Goal: Task Accomplishment & Management: Manage account settings

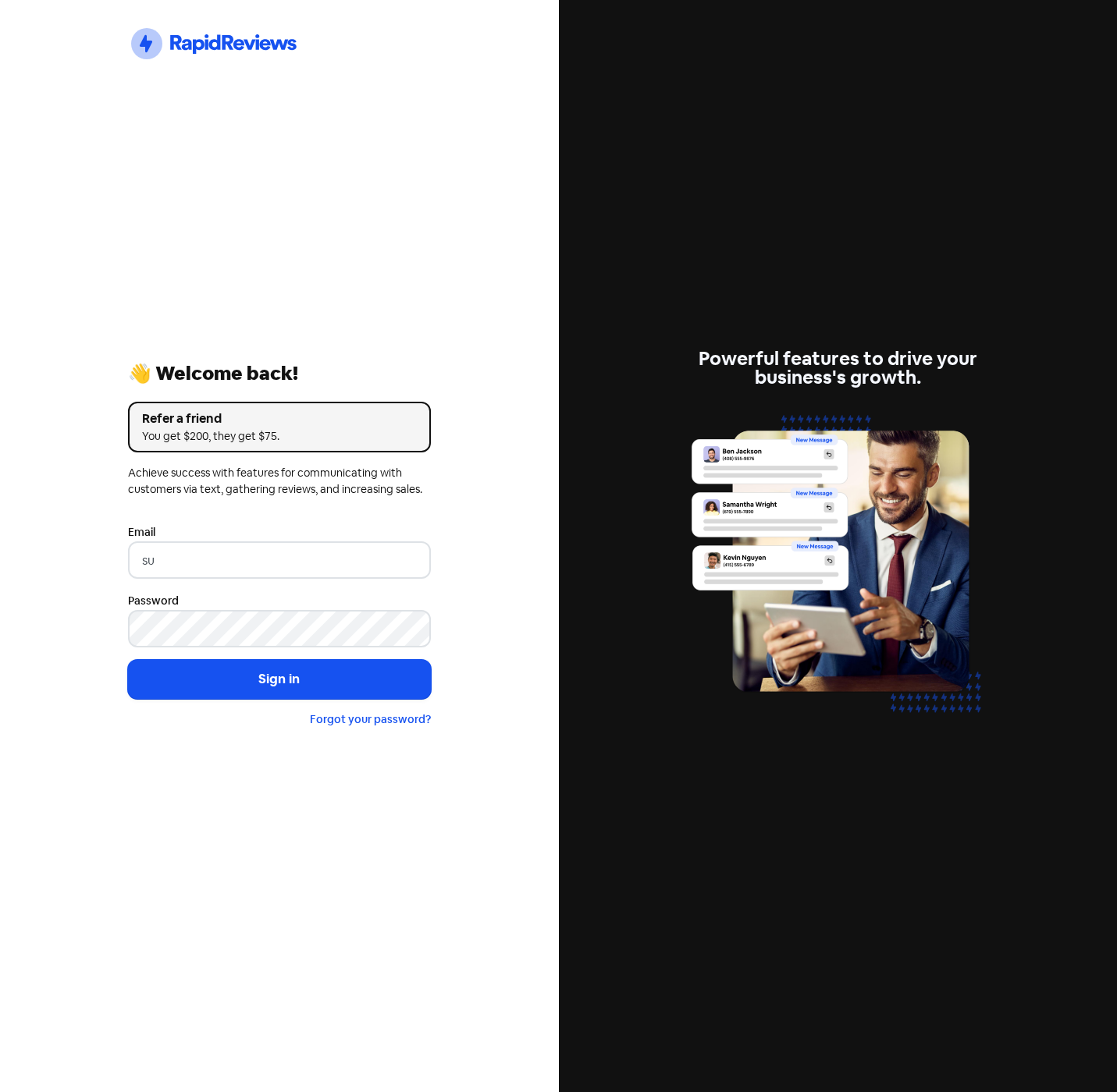
type input "support@xmarket.com.au"
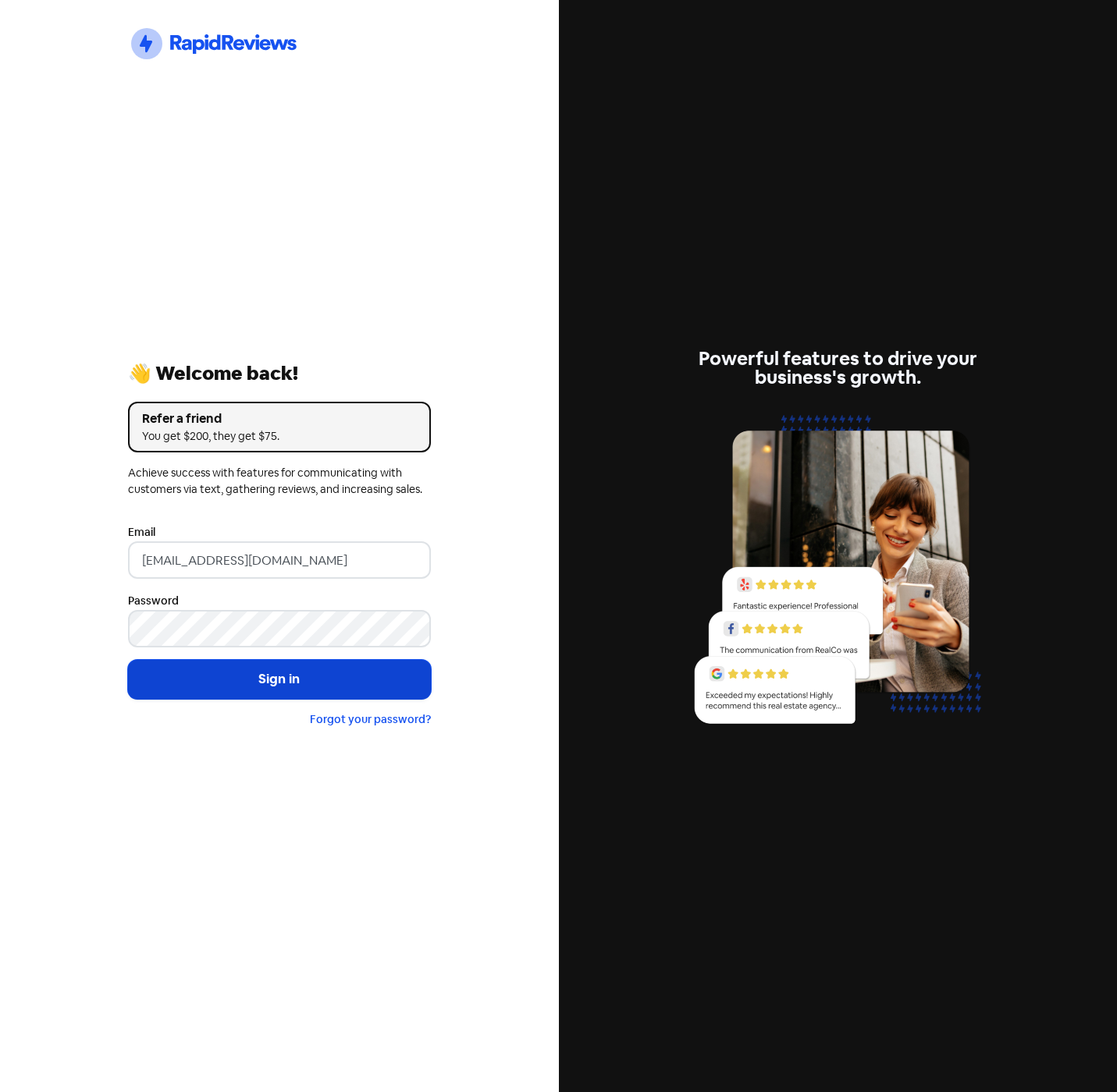
click at [271, 691] on button "Sign in" at bounding box center [279, 678] width 303 height 39
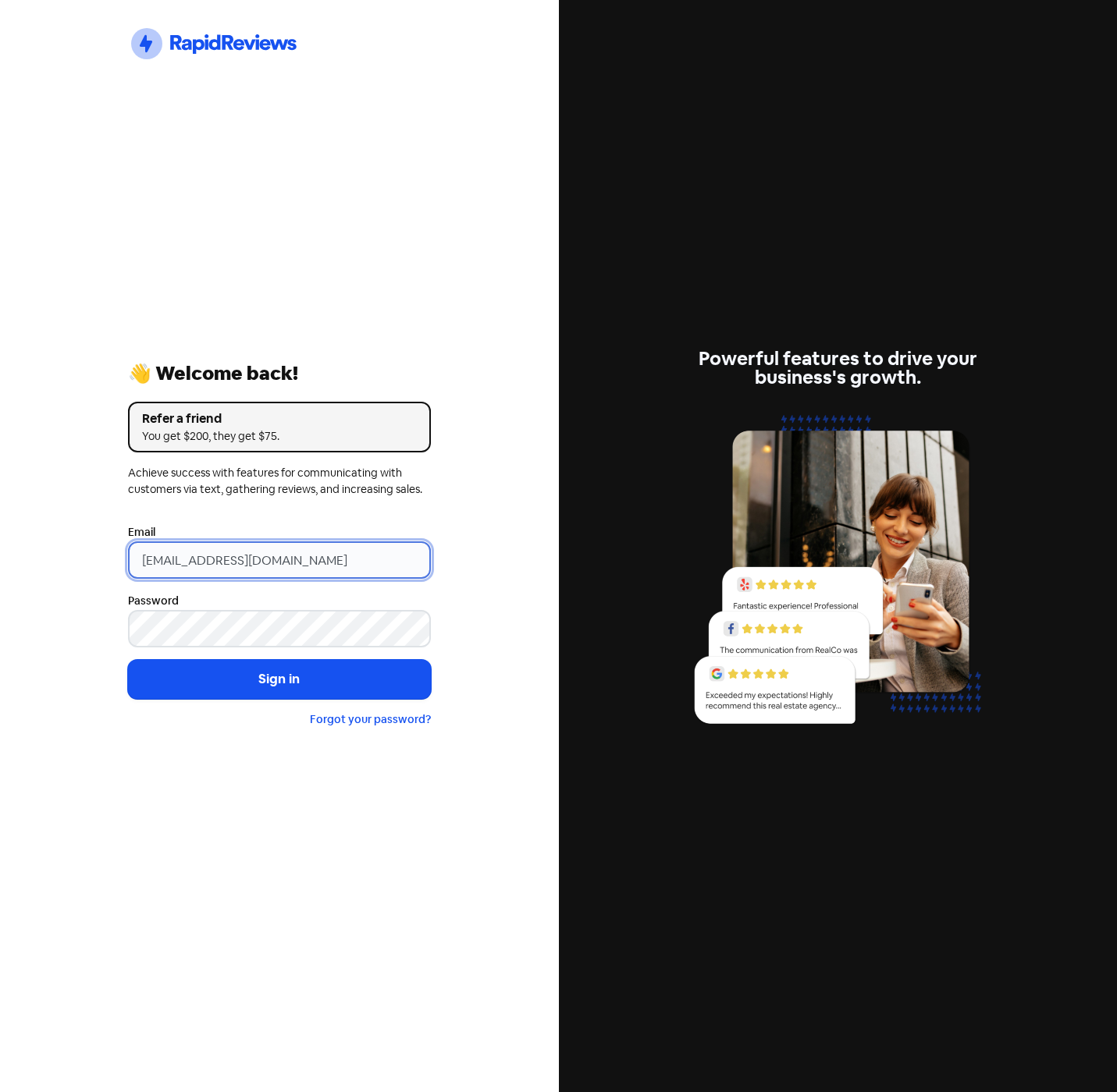
drag, startPoint x: 342, startPoint y: 568, endPoint x: -64, endPoint y: 497, distance: 412.2
click at [0, 497] on html "Icon For Thunder-circle 👋 Welcome back! Refer a friend You get $200, they get $…" at bounding box center [558, 546] width 1117 height 1092
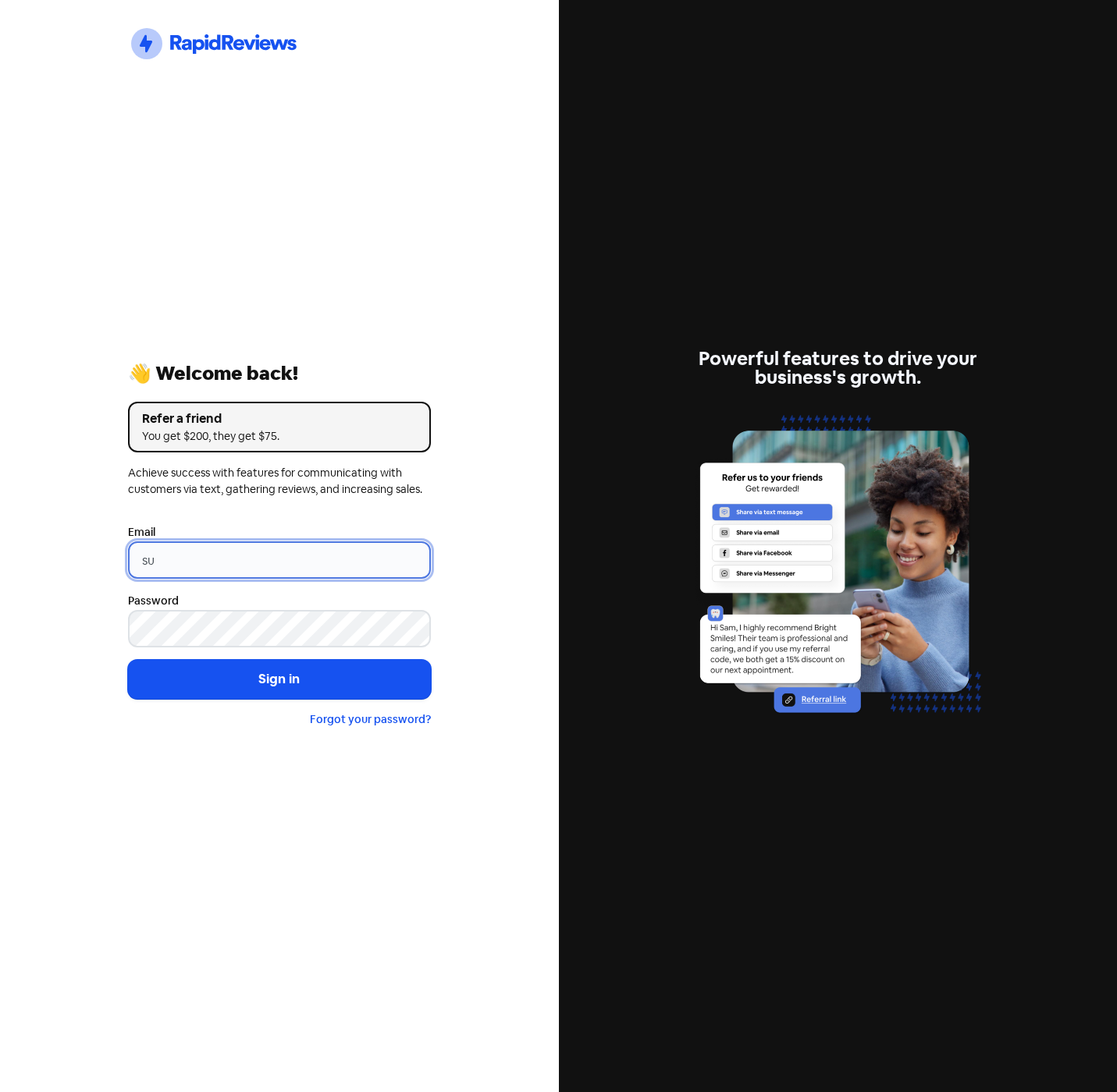
type input "support@xmarket.com.au"
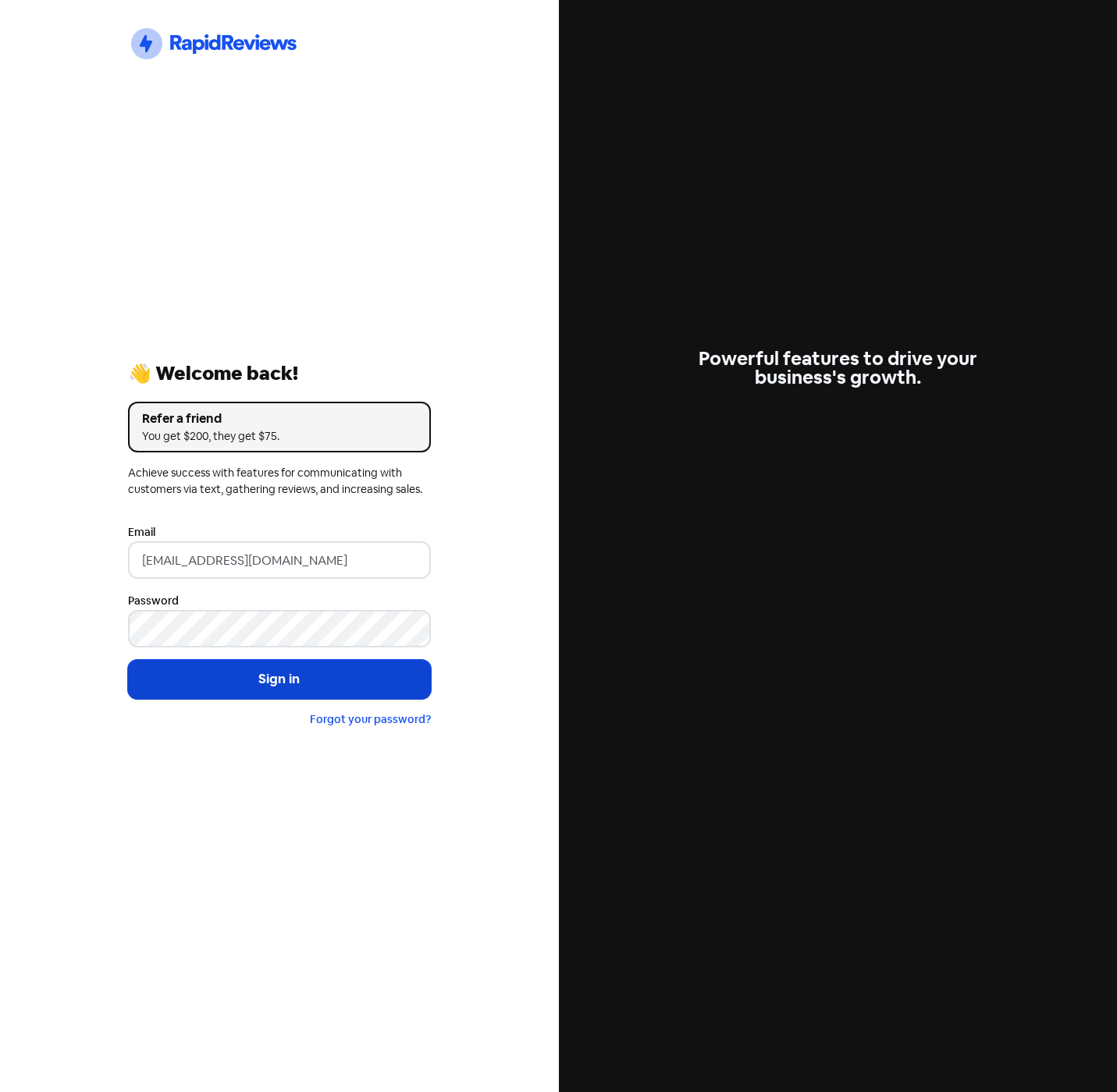
click at [235, 691] on button "Sign in" at bounding box center [279, 678] width 303 height 39
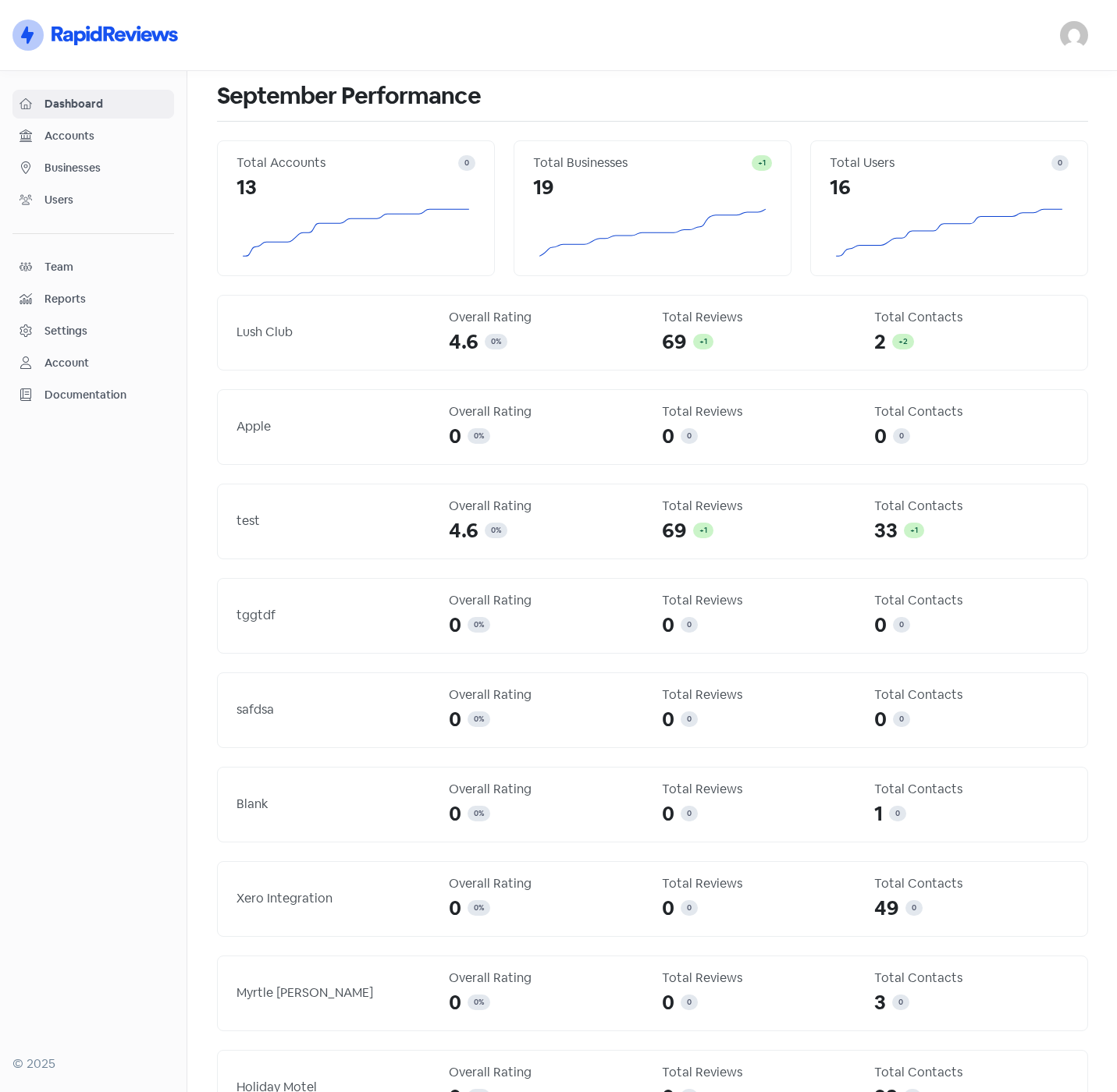
click at [64, 164] on span "Businesses" at bounding box center [105, 167] width 122 height 16
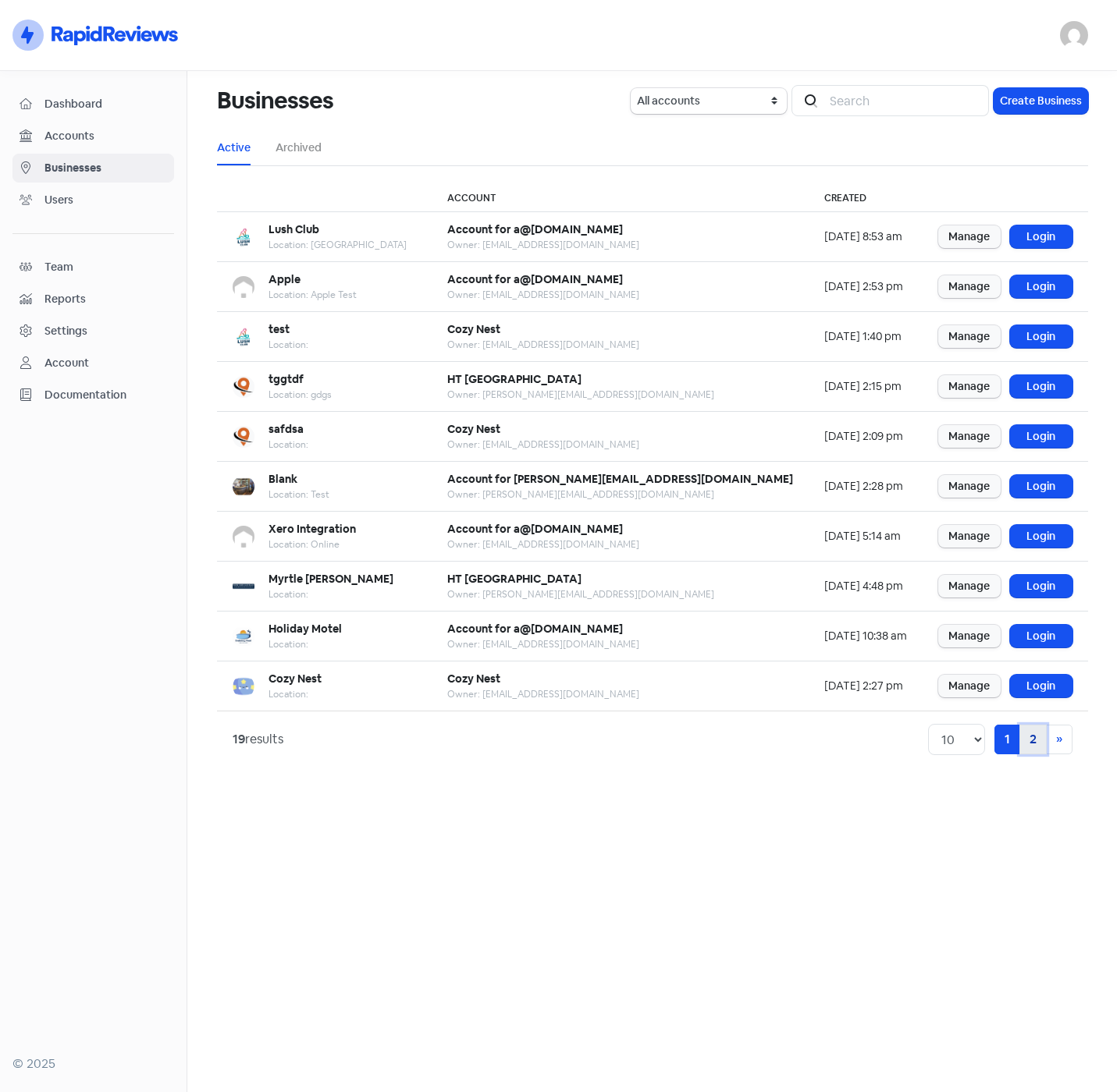
click at [1033, 740] on link "2" at bounding box center [1033, 739] width 27 height 29
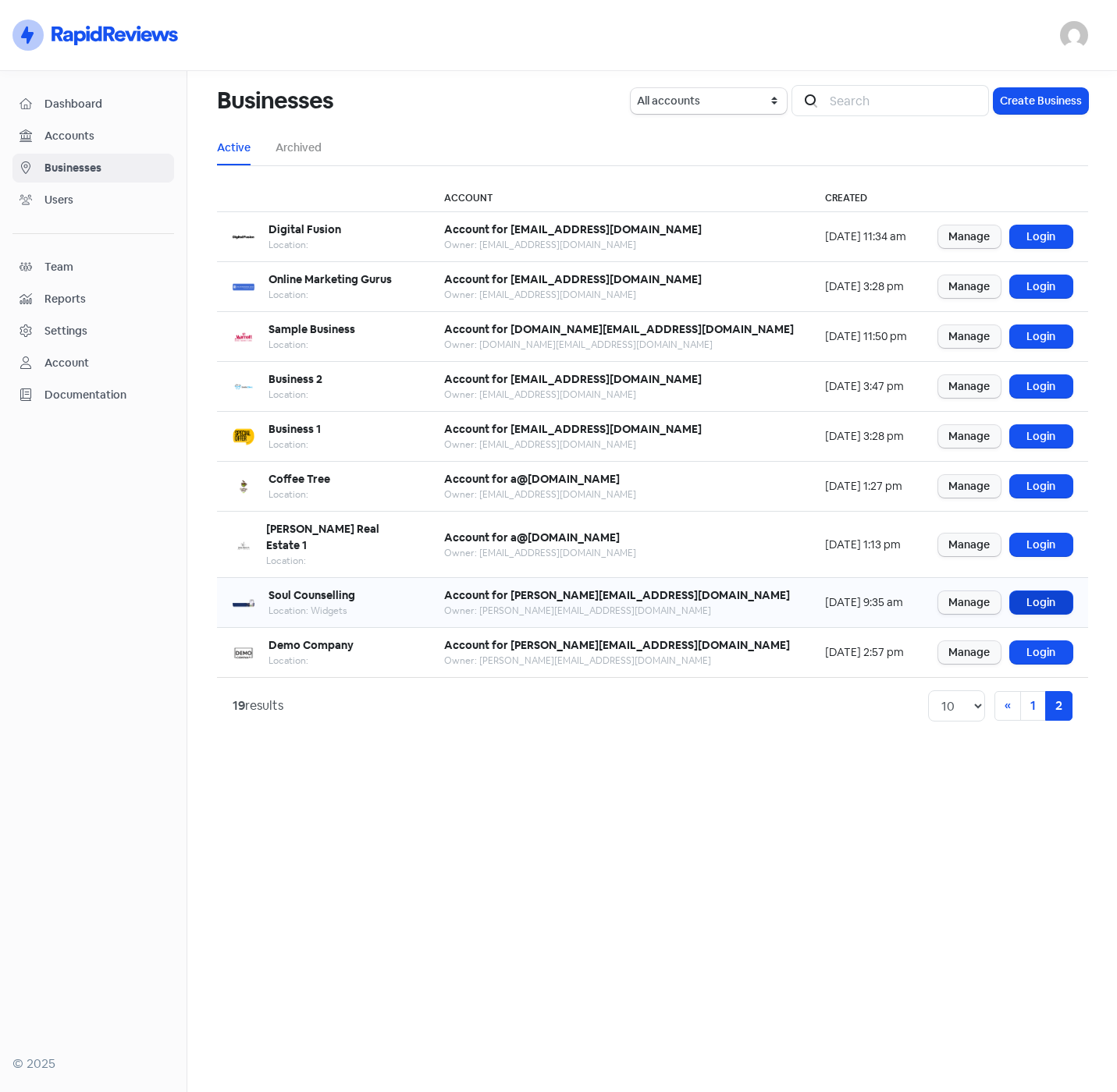
click at [1032, 591] on link "Login" at bounding box center [1041, 603] width 62 height 23
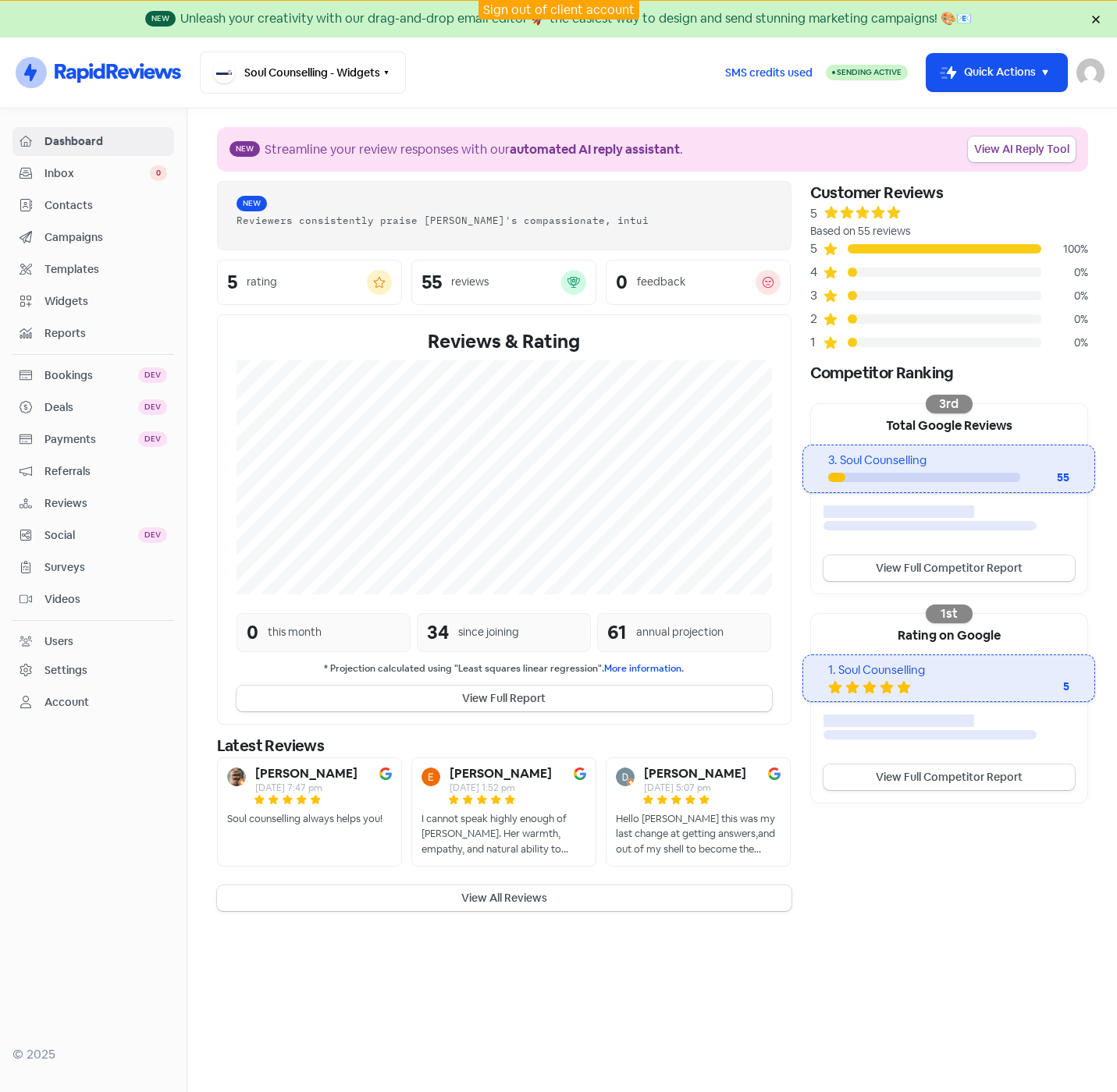
click at [61, 670] on div "Settings" at bounding box center [65, 670] width 43 height 16
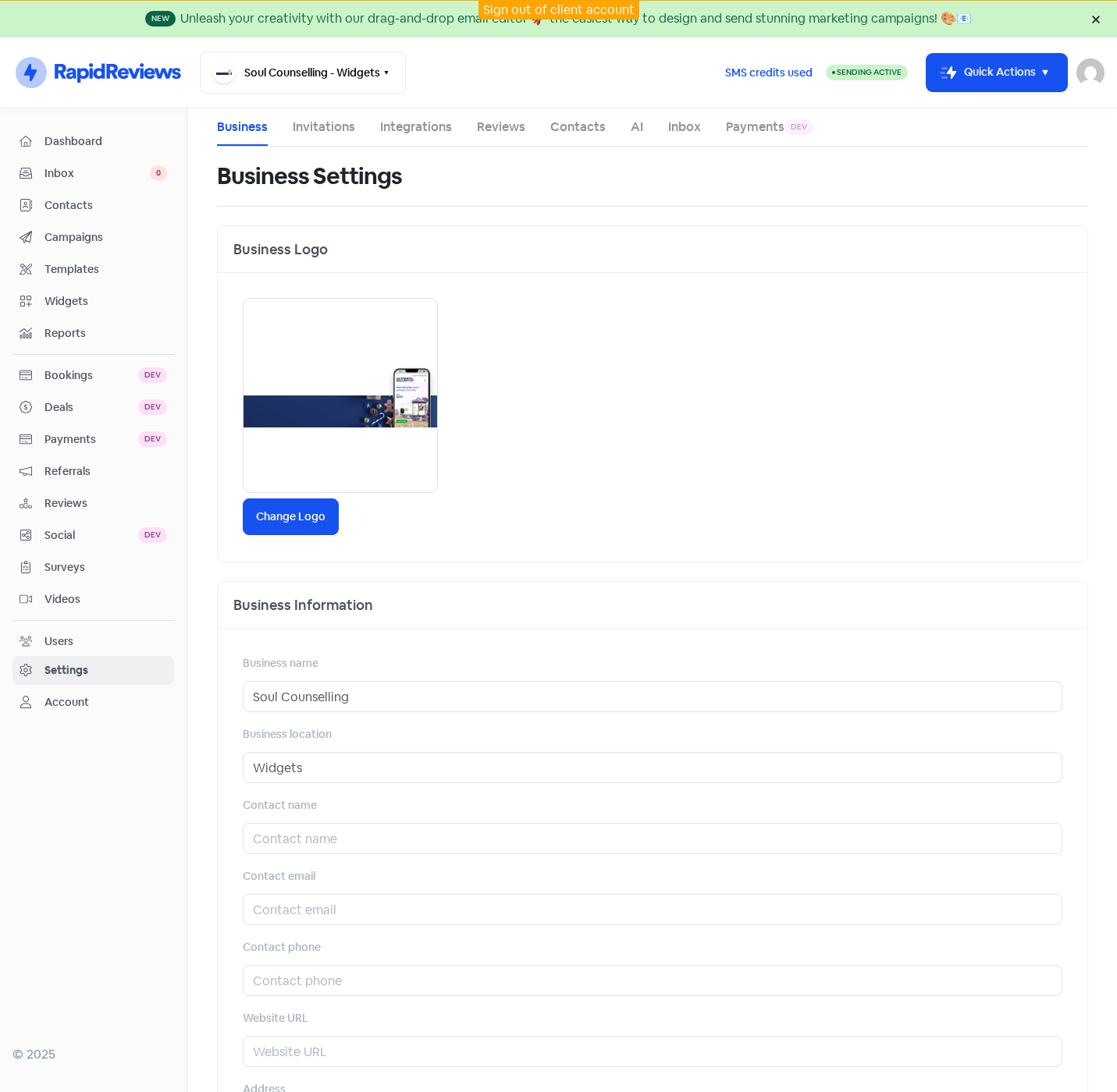
click at [322, 134] on link "Invitations" at bounding box center [324, 127] width 62 height 19
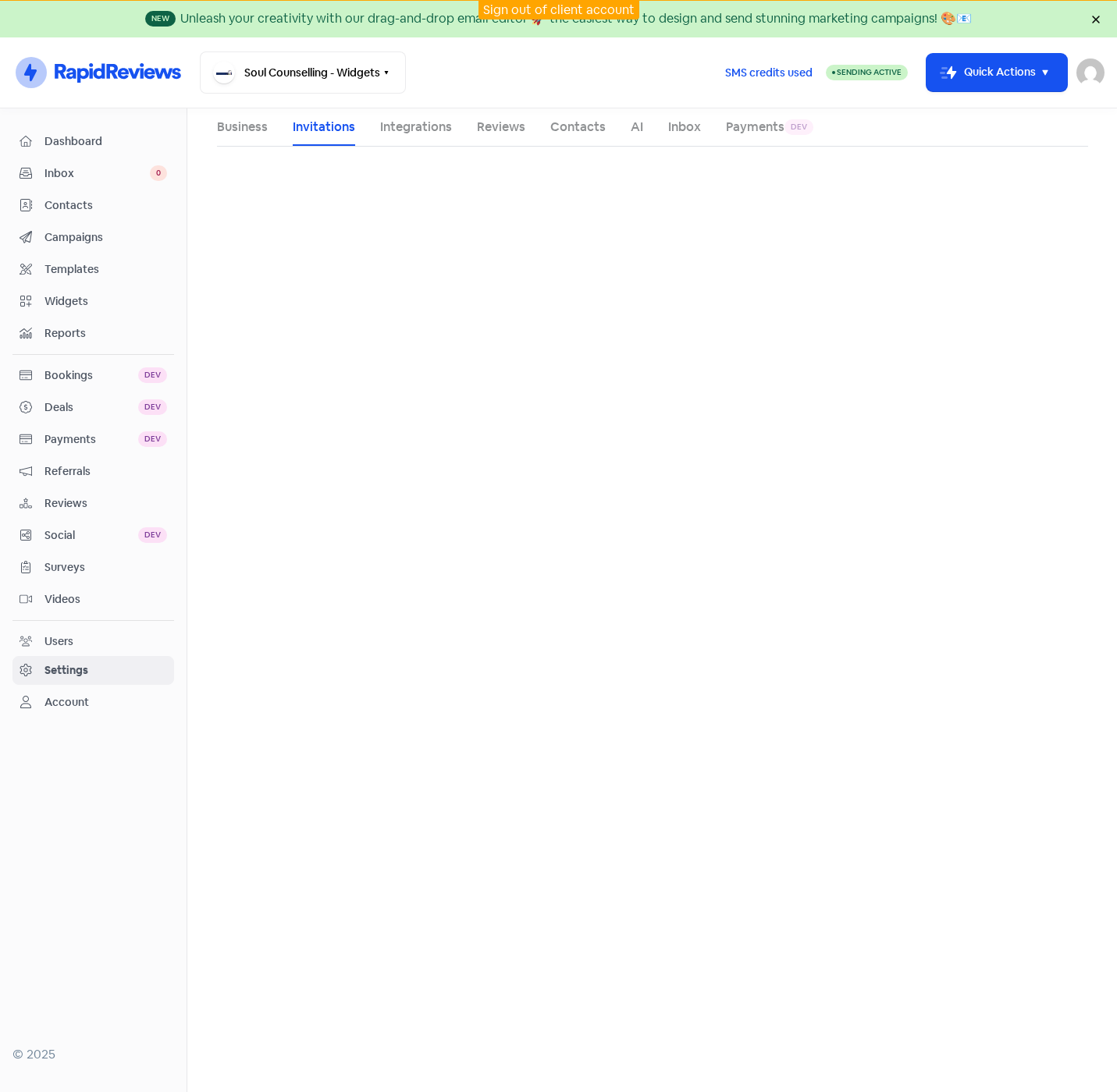
select select "AU"
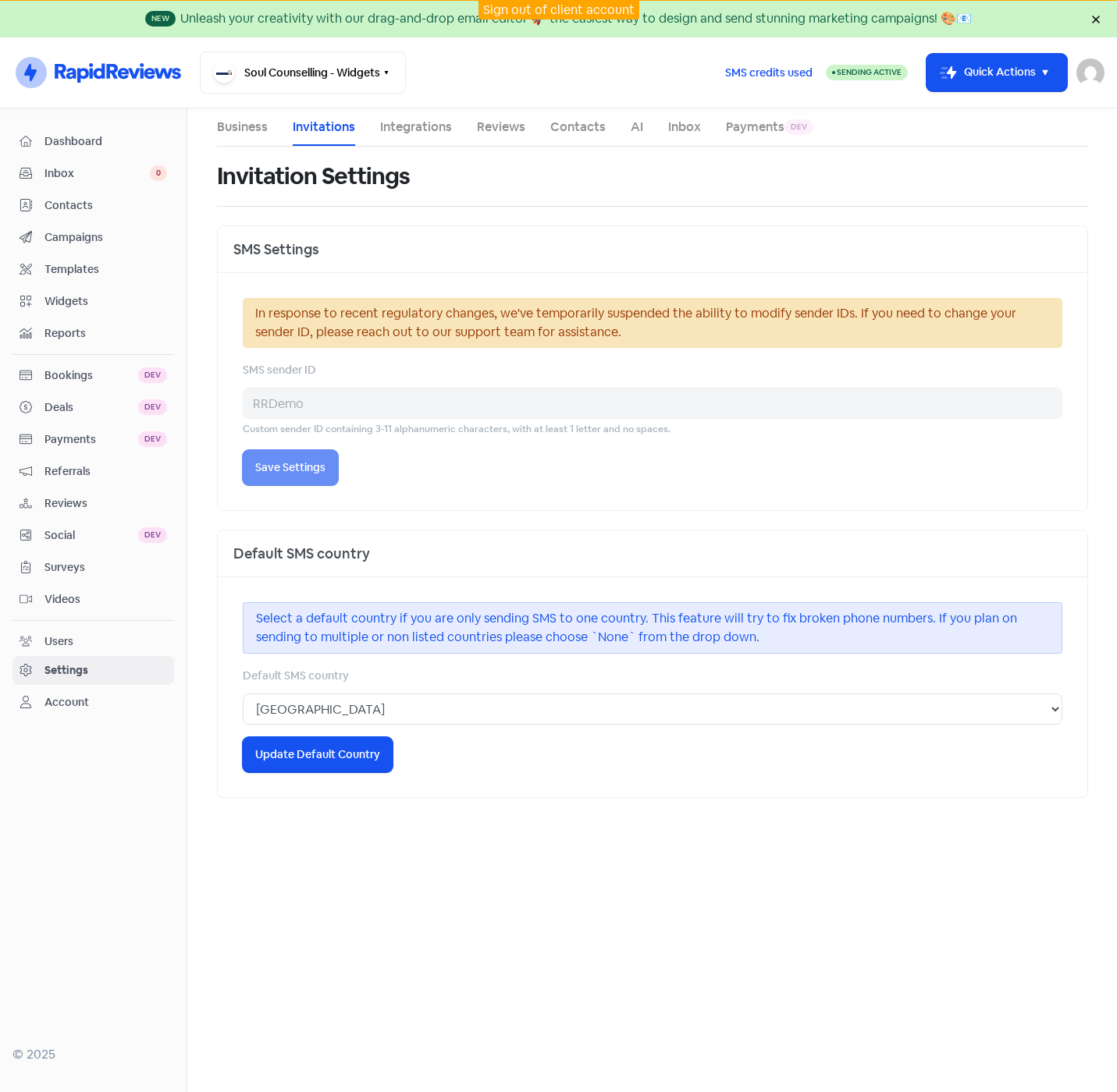
select select "Australia/Brisbane"
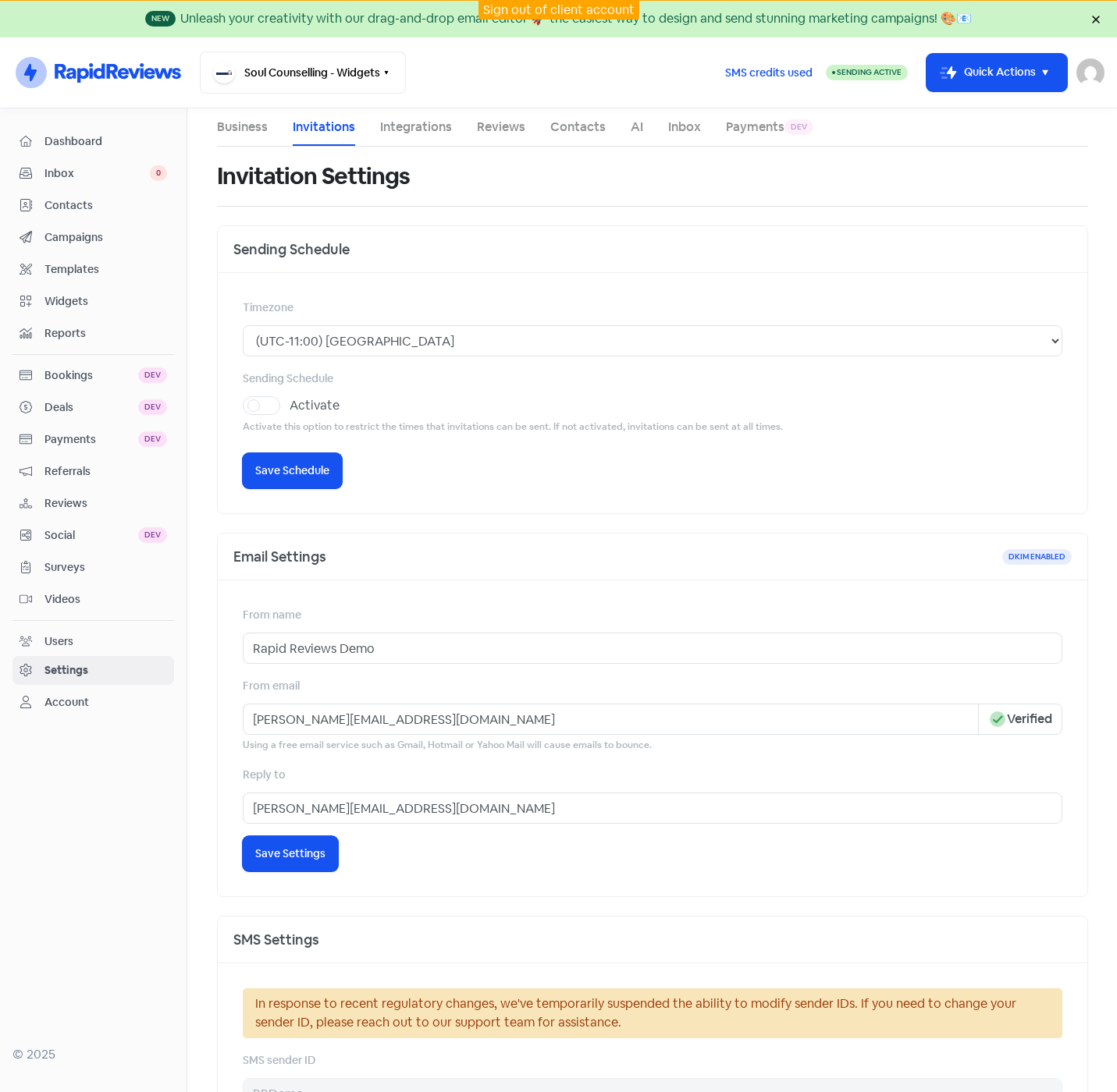
click at [559, 616] on div "From name Rapid Reviews Demo" at bounding box center [651, 635] width 819 height 59
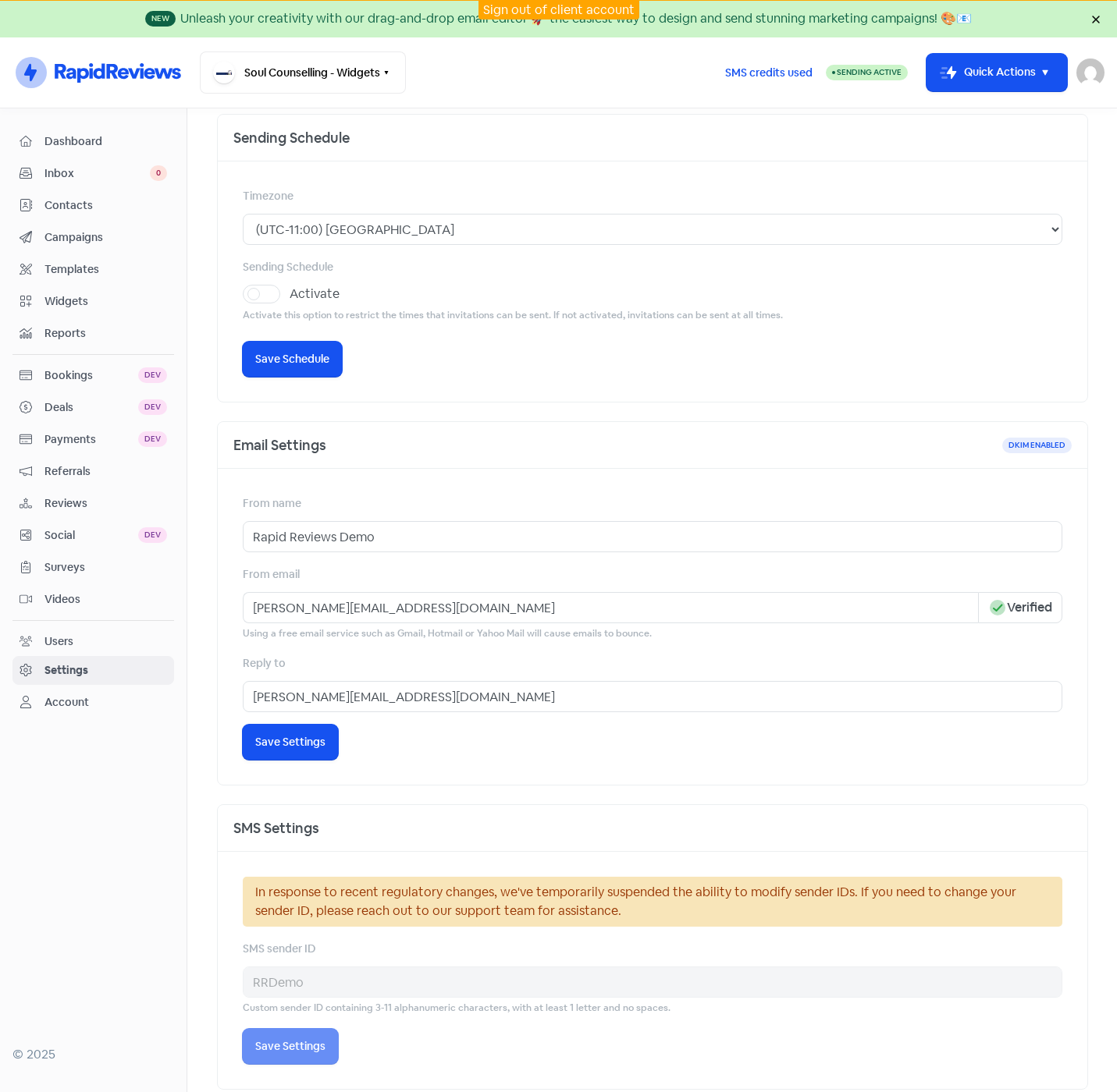
scroll to position [156, 0]
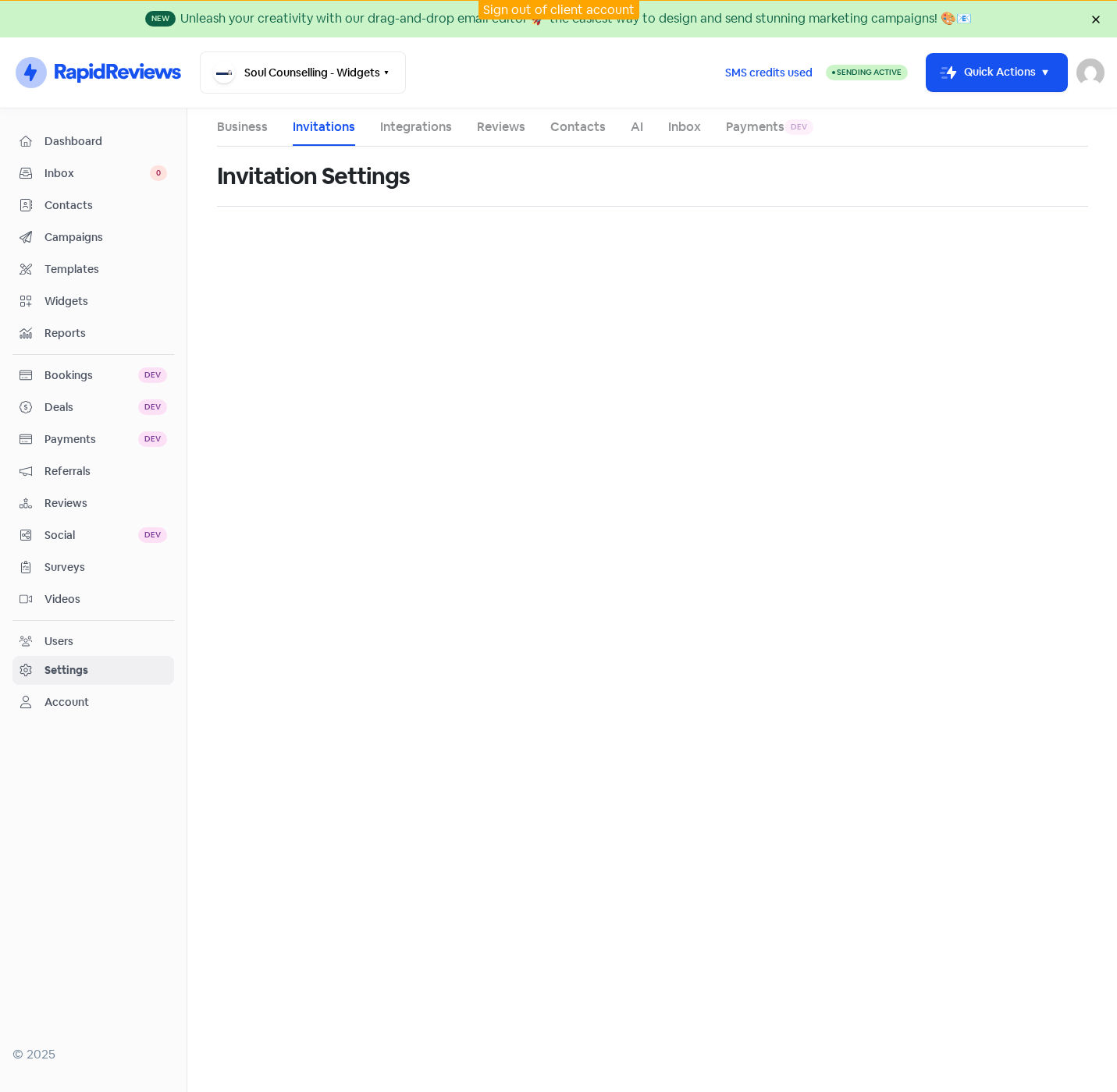
click at [340, 131] on link "Invitations" at bounding box center [324, 127] width 62 height 19
click at [397, 127] on link "Integrations" at bounding box center [416, 127] width 72 height 19
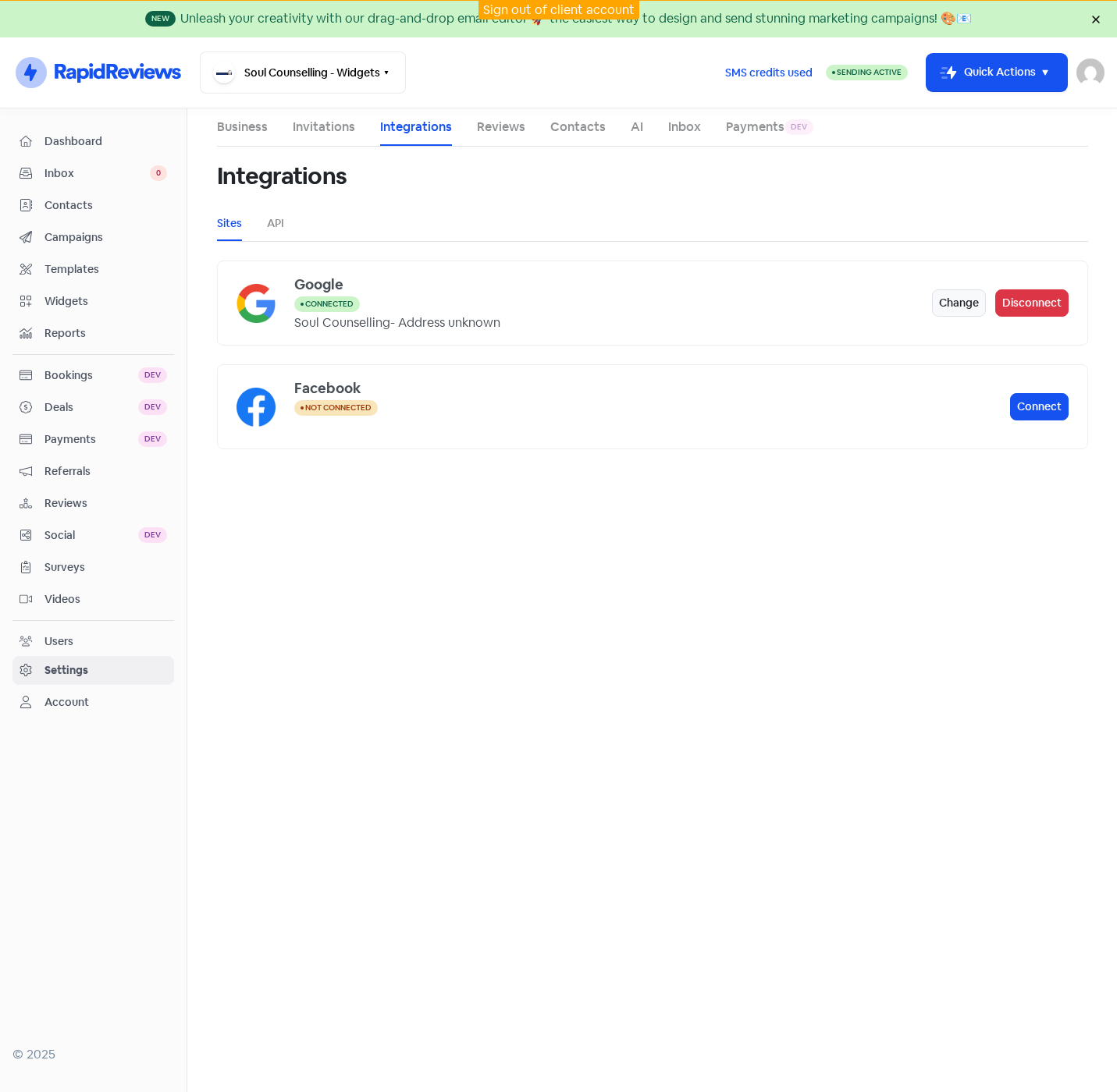
click at [317, 126] on link "Invitations" at bounding box center [324, 127] width 62 height 19
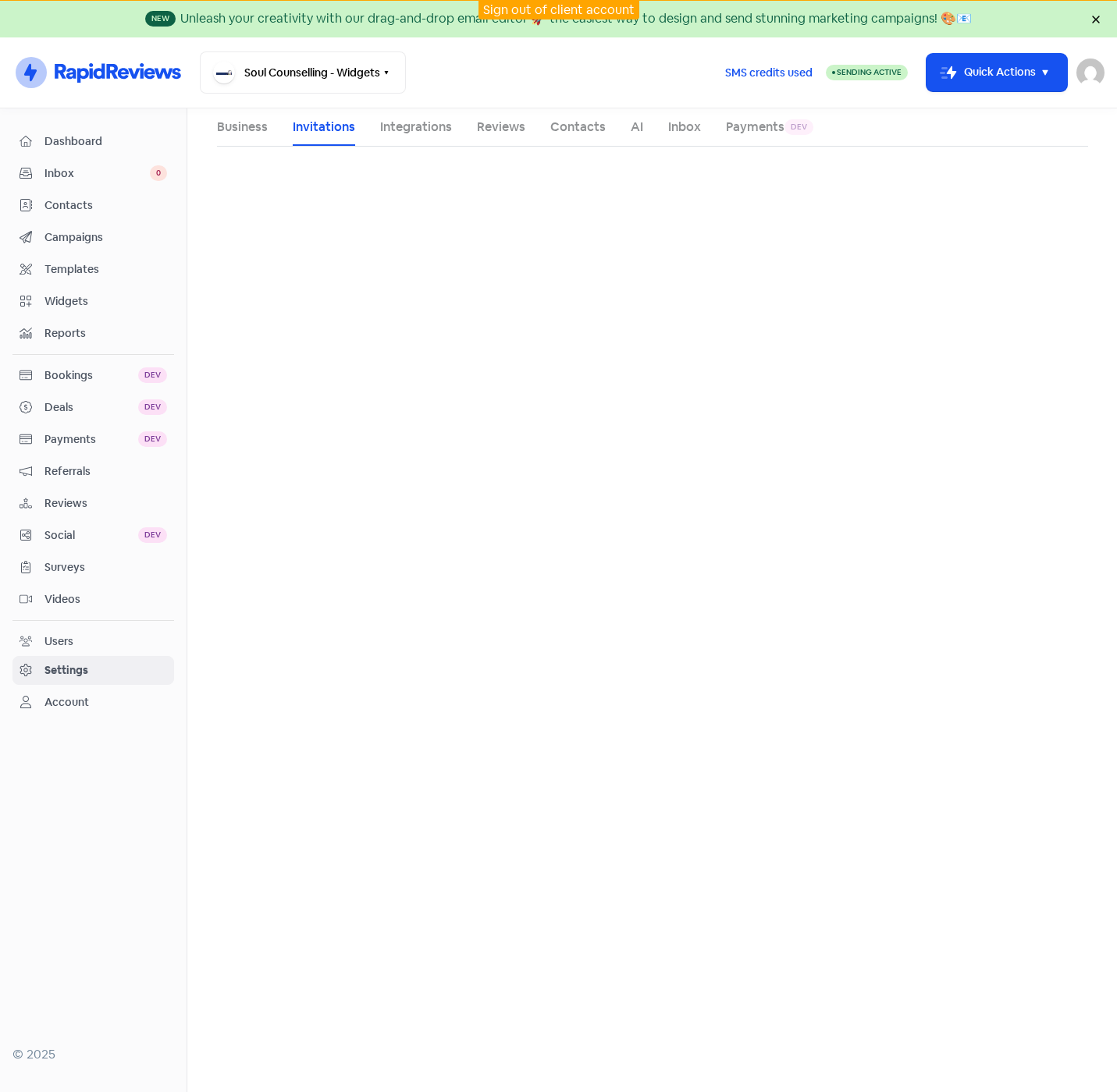
select select "[GEOGRAPHIC_DATA]/[GEOGRAPHIC_DATA]"
select select "AU"
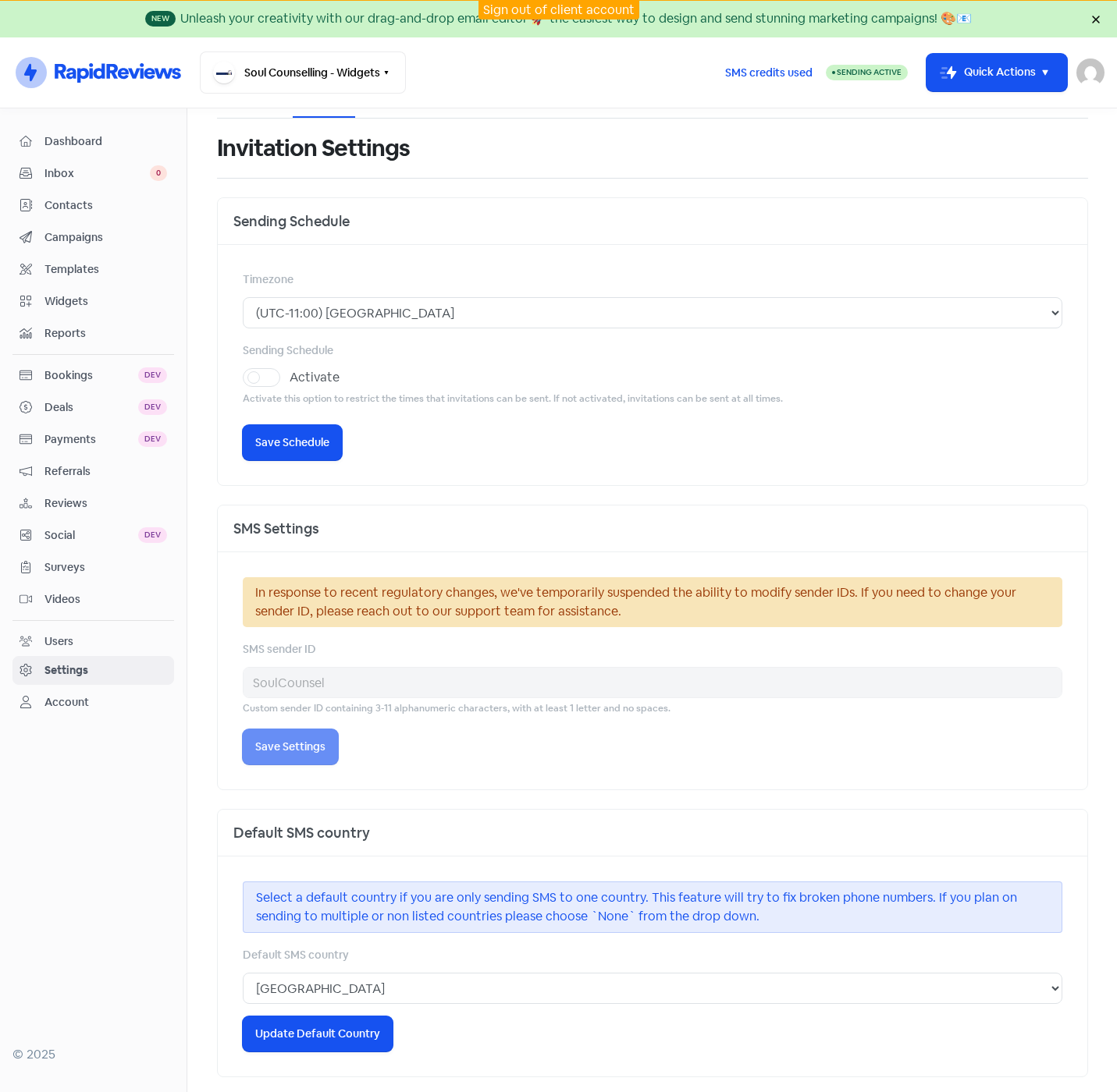
scroll to position [32, 0]
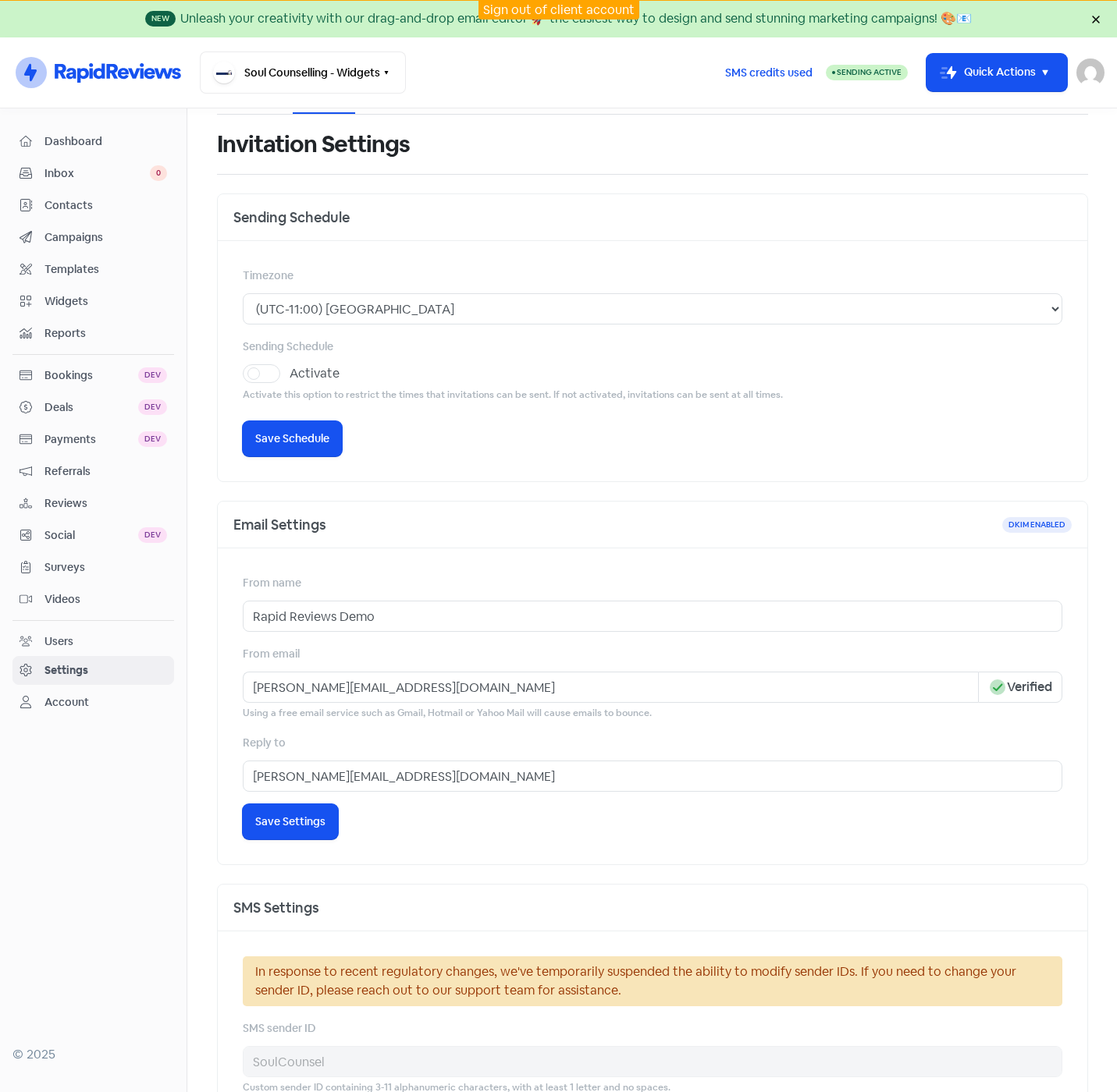
click at [69, 205] on span "Contacts" at bounding box center [105, 205] width 122 height 16
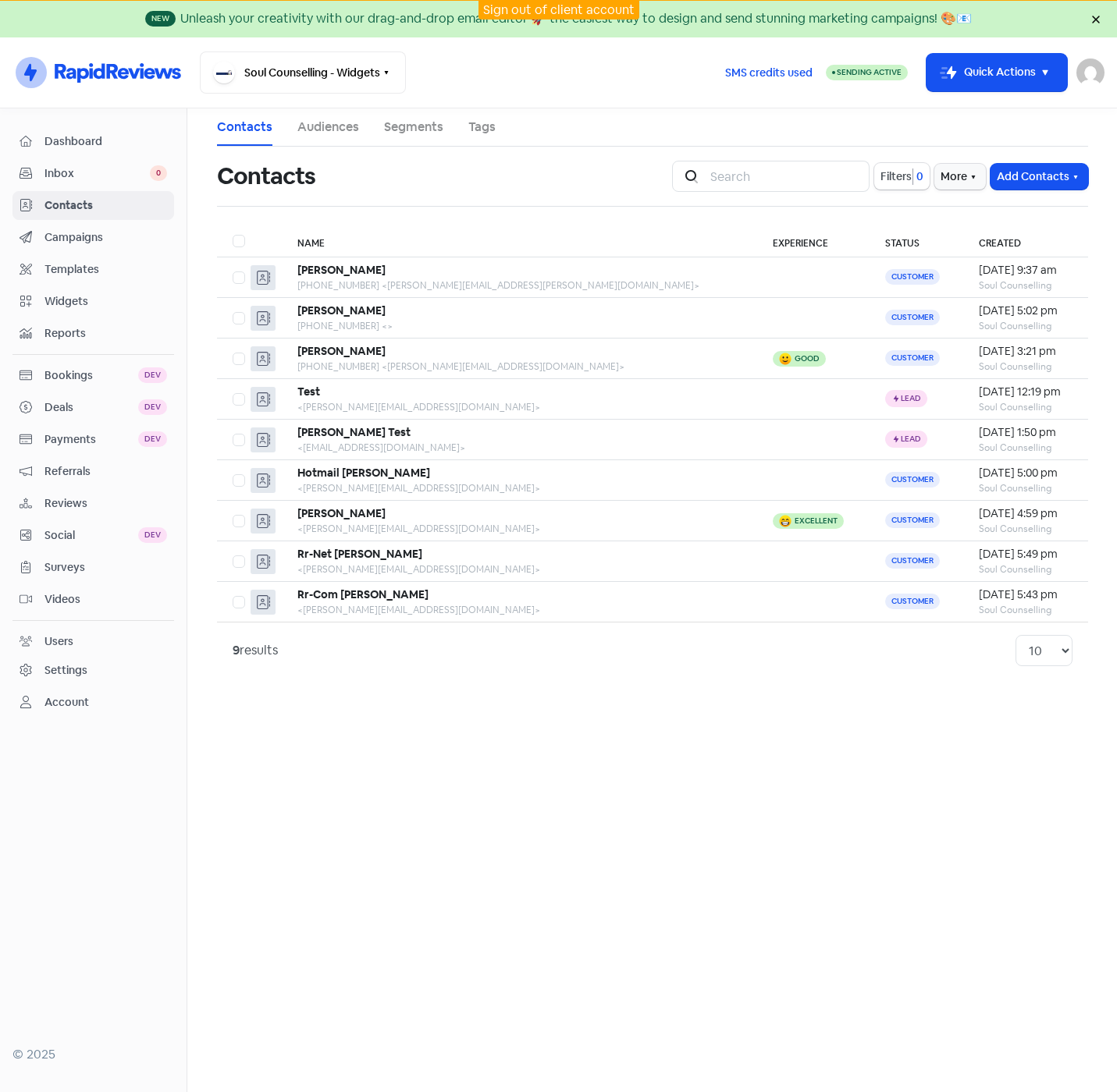
click at [53, 236] on span "Campaigns" at bounding box center [105, 237] width 122 height 16
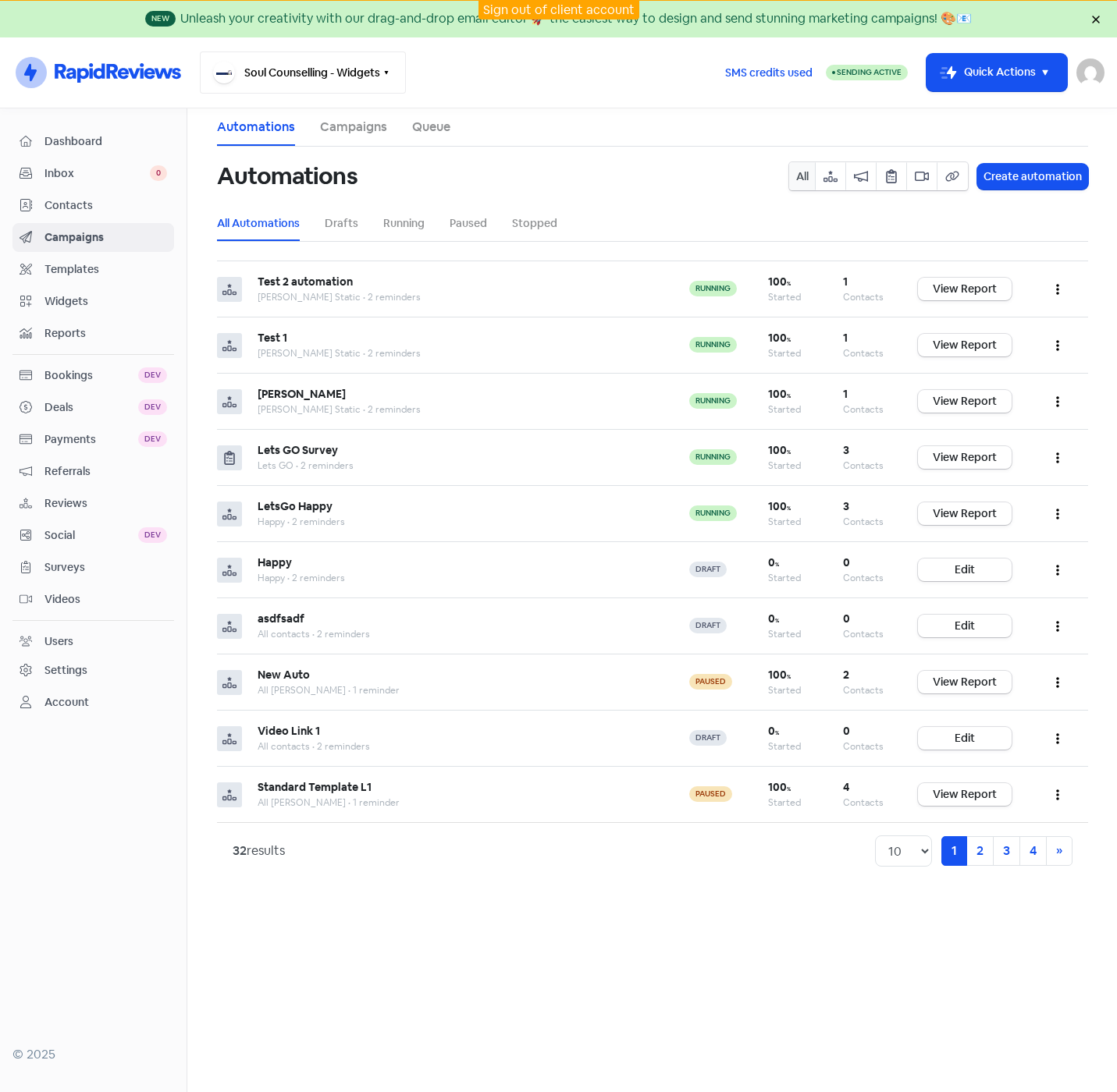
click at [385, 74] on icon "button" at bounding box center [385, 72] width 12 height 12
click at [1026, 854] on link "4" at bounding box center [1033, 851] width 27 height 29
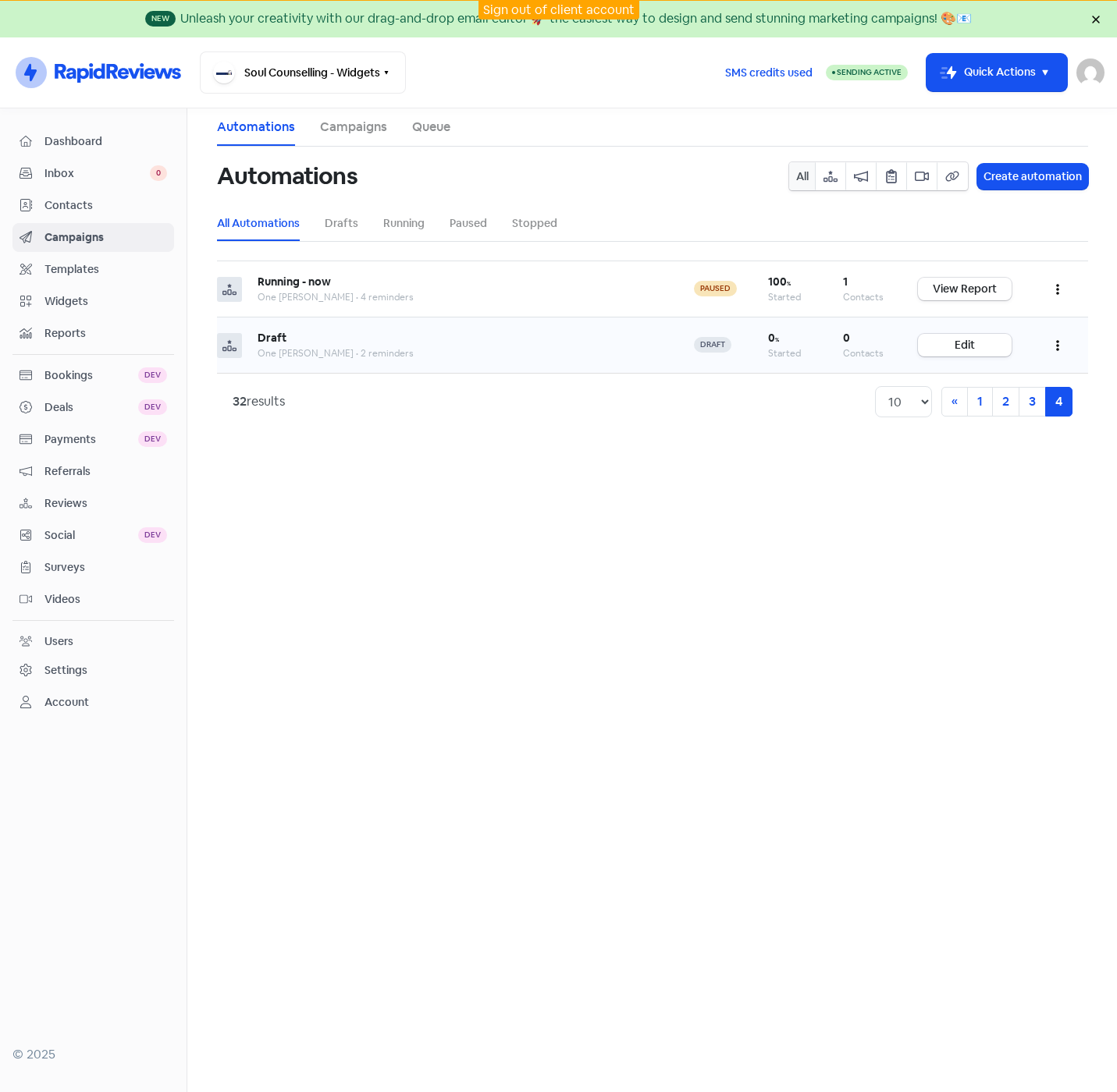
click at [1058, 344] on icon "button" at bounding box center [1056, 345] width 3 height 12
click at [966, 452] on button "Delete" at bounding box center [1009, 453] width 123 height 31
click at [1056, 287] on icon "button" at bounding box center [1056, 291] width 3 height 11
click at [982, 426] on button "Stop" at bounding box center [1009, 429] width 123 height 31
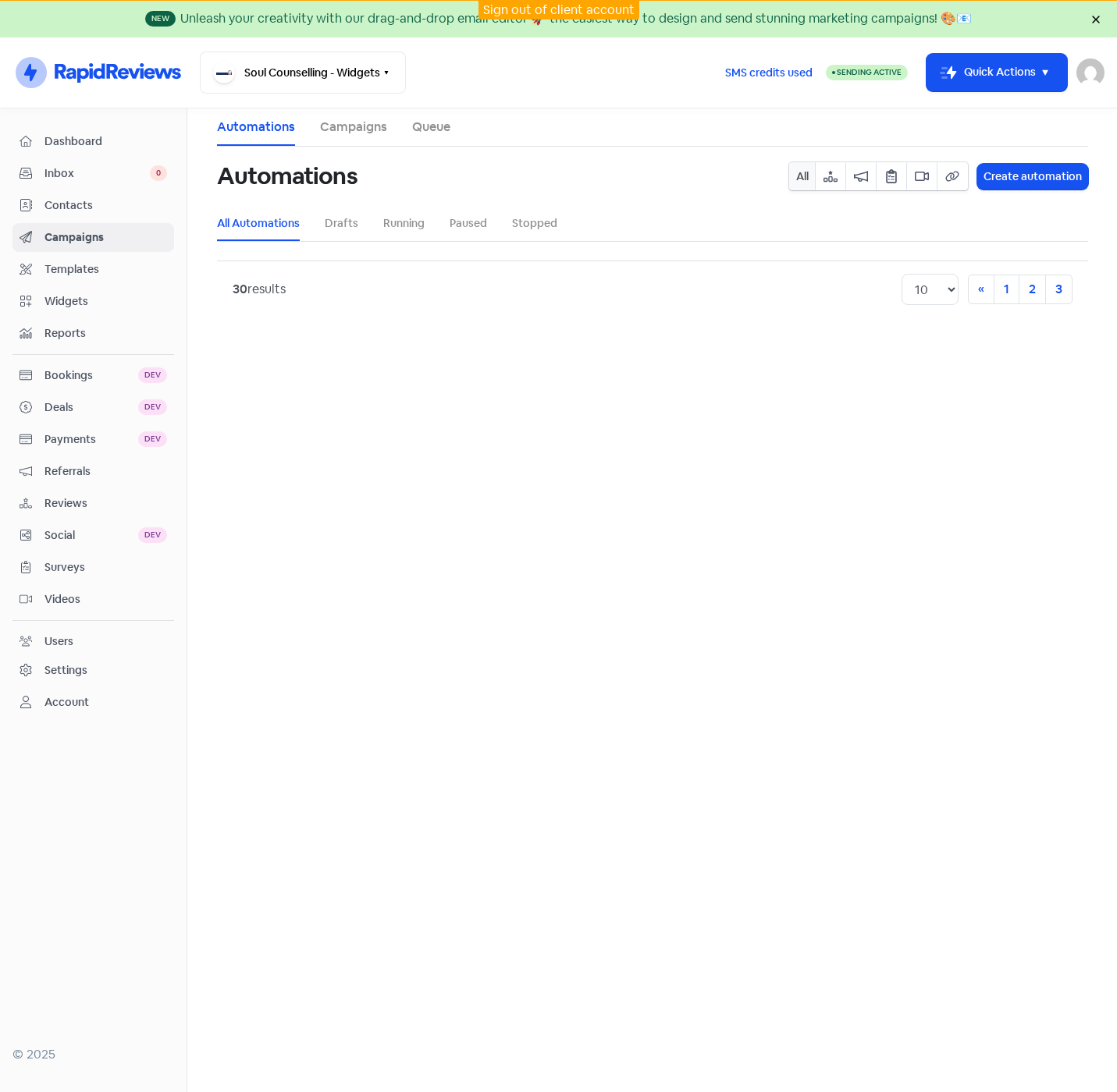
click at [268, 222] on link "All Automations" at bounding box center [257, 223] width 82 height 16
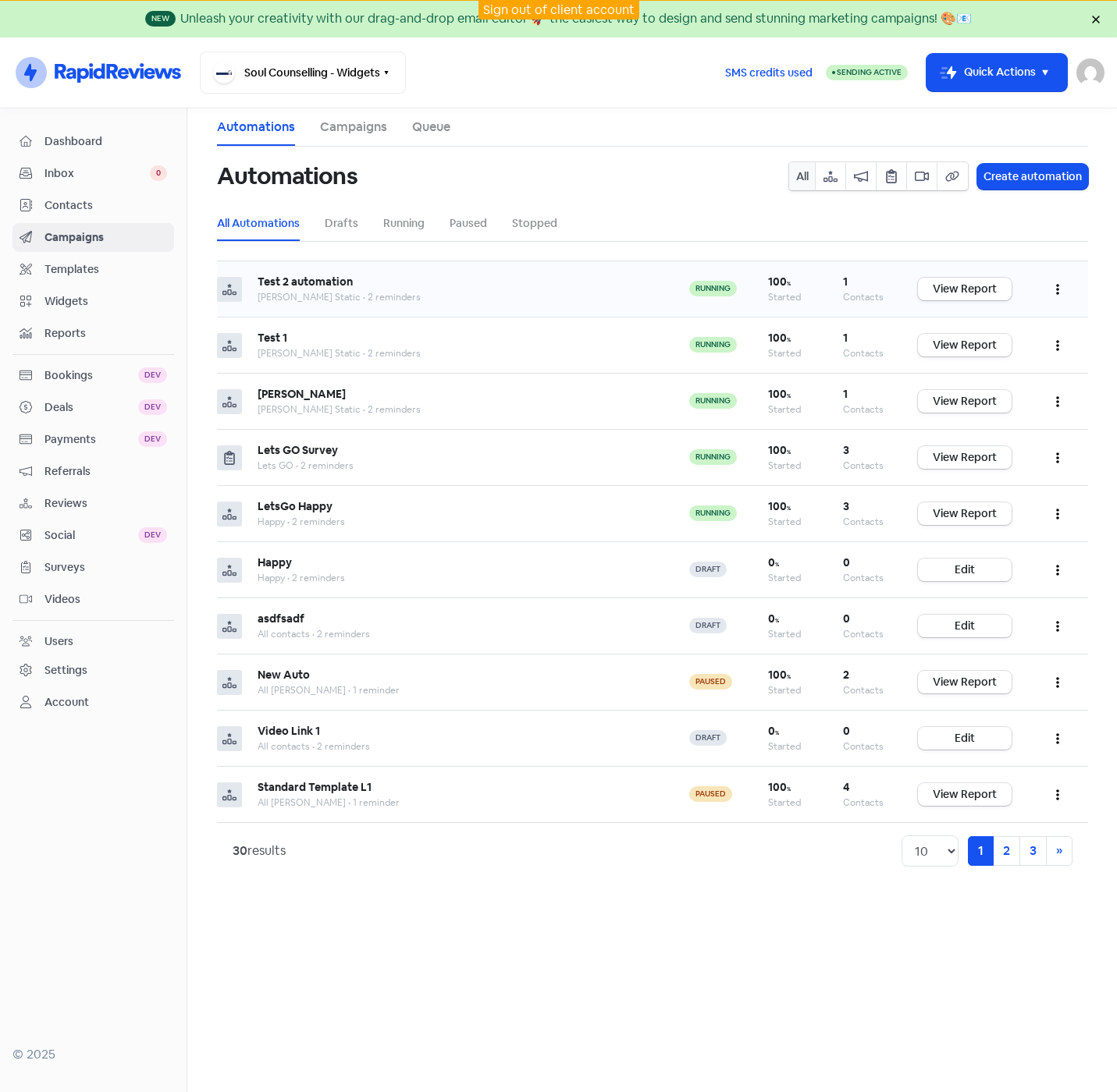
click at [1055, 291] on icon "button" at bounding box center [1056, 289] width 3 height 12
click at [989, 355] on button "Pause" at bounding box center [1009, 360] width 123 height 31
click at [1051, 344] on button "button" at bounding box center [1056, 344] width 29 height 37
click at [989, 409] on button "Pause" at bounding box center [1009, 415] width 123 height 31
click at [1055, 397] on icon "button" at bounding box center [1056, 401] width 3 height 12
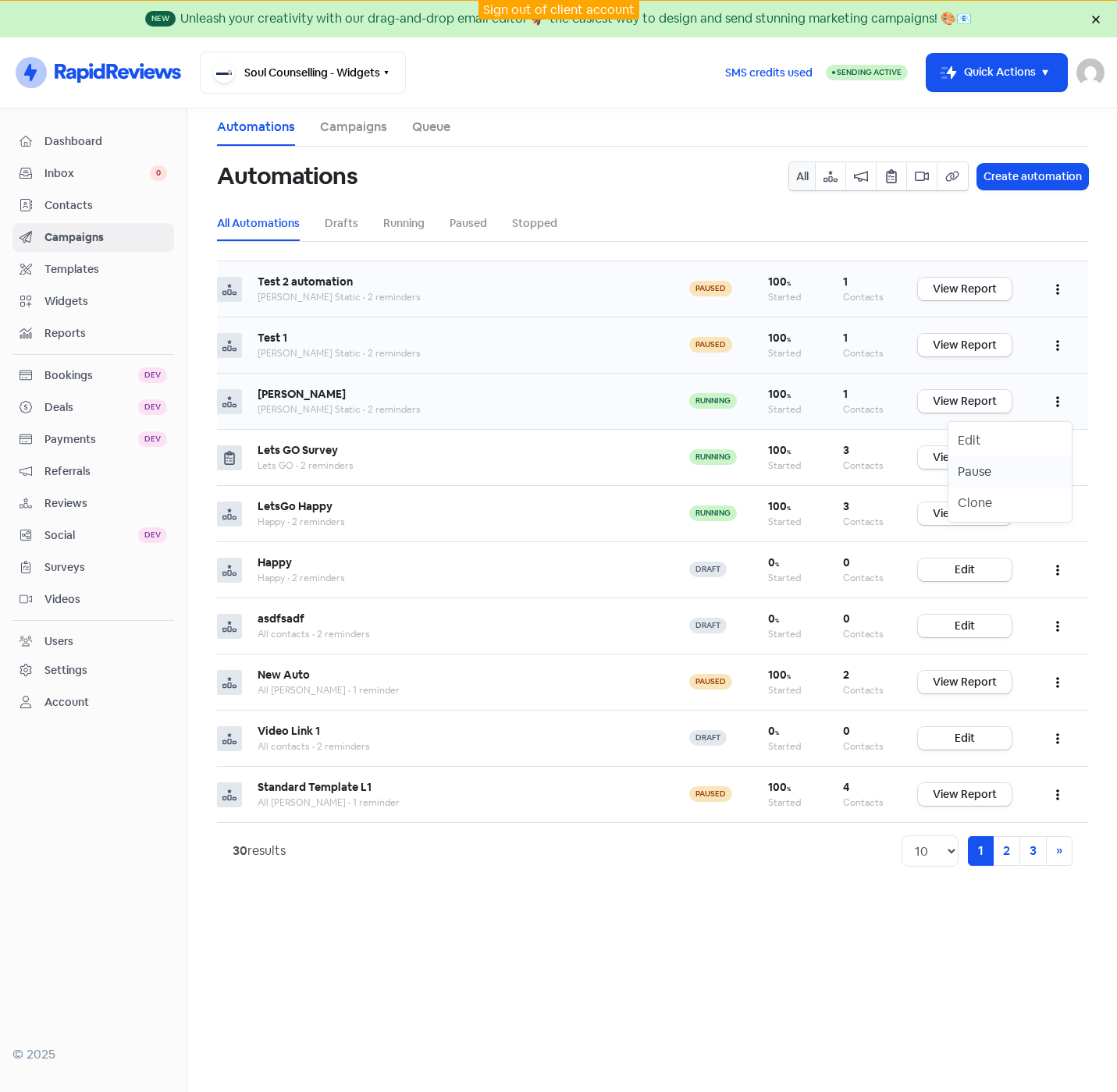
click at [979, 471] on button "Pause" at bounding box center [1009, 471] width 123 height 31
click at [1054, 453] on button "button" at bounding box center [1056, 457] width 29 height 37
click at [970, 524] on button "Pause" at bounding box center [1009, 528] width 123 height 31
click at [1055, 513] on icon "button" at bounding box center [1056, 514] width 3 height 12
click at [961, 579] on button "Pause" at bounding box center [1009, 584] width 123 height 31
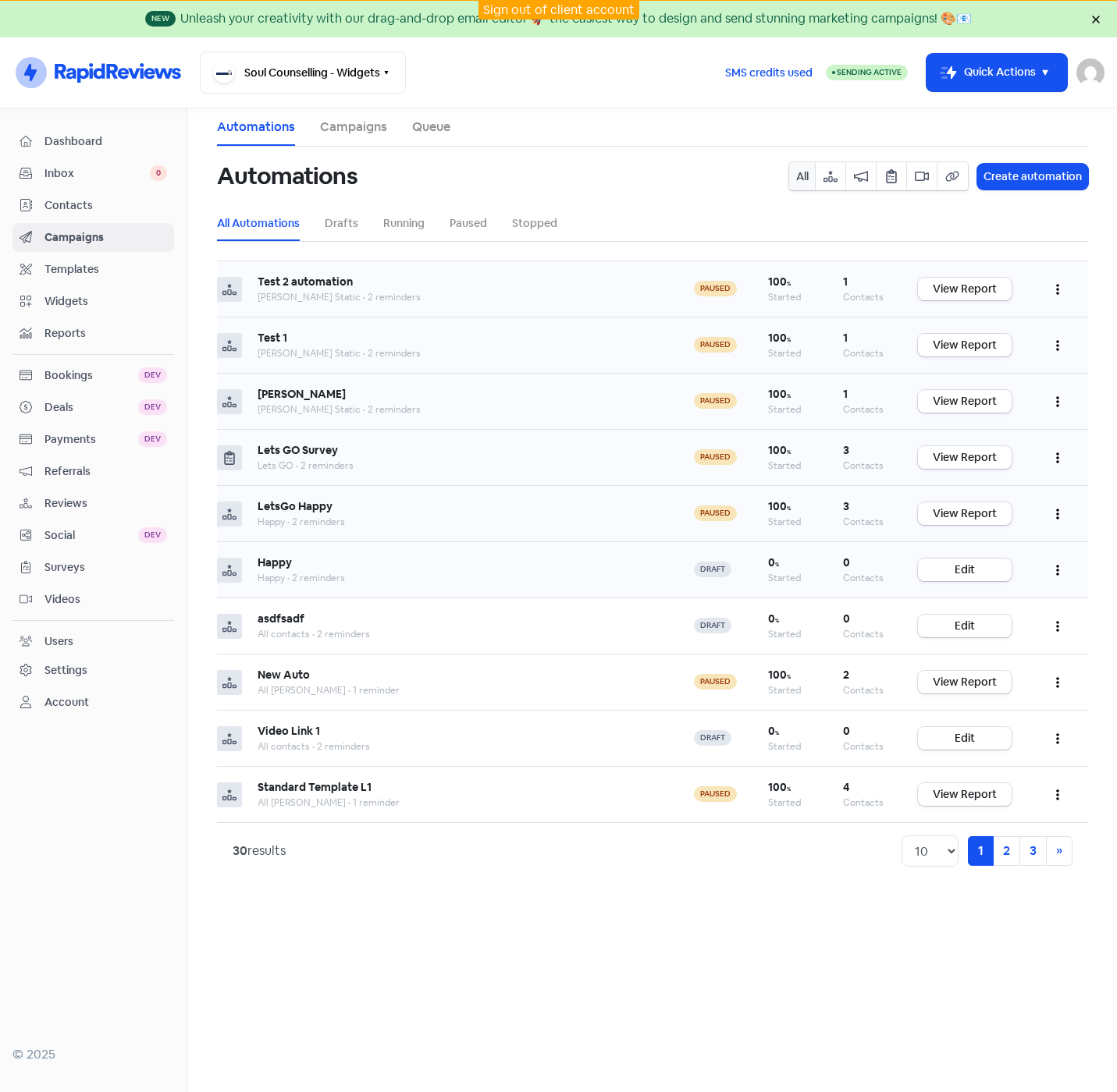
click at [1055, 572] on icon "button" at bounding box center [1056, 570] width 3 height 12
click at [987, 682] on button "Delete" at bounding box center [1009, 678] width 123 height 31
click at [1054, 566] on button "button" at bounding box center [1056, 570] width 29 height 37
click at [976, 675] on button "Delete" at bounding box center [1009, 678] width 123 height 31
click at [1055, 628] on icon "button" at bounding box center [1056, 625] width 3 height 12
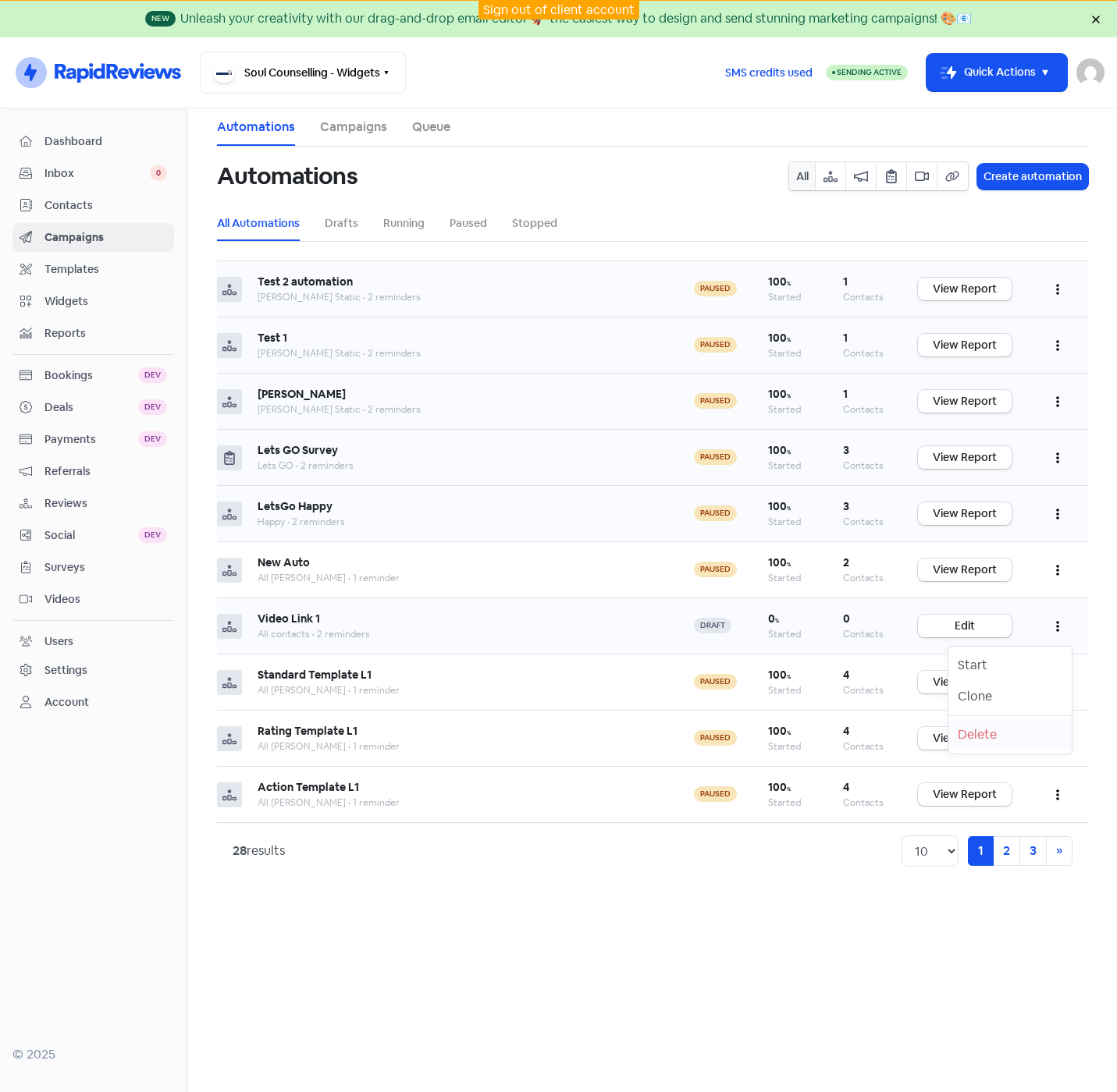
click at [970, 731] on button "Delete" at bounding box center [1009, 734] width 123 height 31
click at [1057, 291] on icon "button" at bounding box center [1056, 291] width 3 height 11
click at [988, 426] on button "Stop" at bounding box center [1009, 429] width 123 height 31
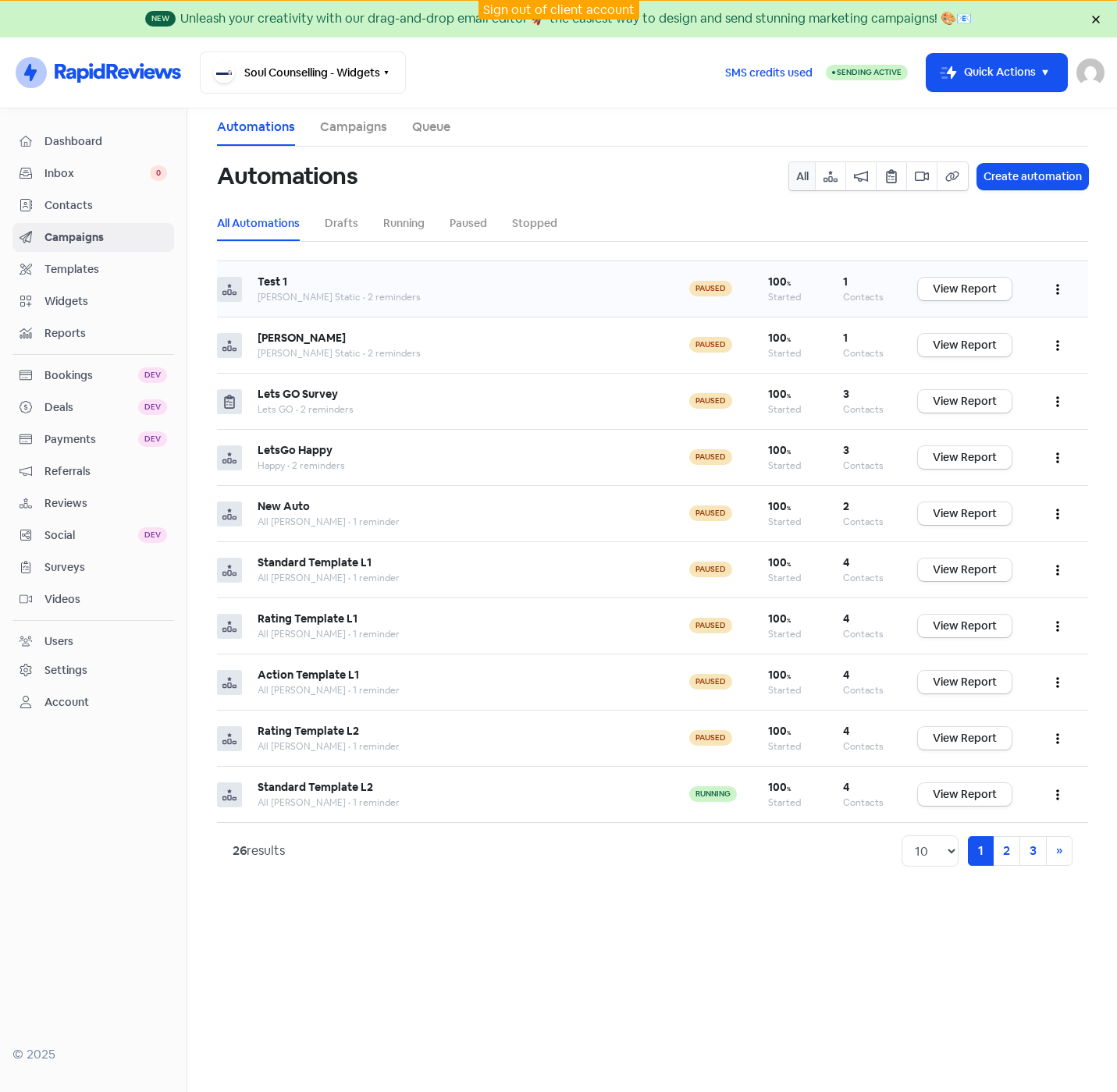
click at [1060, 282] on button "button" at bounding box center [1056, 289] width 29 height 37
click at [1019, 431] on button "Stop" at bounding box center [1009, 429] width 123 height 31
click at [1055, 285] on icon "button" at bounding box center [1056, 289] width 3 height 12
click at [1016, 432] on button "Stop" at bounding box center [1009, 429] width 123 height 31
click at [1057, 285] on icon "button" at bounding box center [1056, 291] width 3 height 11
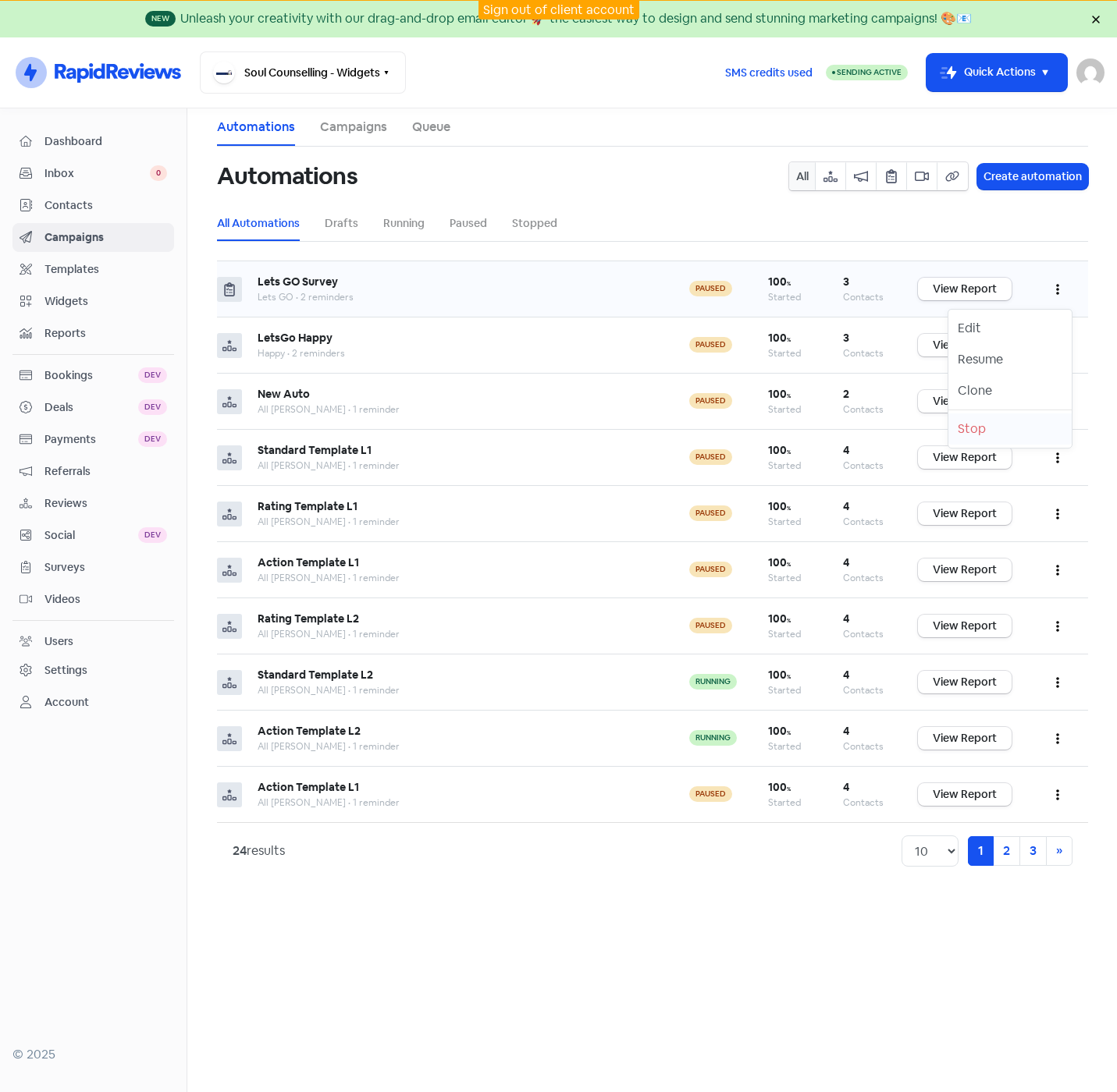
click at [1016, 429] on button "Stop" at bounding box center [1009, 429] width 123 height 31
click at [1054, 287] on button "button" at bounding box center [1056, 289] width 29 height 37
click at [1021, 419] on button "Stop" at bounding box center [1009, 429] width 123 height 31
click at [1058, 290] on icon "button" at bounding box center [1056, 291] width 3 height 11
click at [1025, 422] on button "Stop" at bounding box center [1009, 429] width 123 height 31
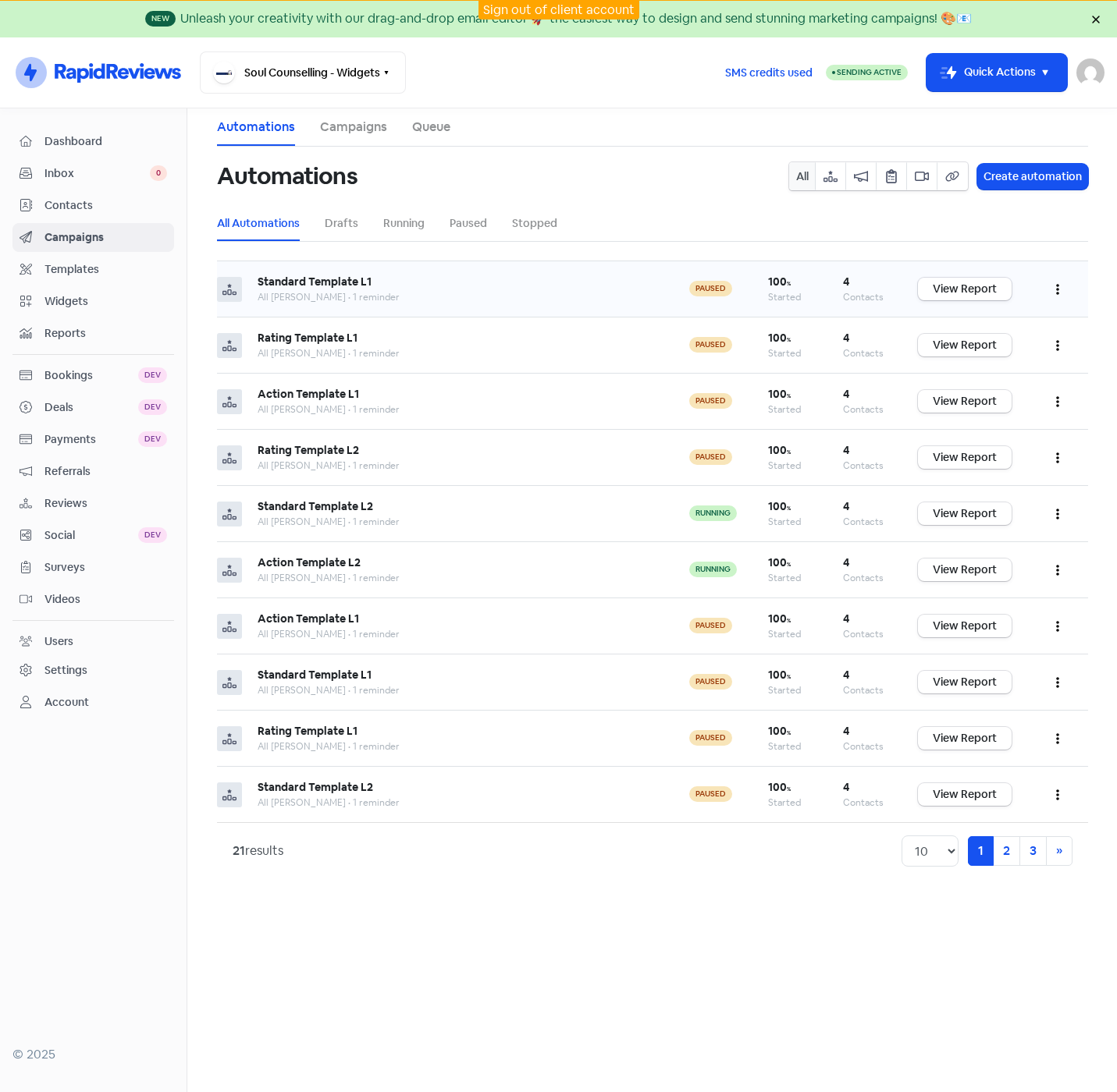
click at [1055, 287] on icon "button" at bounding box center [1056, 289] width 3 height 12
click at [1017, 424] on button "Stop" at bounding box center [1009, 429] width 123 height 31
click at [1054, 284] on button "button" at bounding box center [1056, 289] width 29 height 37
click at [1002, 429] on button "Stop" at bounding box center [1009, 429] width 123 height 31
click at [1056, 291] on icon "button" at bounding box center [1056, 291] width 3 height 11
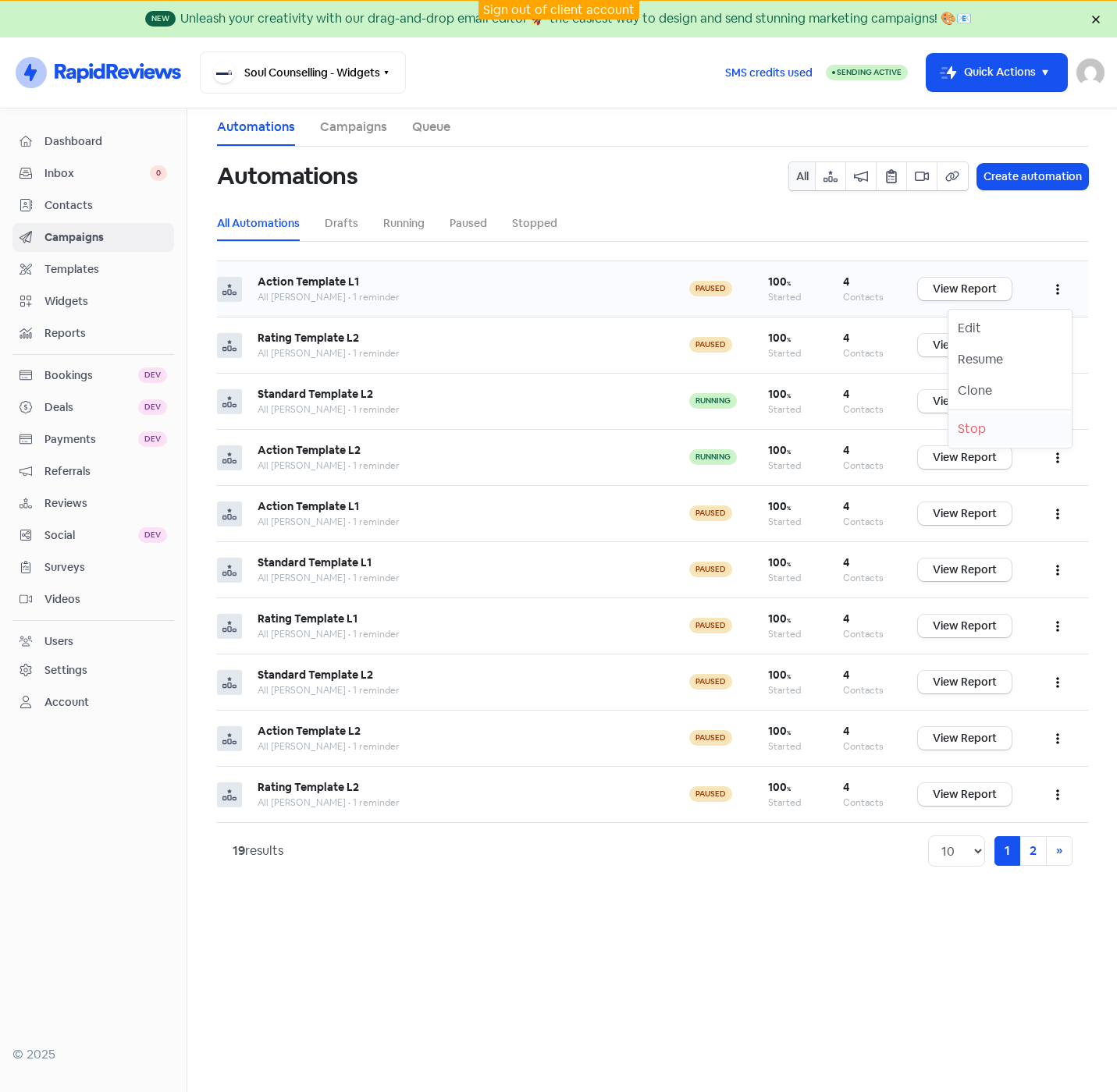
click at [1015, 429] on button "Stop" at bounding box center [1009, 429] width 123 height 31
click at [65, 201] on span "Contacts" at bounding box center [105, 205] width 122 height 16
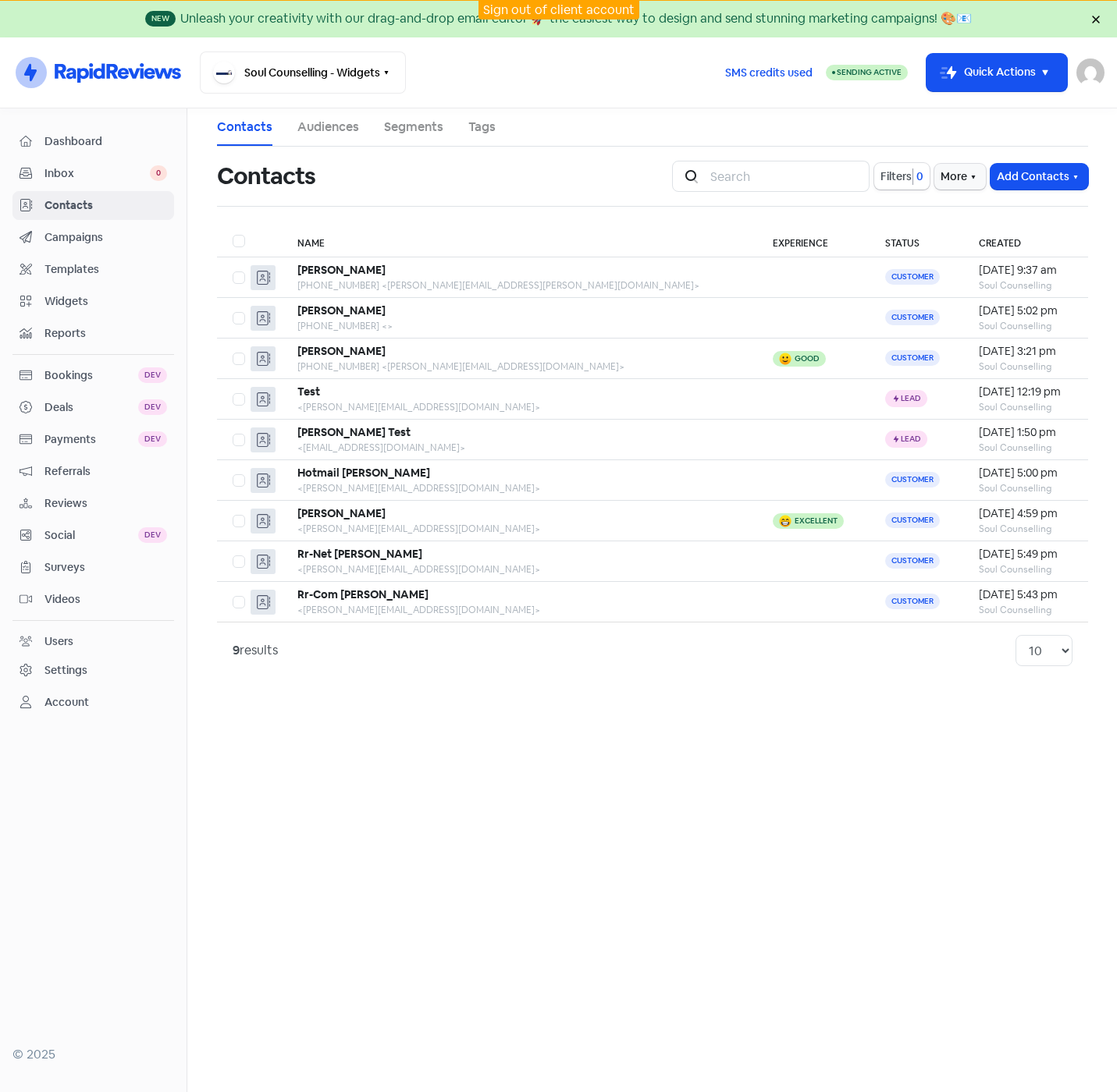
click at [59, 238] on span "Campaigns" at bounding box center [105, 237] width 122 height 16
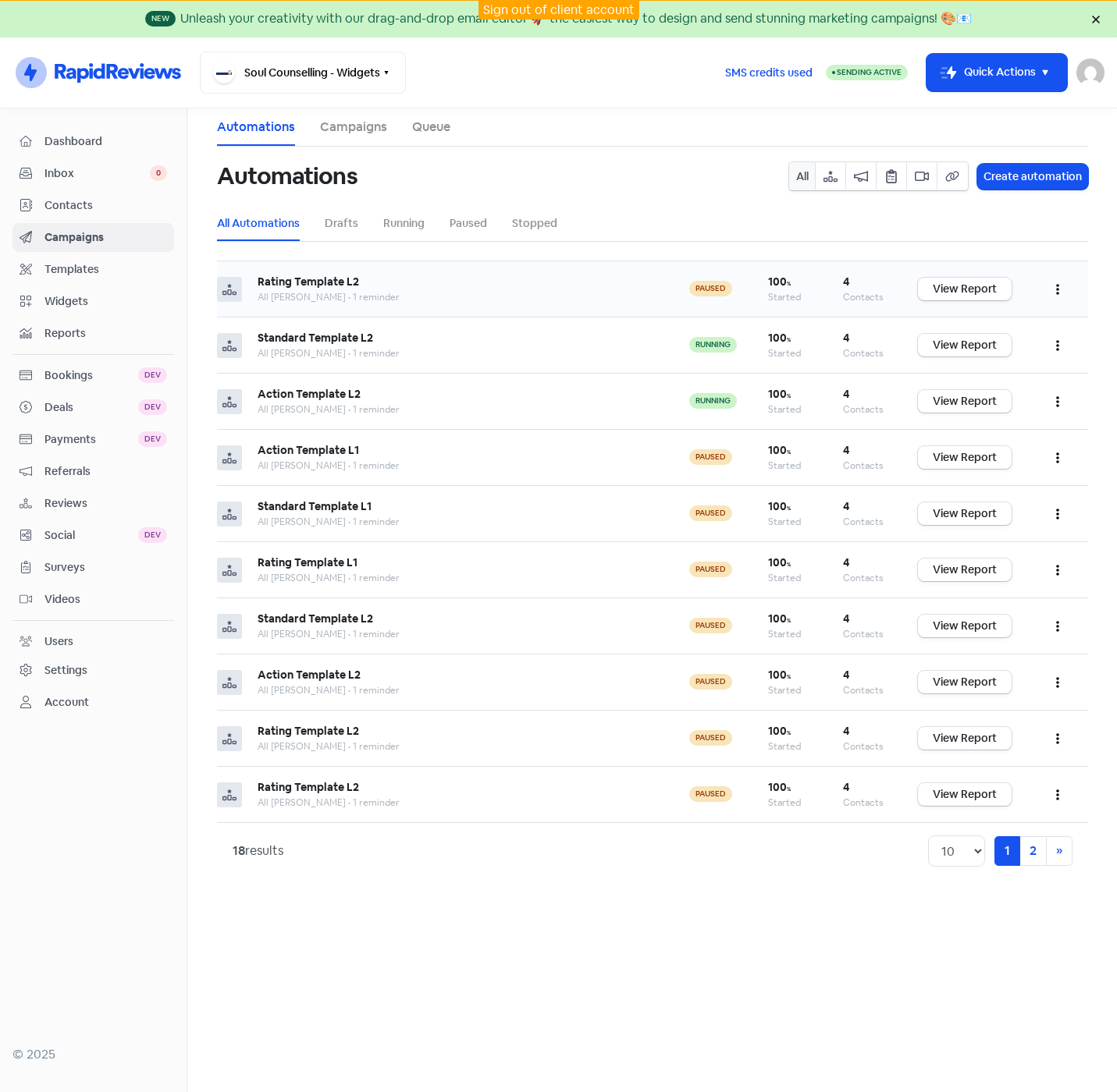
click at [1060, 287] on button "button" at bounding box center [1056, 289] width 29 height 37
click at [999, 428] on button "Stop" at bounding box center [1009, 429] width 123 height 31
click at [1057, 291] on icon "button" at bounding box center [1056, 291] width 3 height 11
click at [1006, 361] on button "Pause" at bounding box center [1009, 360] width 123 height 31
click at [1055, 289] on icon "button" at bounding box center [1056, 289] width 3 height 12
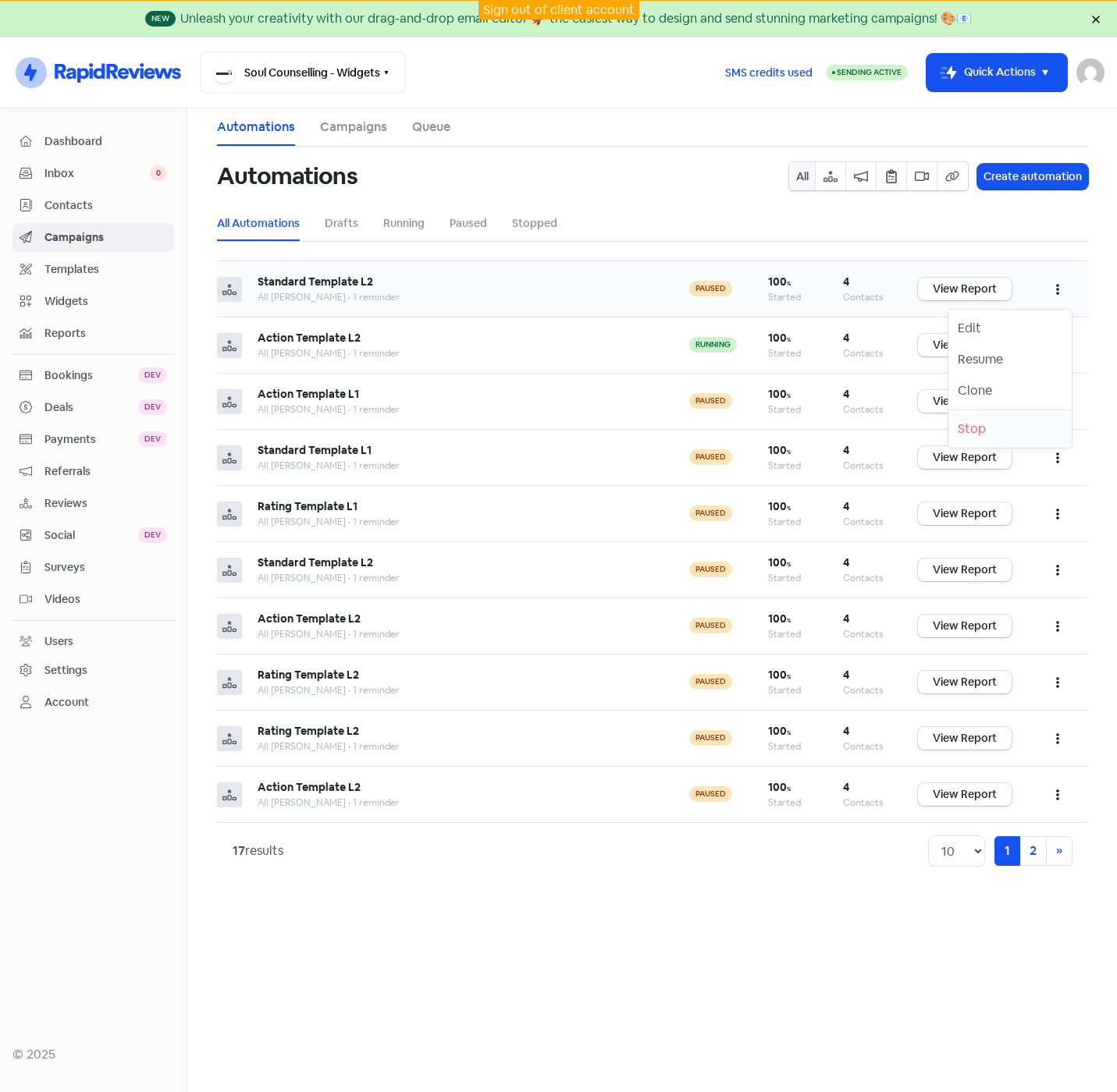
click at [990, 431] on button "Stop" at bounding box center [1009, 429] width 123 height 31
click at [1059, 290] on button "button" at bounding box center [1056, 289] width 29 height 37
click at [1019, 359] on button "Pause" at bounding box center [1009, 360] width 123 height 31
click at [1056, 289] on icon "button" at bounding box center [1056, 291] width 3 height 11
click at [1007, 426] on button "Stop" at bounding box center [1009, 429] width 123 height 31
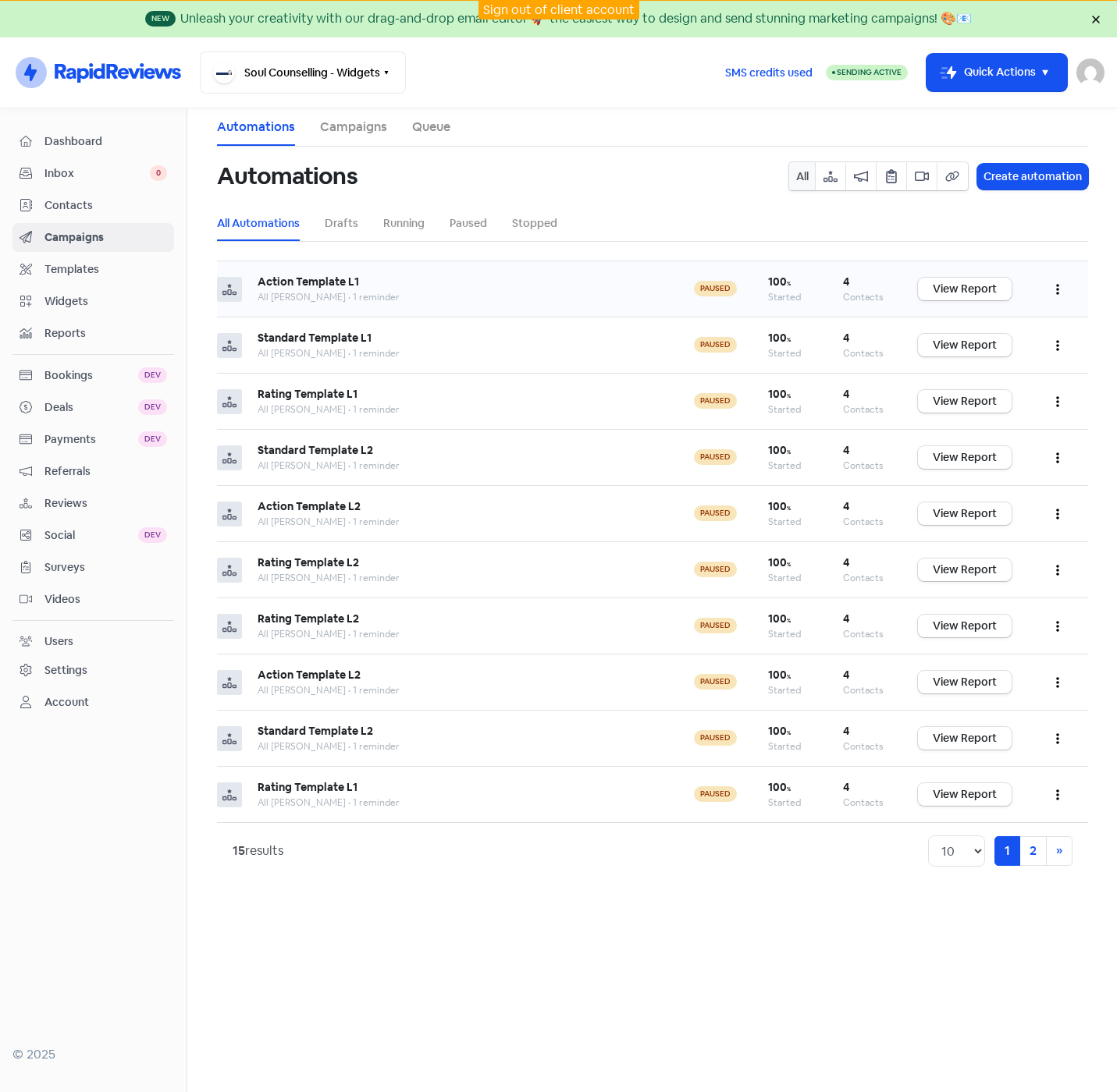
click at [1052, 287] on button "button" at bounding box center [1056, 289] width 29 height 37
drag, startPoint x: 998, startPoint y: 422, endPoint x: 1038, endPoint y: 337, distance: 93.9
click at [999, 419] on button "Stop" at bounding box center [1009, 429] width 123 height 31
click at [1055, 287] on button "button" at bounding box center [1056, 289] width 29 height 37
click at [1002, 432] on button "Stop" at bounding box center [1009, 429] width 123 height 31
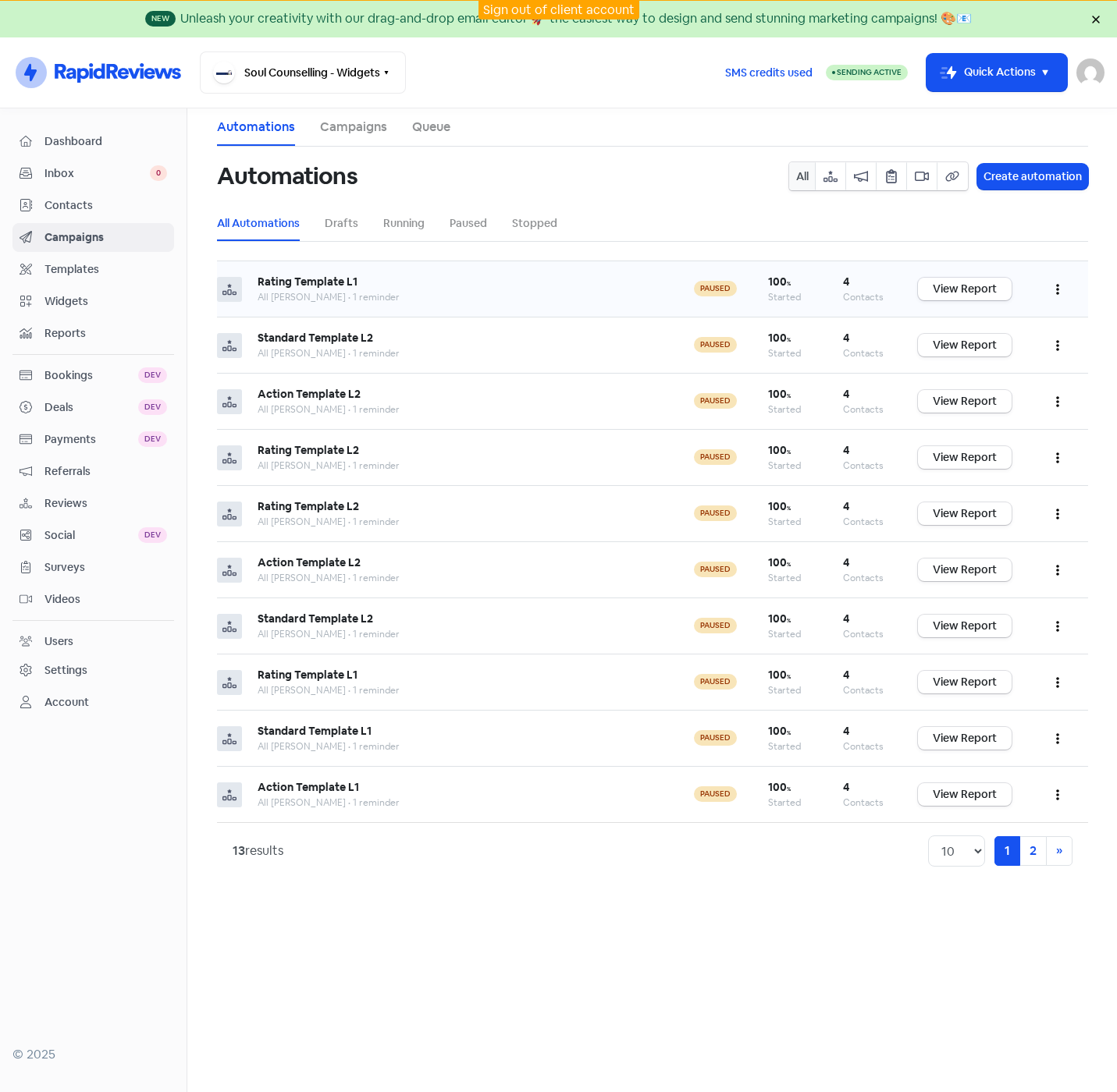
click at [1057, 284] on icon "button" at bounding box center [1056, 289] width 3 height 12
click at [1021, 429] on button "Stop" at bounding box center [1009, 429] width 123 height 31
click at [1058, 291] on icon "button" at bounding box center [1056, 291] width 3 height 11
click at [1026, 421] on button "Stop" at bounding box center [1009, 429] width 123 height 31
click at [1053, 291] on button "button" at bounding box center [1056, 289] width 29 height 37
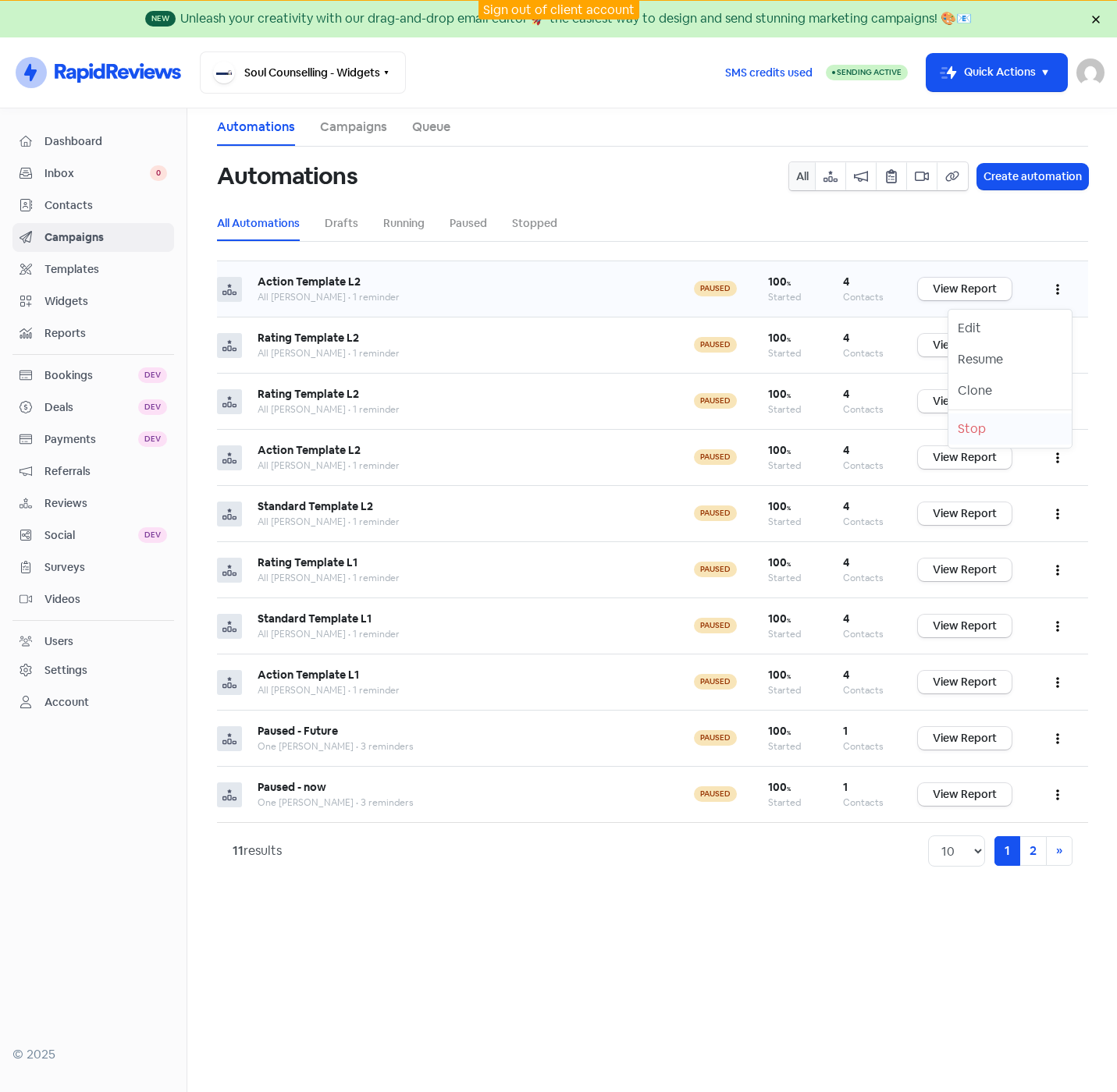
click at [1016, 437] on button "Stop" at bounding box center [1009, 429] width 123 height 31
click at [1055, 286] on icon "button" at bounding box center [1056, 291] width 3 height 11
click at [1019, 433] on button "Stop" at bounding box center [1009, 429] width 123 height 31
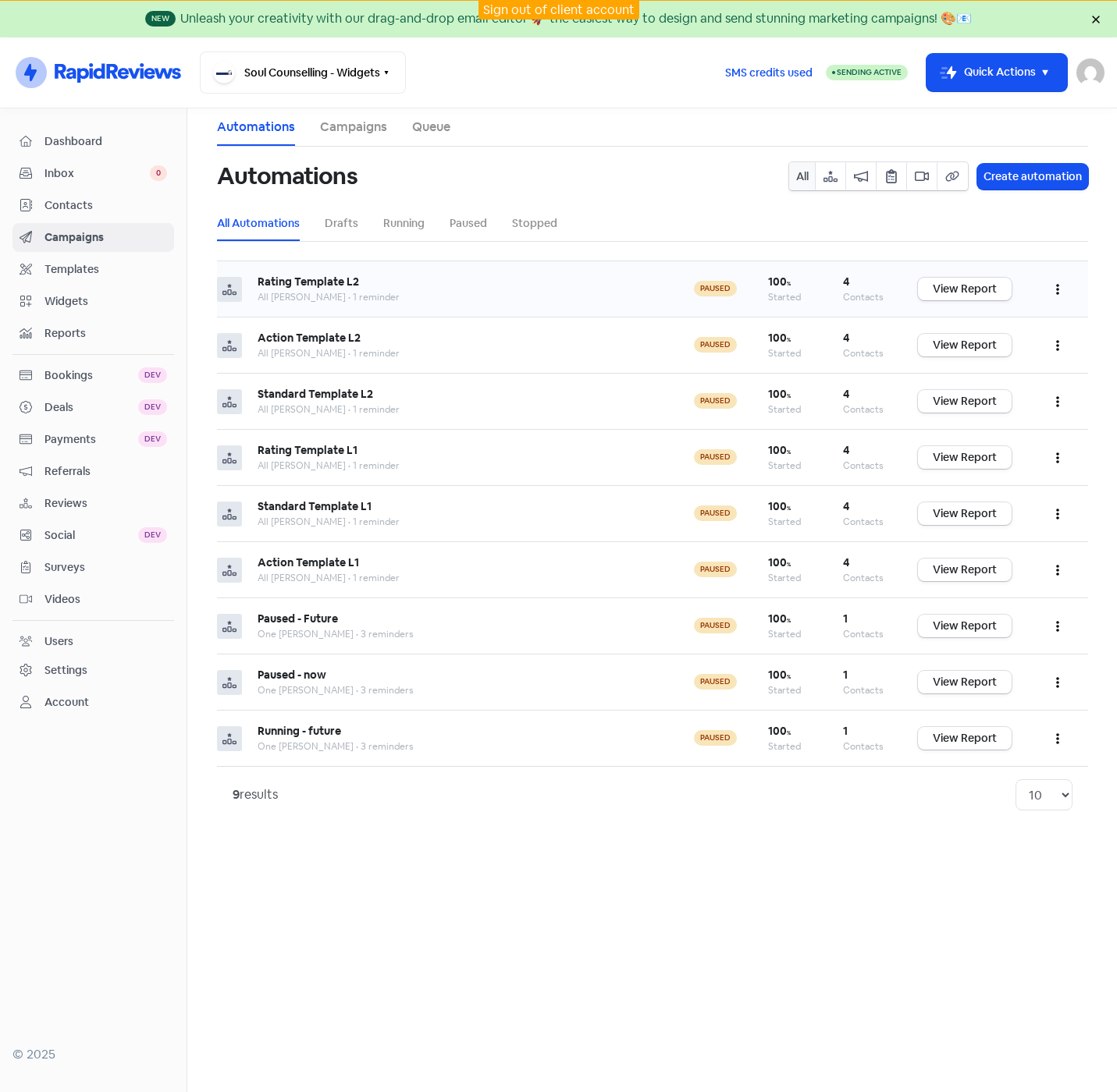
click at [1057, 287] on icon "button" at bounding box center [1056, 291] width 3 height 11
click at [1020, 434] on button "Stop" at bounding box center [1009, 429] width 123 height 31
click at [1057, 288] on icon "button" at bounding box center [1056, 289] width 3 height 12
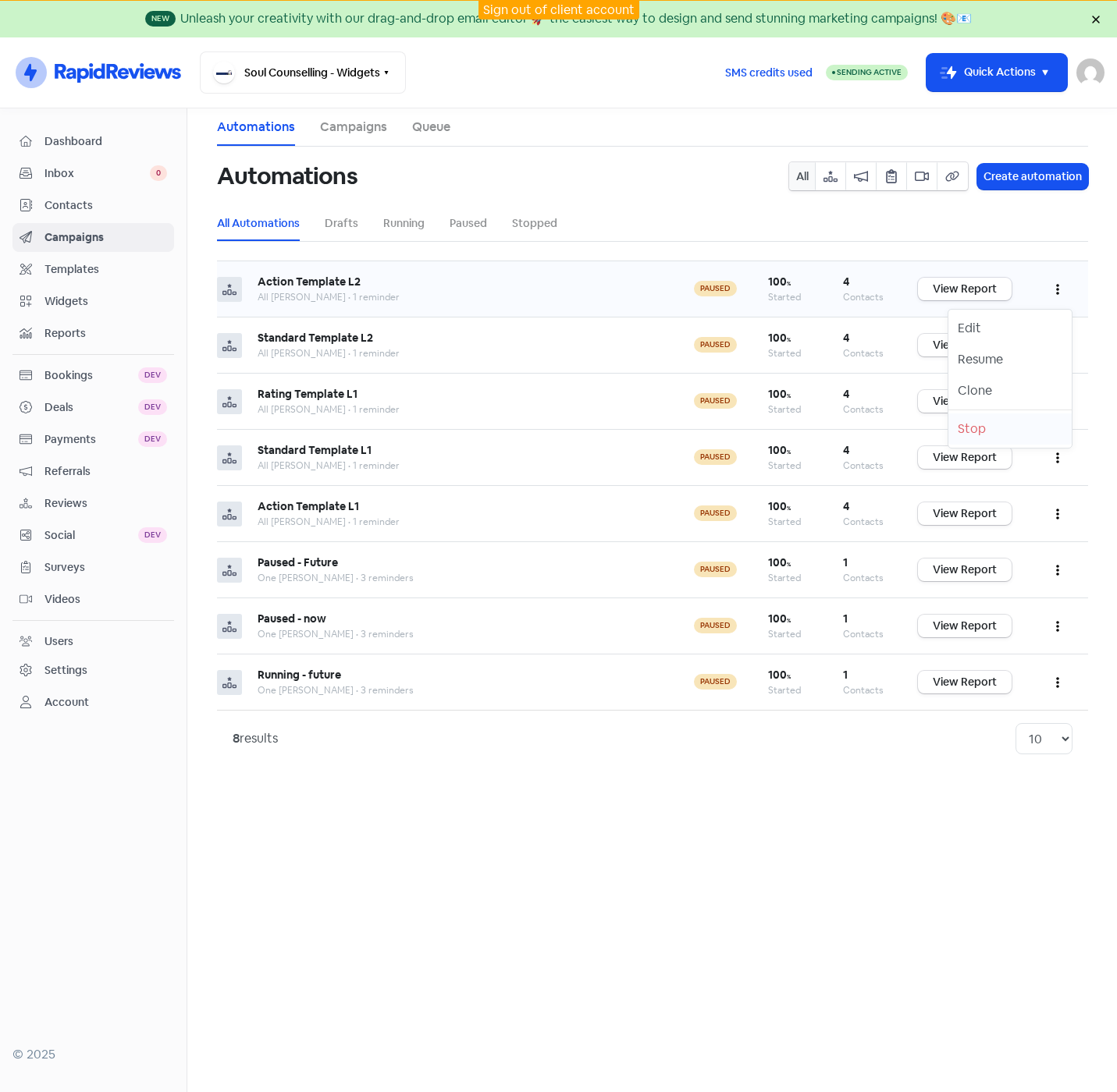
click at [1016, 431] on button "Stop" at bounding box center [1009, 429] width 123 height 31
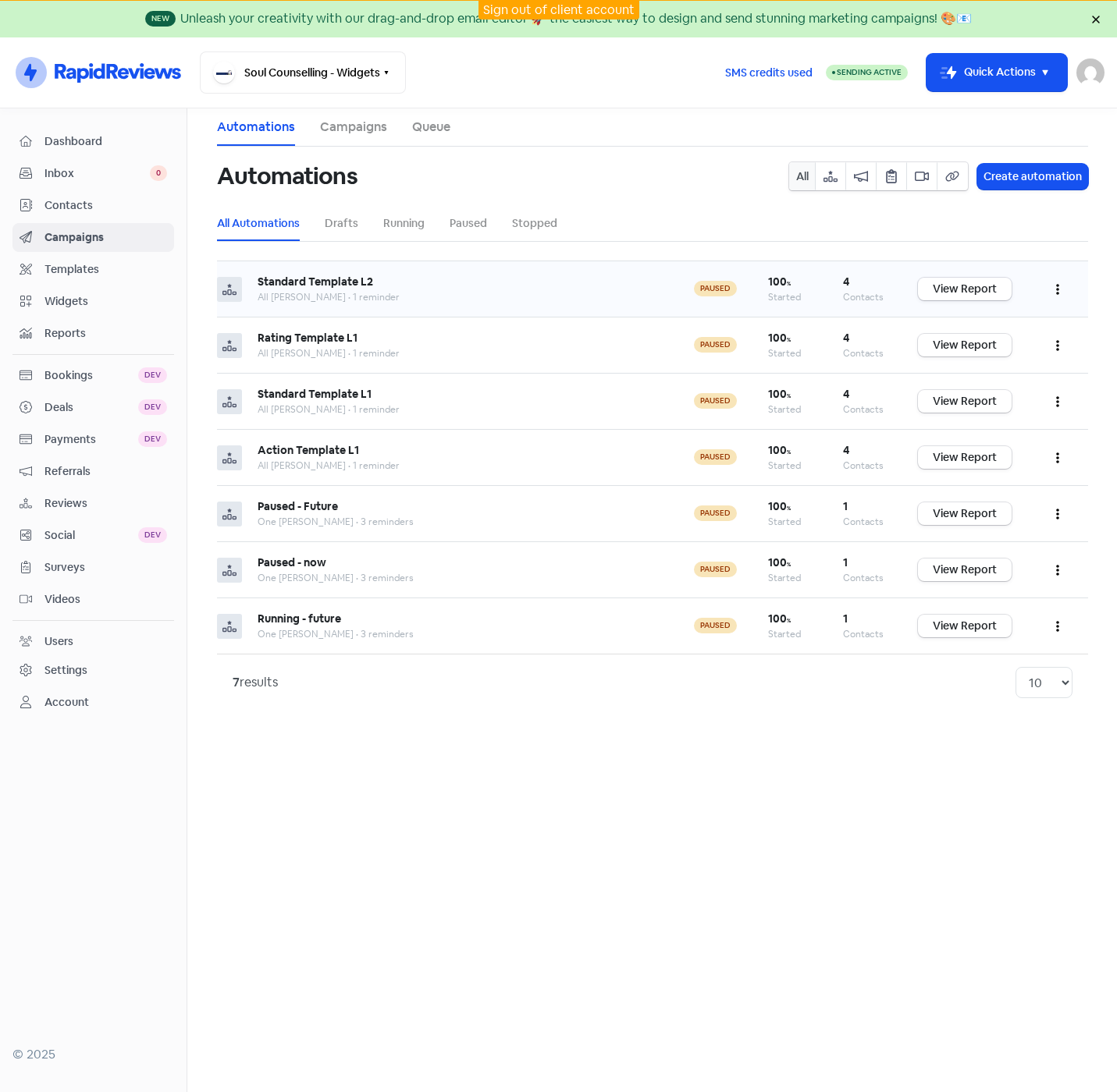
click at [1058, 285] on icon "button" at bounding box center [1056, 289] width 3 height 12
click at [1034, 422] on button "Stop" at bounding box center [1009, 429] width 123 height 31
click at [1059, 286] on button "button" at bounding box center [1056, 289] width 29 height 37
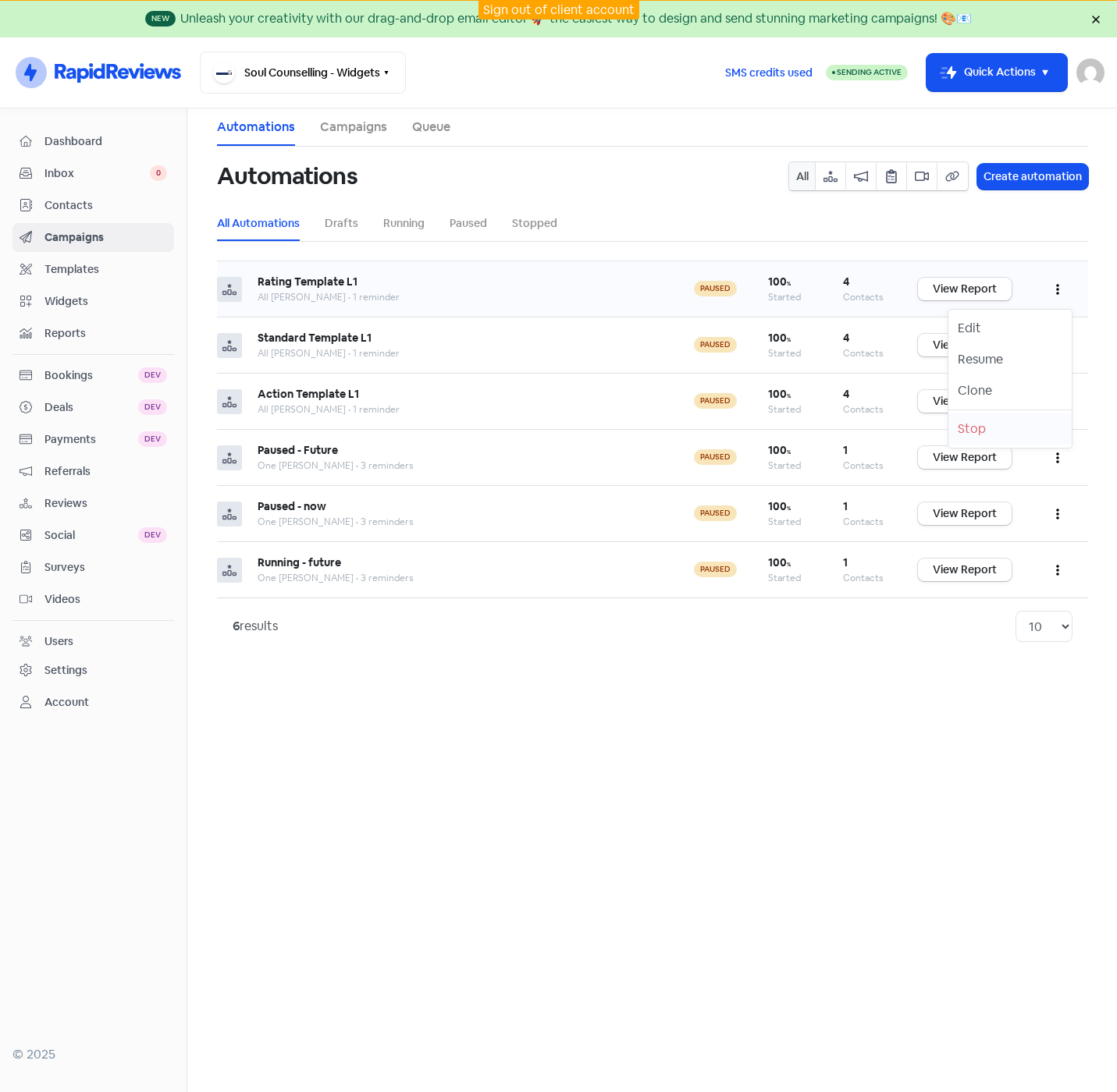
click at [1023, 426] on button "Stop" at bounding box center [1009, 429] width 123 height 31
click at [1055, 299] on button "button" at bounding box center [1056, 289] width 29 height 37
click at [1017, 437] on button "Stop" at bounding box center [1009, 429] width 123 height 31
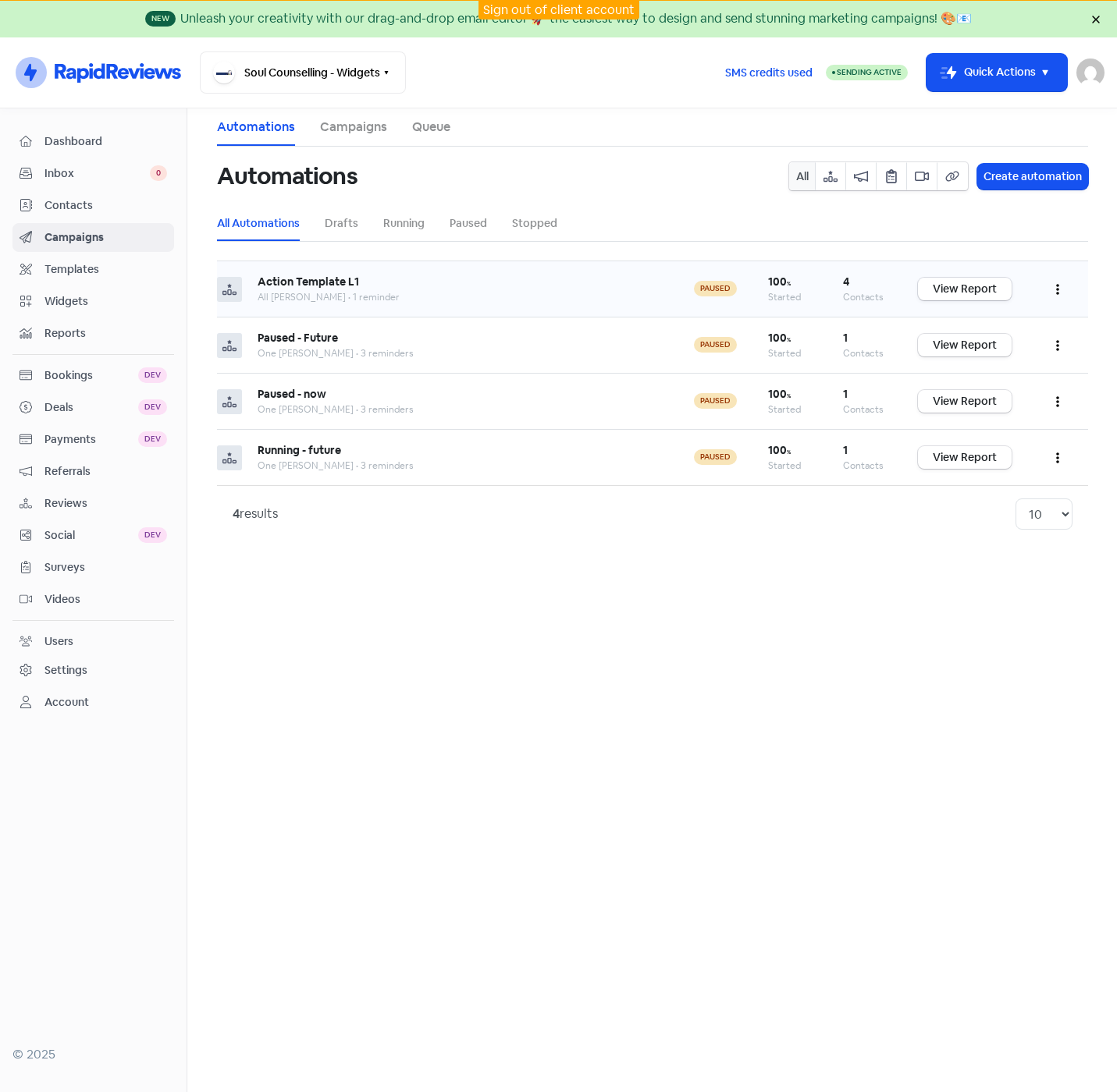
click at [1058, 290] on icon "button" at bounding box center [1056, 291] width 3 height 11
click at [1012, 429] on button "Stop" at bounding box center [1009, 429] width 123 height 31
click at [1053, 287] on button "button" at bounding box center [1056, 289] width 29 height 37
click at [1010, 426] on button "Stop" at bounding box center [1009, 429] width 123 height 31
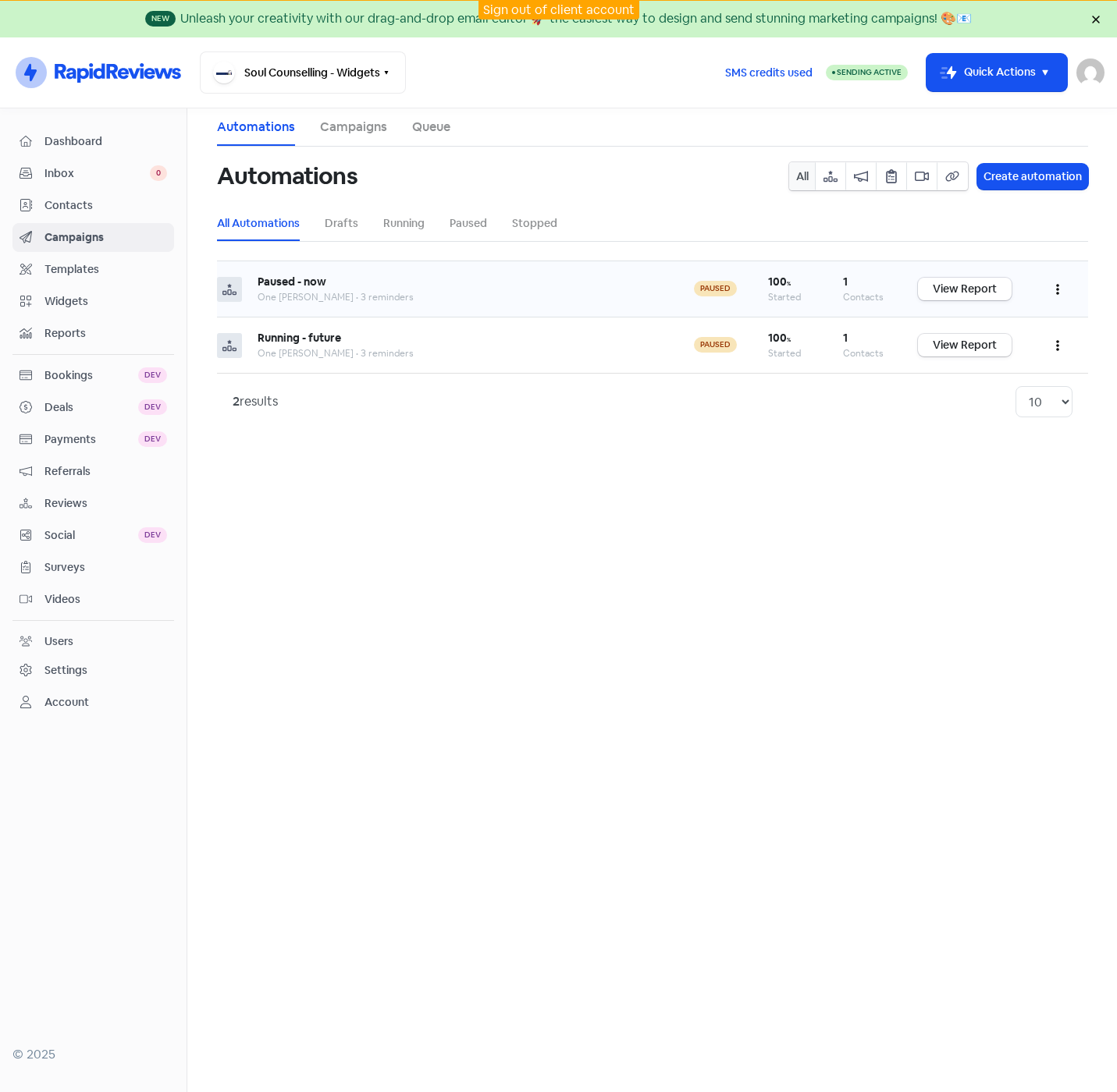
click at [1056, 291] on icon "button" at bounding box center [1056, 291] width 3 height 11
click at [1015, 431] on button "Stop" at bounding box center [1009, 429] width 123 height 31
click at [1055, 285] on icon "button" at bounding box center [1056, 289] width 3 height 12
click at [1023, 432] on button "Stop" at bounding box center [1009, 429] width 123 height 31
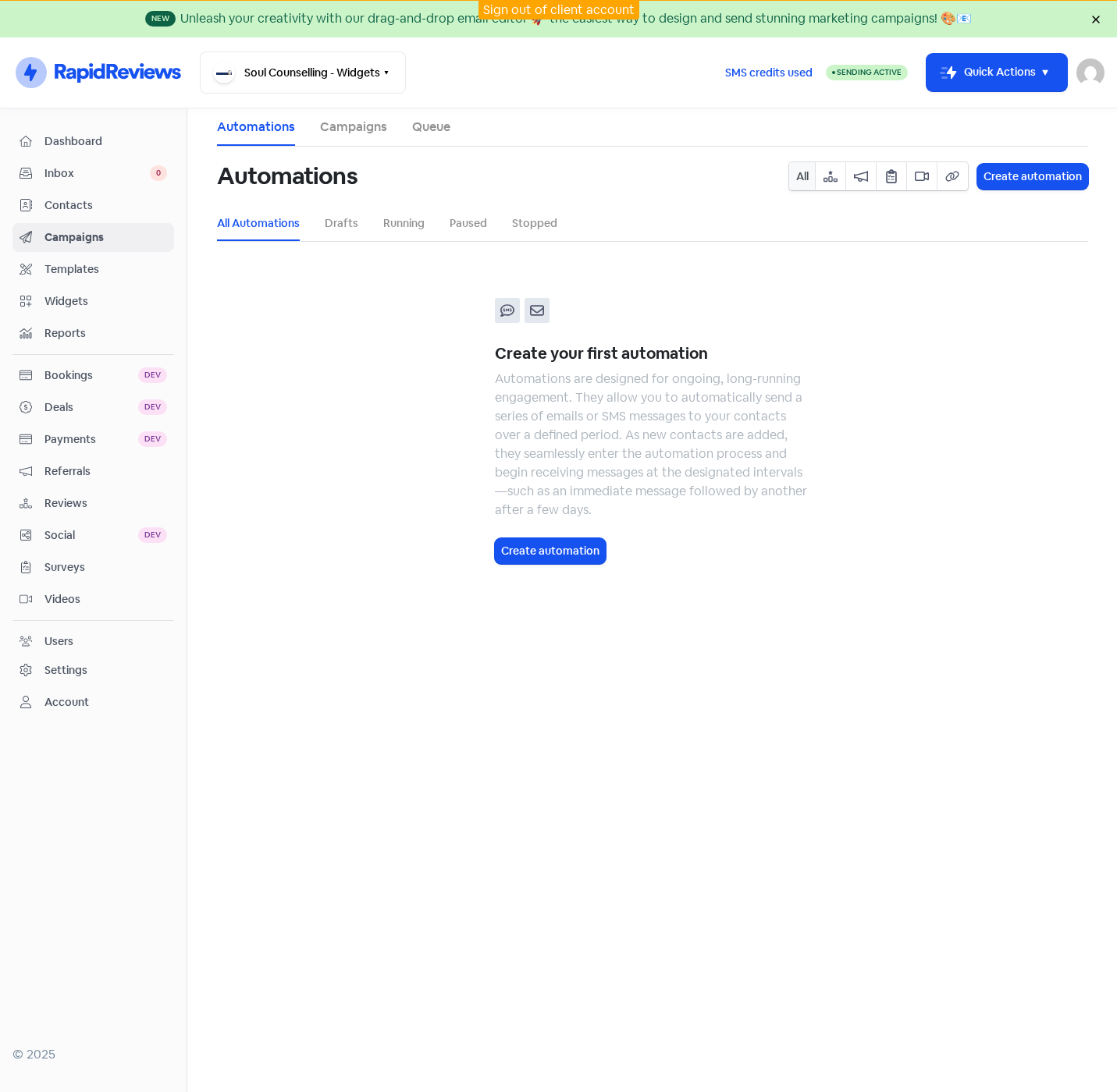
click at [59, 498] on span "Reviews" at bounding box center [105, 502] width 122 height 16
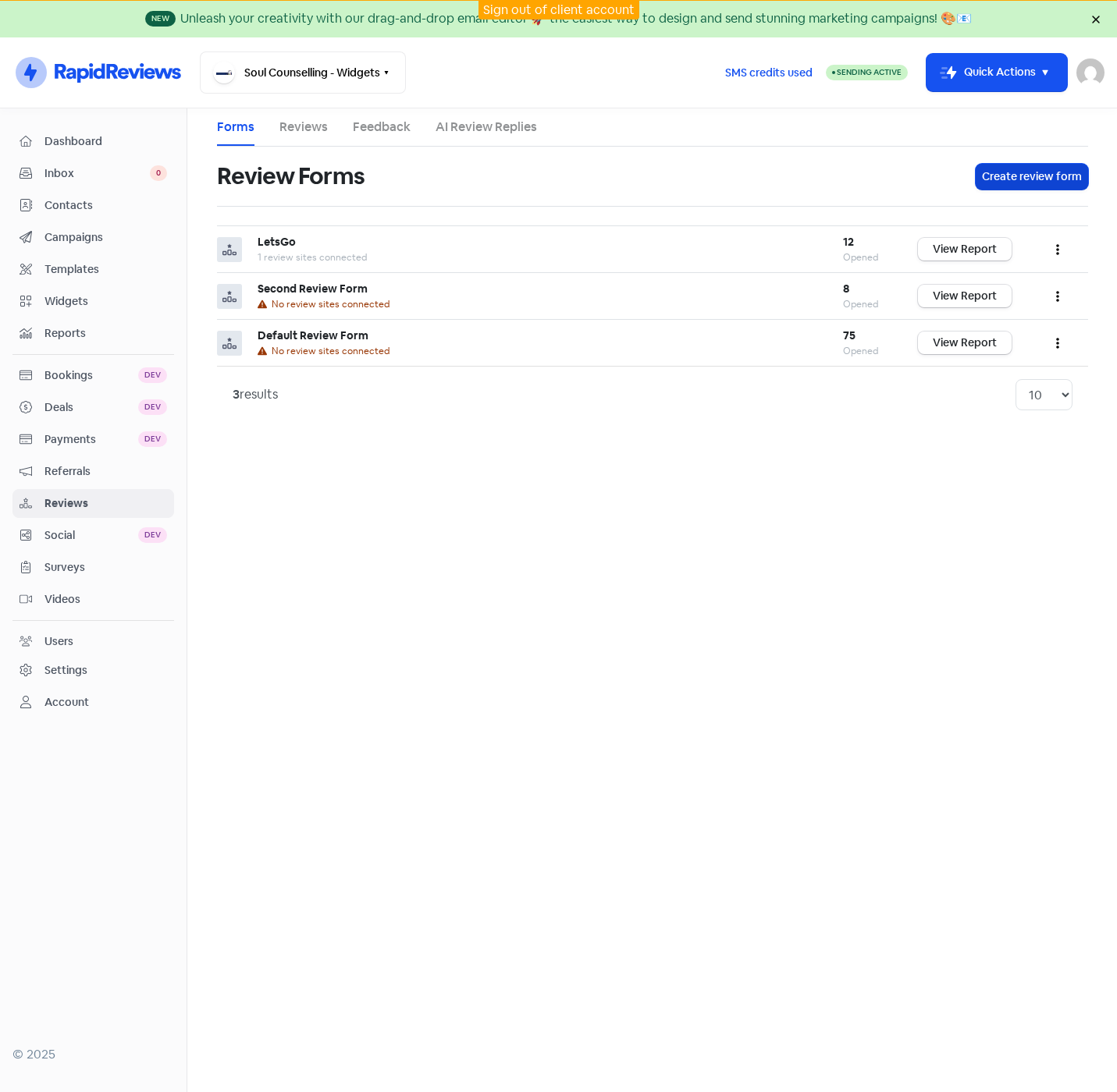
click at [1017, 174] on button "Create review form" at bounding box center [1031, 176] width 113 height 26
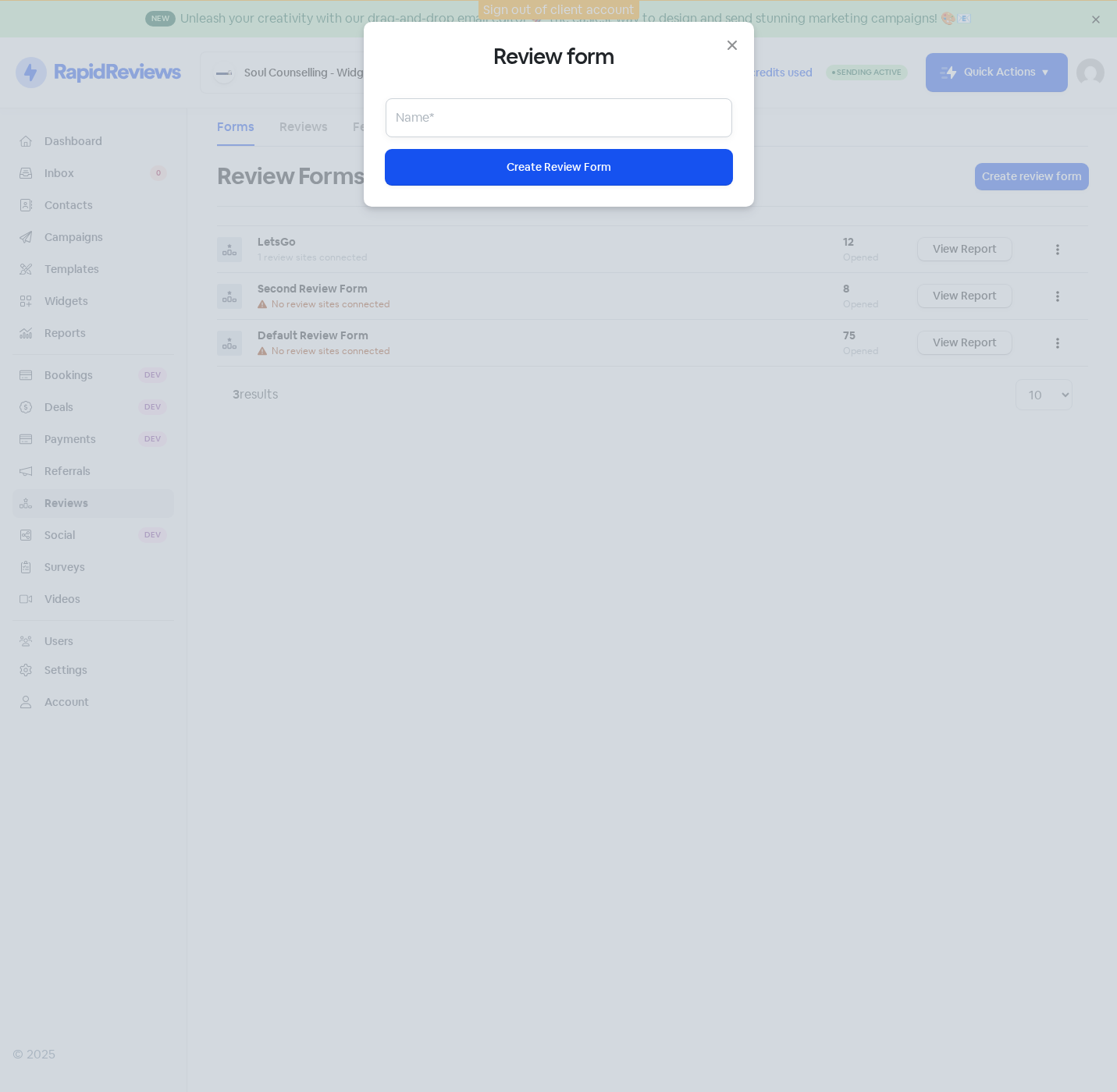
click at [558, 117] on input "text" at bounding box center [558, 117] width 346 height 39
type input "Google Reviews Form"
click at [557, 176] on button "Icon For Loading Create Review Form" at bounding box center [558, 167] width 346 height 35
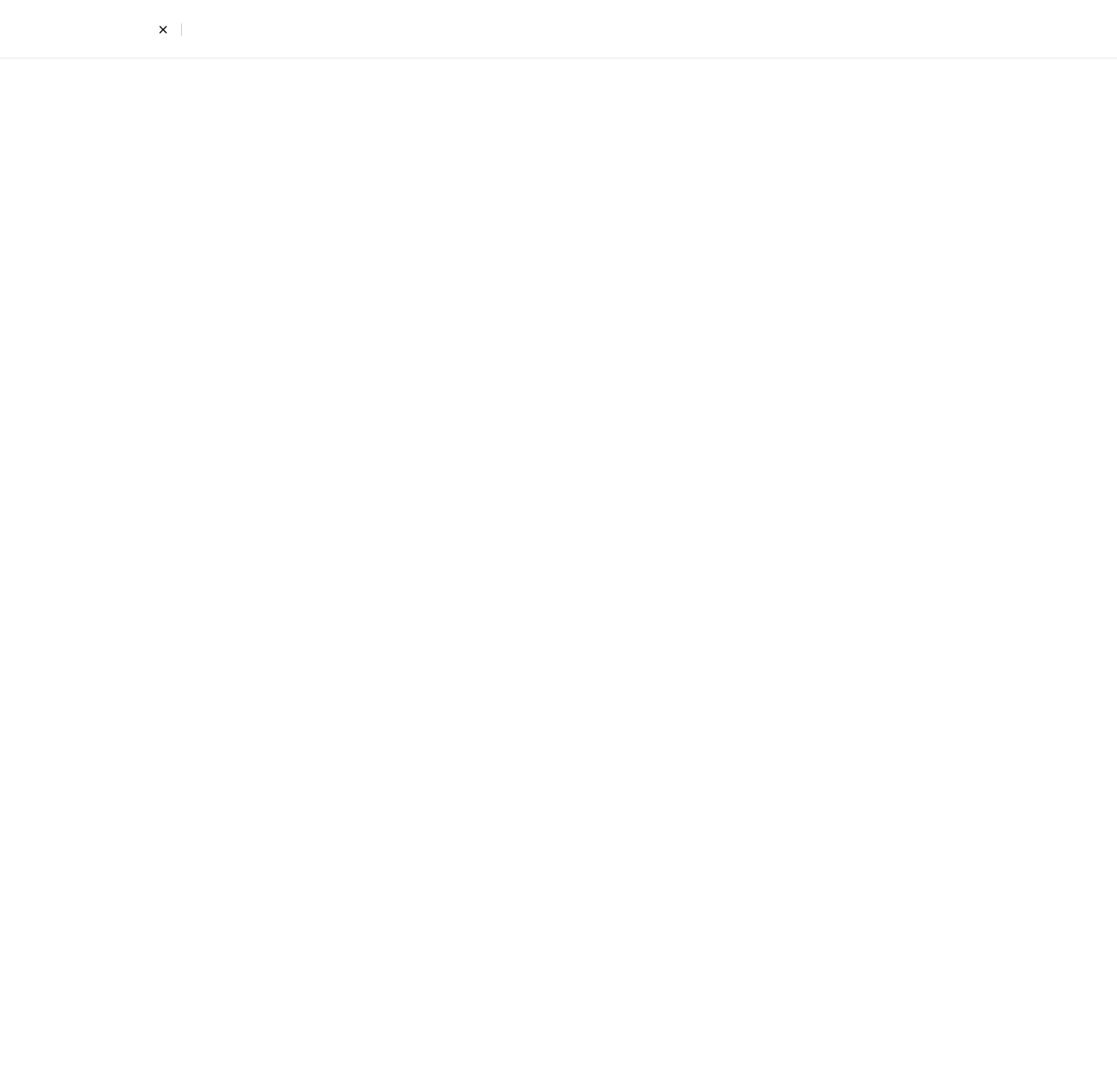
select select "4"
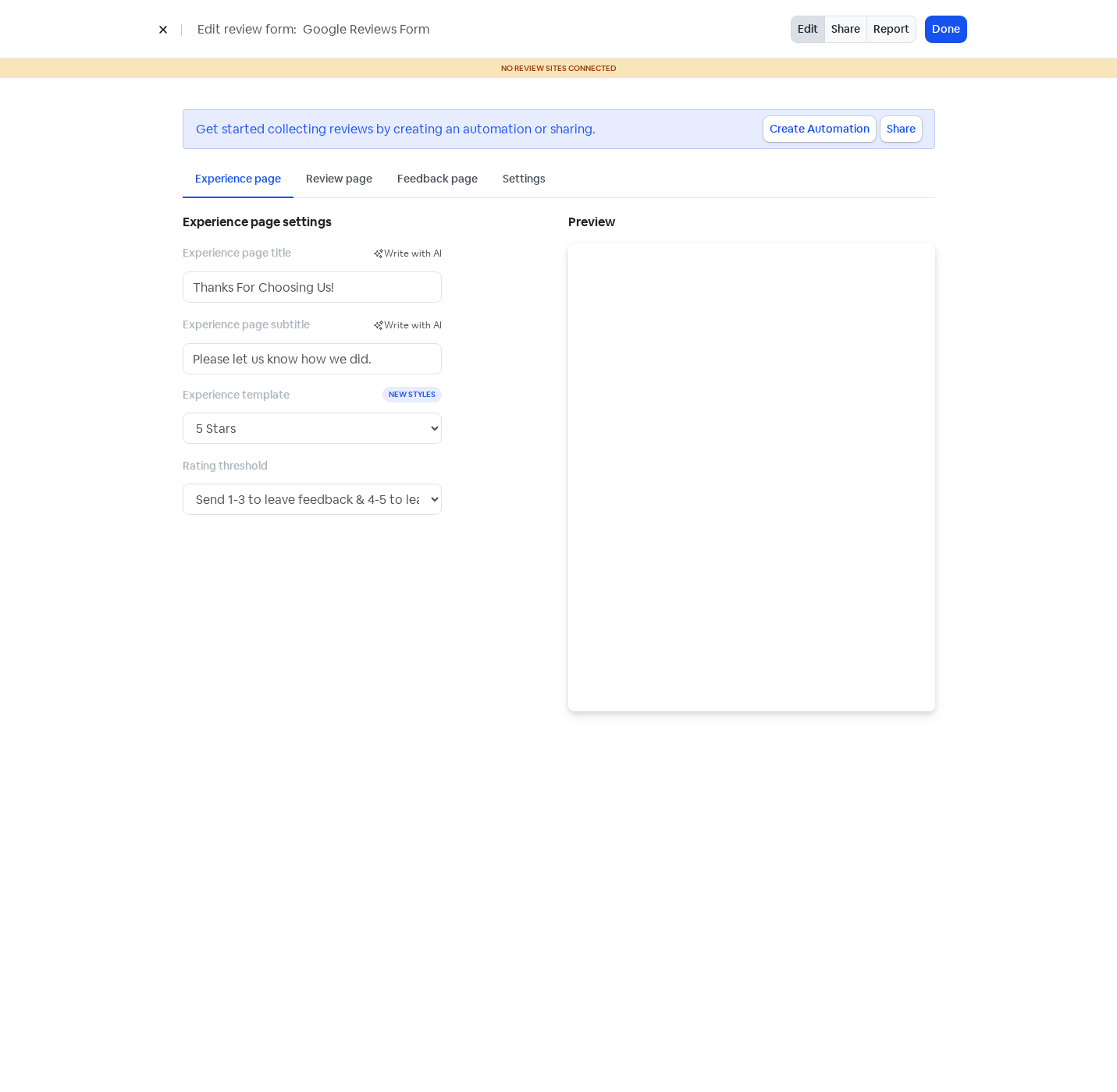
click at [510, 175] on div "Settings" at bounding box center [523, 179] width 43 height 16
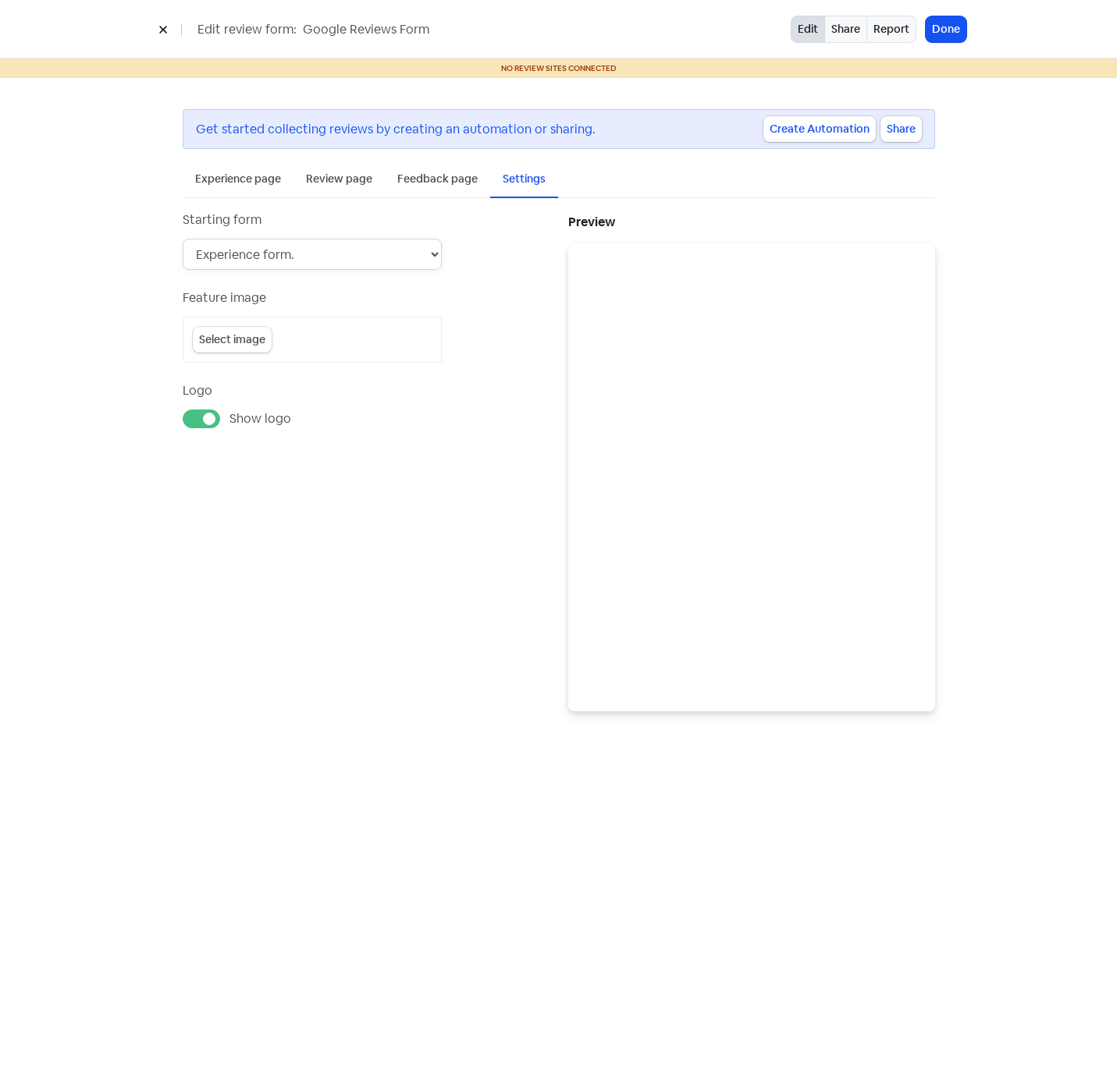
click at [307, 254] on select "Experience form. Review form (experience & feedback form disabled). Feedback fo…" at bounding box center [312, 254] width 259 height 31
select select "review_form"
click at [183, 238] on select "Experience form. Review form (experience & feedback form disabled). Feedback fo…" at bounding box center [312, 254] width 259 height 31
click at [955, 25] on button "Done" at bounding box center [946, 28] width 41 height 26
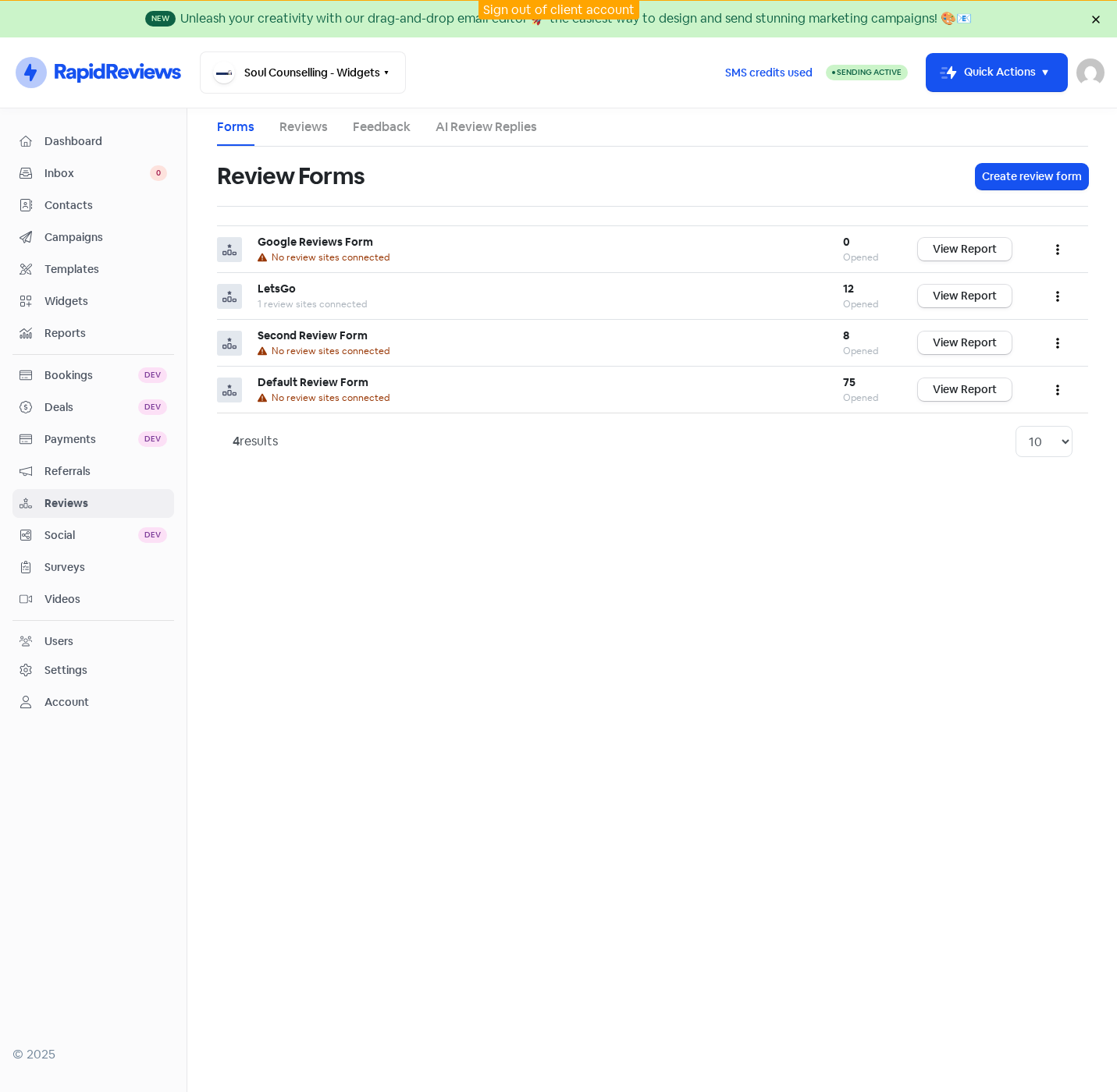
click at [78, 674] on div "Settings" at bounding box center [65, 670] width 43 height 16
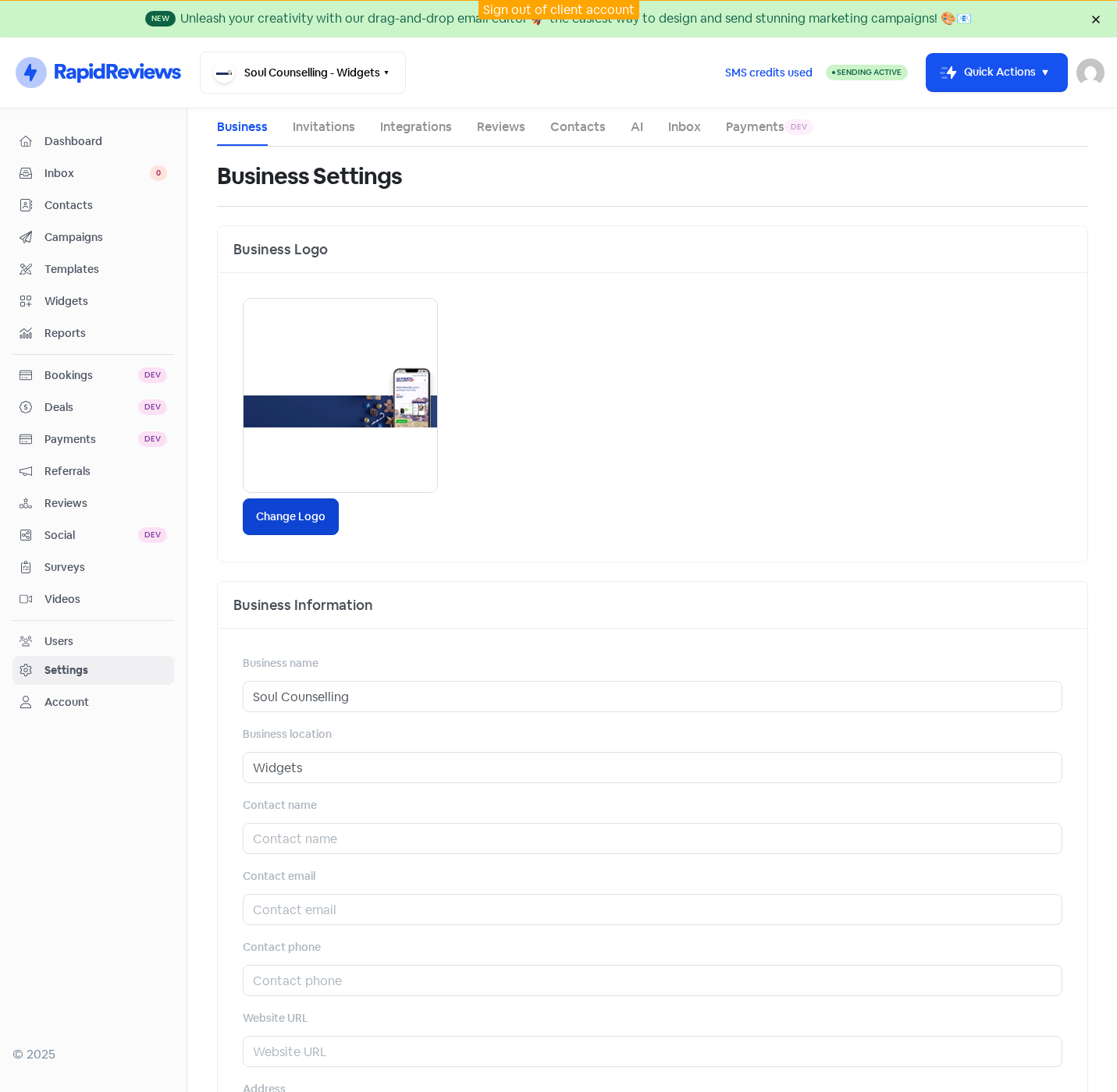
click at [322, 520] on label "Change Logo" at bounding box center [290, 517] width 96 height 37
click at [0, 0] on input "Change Logo" at bounding box center [0, 0] width 0 height 0
click at [483, 127] on link "Reviews" at bounding box center [501, 127] width 48 height 19
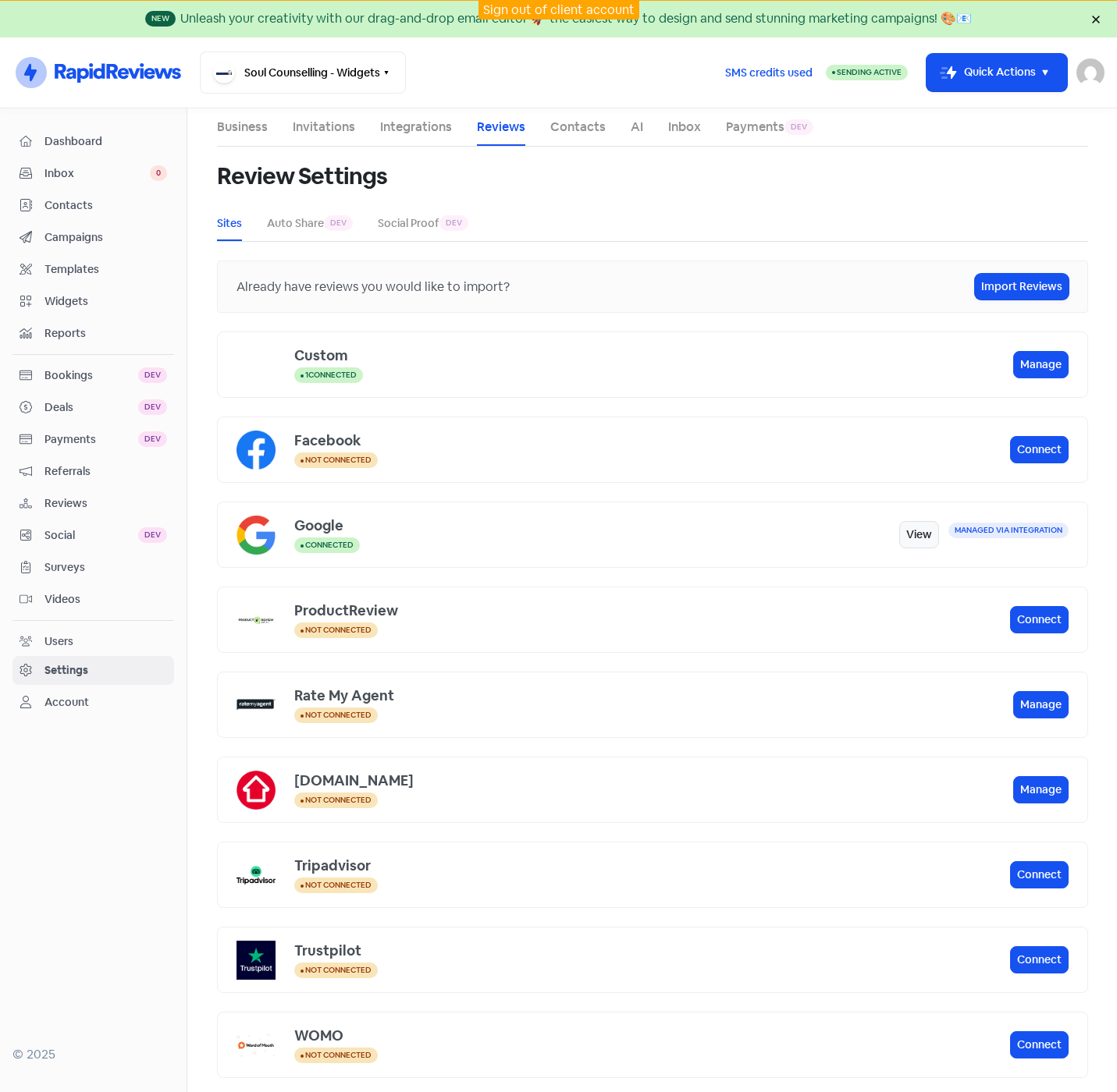
click at [323, 127] on link "Invitations" at bounding box center [324, 127] width 62 height 19
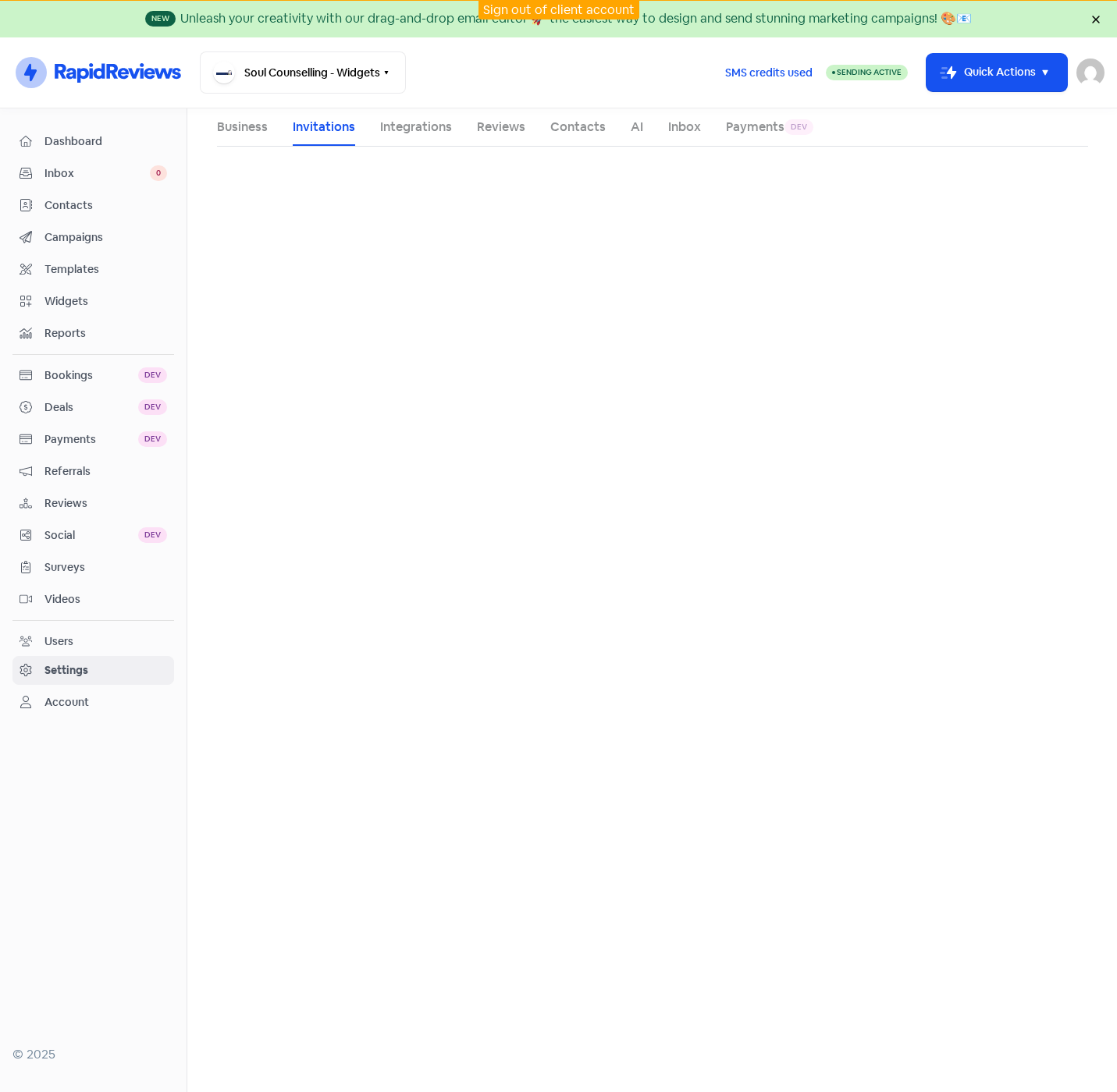
select select "[GEOGRAPHIC_DATA]/[GEOGRAPHIC_DATA]"
select select "AU"
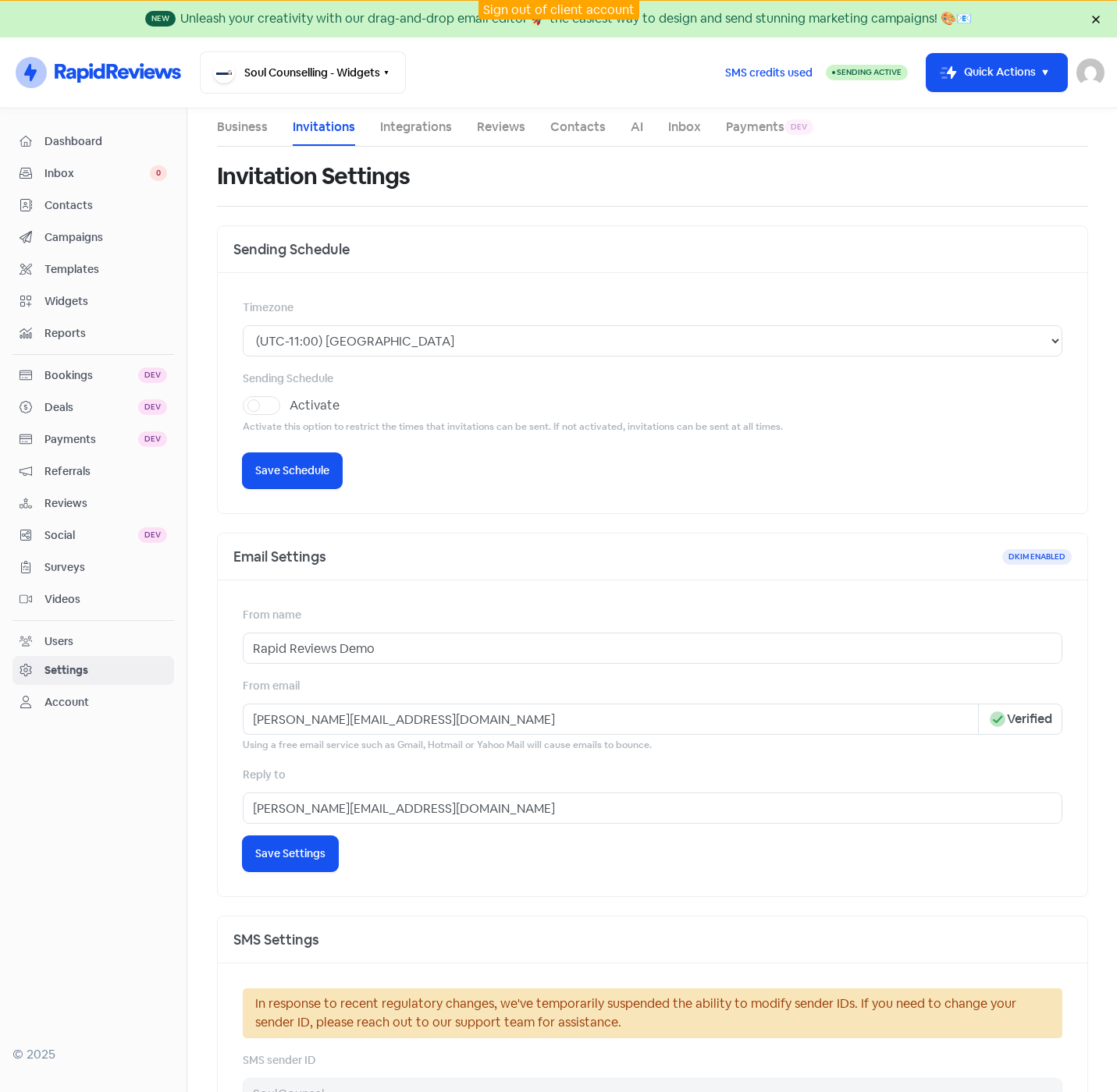
click at [290, 404] on label "Activate" at bounding box center [314, 406] width 50 height 19
click at [290, 404] on input "Activate" at bounding box center [294, 401] width 10 height 10
checkbox input "true"
select select "09:00:00"
select select "17:30:00"
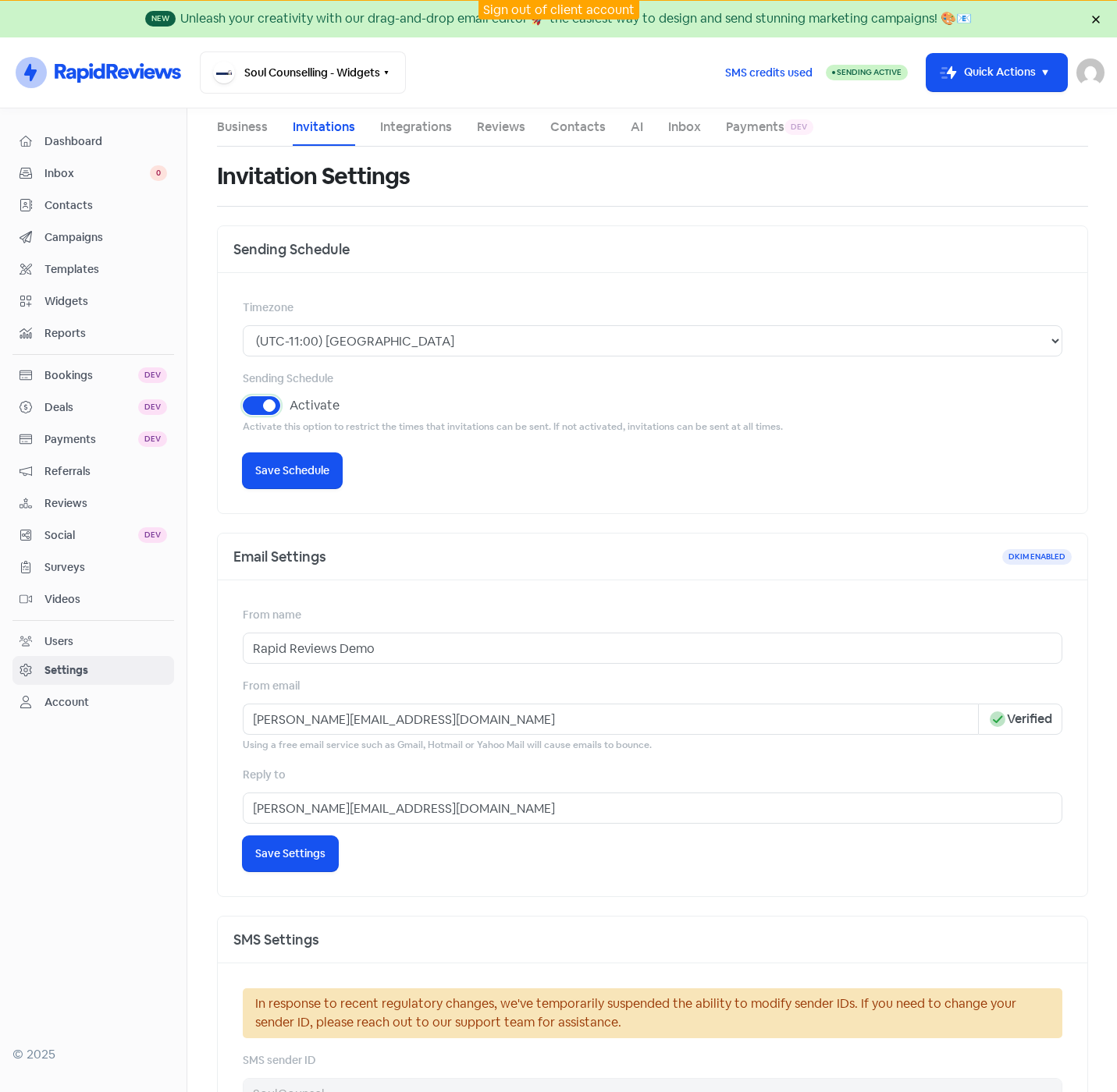
select select "09:00:00"
select select "17:30:00"
select select "09:00:00"
select select "17:30:00"
select select "09:00:00"
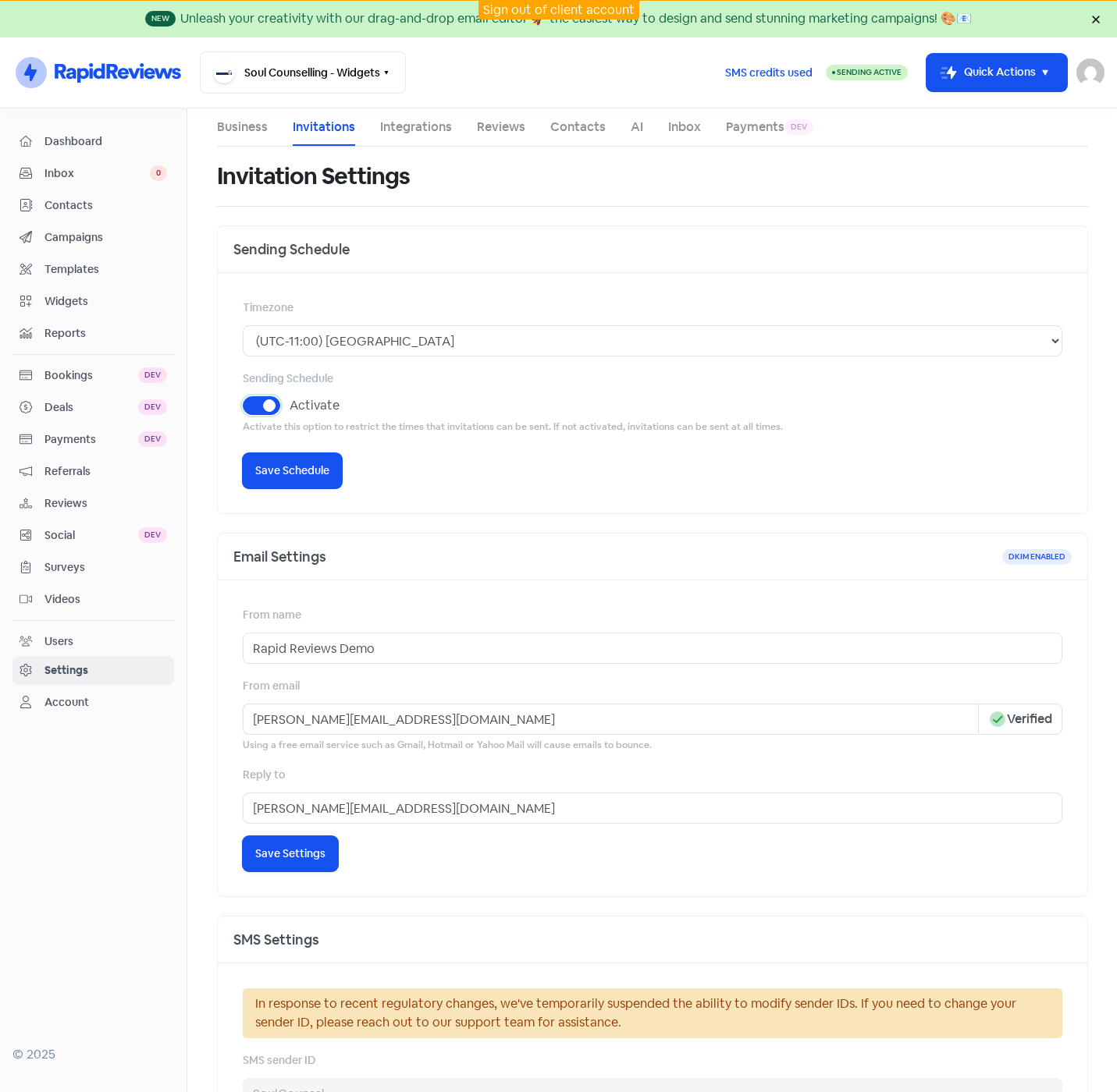
select select "17:30:00"
select select "09:00:00"
select select "17:30:00"
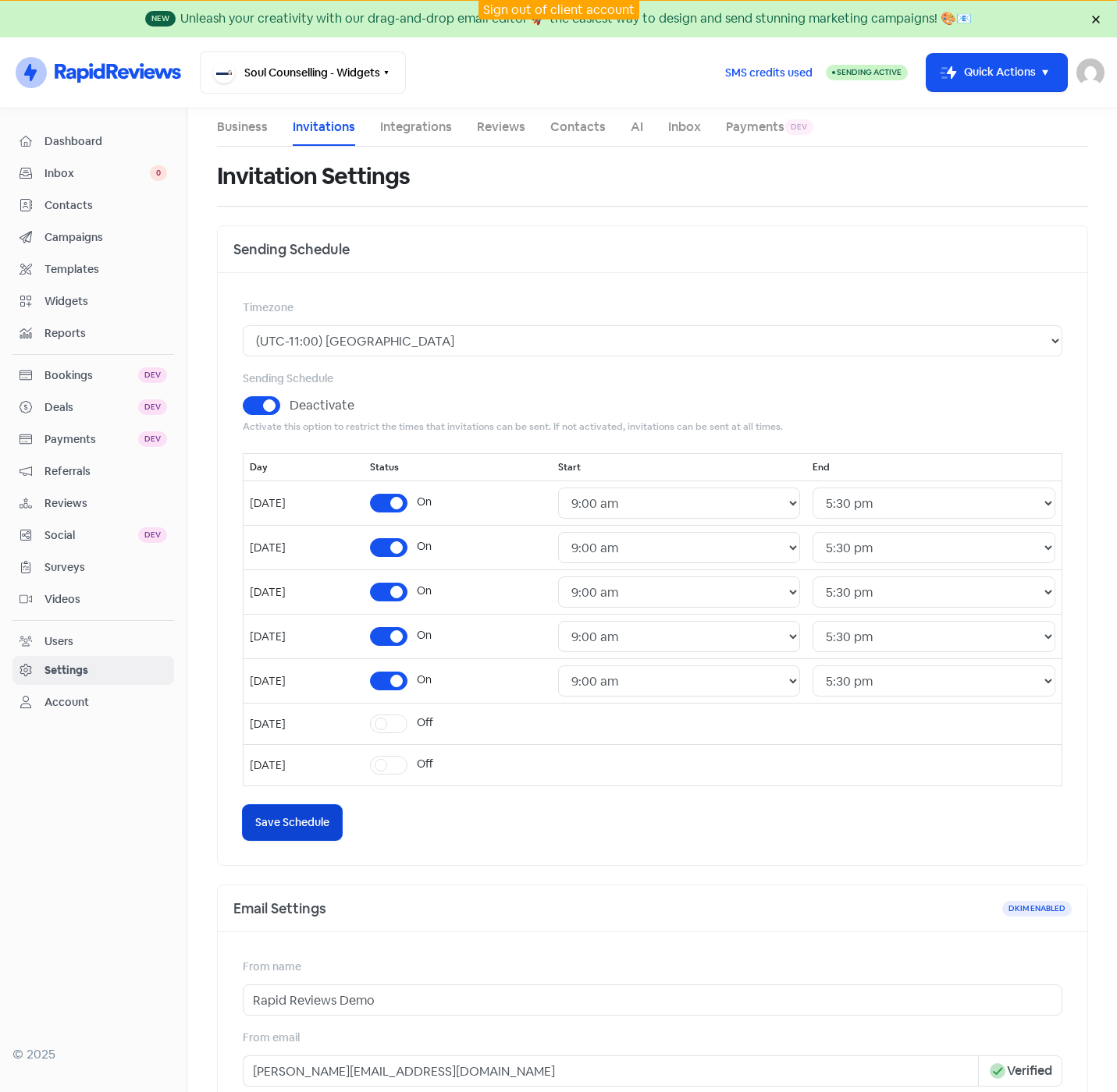
click at [317, 816] on span "Save Schedule" at bounding box center [293, 822] width 74 height 16
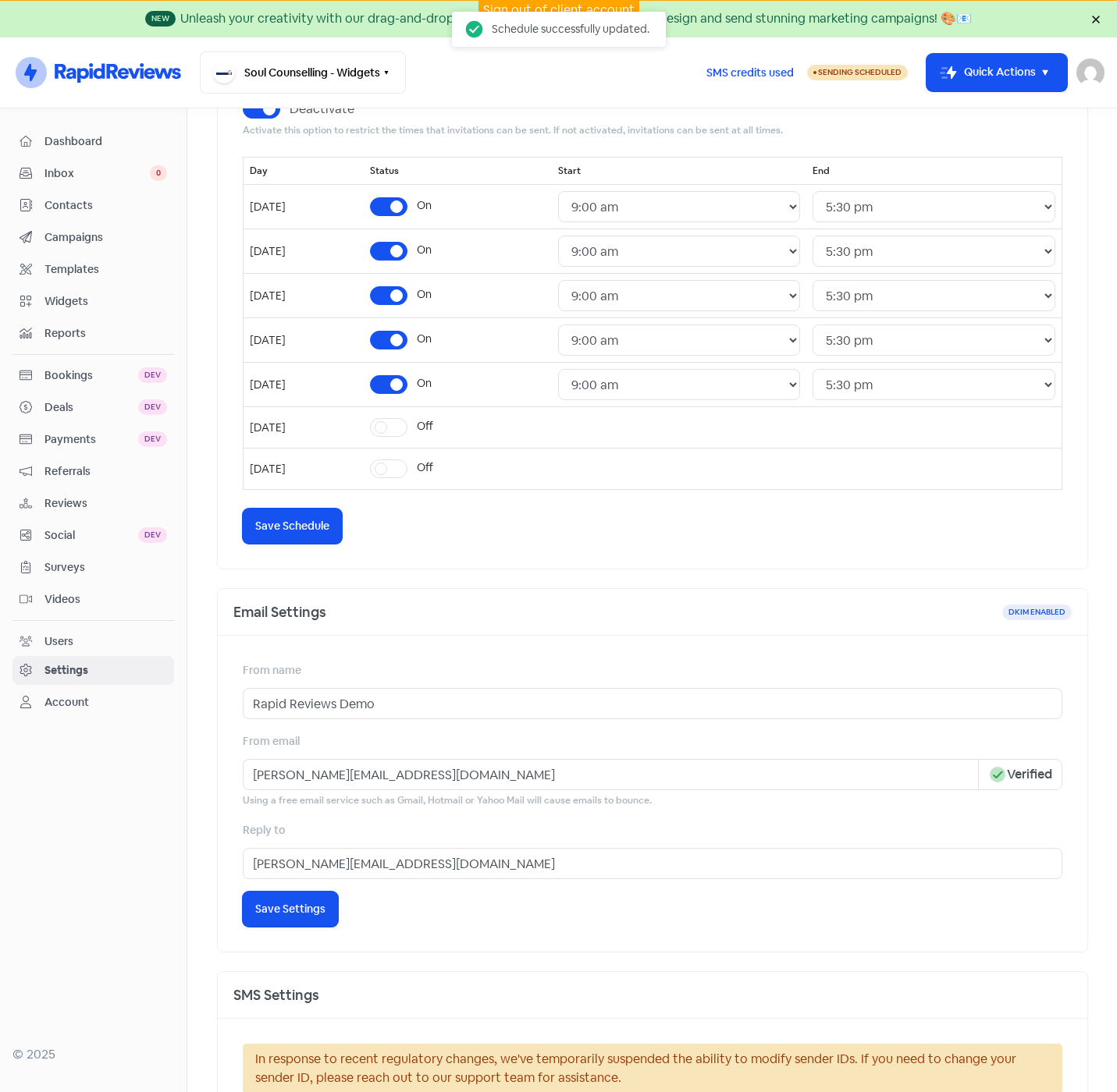
scroll to position [312, 0]
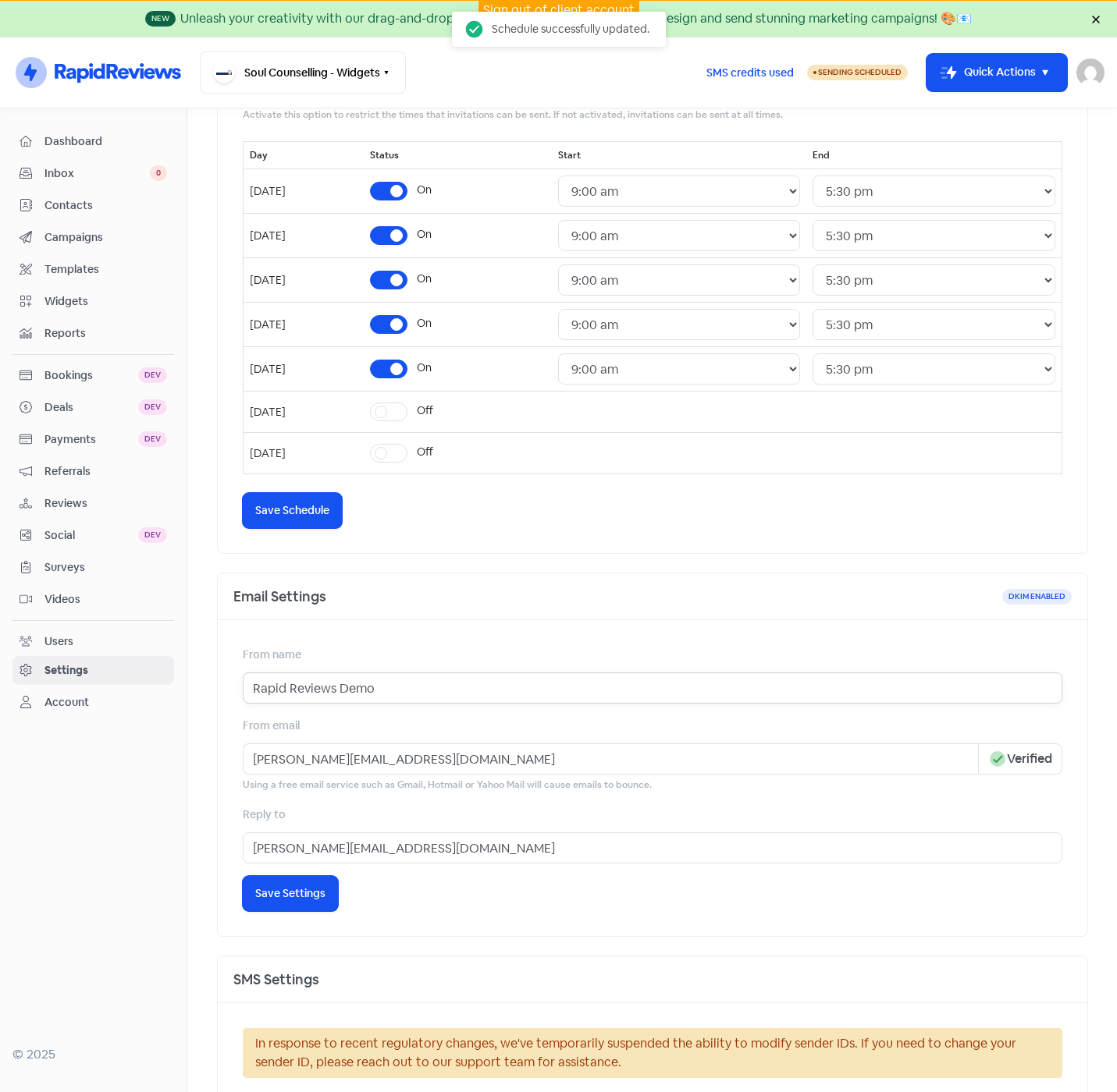
drag, startPoint x: 340, startPoint y: 675, endPoint x: 198, endPoint y: 673, distance: 142.0
click at [198, 673] on main "Business Invitations Integrations Reviews Contacts AI Inbox Payments Dev Invita…" at bounding box center [652, 600] width 930 height 983
type input "SoulCounselling"
drag, startPoint x: 271, startPoint y: 760, endPoint x: 211, endPoint y: 758, distance: 60.0
click at [217, 758] on div "Email Settings DKIM enabled From name SoulCounselling From email allen@rapidrev…" at bounding box center [652, 754] width 871 height 364
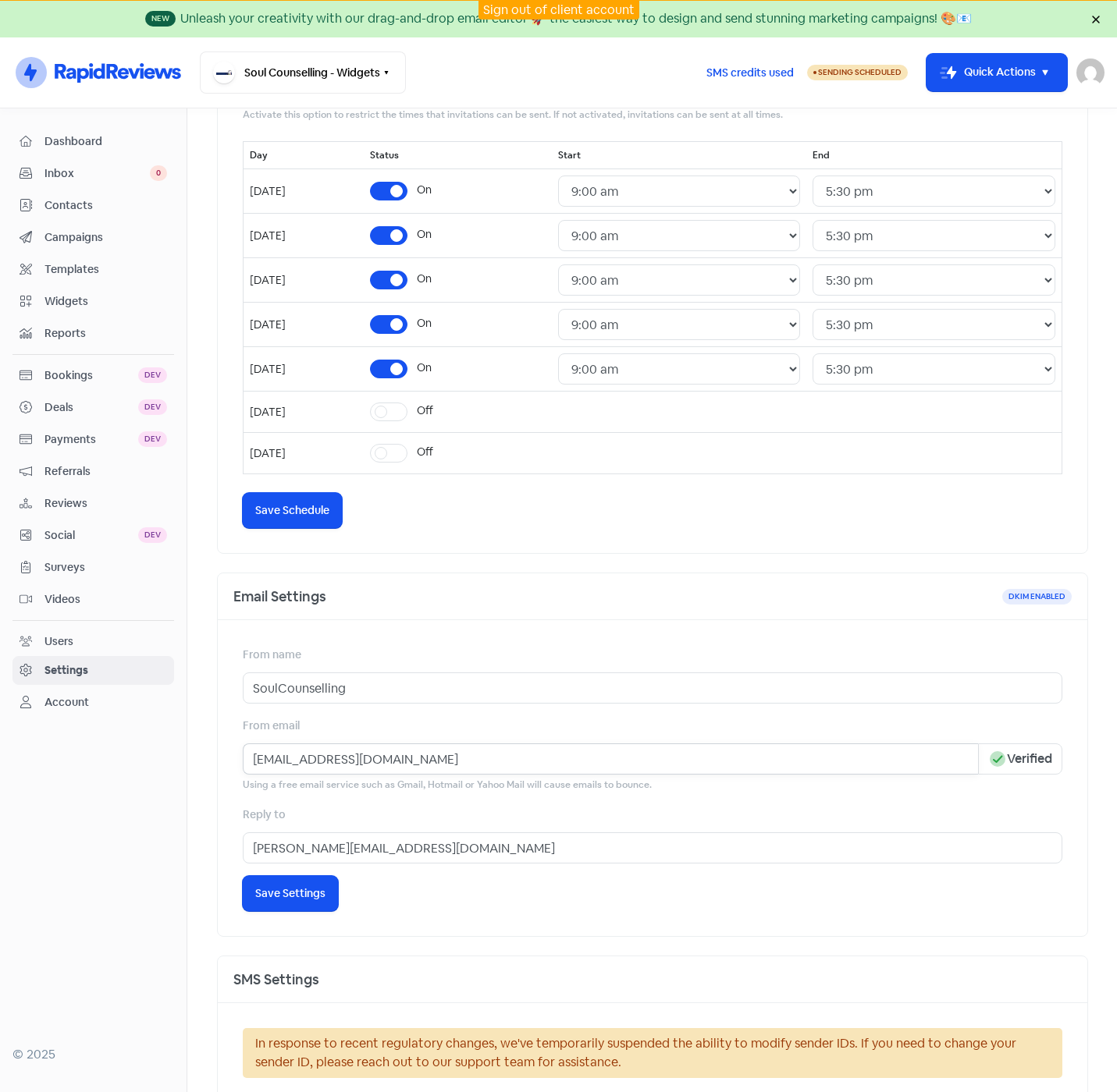
type input "booking@soulcounselling.com.au"
drag, startPoint x: 342, startPoint y: 845, endPoint x: 196, endPoint y: 845, distance: 146.0
click at [196, 845] on main "Business Invitations Integrations Reviews Contacts AI Inbox Payments Dev Invita…" at bounding box center [652, 600] width 930 height 983
paste input "booking@soulcounselling"
type input "booking@soulcounselling.com.au"
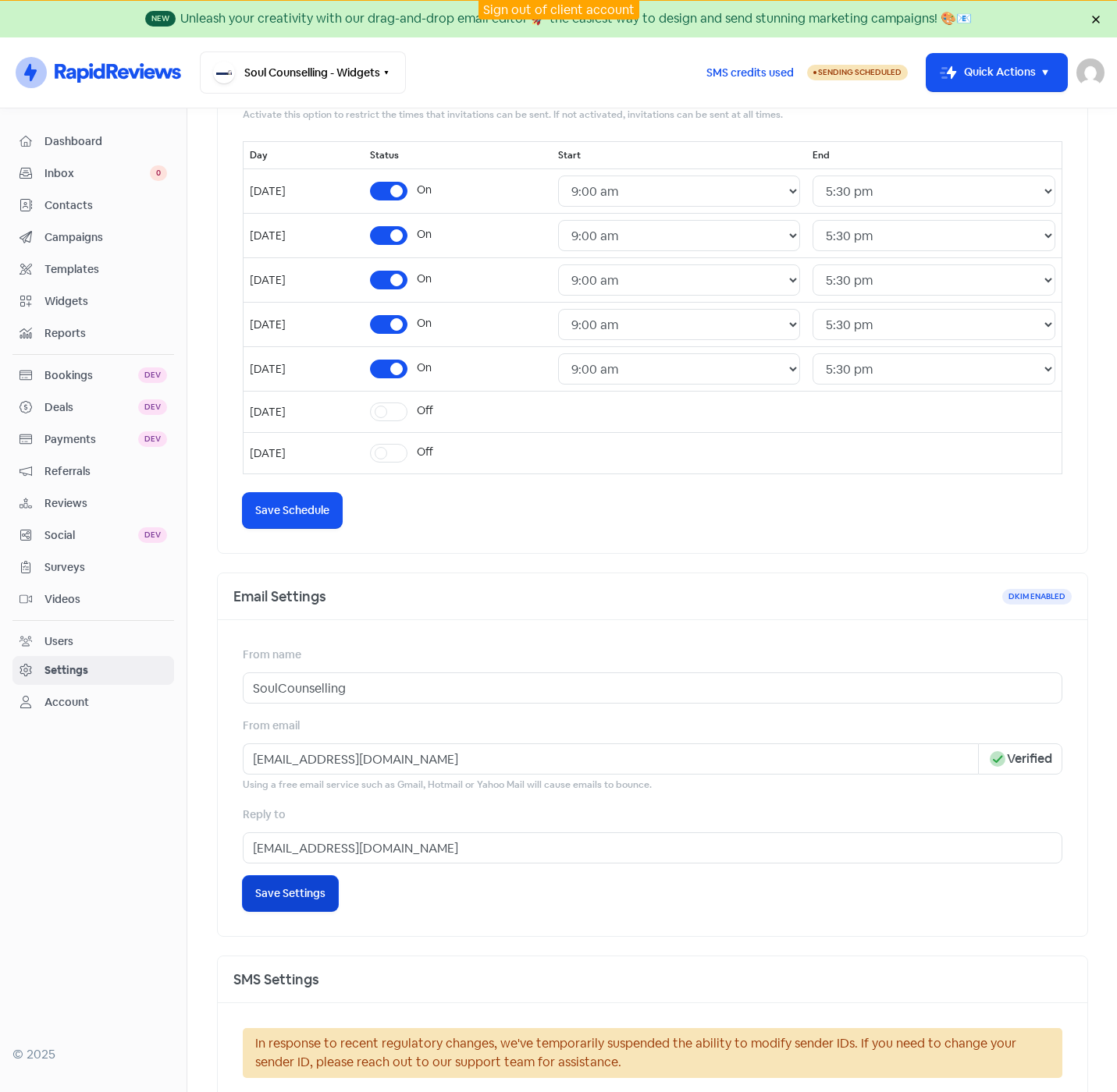
click at [292, 886] on span "Save Settings" at bounding box center [291, 893] width 70 height 16
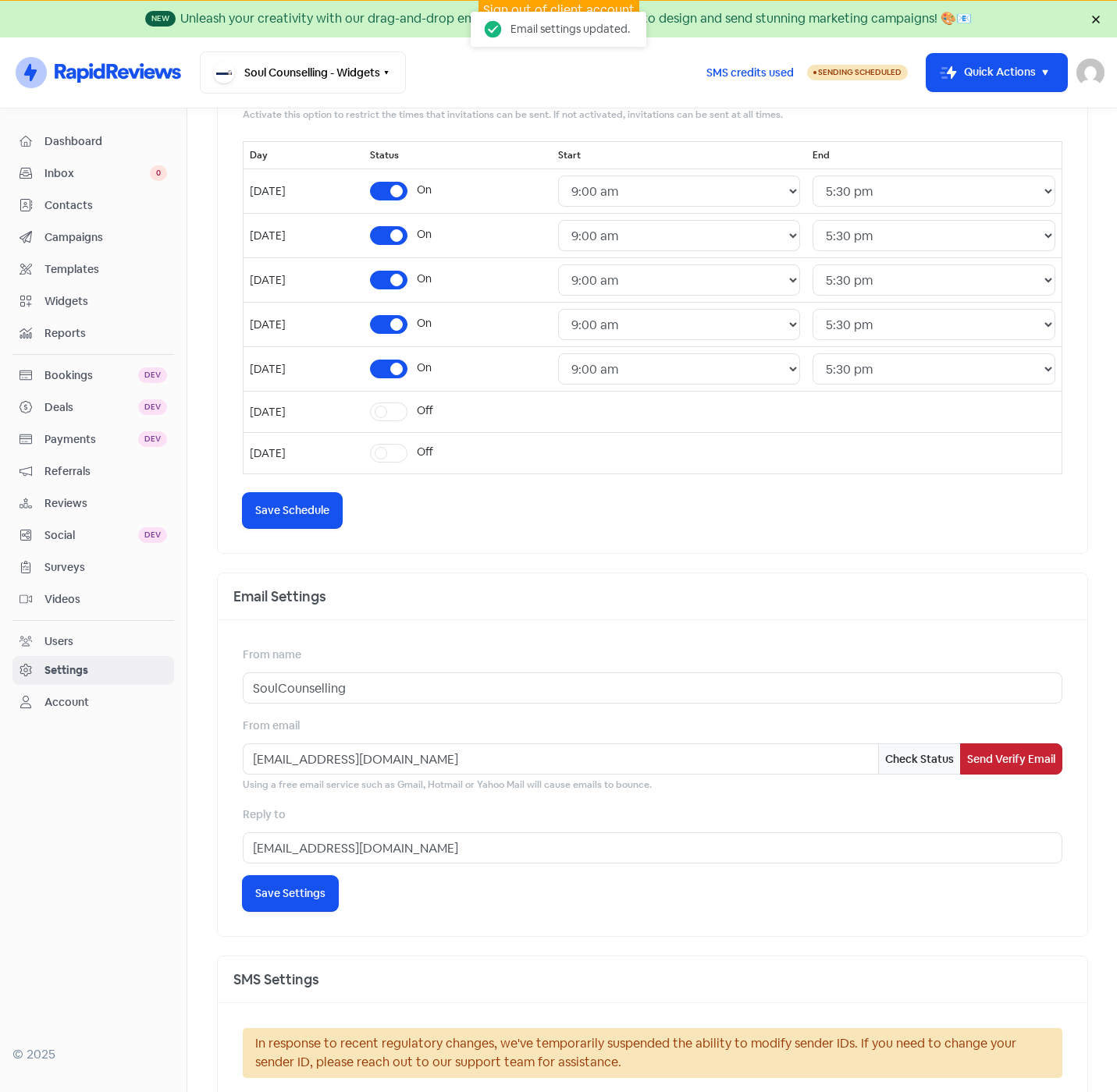
click at [972, 765] on button "Send Verify Email" at bounding box center [1011, 759] width 102 height 31
click at [298, 505] on span "Save Schedule" at bounding box center [293, 510] width 74 height 16
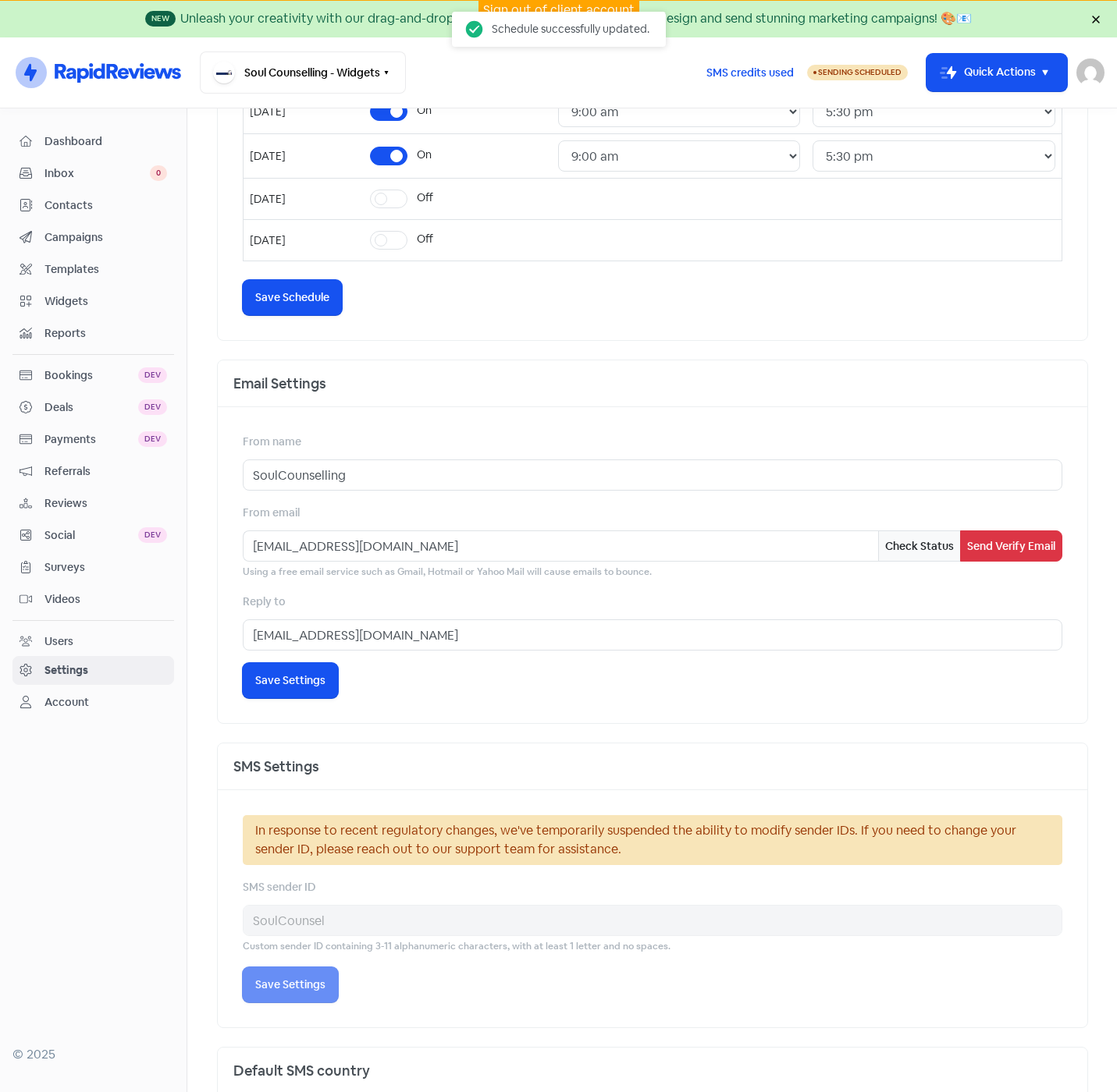
scroll to position [766, 0]
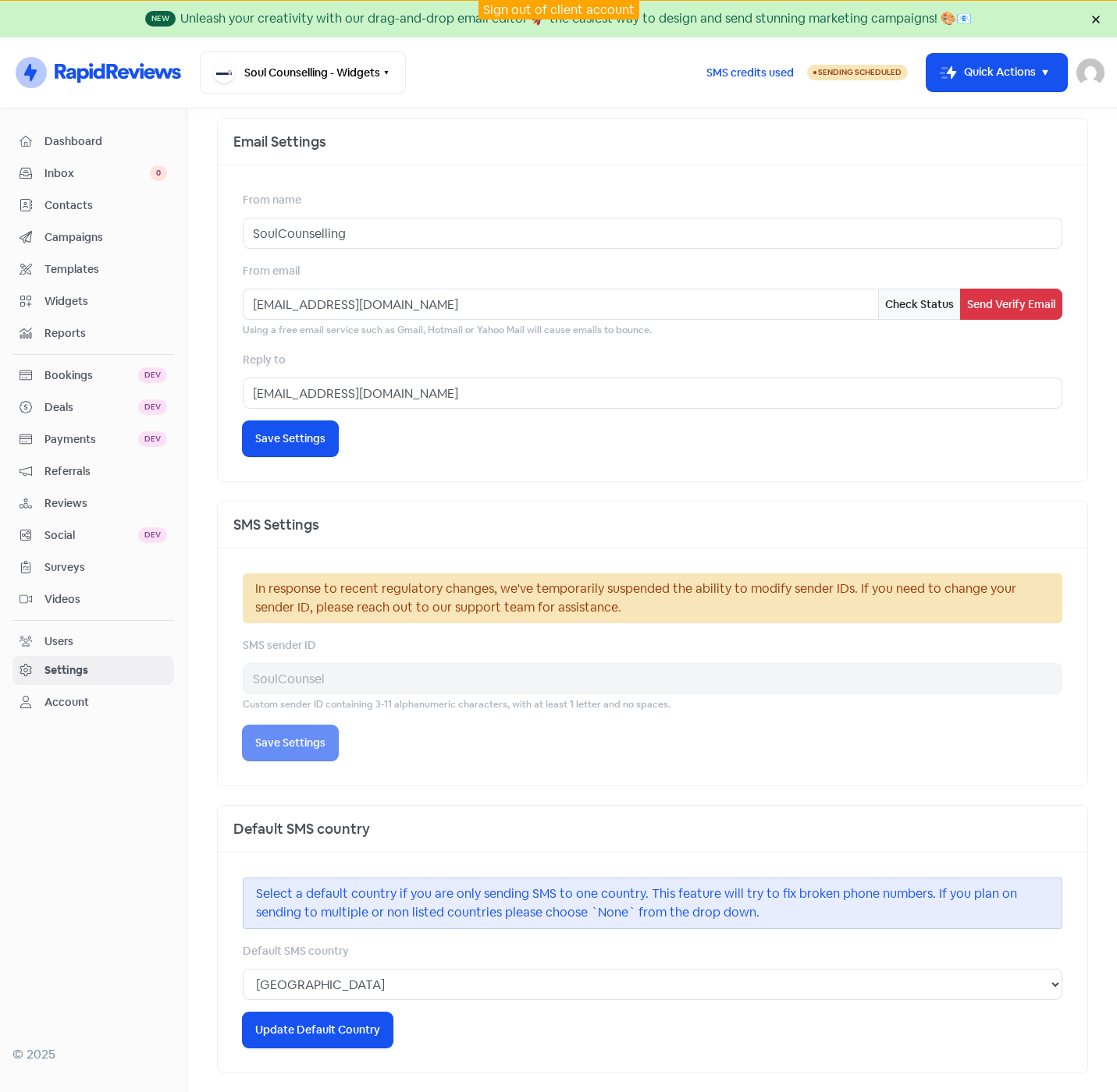
click at [615, 777] on div "In response to recent regulatory changes, we've temporarily suspended the abili…" at bounding box center [652, 666] width 869 height 238
drag, startPoint x: 293, startPoint y: 300, endPoint x: 296, endPoint y: 312, distance: 12.4
click at [293, 300] on input "booking@soulcounselling.com.au" at bounding box center [559, 304] width 635 height 31
type input "[EMAIL_ADDRESS][DOMAIN_NAME]"
click at [292, 393] on input "booking@soulcounselling.com.au" at bounding box center [651, 393] width 819 height 31
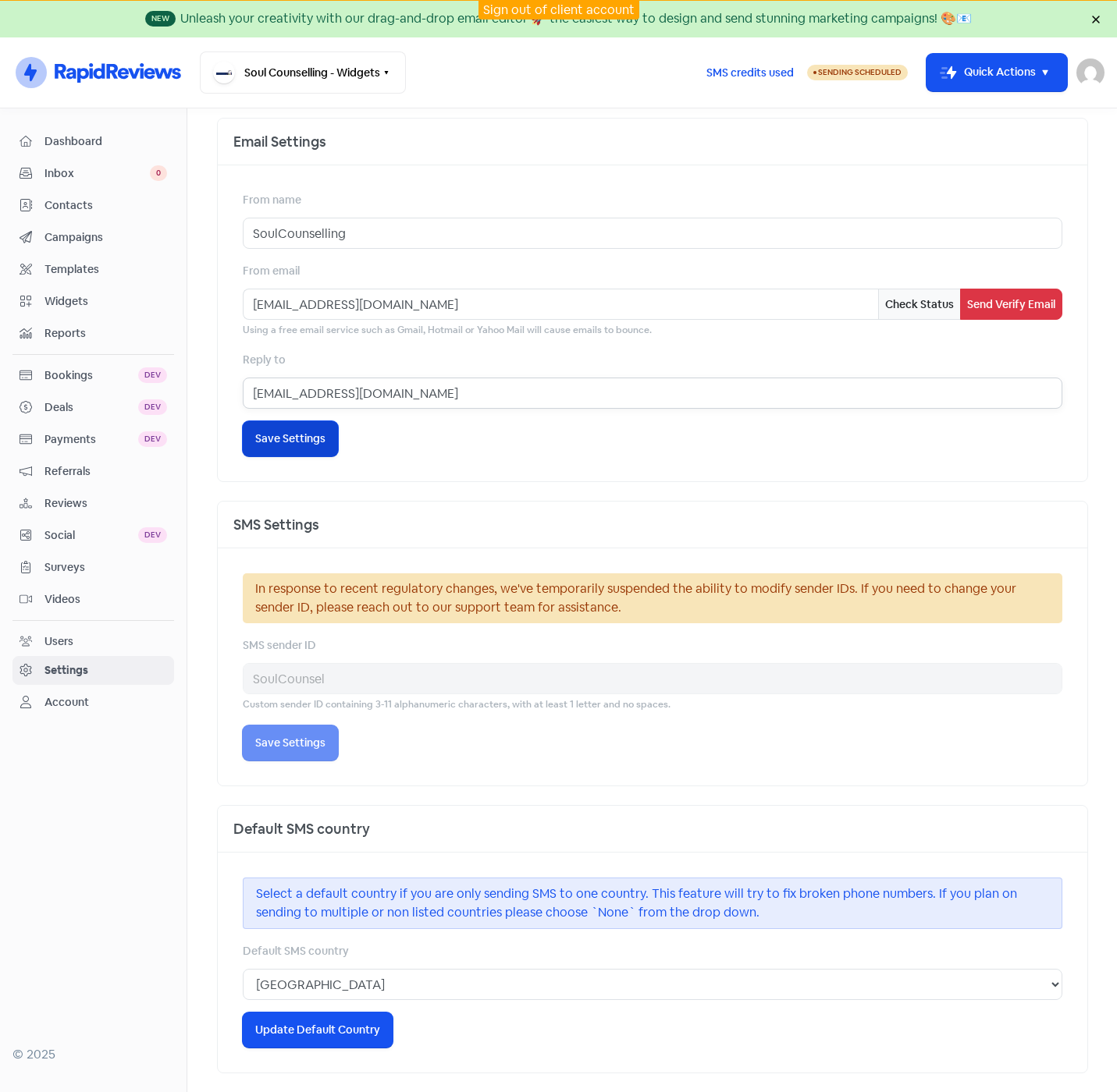
type input "[EMAIL_ADDRESS][DOMAIN_NAME]"
click at [289, 434] on span "Save Settings" at bounding box center [291, 438] width 70 height 16
click at [996, 300] on button "Send Verify Email" at bounding box center [1011, 304] width 102 height 31
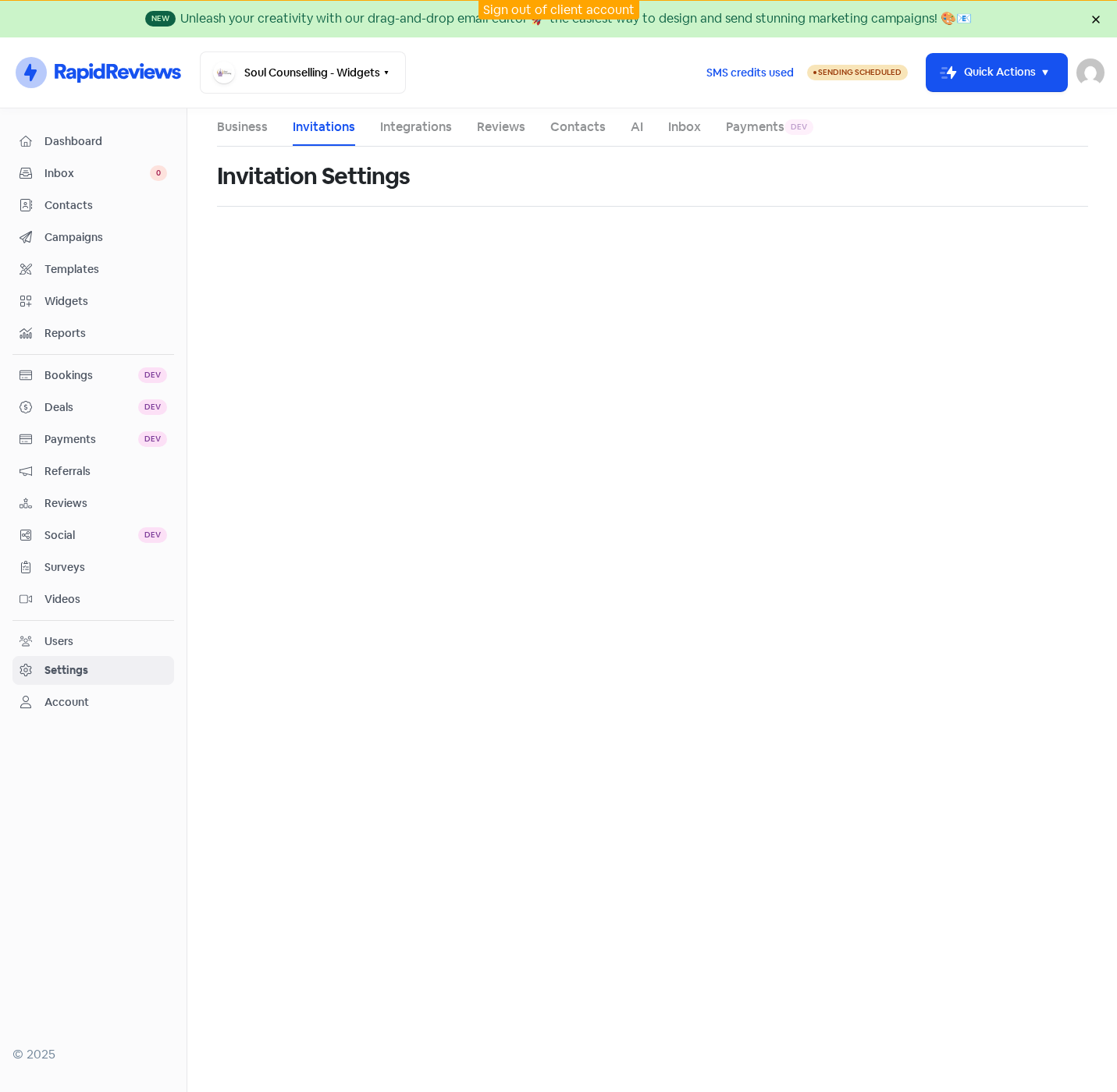
click at [430, 133] on link "Integrations" at bounding box center [416, 127] width 72 height 19
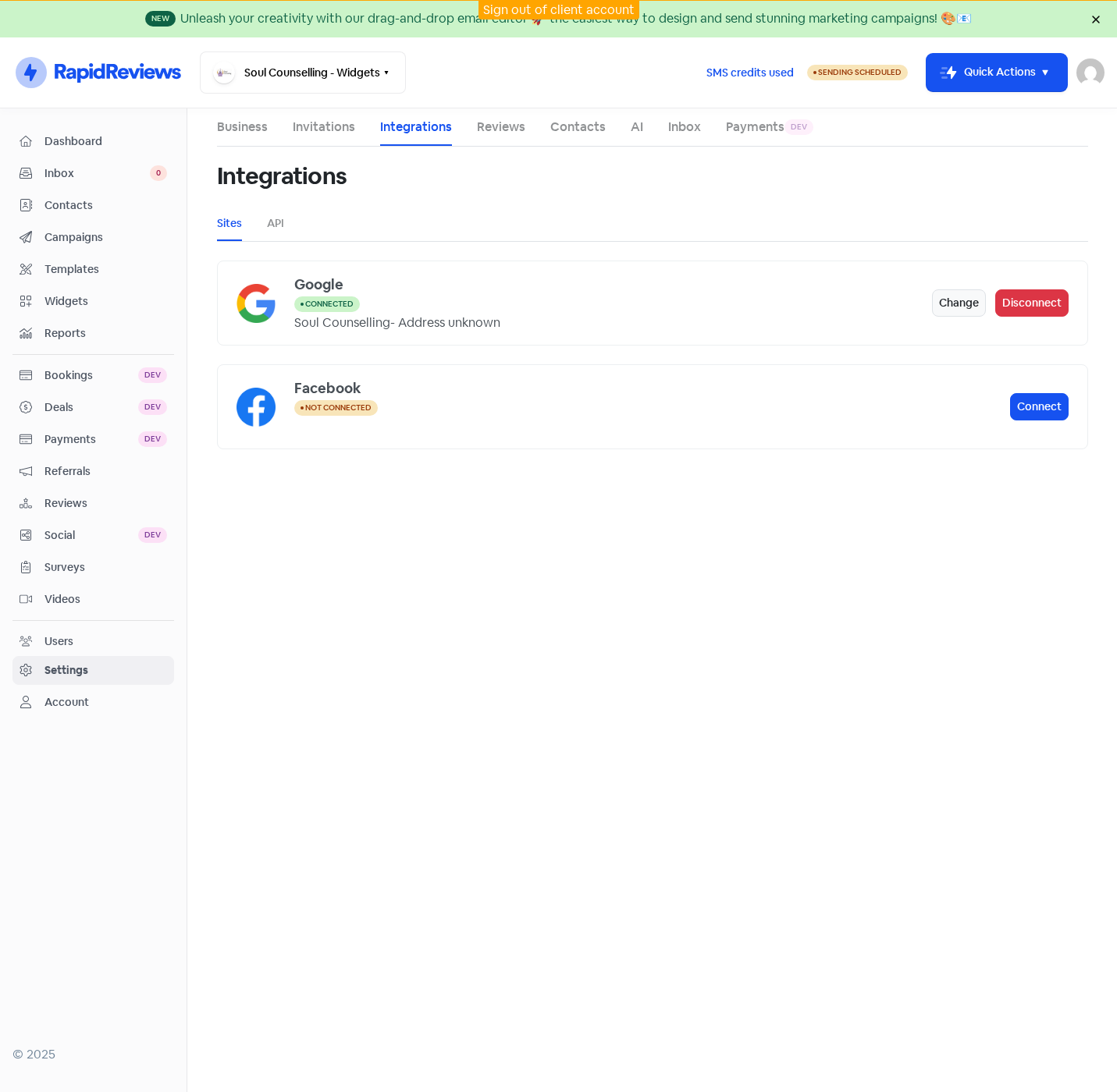
click at [314, 127] on link "Invitations" at bounding box center [324, 127] width 62 height 19
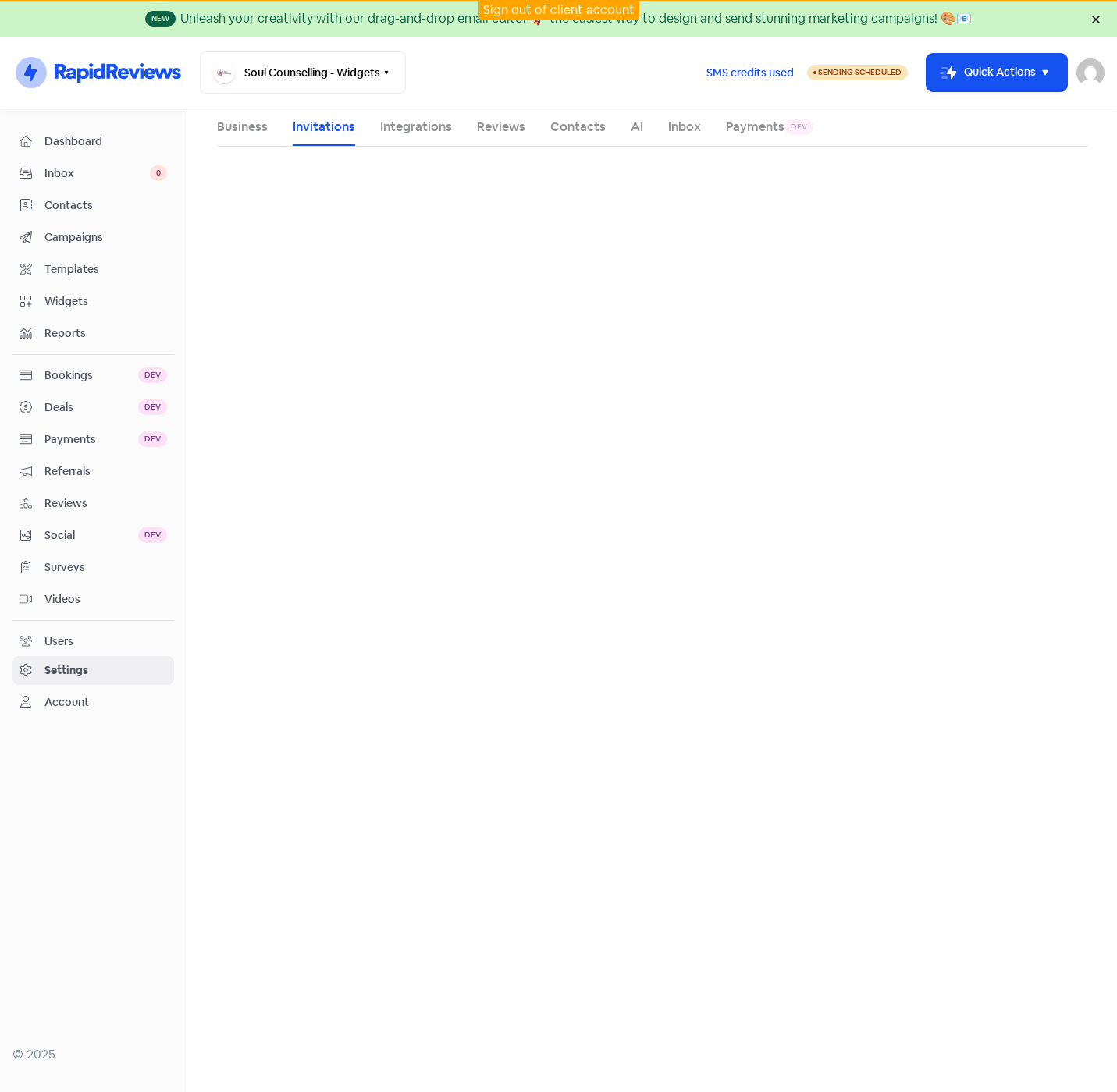
select select "[GEOGRAPHIC_DATA]/[GEOGRAPHIC_DATA]"
select select "09:00:00"
select select "17:30:00"
select select "09:00:00"
select select "17:30:00"
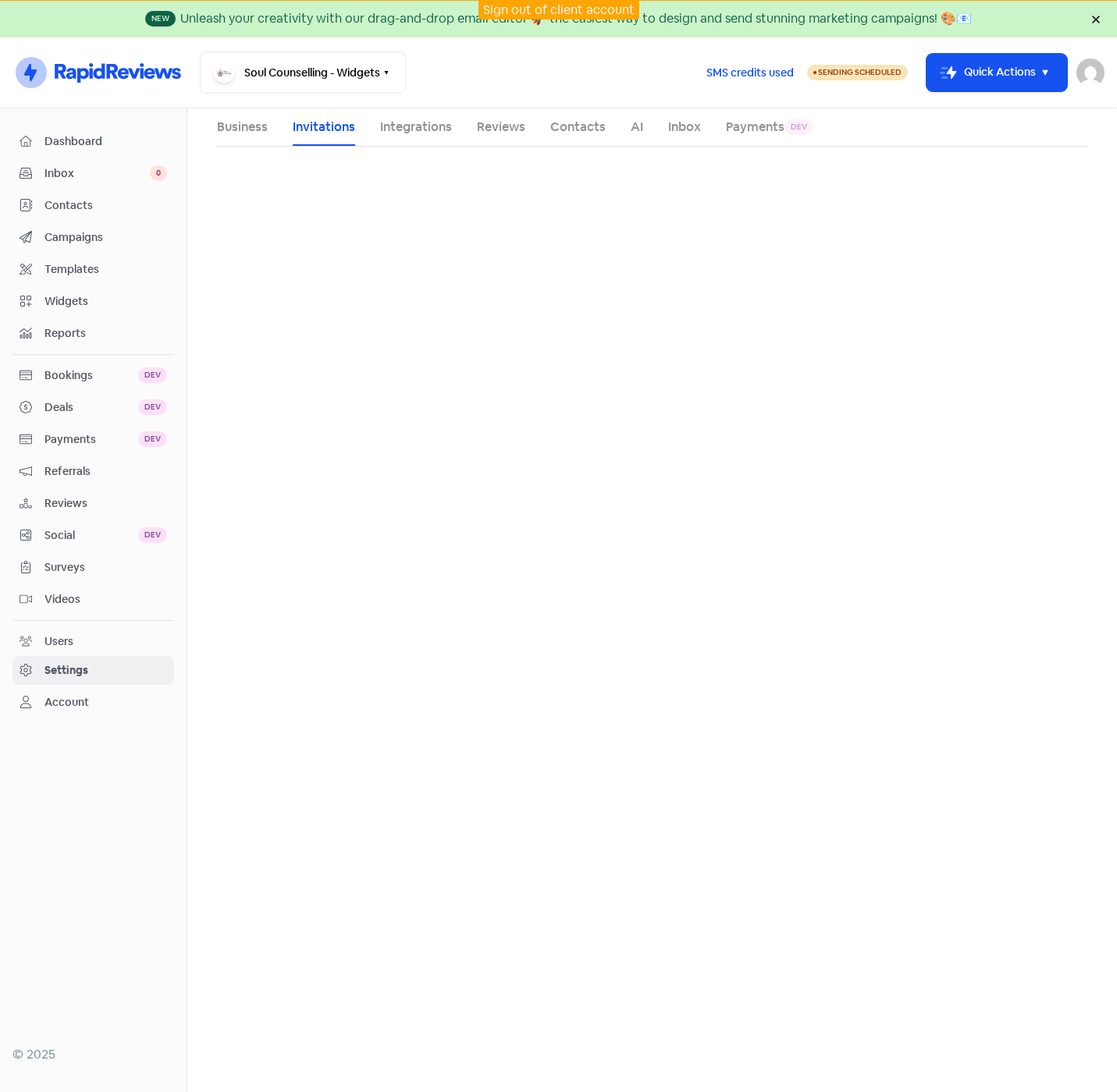
select select "09:00:00"
select select "17:30:00"
select select "09:00:00"
select select "17:30:00"
select select "09:00:00"
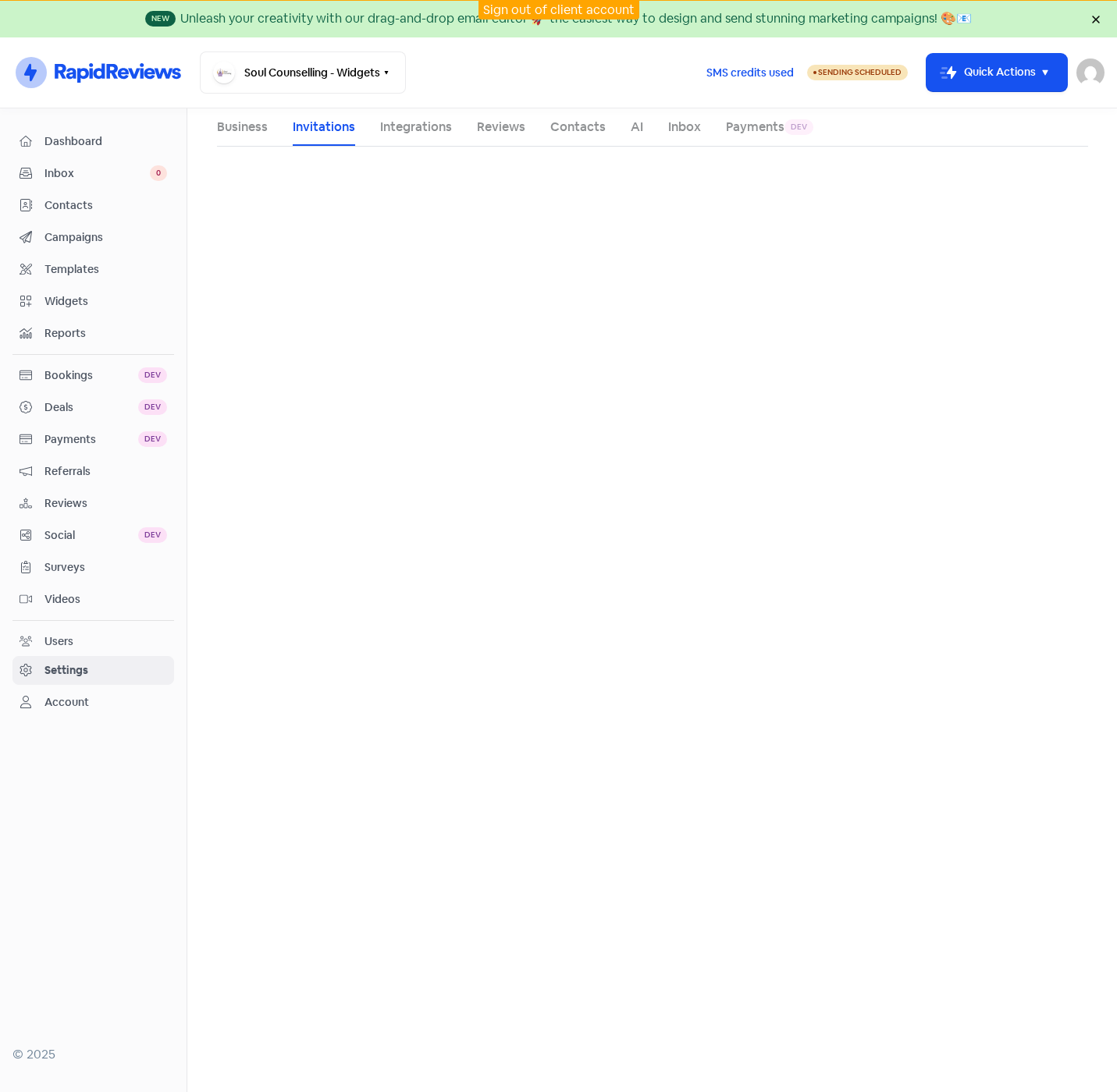
select select "17:30:00"
select select "AU"
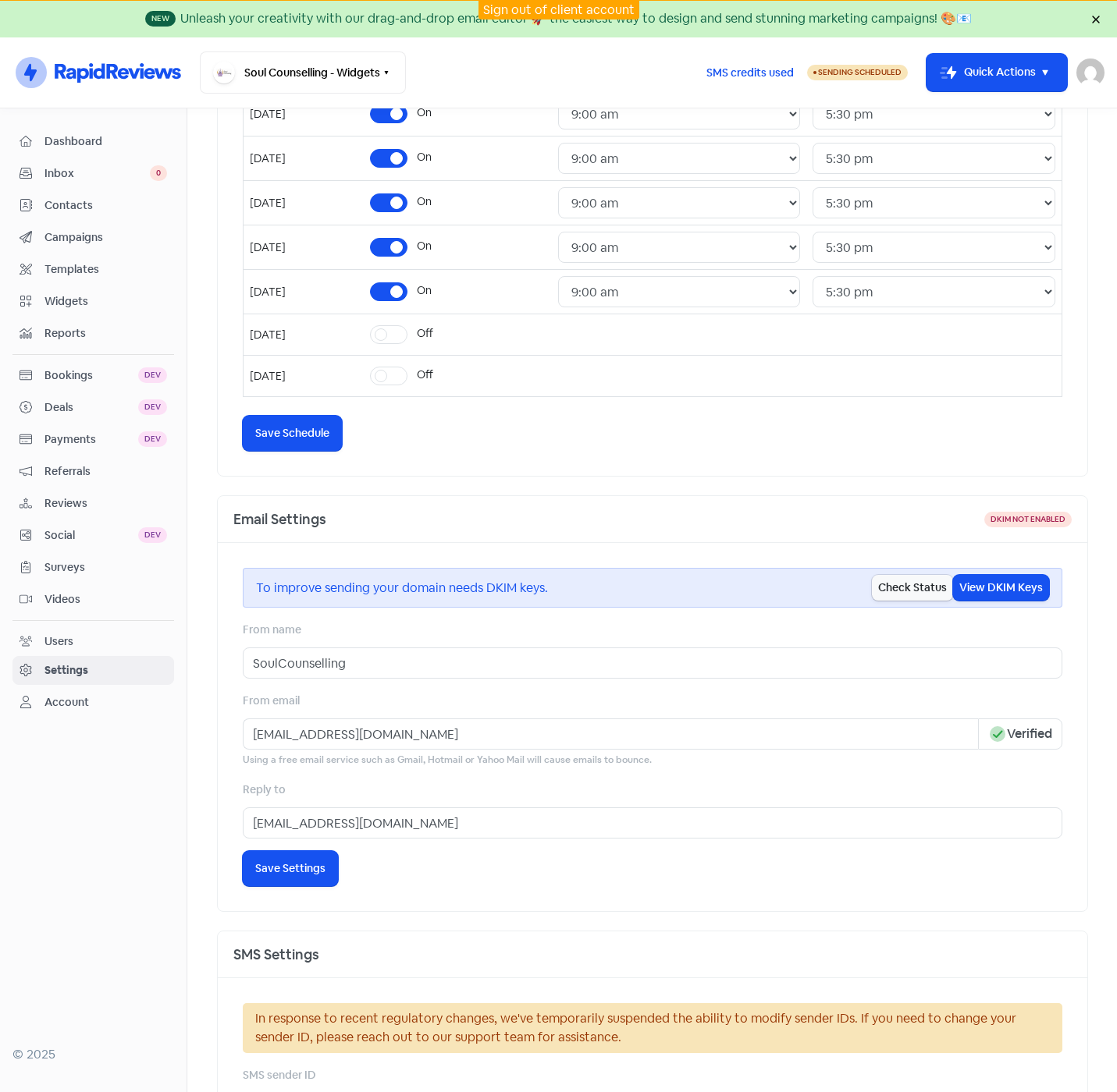
scroll to position [462, 0]
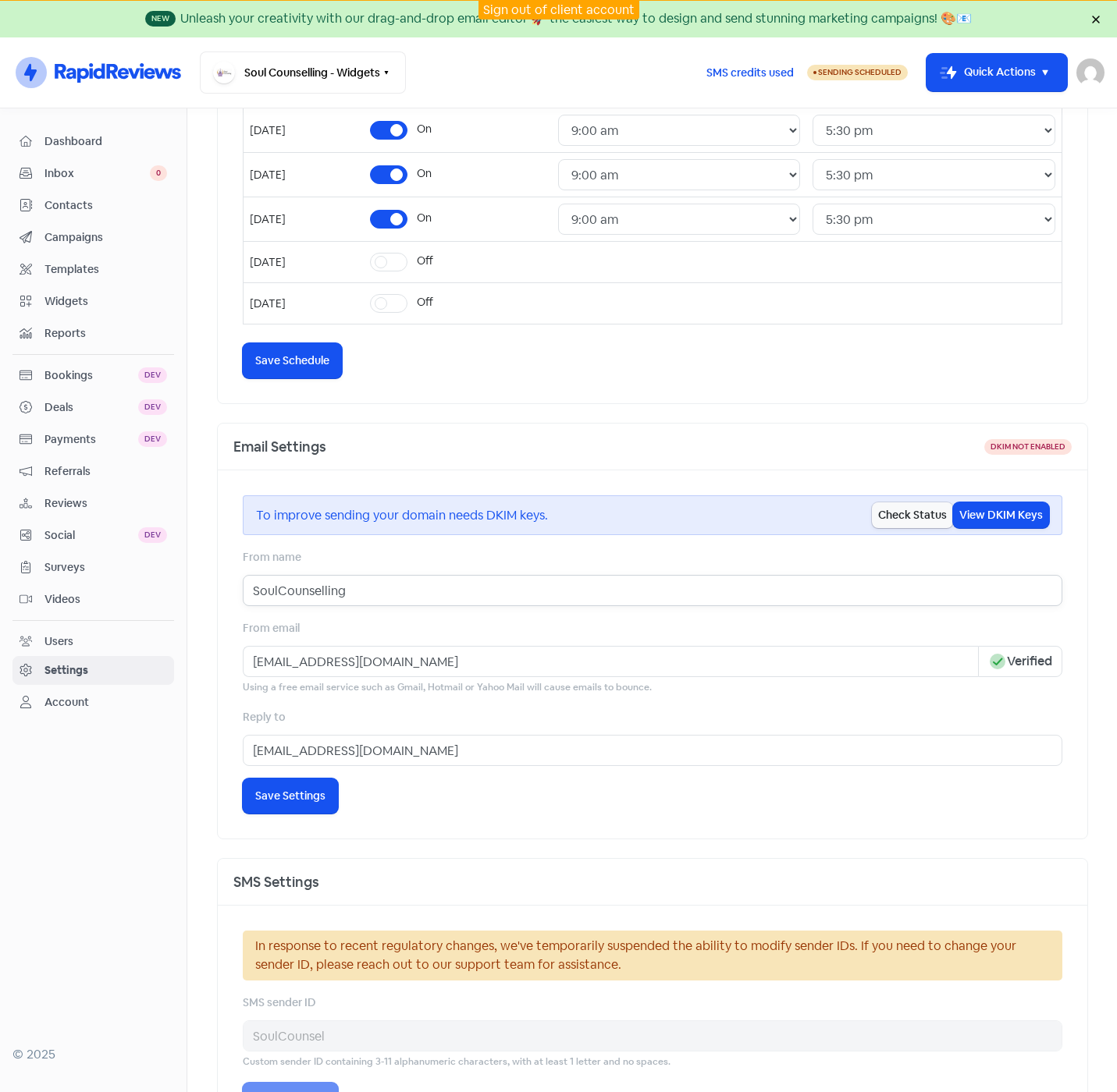
click at [273, 593] on input "SoulCounselling" at bounding box center [651, 590] width 819 height 31
click at [373, 594] on input "Soul Counselling" at bounding box center [651, 590] width 819 height 31
type input "Soul Counselling"
click at [305, 793] on span "Save Settings" at bounding box center [291, 796] width 70 height 16
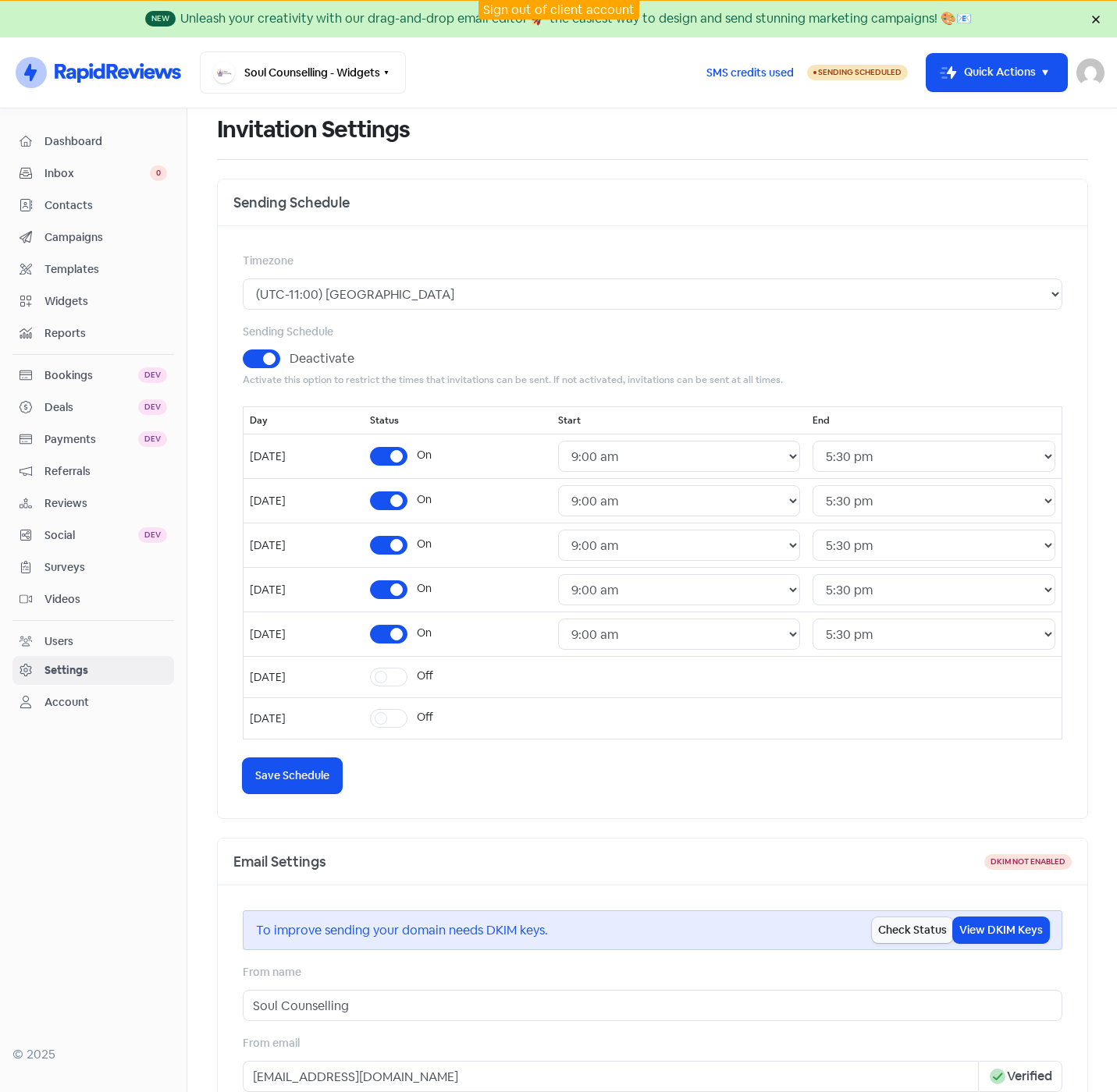
scroll to position [0, 0]
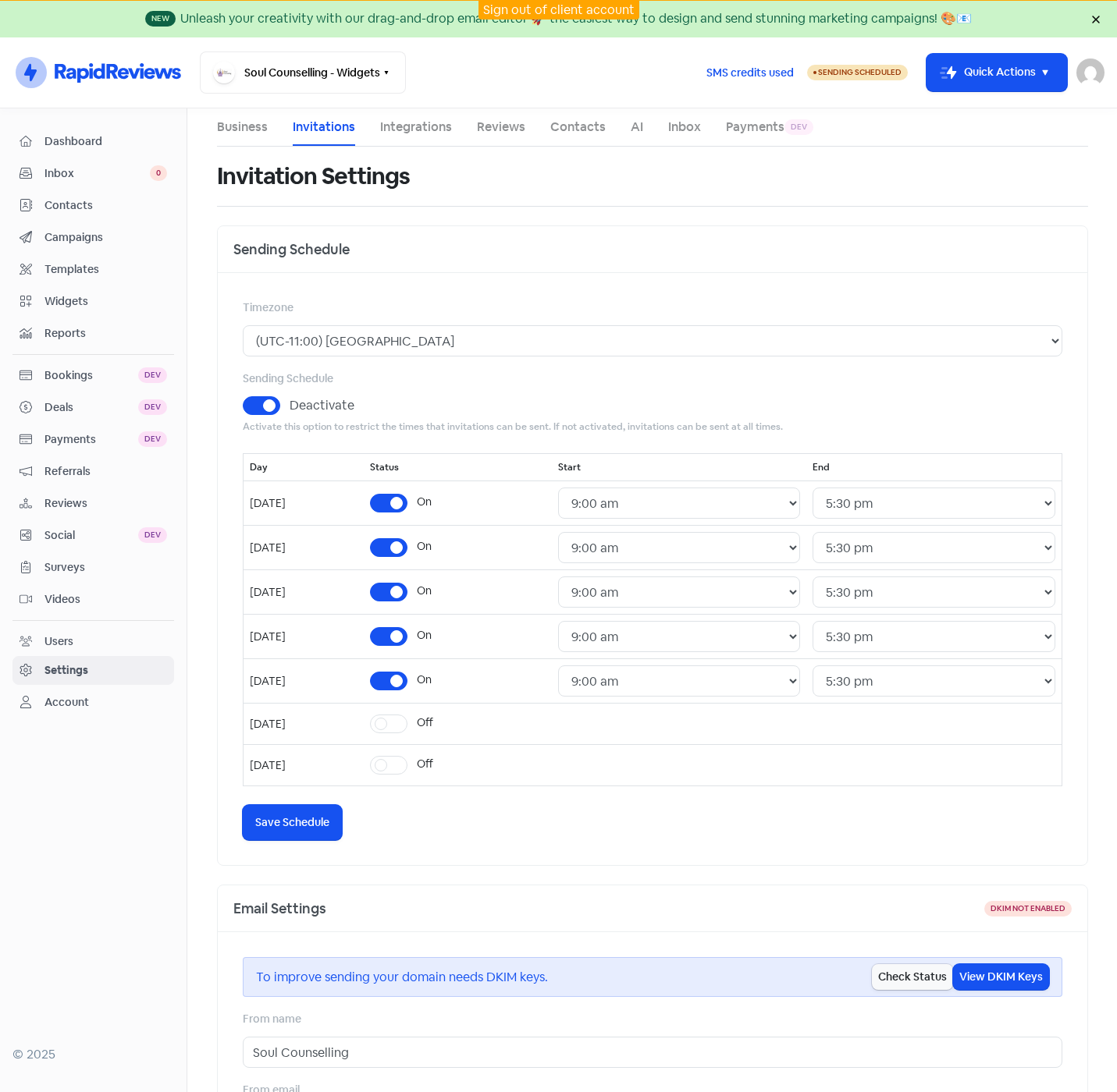
click at [69, 497] on span "Reviews" at bounding box center [105, 502] width 122 height 16
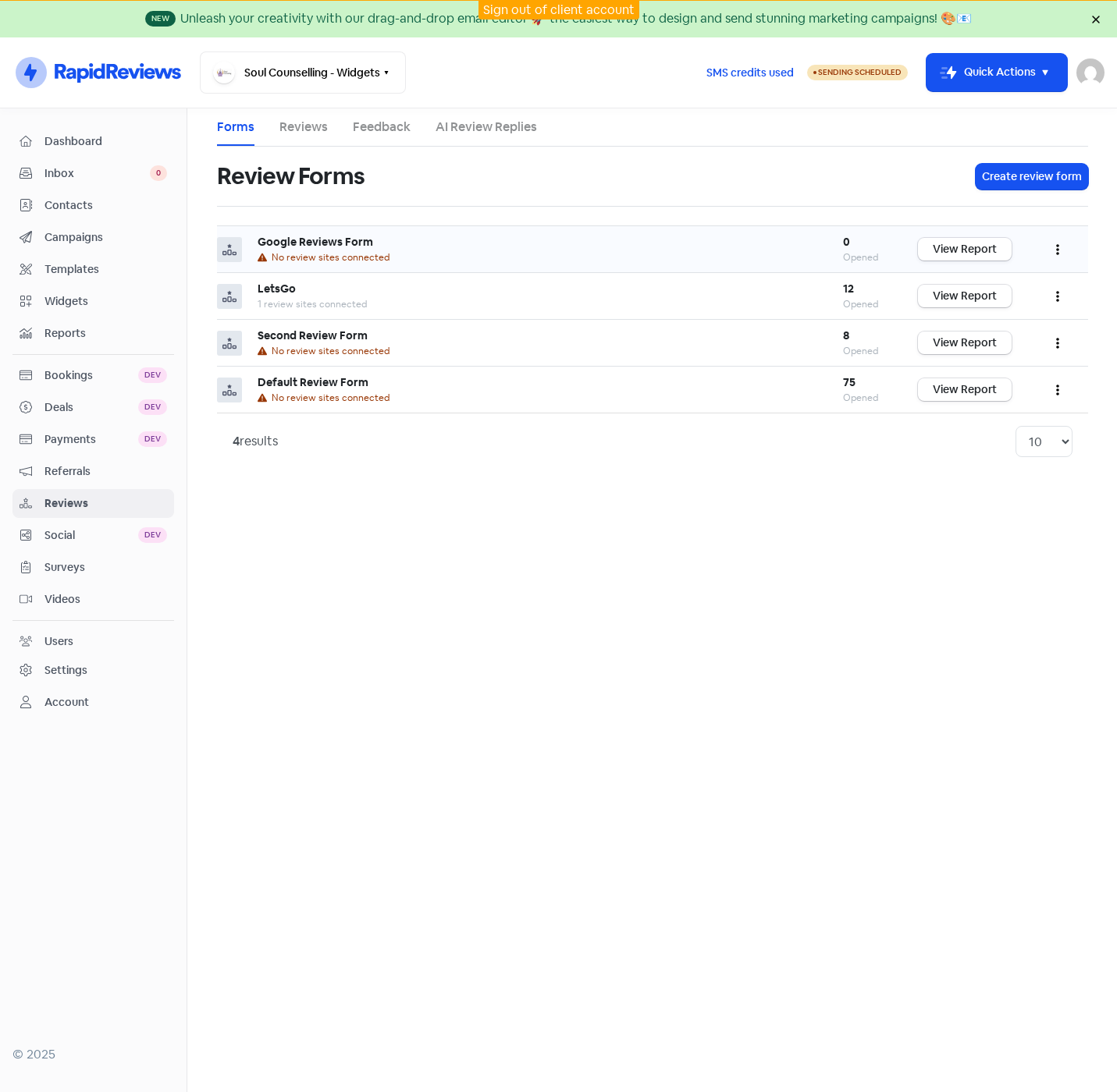
click at [1051, 249] on button "button" at bounding box center [1056, 249] width 29 height 37
click at [966, 326] on link "Edit" at bounding box center [1005, 319] width 131 height 31
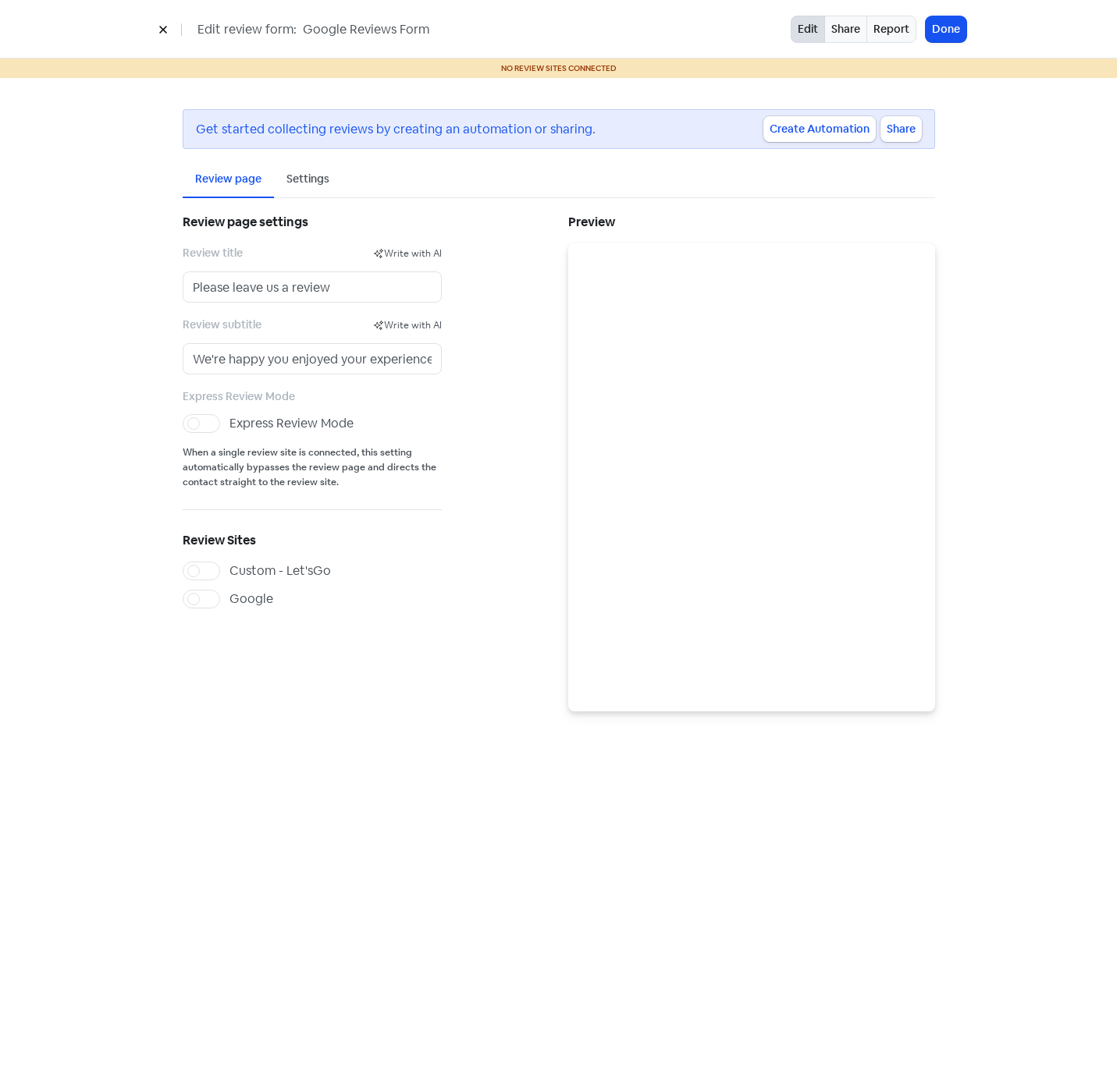
click at [229, 600] on label "Google" at bounding box center [251, 599] width 44 height 19
click at [229, 600] on input "Google" at bounding box center [234, 594] width 10 height 10
checkbox input "true"
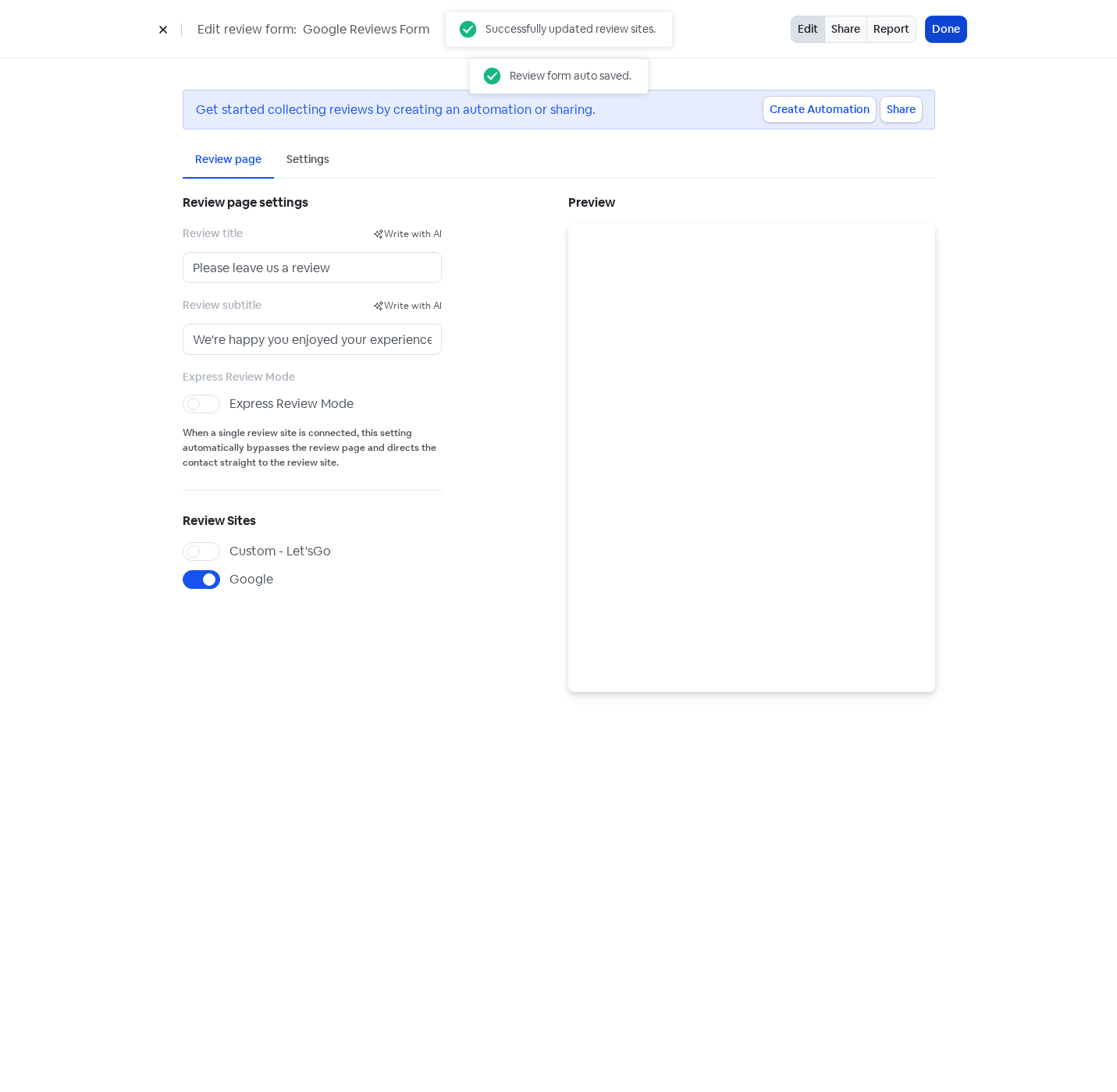
click at [952, 18] on button "Done" at bounding box center [946, 28] width 41 height 26
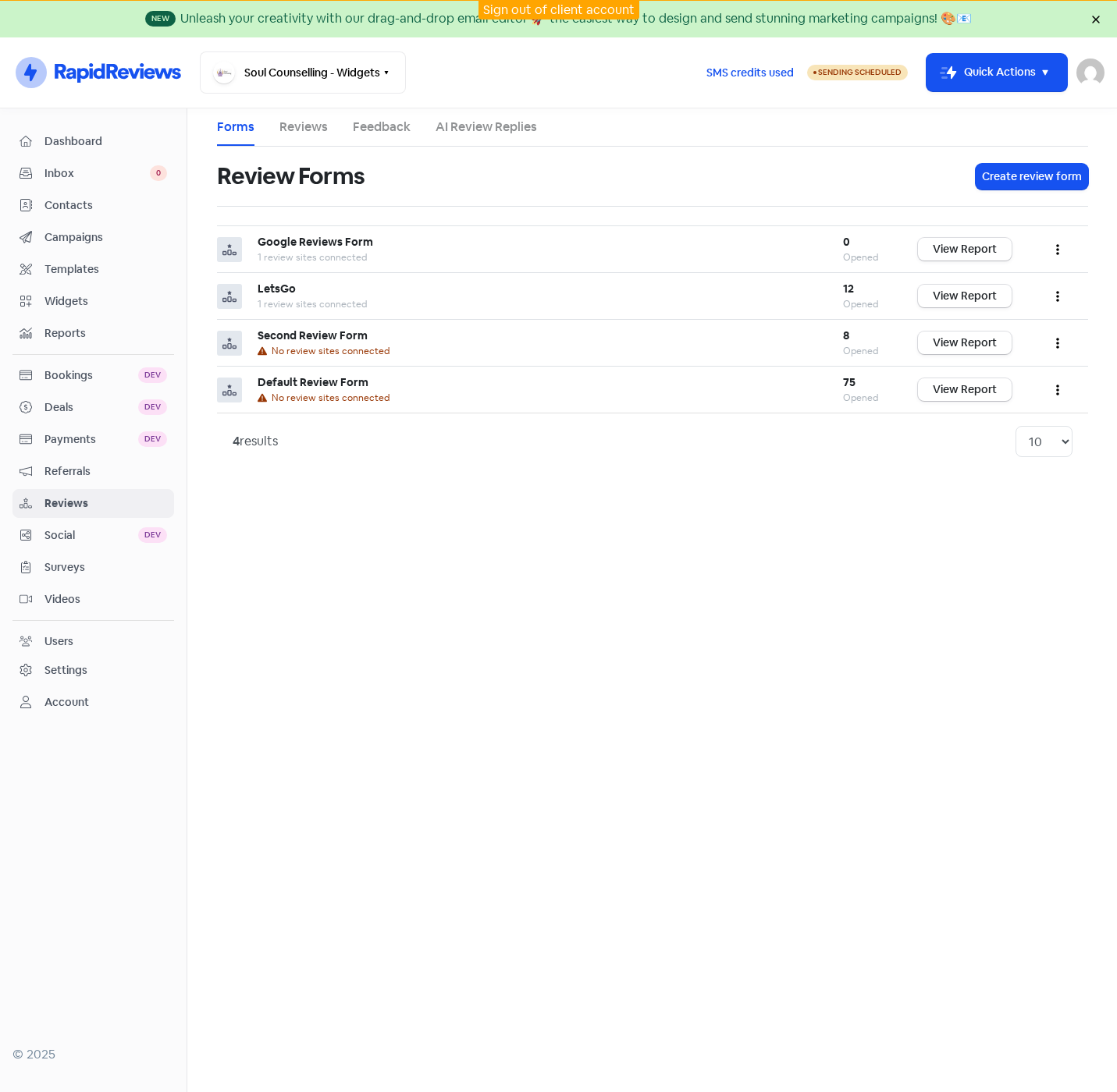
click at [68, 663] on div "Settings" at bounding box center [65, 670] width 43 height 16
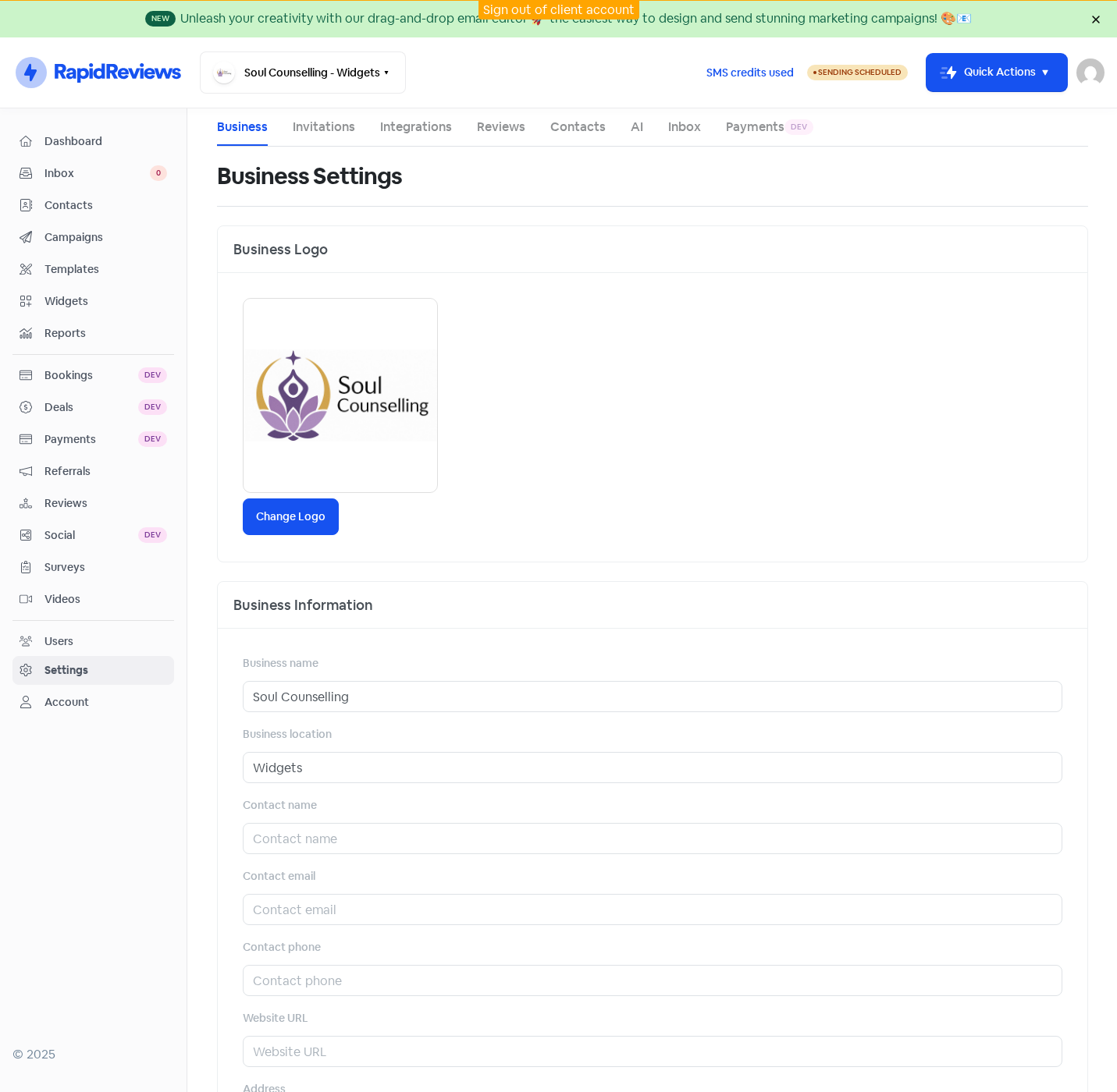
click at [491, 127] on link "Reviews" at bounding box center [501, 127] width 48 height 19
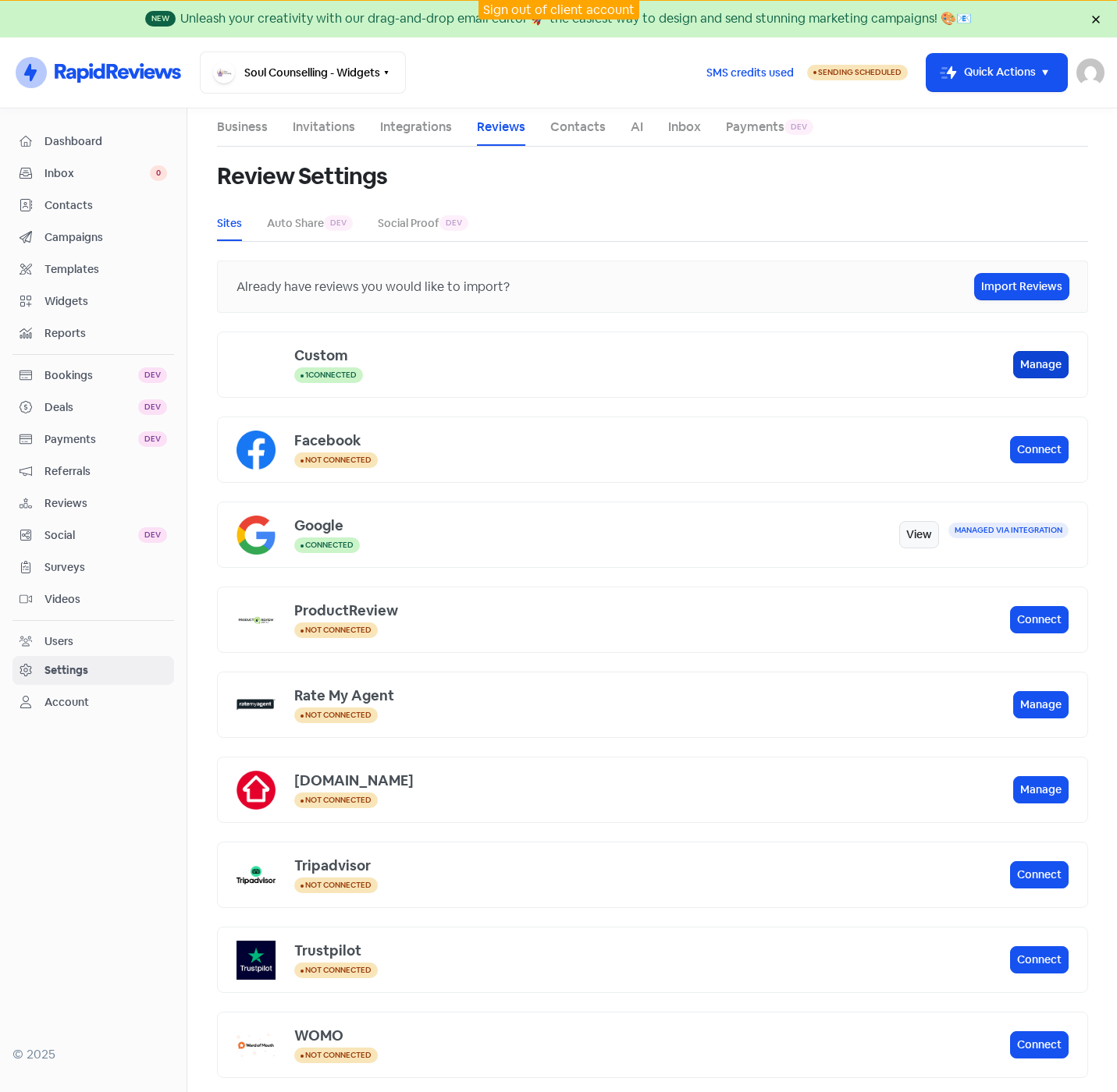
click at [1036, 369] on button "Manage" at bounding box center [1040, 364] width 56 height 27
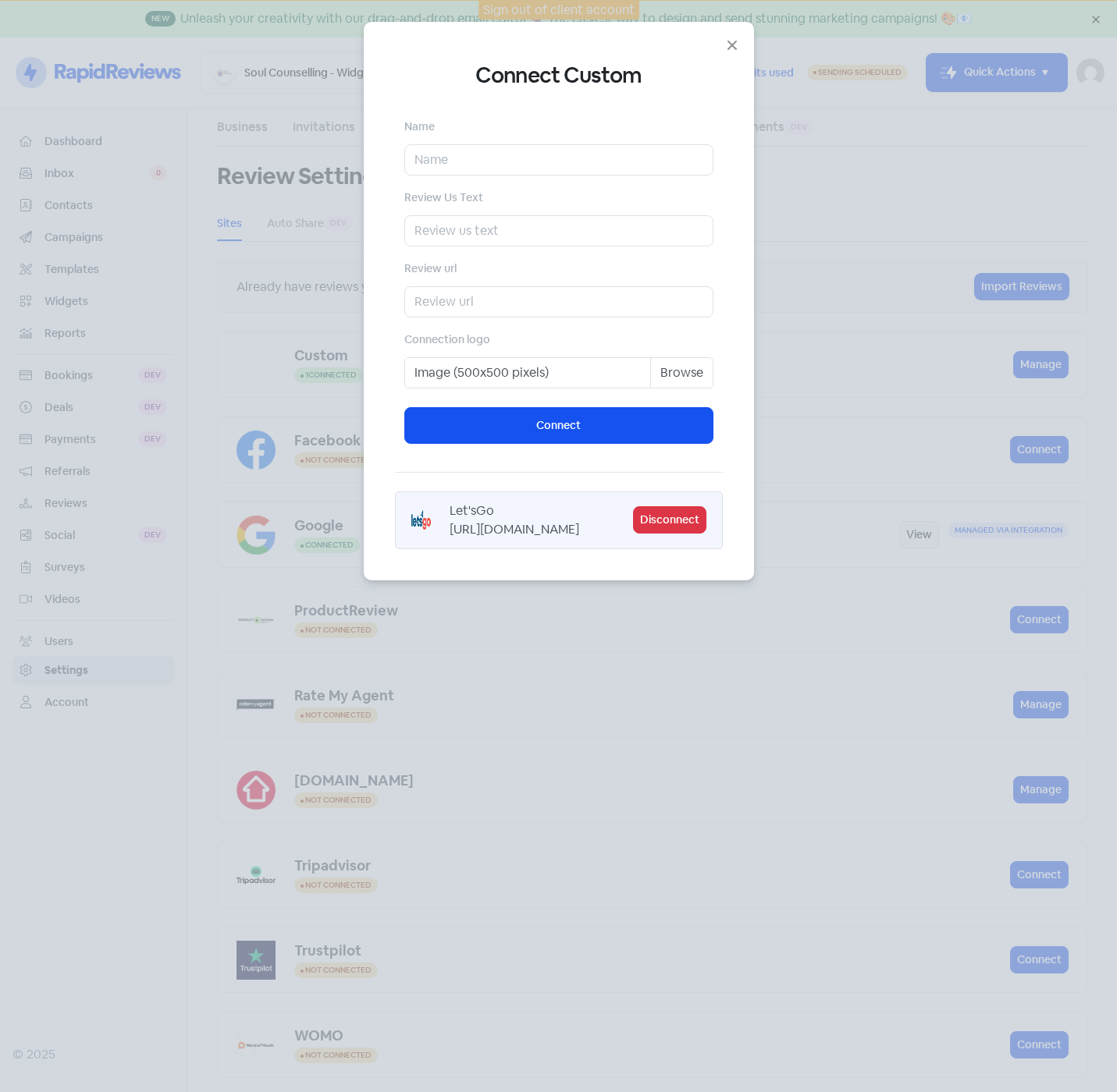
drag, startPoint x: 437, startPoint y: 528, endPoint x: 575, endPoint y: 572, distance: 144.8
click at [575, 539] on div "https://search.google.com/local/writereview?placeid=ChIJIS1YPiEa1moRfs_mx5bysyk" at bounding box center [514, 530] width 130 height 19
drag, startPoint x: 575, startPoint y: 572, endPoint x: 536, endPoint y: 549, distance: 45.3
copy div "https://search.google.com/local/writereview?placeid=ChIJIS1YPiEa1moRfs_mx5bysyk"
drag, startPoint x: 735, startPoint y: 45, endPoint x: 715, endPoint y: 82, distance: 42.1
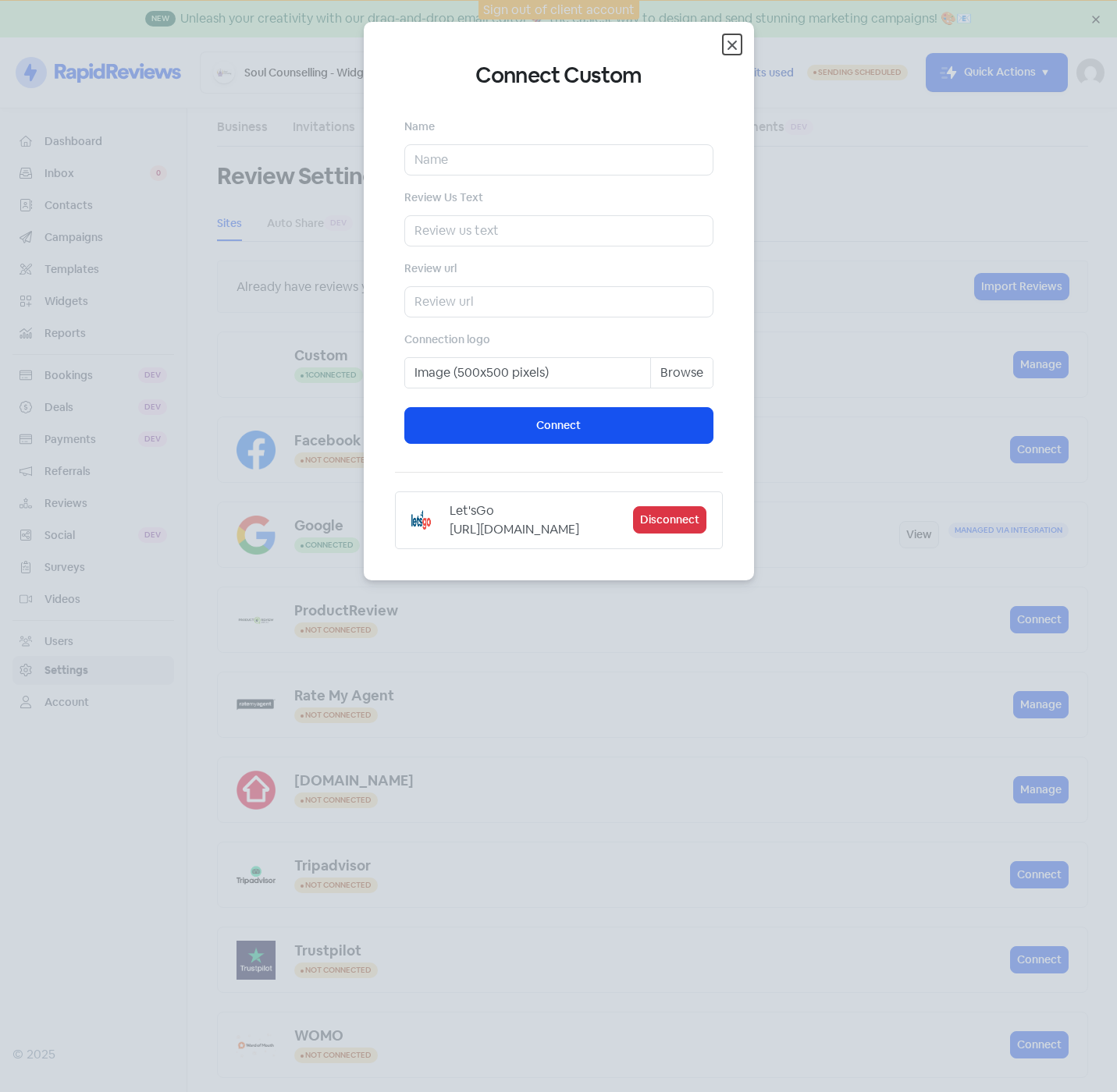
click at [735, 45] on icon "Close" at bounding box center [732, 45] width 19 height 19
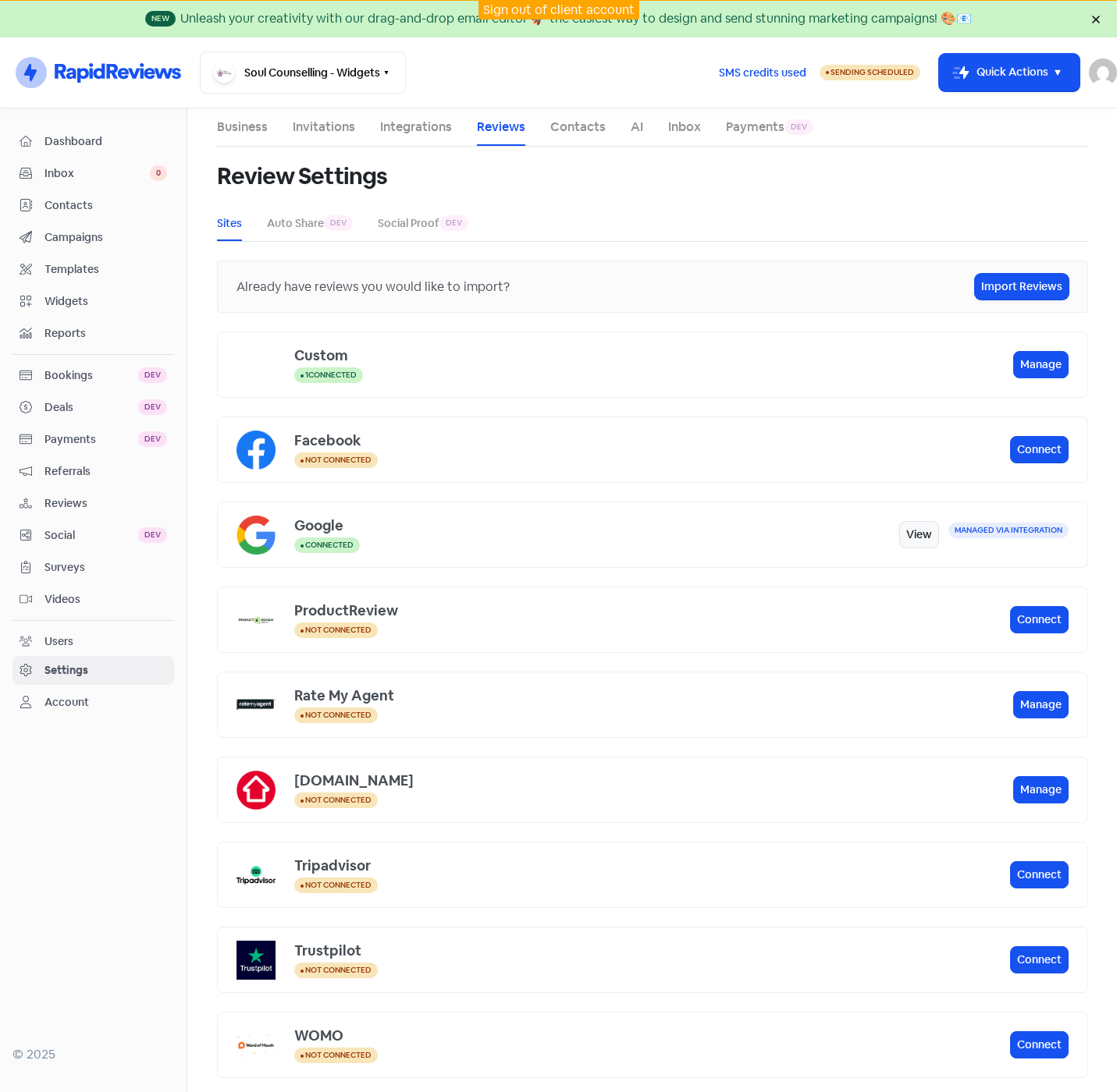
click at [61, 499] on span "Reviews" at bounding box center [105, 502] width 122 height 16
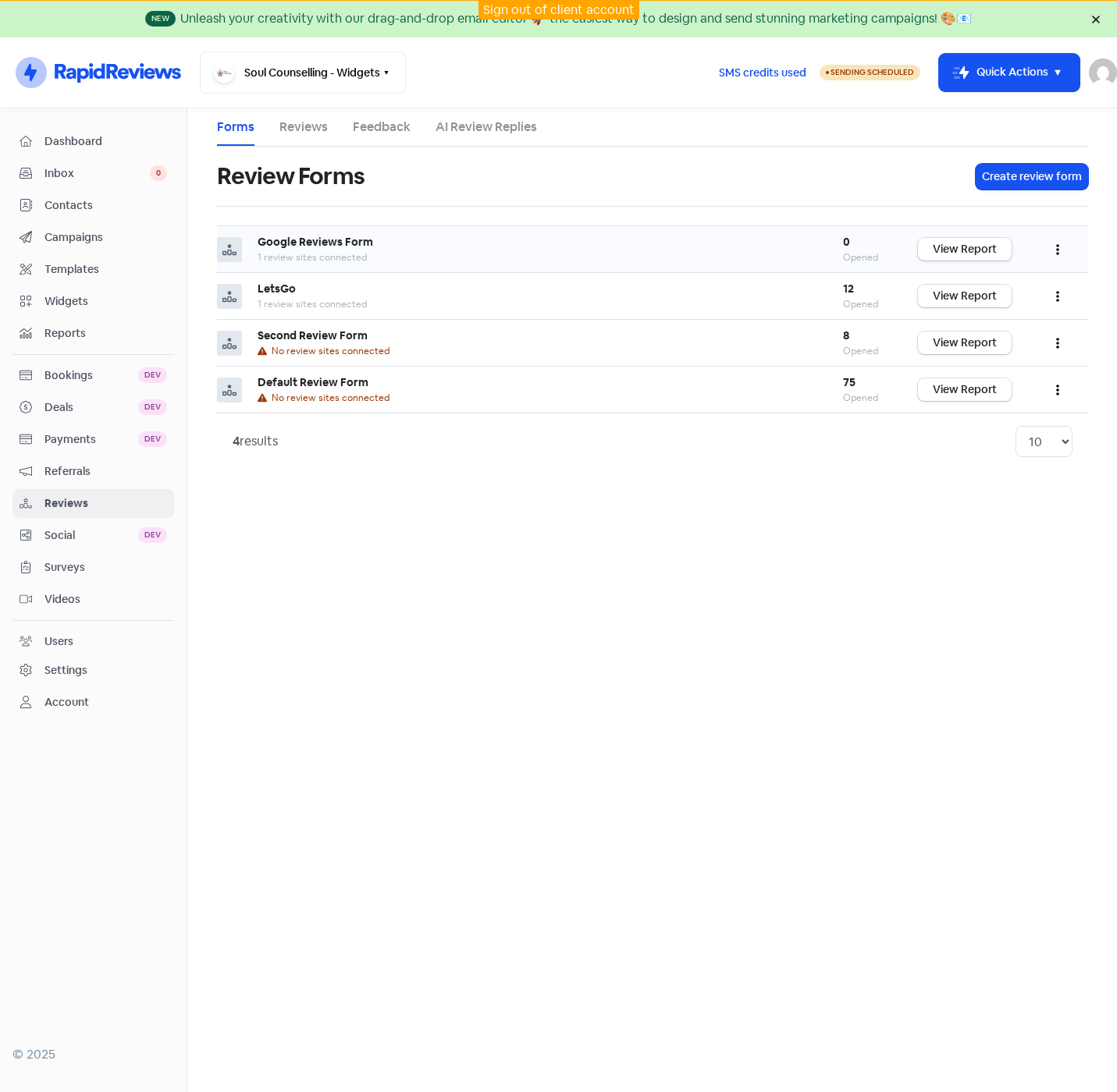
click at [1055, 251] on icon "button" at bounding box center [1056, 249] width 3 height 12
click at [984, 318] on link "Edit" at bounding box center [1005, 319] width 131 height 31
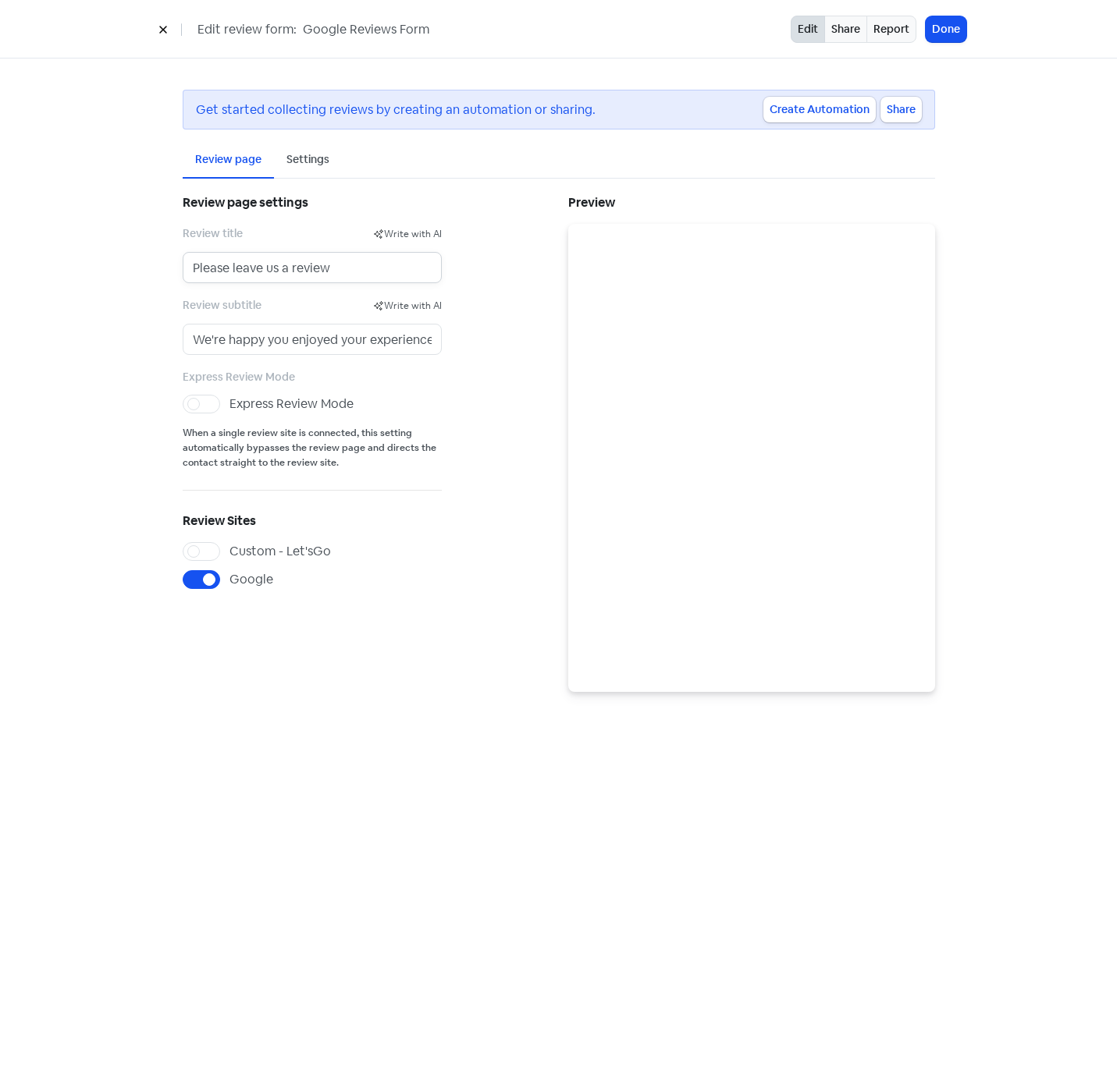
drag, startPoint x: 230, startPoint y: 268, endPoint x: 275, endPoint y: 267, distance: 45.0
click at [275, 267] on input "Please leave us a review" at bounding box center [312, 267] width 259 height 31
type input "Please review Christine"
drag, startPoint x: 193, startPoint y: 340, endPoint x: 441, endPoint y: 339, distance: 248.0
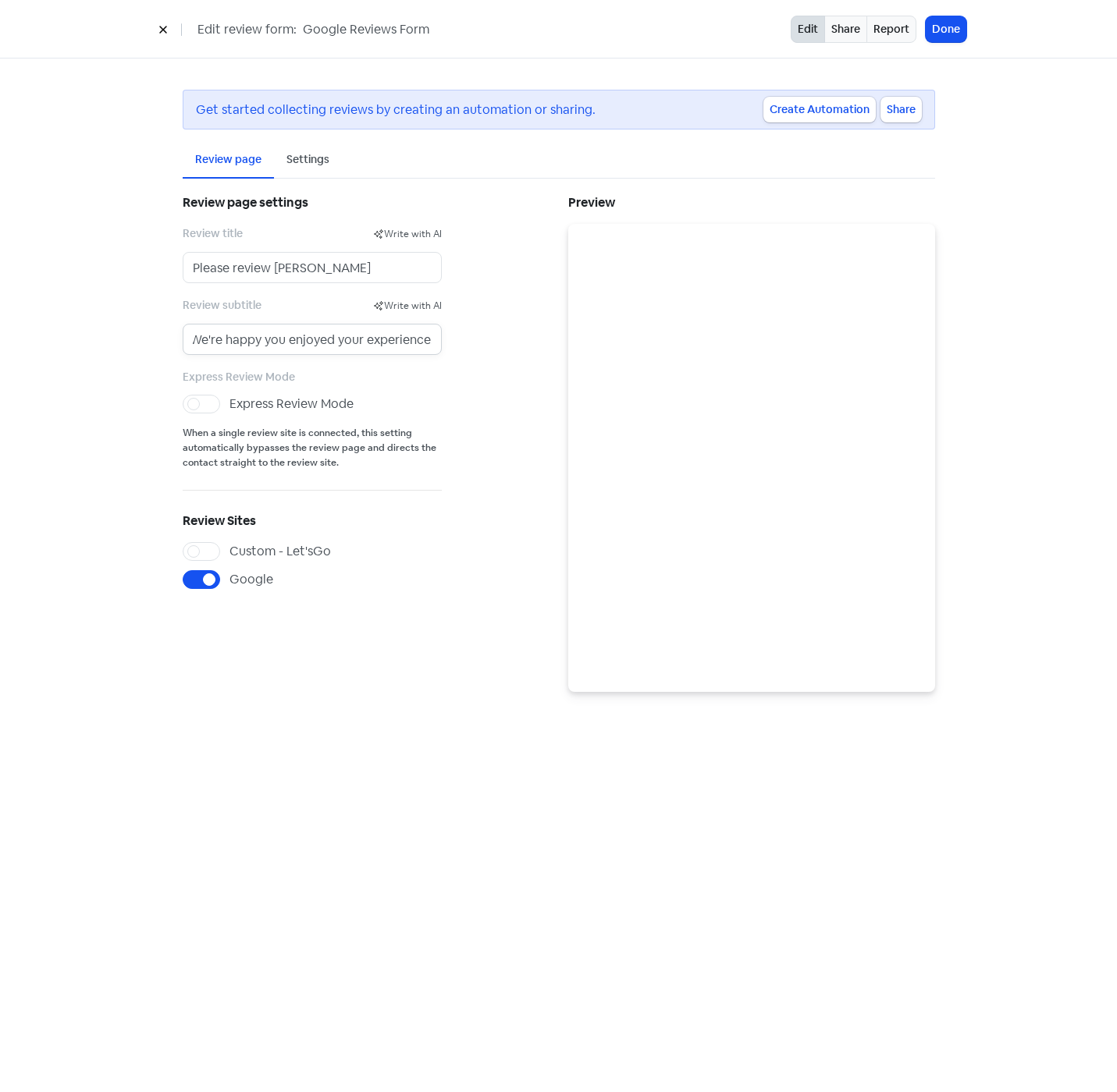
click at [441, 339] on input "We're happy you enjoyed your experience." at bounding box center [312, 339] width 259 height 31
type input "Thank you for using Soul Counselling"
click at [232, 269] on input "Please review Christine" at bounding box center [312, 267] width 259 height 31
type input "Please Review [PERSON_NAME]"
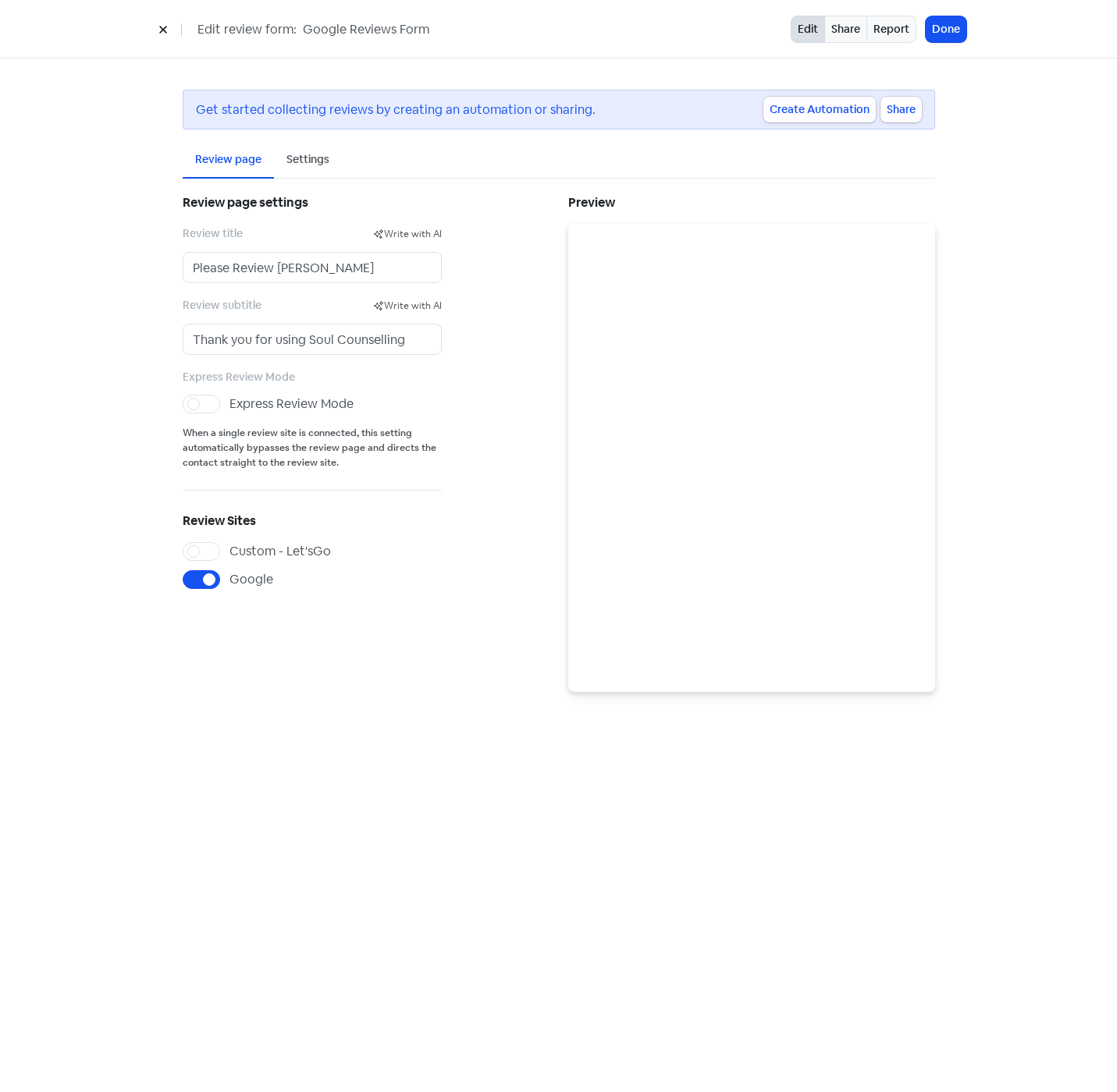
click at [814, 107] on button "Create Automation" at bounding box center [819, 109] width 113 height 26
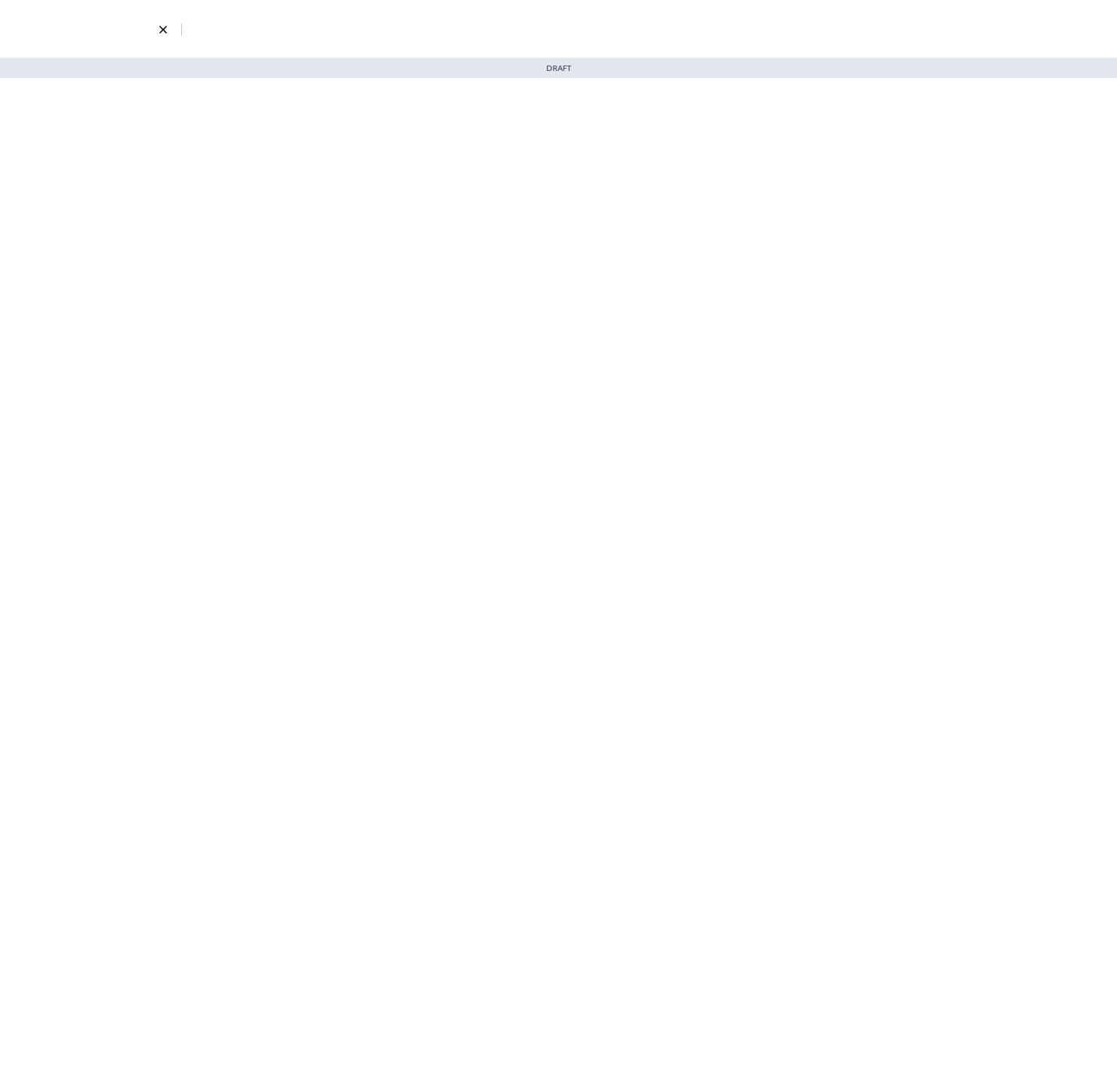
select select "901"
select select "1332"
select select "3"
select select "7"
select select "9"
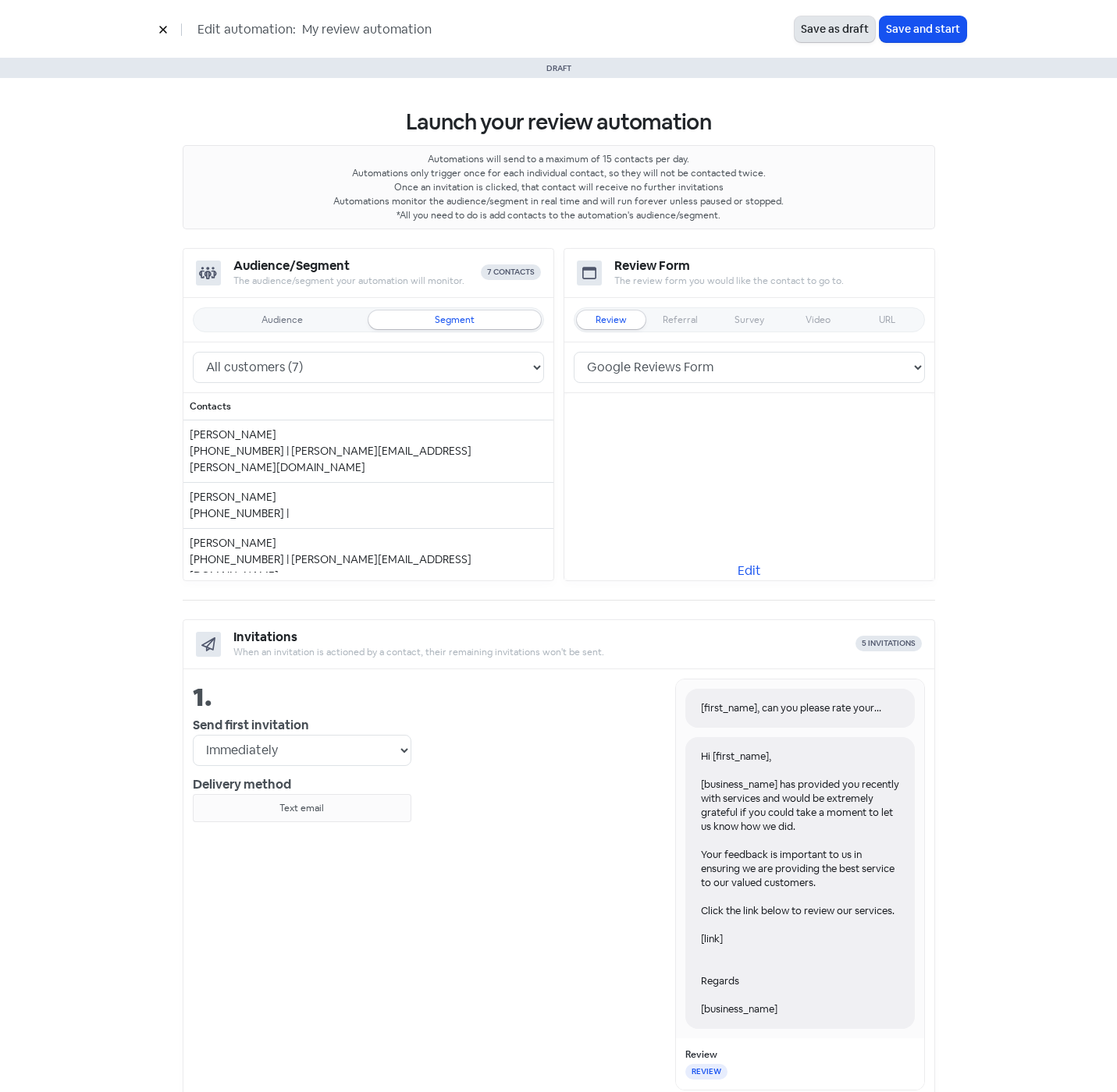
click at [804, 25] on button "Save as draft" at bounding box center [834, 28] width 80 height 26
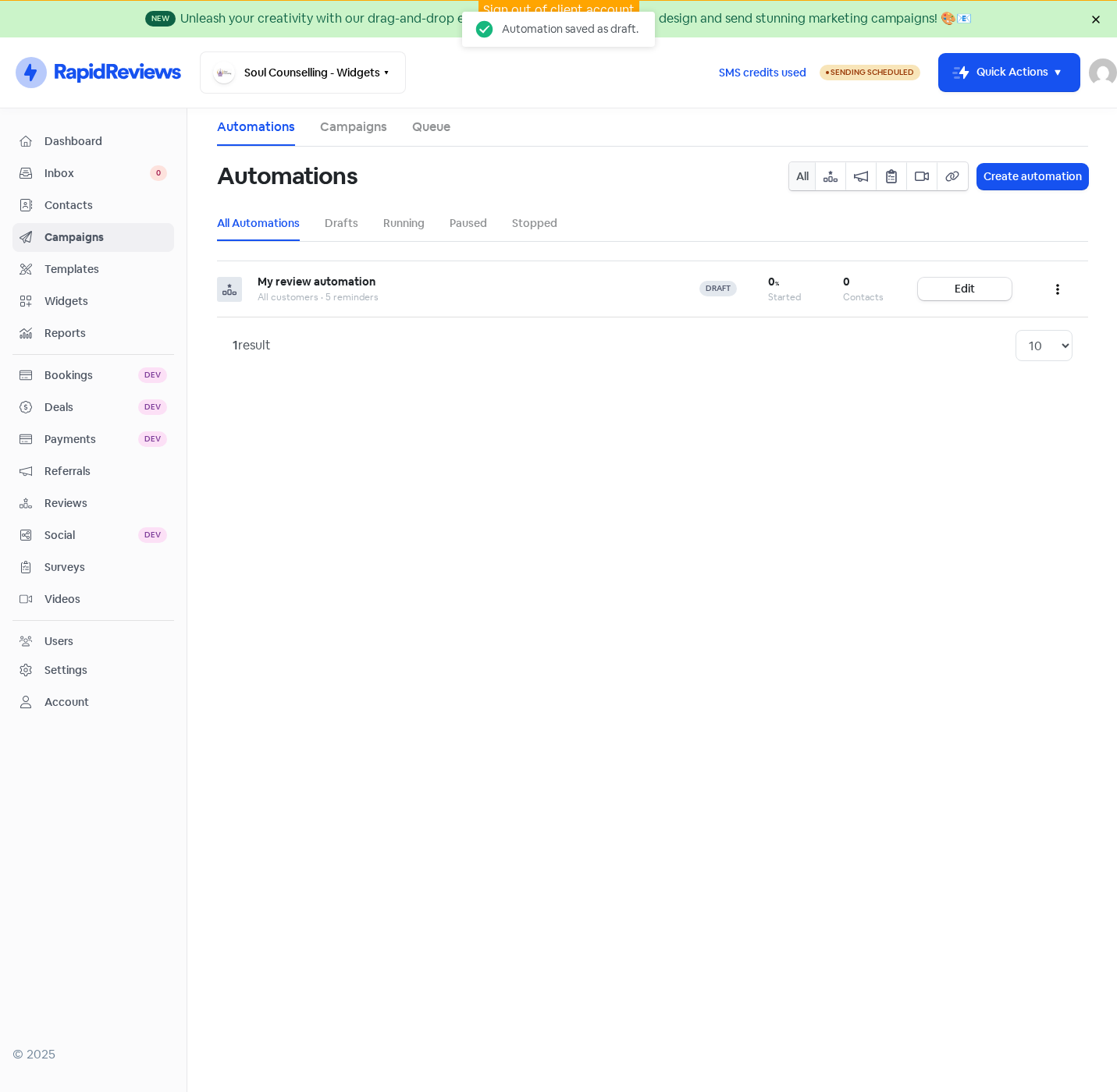
click at [60, 203] on span "Contacts" at bounding box center [105, 205] width 122 height 16
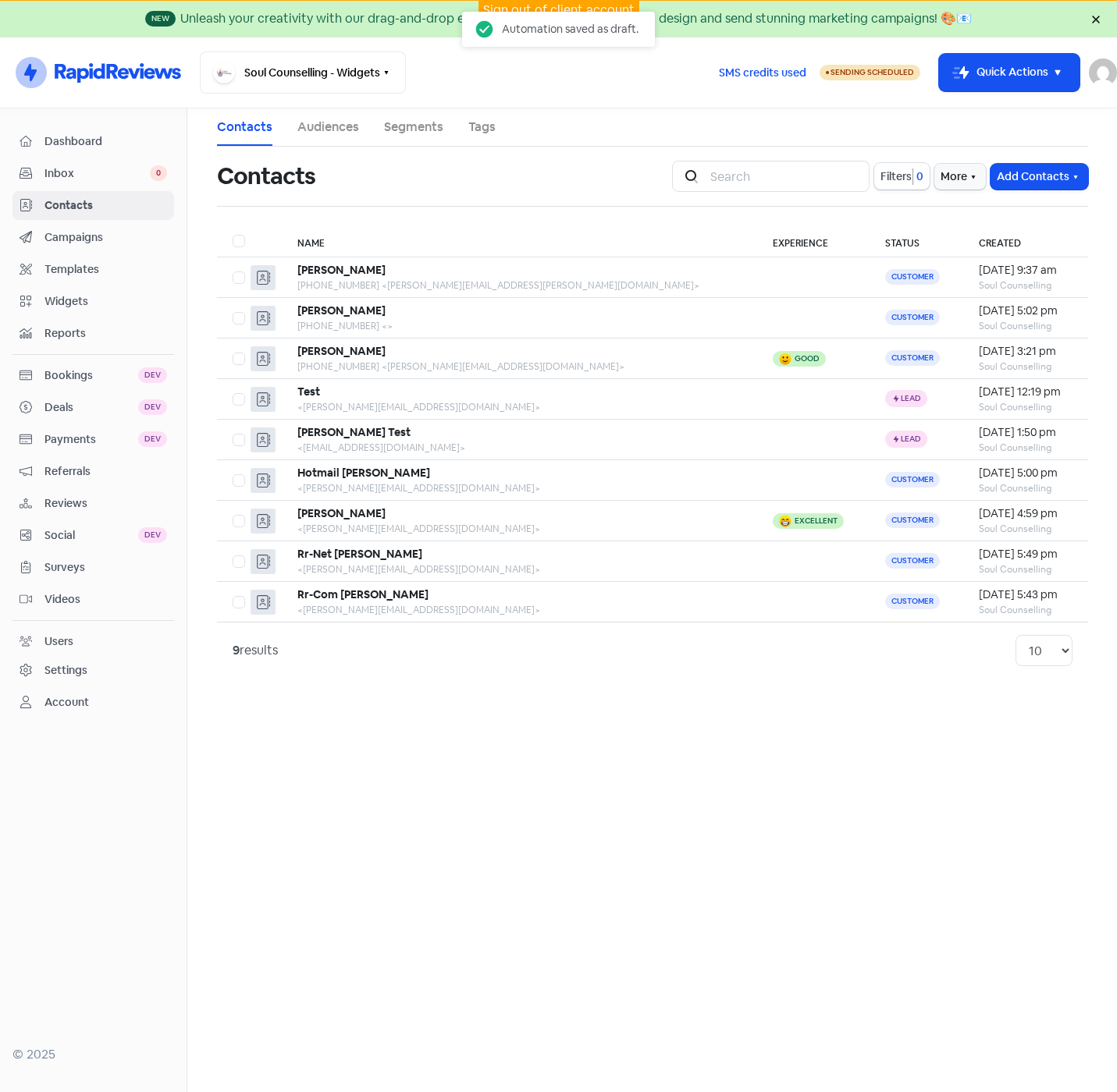
click at [233, 232] on label at bounding box center [233, 232] width 0 height 0
click at [239, 242] on input "checkbox" at bounding box center [238, 237] width 10 height 10
checkbox input "true"
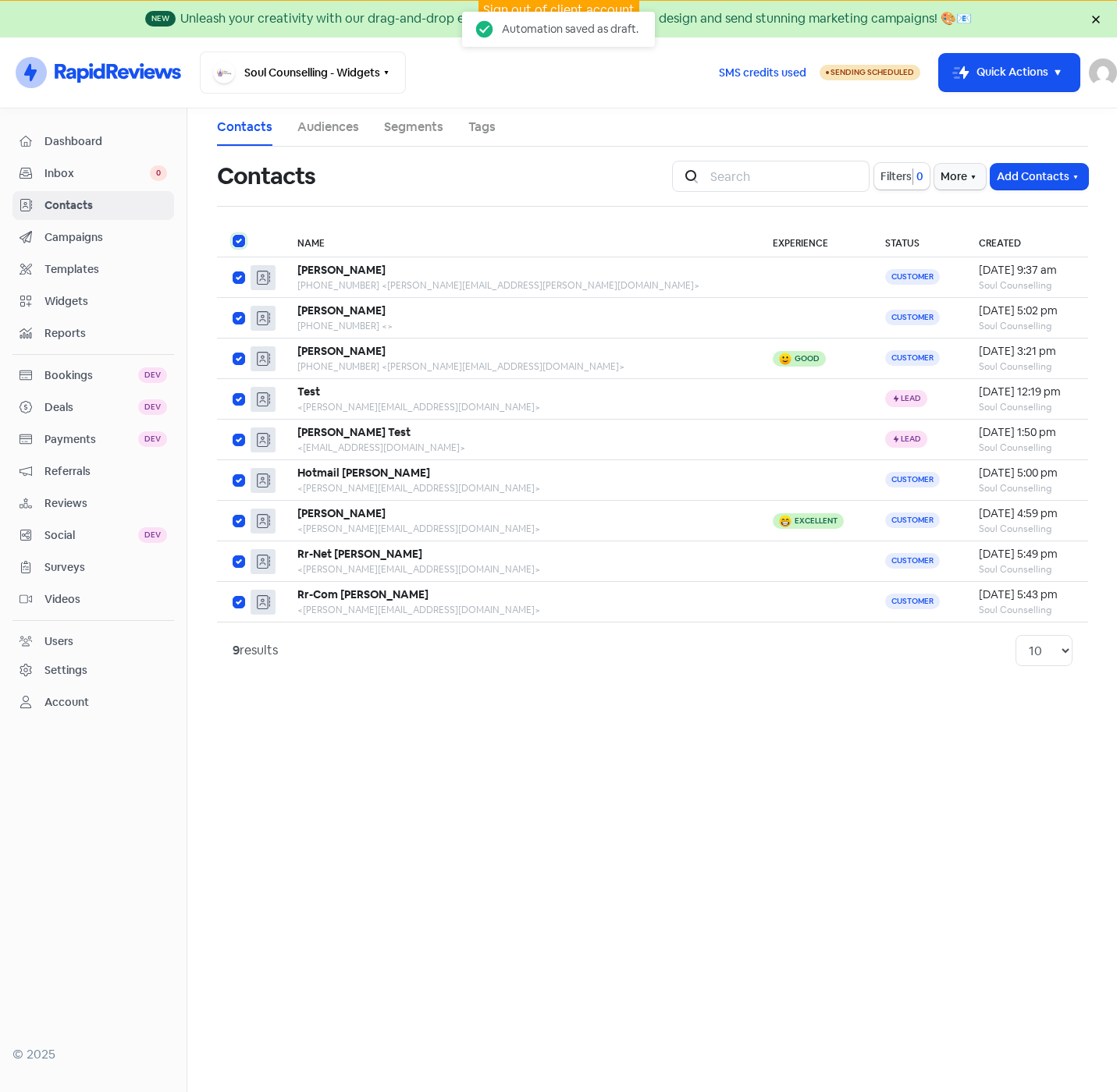
checkbox input "true"
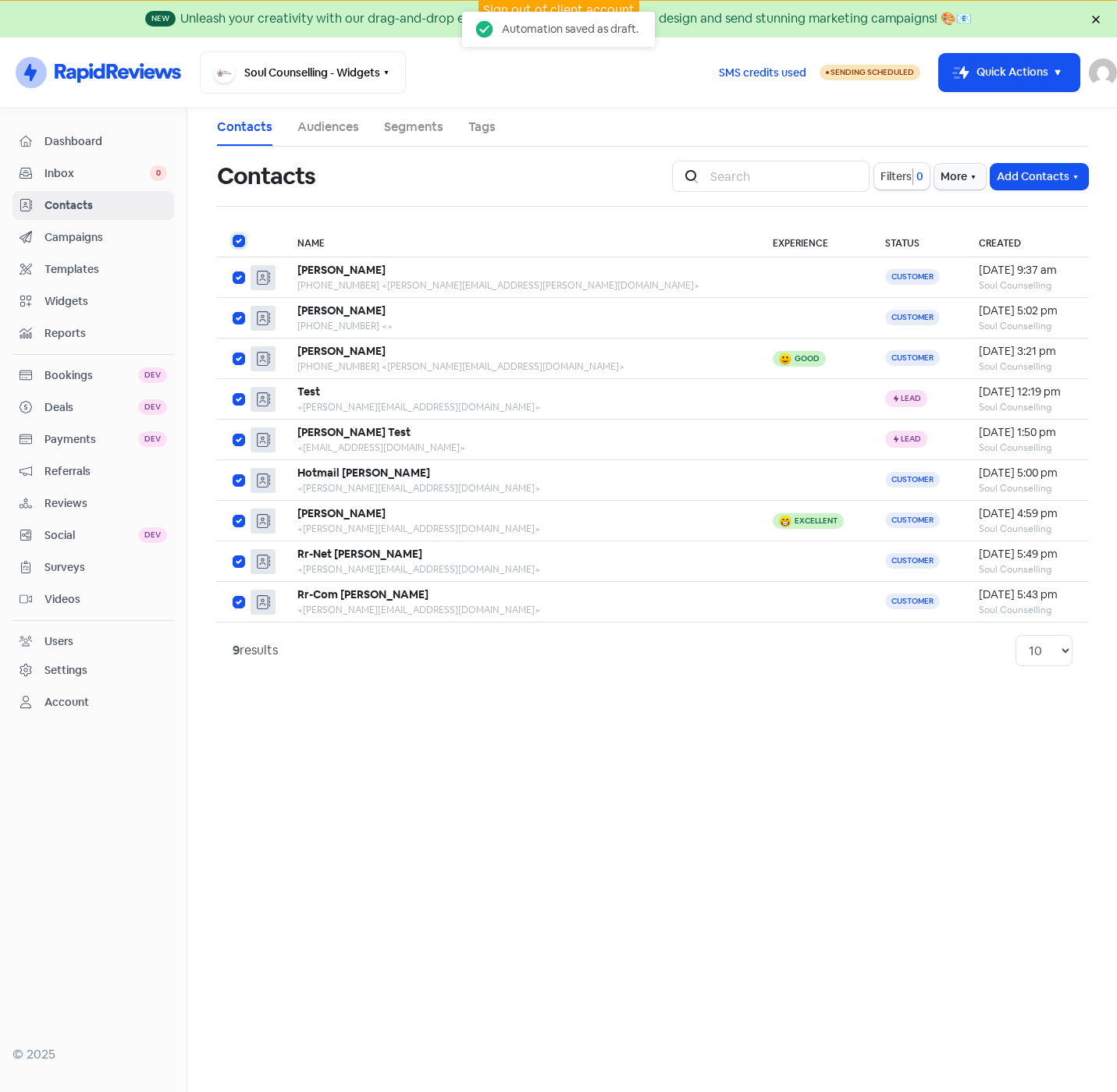
checkbox input "true"
click at [661, 177] on icon "button" at bounding box center [654, 177] width 12 height 12
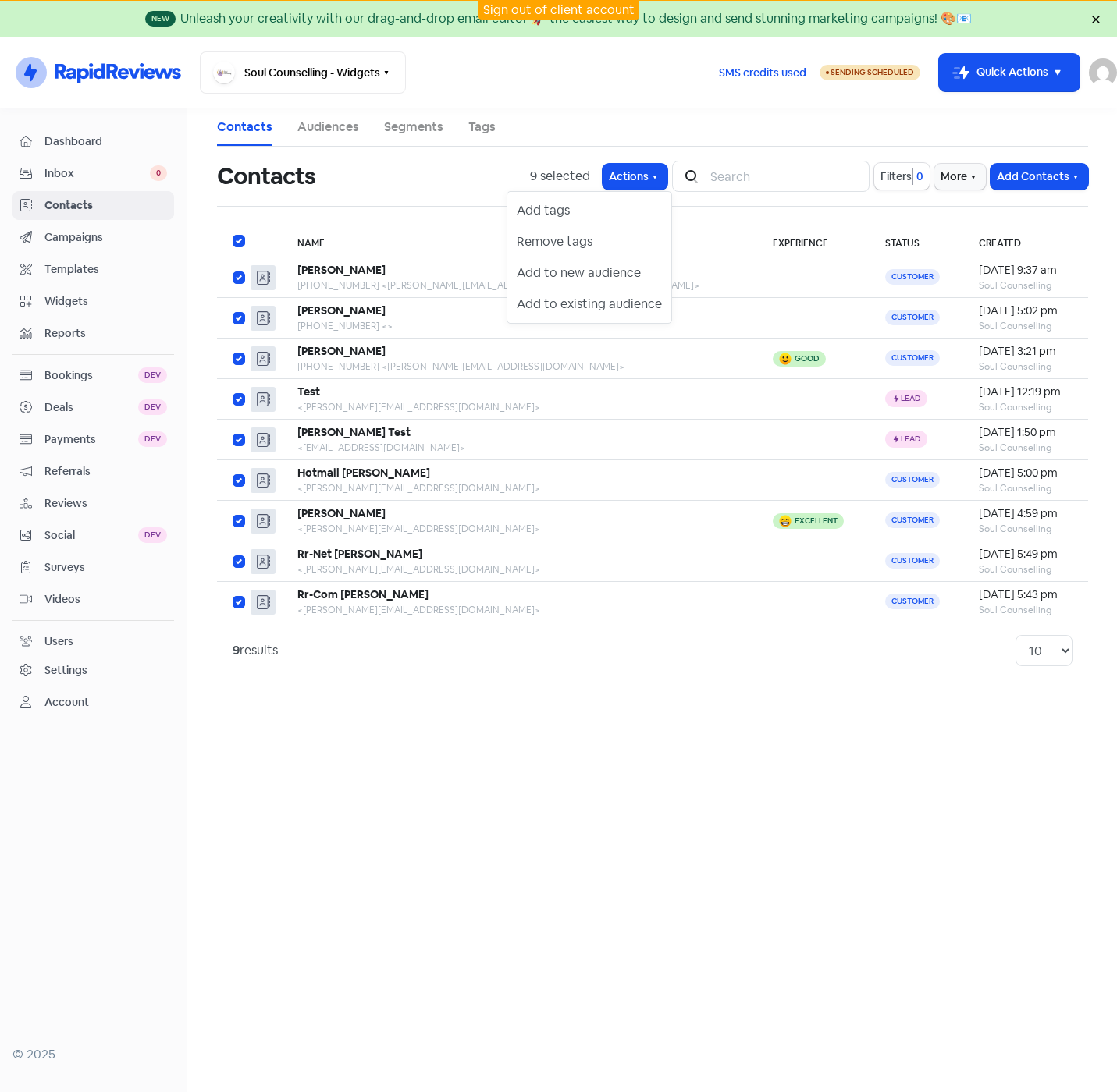
click at [443, 218] on div "Contacts 9 selected Actions Add tags Remove tags Add to new audience Add to exi…" at bounding box center [652, 413] width 871 height 532
click at [233, 232] on label at bounding box center [233, 232] width 0 height 0
click at [242, 238] on input "checkbox" at bounding box center [238, 237] width 10 height 10
checkbox input "false"
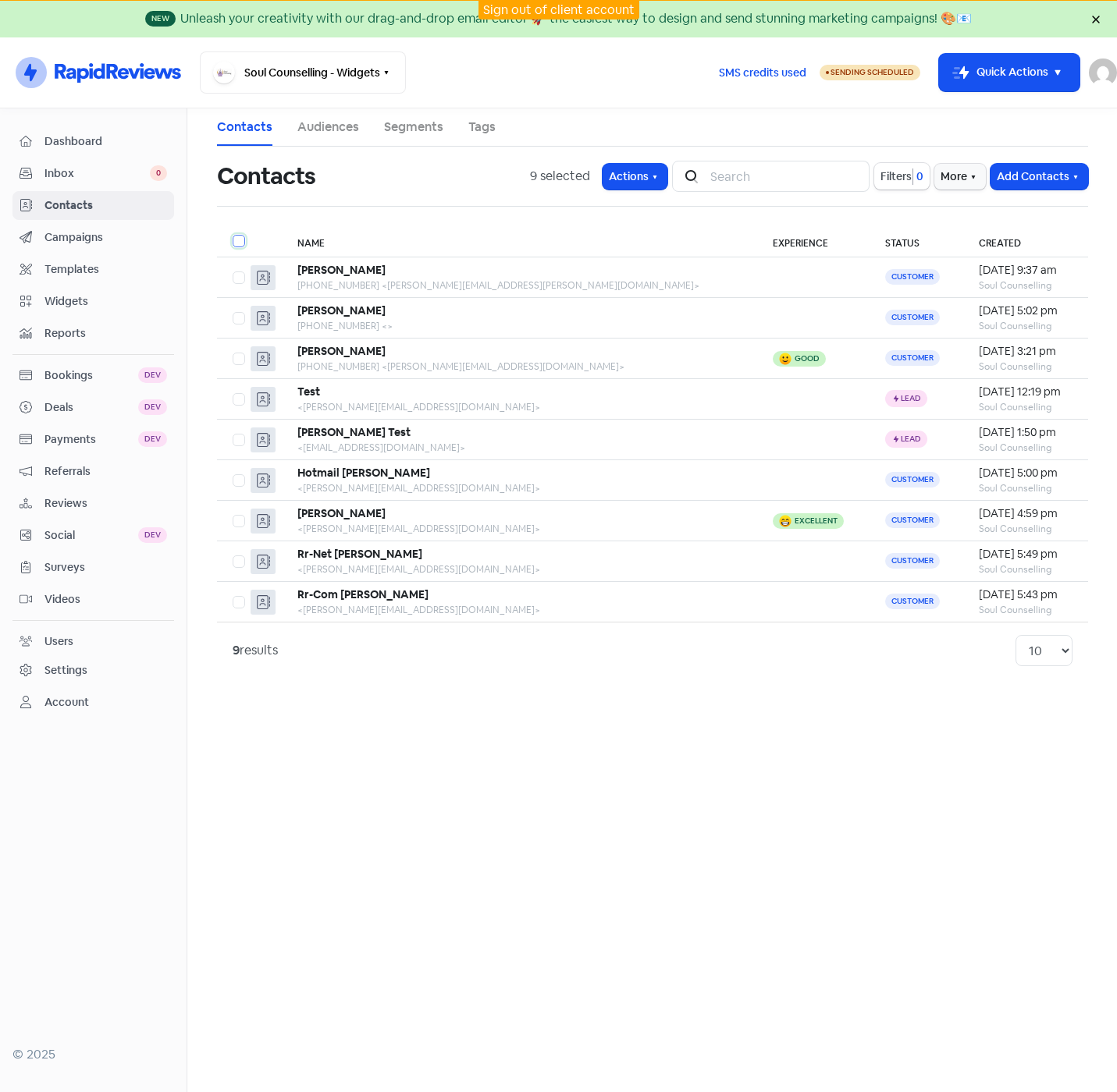
checkbox input "false"
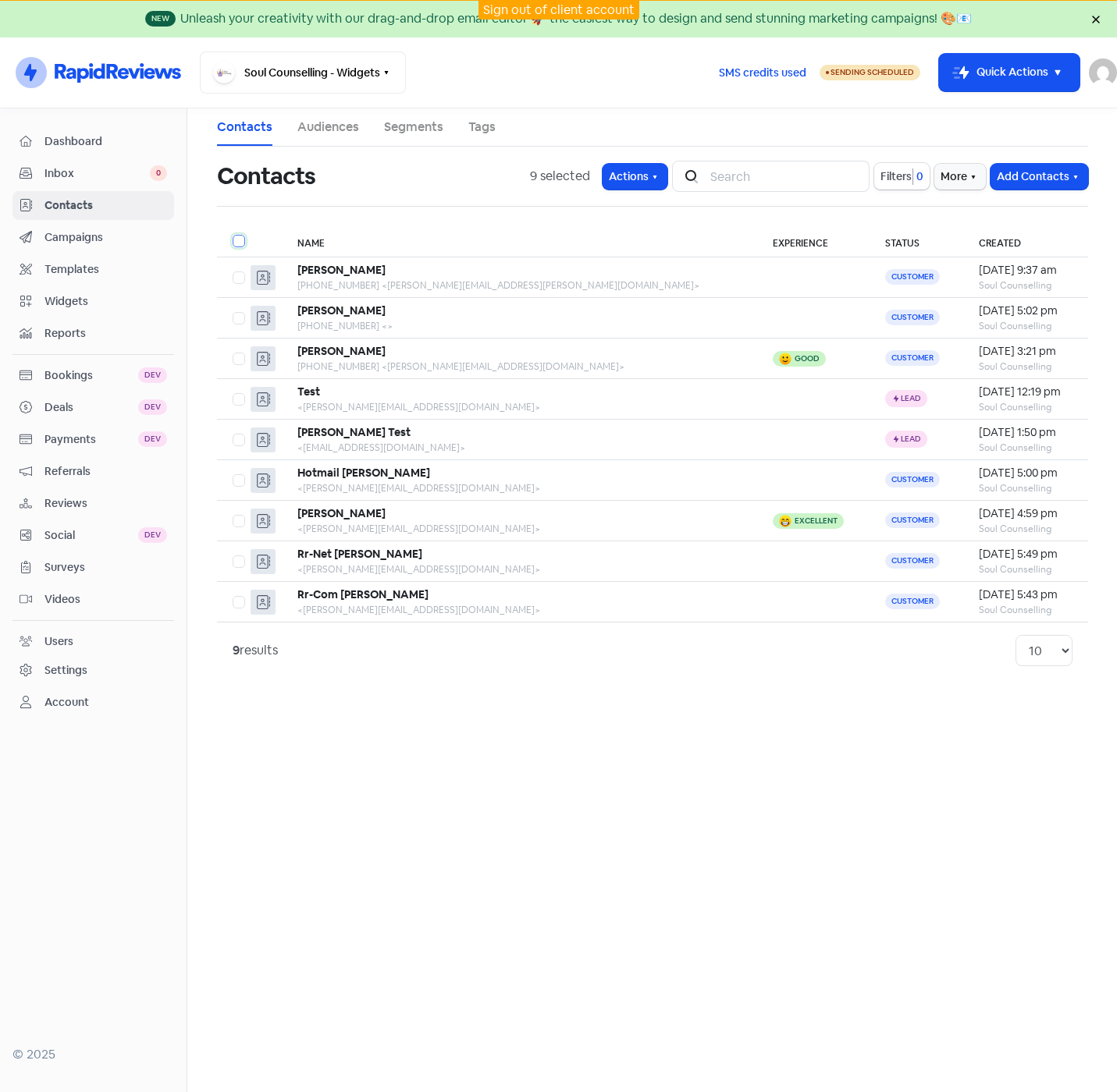
checkbox input "false"
click at [561, 270] on div "[PERSON_NAME]" at bounding box center [519, 270] width 444 height 16
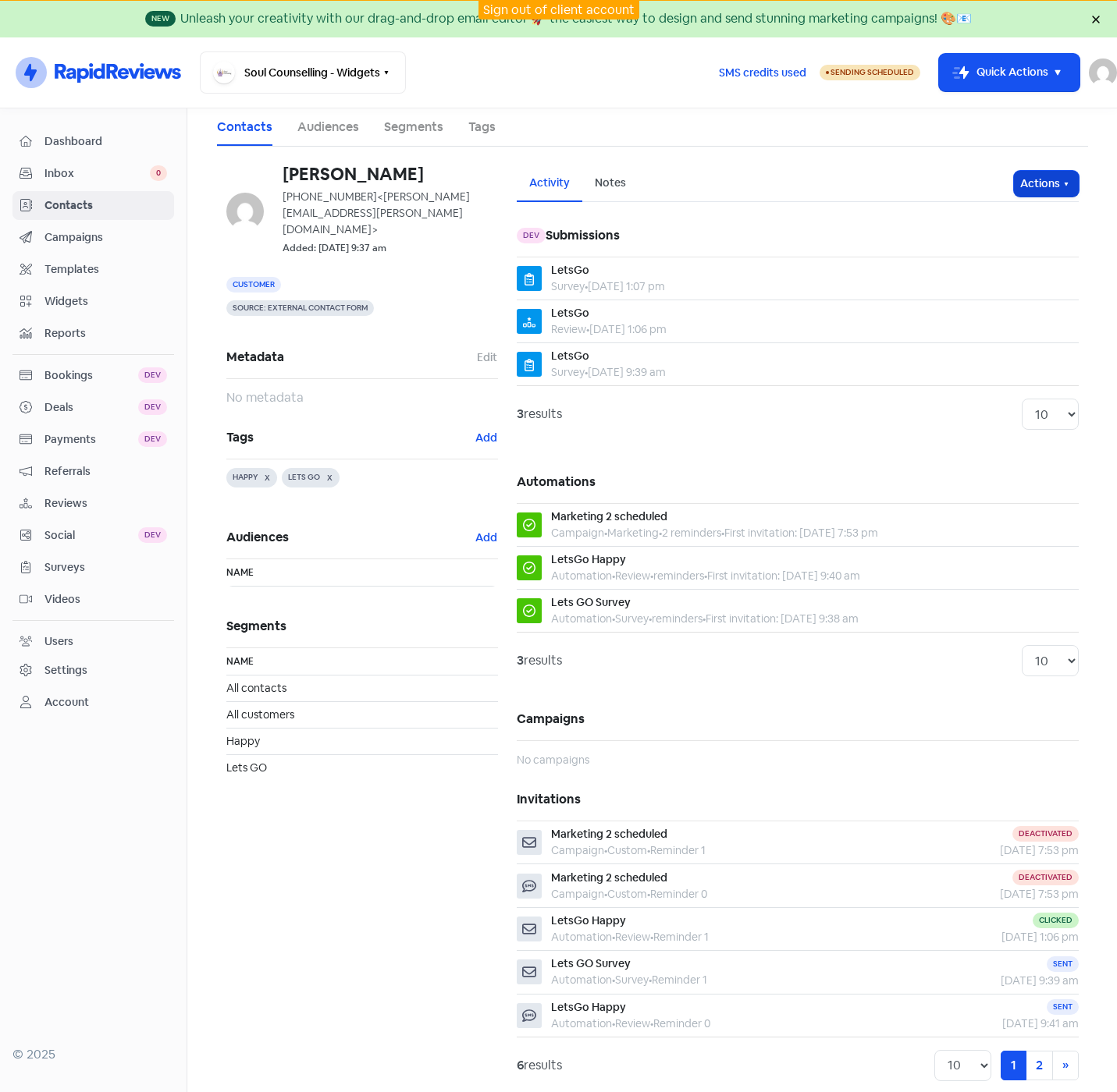
click at [1061, 185] on icon "button" at bounding box center [1065, 184] width 12 height 12
click at [994, 282] on button "Unsubscribe" at bounding box center [1016, 287] width 123 height 31
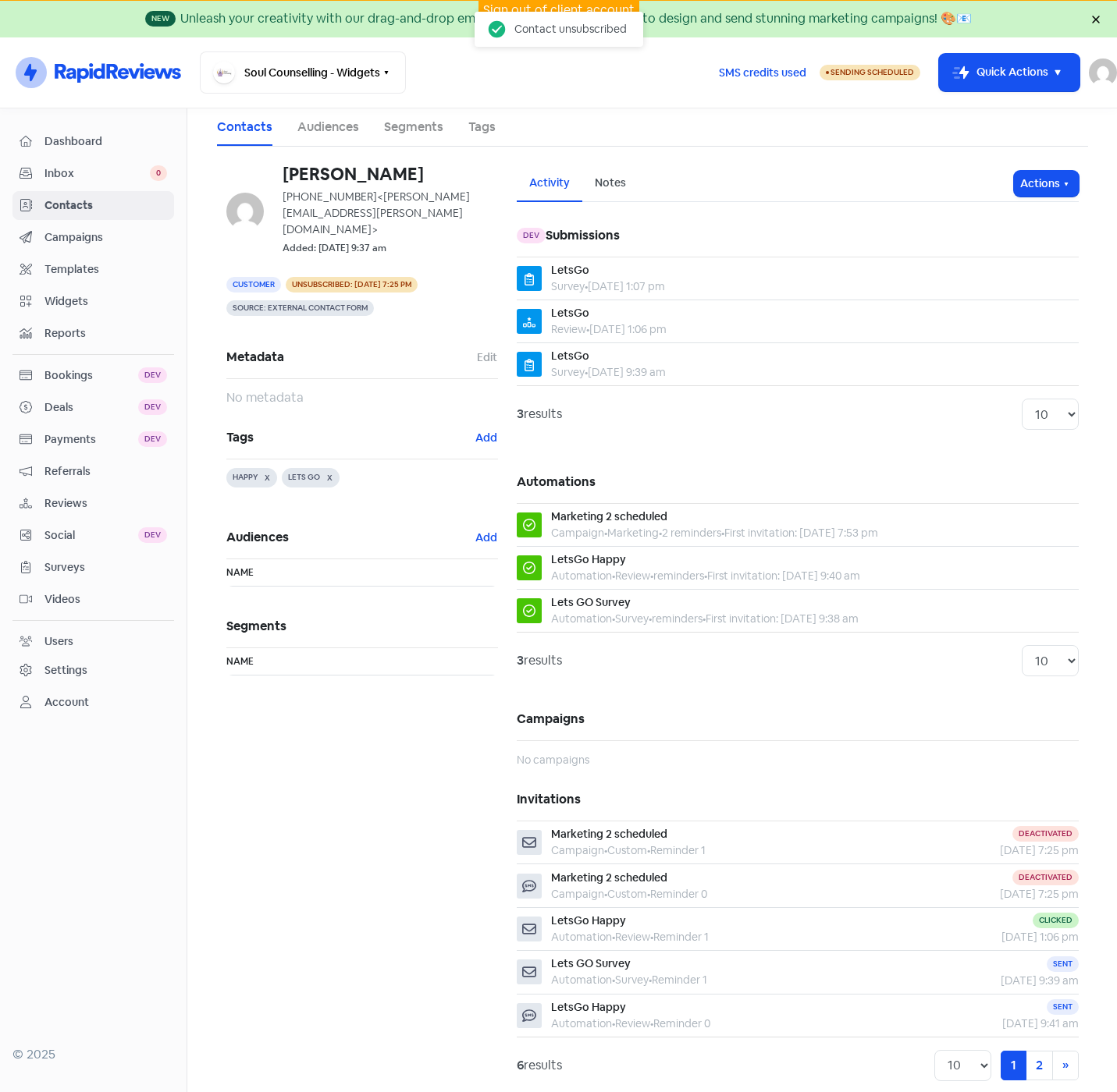
click at [228, 127] on link "Contacts" at bounding box center [244, 127] width 56 height 19
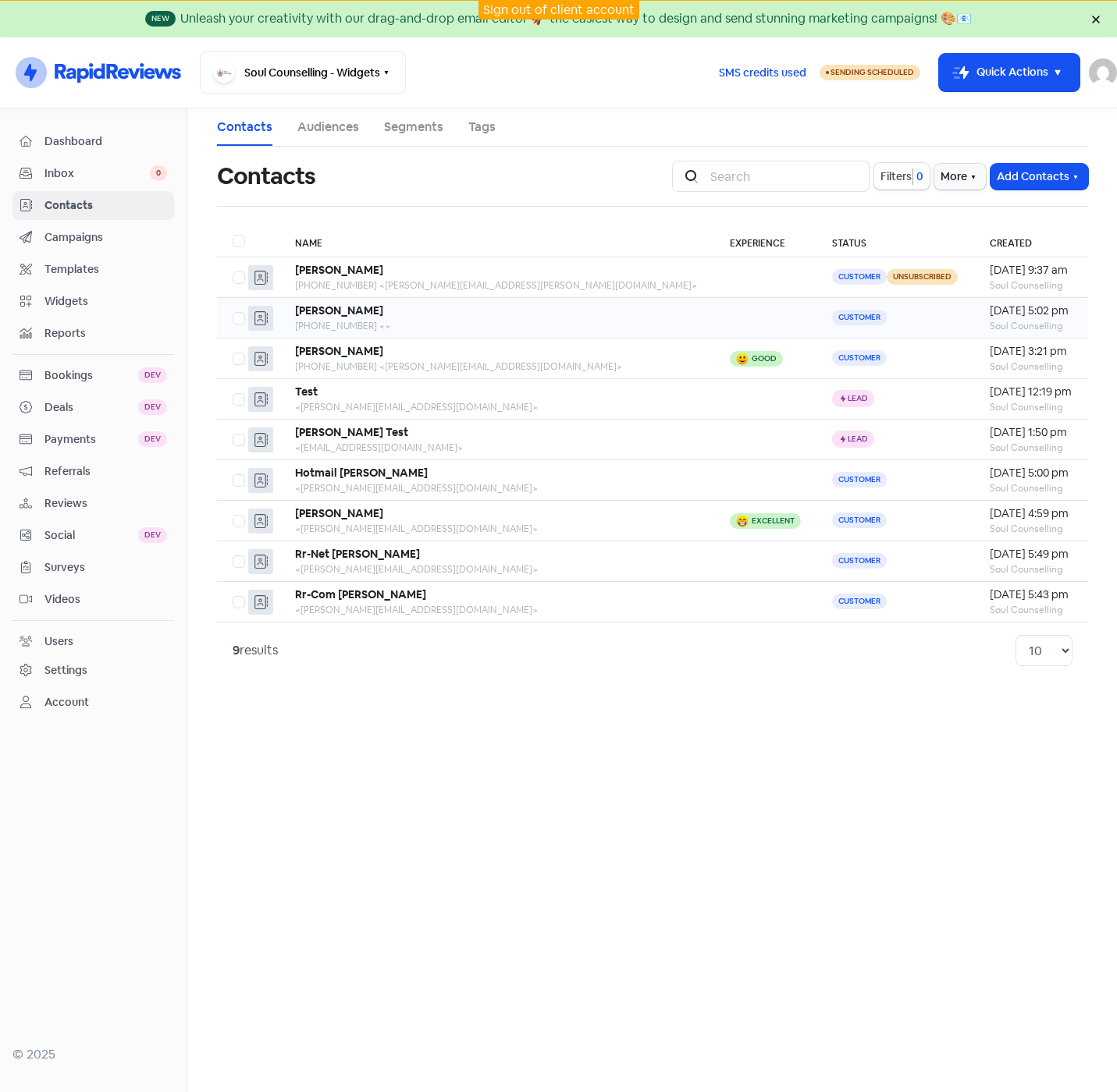
click at [876, 316] on td "Customer" at bounding box center [895, 318] width 158 height 41
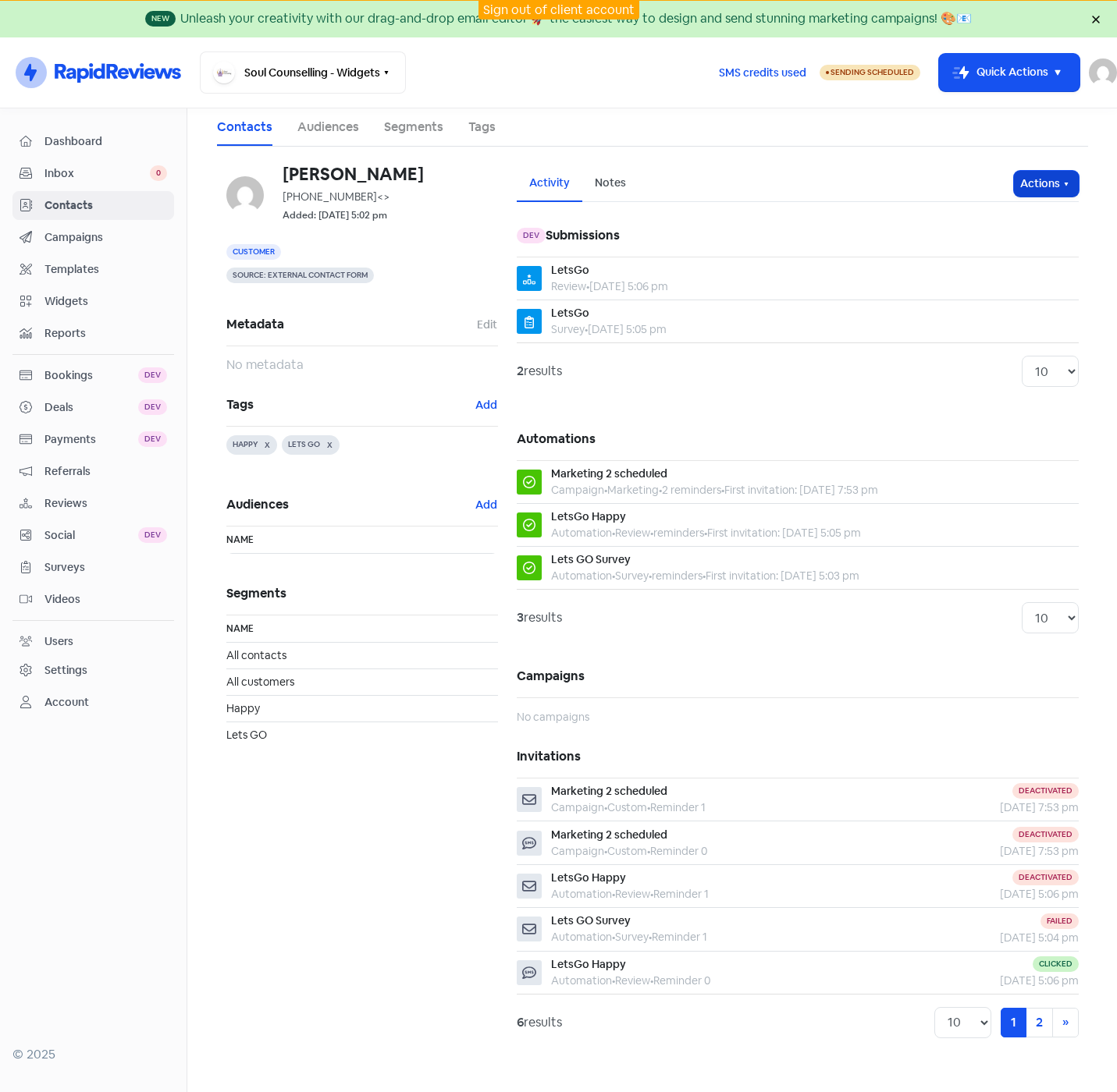
click at [1069, 185] on icon "button" at bounding box center [1065, 184] width 12 height 12
click at [994, 284] on button "Unsubscribe" at bounding box center [1016, 287] width 123 height 31
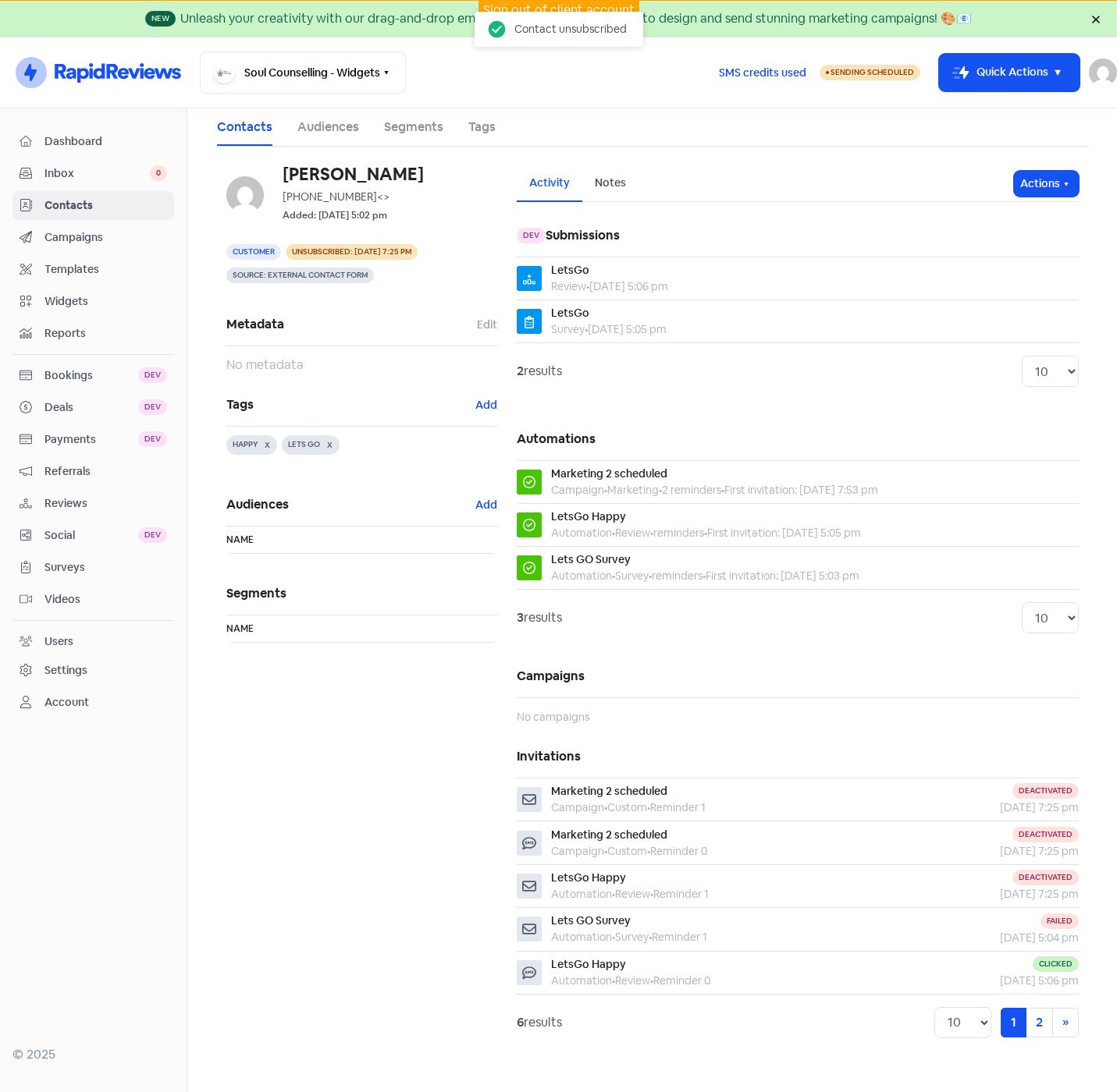
click at [82, 211] on span "Contacts" at bounding box center [105, 205] width 122 height 16
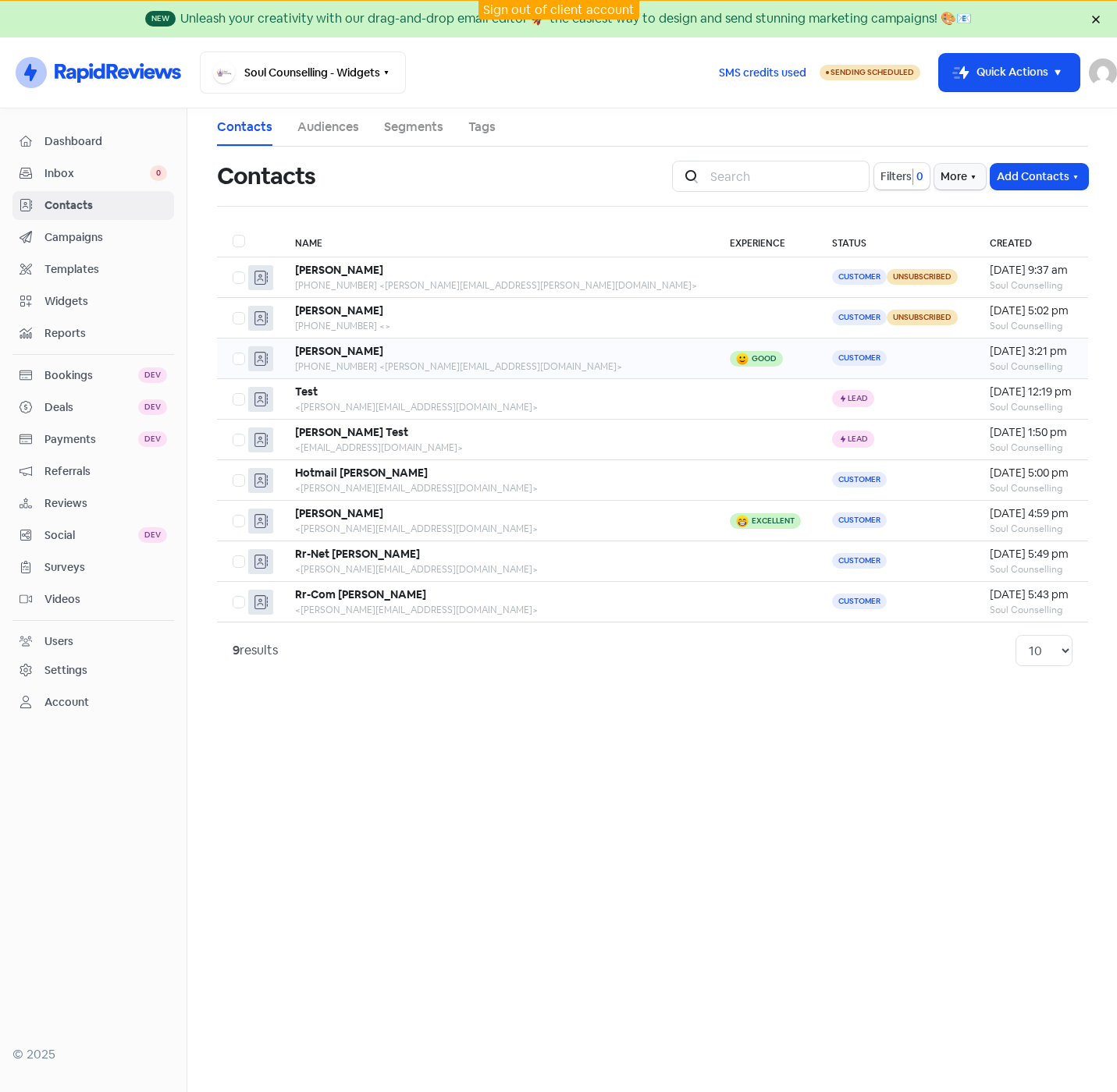
click at [816, 368] on td "Customer" at bounding box center [895, 359] width 158 height 41
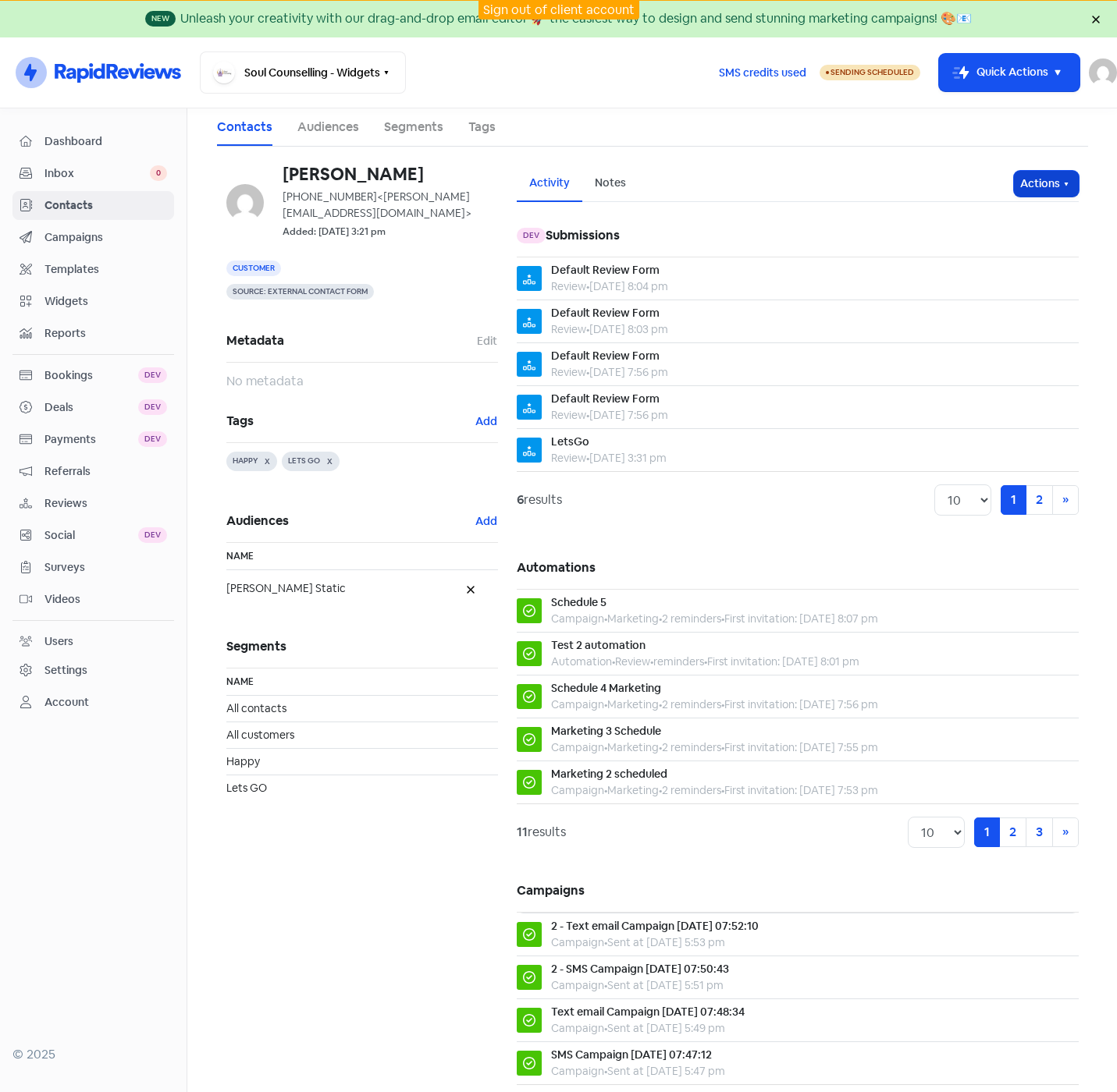
click at [1059, 183] on icon "button" at bounding box center [1065, 184] width 12 height 12
click at [976, 284] on button "Unsubscribe" at bounding box center [1016, 287] width 123 height 31
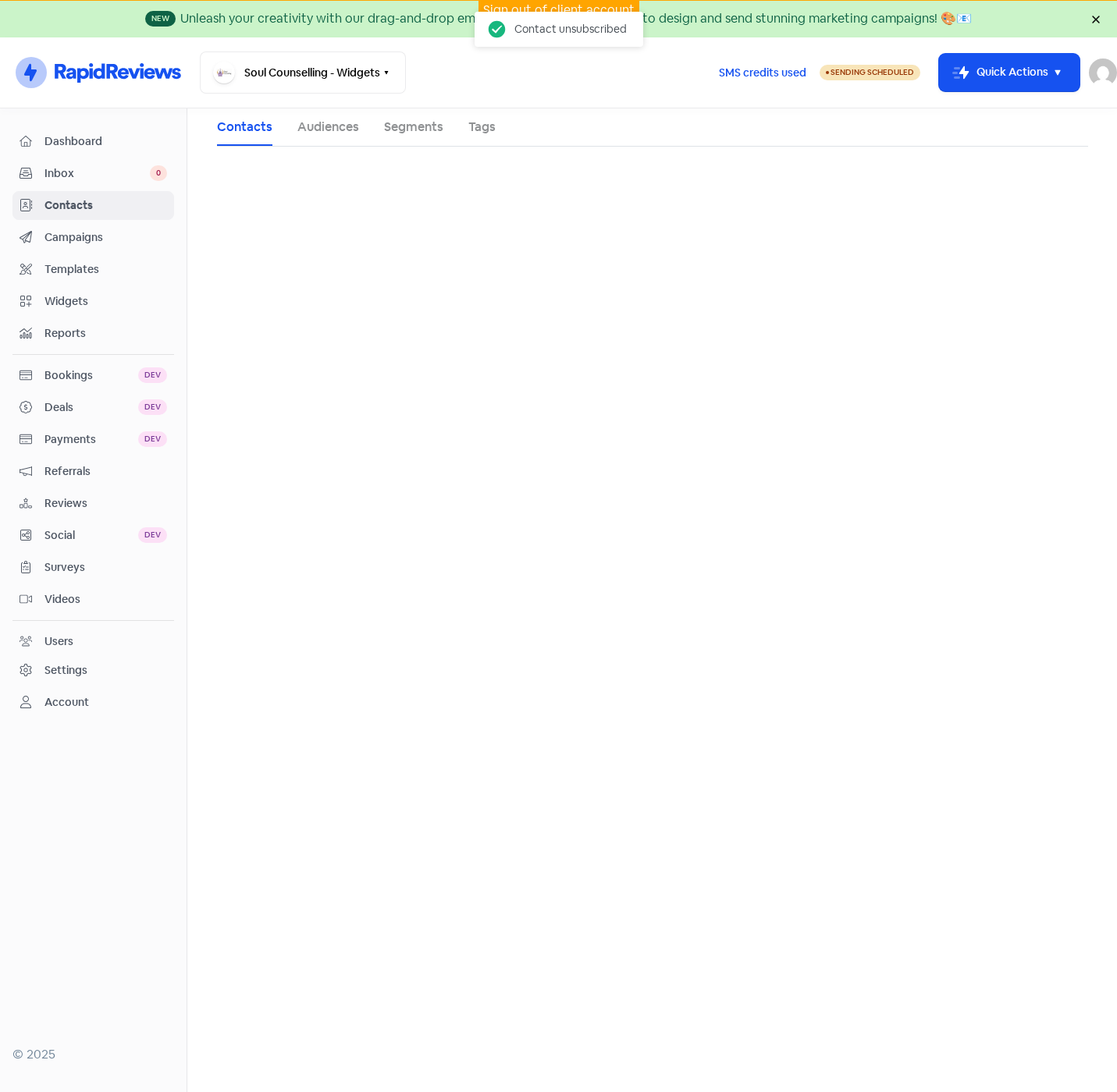
click at [83, 205] on span "Contacts" at bounding box center [105, 205] width 122 height 16
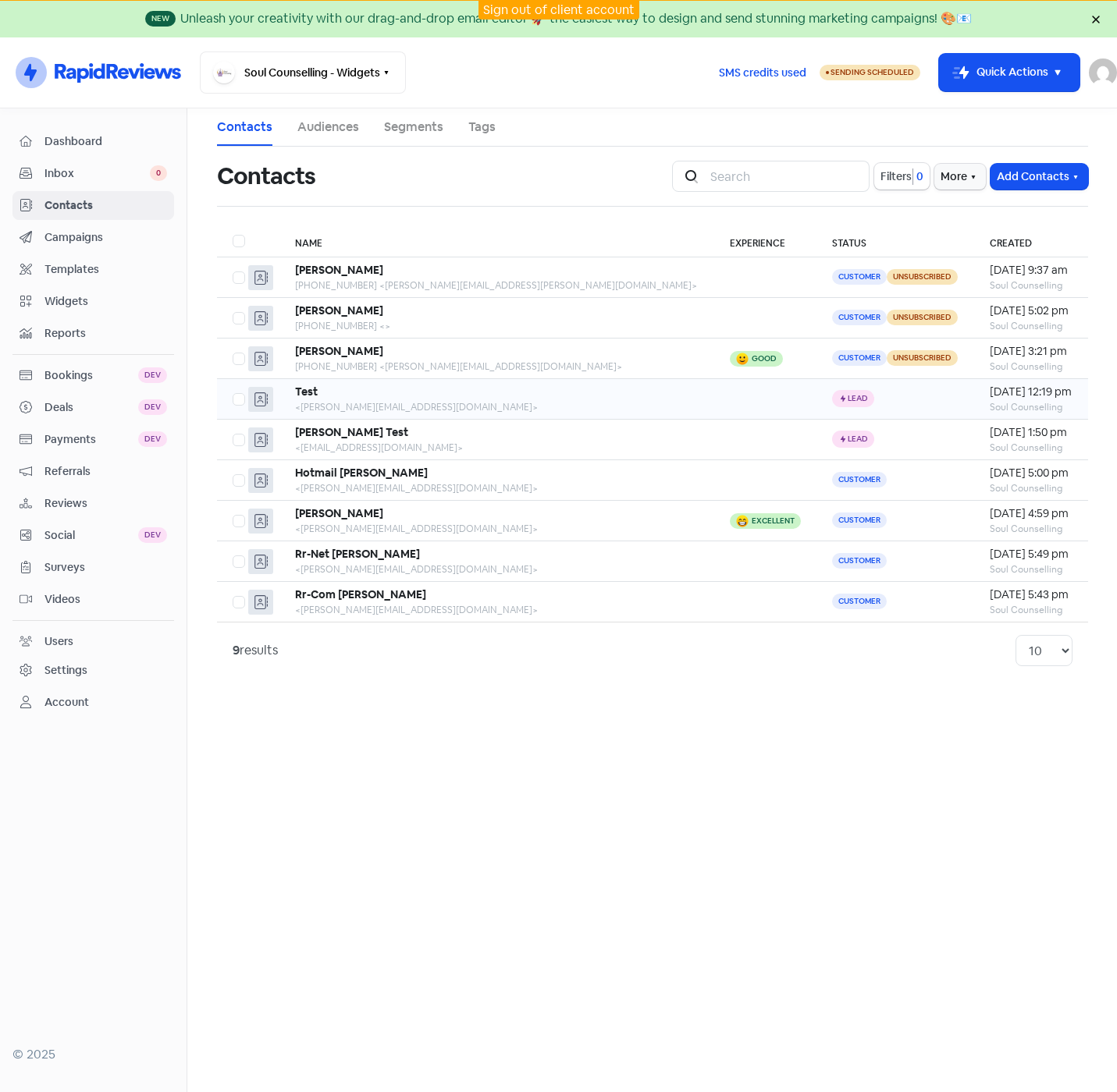
click at [825, 392] on td "Icon For Thunder Lead" at bounding box center [895, 399] width 158 height 41
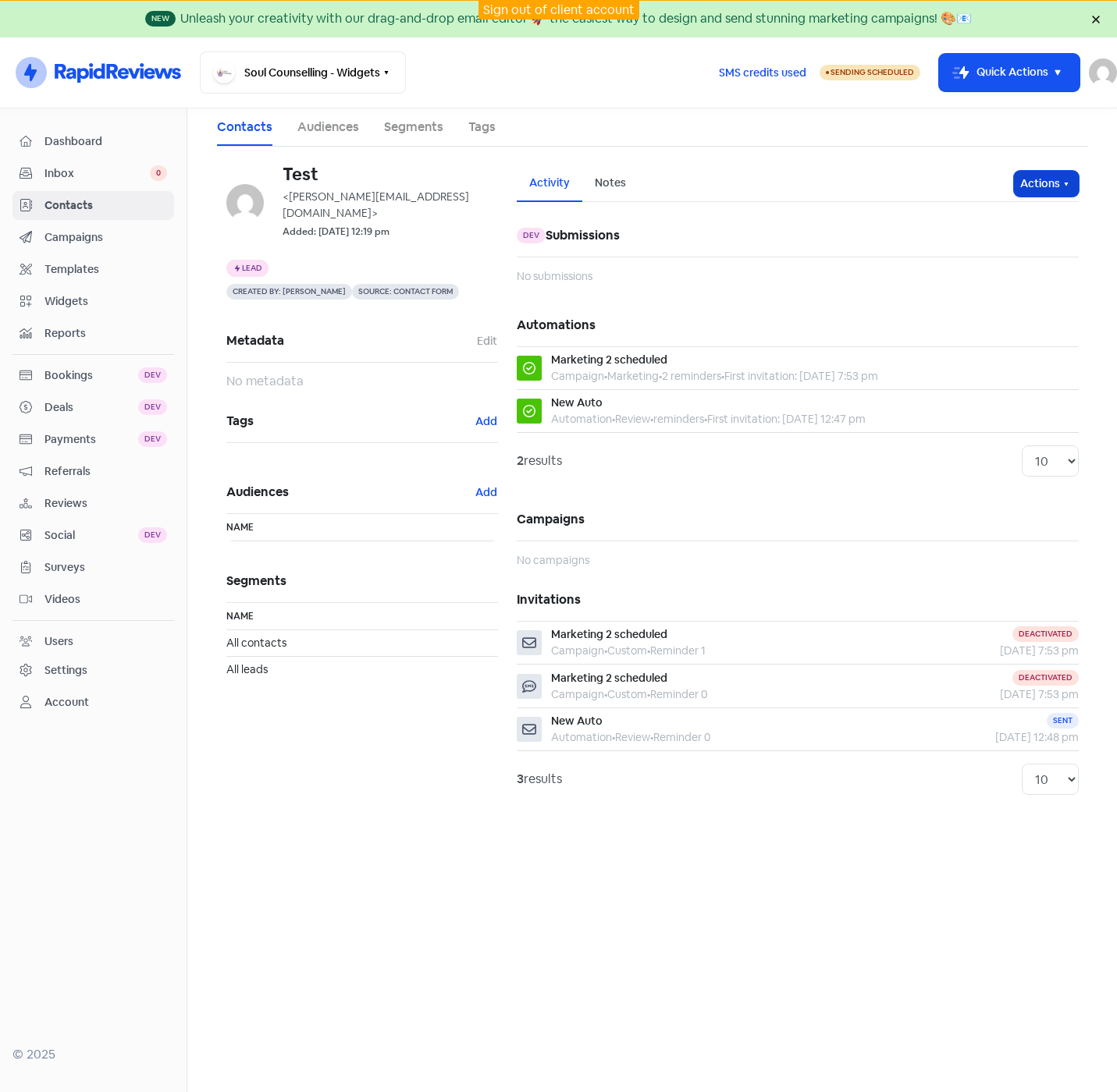
click at [1070, 182] on icon "button" at bounding box center [1065, 184] width 12 height 12
click at [984, 290] on button "Unsubscribe" at bounding box center [1016, 287] width 123 height 31
click at [67, 203] on span "Contacts" at bounding box center [105, 205] width 122 height 16
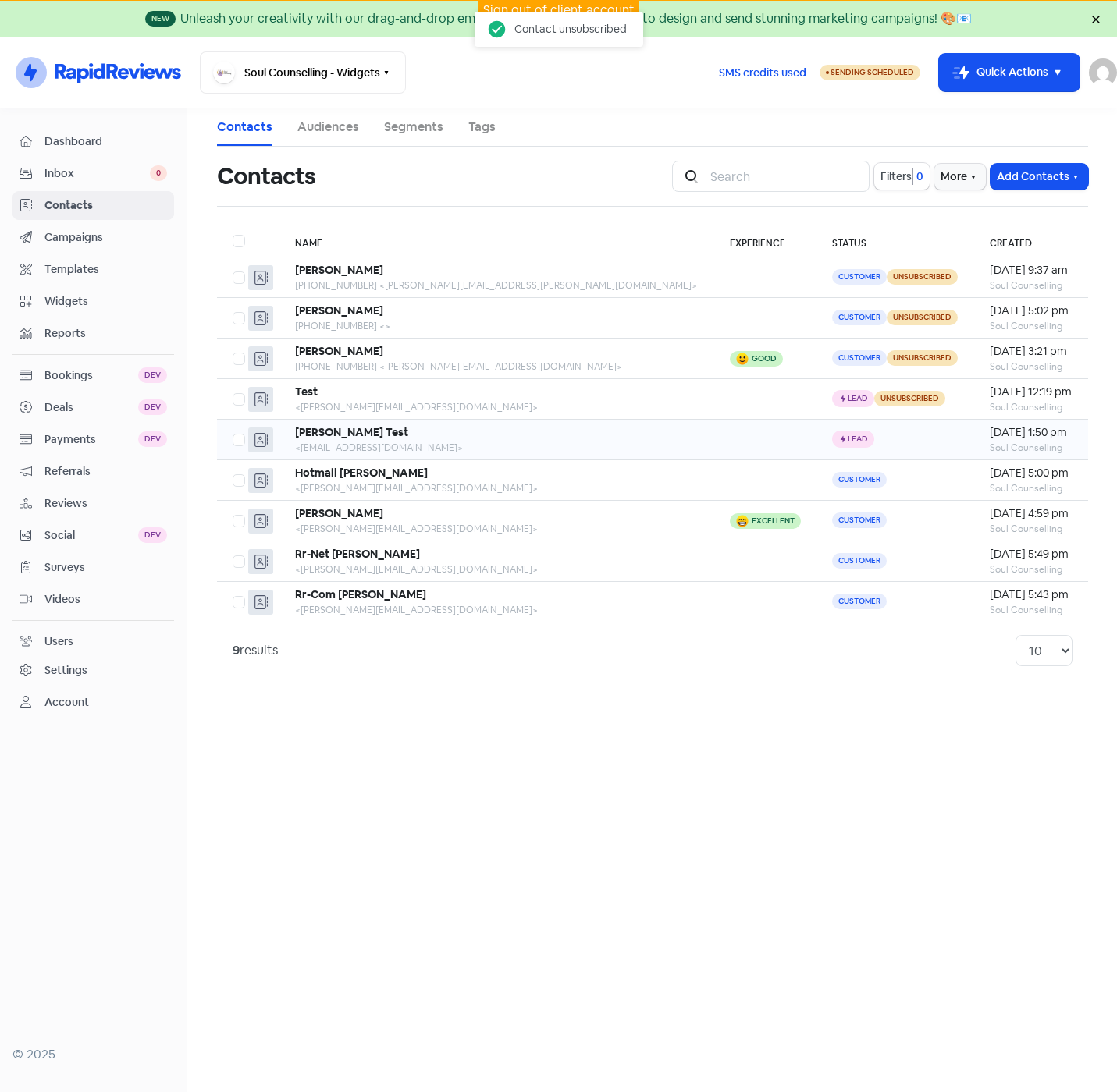
click at [816, 432] on td "Icon For Thunder Lead" at bounding box center [895, 439] width 158 height 41
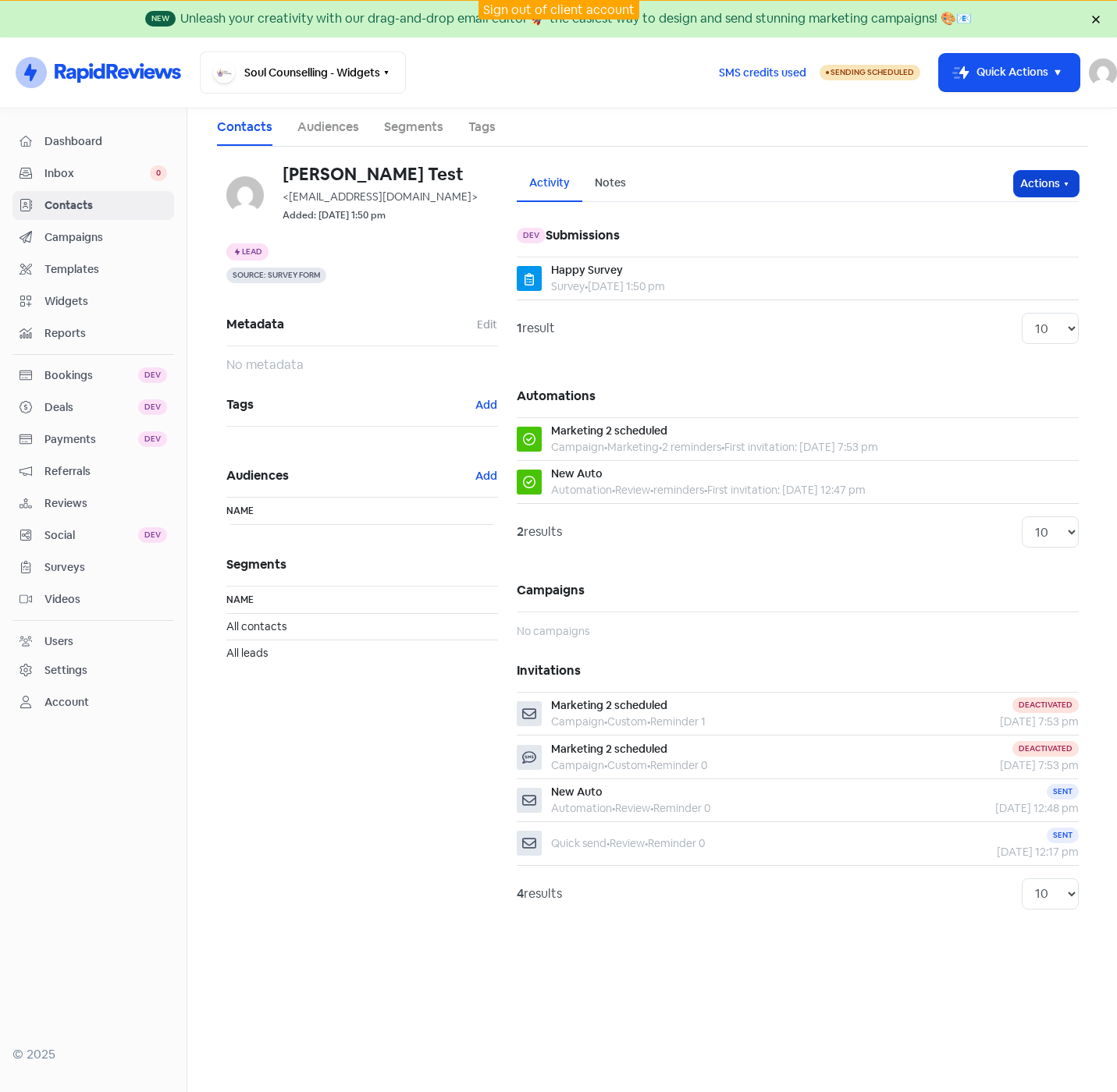
click at [1063, 185] on icon "button" at bounding box center [1065, 184] width 12 height 12
click at [997, 283] on button "Unsubscribe" at bounding box center [1016, 287] width 123 height 31
click at [65, 200] on span "Contacts" at bounding box center [105, 205] width 122 height 16
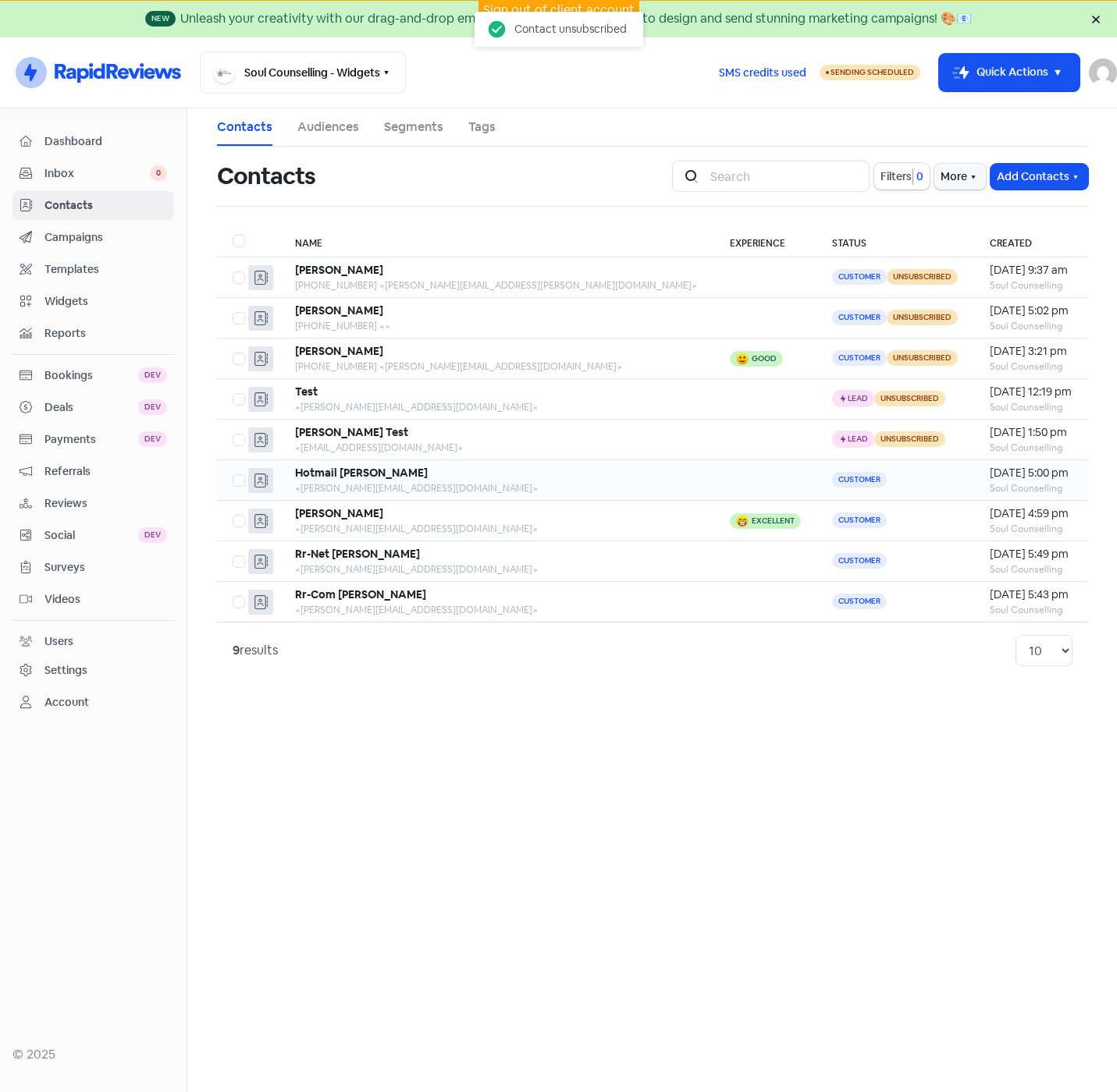
click at [816, 473] on td "Customer" at bounding box center [895, 480] width 158 height 41
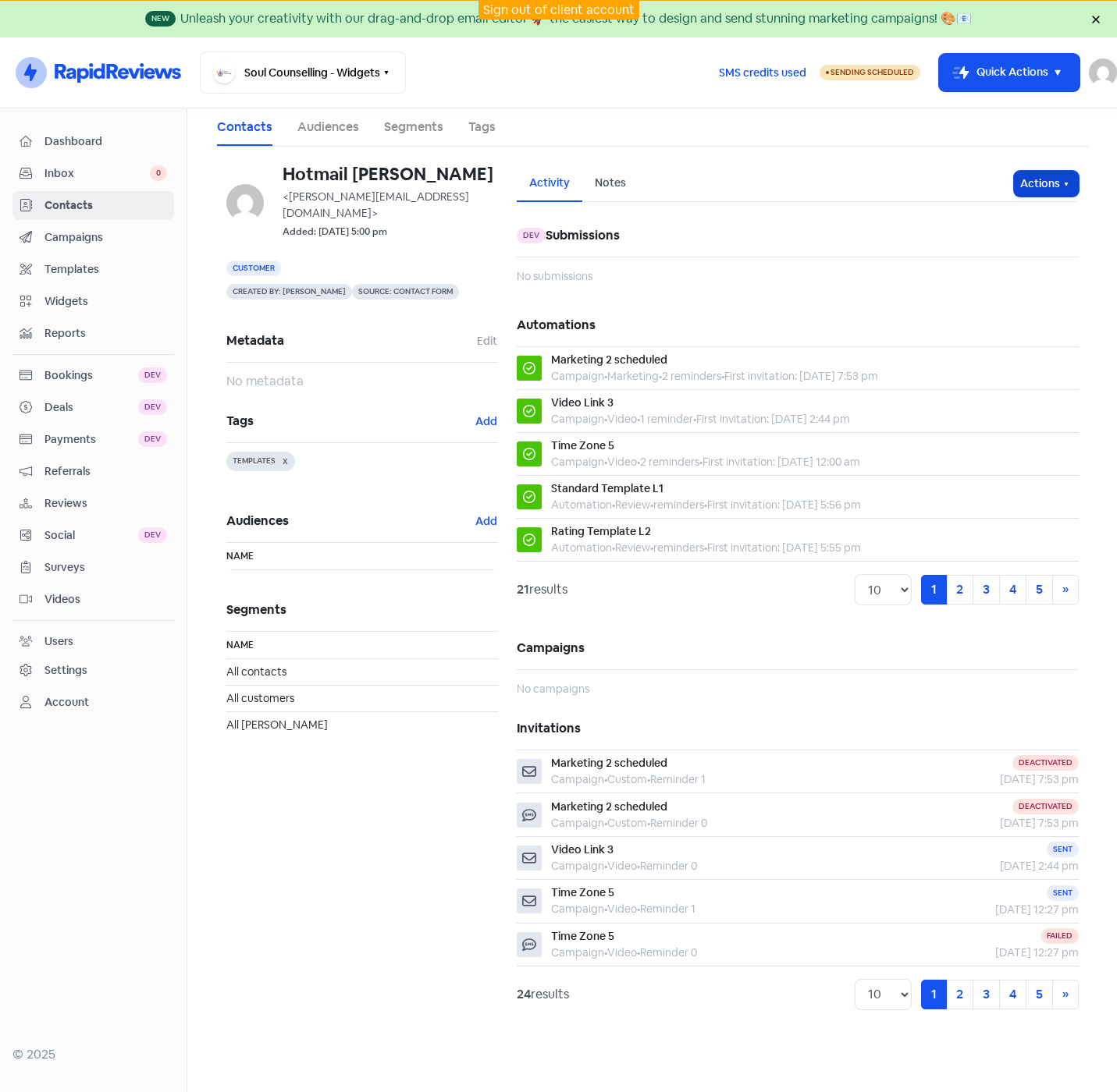
click at [1059, 182] on button "Actions" at bounding box center [1046, 184] width 64 height 26
click at [1000, 285] on button "Unsubscribe" at bounding box center [1016, 287] width 123 height 31
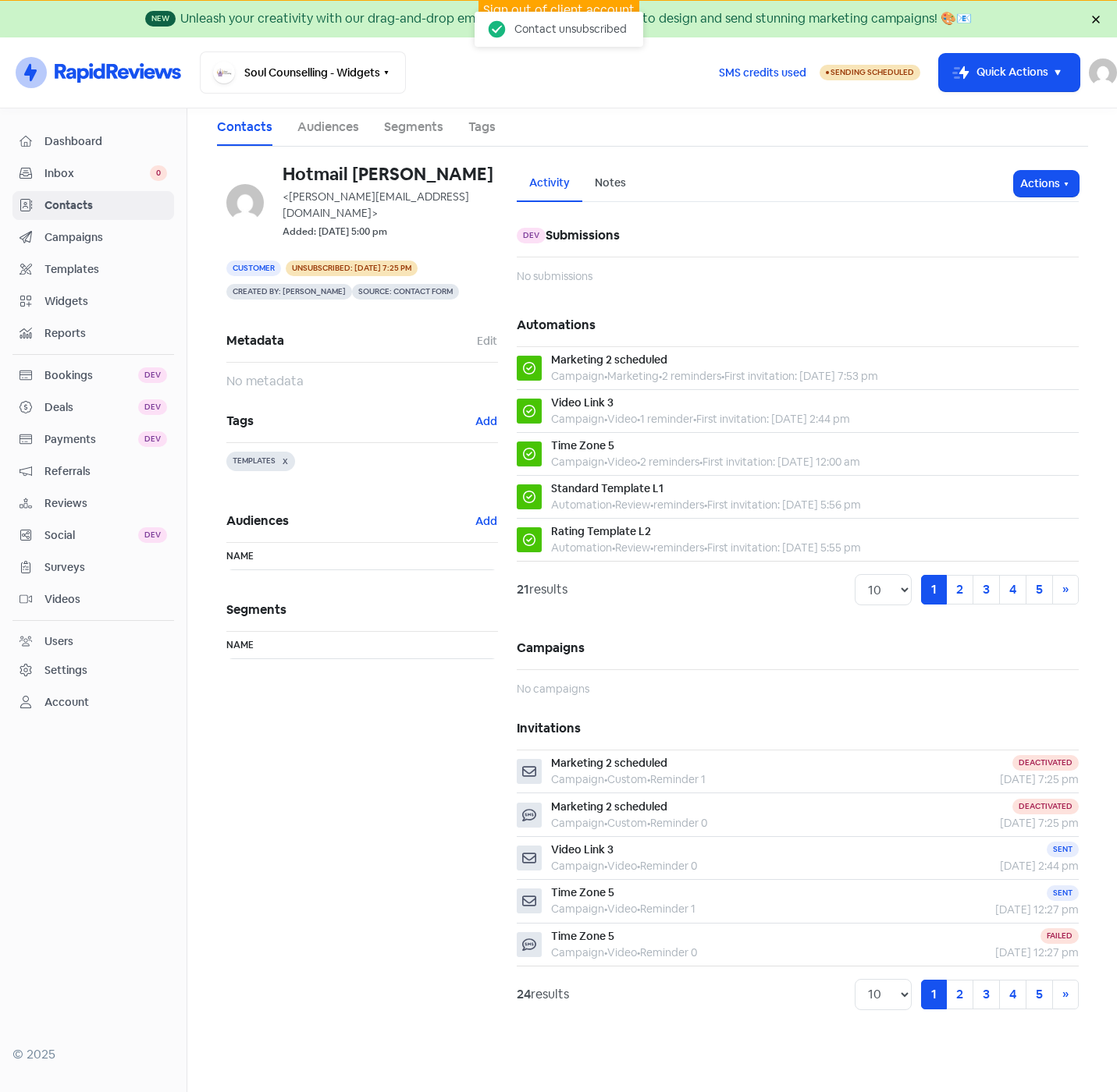
click at [86, 205] on span "Contacts" at bounding box center [105, 205] width 122 height 16
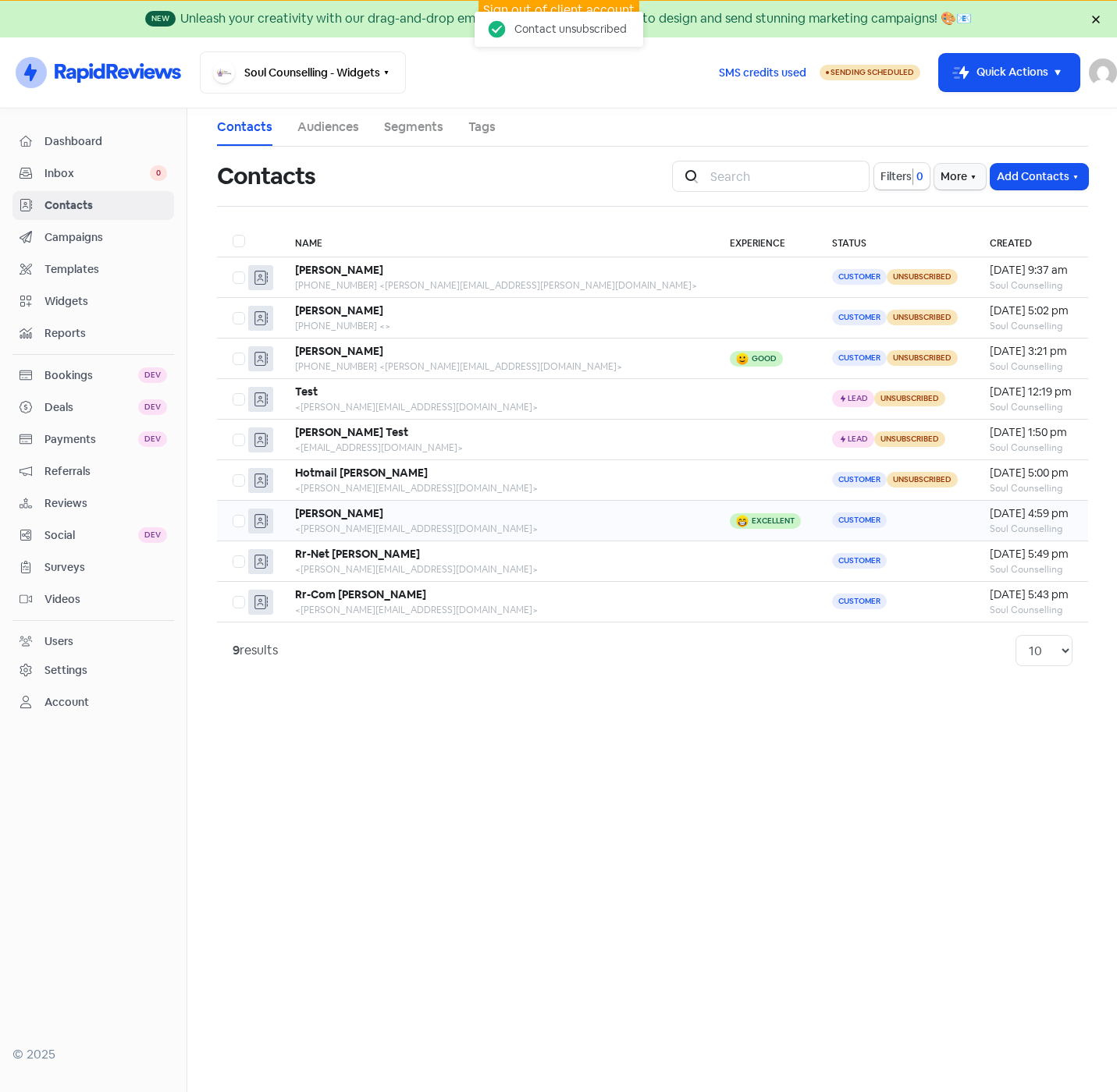
click at [816, 514] on td "Customer" at bounding box center [895, 520] width 158 height 41
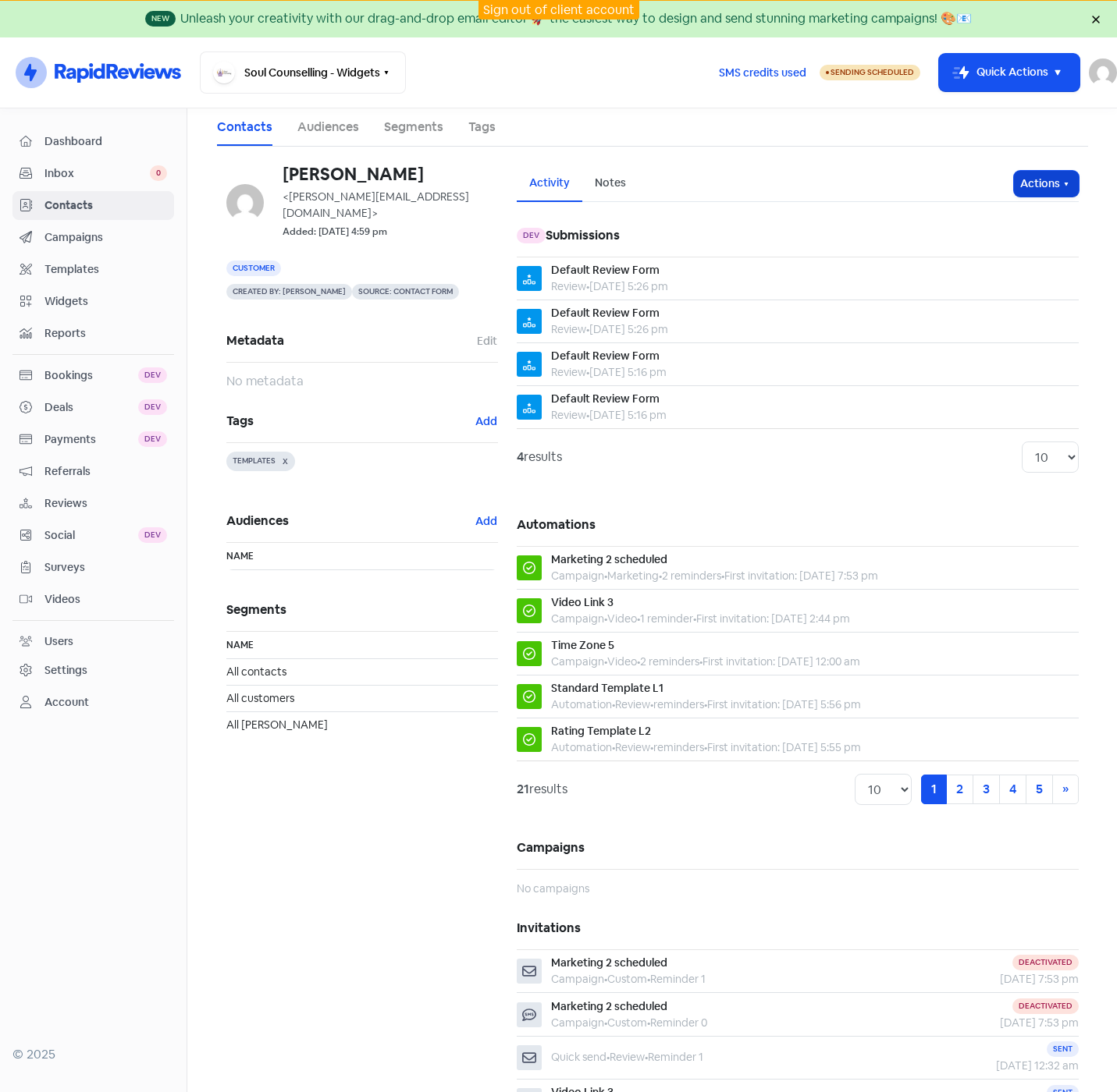
click at [1045, 188] on button "Actions" at bounding box center [1046, 184] width 64 height 26
click at [1014, 282] on button "Unsubscribe" at bounding box center [1016, 287] width 123 height 31
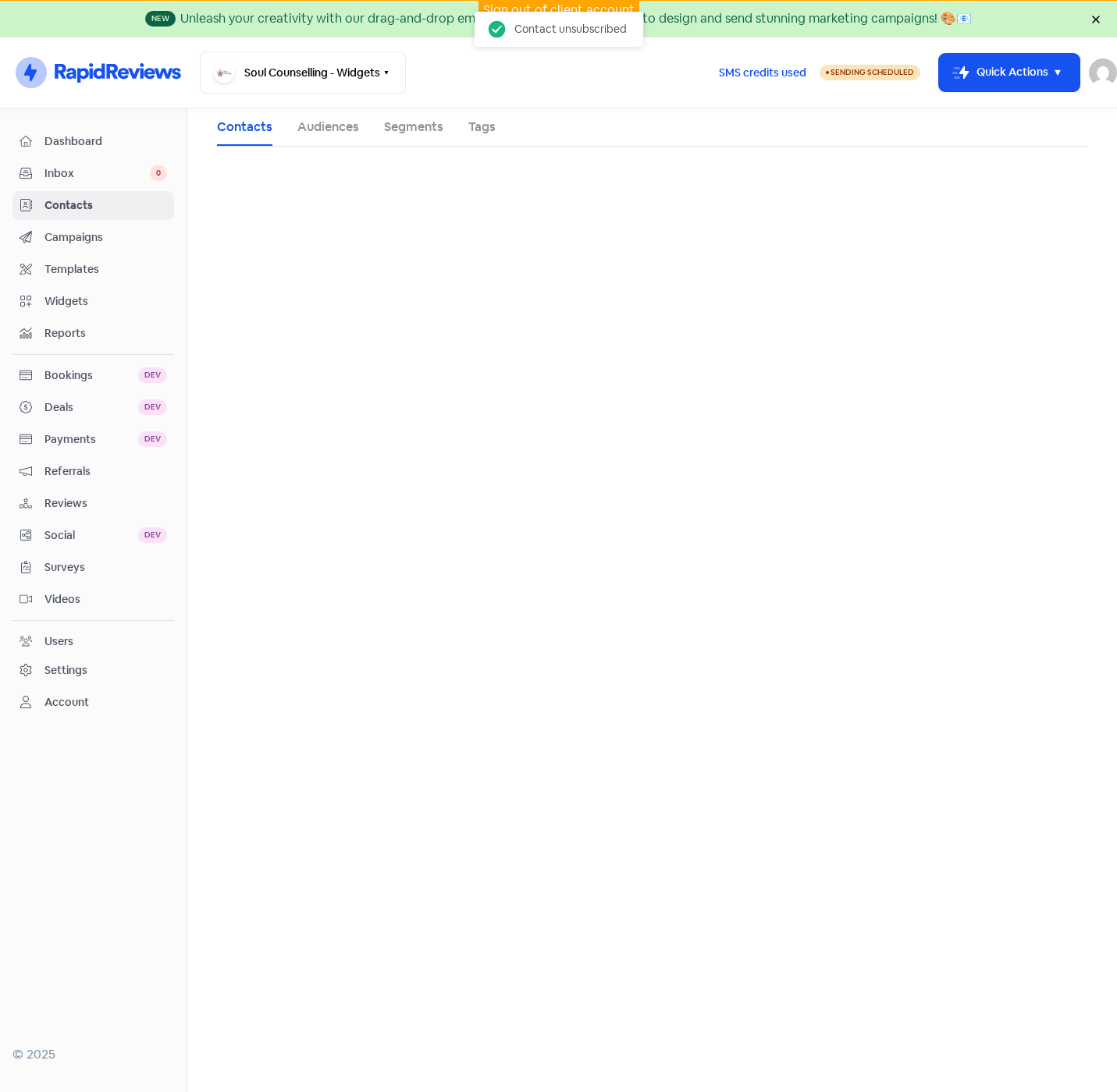
click at [97, 200] on span "Contacts" at bounding box center [105, 205] width 122 height 16
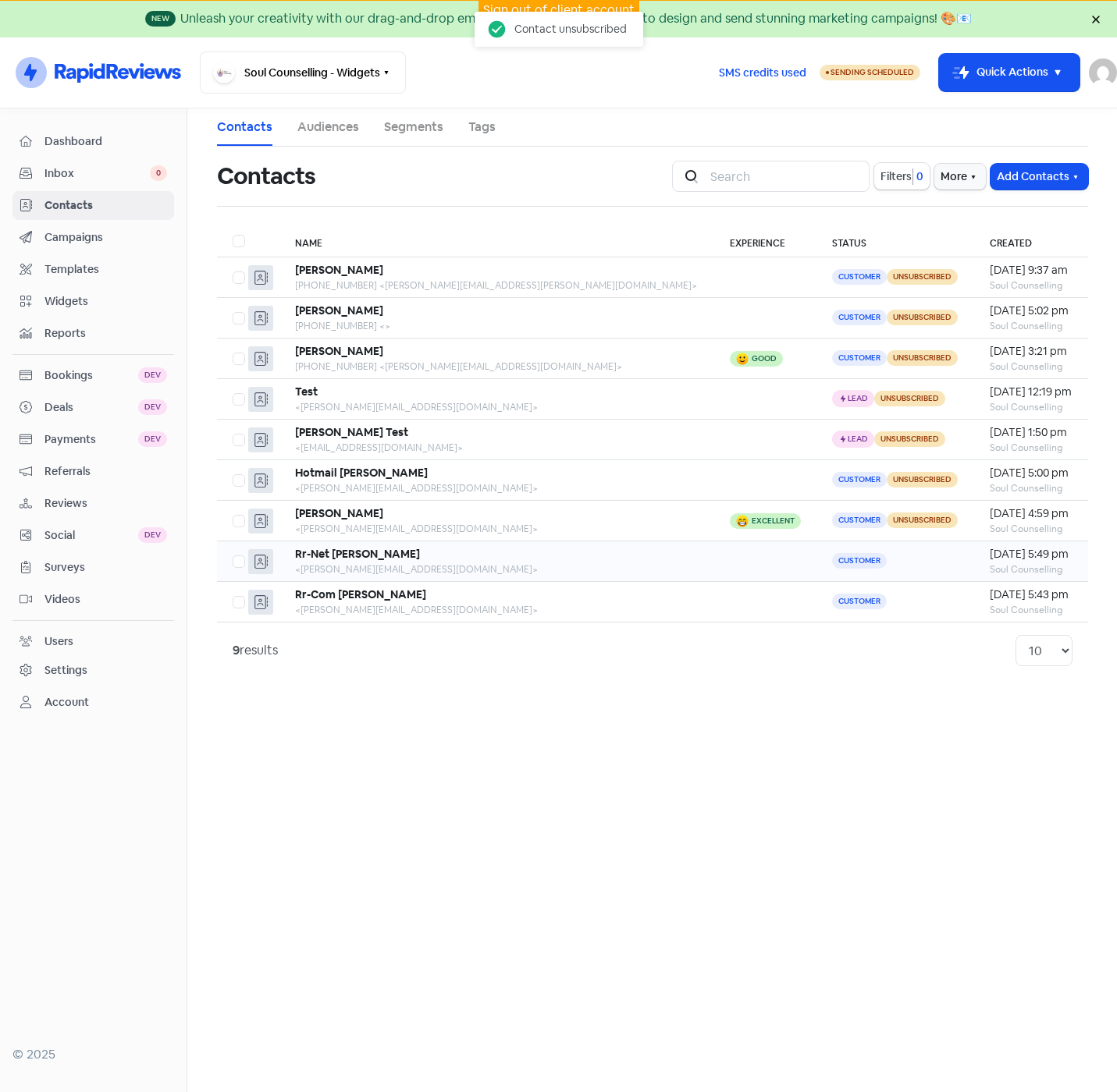
click at [816, 565] on td "Customer" at bounding box center [895, 561] width 158 height 41
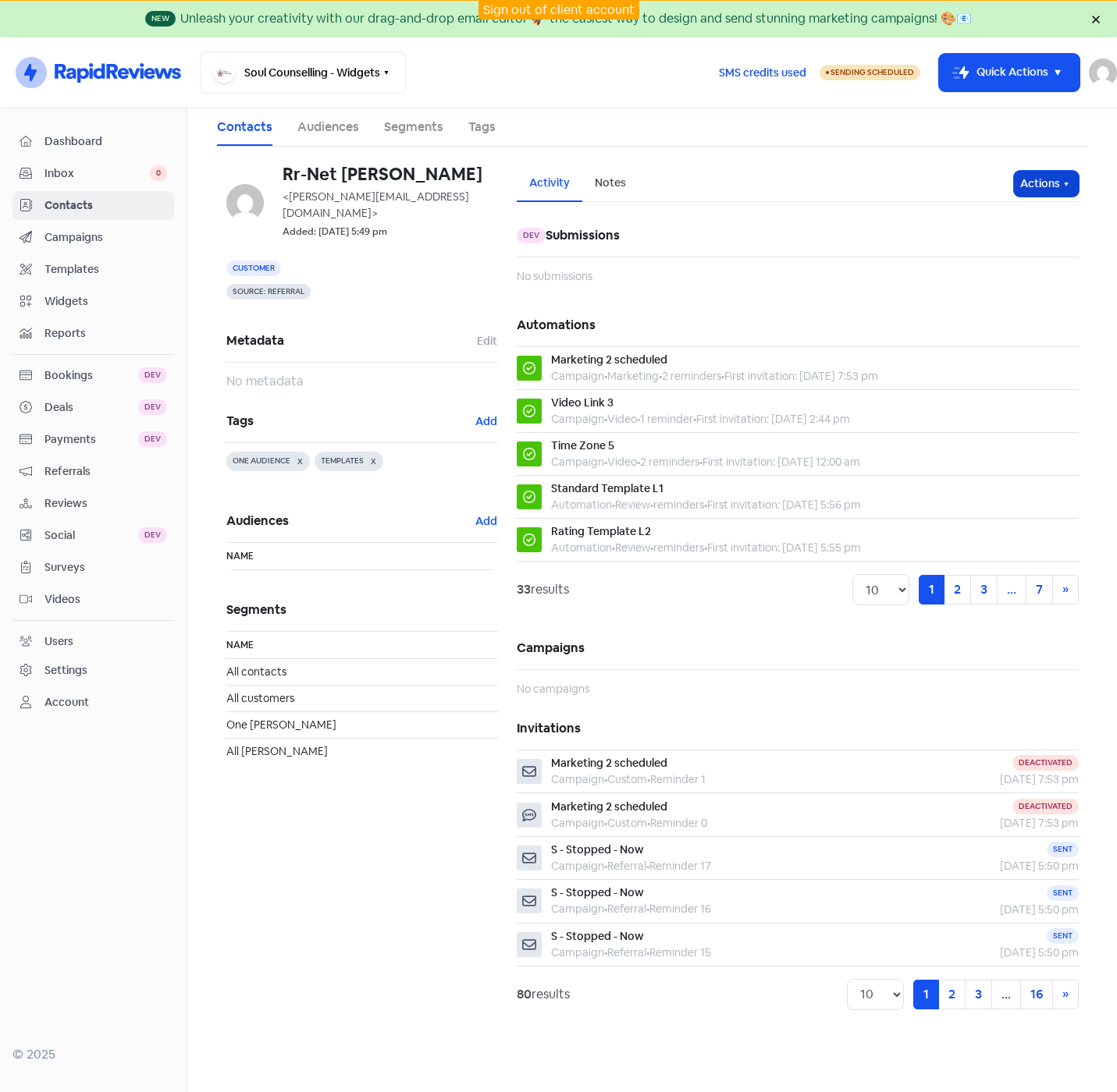
click at [1046, 183] on button "Actions" at bounding box center [1046, 184] width 64 height 26
click at [997, 284] on button "Unsubscribe" at bounding box center [1016, 287] width 123 height 31
click at [1050, 185] on button "Actions" at bounding box center [1046, 184] width 64 height 26
click at [69, 211] on span "Contacts" at bounding box center [105, 205] width 122 height 16
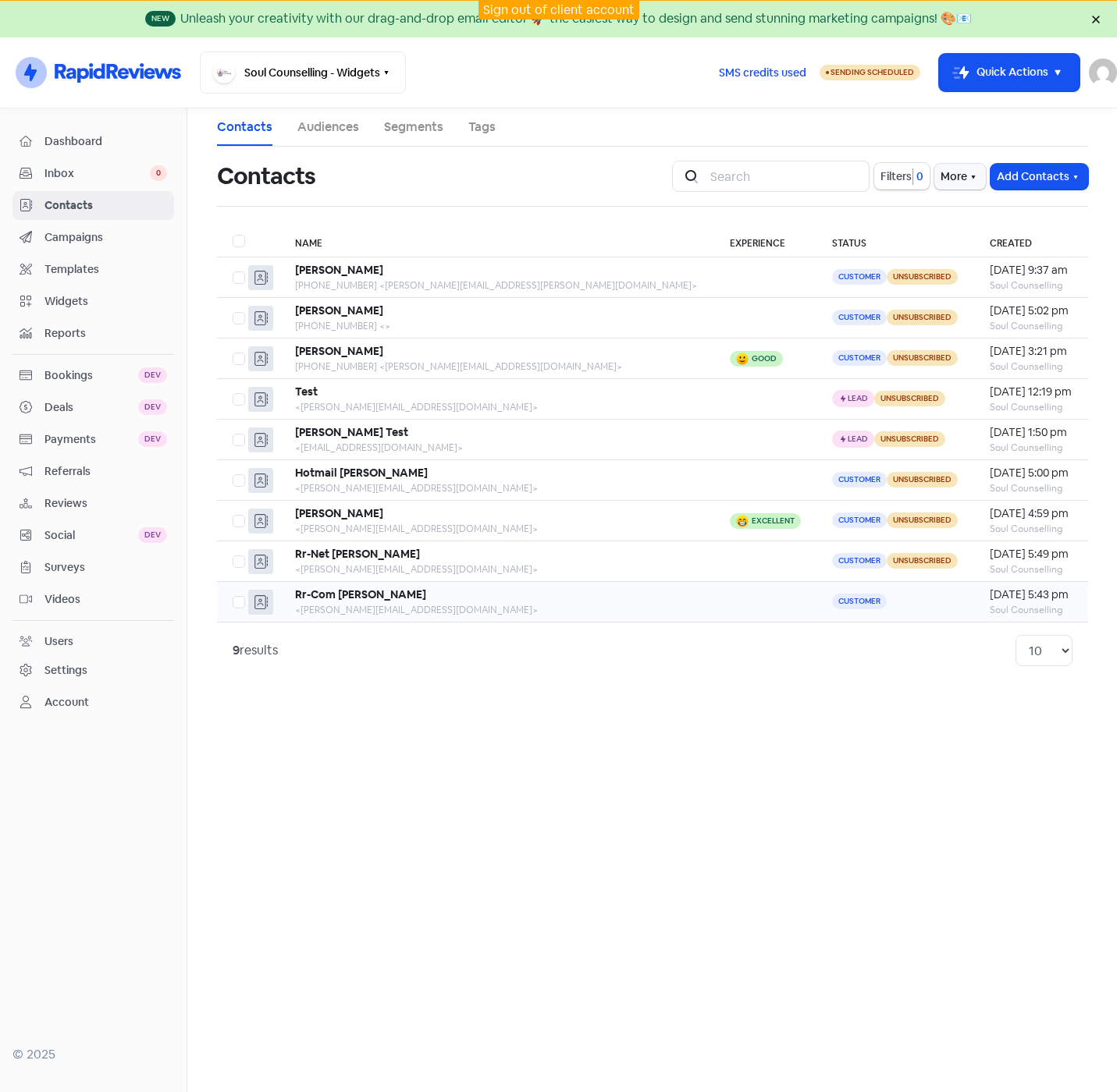
click at [816, 593] on td "Customer" at bounding box center [895, 602] width 158 height 41
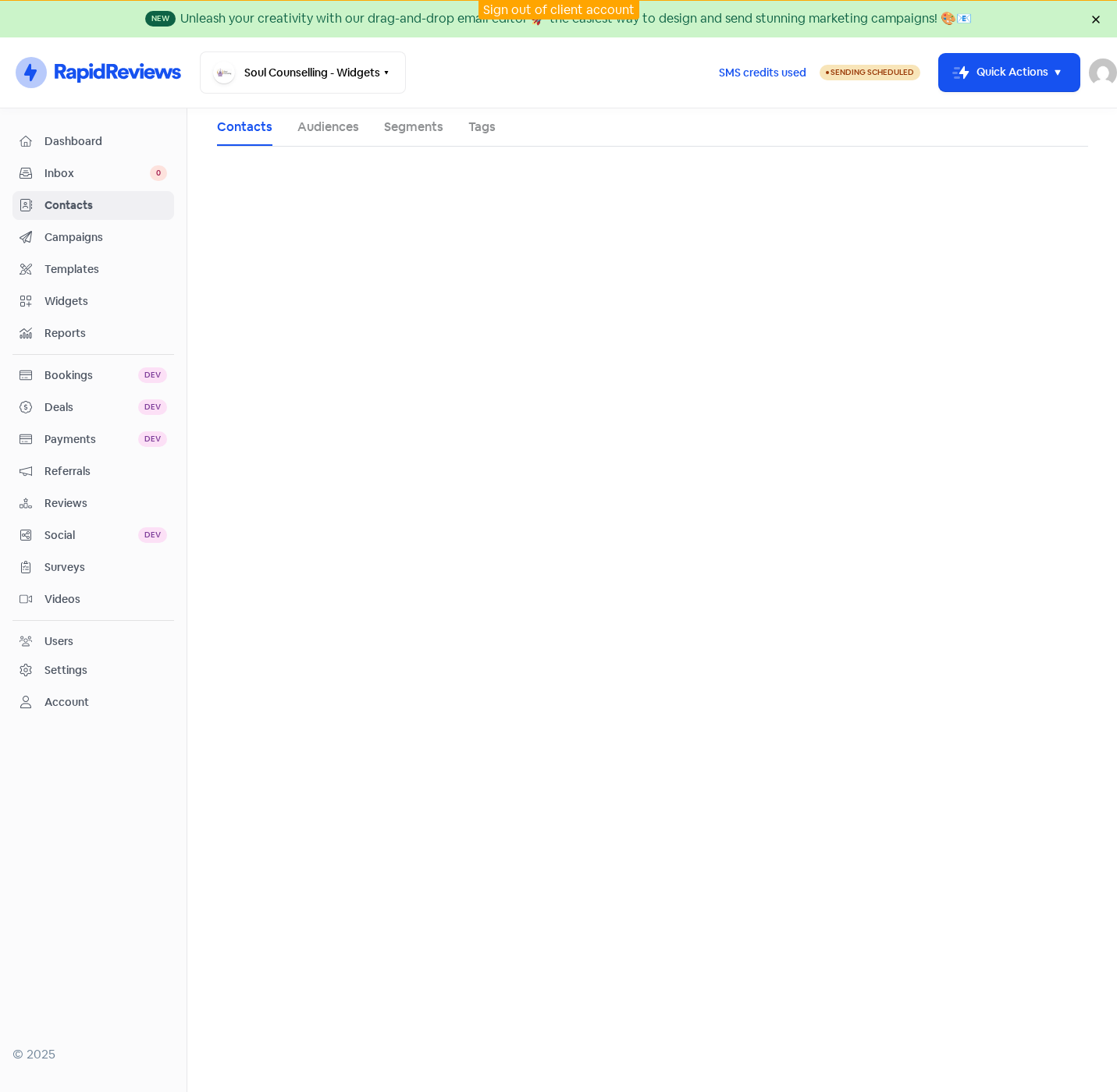
click at [66, 205] on span "Contacts" at bounding box center [105, 205] width 122 height 16
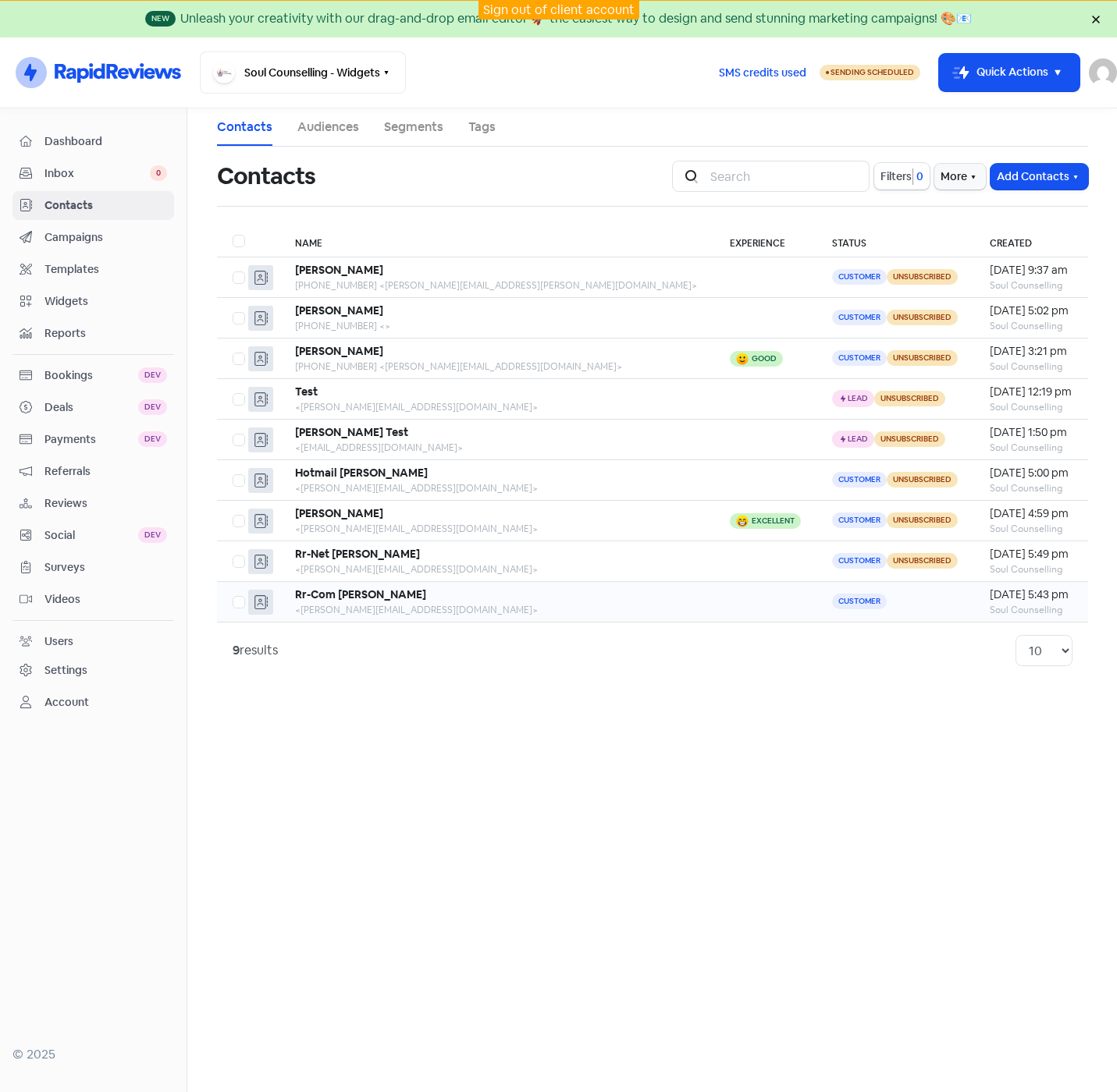
click at [854, 609] on td "Customer" at bounding box center [895, 602] width 158 height 41
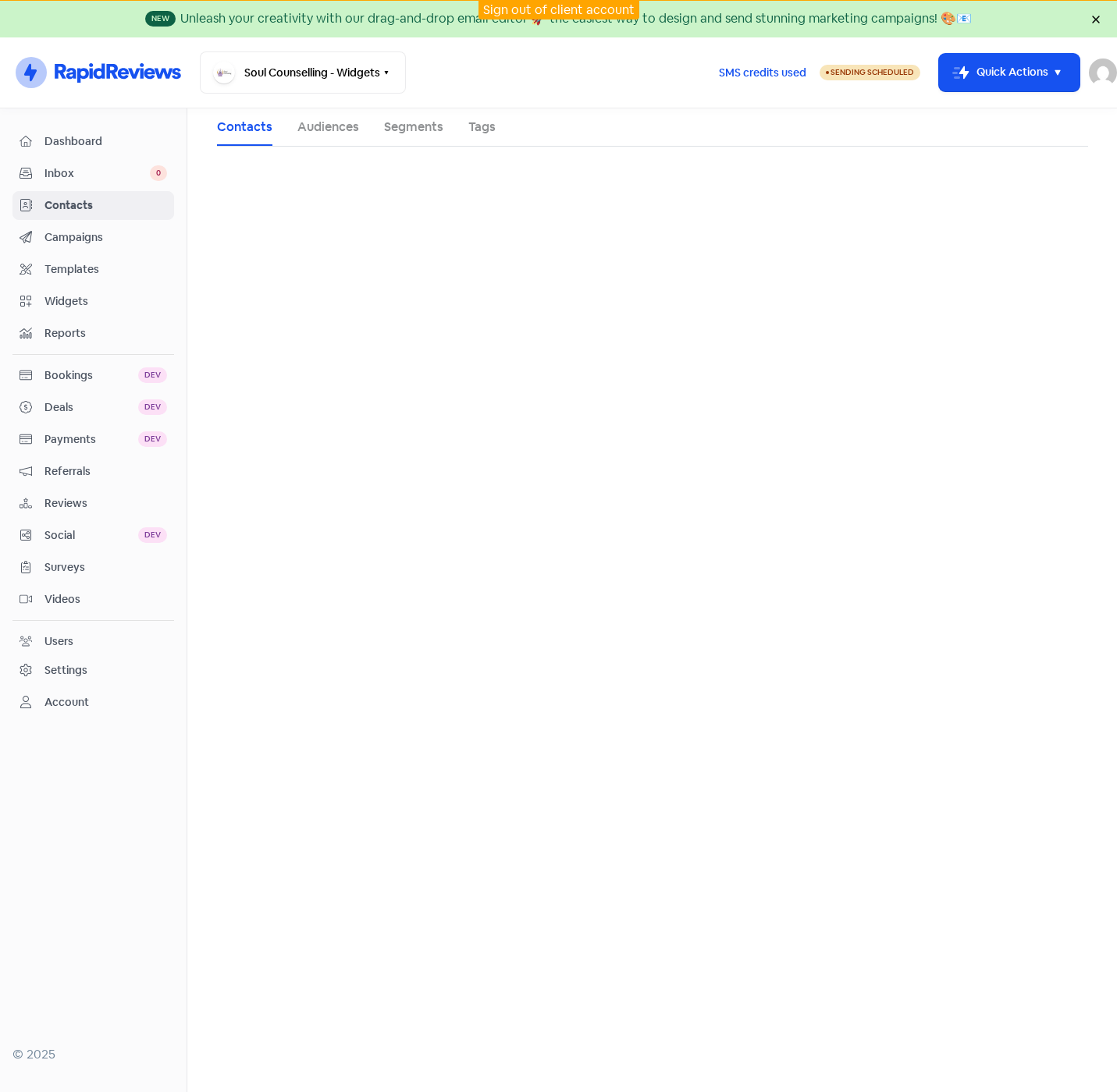
click at [68, 202] on span "Contacts" at bounding box center [105, 205] width 122 height 16
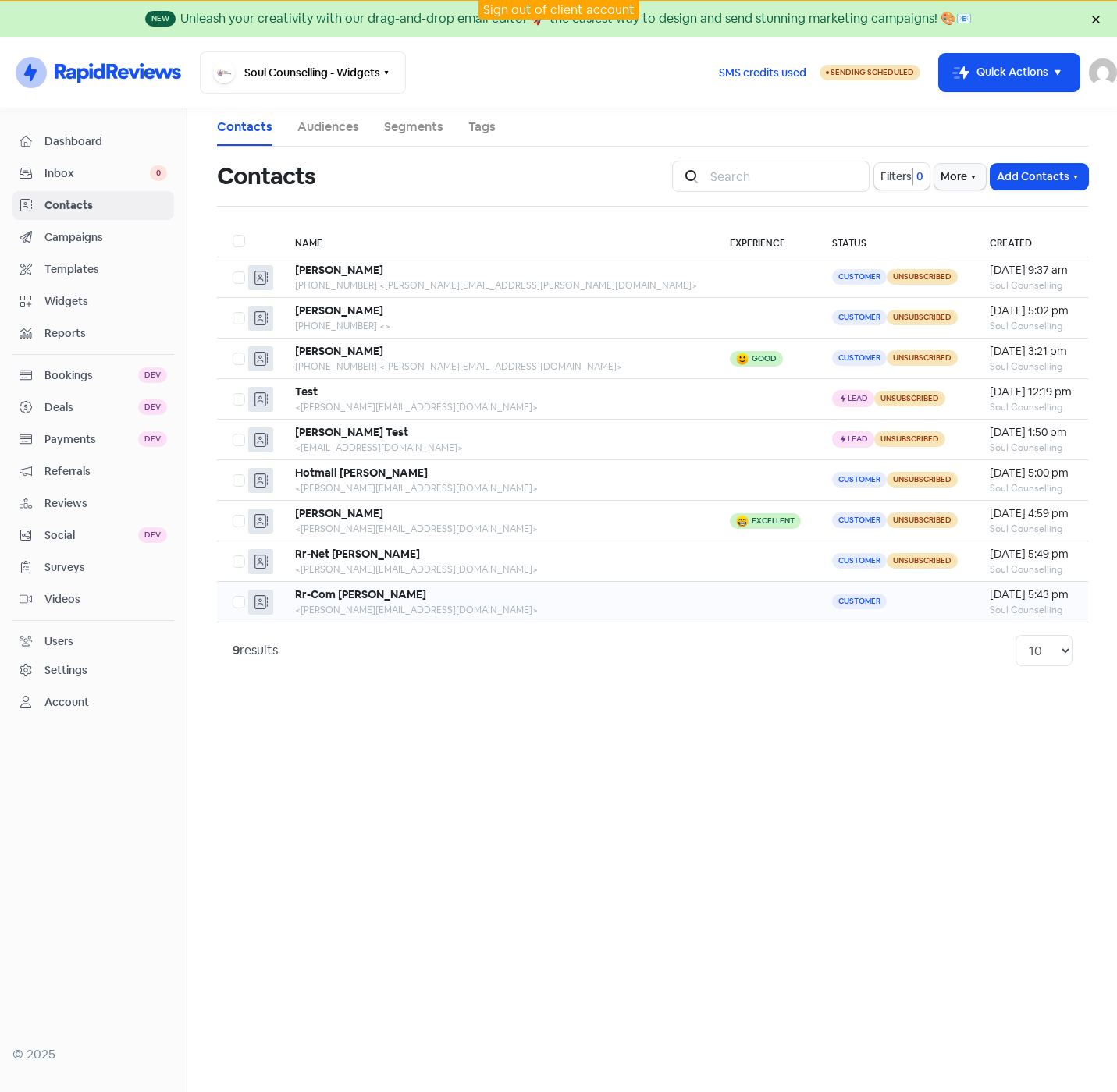
click at [233, 592] on label at bounding box center [233, 592] width 0 height 0
click at [238, 603] on input "checkbox" at bounding box center [238, 597] width 10 height 10
click at [233, 592] on label at bounding box center [233, 592] width 0 height 0
click at [238, 603] on input "checkbox" at bounding box center [238, 597] width 10 height 10
checkbox input "false"
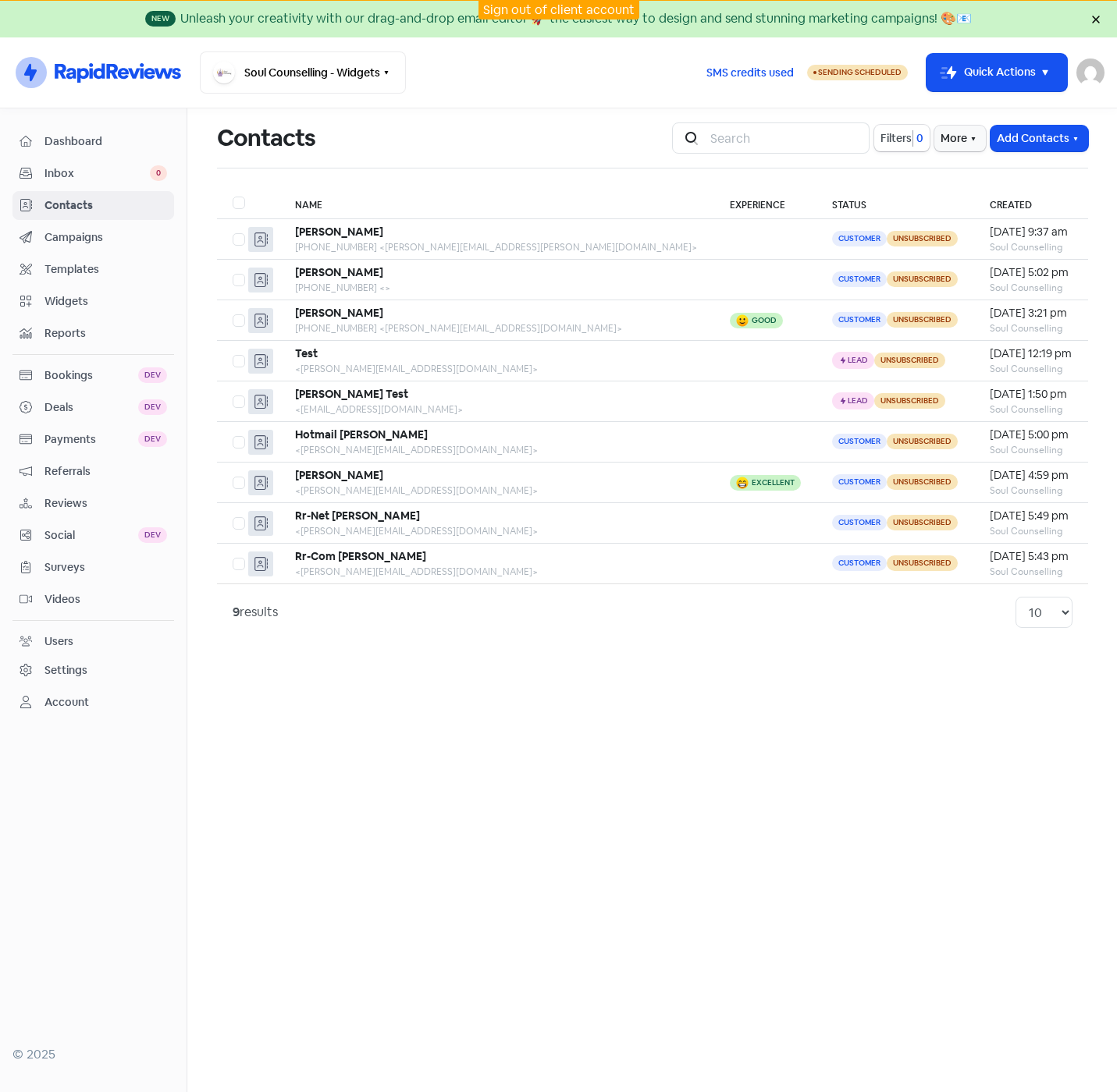
click at [78, 229] on div "Campaigns" at bounding box center [94, 238] width 148 height 18
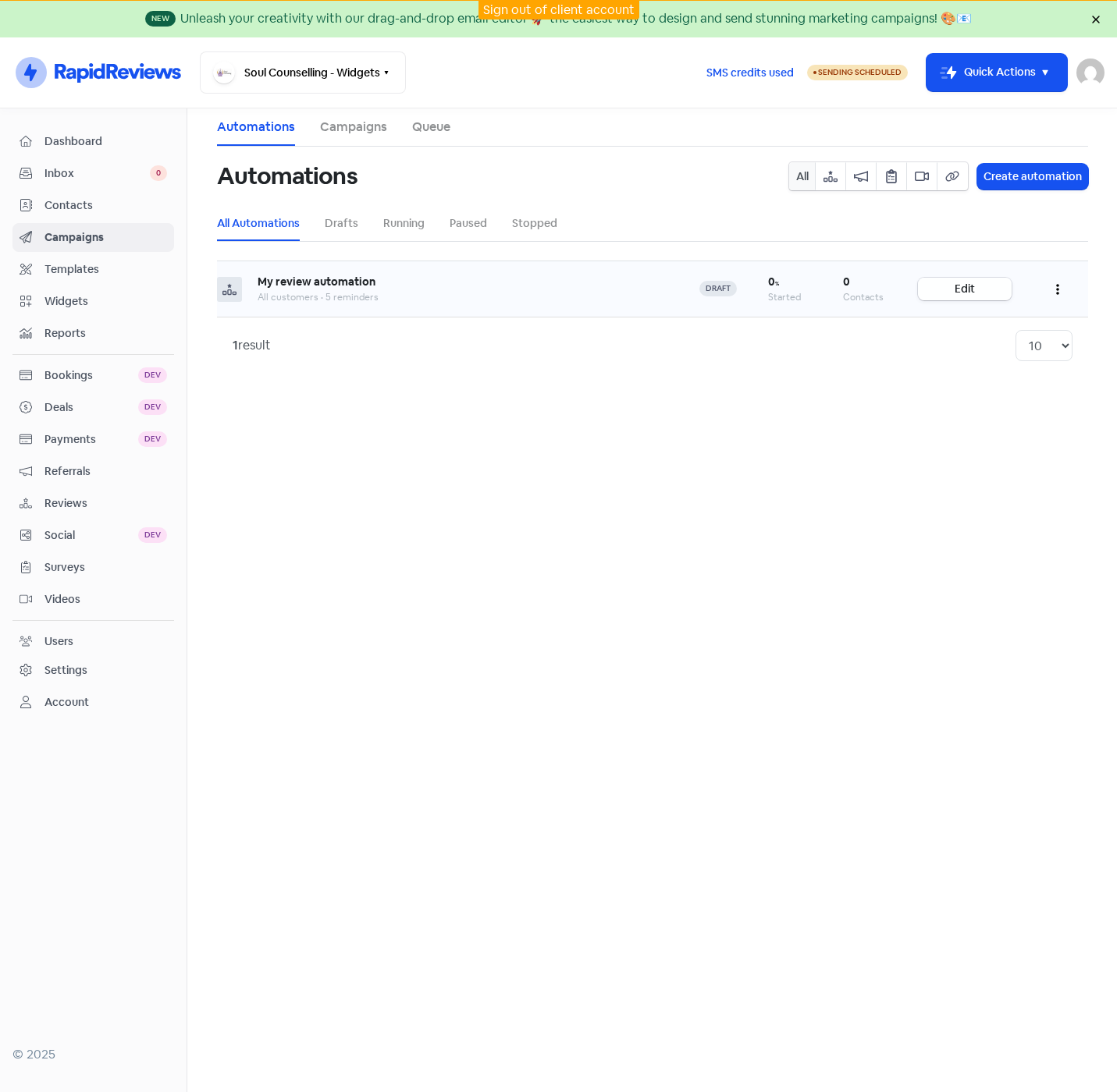
click at [961, 289] on link "Edit" at bounding box center [964, 289] width 94 height 23
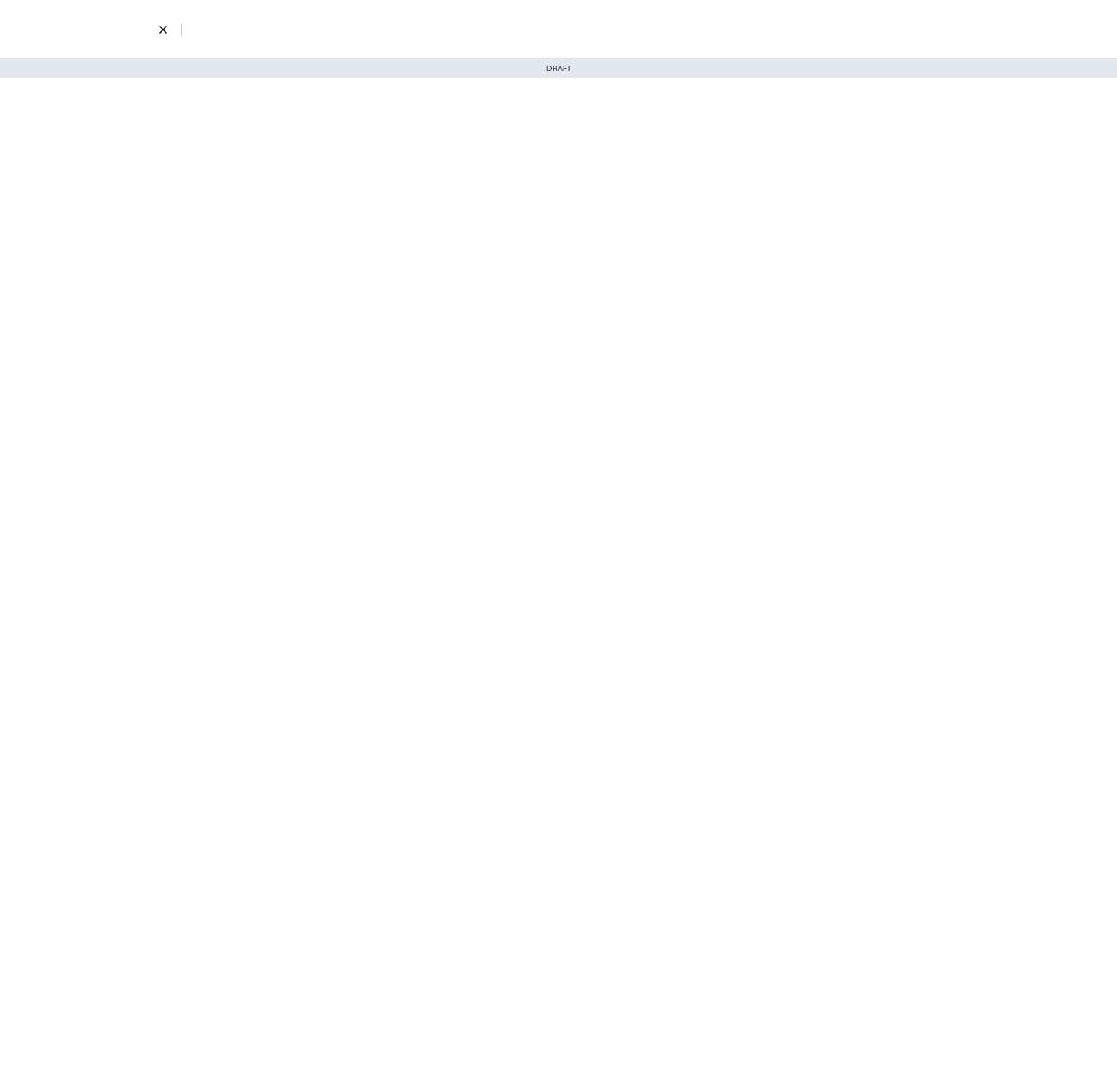
select select "901"
select select "1332"
select select "3"
select select "7"
select select "9"
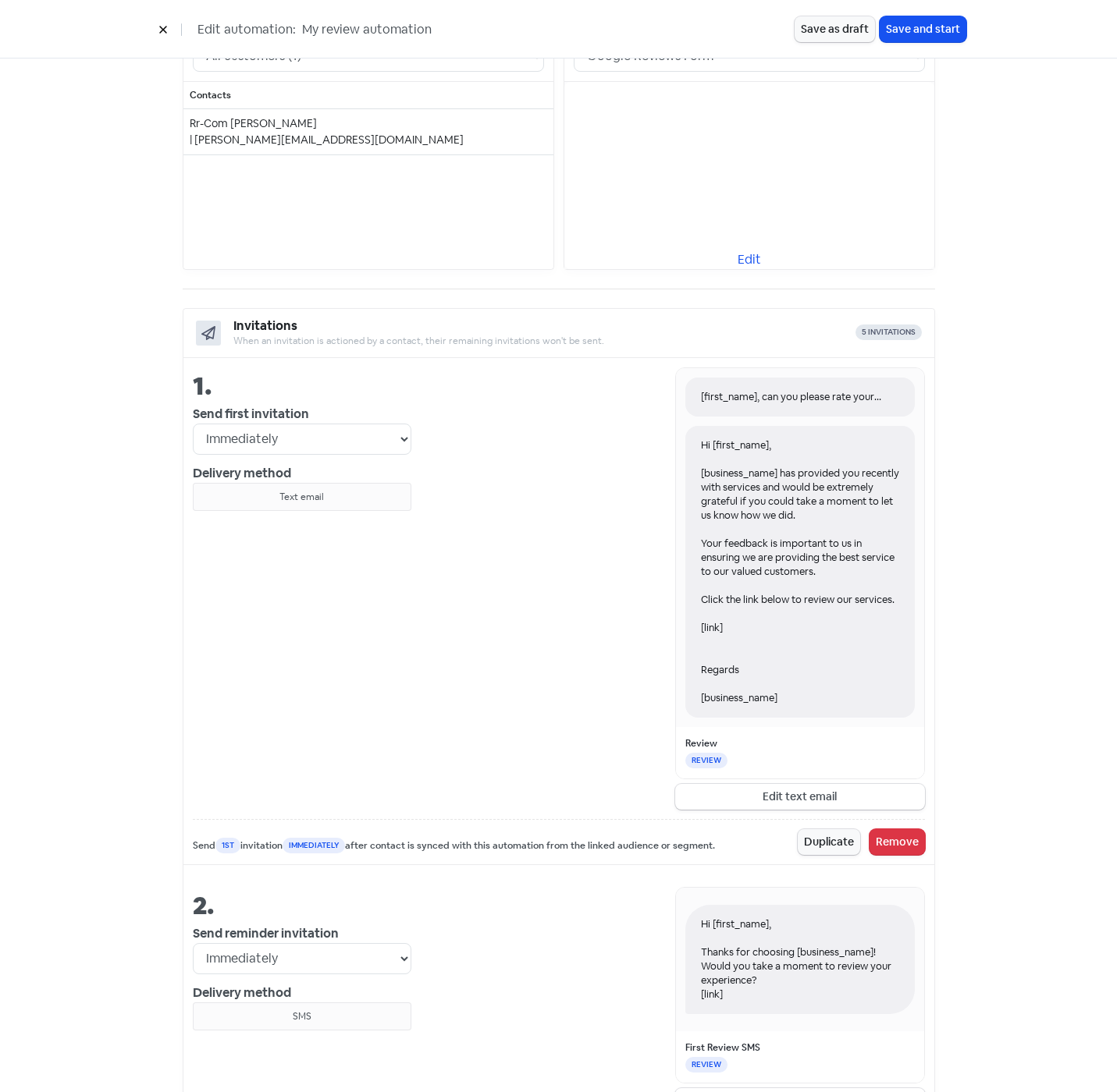
scroll to position [312, 0]
click at [815, 790] on button "Edit text email" at bounding box center [800, 796] width 250 height 26
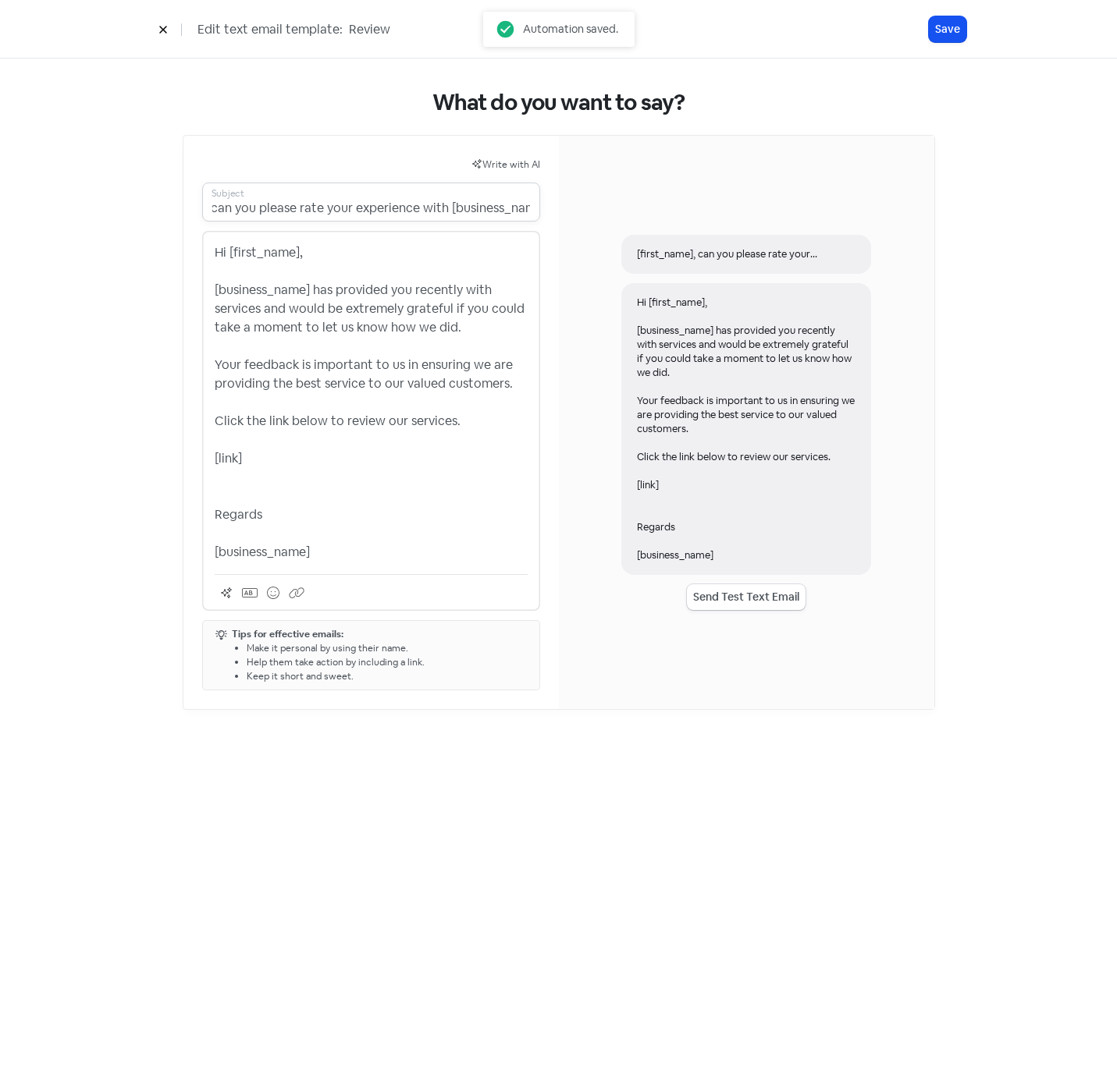
scroll to position [0, 98]
drag, startPoint x: 289, startPoint y: 207, endPoint x: 395, endPoint y: 204, distance: 106.0
click at [395, 204] on input "[first_name], can you please rate your experience with [business_name]?" at bounding box center [370, 202] width 338 height 39
type input "[first_name], Thank you for using [business_name]?"
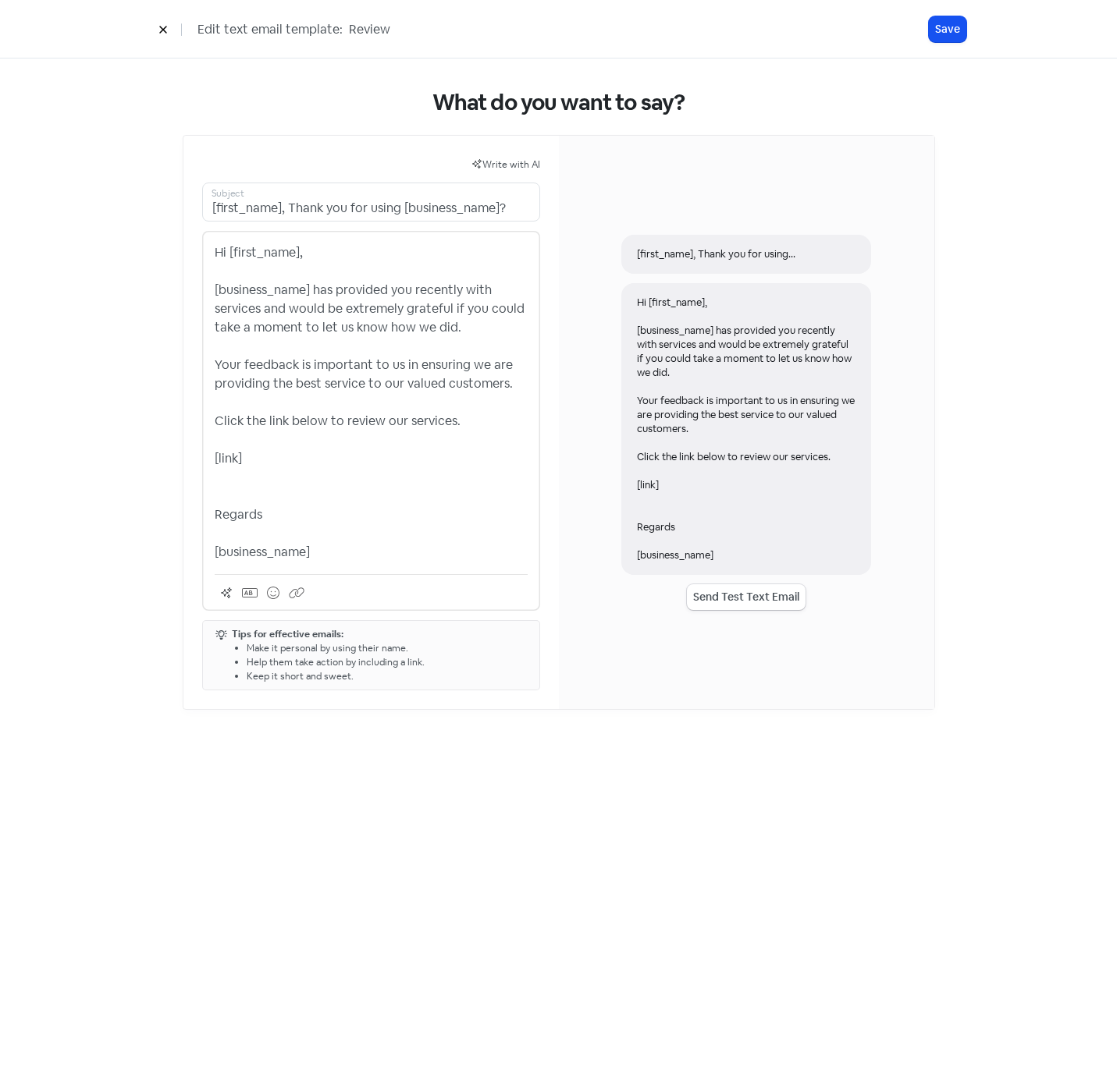
click at [215, 289] on p "Hi [first_name], [business_name] has provided you recently with services and wo…" at bounding box center [371, 402] width 313 height 318
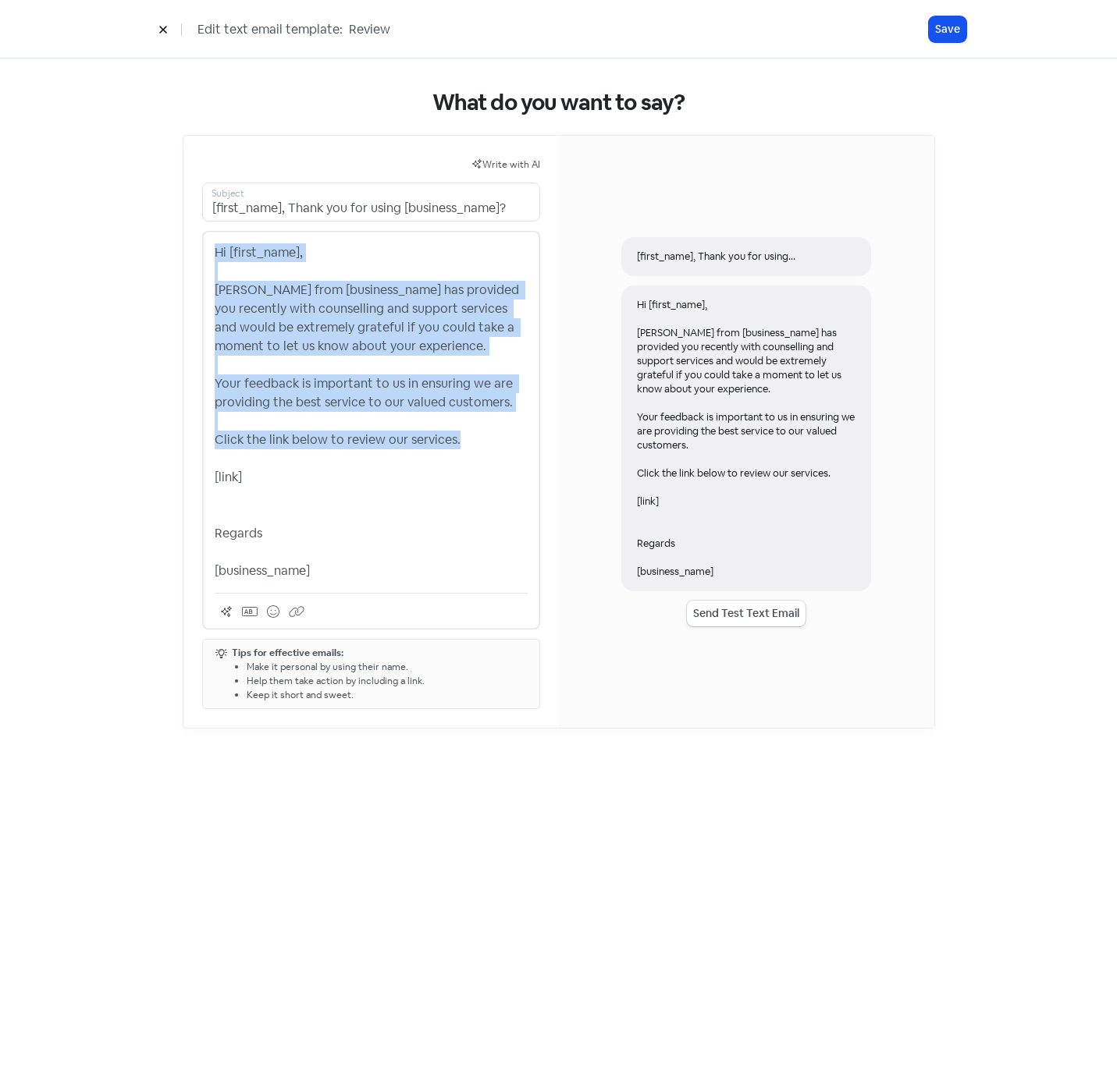
drag, startPoint x: 457, startPoint y: 440, endPoint x: 203, endPoint y: 253, distance: 315.4
click at [203, 253] on div "Hi [first_name], Christine from [business_name] has provided you recently with …" at bounding box center [370, 430] width 338 height 398
drag, startPoint x: 255, startPoint y: 480, endPoint x: 193, endPoint y: 253, distance: 235.3
click at [193, 253] on div "Write with AI [first_name], Thank you for using [business_name]? Subject Hi [fi…" at bounding box center [371, 432] width 375 height 592
copy p "Hi [first_name], Christine from [business_name] has provided you recently with …"
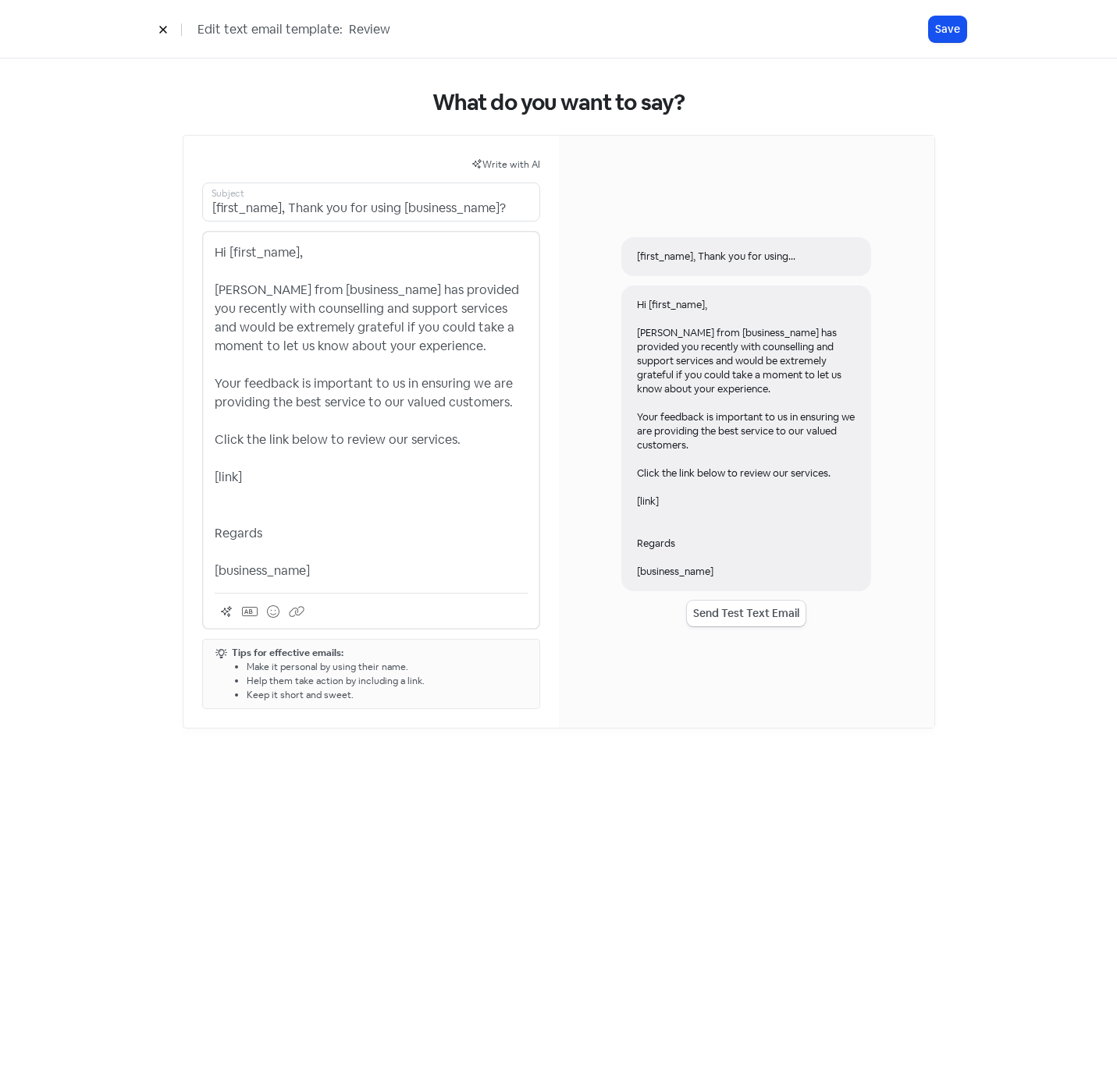
click at [340, 571] on p "Hi [first_name], Christine from [business_name] has provided you recently with …" at bounding box center [371, 412] width 313 height 337
drag, startPoint x: 317, startPoint y: 569, endPoint x: 206, endPoint y: 561, distance: 111.3
click at [206, 561] on div "Hi [first_name], Christine from [business_name] has provided you recently with …" at bounding box center [370, 430] width 338 height 398
click at [242, 574] on p "Hi [first_name], Christine from [business_name] has provided you recently with …" at bounding box center [371, 412] width 313 height 337
drag, startPoint x: 319, startPoint y: 571, endPoint x: 186, endPoint y: 565, distance: 133.1
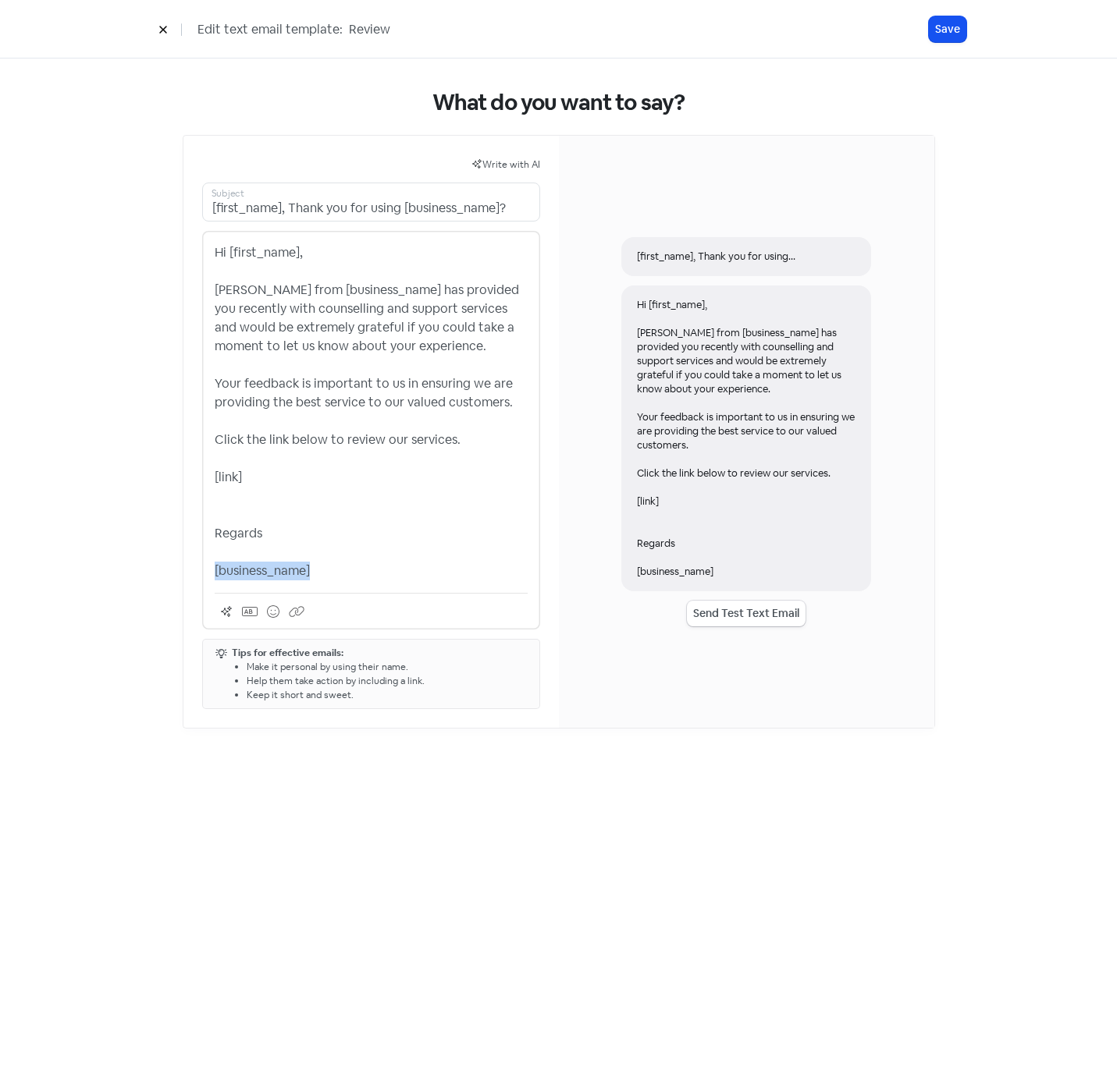
click at [186, 565] on div "Write with AI [first_name], Thank you for using [business_name]? Subject Hi [fi…" at bounding box center [371, 432] width 375 height 592
drag, startPoint x: 300, startPoint y: 289, endPoint x: 395, endPoint y: 296, distance: 95.3
click at [395, 296] on p "Hi [first_name], Christine from [business_name] has provided you recently with …" at bounding box center [371, 412] width 313 height 337
click at [304, 547] on p "Hi [first_name], Christine from Soul Counselling has provided you recently with…" at bounding box center [371, 412] width 313 height 337
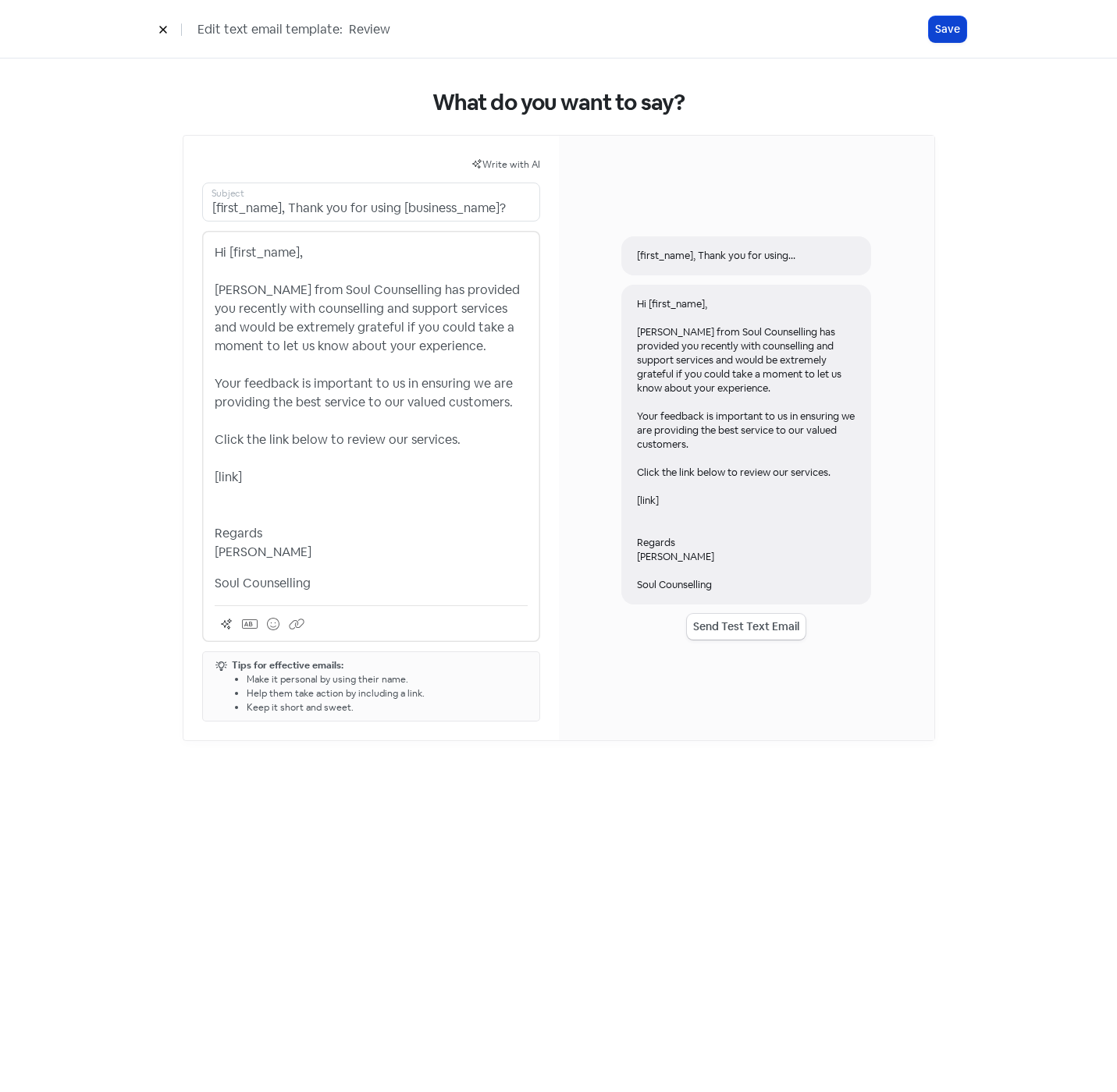
click at [948, 32] on button "Save" at bounding box center [948, 28] width 38 height 26
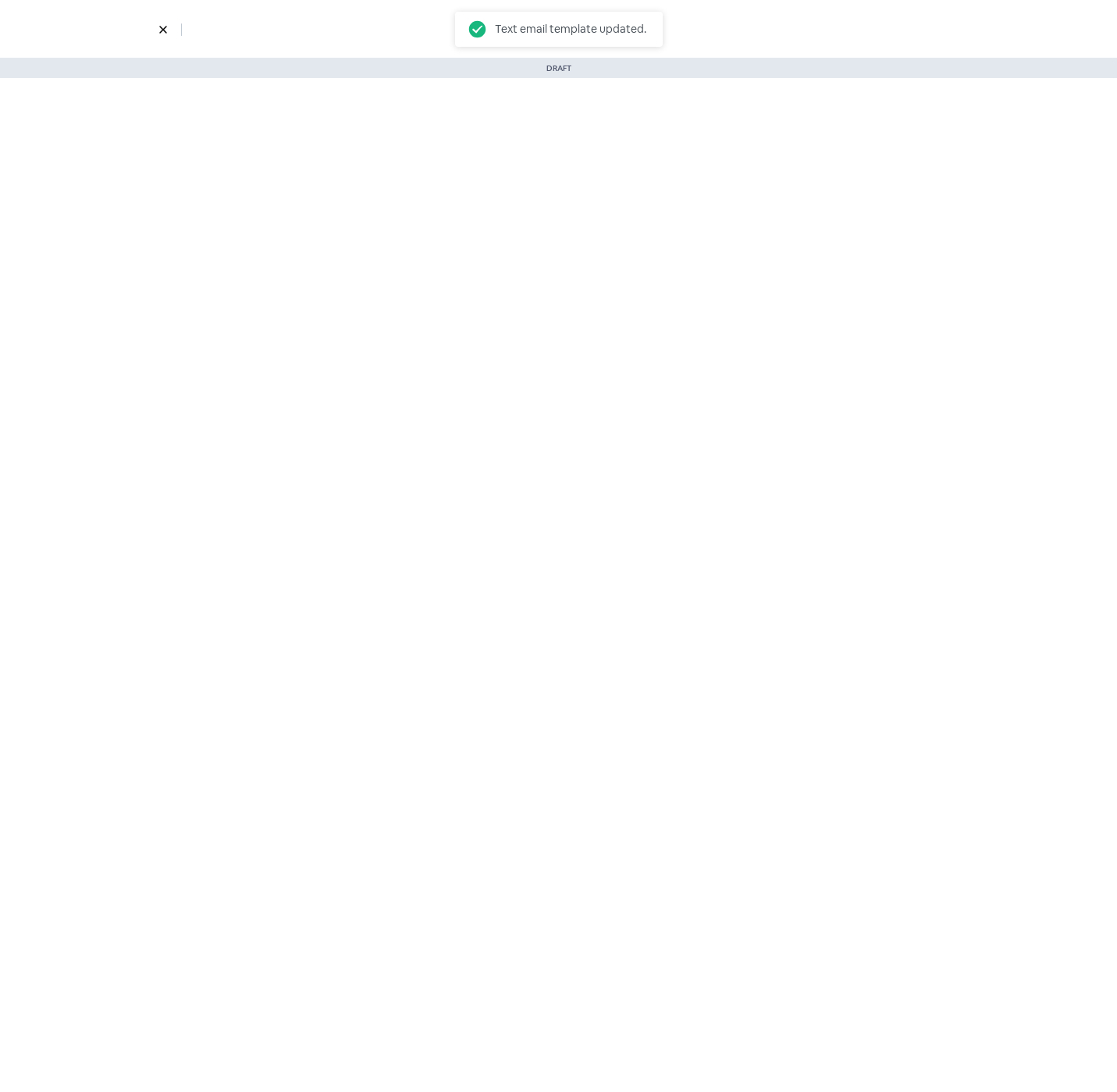
select select "901"
select select "1332"
select select "3"
select select "7"
select select "9"
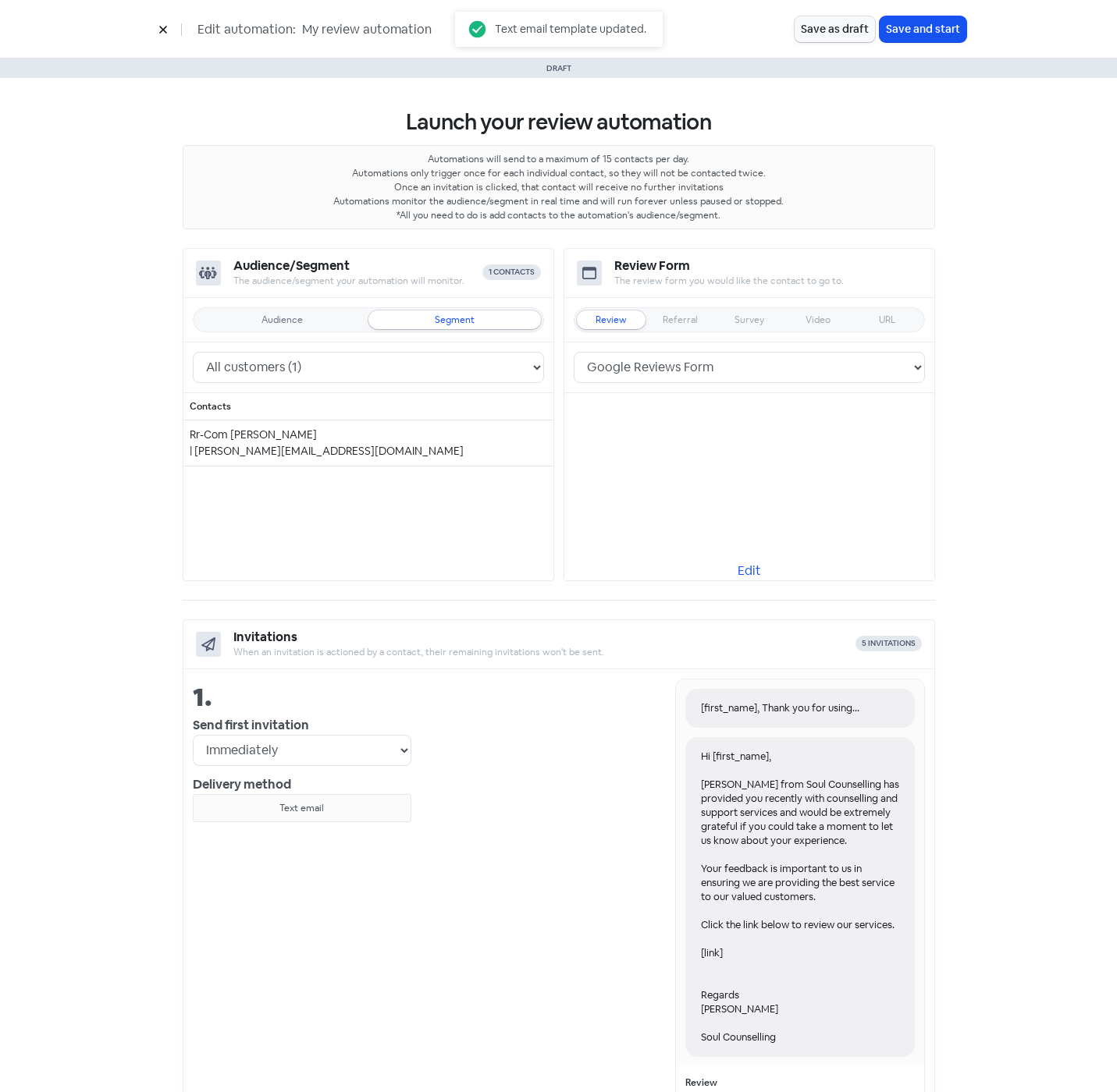
click at [670, 670] on div "1. Send first invitation Immediately 1 day after 2 days after 3 days after 4 da…" at bounding box center [558, 936] width 751 height 535
click at [836, 31] on button "Save as draft" at bounding box center [834, 28] width 80 height 26
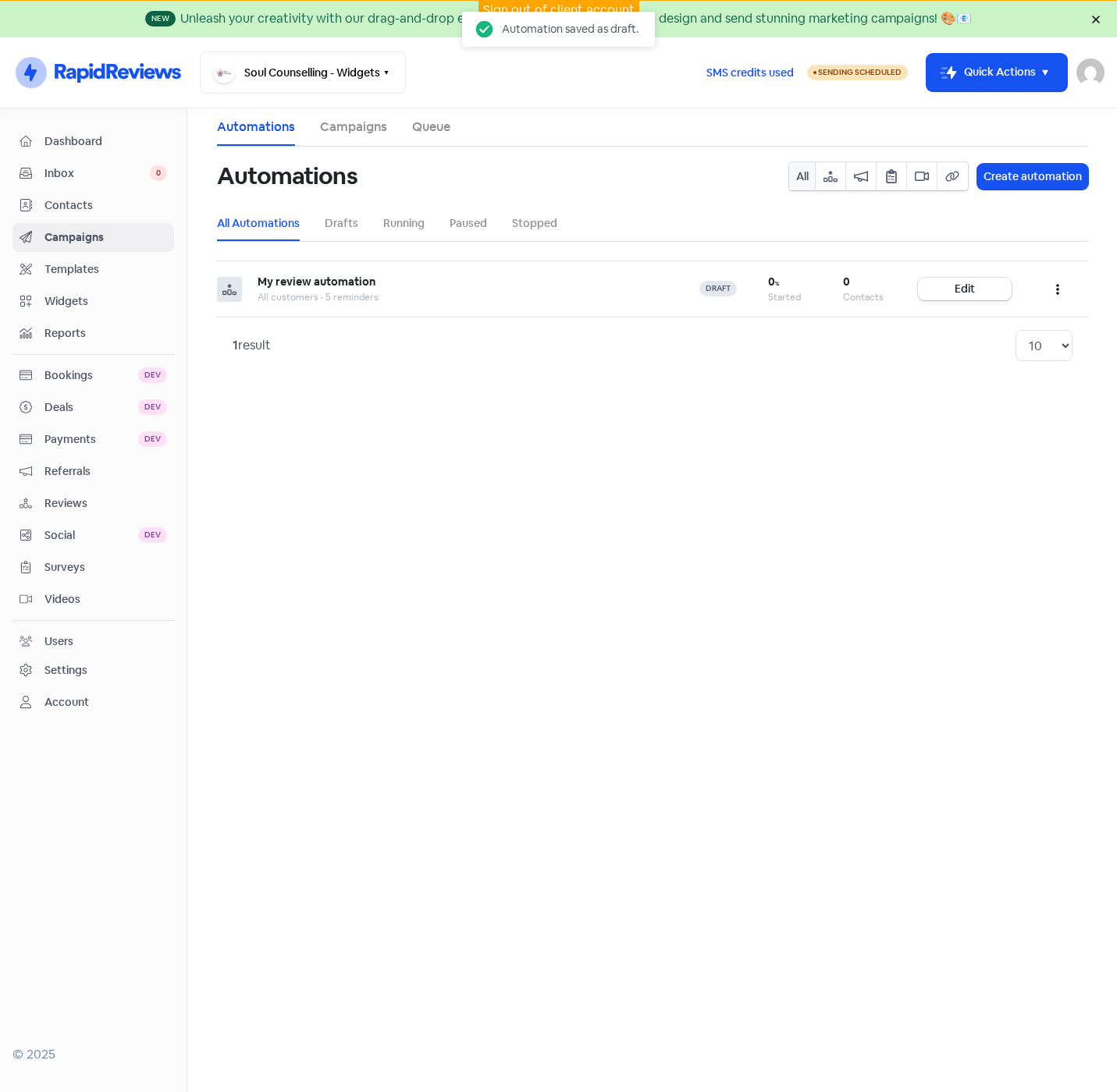
click at [48, 198] on span "Contacts" at bounding box center [105, 205] width 122 height 16
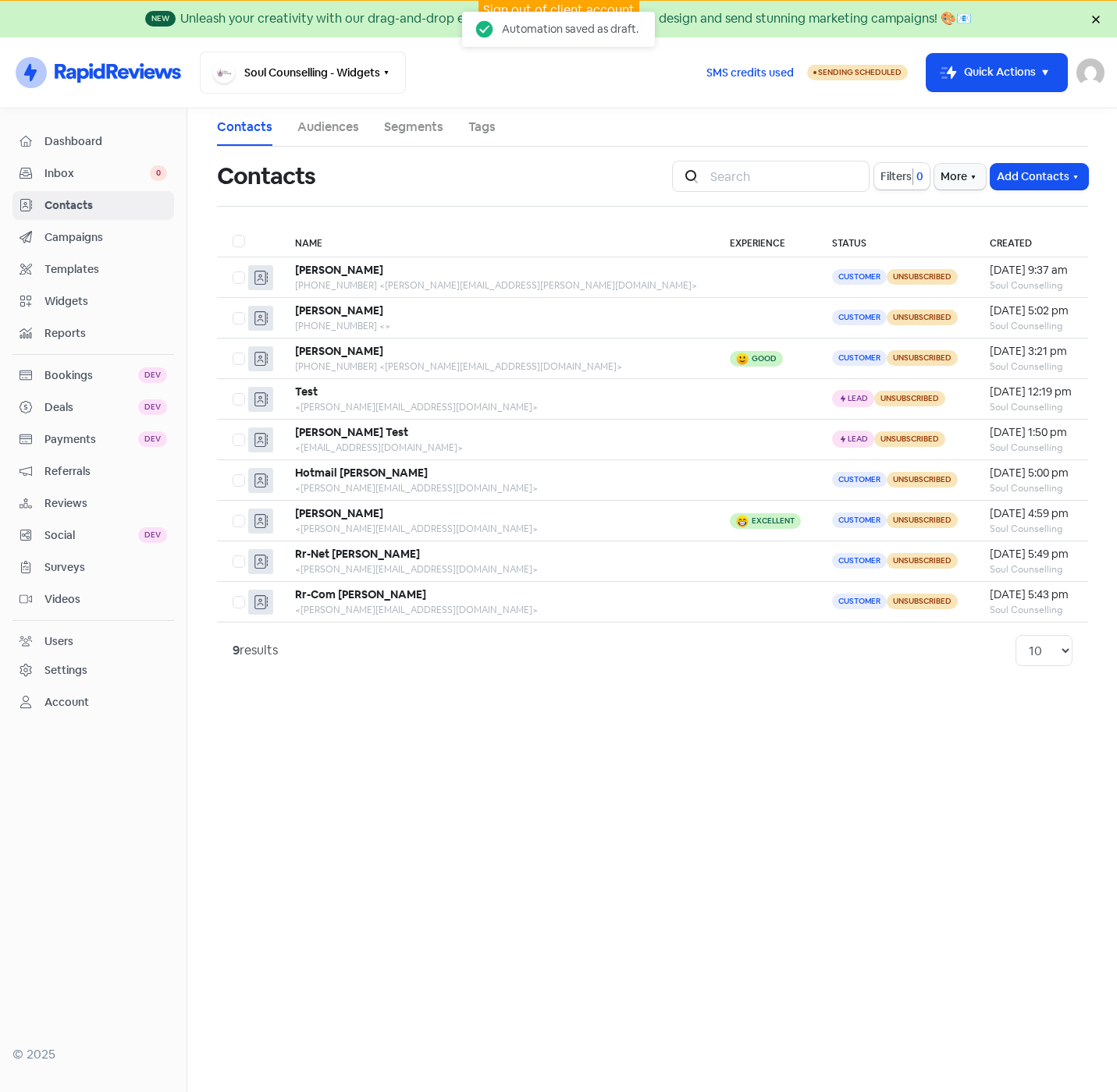
click at [416, 121] on link "Segments" at bounding box center [414, 127] width 60 height 19
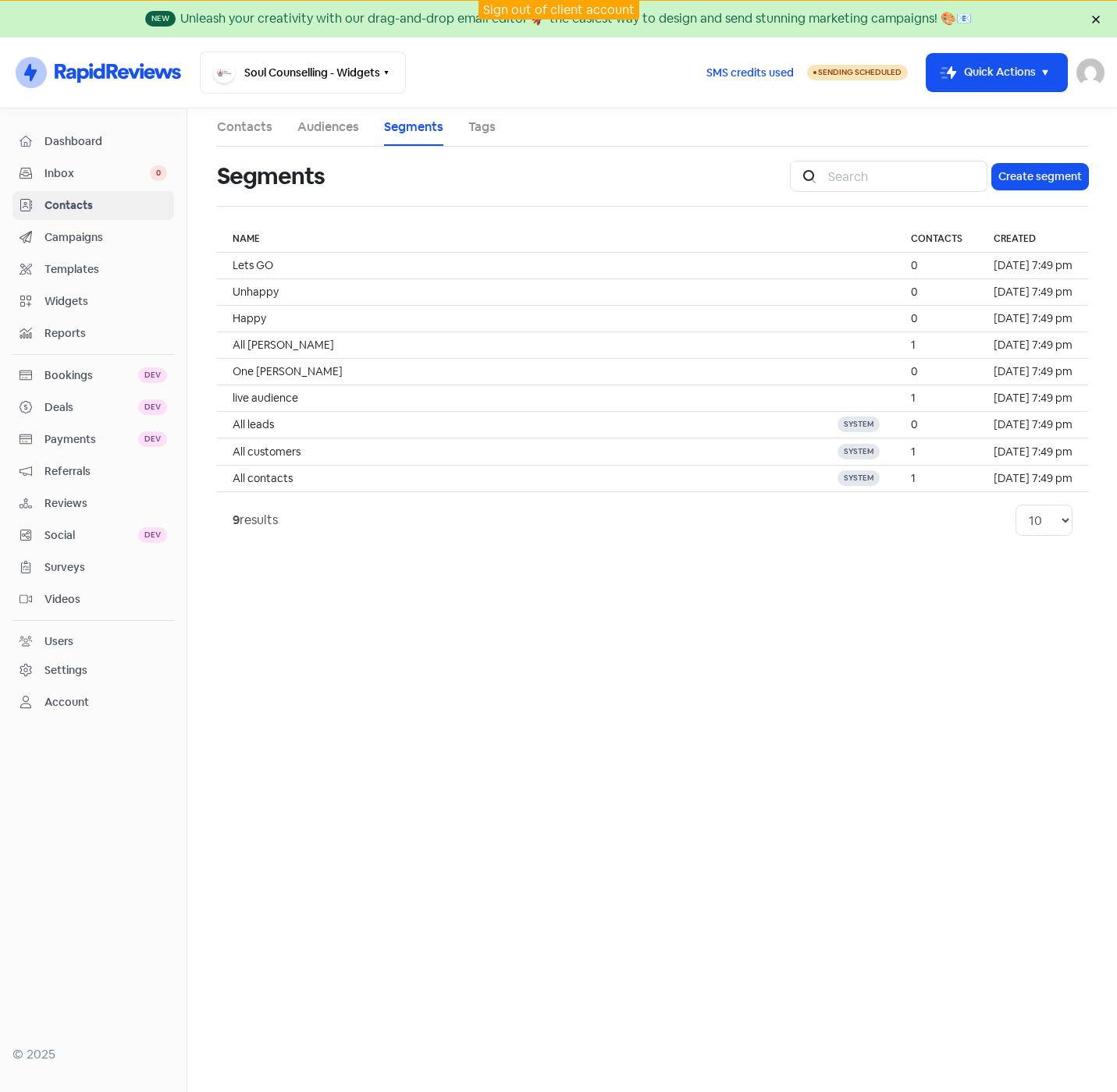
click at [229, 128] on link "Contacts" at bounding box center [244, 127] width 56 height 19
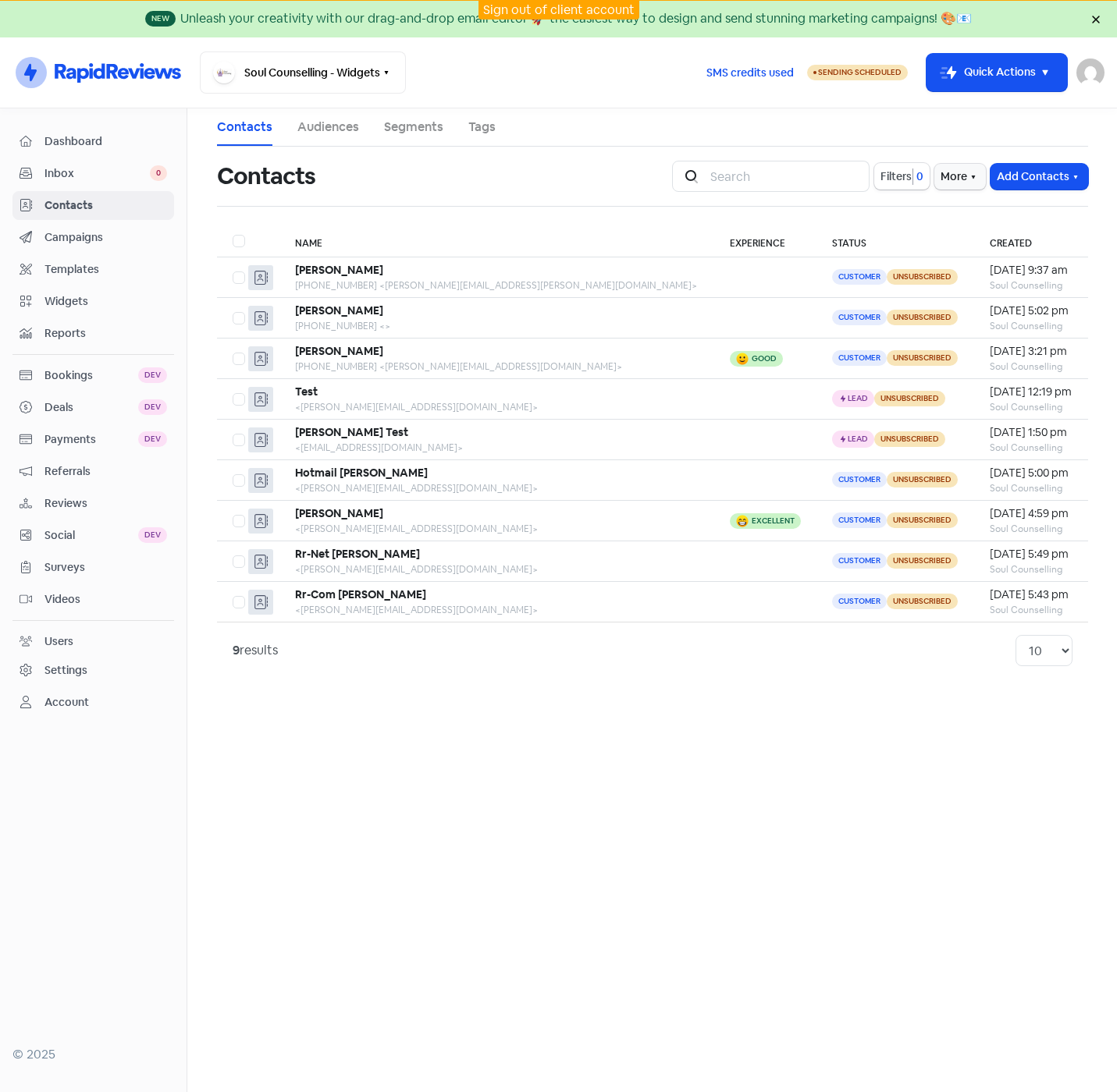
click at [406, 131] on link "Segments" at bounding box center [414, 127] width 60 height 19
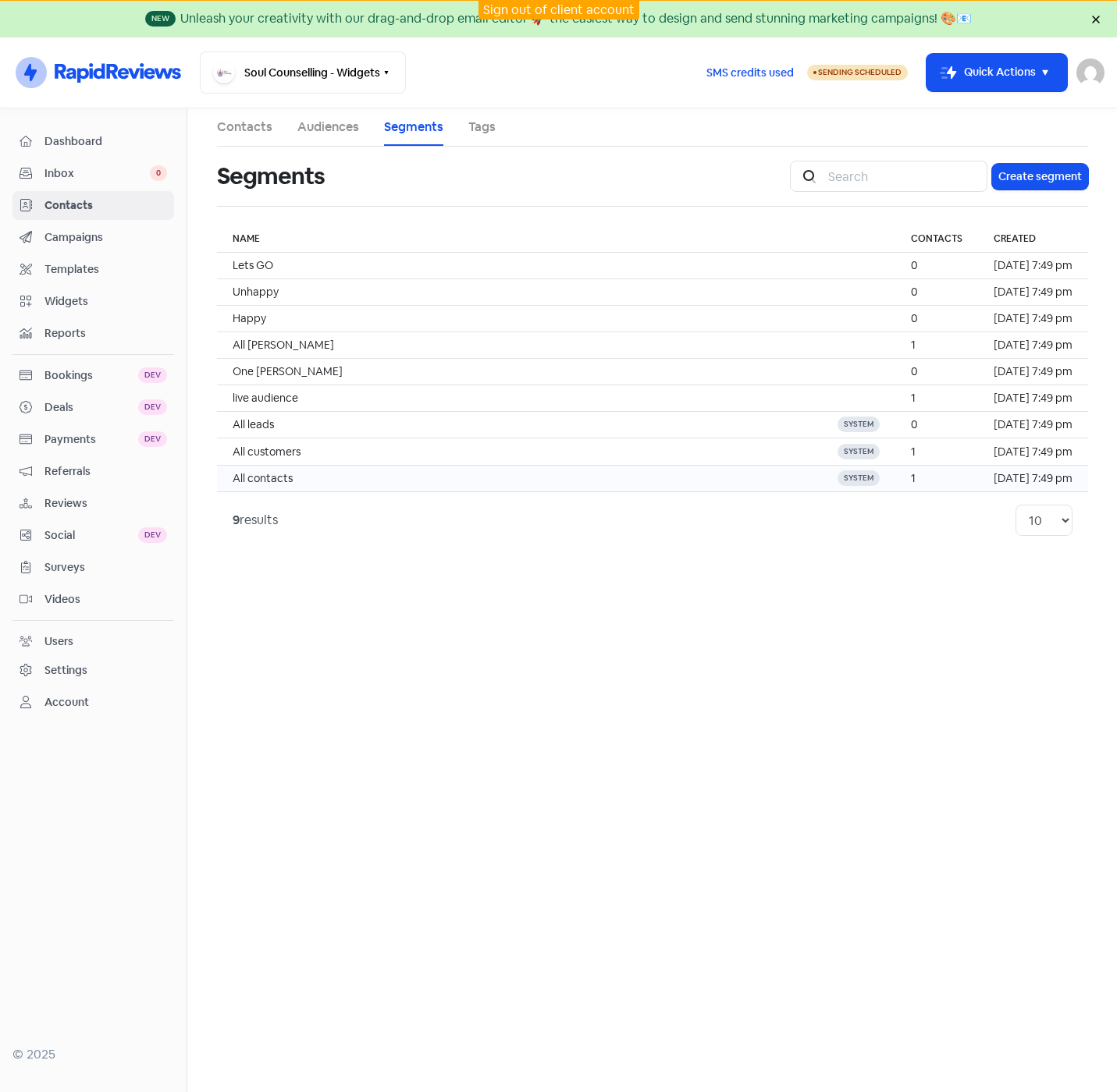
click at [488, 486] on td "All contacts" at bounding box center [519, 478] width 605 height 26
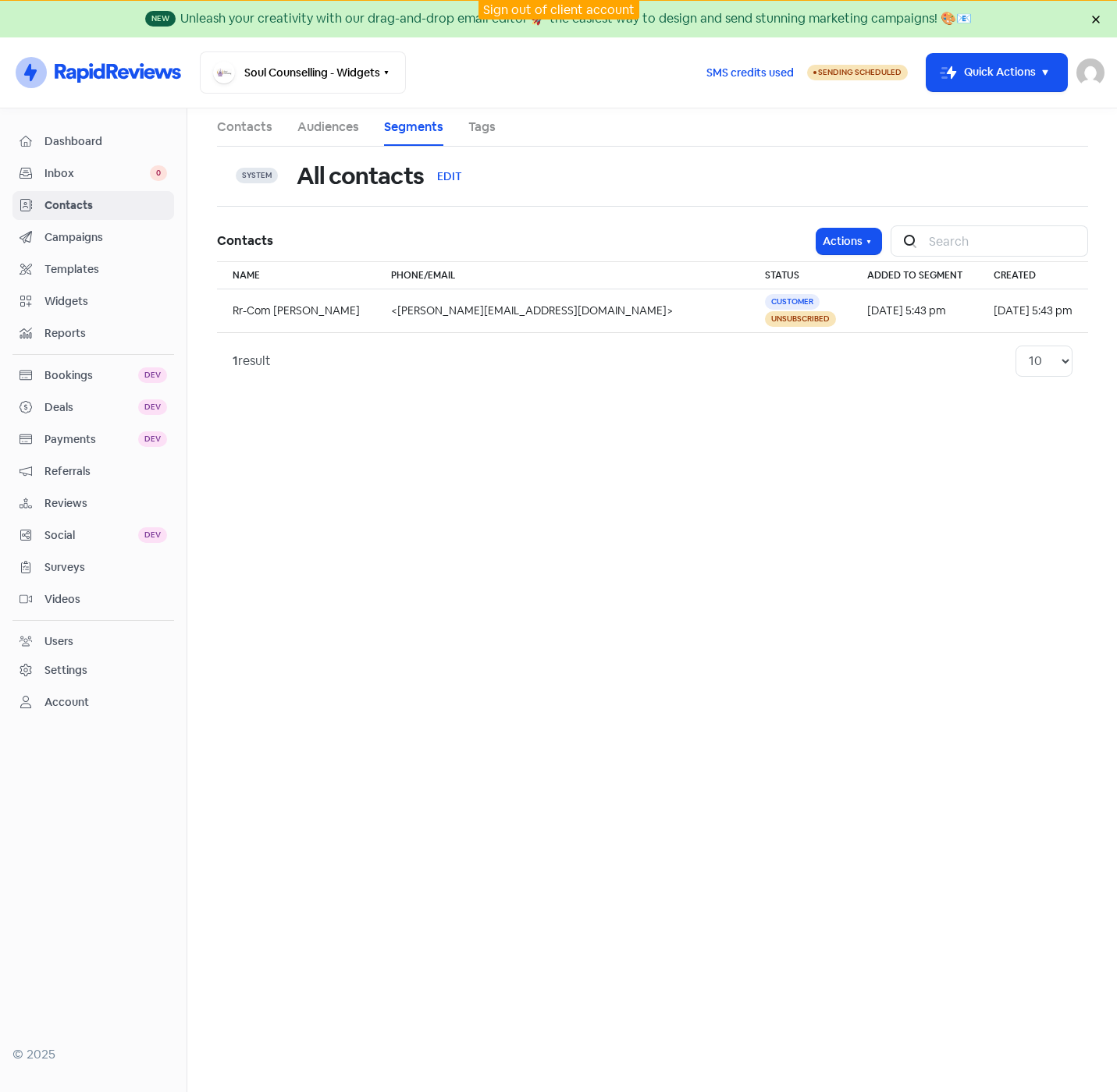
click at [257, 127] on link "Contacts" at bounding box center [244, 127] width 56 height 19
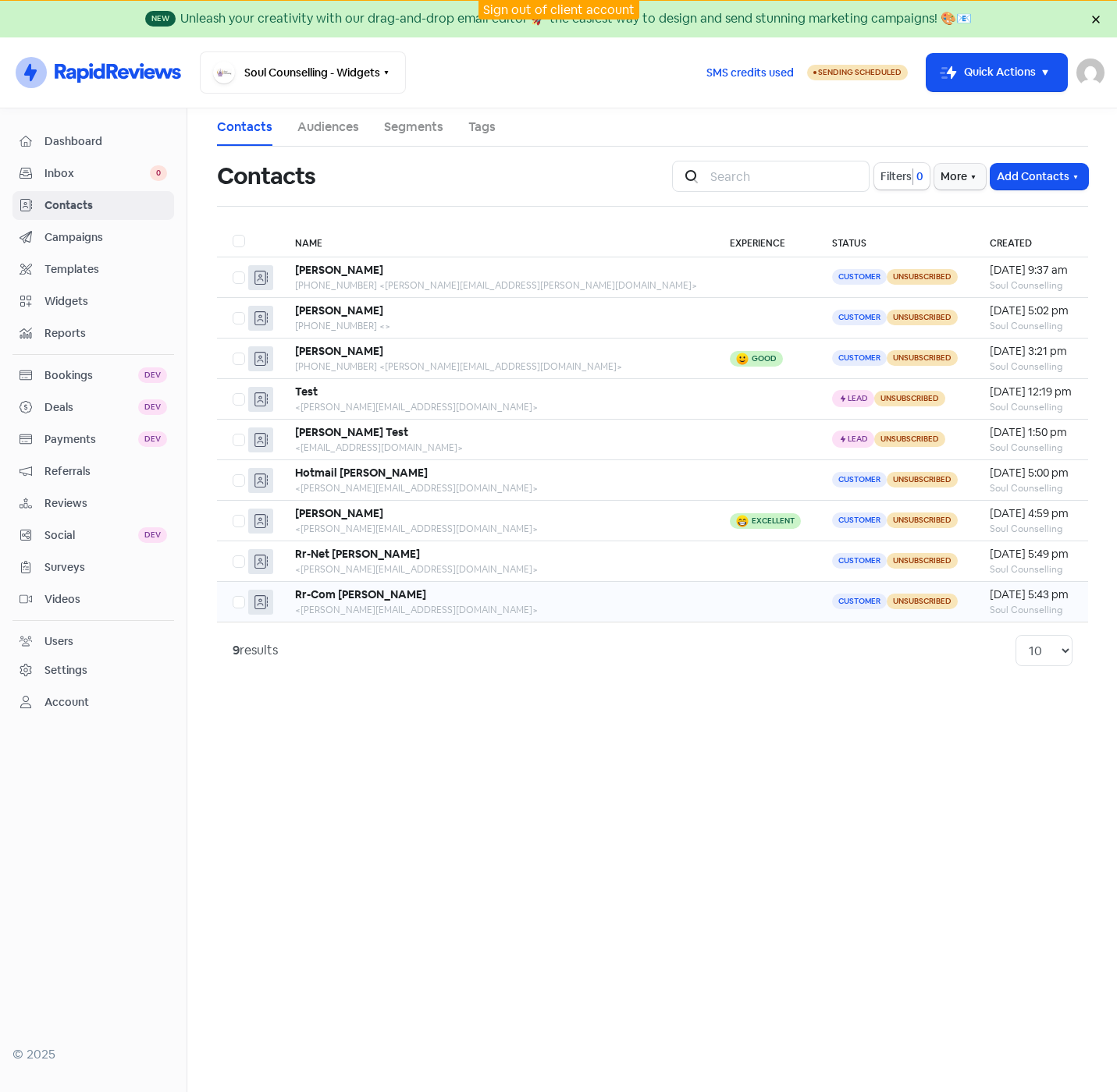
click at [505, 607] on div "<[PERSON_NAME][EMAIL_ADDRESS][DOMAIN_NAME]>" at bounding box center [497, 609] width 403 height 14
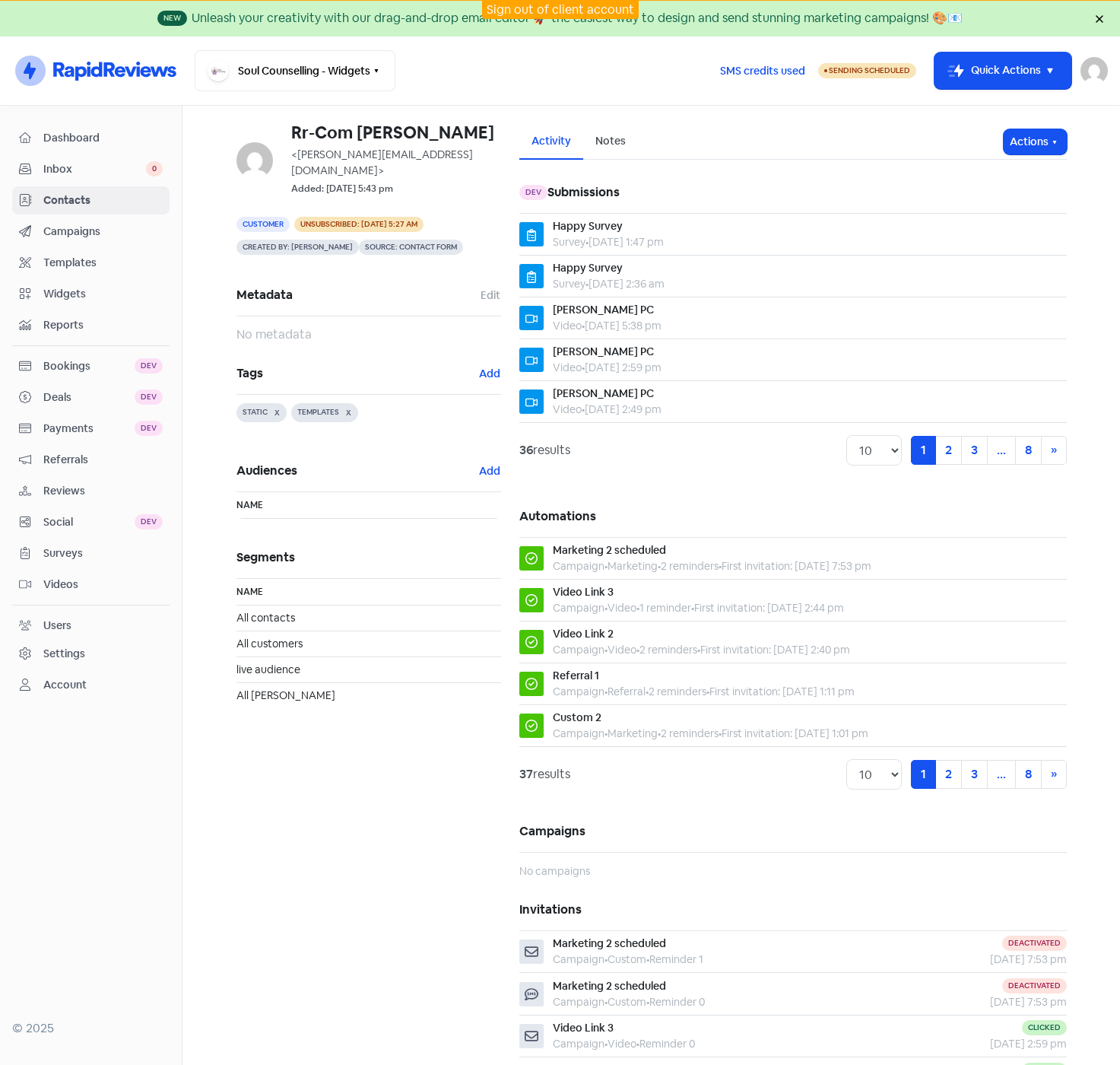
click at [718, 479] on div "Dev Submissions Happy Survey Survey • 16 May 2022, 1:47 pm Happy Survey Survey …" at bounding box center [792, 684] width 547 height 1024
click at [1054, 141] on icon "button" at bounding box center [1054, 142] width 12 height 12
click at [995, 242] on button "Resubscribe" at bounding box center [1006, 242] width 120 height 30
click at [1054, 137] on button "Actions" at bounding box center [1035, 141] width 63 height 25
click at [983, 249] on button "Unsubscribe" at bounding box center [1006, 242] width 120 height 30
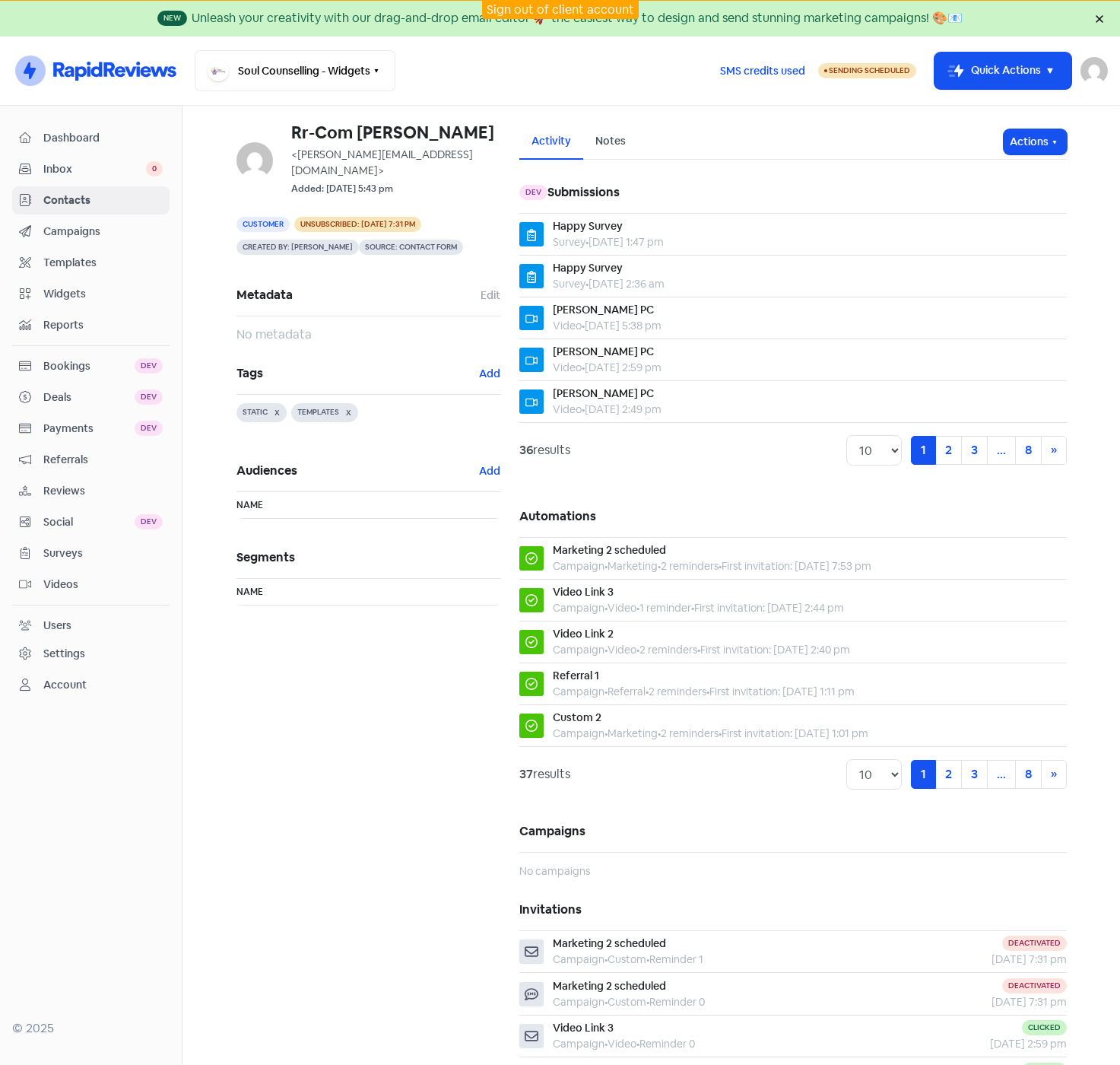
click at [71, 201] on span "Contacts" at bounding box center [102, 200] width 119 height 16
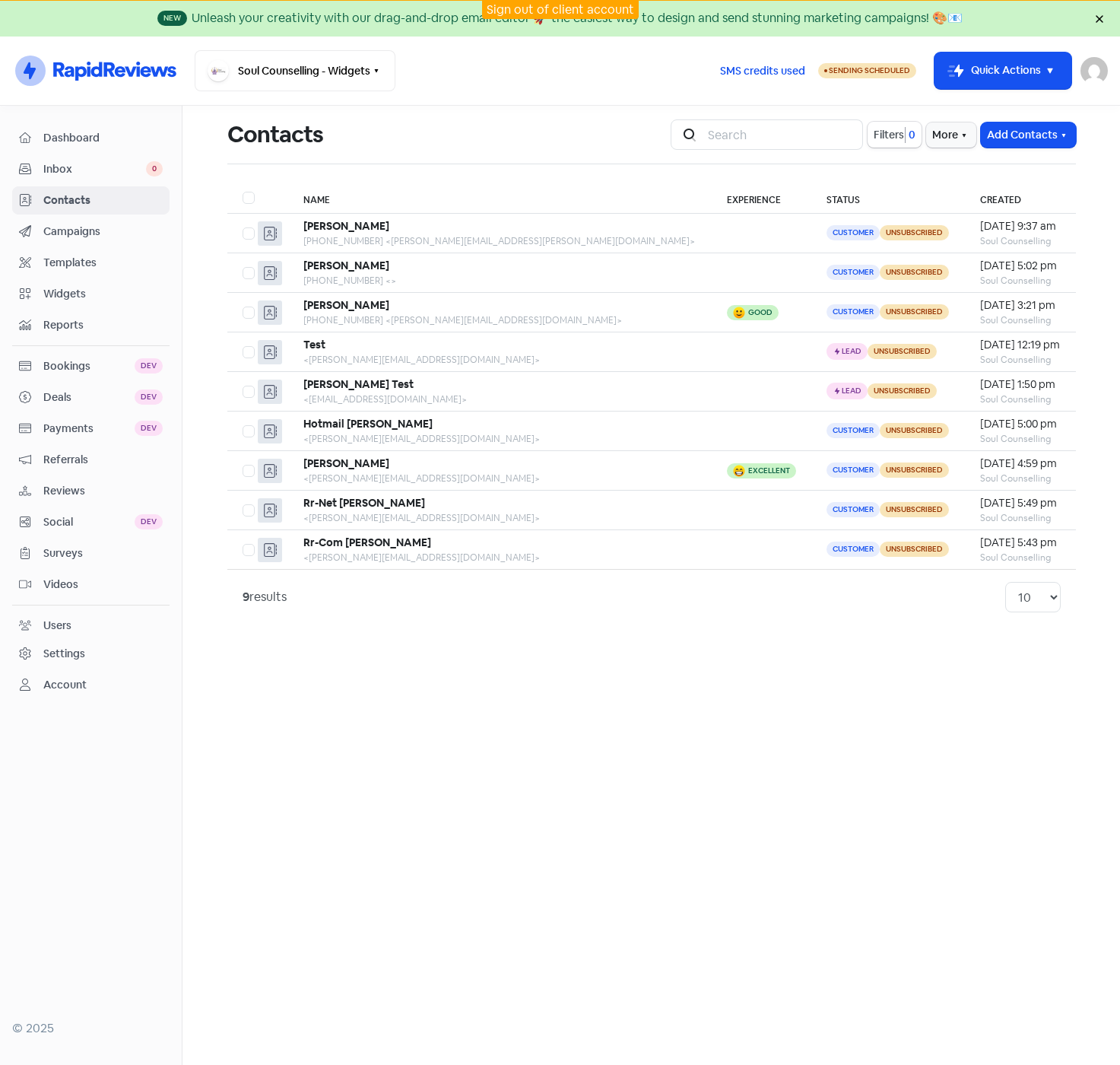
click at [92, 234] on span "Campaigns" at bounding box center [102, 231] width 119 height 16
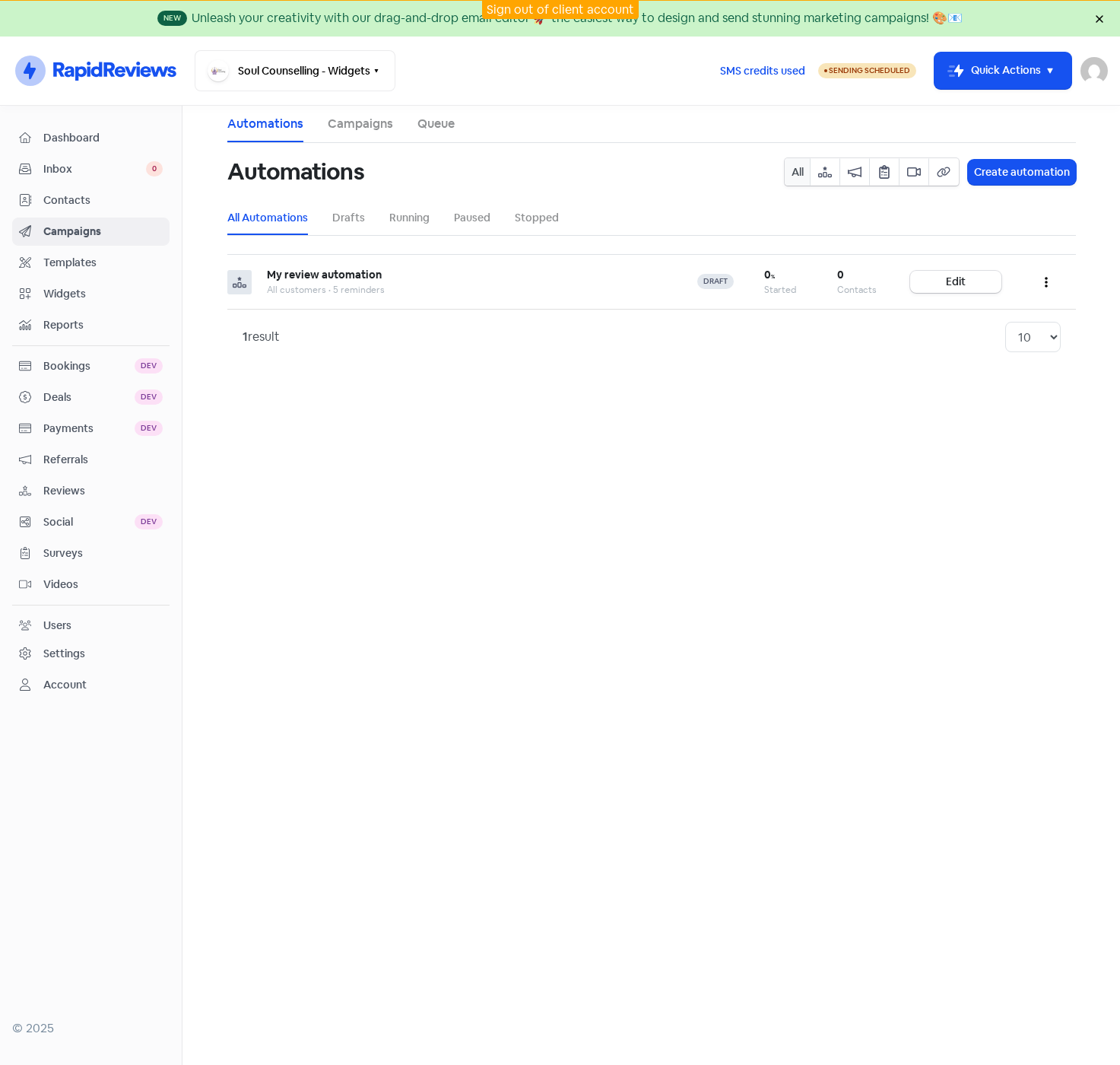
click at [89, 197] on span "Contacts" at bounding box center [102, 200] width 119 height 16
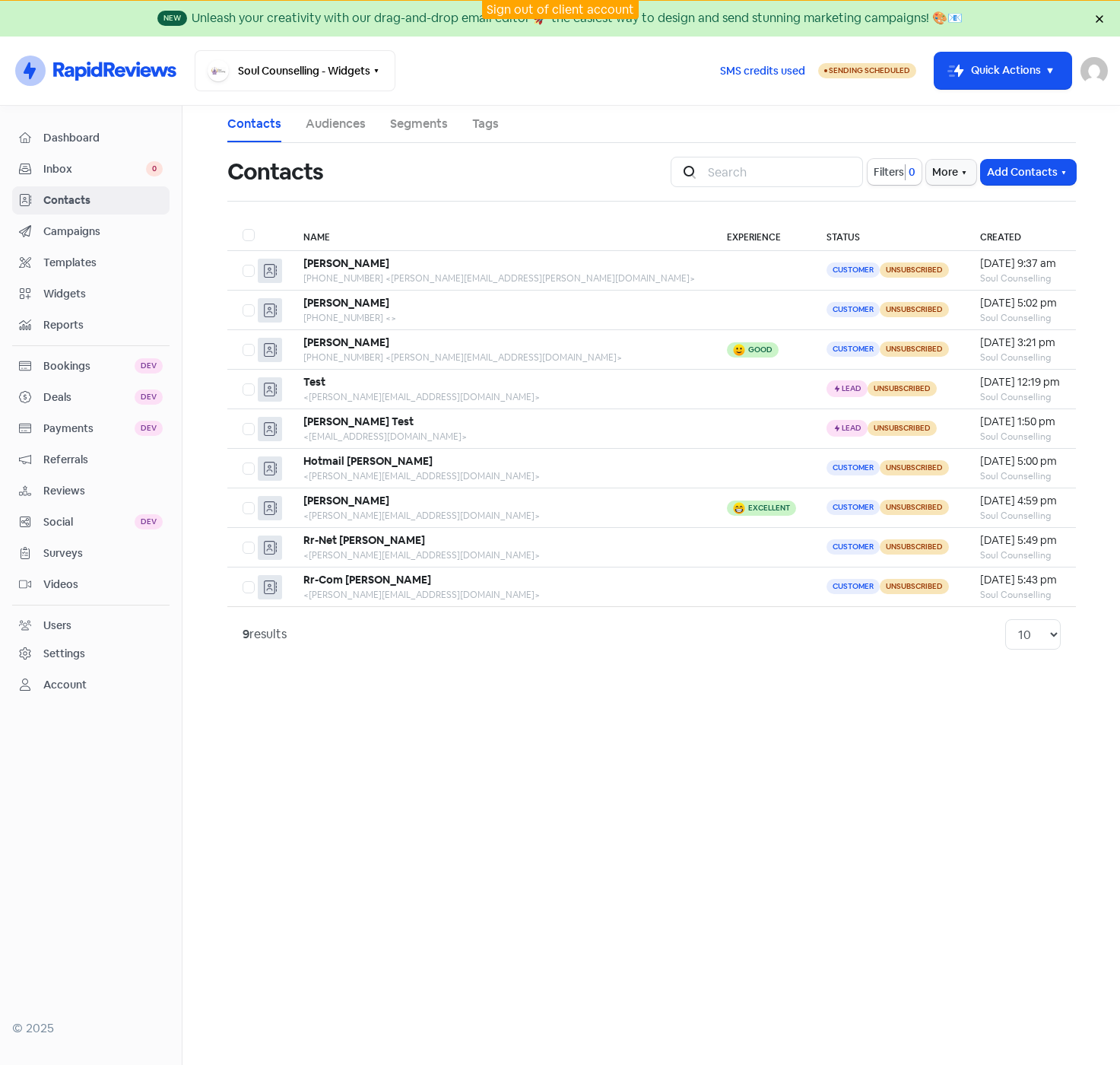
click at [399, 129] on link "Segments" at bounding box center [419, 124] width 58 height 18
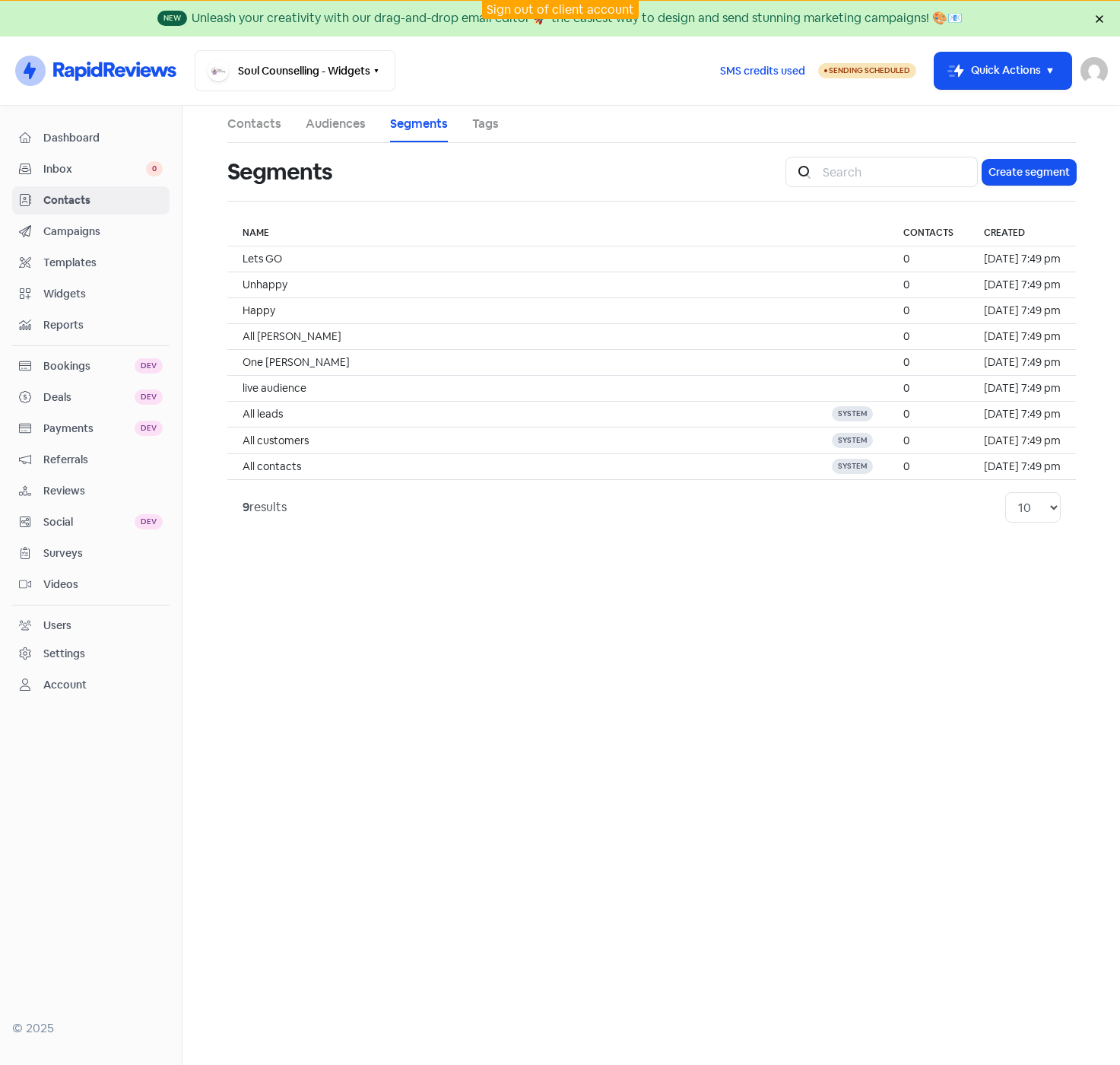
click at [92, 231] on span "Campaigns" at bounding box center [102, 231] width 119 height 16
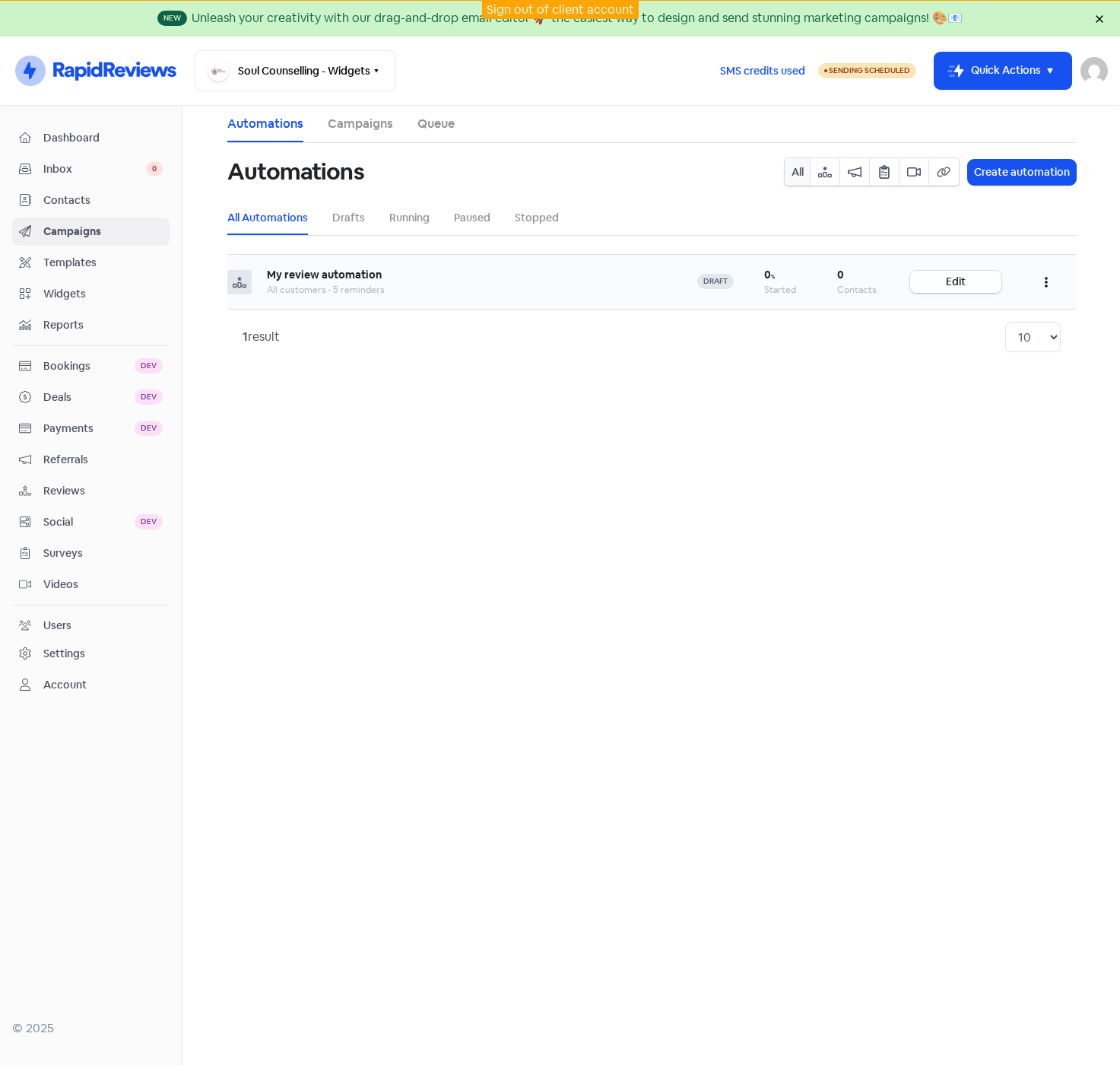
click at [977, 280] on link "Edit" at bounding box center [956, 281] width 91 height 22
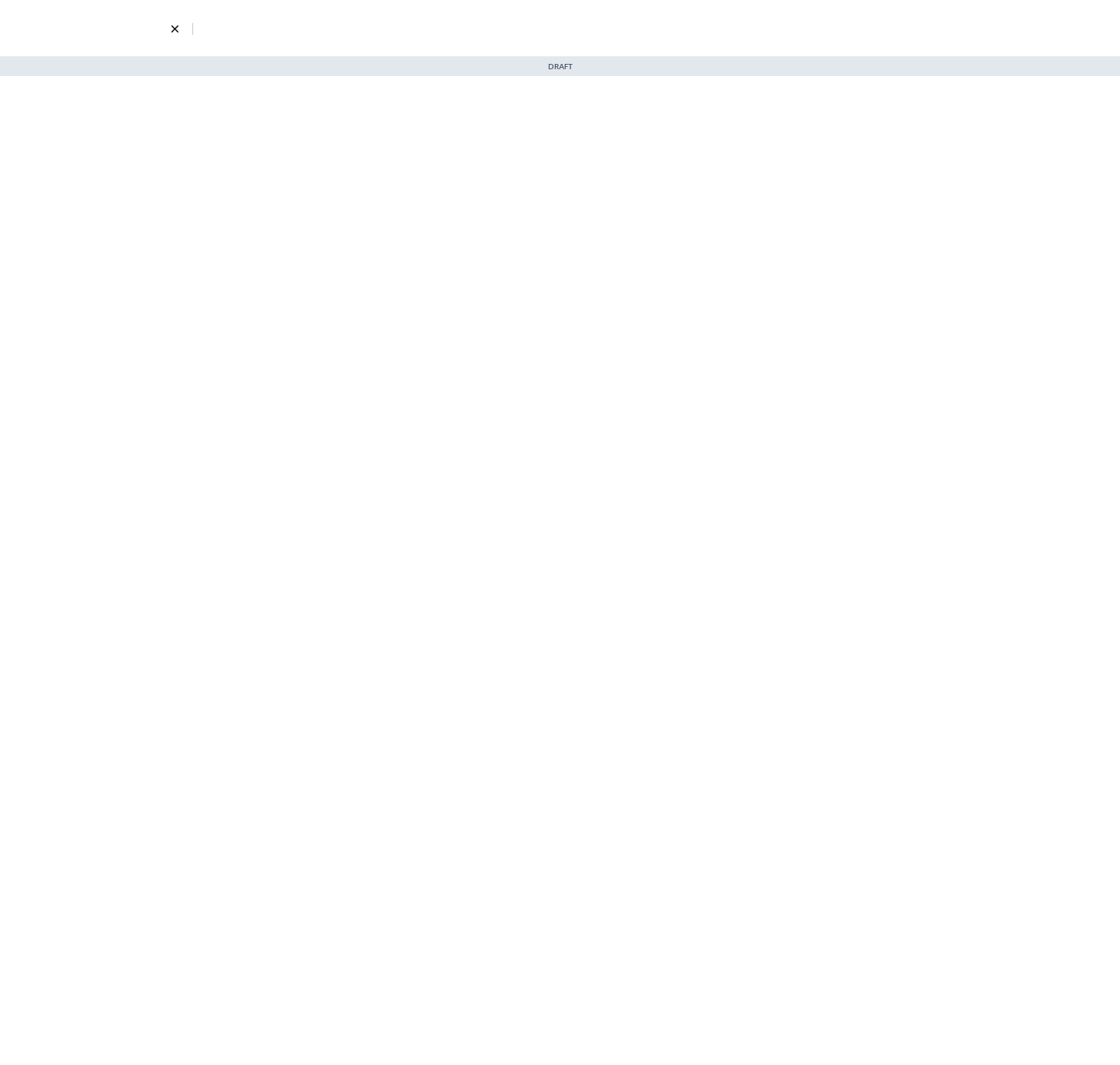
select select "901"
select select "1332"
select select "3"
select select "7"
select select "9"
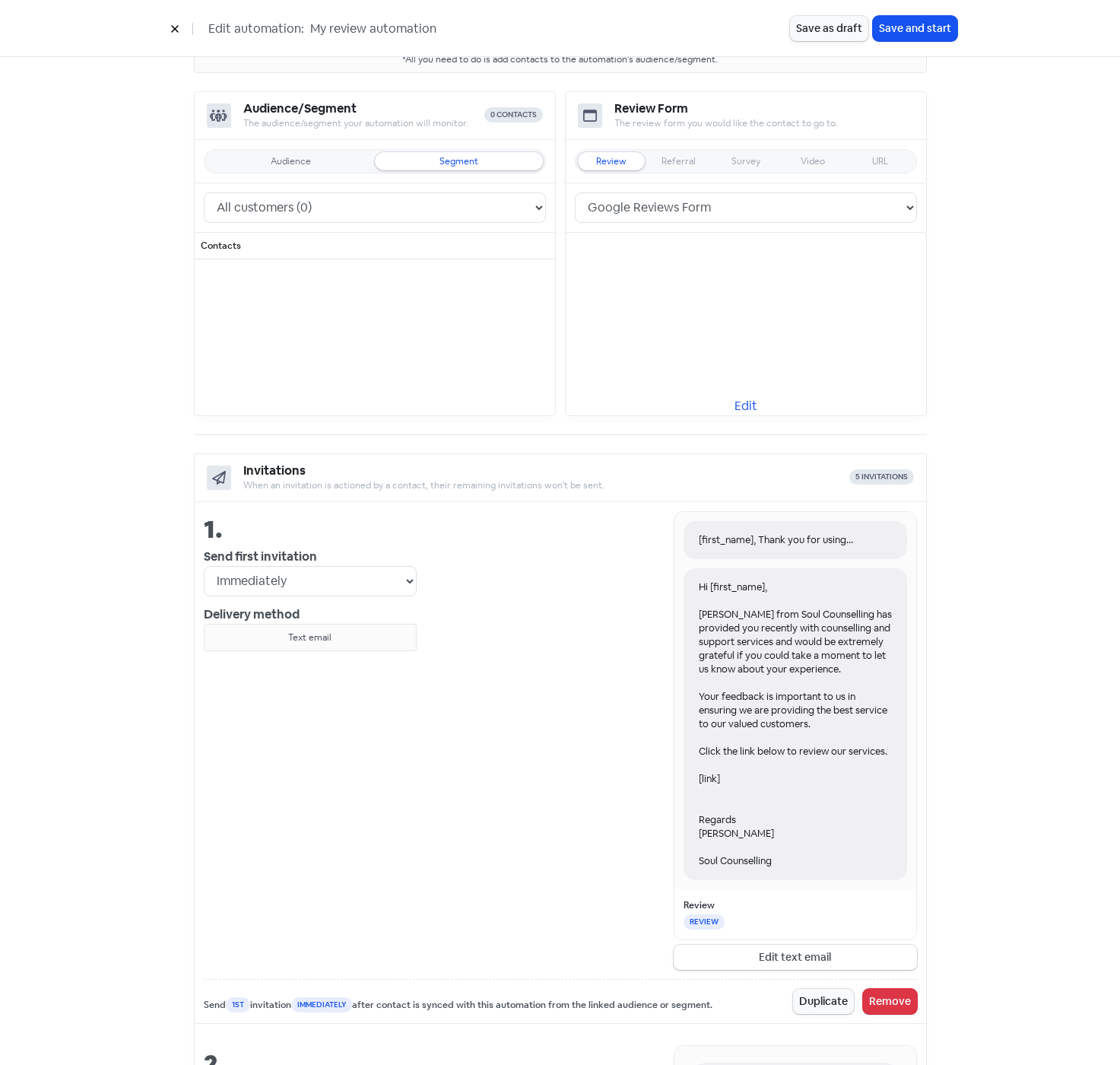
scroll to position [152, 0]
click at [843, 962] on button "Edit text email" at bounding box center [795, 955] width 244 height 25
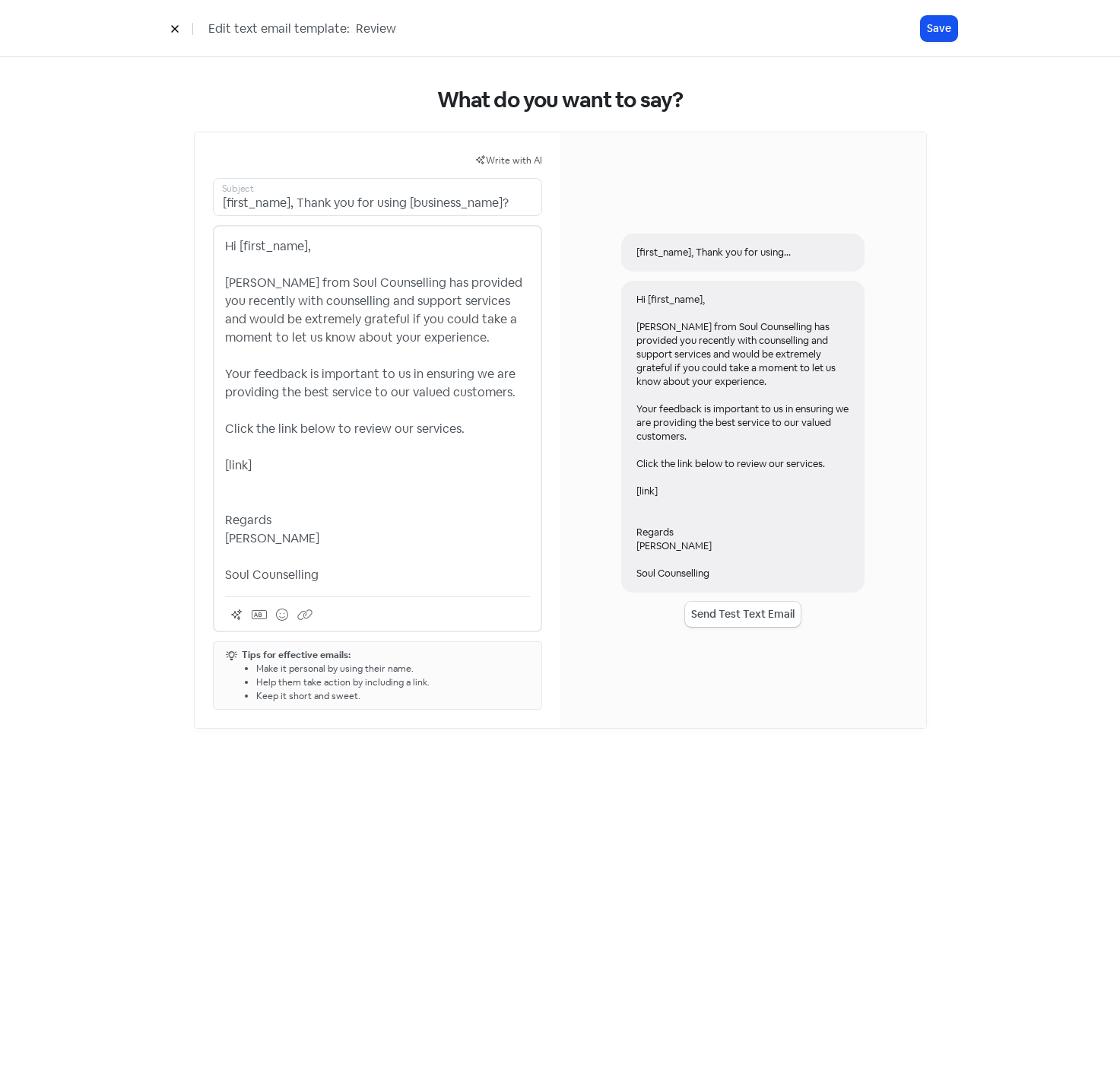
click at [507, 396] on p "Hi [first_name], [PERSON_NAME] from Soul Counselling has provided you recently …" at bounding box center [377, 411] width 305 height 347
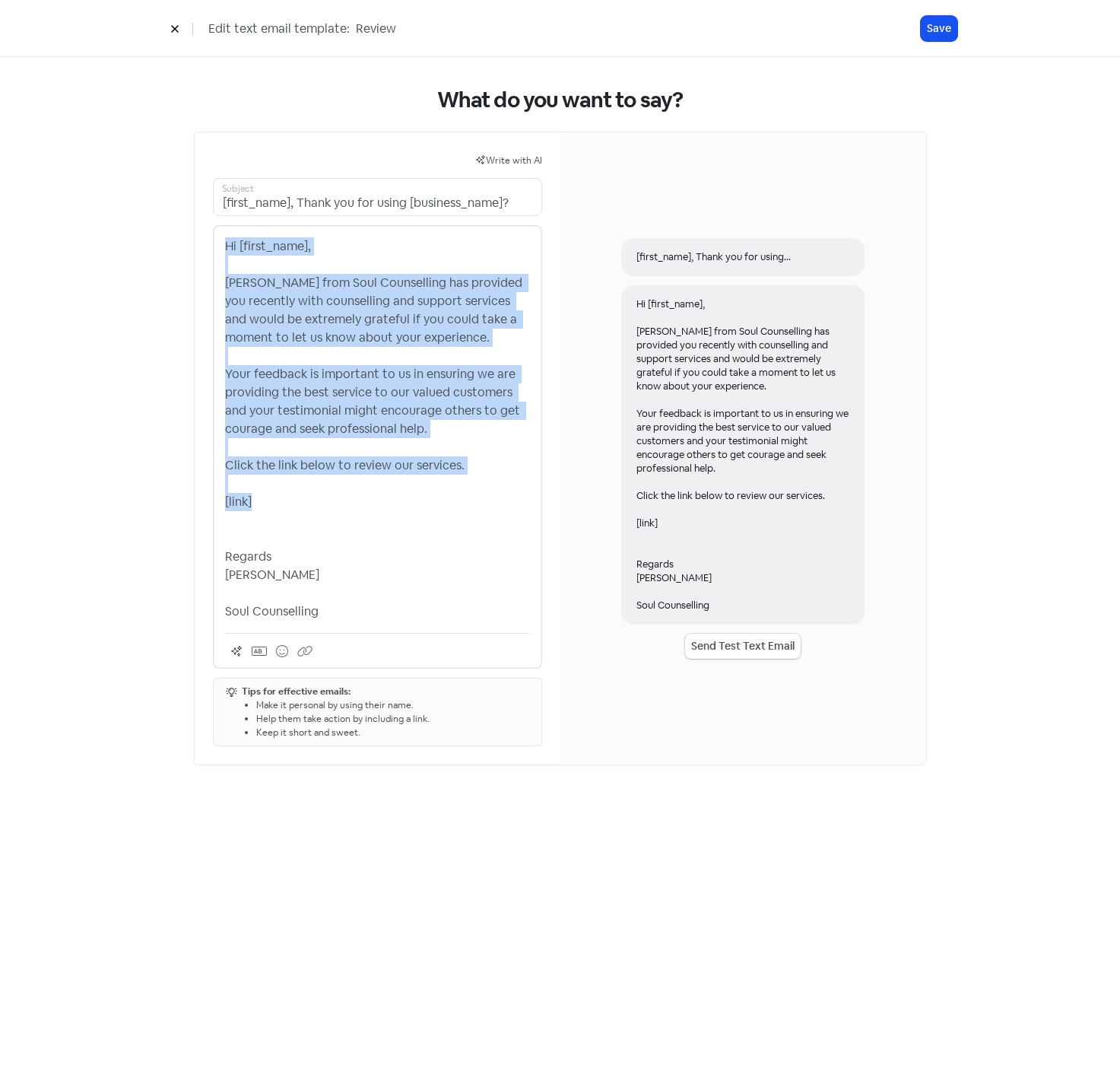
drag, startPoint x: 280, startPoint y: 493, endPoint x: 179, endPoint y: 249, distance: 264.1
click at [179, 249] on div "What do you want to say? Write with AI [first_name], Thank you for using [busin…" at bounding box center [560, 426] width 794 height 738
copy p "Hi [first_name], [PERSON_NAME] from Soul Counselling has provided you recently …"
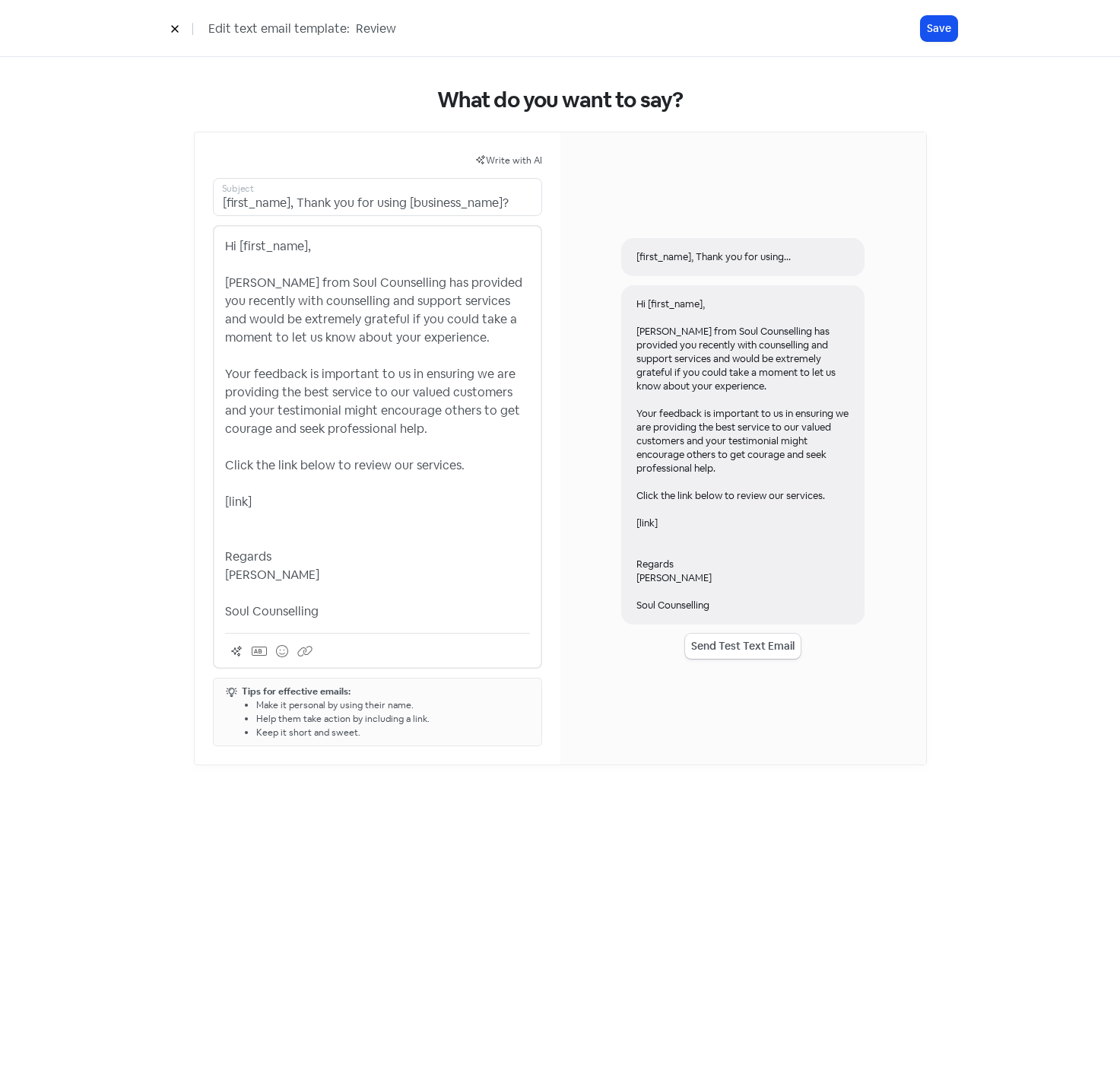
click at [305, 595] on p "Hi [first_name], [PERSON_NAME] from Soul Counselling has provided you recently …" at bounding box center [377, 428] width 305 height 383
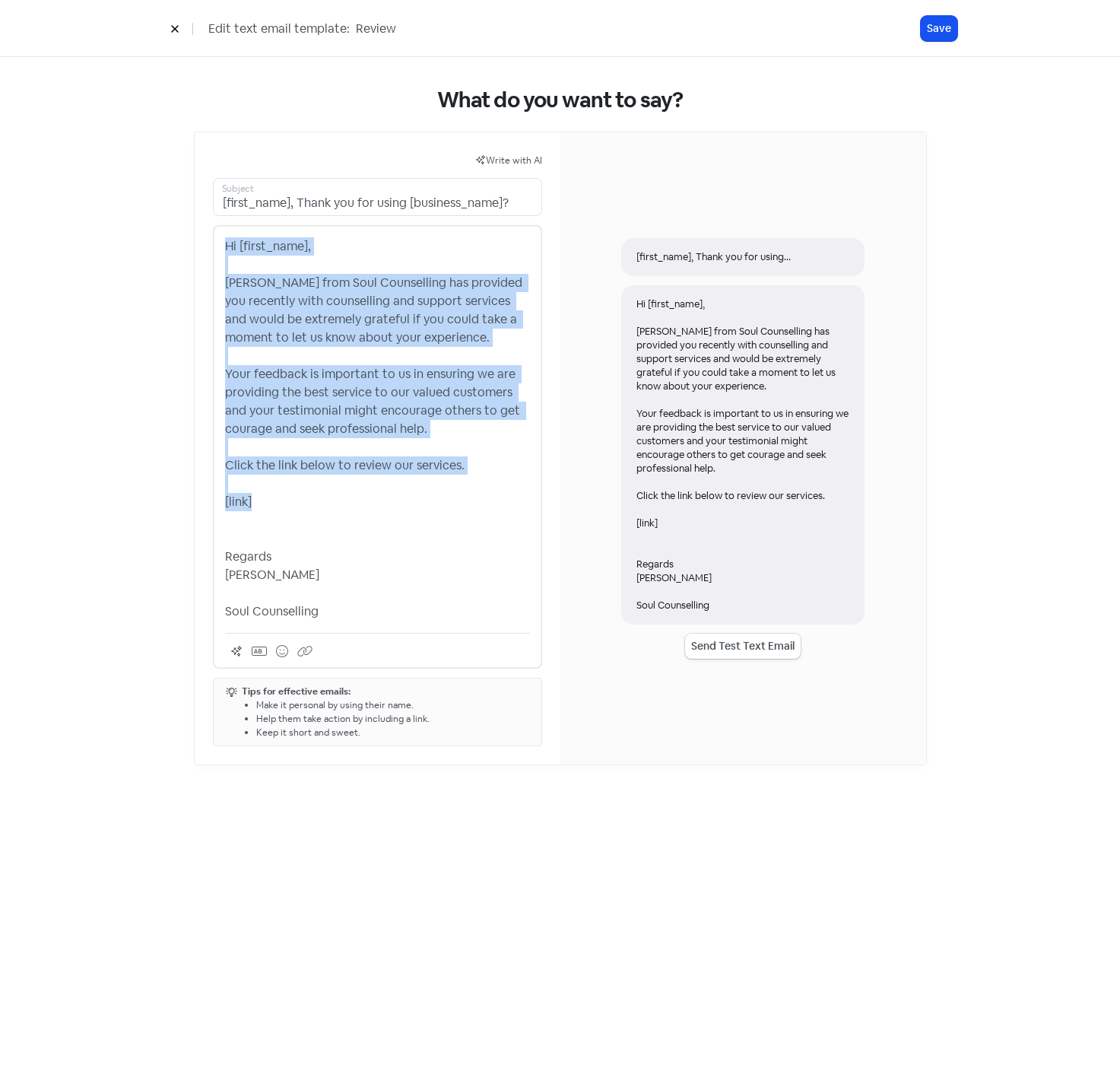
drag, startPoint x: 266, startPoint y: 507, endPoint x: 219, endPoint y: 239, distance: 272.1
click at [219, 239] on div "Hi [first_name], [PERSON_NAME] from Soul Counselling has provided you recently …" at bounding box center [377, 447] width 329 height 444
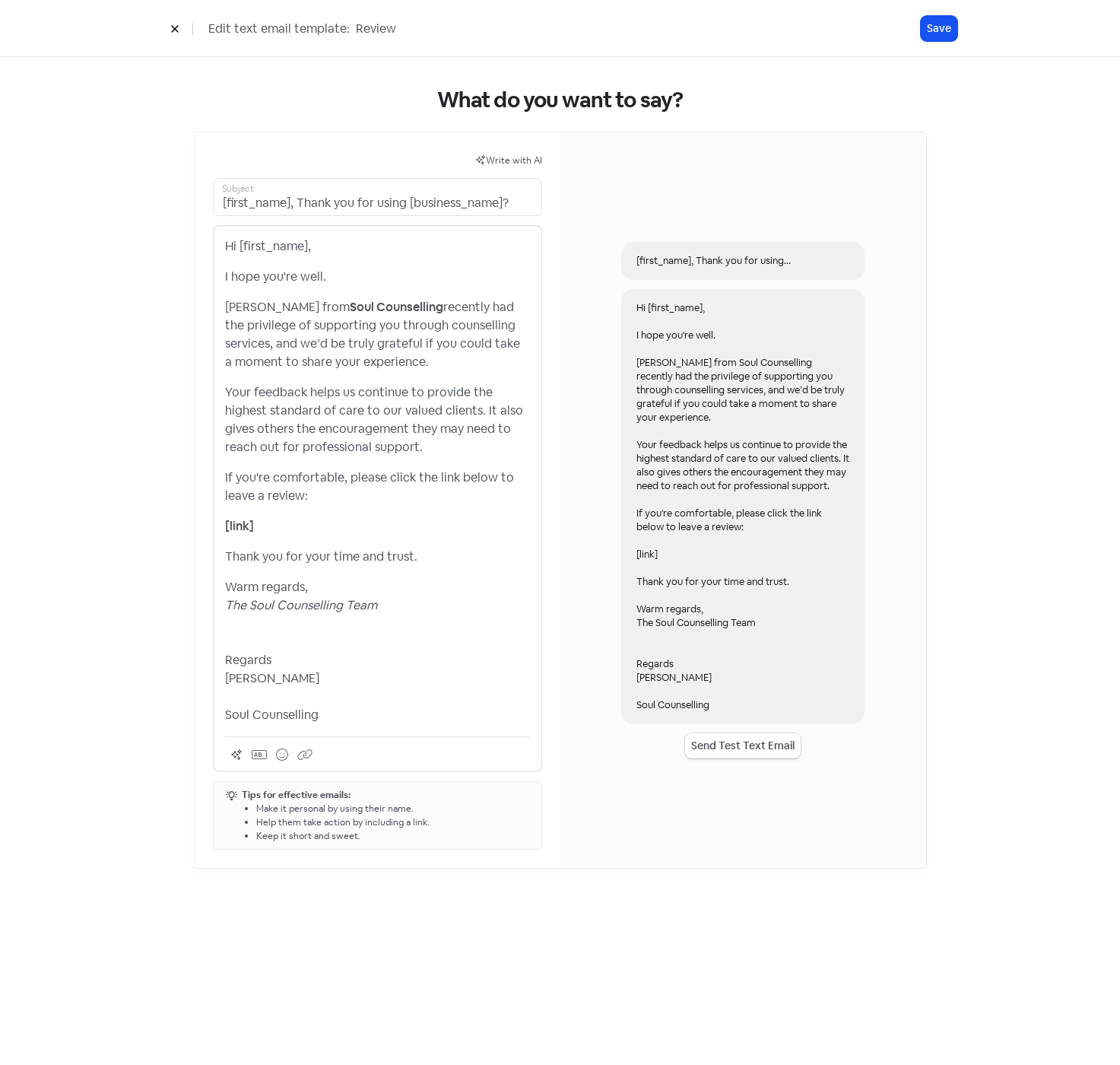
click at [451, 411] on p "Your feedback helps us continue to provide the highest standard of care to our …" at bounding box center [377, 419] width 305 height 73
click at [228, 602] on em "The Soul Counselling Team" at bounding box center [301, 604] width 152 height 16
drag, startPoint x: 278, startPoint y: 678, endPoint x: 221, endPoint y: 678, distance: 57.0
click at [221, 678] on div "Hi [first_name], I hope you're well. [PERSON_NAME] from Soul Counselling recent…" at bounding box center [377, 498] width 329 height 547
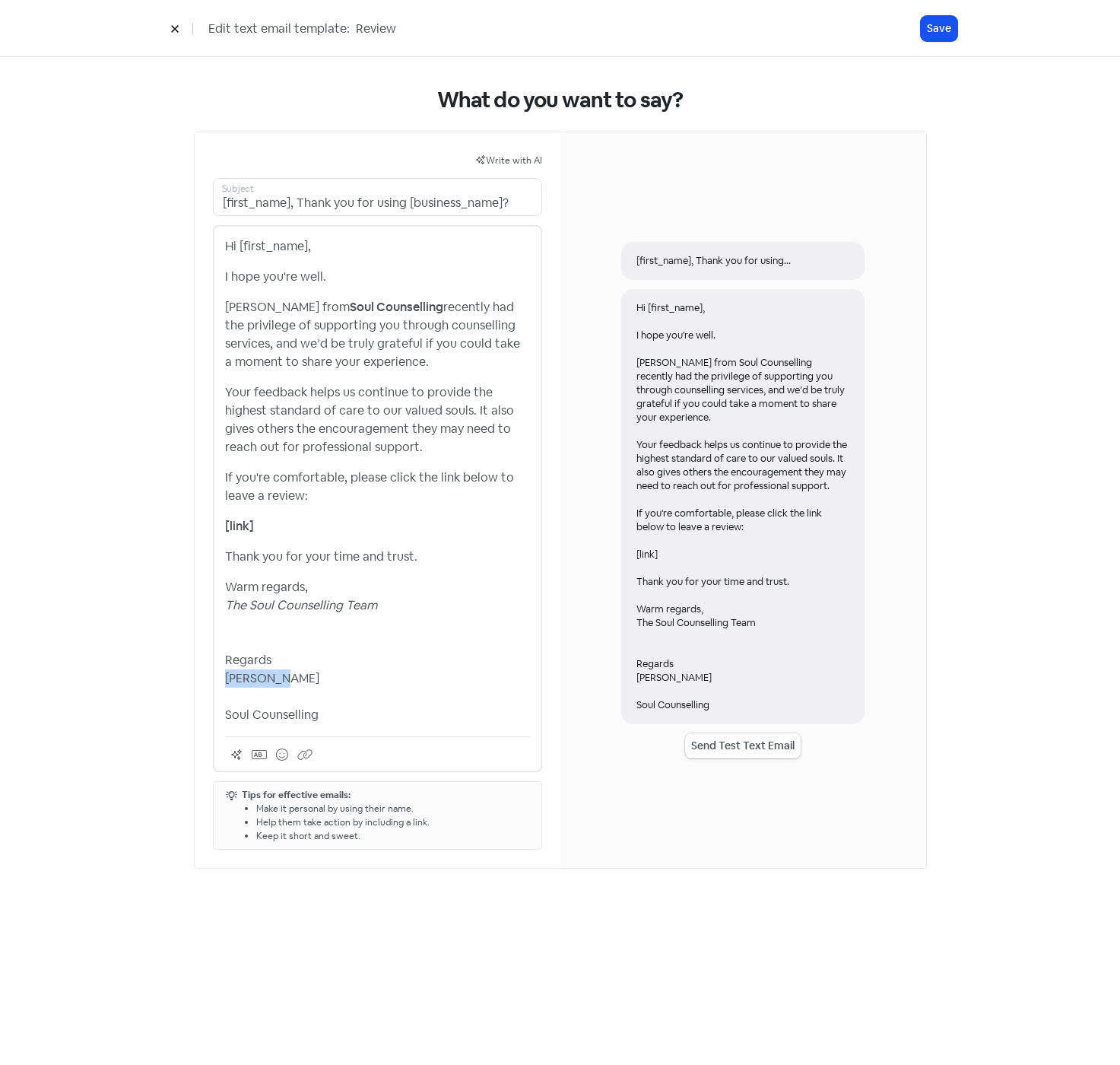
copy p "[PERSON_NAME]"
click at [331, 587] on p "Warm regards, The Soul Counselling Team Regards [PERSON_NAME] Counselling" at bounding box center [377, 651] width 305 height 146
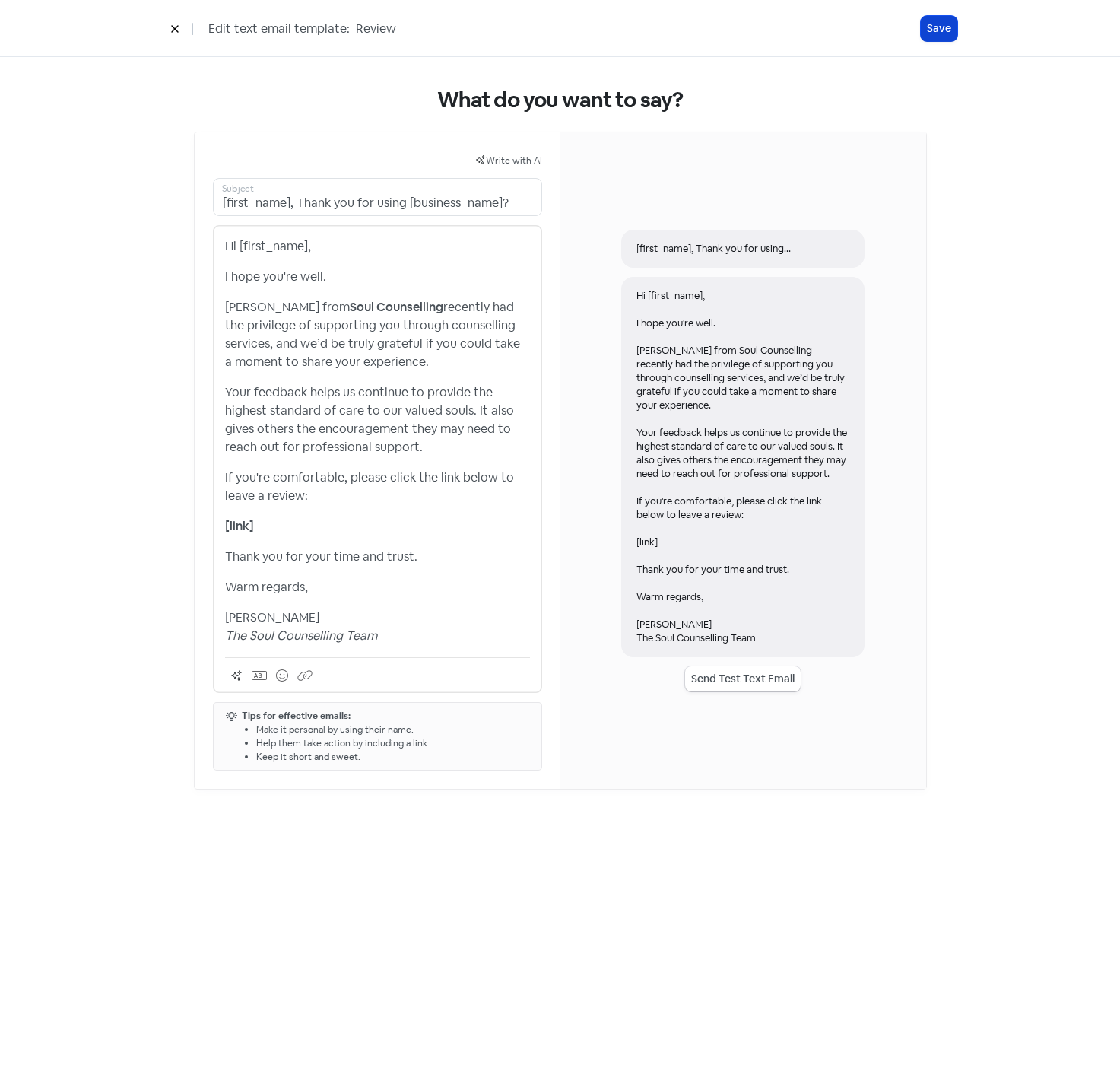
click at [946, 24] on button "Save" at bounding box center [939, 28] width 37 height 25
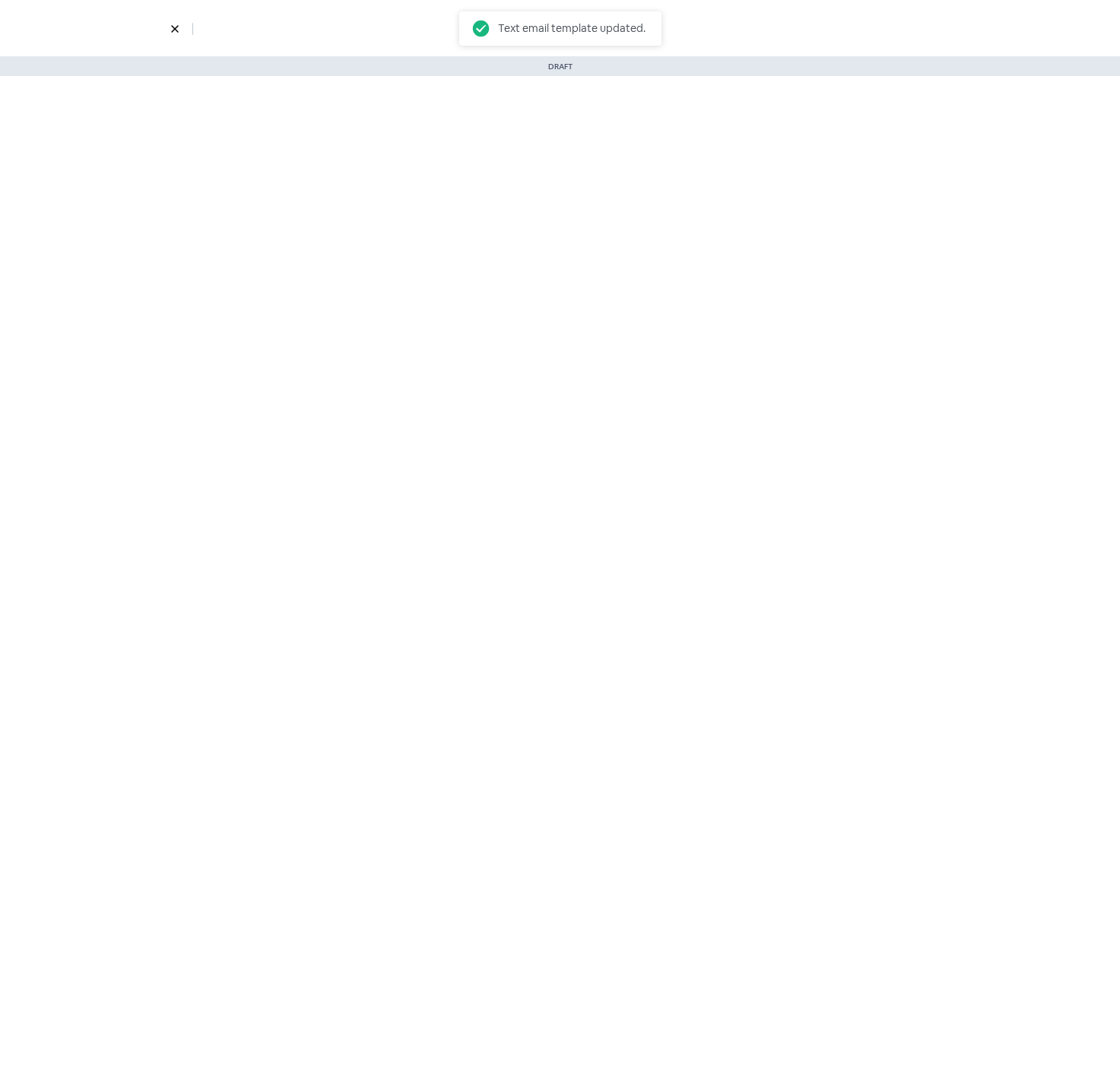
select select "901"
select select "1332"
select select "3"
select select "7"
select select "9"
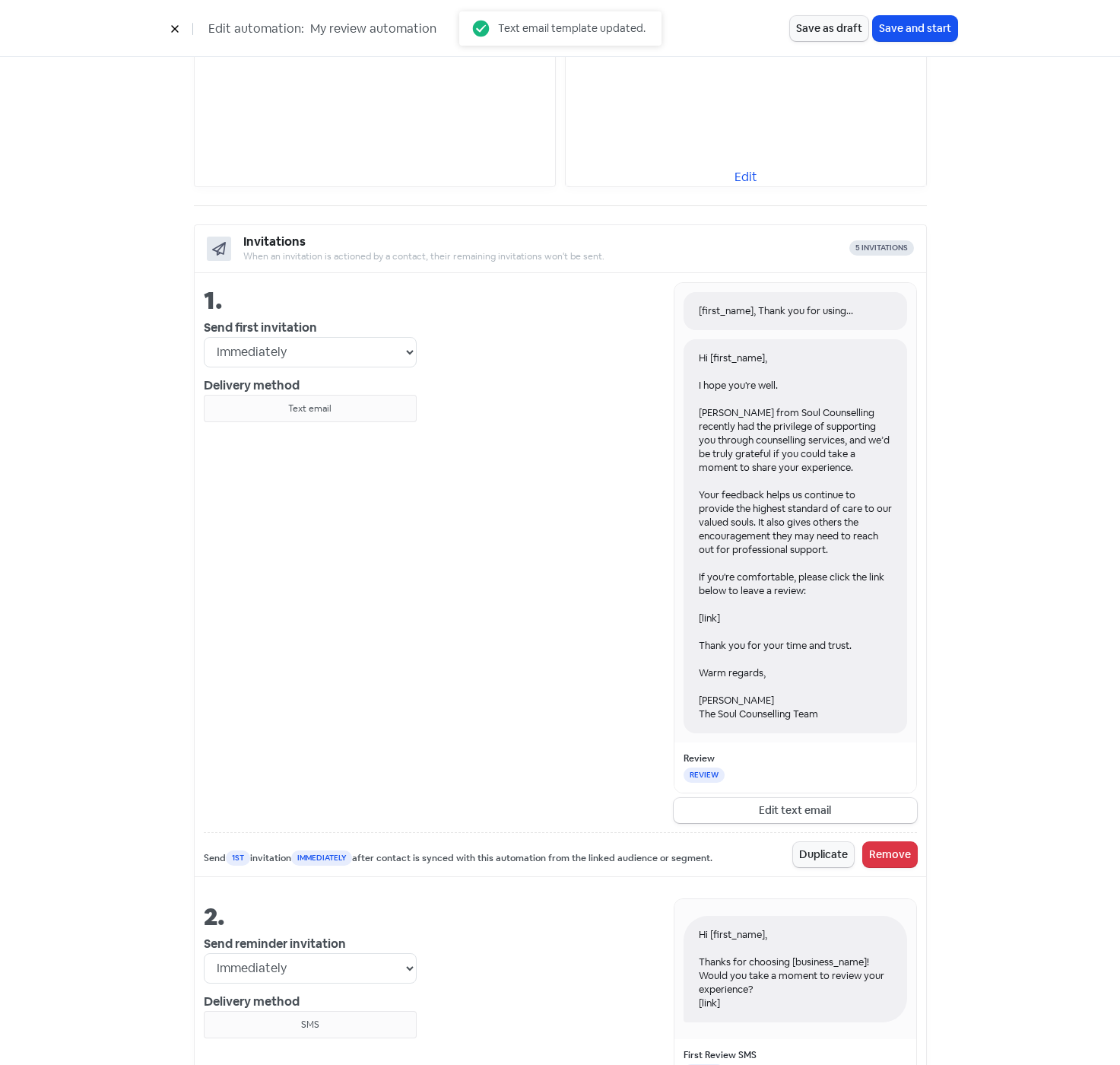
scroll to position [380, 0]
click at [783, 801] on button "Edit text email" at bounding box center [795, 809] width 244 height 25
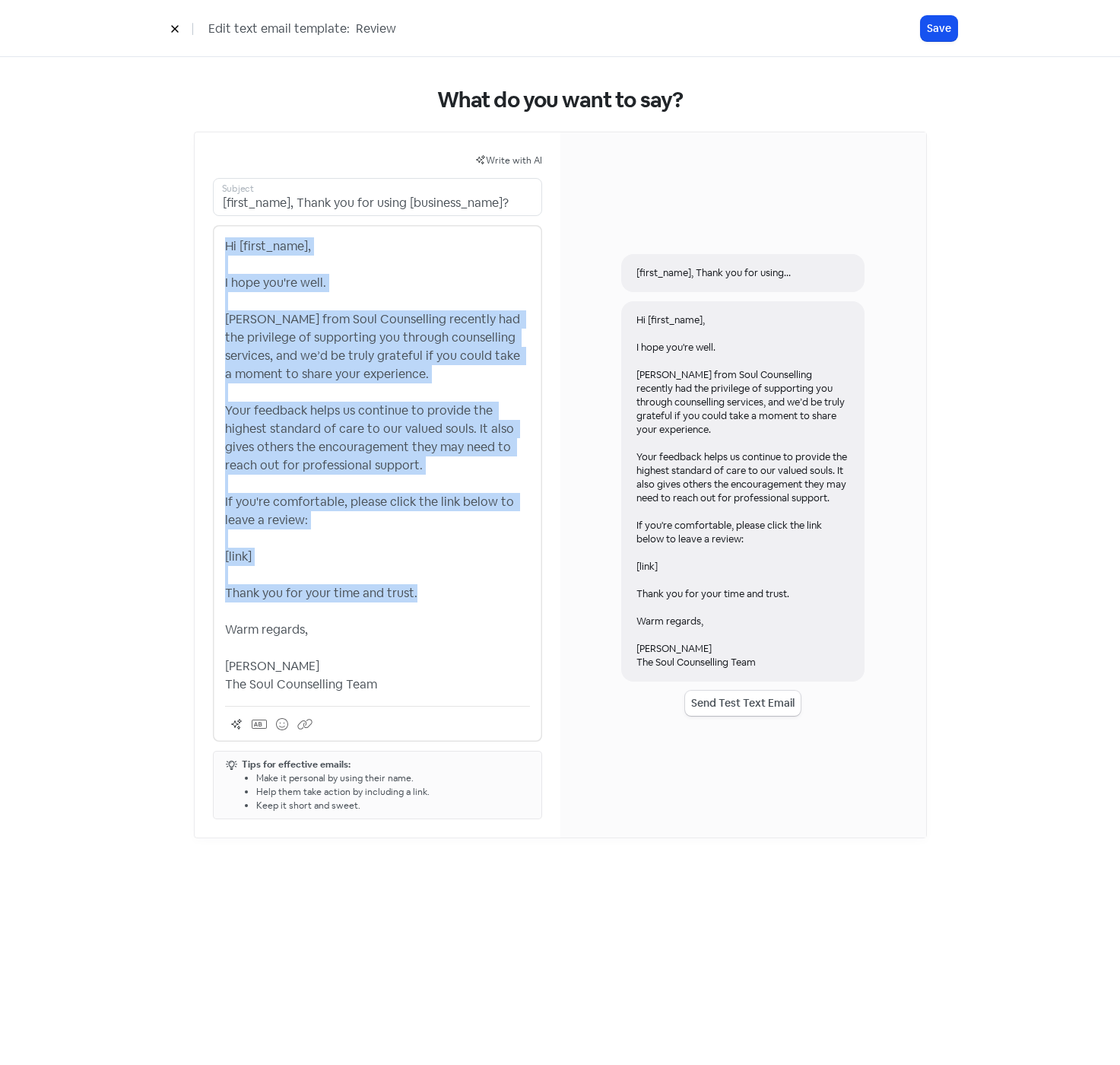
drag, startPoint x: 225, startPoint y: 243, endPoint x: 500, endPoint y: 591, distance: 443.5
click at [500, 591] on p "Hi [first_name], I hope you're well. [PERSON_NAME] from Soul Counselling recent…" at bounding box center [377, 465] width 305 height 457
copy p "Hi [first_name], I hope you're well. [PERSON_NAME] from Soul Counselling recent…"
click at [935, 32] on button "Save" at bounding box center [939, 28] width 37 height 25
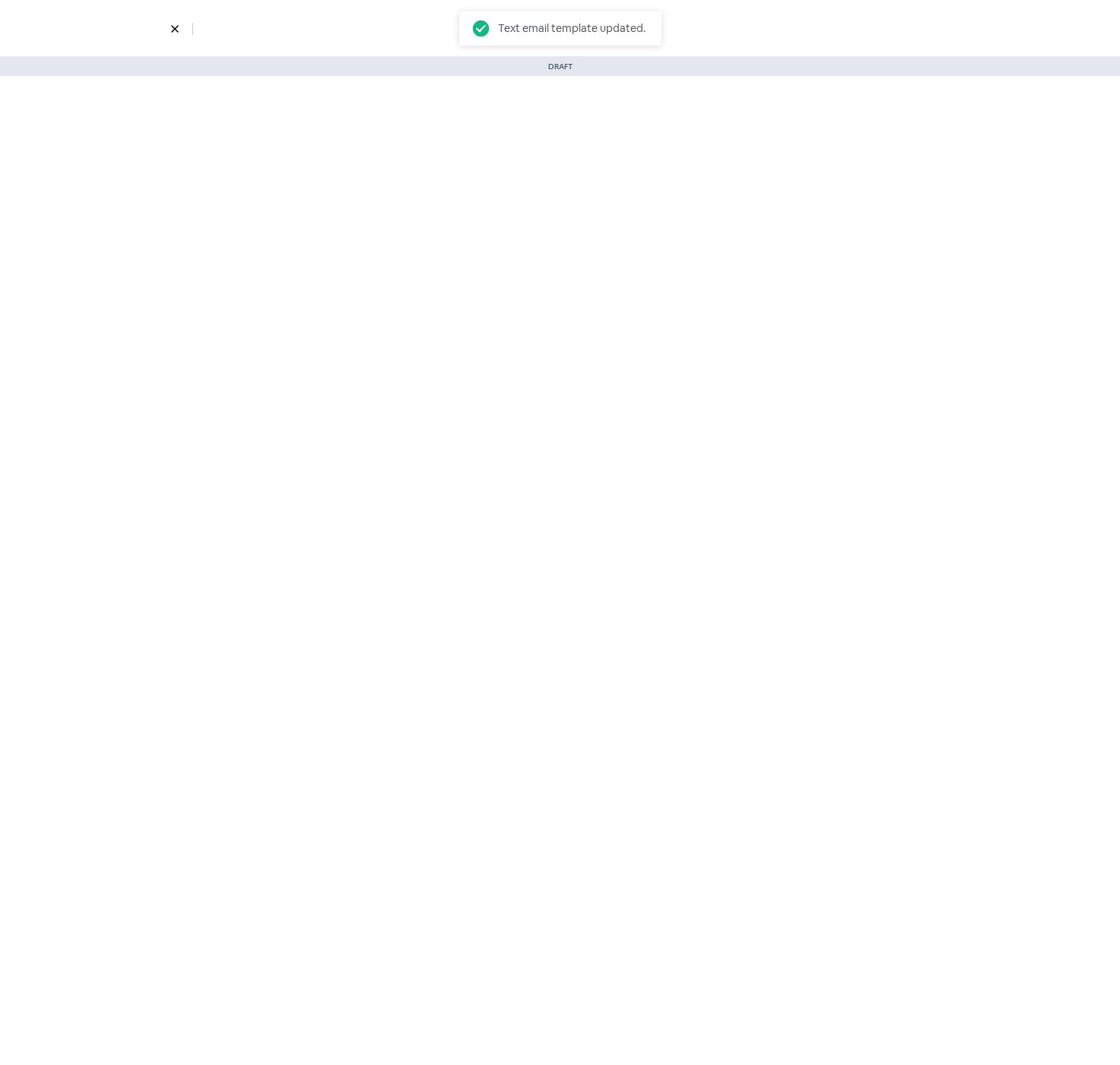
select select "901"
select select "1332"
select select "3"
select select "7"
select select "9"
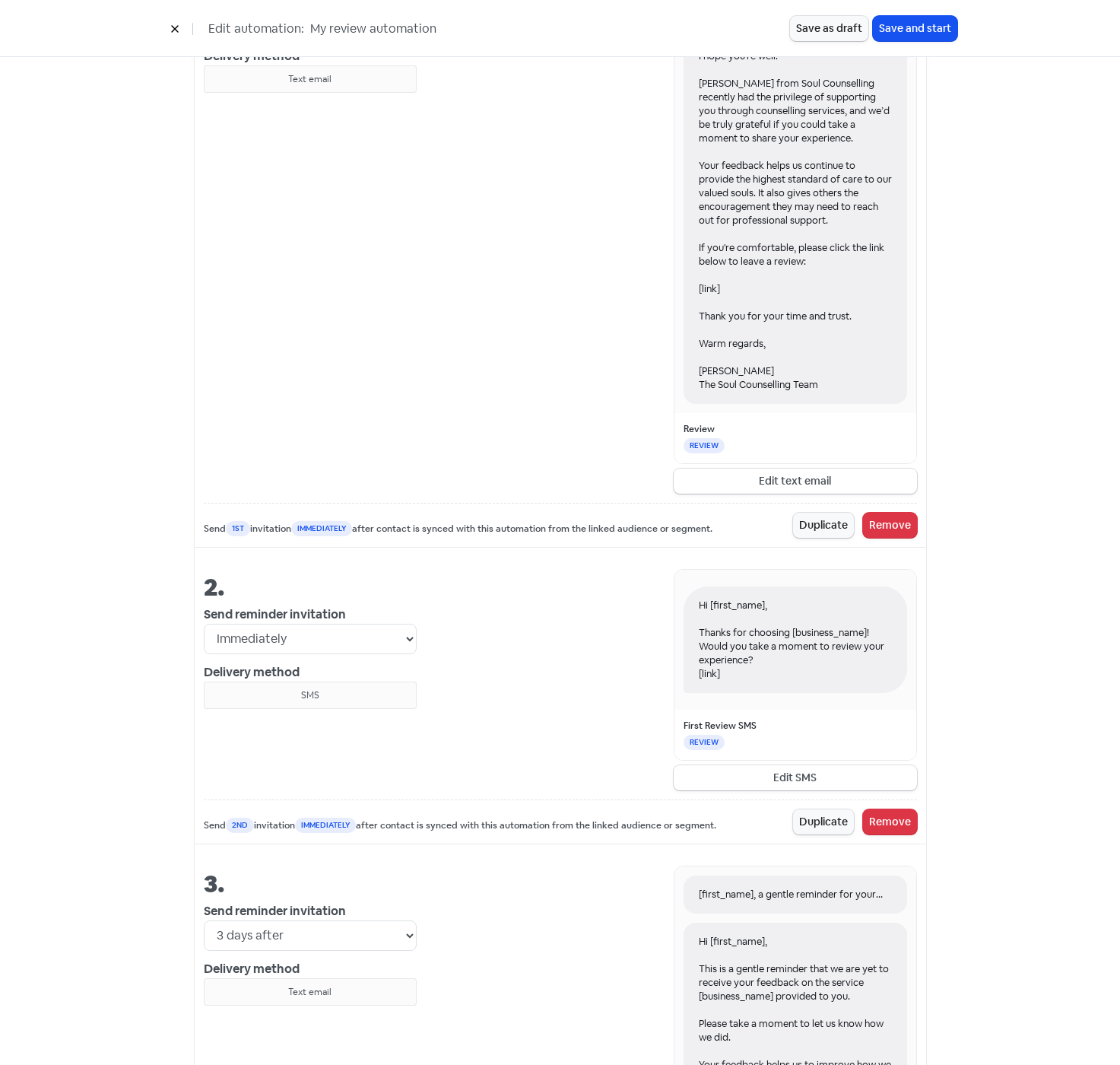
scroll to position [989, 0]
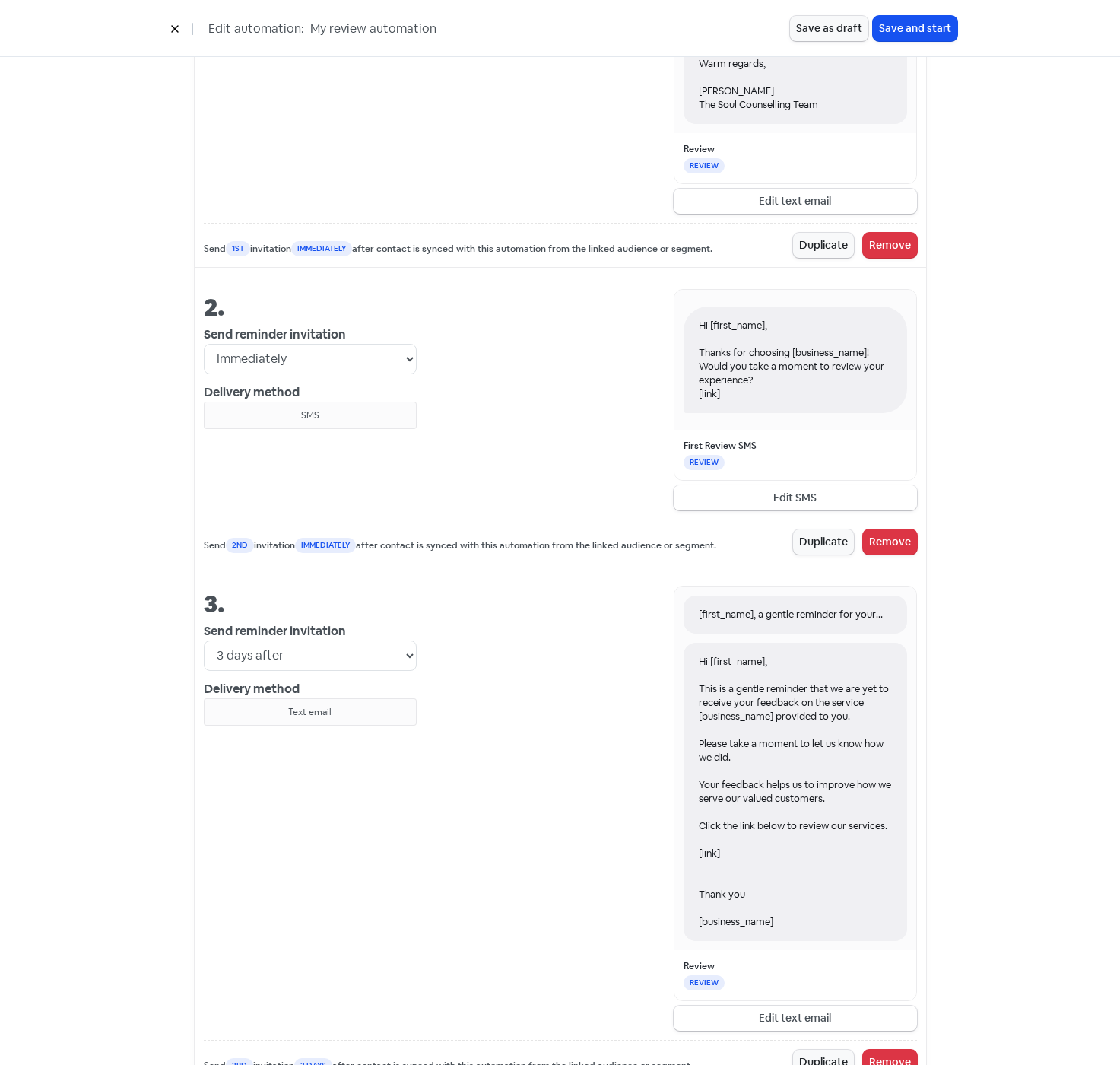
click at [769, 493] on button "Edit SMS" at bounding box center [795, 497] width 244 height 25
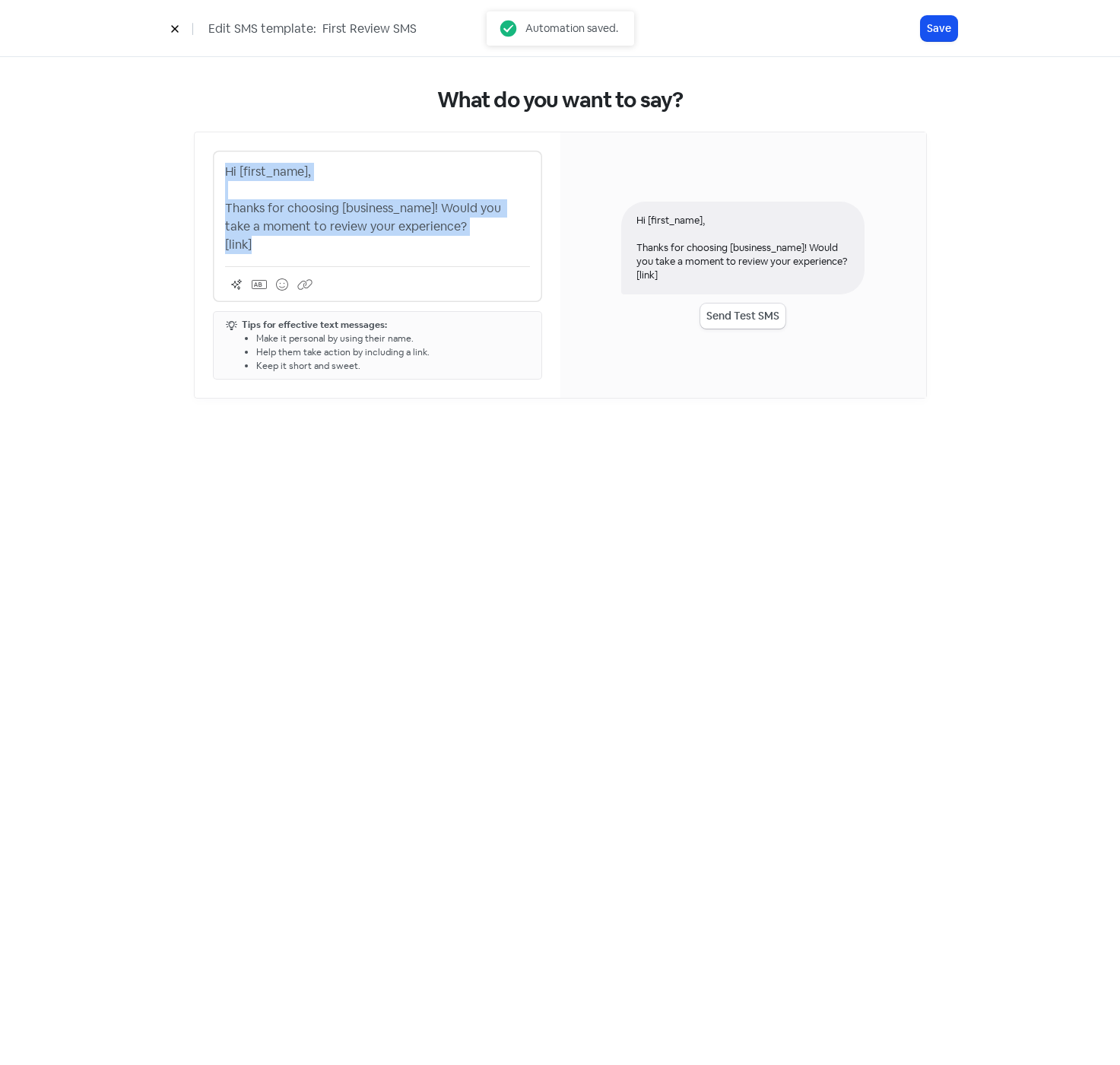
drag, startPoint x: 272, startPoint y: 240, endPoint x: 179, endPoint y: 148, distance: 130.8
click at [179, 148] on div "What do you want to say? Hi [first_name], Thanks for choosing [business_name]! …" at bounding box center [560, 243] width 794 height 372
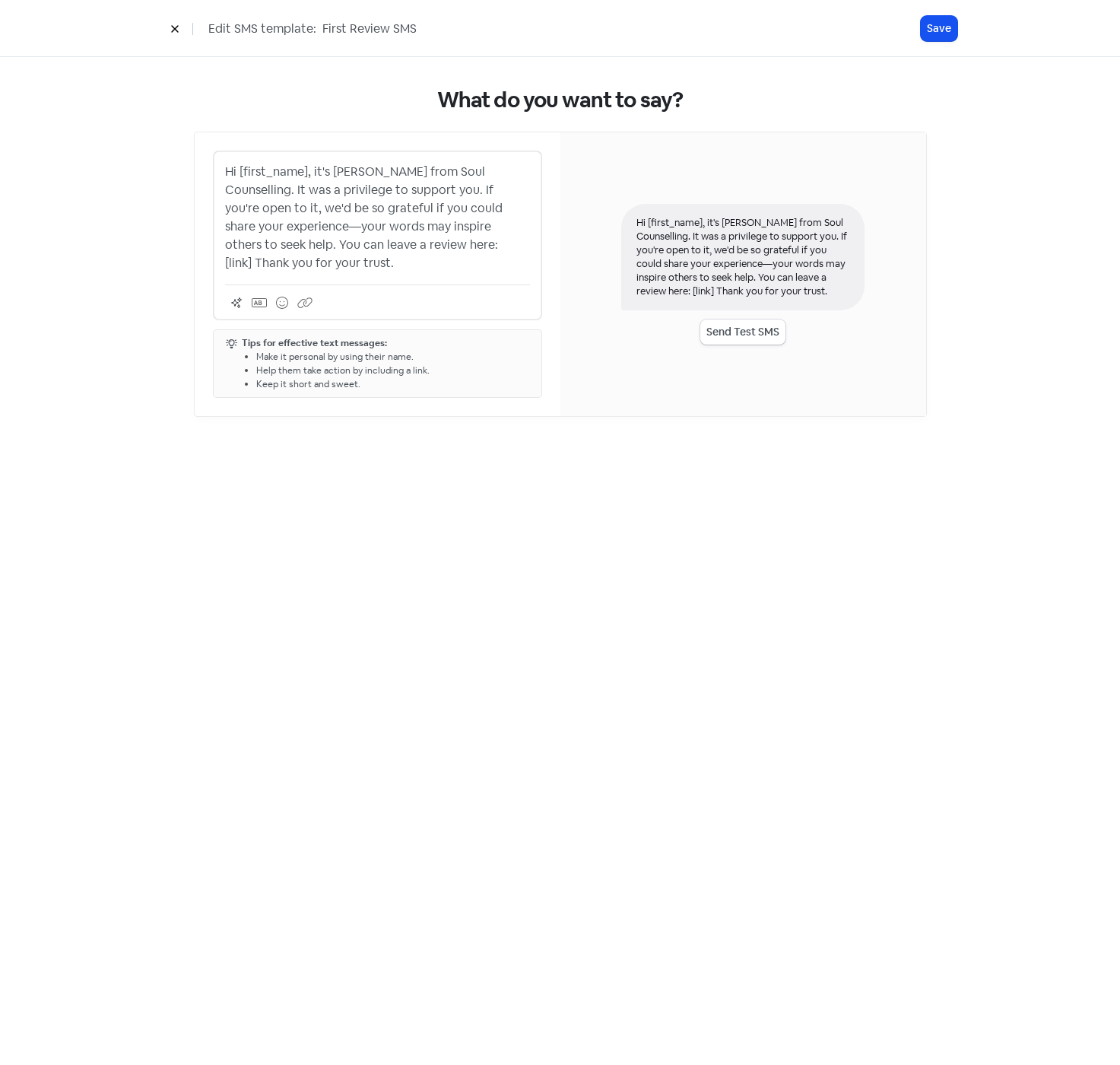
click at [392, 188] on p "Hi [first_name], it's [PERSON_NAME] from Soul Counselling. It was a privilege t…" at bounding box center [377, 217] width 305 height 110
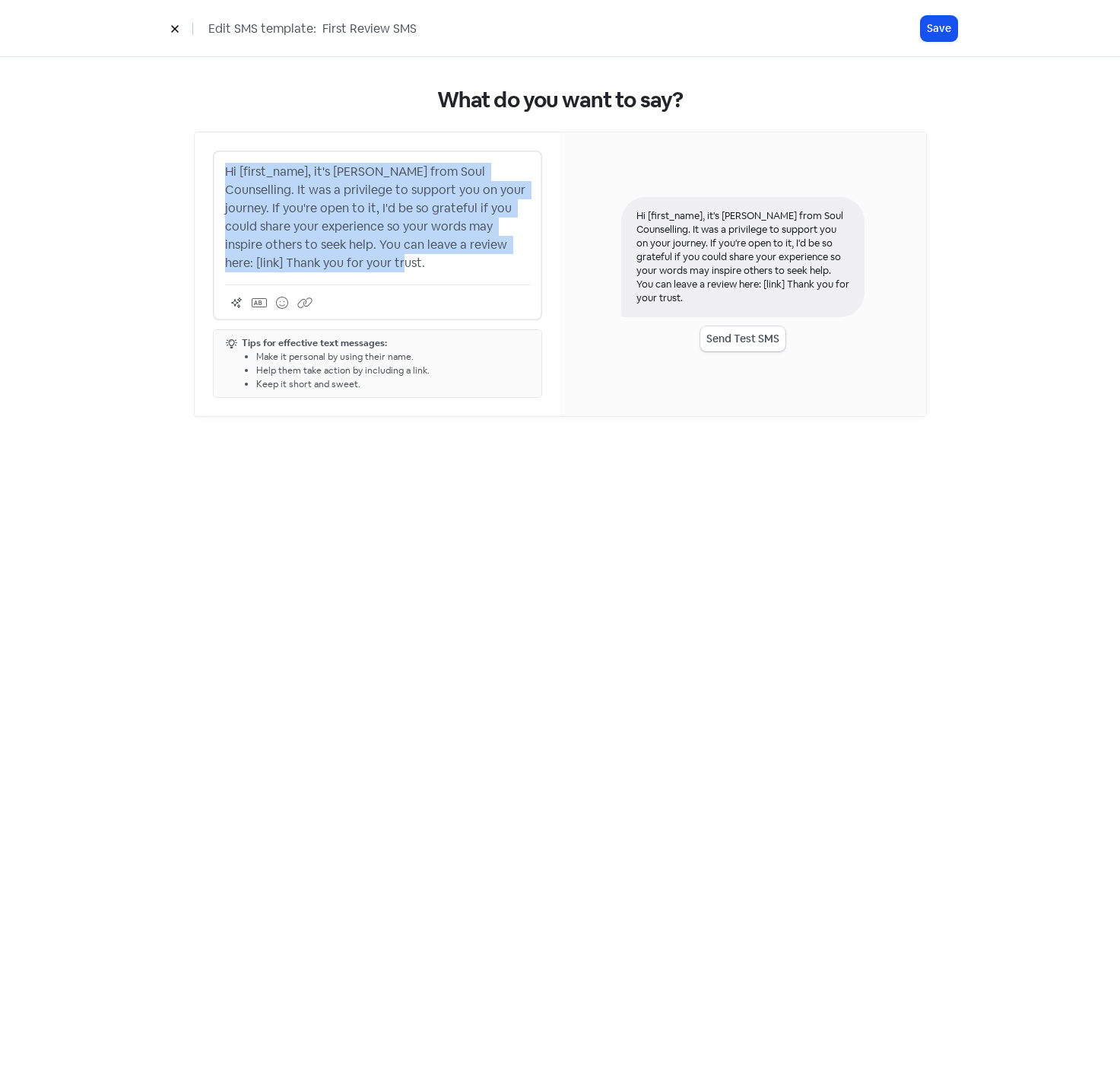
copy p "Hi [first_name], it's [PERSON_NAME] from Soul Counselling. It was a privilege t…"
drag, startPoint x: 470, startPoint y: 260, endPoint x: 458, endPoint y: 261, distance: 12.0
click at [470, 260] on p "Hi [first_name], it's [PERSON_NAME] from Soul Counselling. It was a privilege t…" at bounding box center [377, 217] width 305 height 110
drag, startPoint x: 343, startPoint y: 261, endPoint x: 206, endPoint y: 172, distance: 163.4
click at [206, 172] on div "Hi [first_name], it's [PERSON_NAME] from Soul Counselling. It was a privilege t…" at bounding box center [377, 273] width 365 height 283
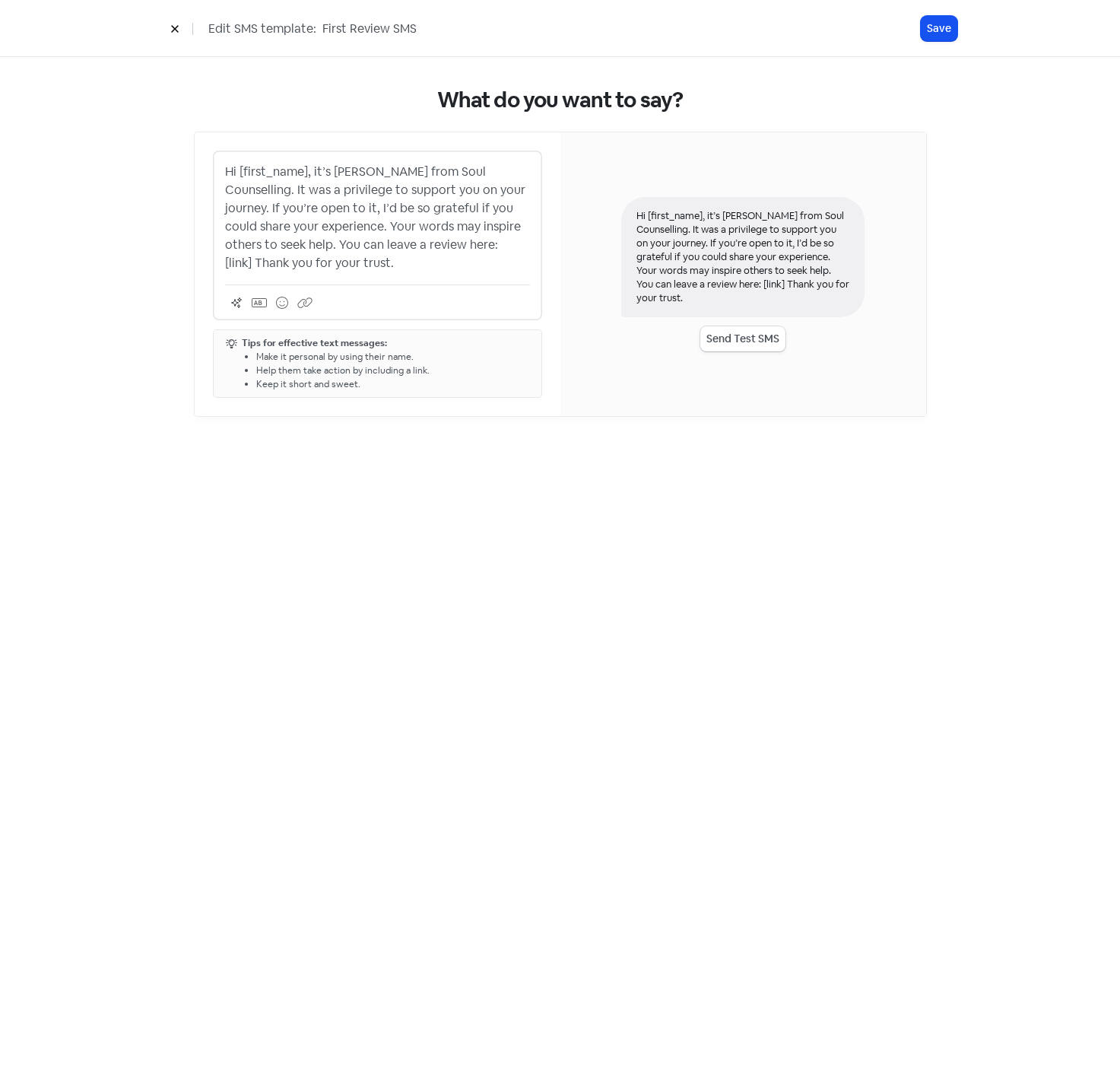
click at [471, 242] on p "Hi [first_name], it’s [PERSON_NAME] from Soul Counselling. It was a privilege t…" at bounding box center [377, 217] width 305 height 110
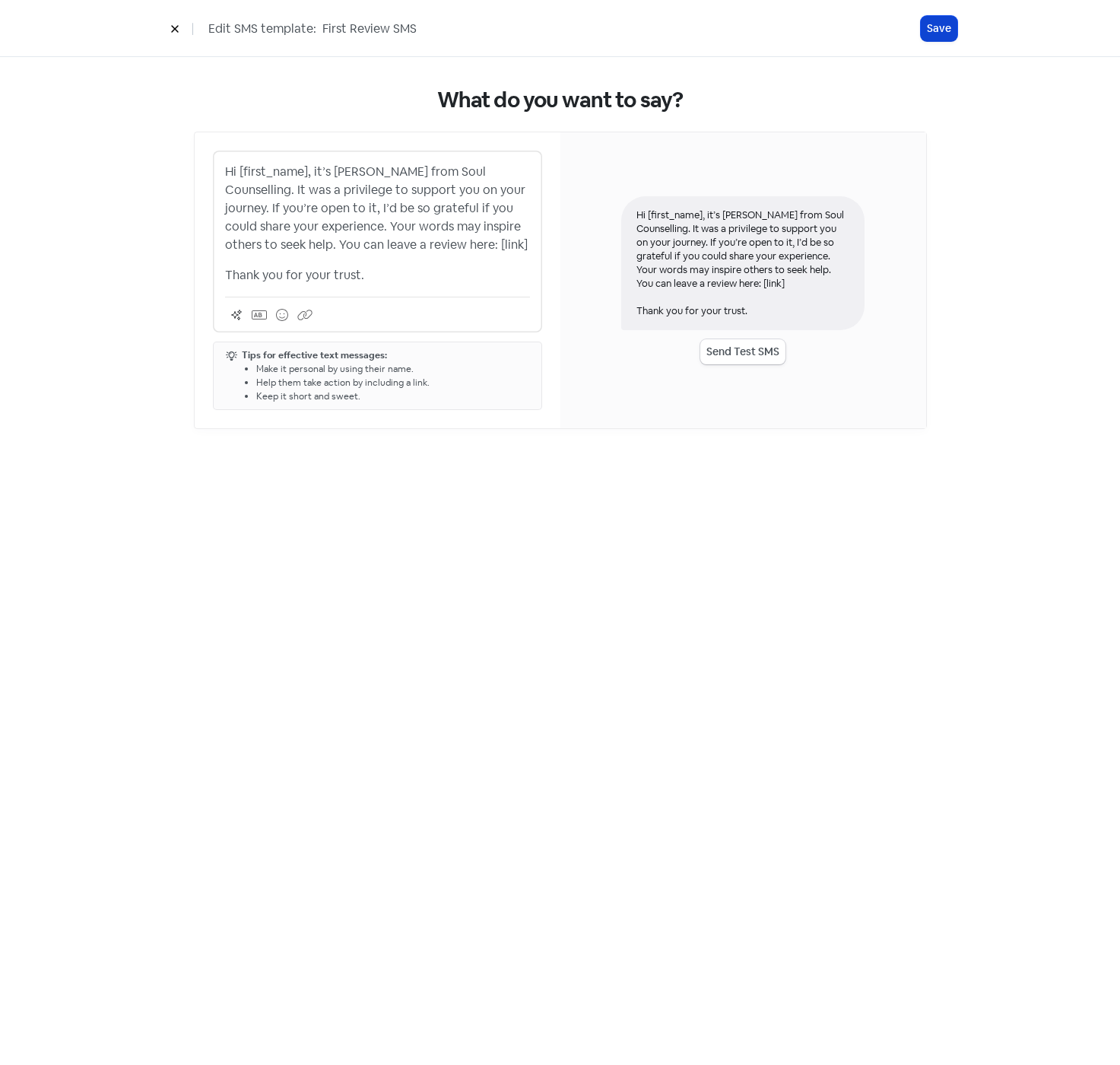
click at [932, 31] on button "Save" at bounding box center [939, 28] width 37 height 25
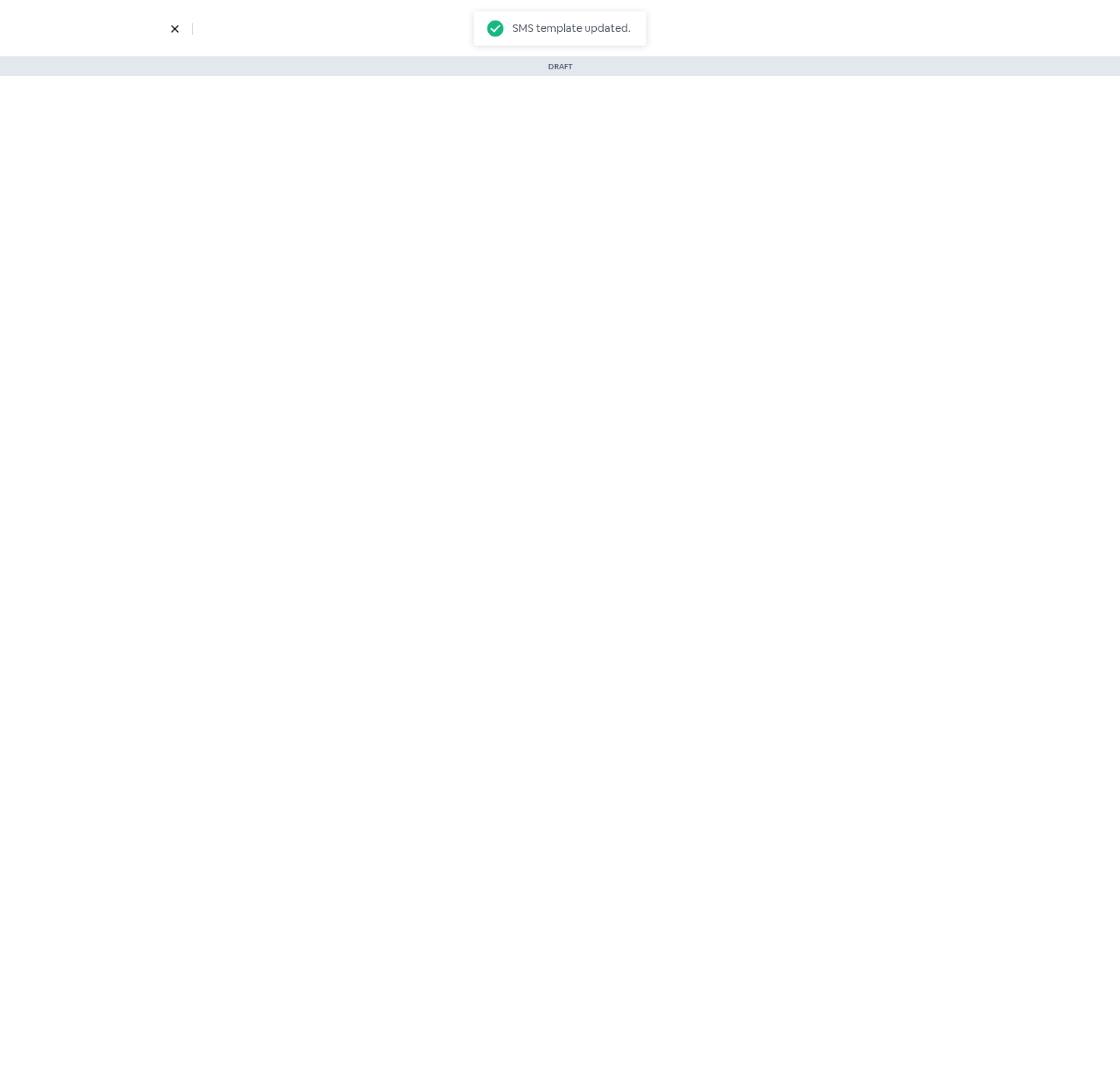
select select "901"
select select "1332"
select select "3"
select select "7"
select select "9"
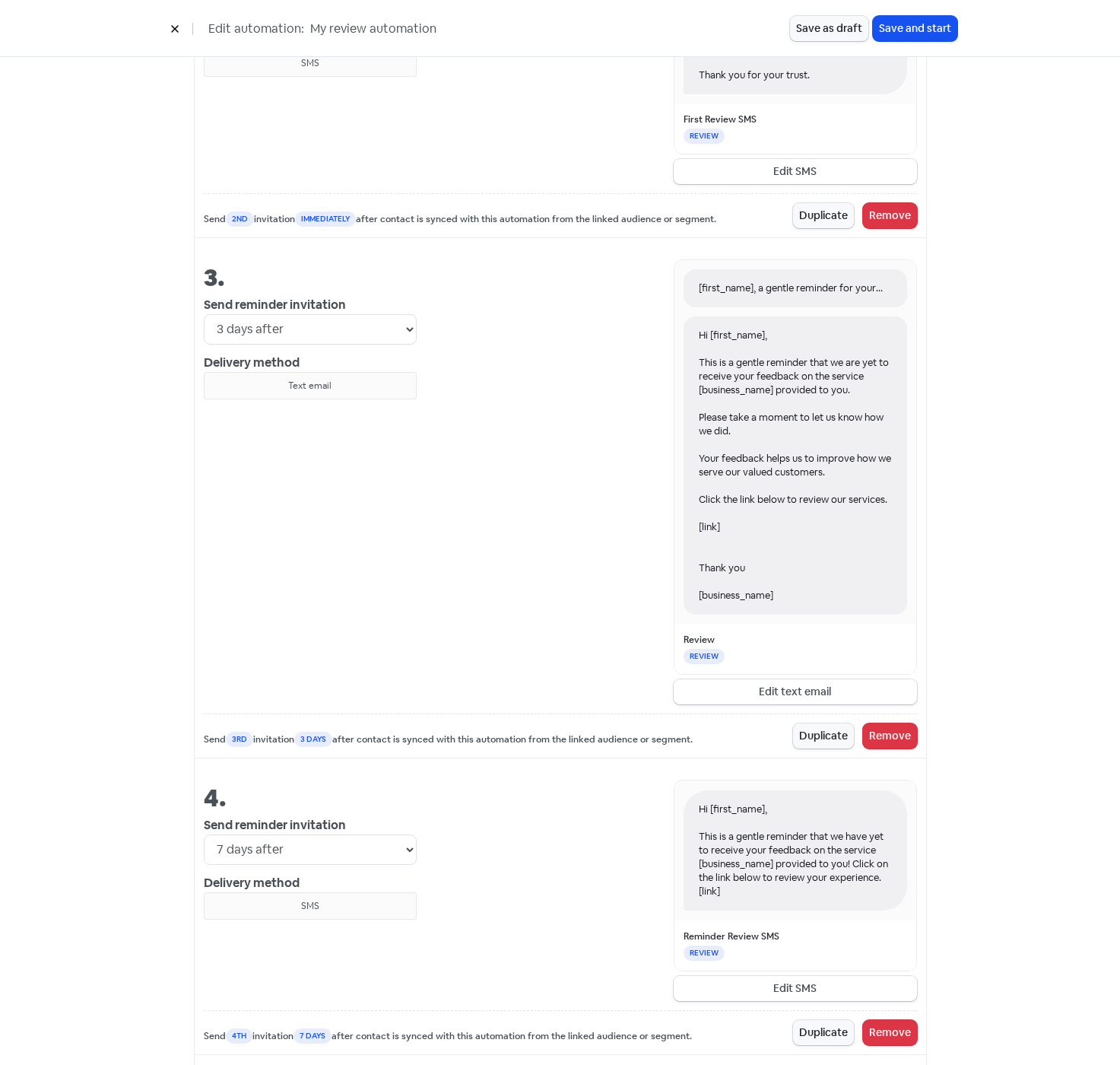
scroll to position [1370, 0]
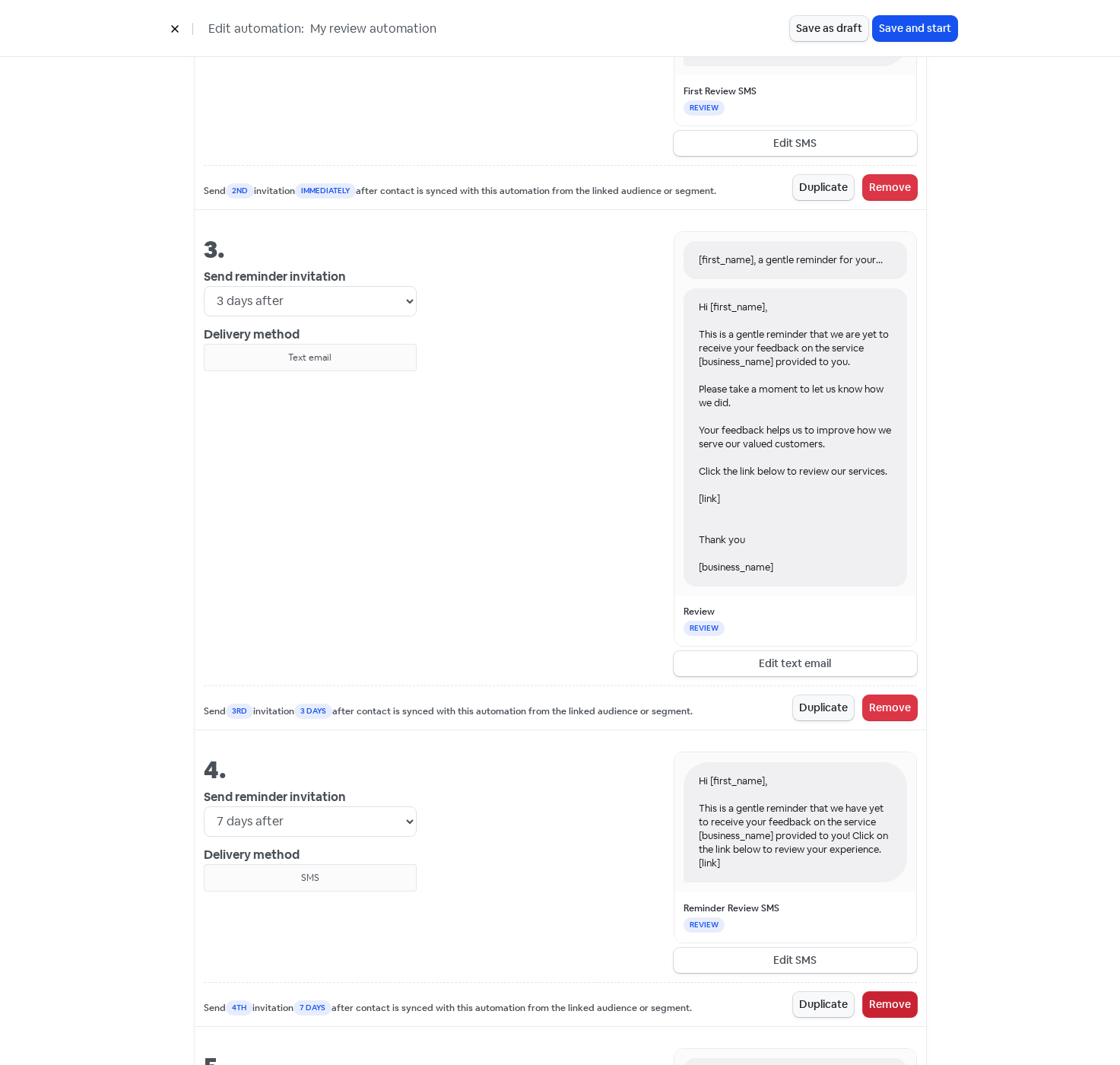
click at [878, 1010] on button "Remove" at bounding box center [890, 1004] width 54 height 25
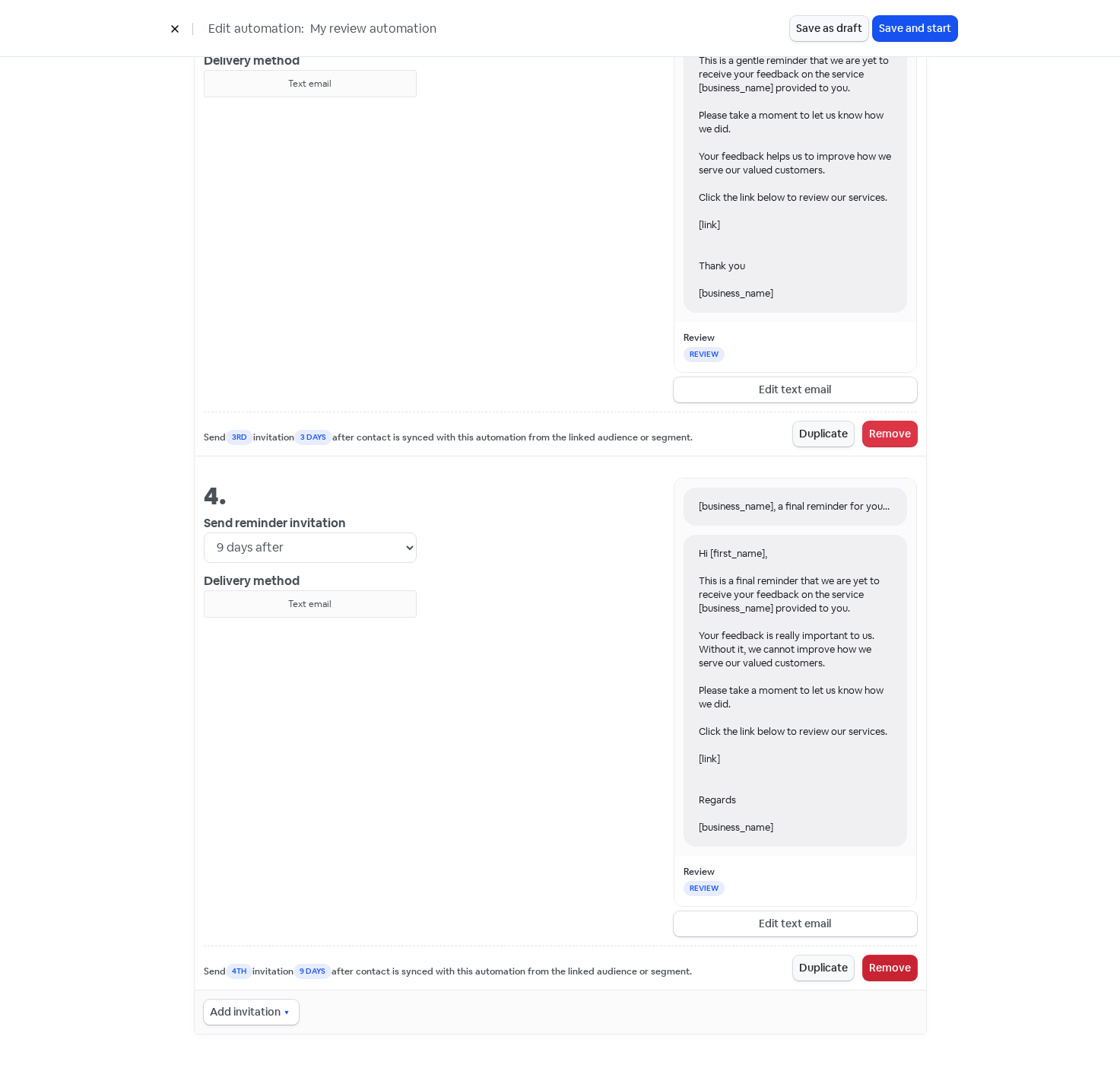
click at [875, 971] on button "Remove" at bounding box center [890, 967] width 54 height 25
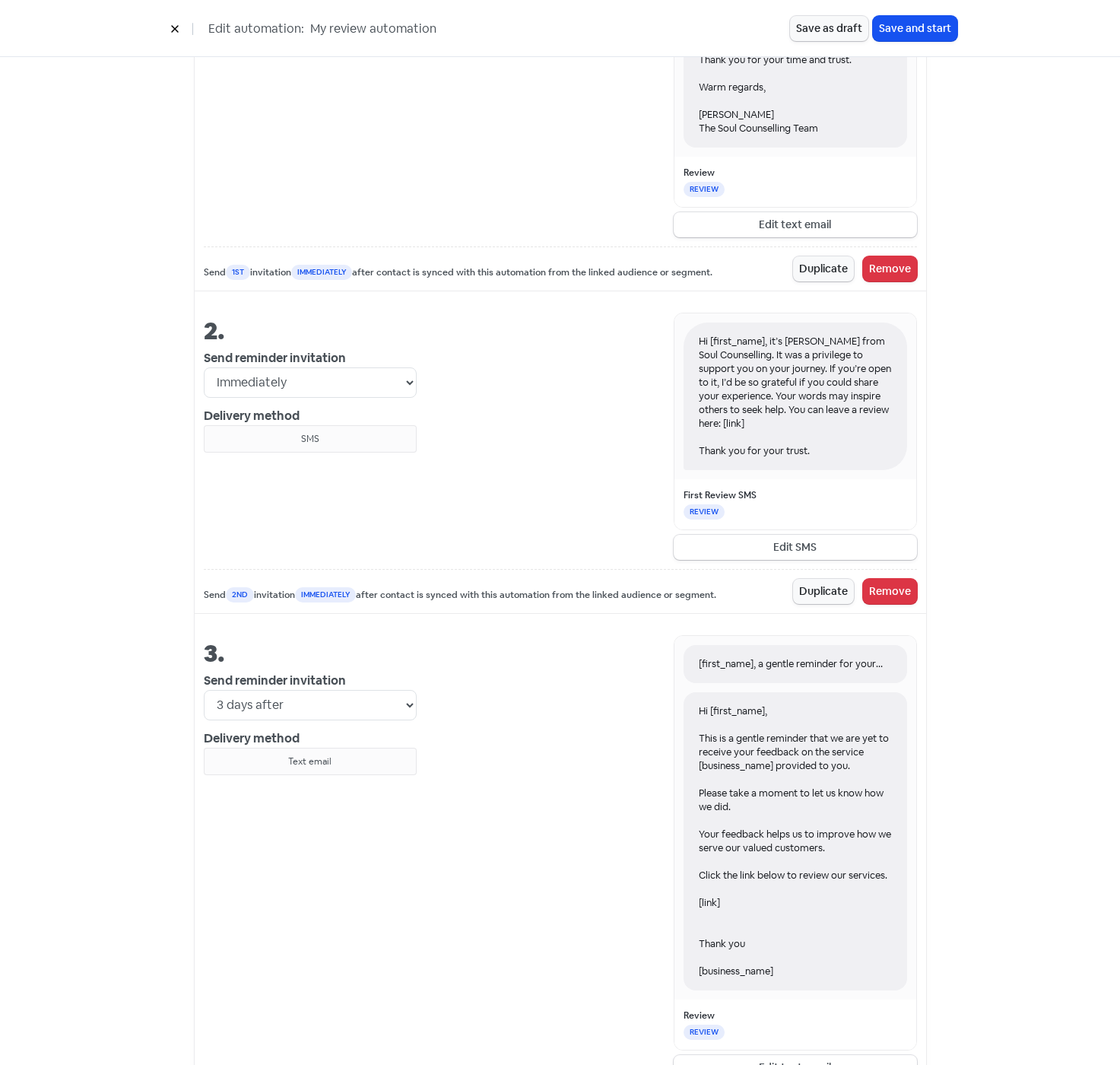
scroll to position [1109, 0]
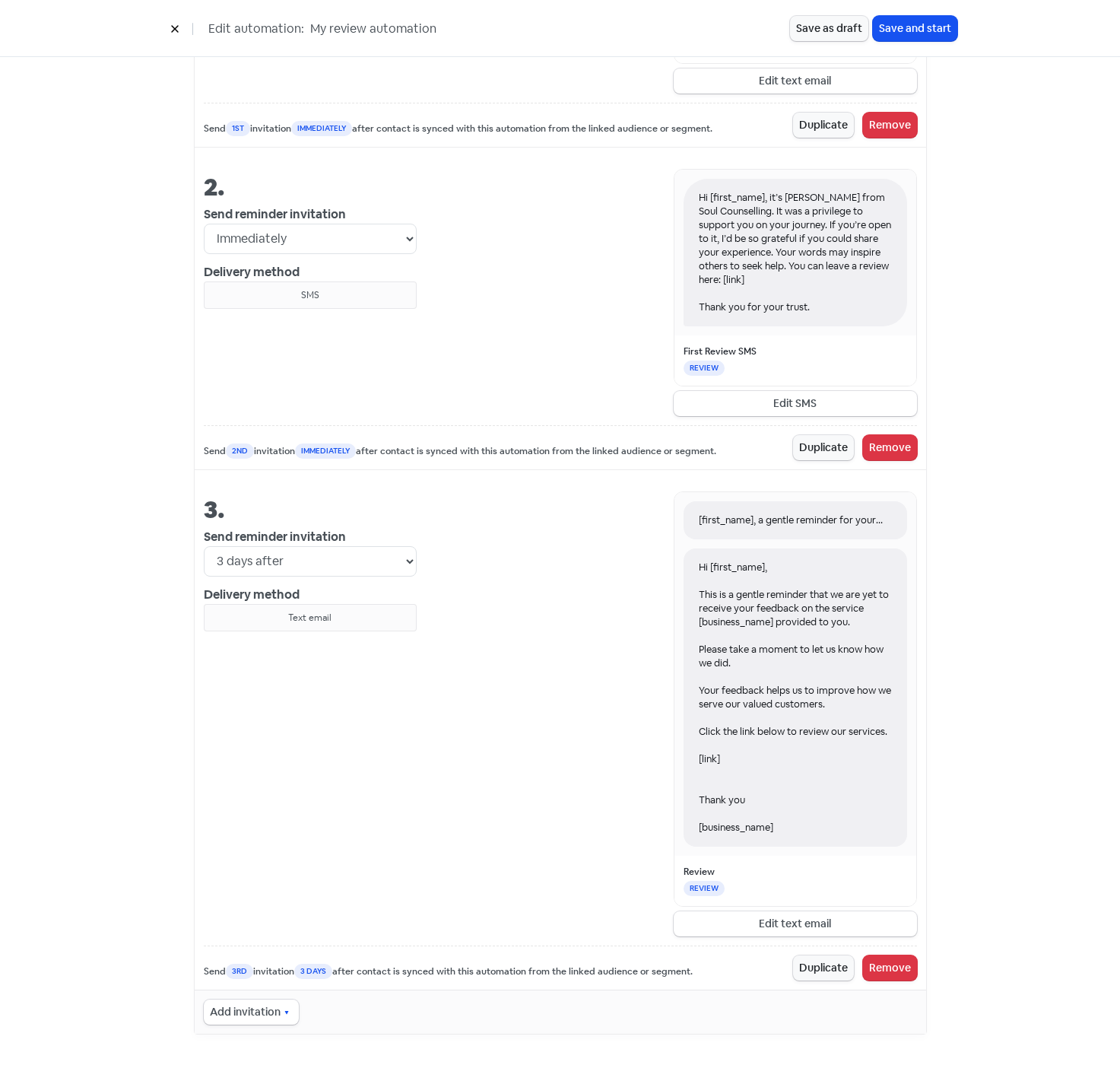
click at [759, 642] on div "Hi [first_name], This is a gentle reminder that we are yet to receive your feed…" at bounding box center [795, 697] width 223 height 298
click at [759, 621] on div "Hi [first_name], This is a gentle reminder that we are yet to receive your feed…" at bounding box center [795, 697] width 223 height 298
click at [737, 916] on button "Edit text email" at bounding box center [795, 923] width 244 height 25
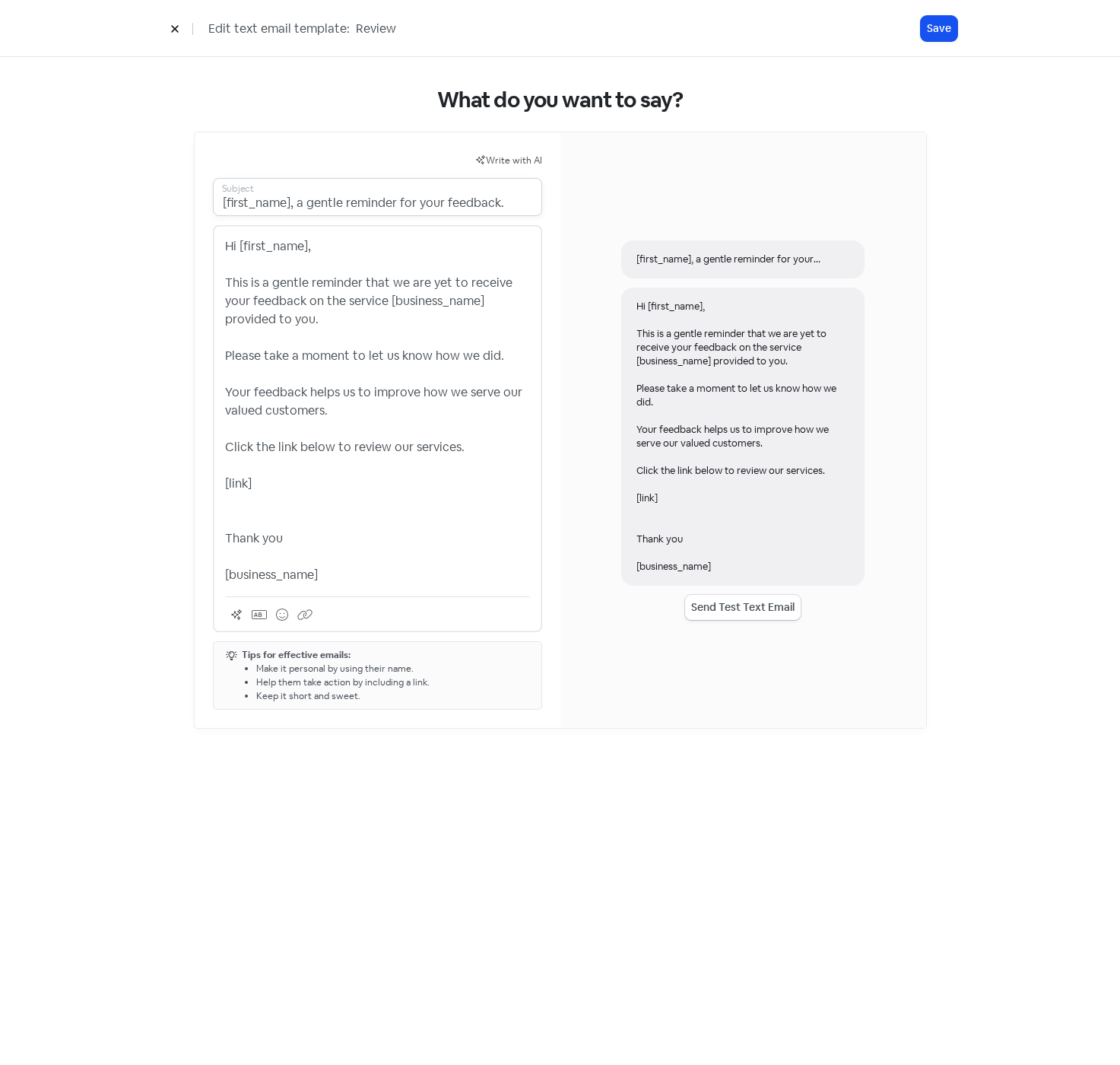
click at [445, 201] on input "[first_name], a gentle reminder for your feedback." at bounding box center [377, 197] width 329 height 38
type input "[first_name], a gentle reminder for your Soul Counselling feedback."
click at [421, 293] on p "Hi [first_name], This is a gentle reminder that we are yet to receive your feed…" at bounding box center [377, 411] width 305 height 347
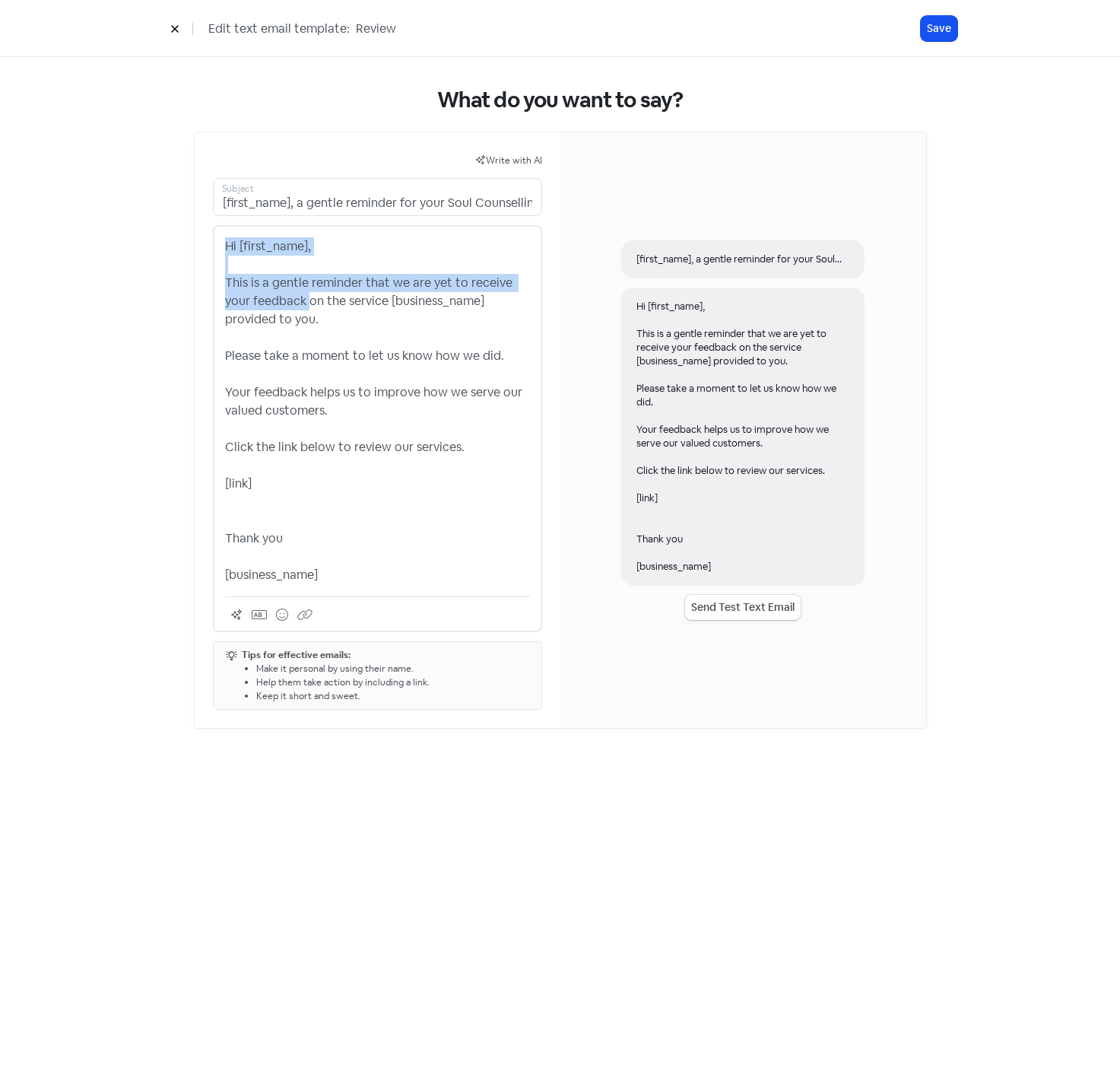
drag, startPoint x: 224, startPoint y: 242, endPoint x: 309, endPoint y: 301, distance: 103.5
click at [309, 301] on p "Hi [first_name], This is a gentle reminder that we are yet to receive your feed…" at bounding box center [377, 411] width 305 height 347
copy p "Hi [first_name], This is a gentle reminder that we are yet to receive your feed…"
click at [305, 405] on p "Hi [first_name], This is a gentle reminder that we are yet to receive your feed…" at bounding box center [377, 411] width 305 height 347
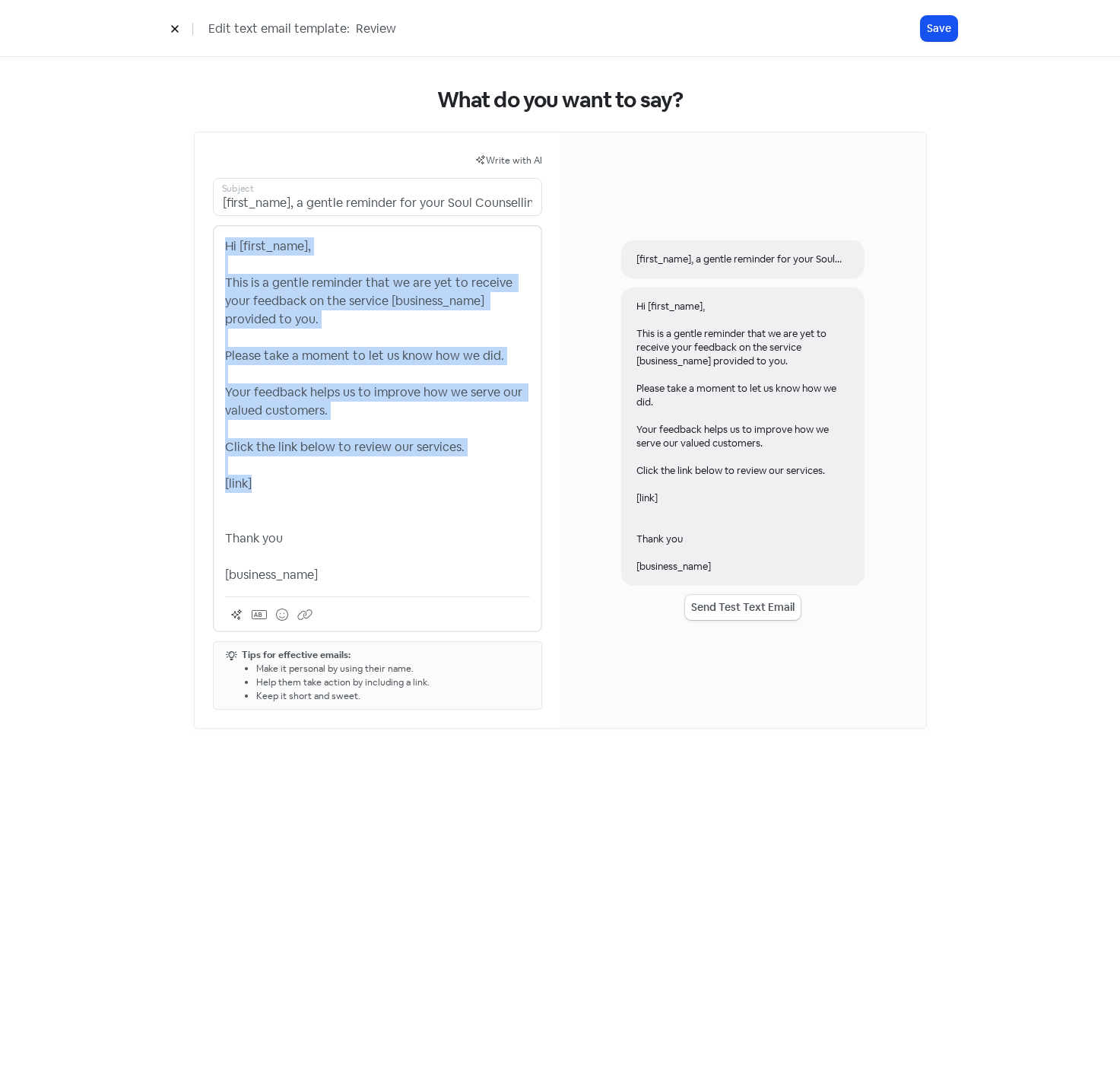
drag, startPoint x: 257, startPoint y: 484, endPoint x: 211, endPoint y: 249, distance: 239.5
click at [211, 249] on div "Write with AI [first_name], a gentle reminder for your Soul Counselling feedbac…" at bounding box center [377, 429] width 365 height 595
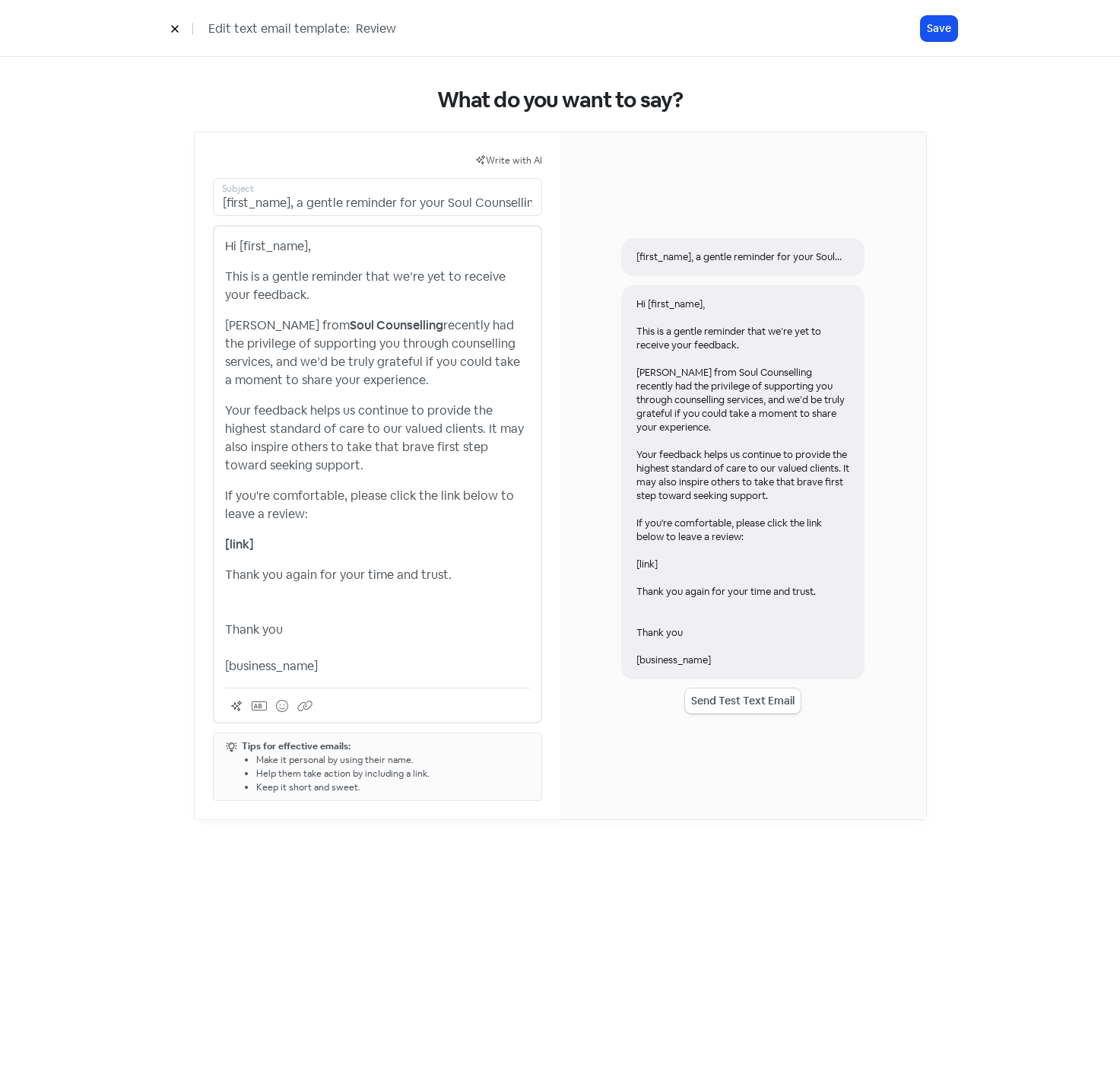
click at [314, 397] on div "Hi [first_name], This is a gentle reminder that we’re yet to receive your feedb…" at bounding box center [377, 456] width 305 height 438
drag, startPoint x: 319, startPoint y: 638, endPoint x: 210, endPoint y: 594, distance: 117.5
click at [210, 594] on div "Write with AI [first_name], a gentle reminder for your Soul Counselling feedbac…" at bounding box center [377, 475] width 365 height 687
click at [288, 660] on p "Thank you again for your time and trust. Thank you [business_name]" at bounding box center [377, 620] width 305 height 110
drag, startPoint x: 334, startPoint y: 670, endPoint x: 197, endPoint y: 604, distance: 152.1
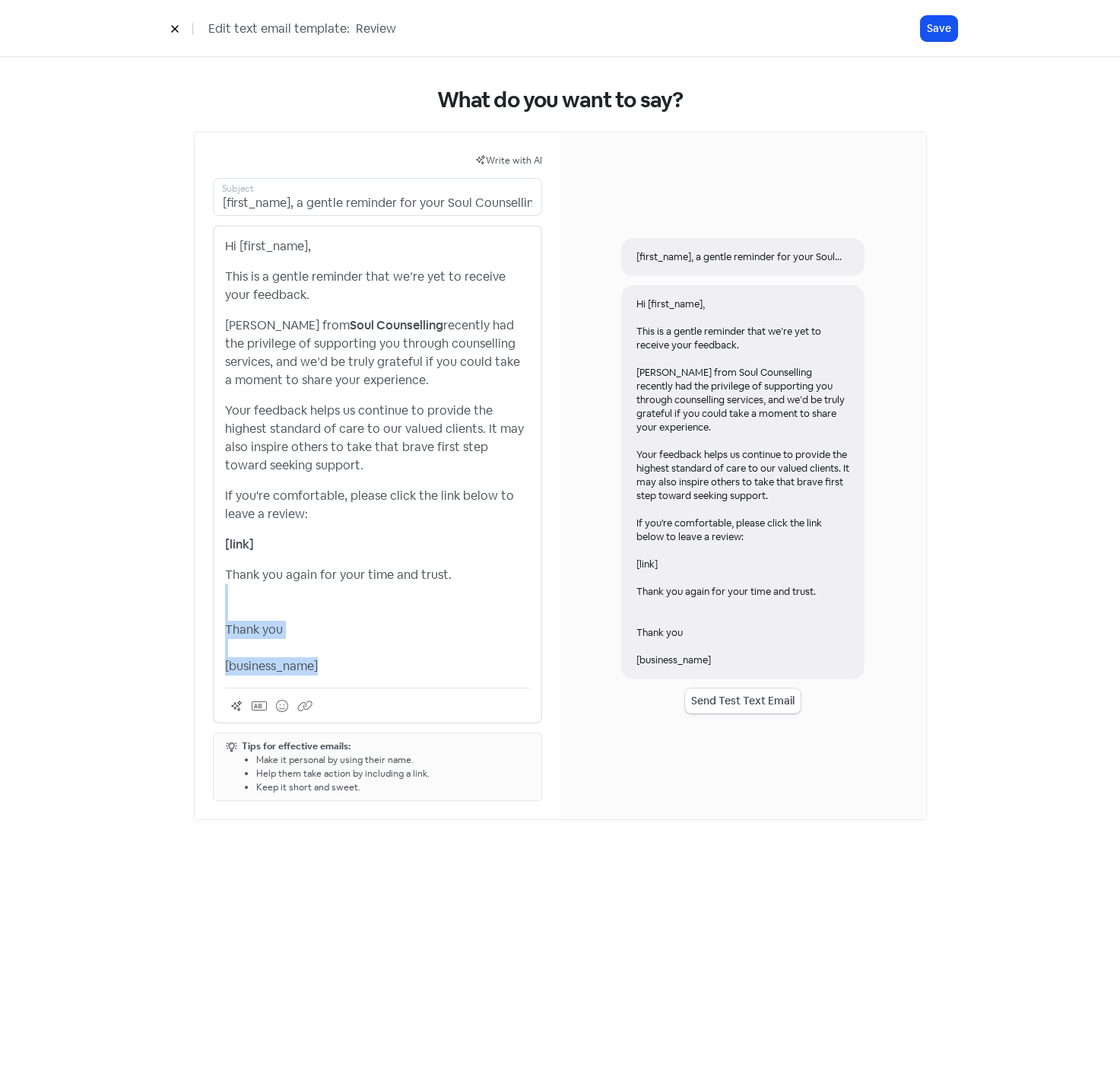
click at [197, 604] on div "Write with AI [first_name], a gentle reminder for your Soul Counselling feedbac…" at bounding box center [377, 475] width 365 height 687
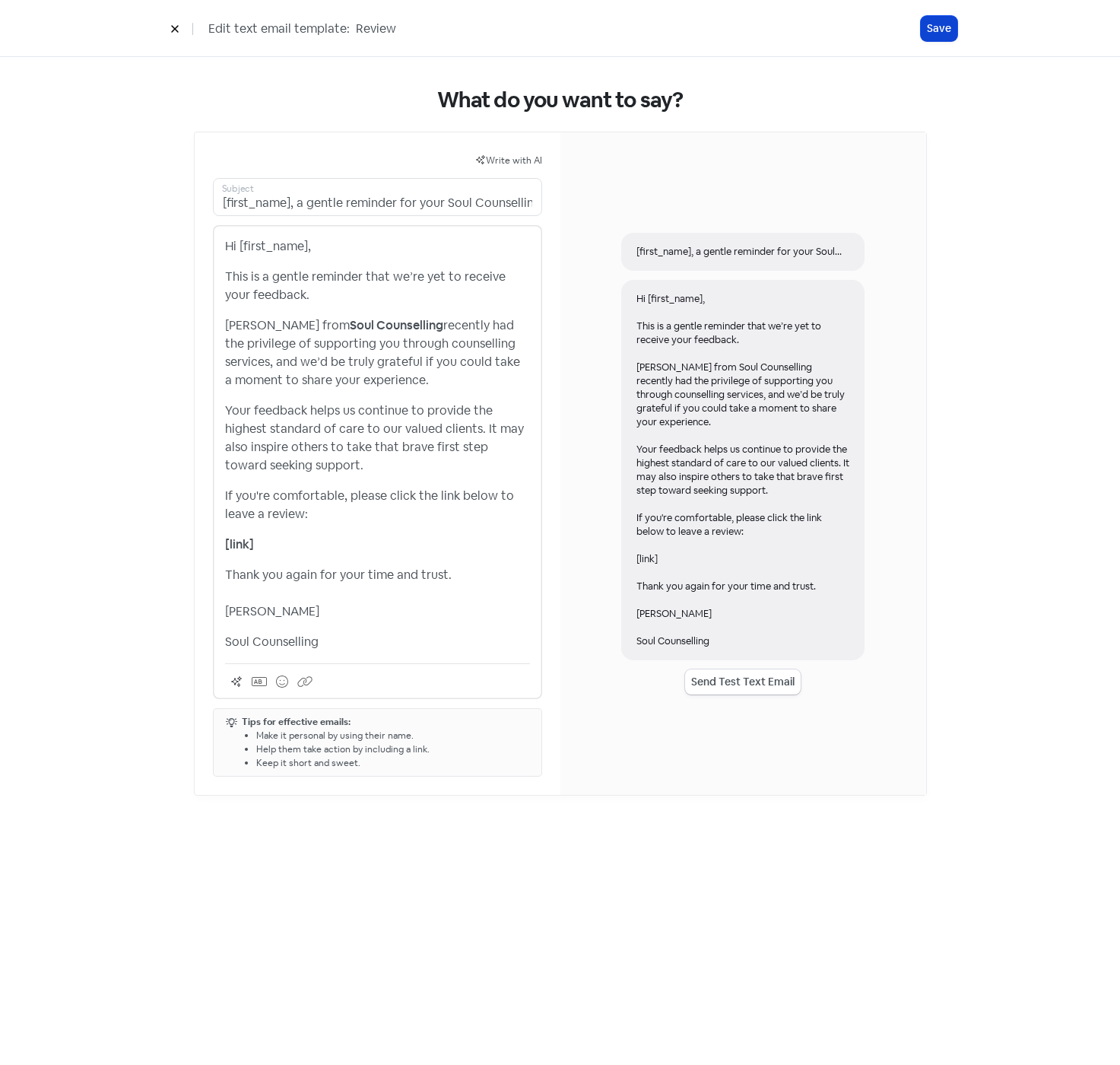
click at [944, 30] on button "Save" at bounding box center [939, 28] width 37 height 25
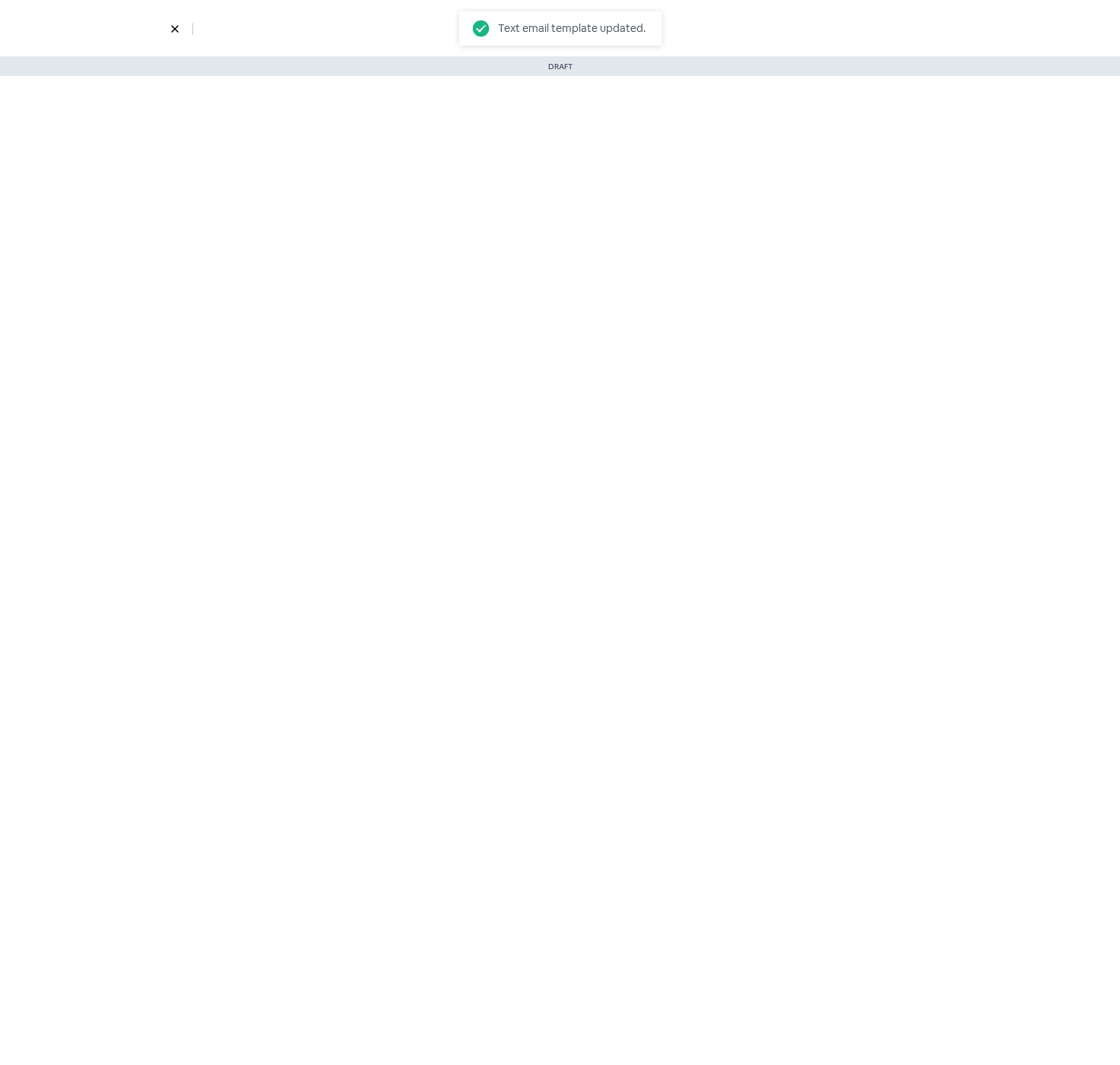
select select "901"
select select "1332"
select select "3"
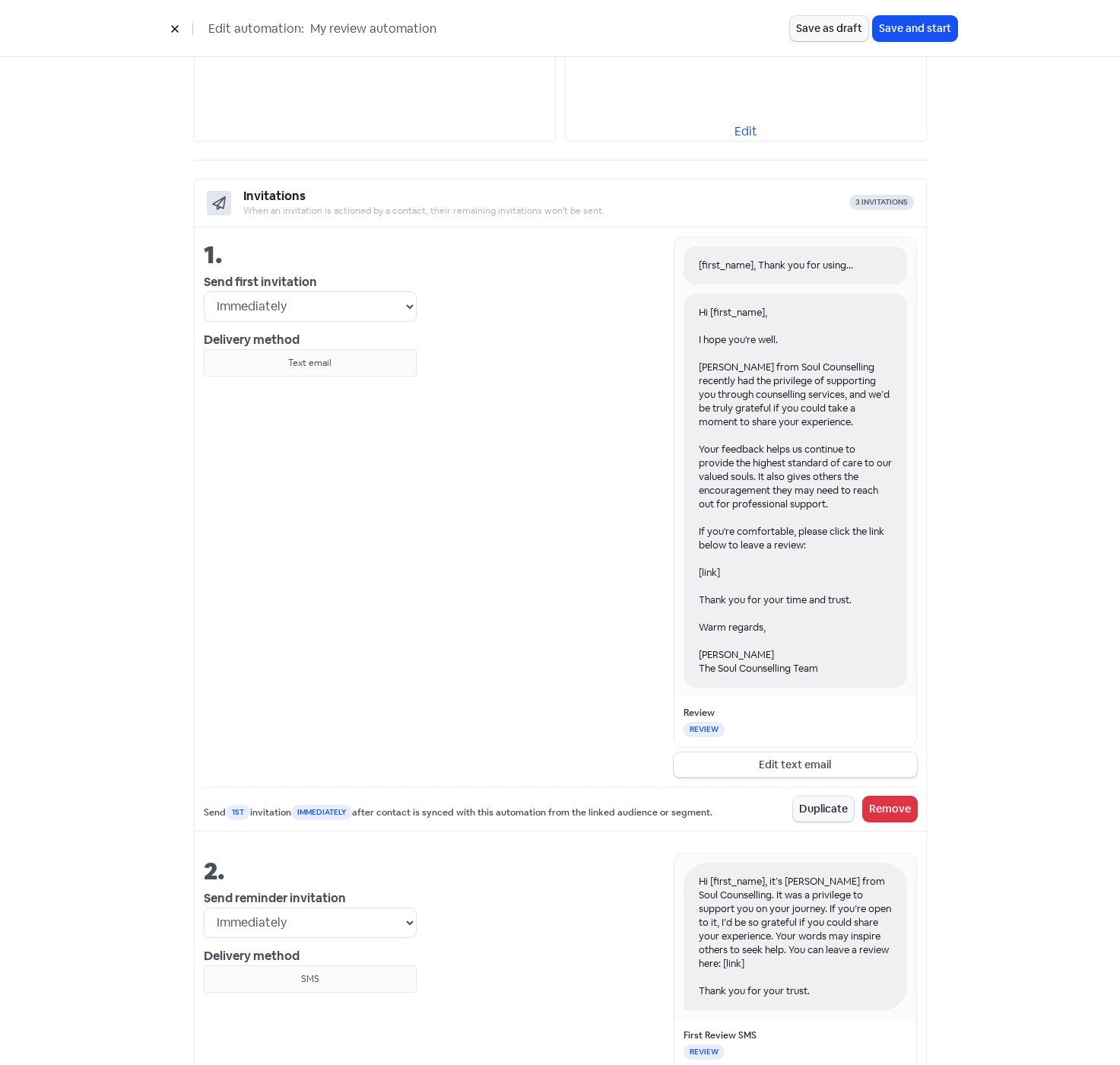
scroll to position [457, 0]
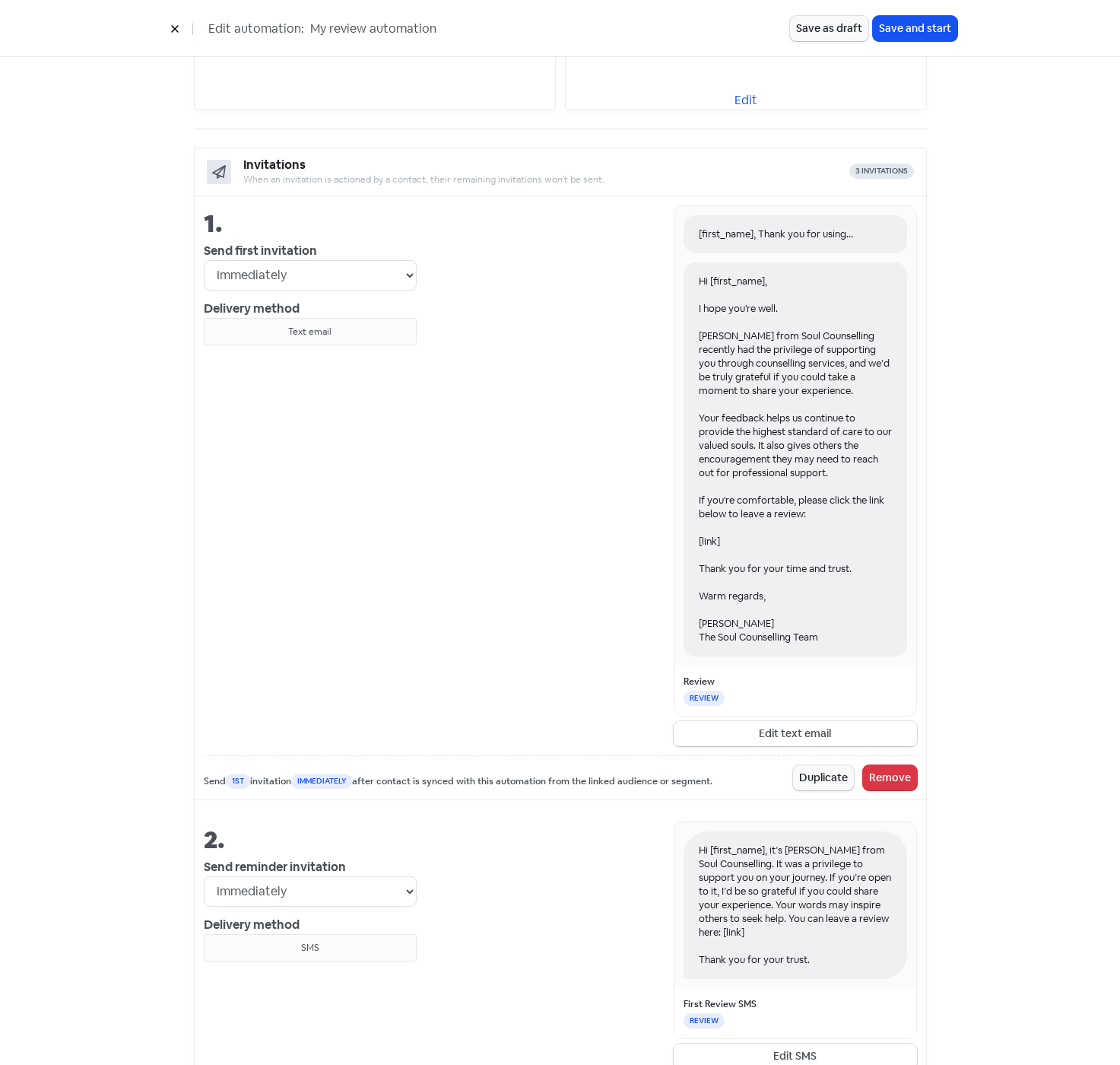
click at [796, 732] on button "Edit text email" at bounding box center [795, 733] width 244 height 25
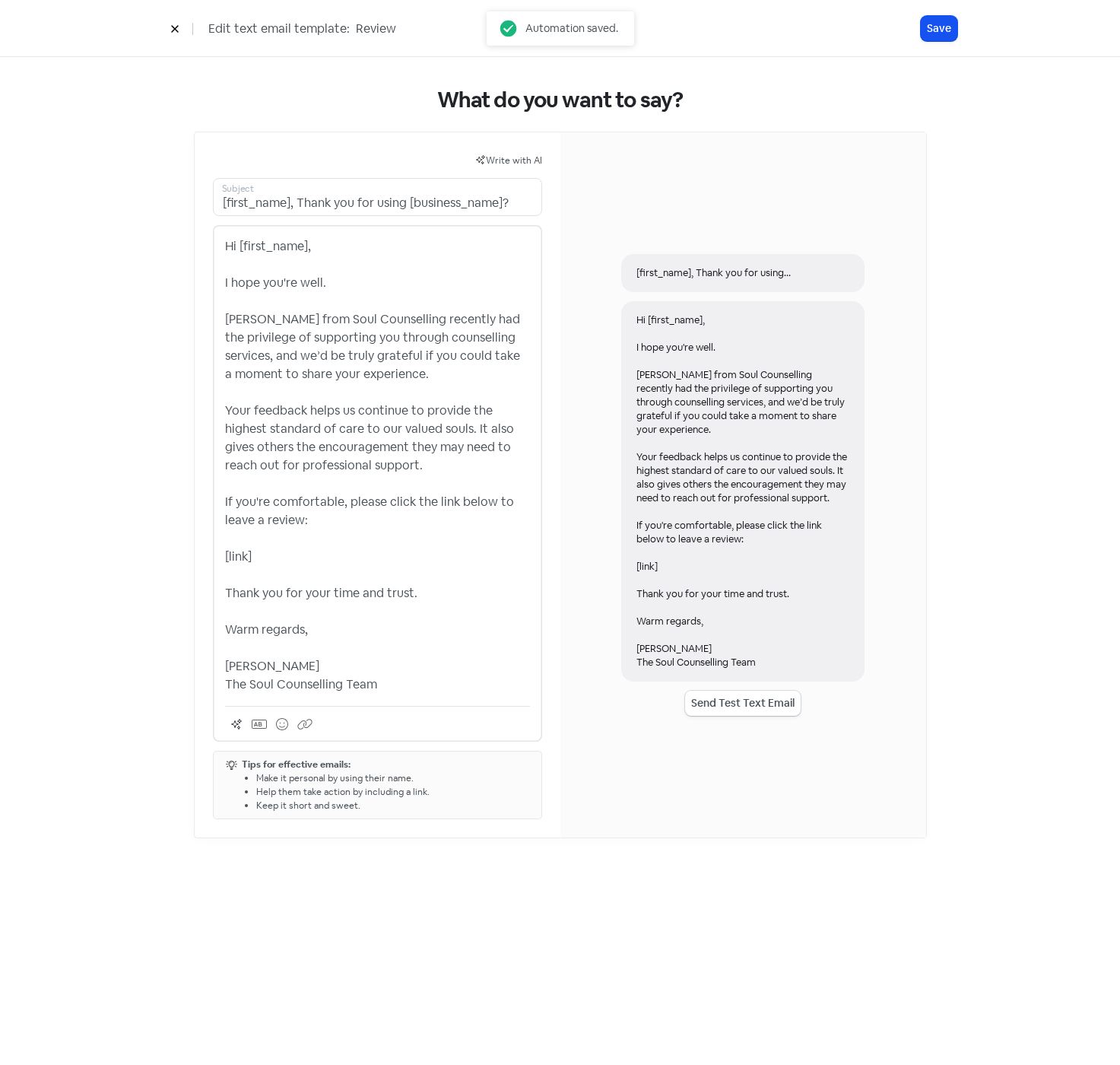
click at [351, 641] on p "Hi [first_name], I hope you're well. [PERSON_NAME] from Soul Counselling recent…" at bounding box center [377, 465] width 305 height 457
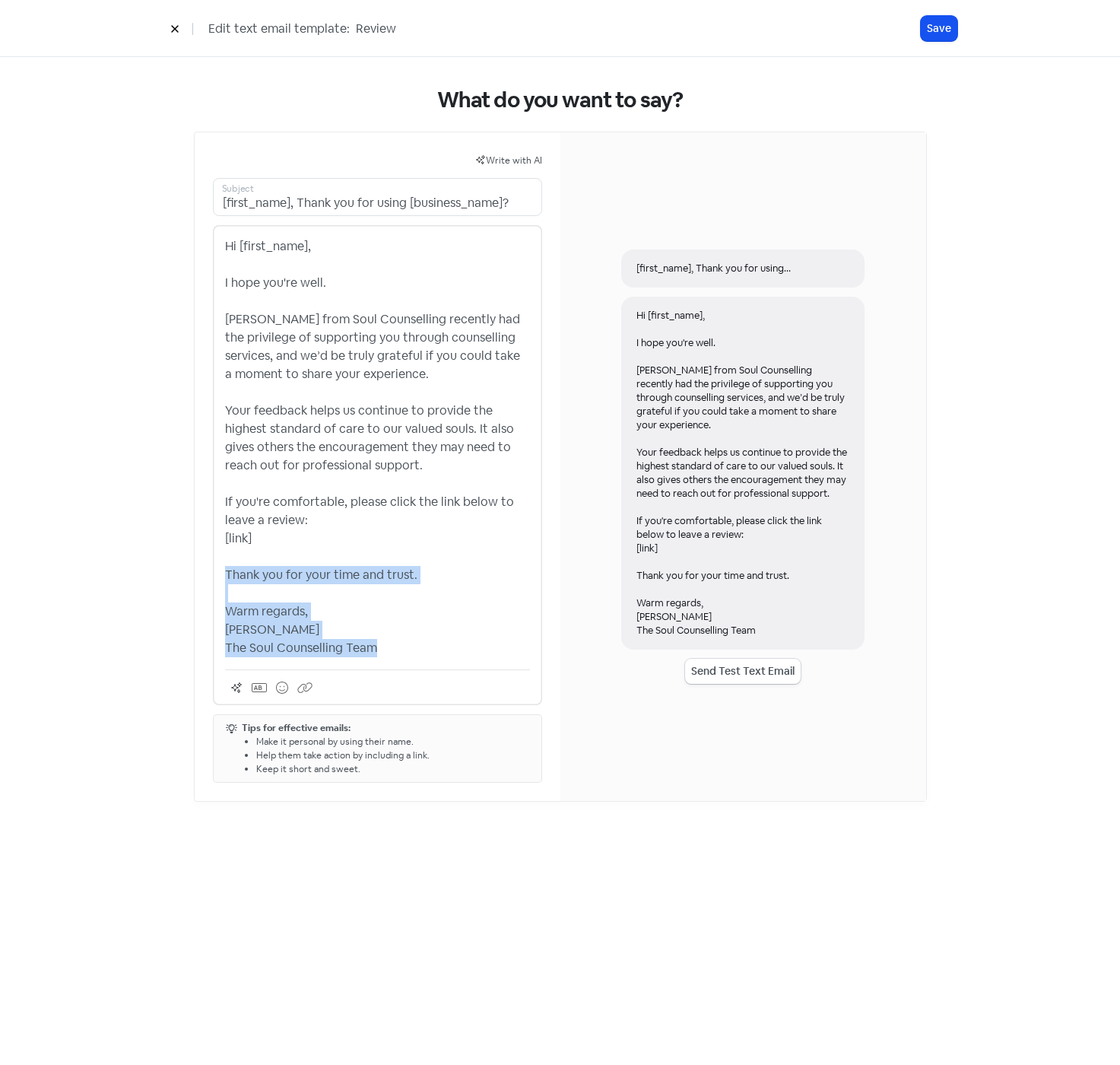
copy p "Thank you for your time and trust. Warm regards, [PERSON_NAME] The Soul Counsel…"
click at [956, 28] on button "Save" at bounding box center [939, 28] width 37 height 25
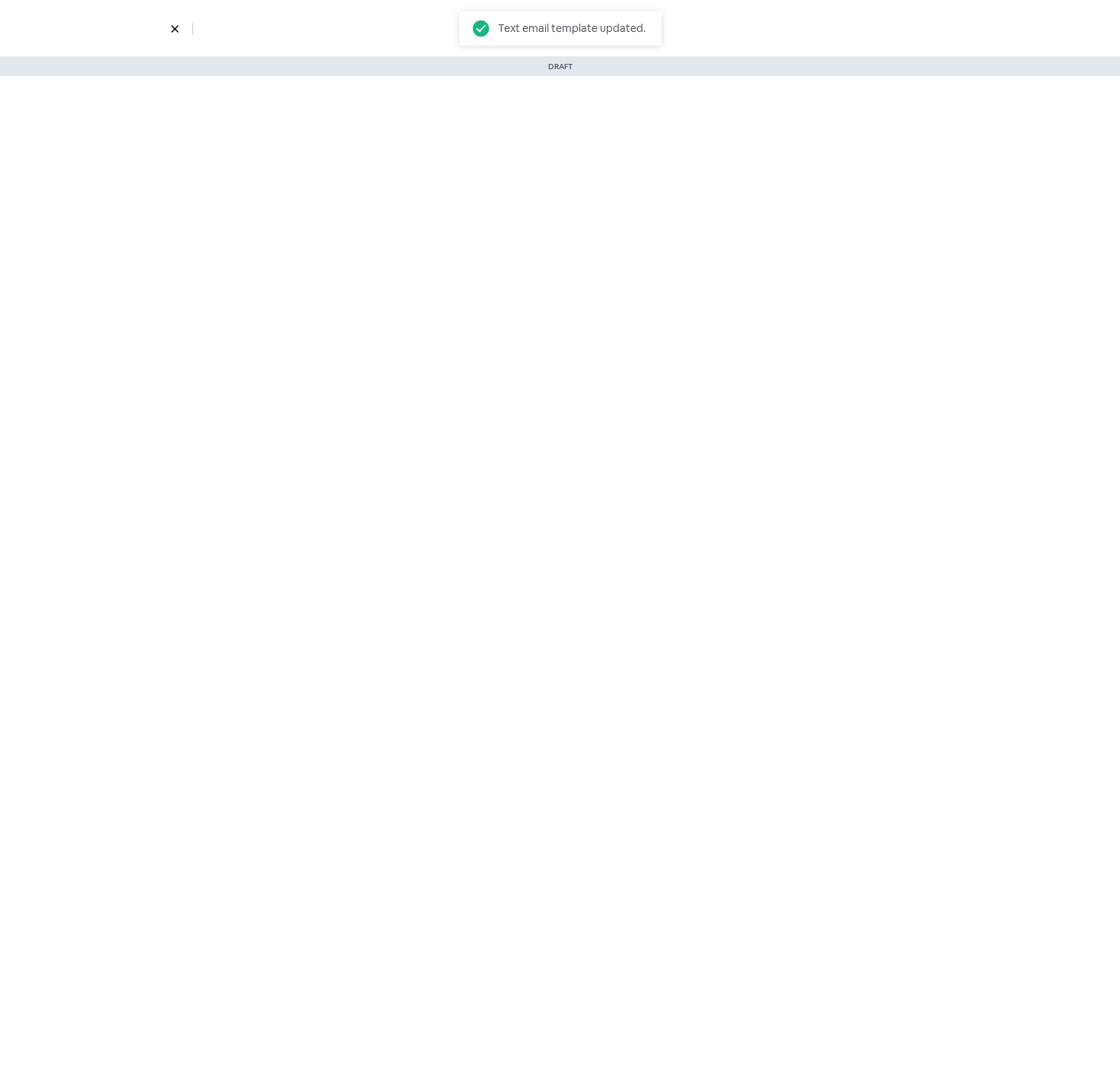
select select "901"
select select "1332"
select select "3"
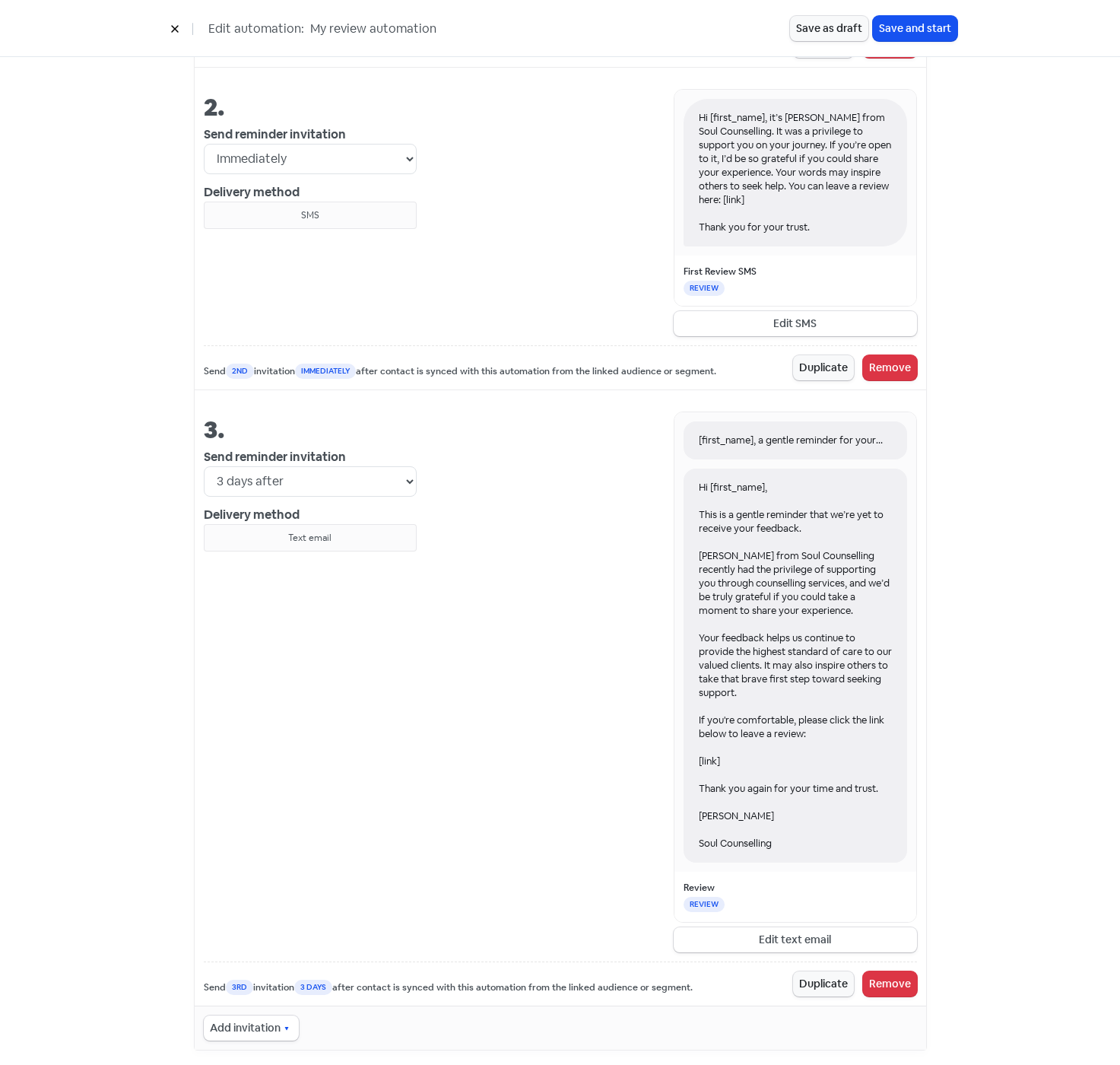
scroll to position [1178, 0]
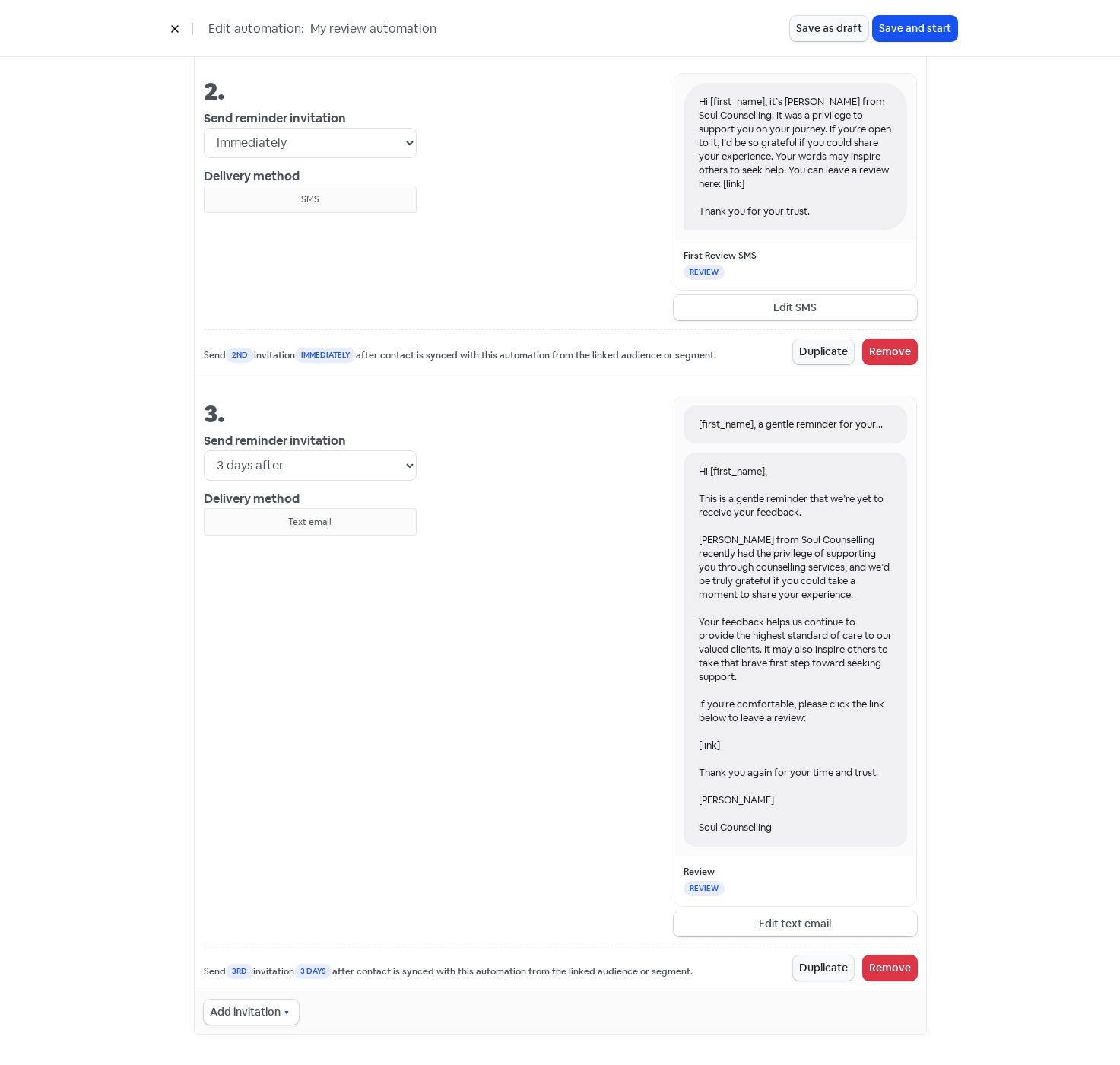
click at [797, 921] on button "Edit text email" at bounding box center [795, 923] width 244 height 25
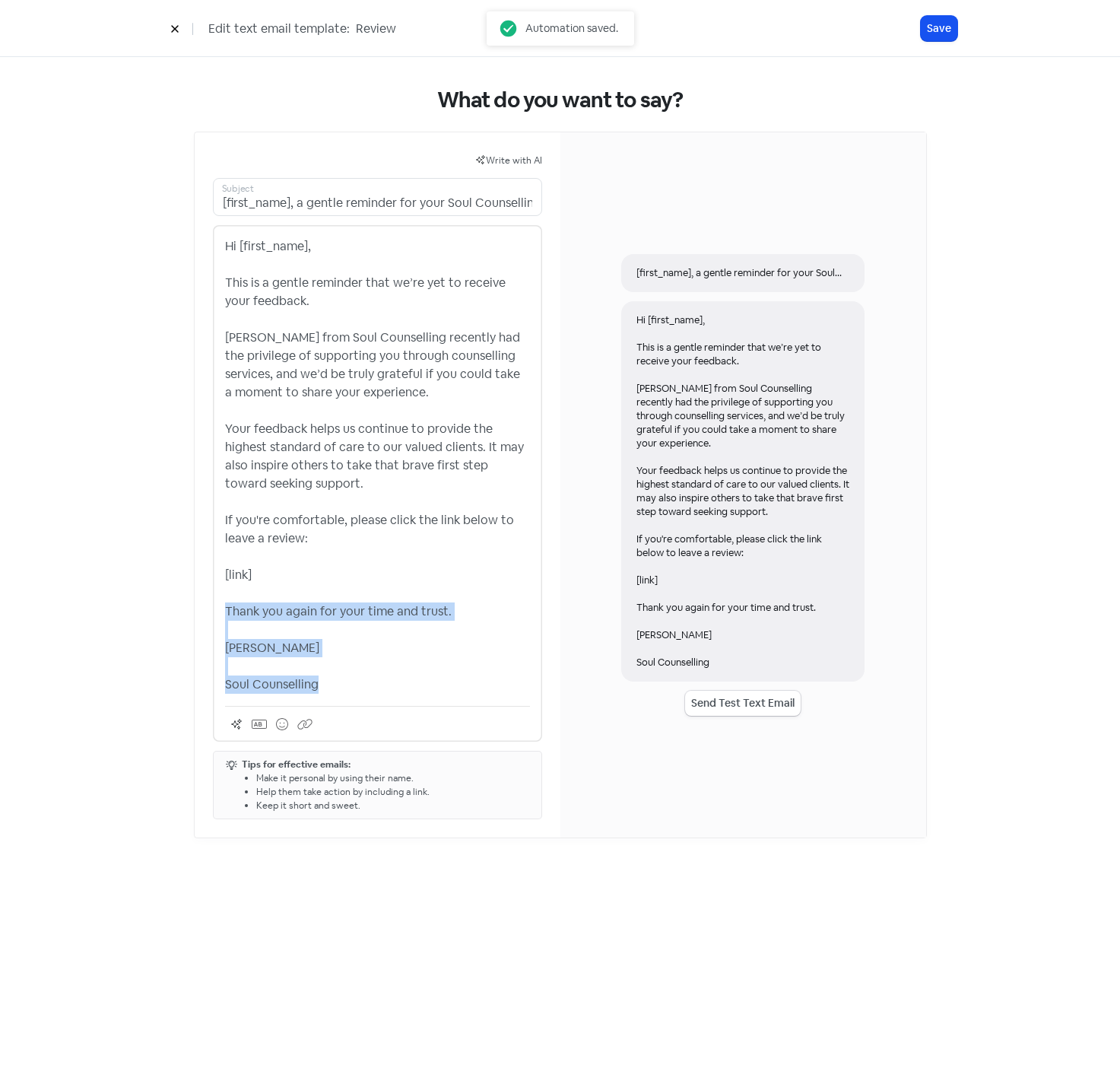
drag, startPoint x: 298, startPoint y: 657, endPoint x: 210, endPoint y: 604, distance: 102.7
click at [210, 604] on div "Write with AI [first_name], a gentle reminder for your Soul Counselling feedbac…" at bounding box center [377, 485] width 365 height 705
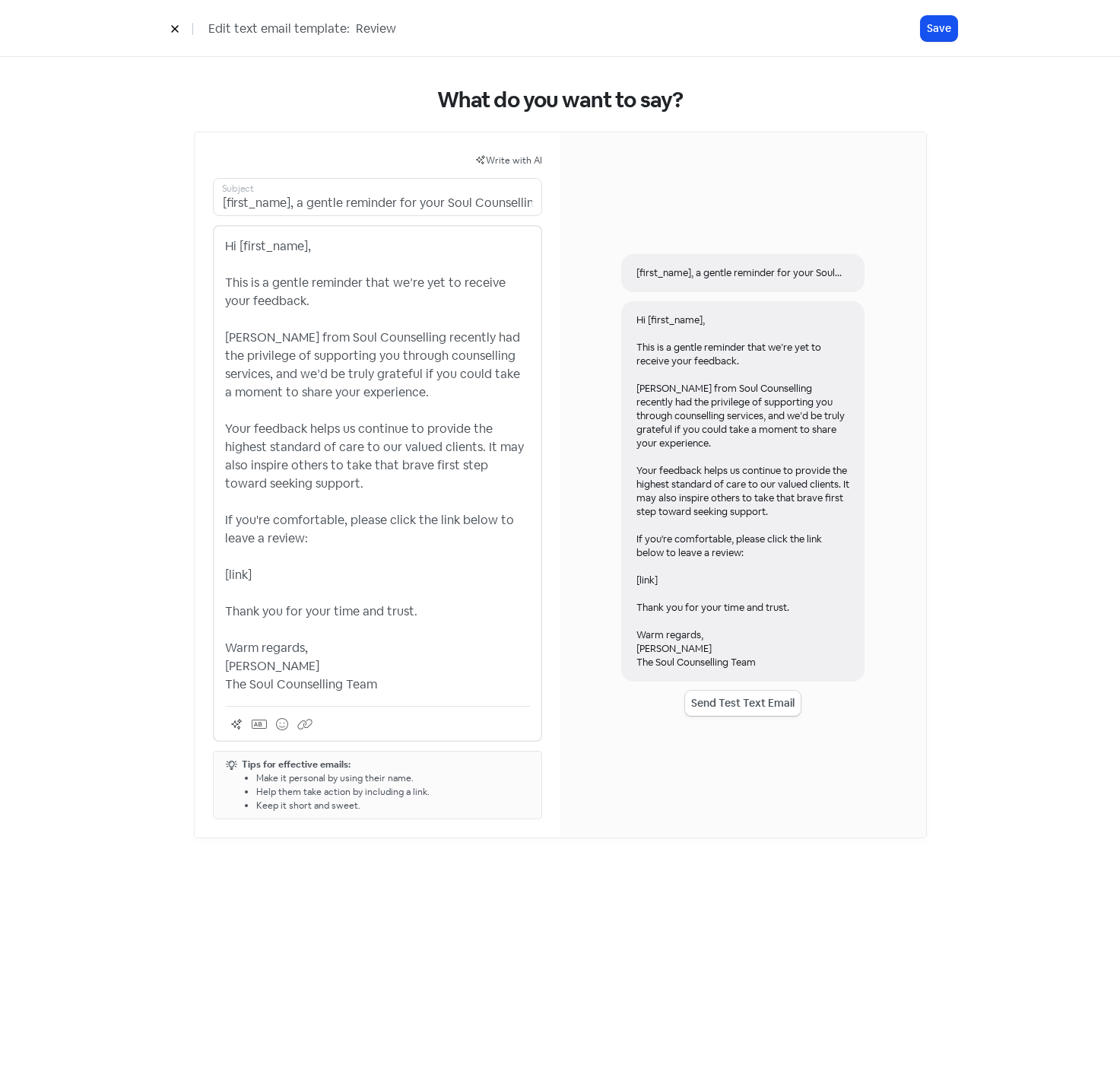
click at [262, 554] on p "Hi [first_name], This is a gentle reminder that we’re yet to receive your feedb…" at bounding box center [377, 465] width 305 height 457
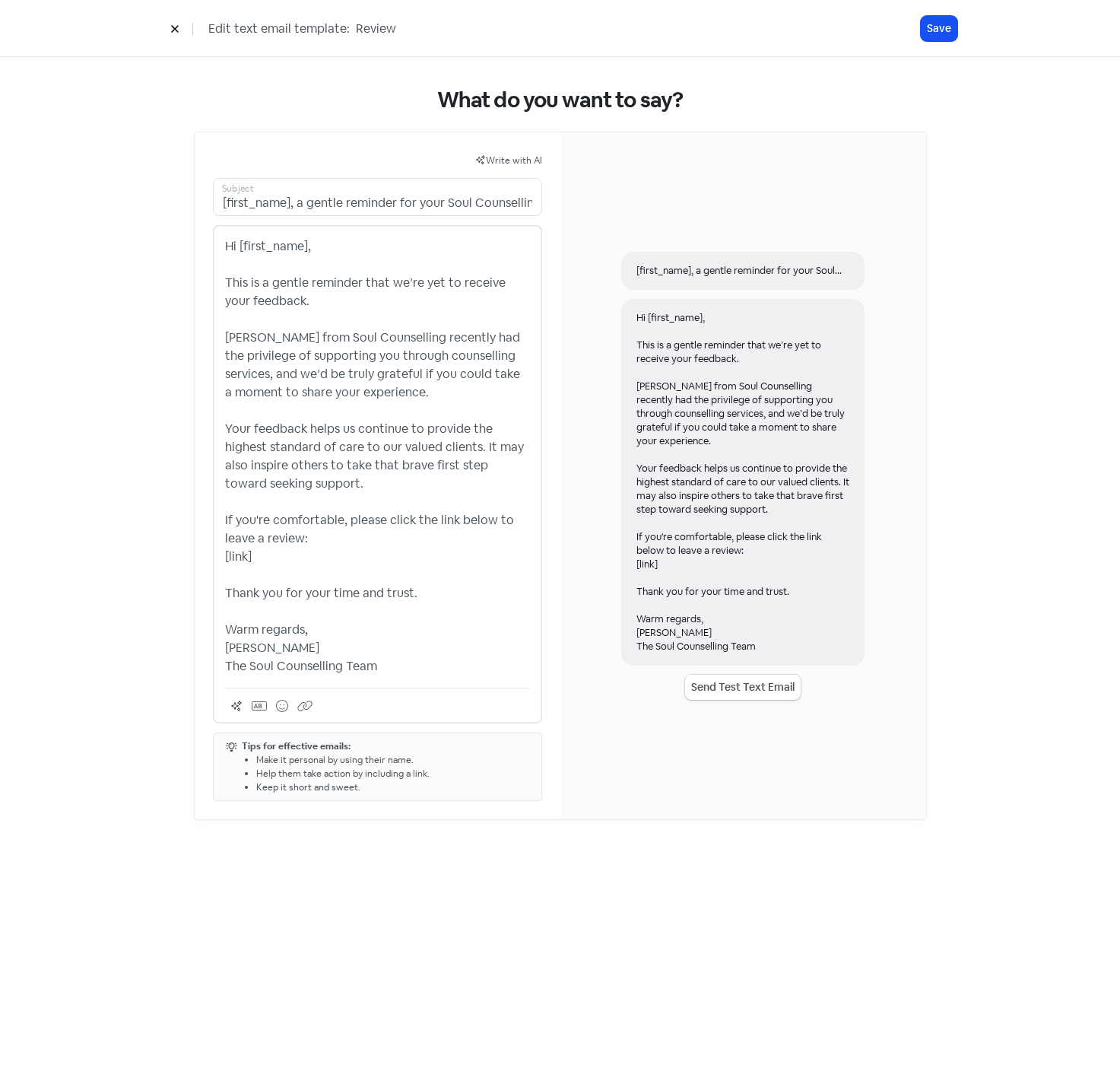
click at [298, 546] on p "Hi [first_name], This is a gentle reminder that we’re yet to receive your feedb…" at bounding box center [377, 456] width 305 height 438
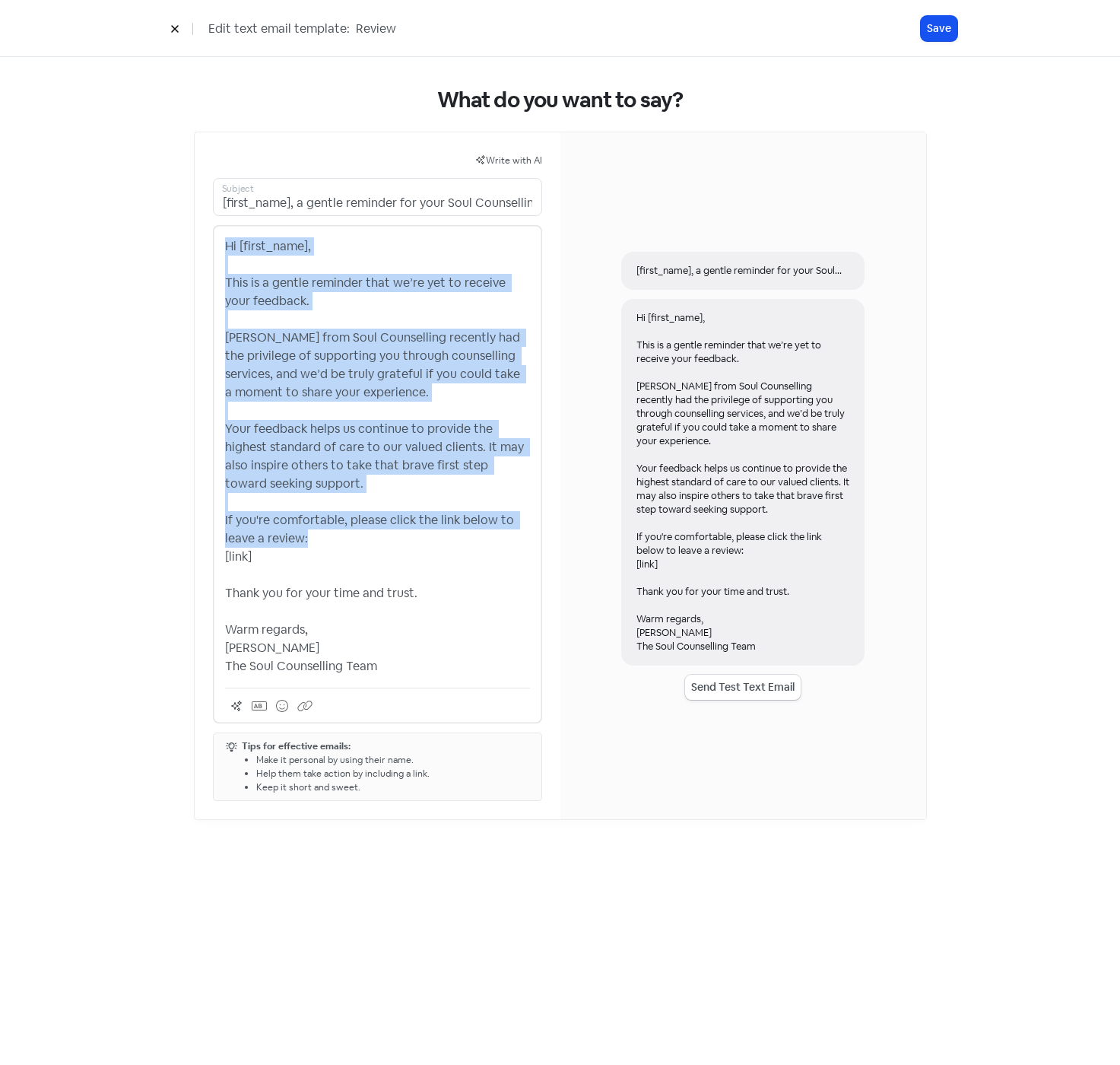
drag, startPoint x: 324, startPoint y: 534, endPoint x: 210, endPoint y: 240, distance: 315.3
click at [210, 240] on div "Write with AI [first_name], a gentle reminder for your Soul Counselling feedbac…" at bounding box center [377, 475] width 365 height 687
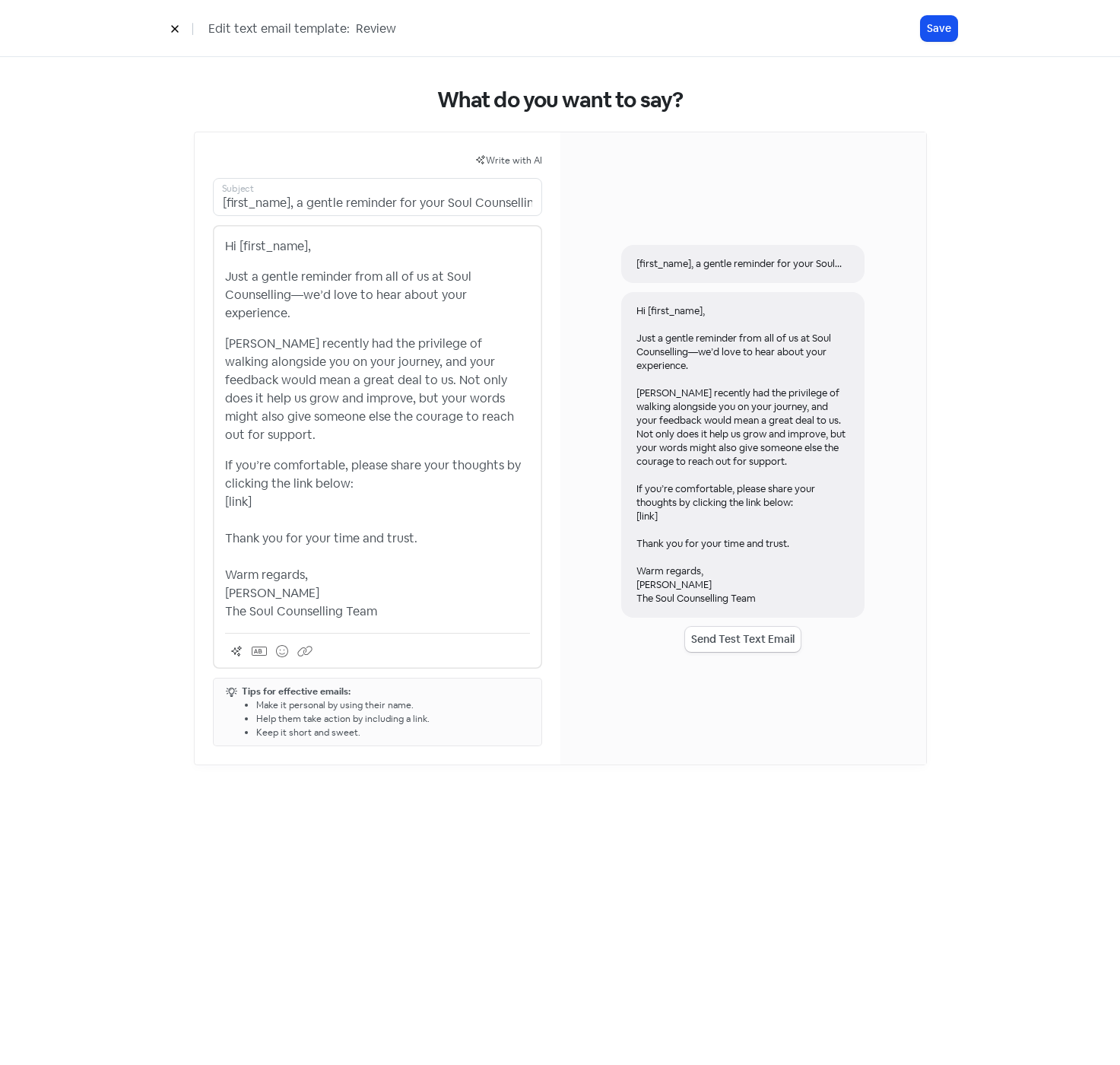
click at [294, 295] on p "Just a gentle reminder from all of us at Soul Counselling—we’d love to hear abo…" at bounding box center [377, 294] width 305 height 54
click at [938, 28] on button "Save" at bounding box center [939, 28] width 37 height 25
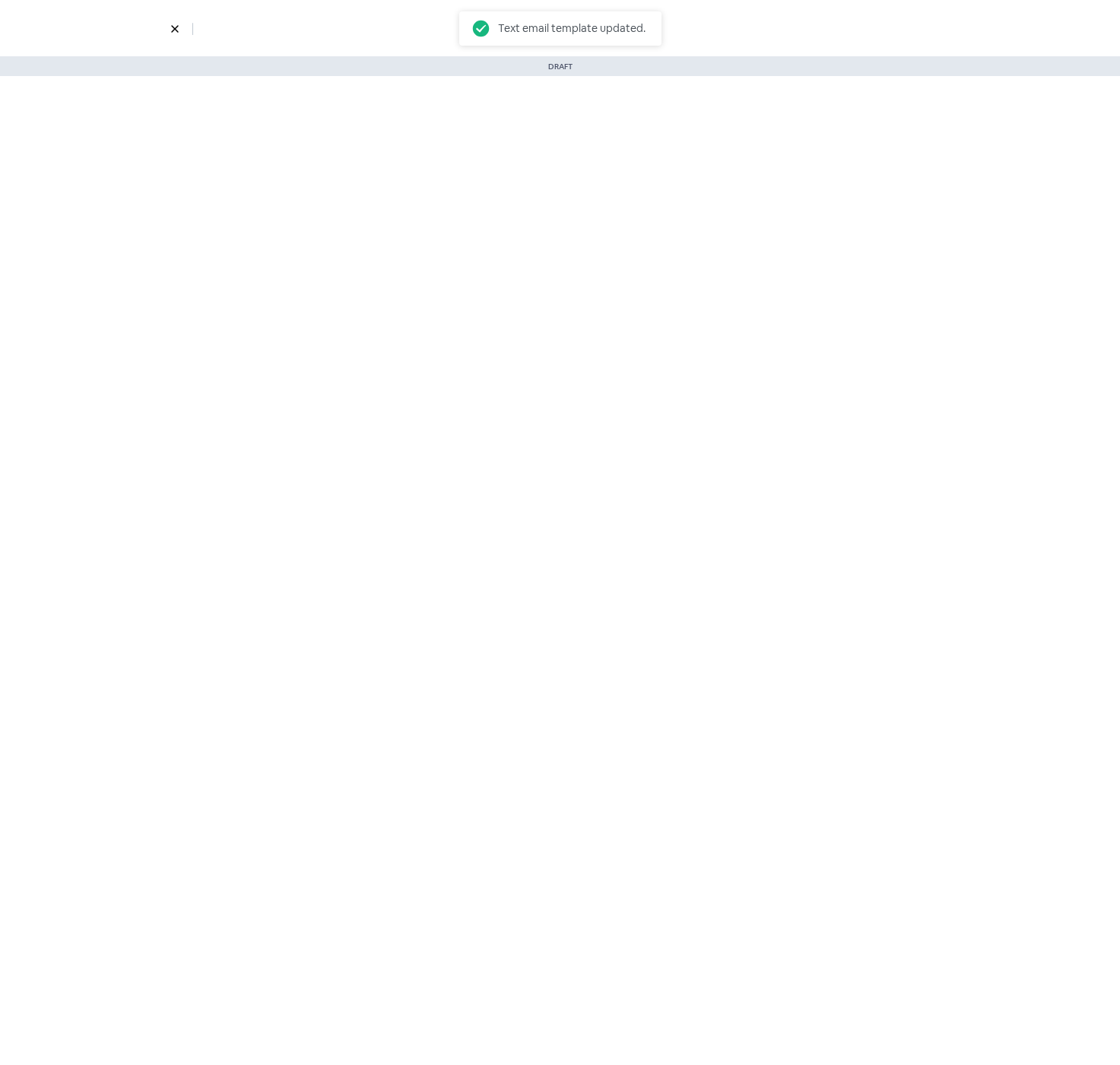
select select "901"
select select "1332"
select select "3"
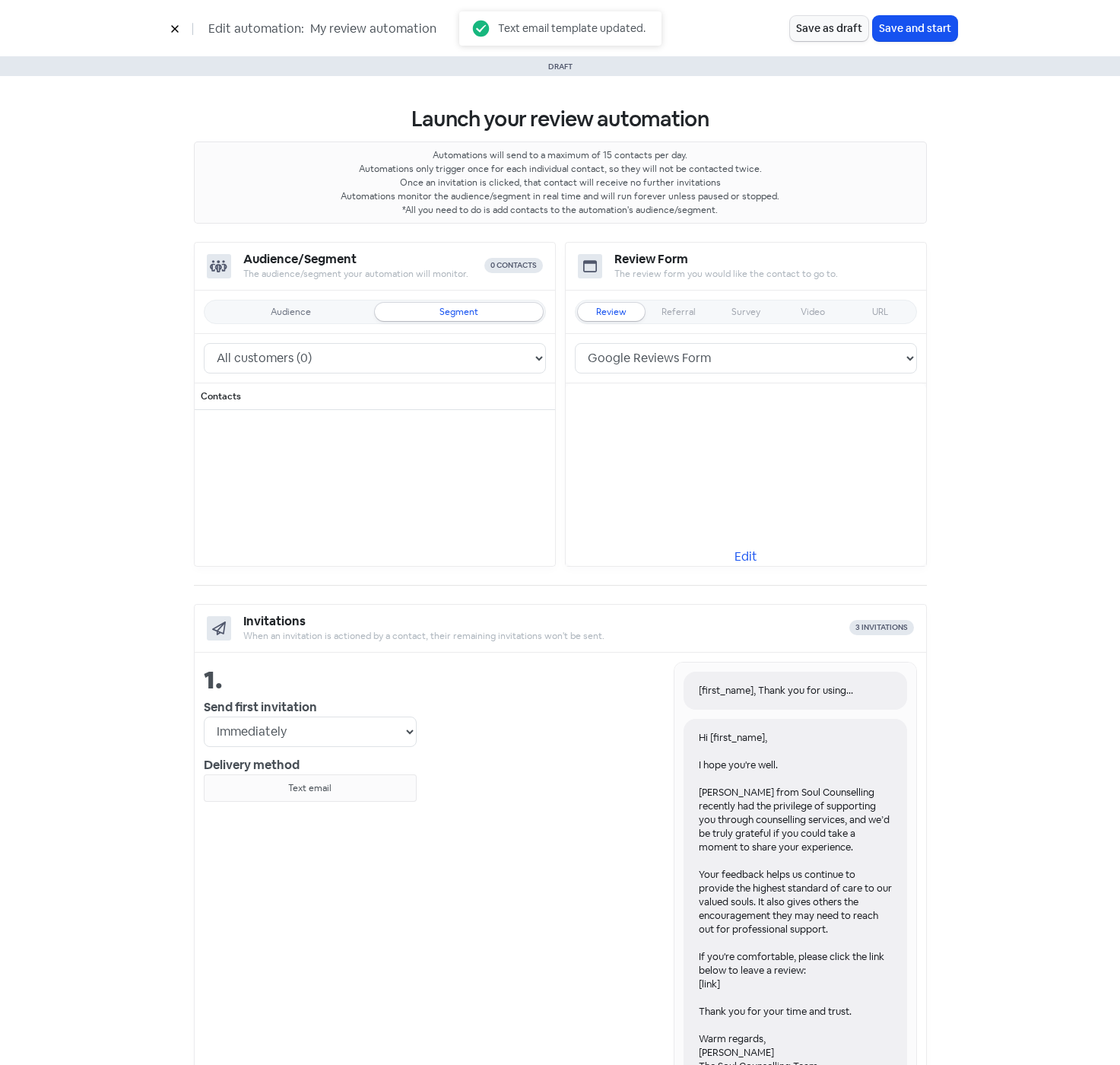
click at [808, 770] on div "Hi [first_name], I hope you're well. [PERSON_NAME] from Soul Counselling recent…" at bounding box center [795, 902] width 223 height 366
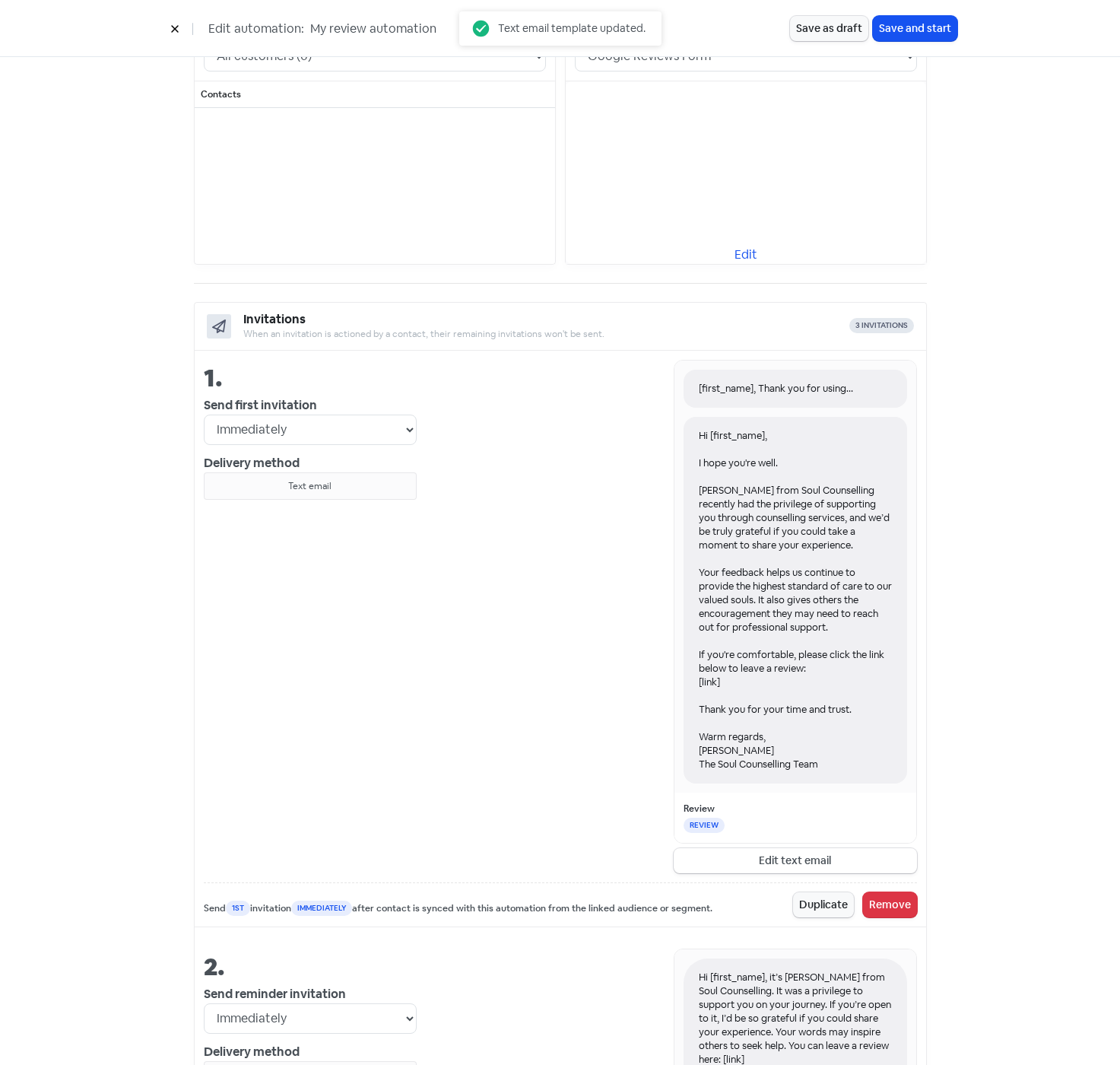
scroll to position [305, 0]
click at [800, 851] on button "Edit text email" at bounding box center [795, 858] width 244 height 25
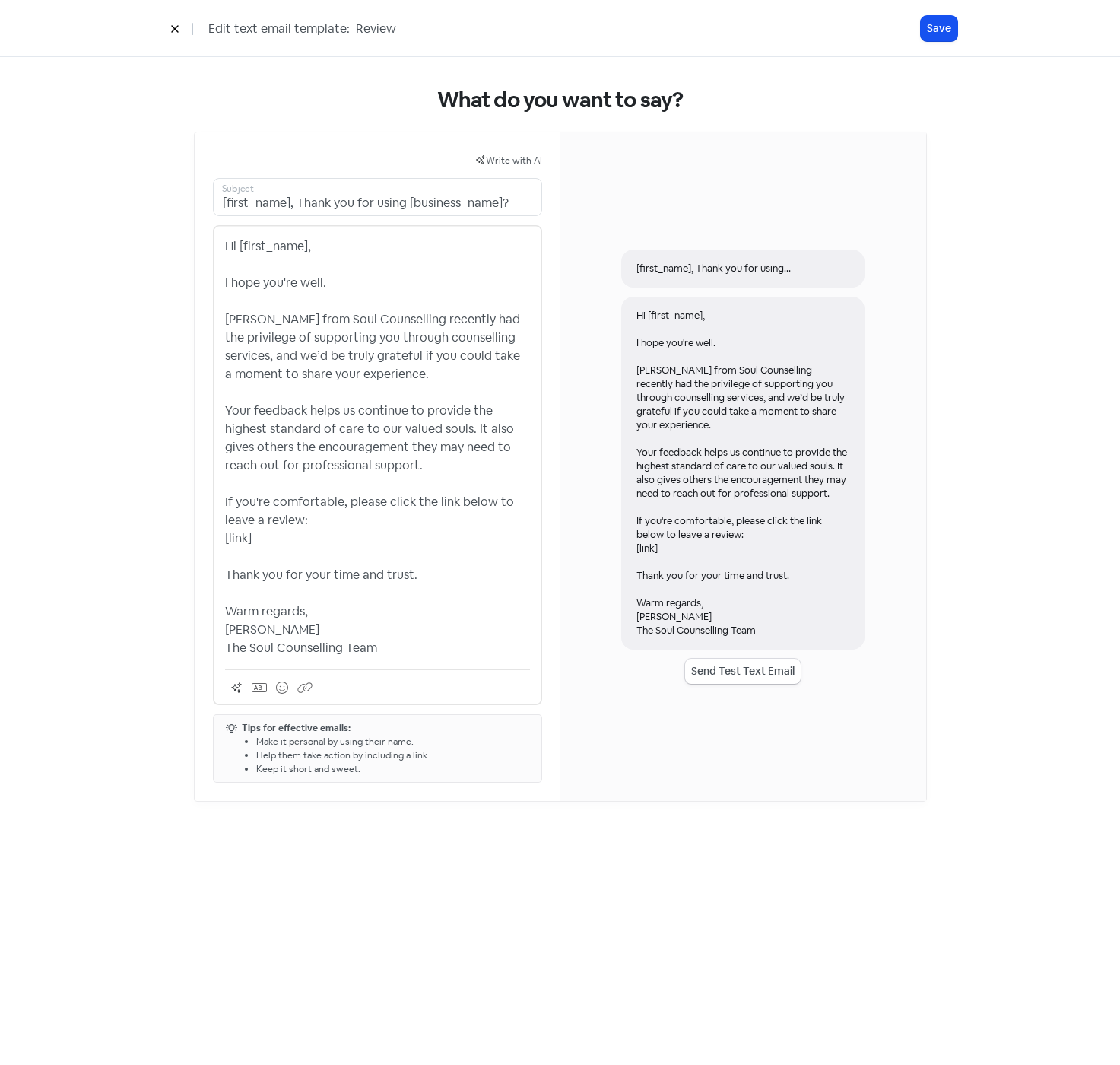
click at [340, 425] on p "Hi [first_name], I hope you're well. [PERSON_NAME] from Soul Counselling recent…" at bounding box center [377, 447] width 305 height 420
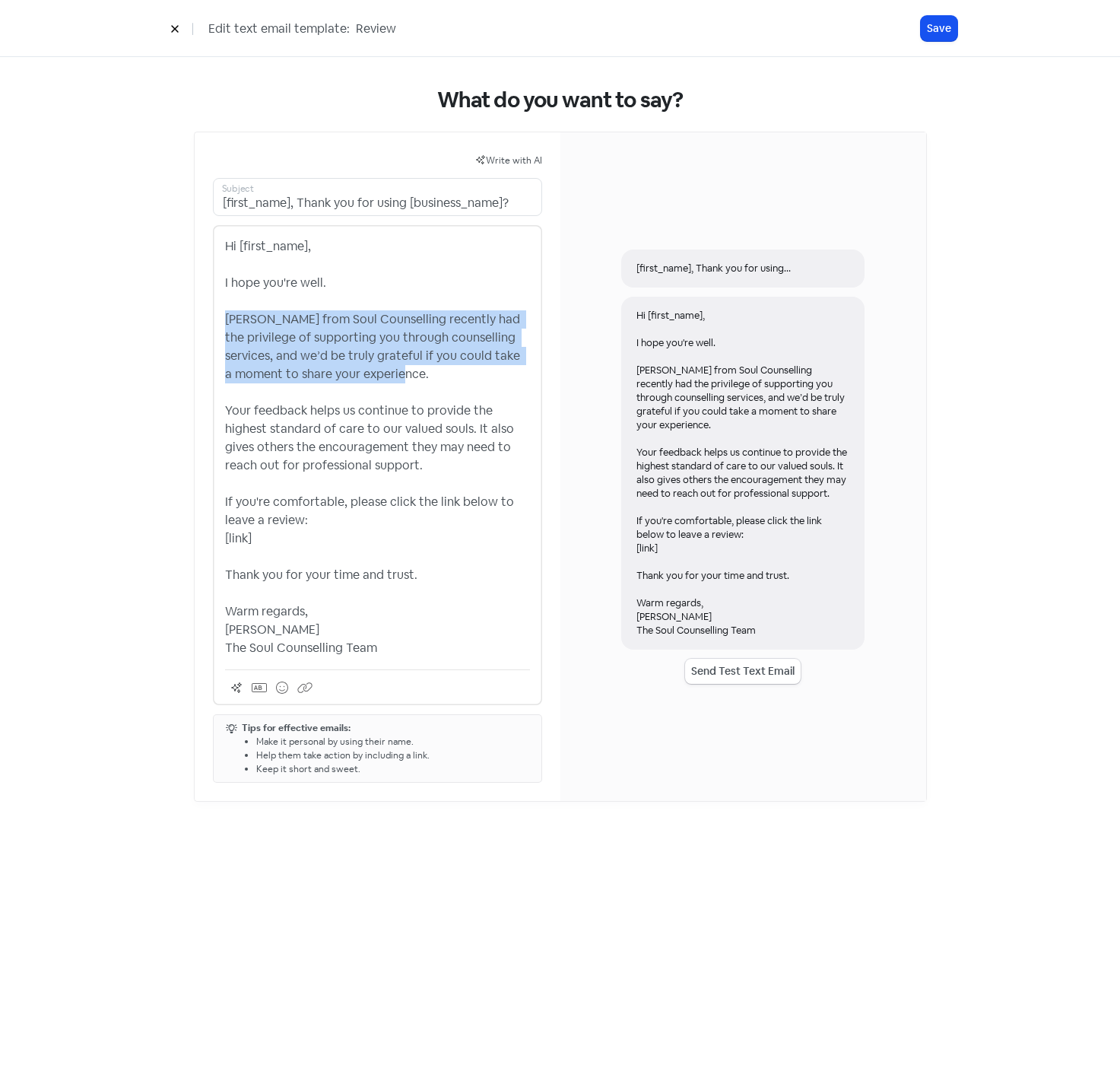
drag, startPoint x: 421, startPoint y: 368, endPoint x: 221, endPoint y: 317, distance: 206.4
click at [221, 317] on div "Hi [first_name], I hope you're well. [PERSON_NAME] from Soul Counselling recent…" at bounding box center [377, 465] width 329 height 480
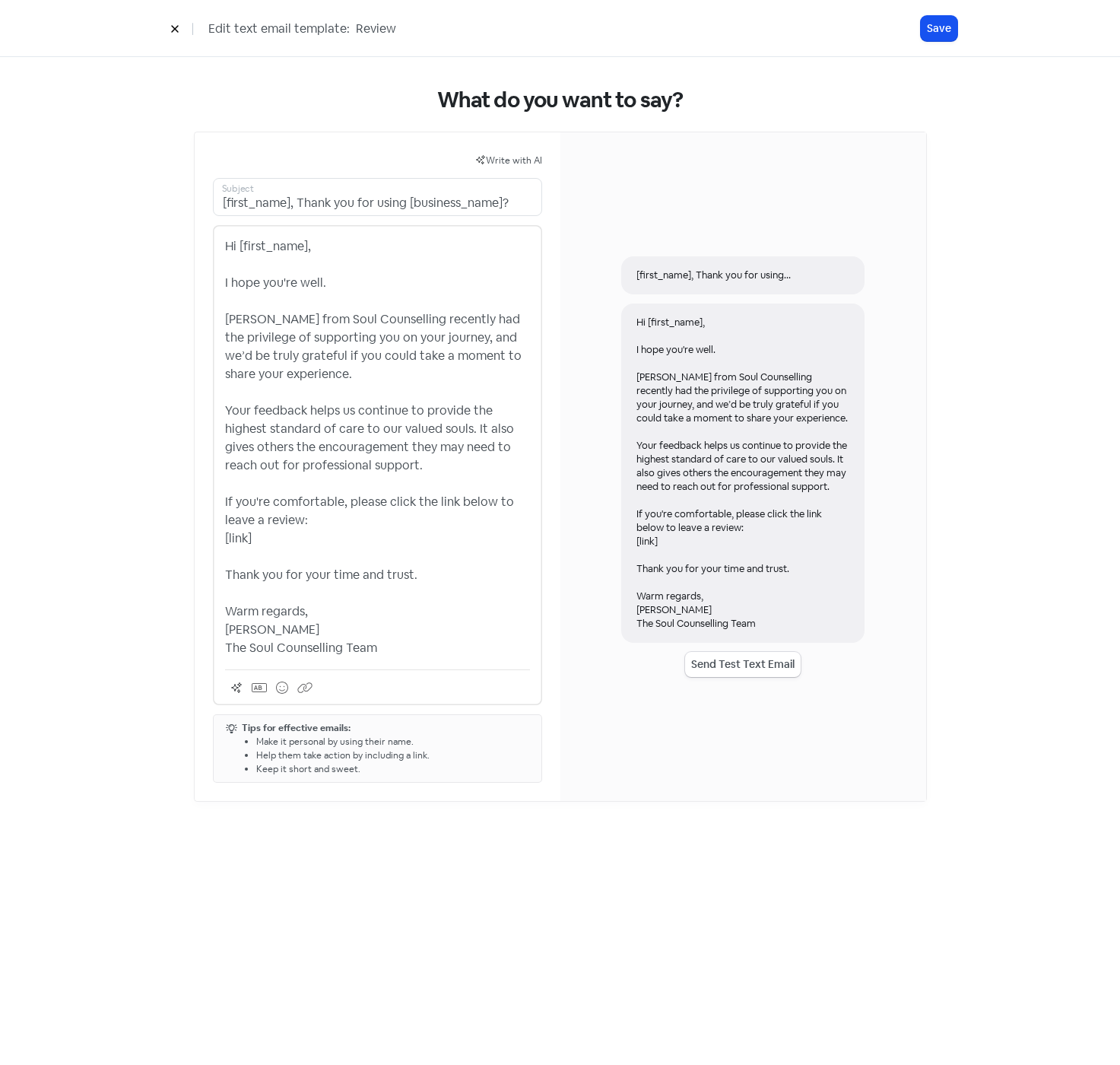
click at [337, 526] on p "Hi [first_name], I hope you're well. [PERSON_NAME] from Soul Counselling recent…" at bounding box center [377, 447] width 305 height 420
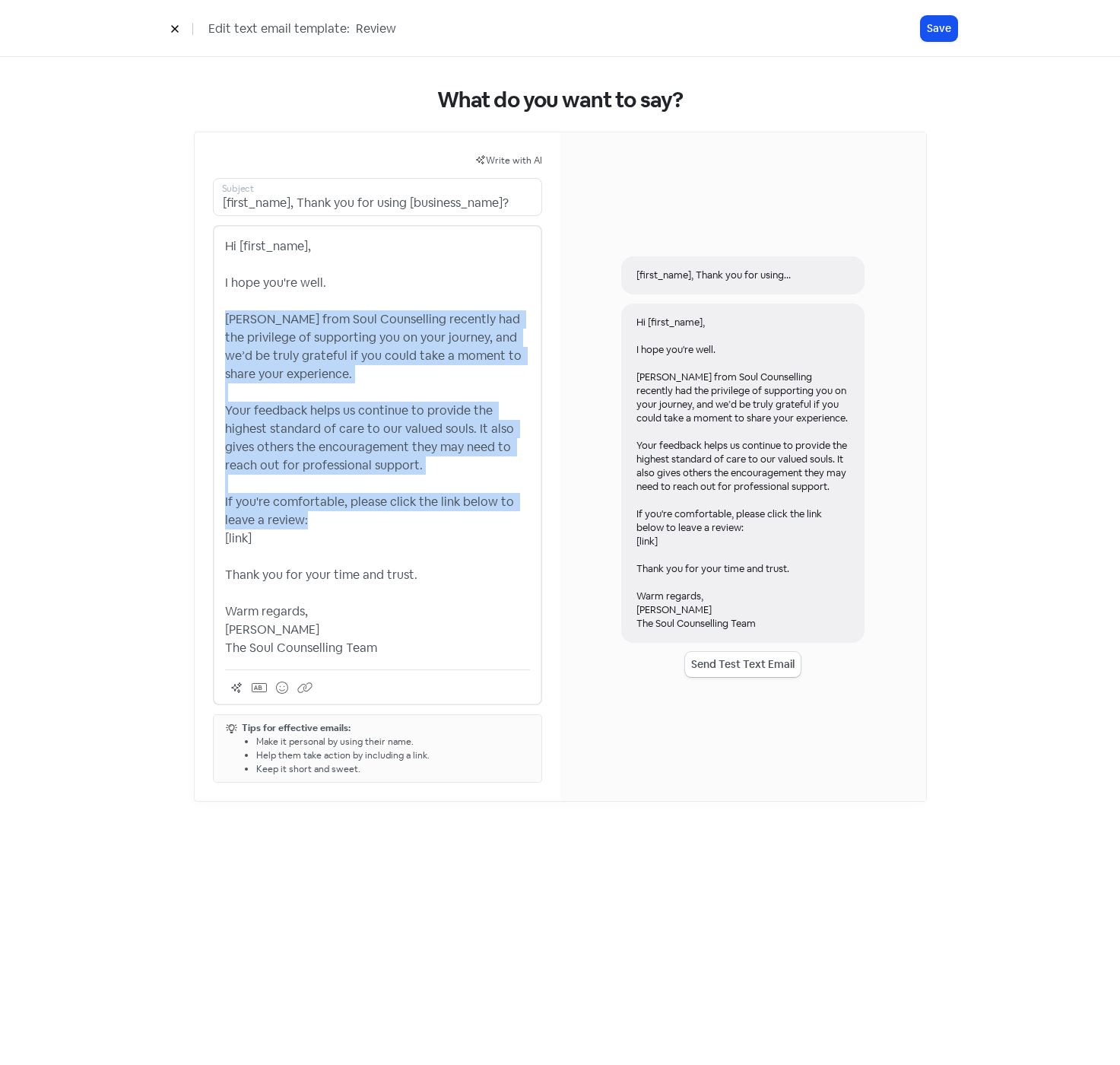
drag, startPoint x: 321, startPoint y: 521, endPoint x: 217, endPoint y: 318, distance: 228.1
click at [217, 318] on div "Hi [first_name], I hope you're well. [PERSON_NAME] from Soul Counselling recent…" at bounding box center [377, 465] width 329 height 480
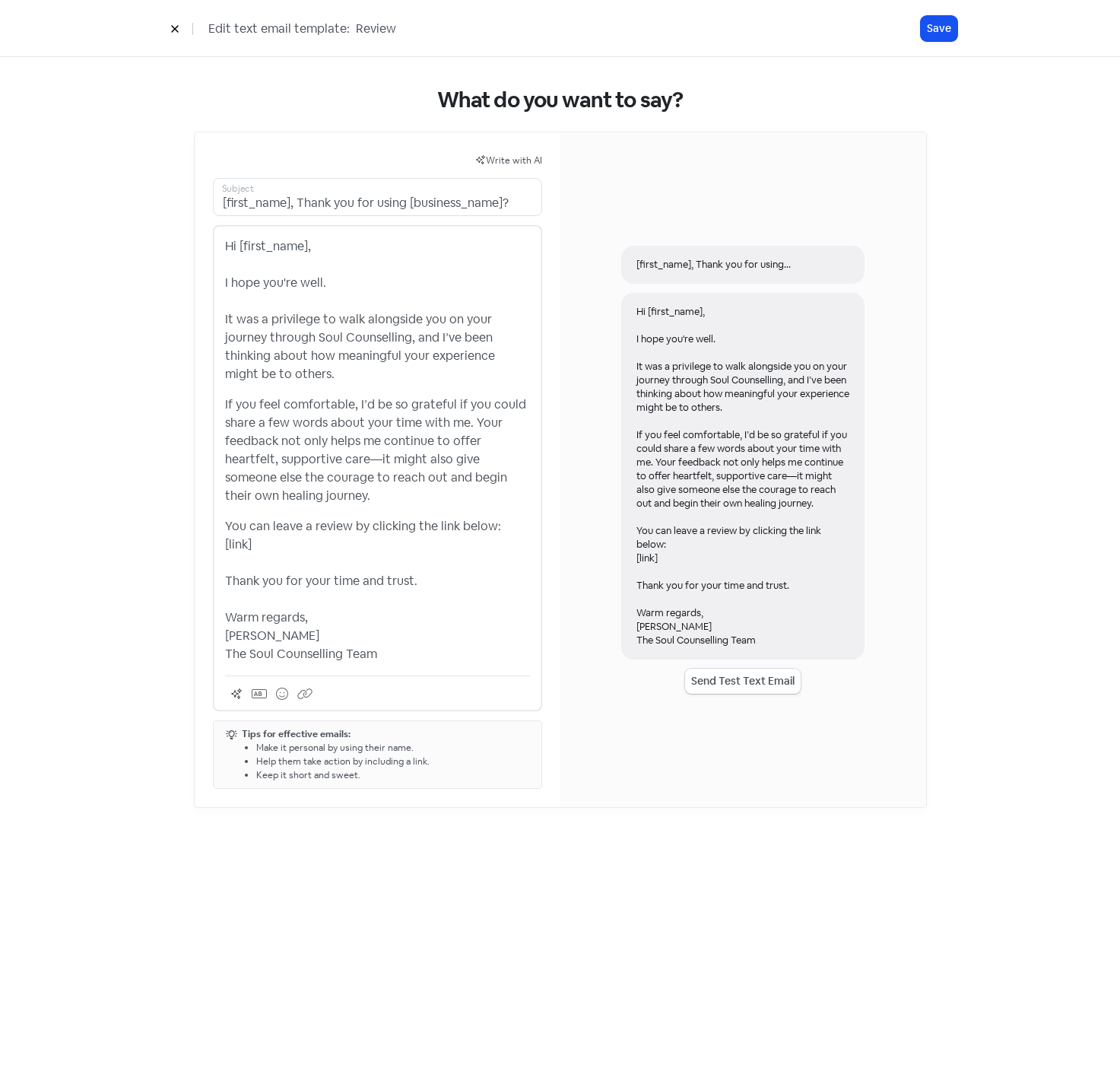
click at [294, 337] on p "Hi [first_name], I hope you're well. It was a privilege to walk alongside you o…" at bounding box center [377, 310] width 305 height 146
drag, startPoint x: 370, startPoint y: 461, endPoint x: 380, endPoint y: 461, distance: 10.0
click at [380, 461] on p "If you feel comfortable, I’d be so grateful if you could share a few words abou…" at bounding box center [377, 450] width 305 height 110
click at [939, 33] on button "Save" at bounding box center [939, 28] width 37 height 25
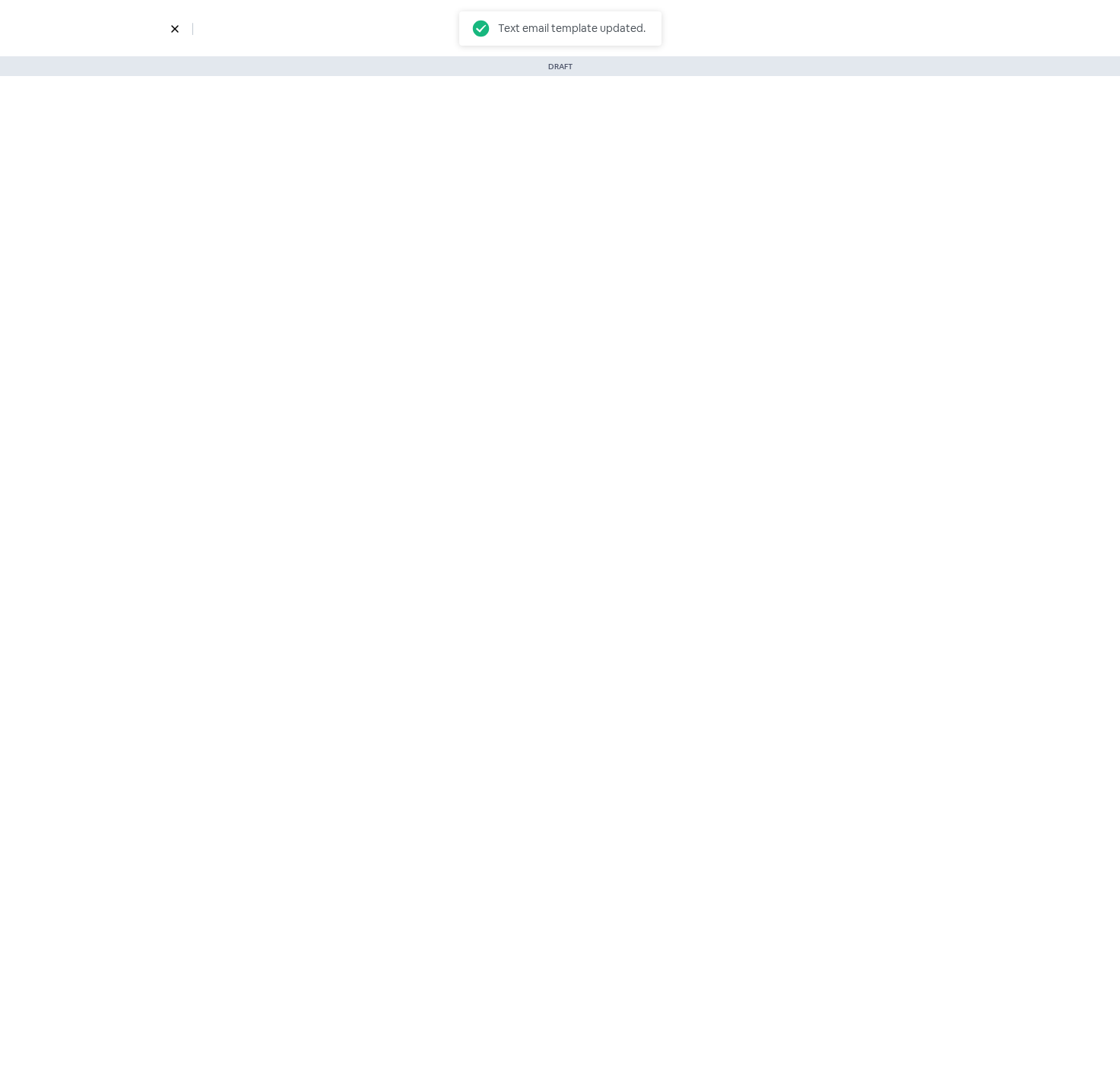
select select "901"
select select "1332"
select select "3"
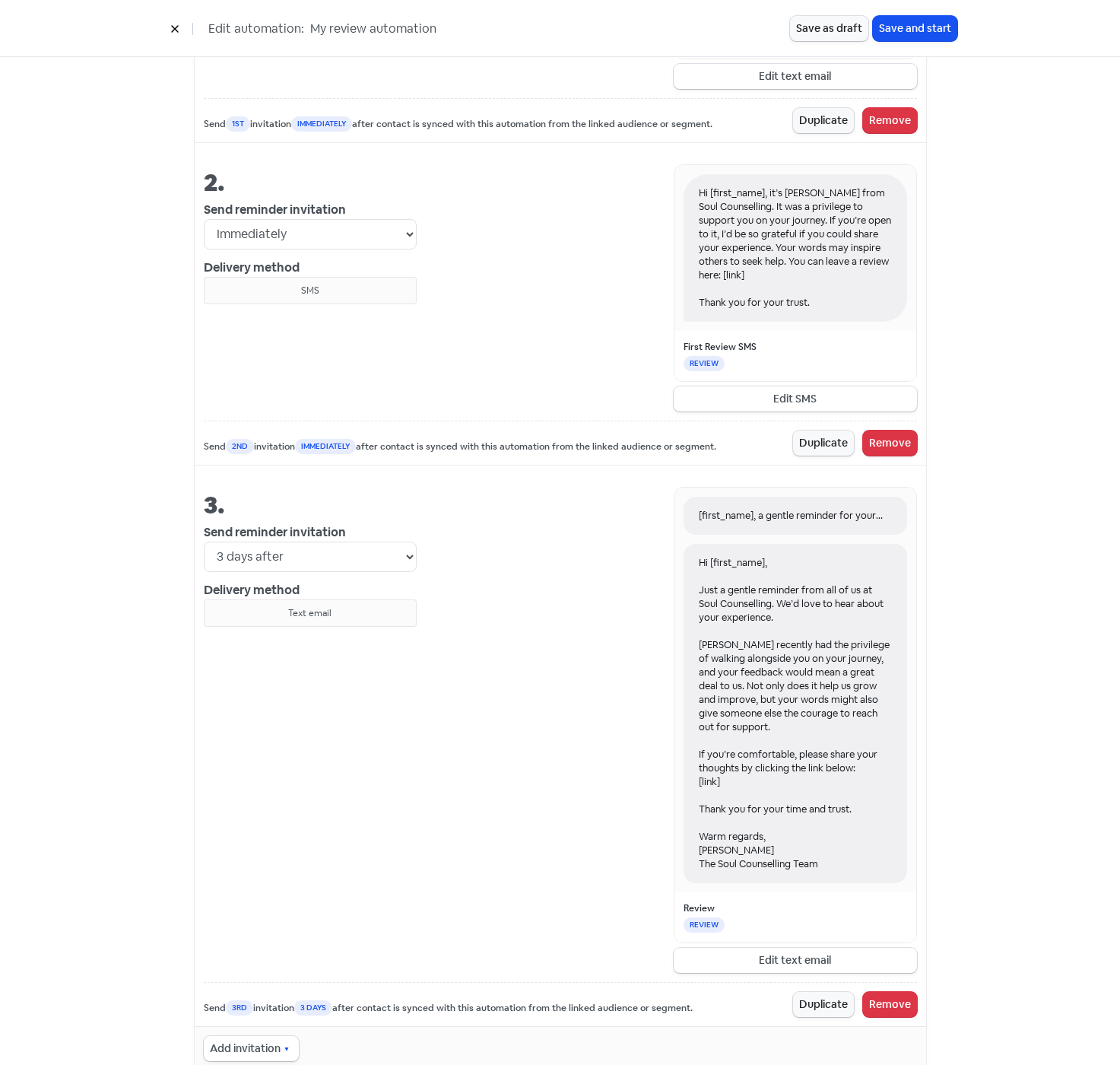
scroll to position [1136, 0]
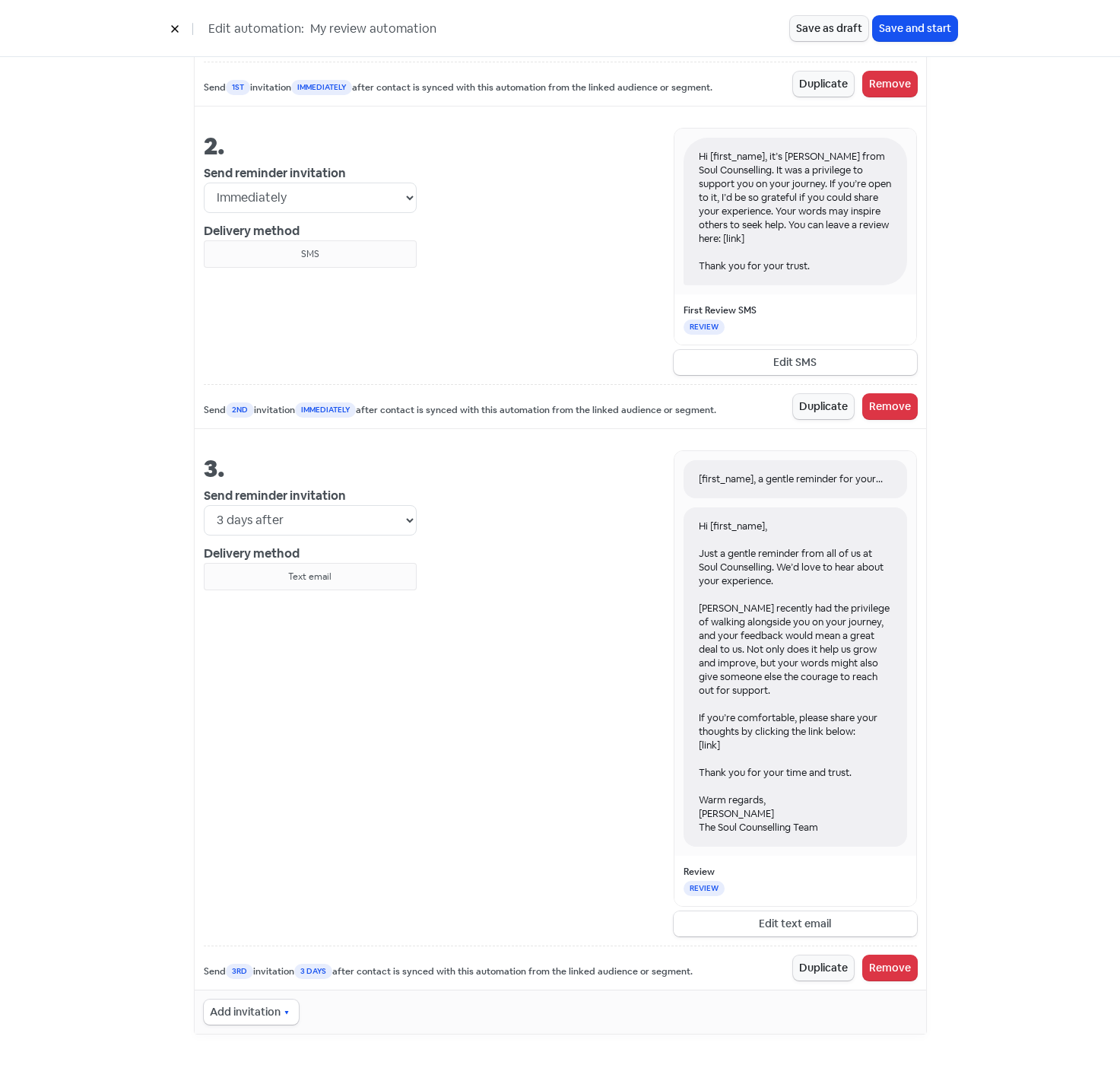
click at [798, 923] on button "Edit text email" at bounding box center [795, 923] width 244 height 25
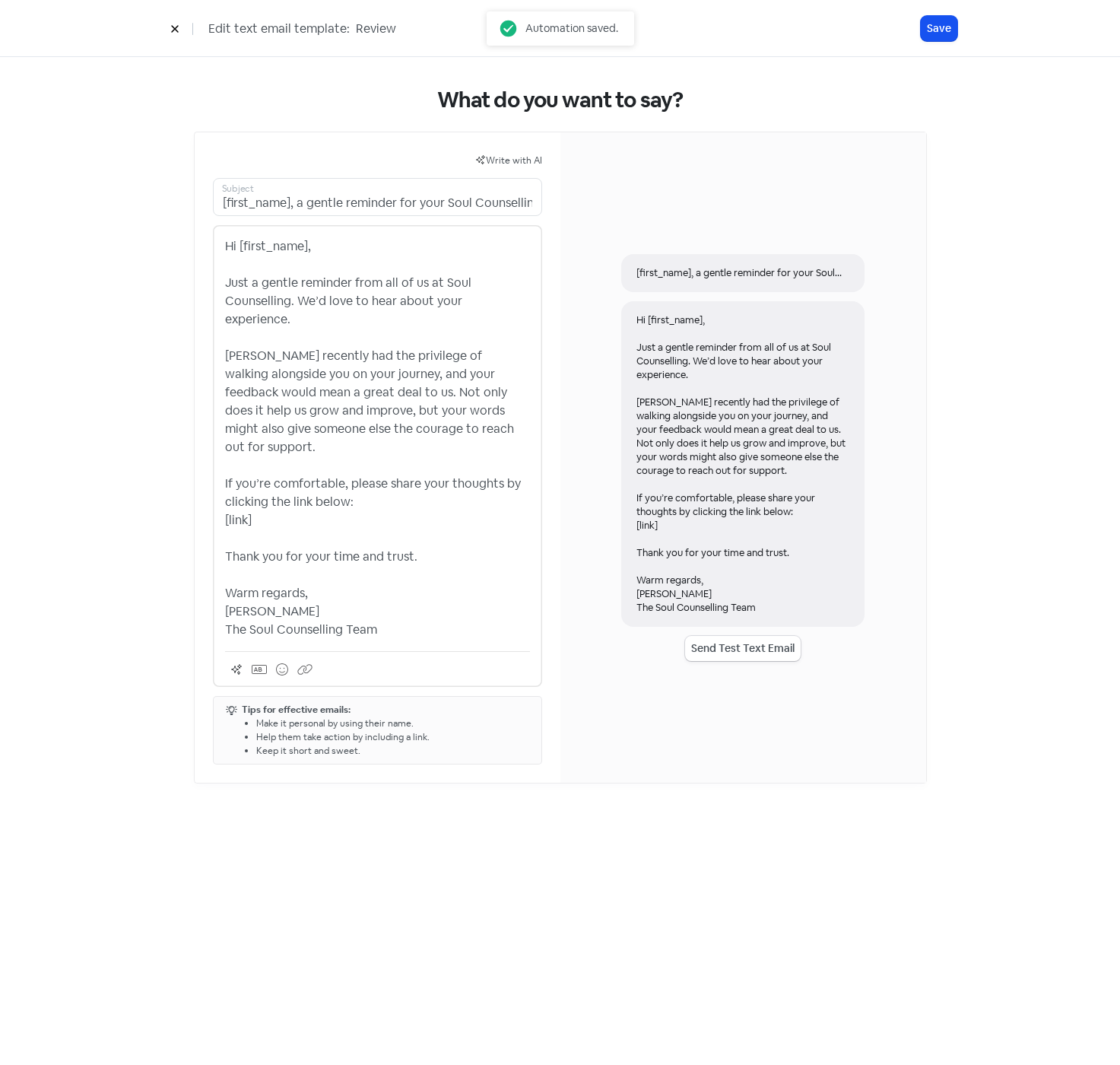
click at [422, 521] on p "Hi [first_name], Just a gentle reminder from all of us at Soul Counselling. We’…" at bounding box center [377, 437] width 305 height 401
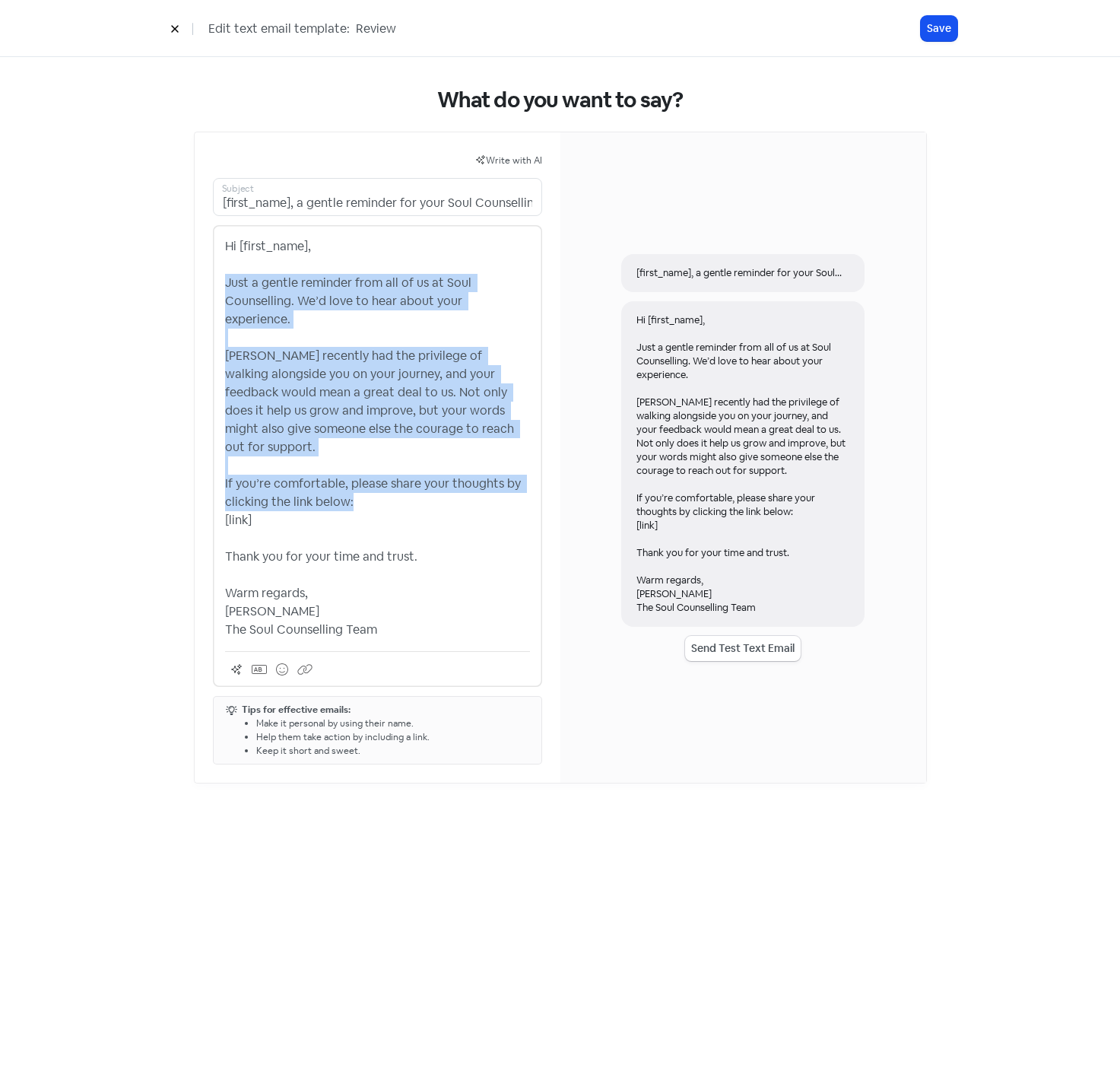
drag, startPoint x: 355, startPoint y: 465, endPoint x: 193, endPoint y: 283, distance: 243.7
click at [194, 283] on div "Write with AI [first_name], a gentle reminder for your Soul Counselling feedbac…" at bounding box center [560, 458] width 733 height 652
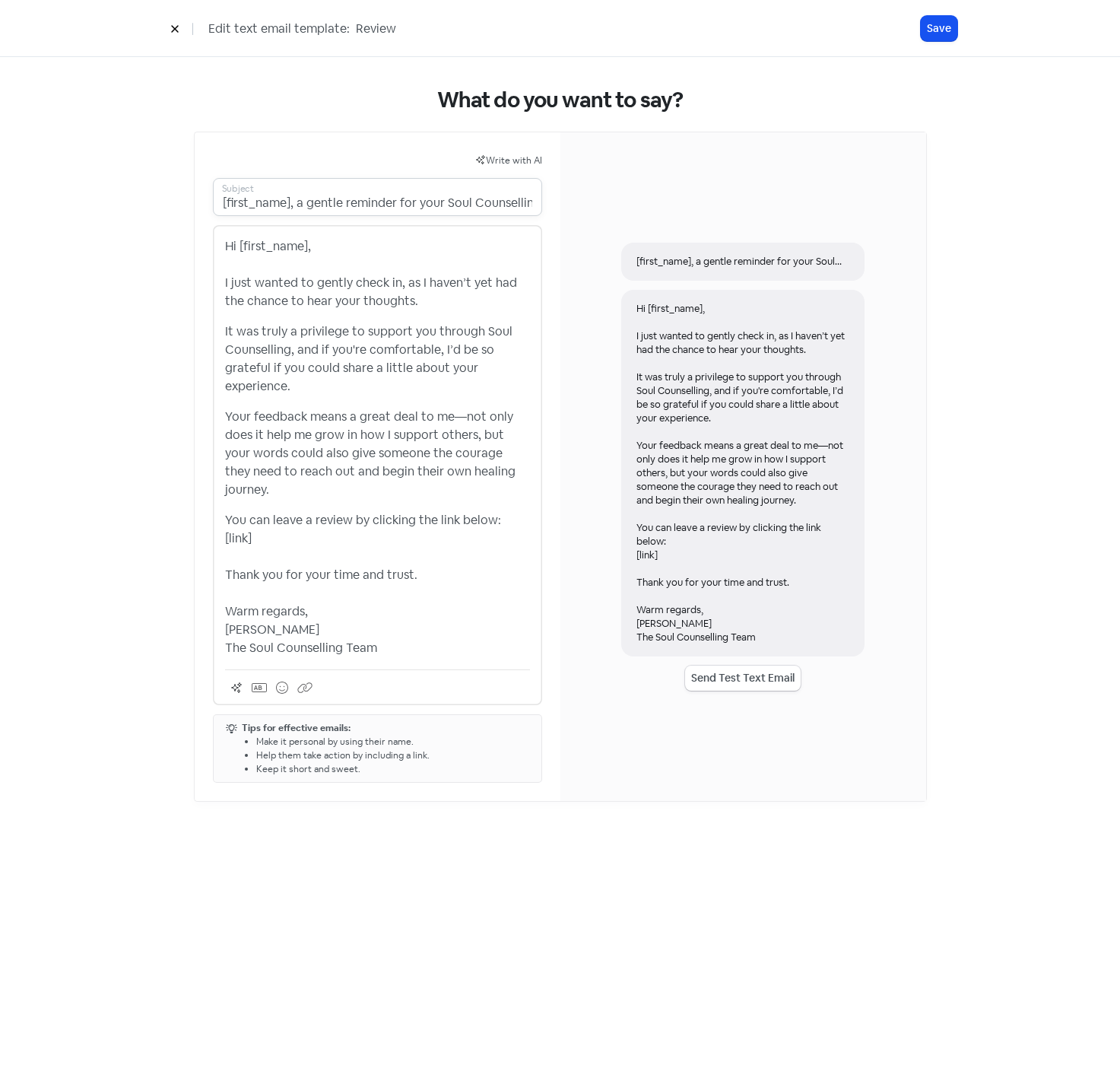
scroll to position [0, 63]
drag, startPoint x: 296, startPoint y: 201, endPoint x: 552, endPoint y: 206, distance: 256.0
click at [552, 206] on div "Write with AI [first_name], a gentle reminder for your Soul Counselling feedbac…" at bounding box center [377, 466] width 365 height 669
paste input "Just Checking In – I’d Still Love to Hear from You"
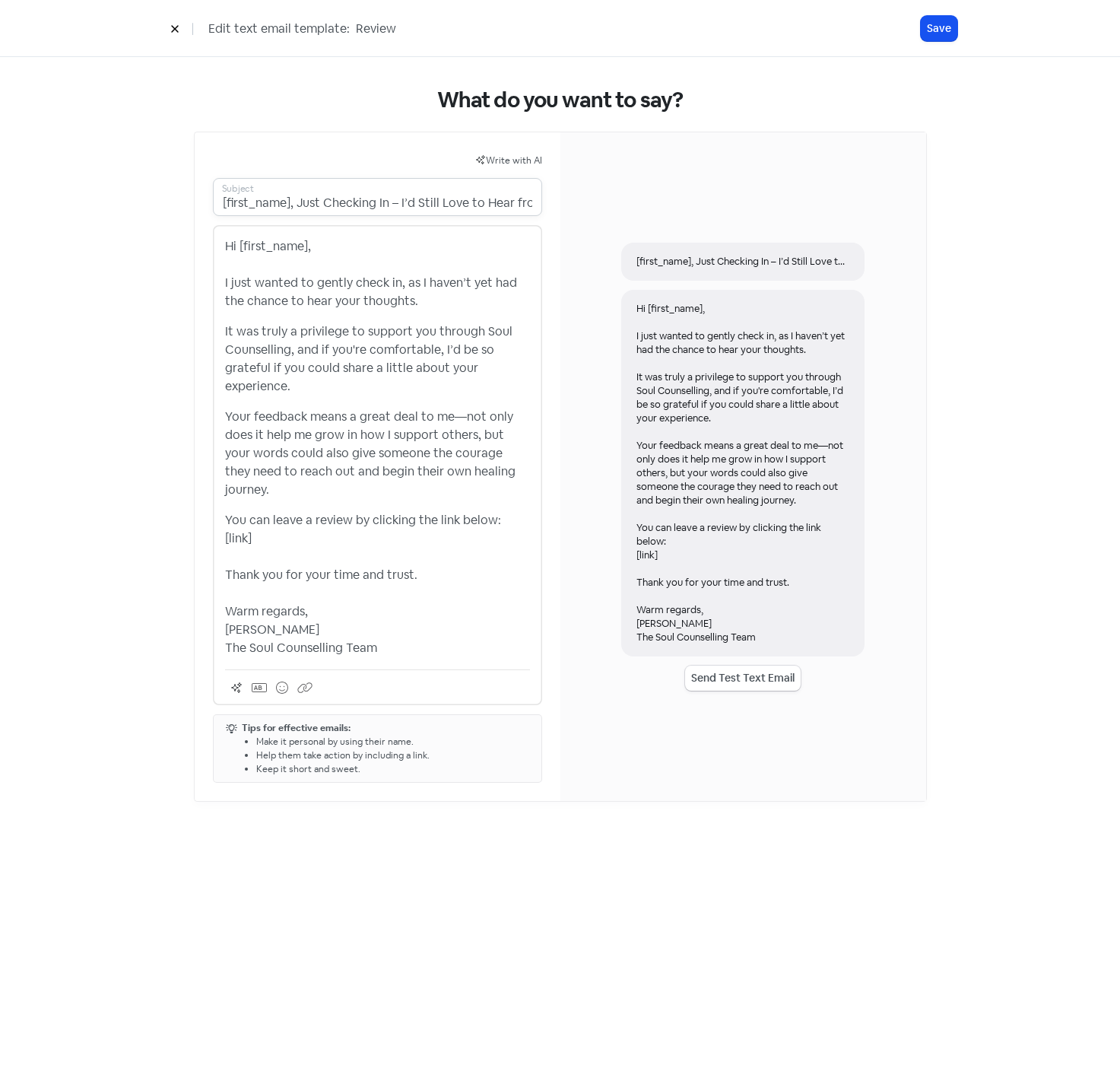
drag, startPoint x: 265, startPoint y: 202, endPoint x: 197, endPoint y: 201, distance: 68.0
click at [197, 201] on div "Write with AI [first_name], Just Checking In – I’d Still Love to Hear from You …" at bounding box center [377, 466] width 365 height 669
type input "Just Checking In – I’d Still Love to Hear from You"
click at [433, 516] on p "You can leave a review by clicking the link below: [link] Thank you for your ti…" at bounding box center [377, 584] width 305 height 146
drag, startPoint x: 249, startPoint y: 628, endPoint x: 219, endPoint y: 629, distance: 30.0
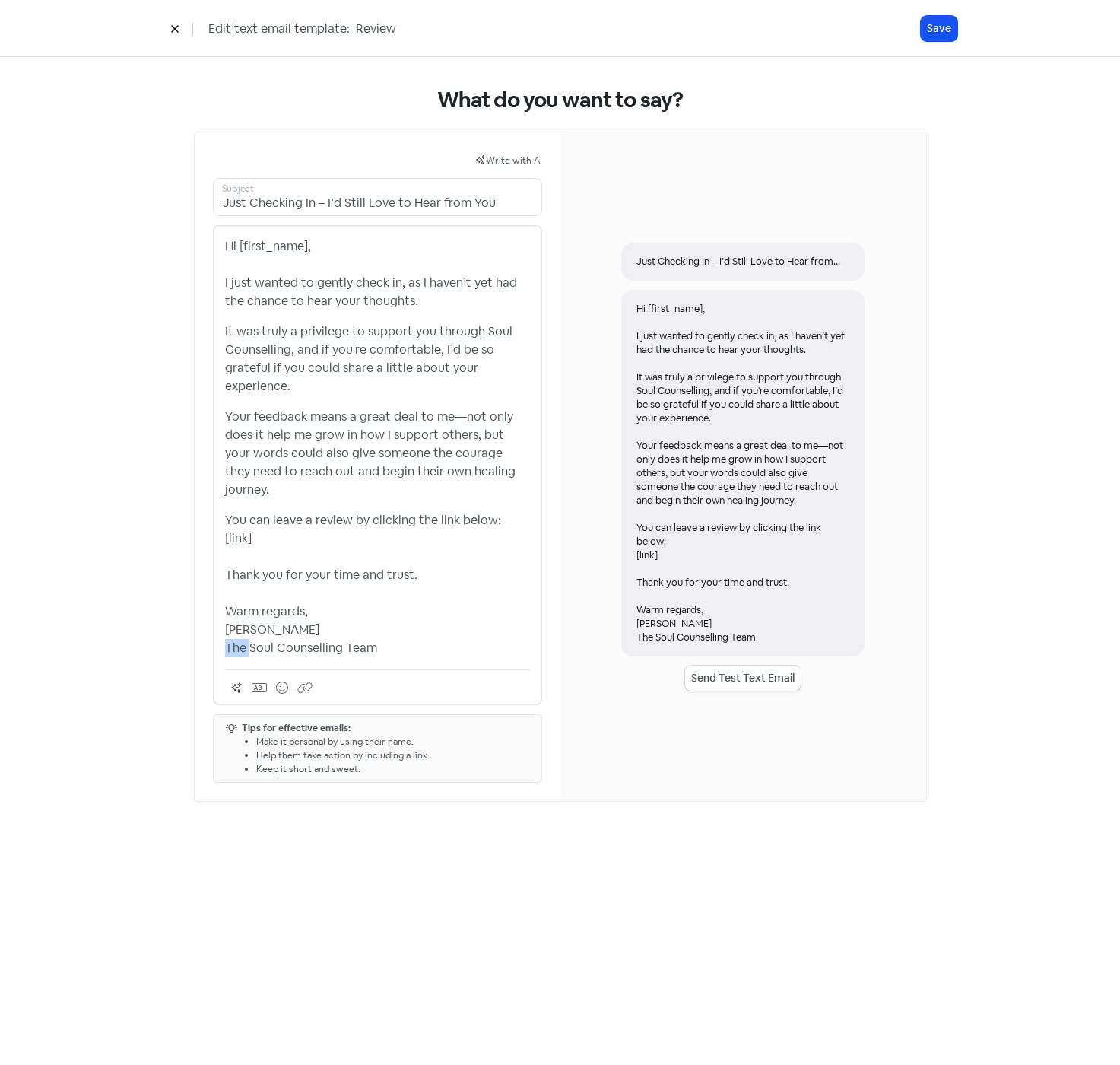
click at [219, 629] on div "Hi [first_name], I just wanted to gently check in, as I haven’t yet had the cha…" at bounding box center [377, 465] width 329 height 480
click at [933, 30] on button "Save" at bounding box center [939, 28] width 37 height 25
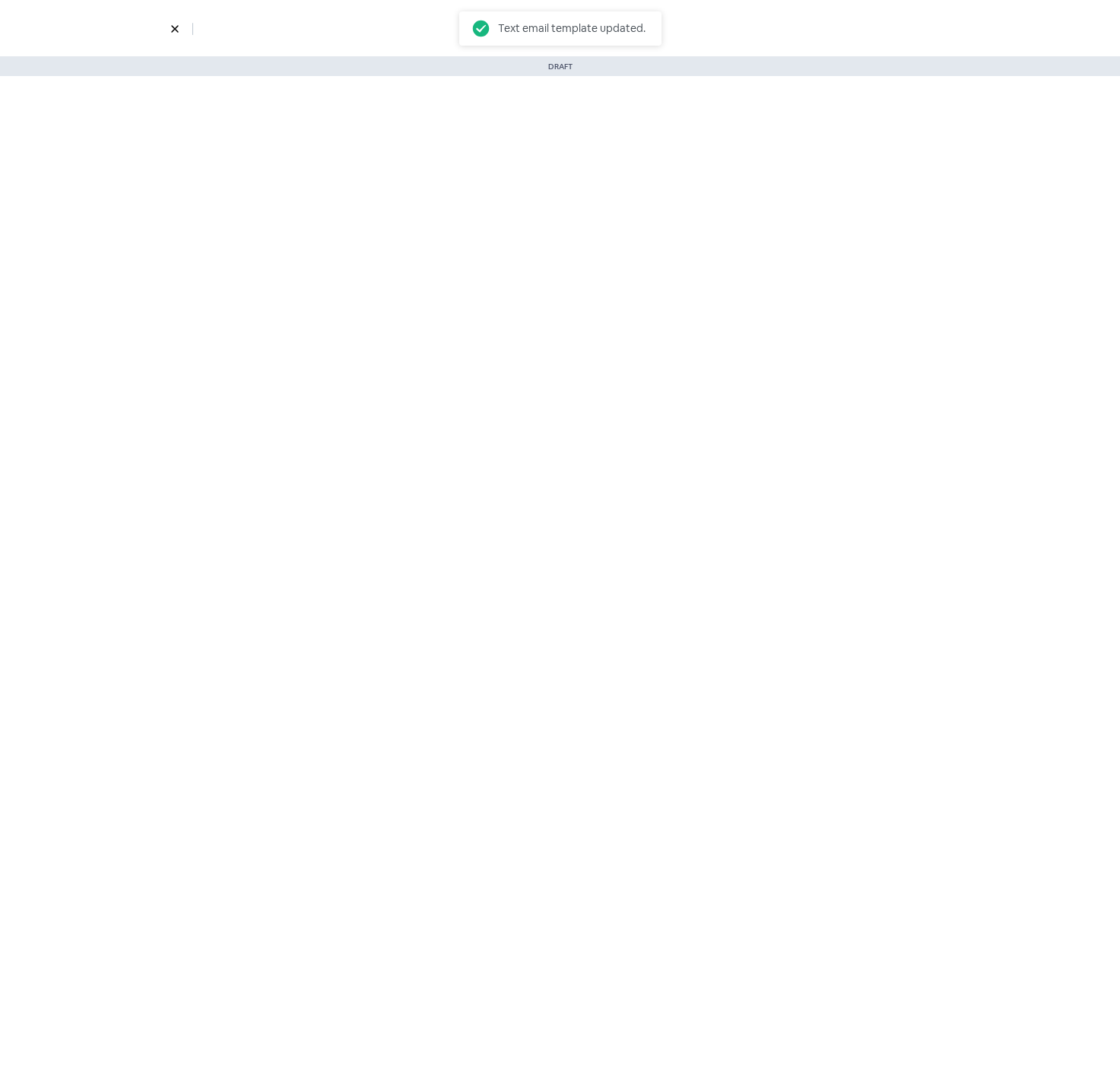
select select "901"
select select "1332"
select select "3"
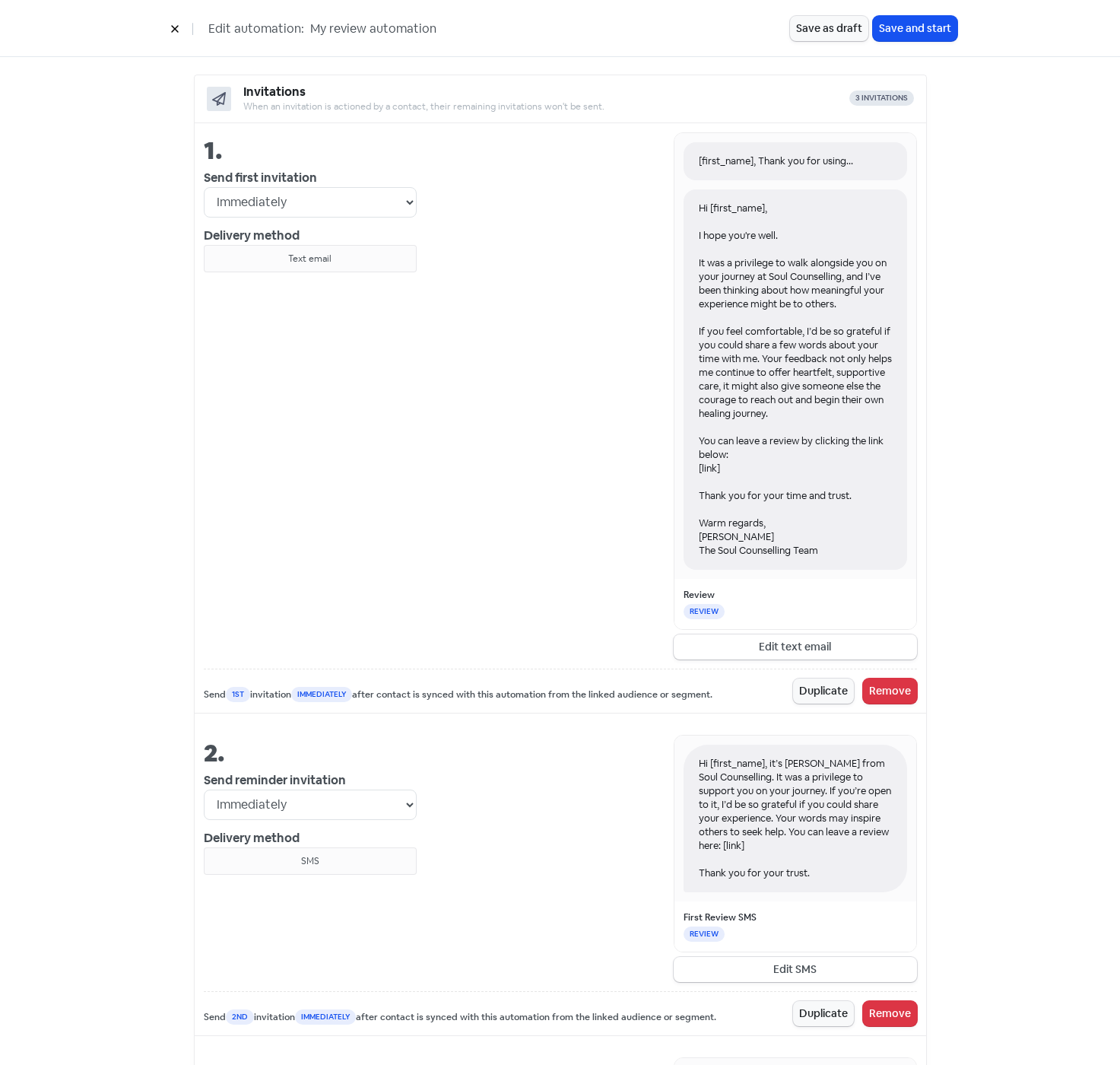
scroll to position [532, 0]
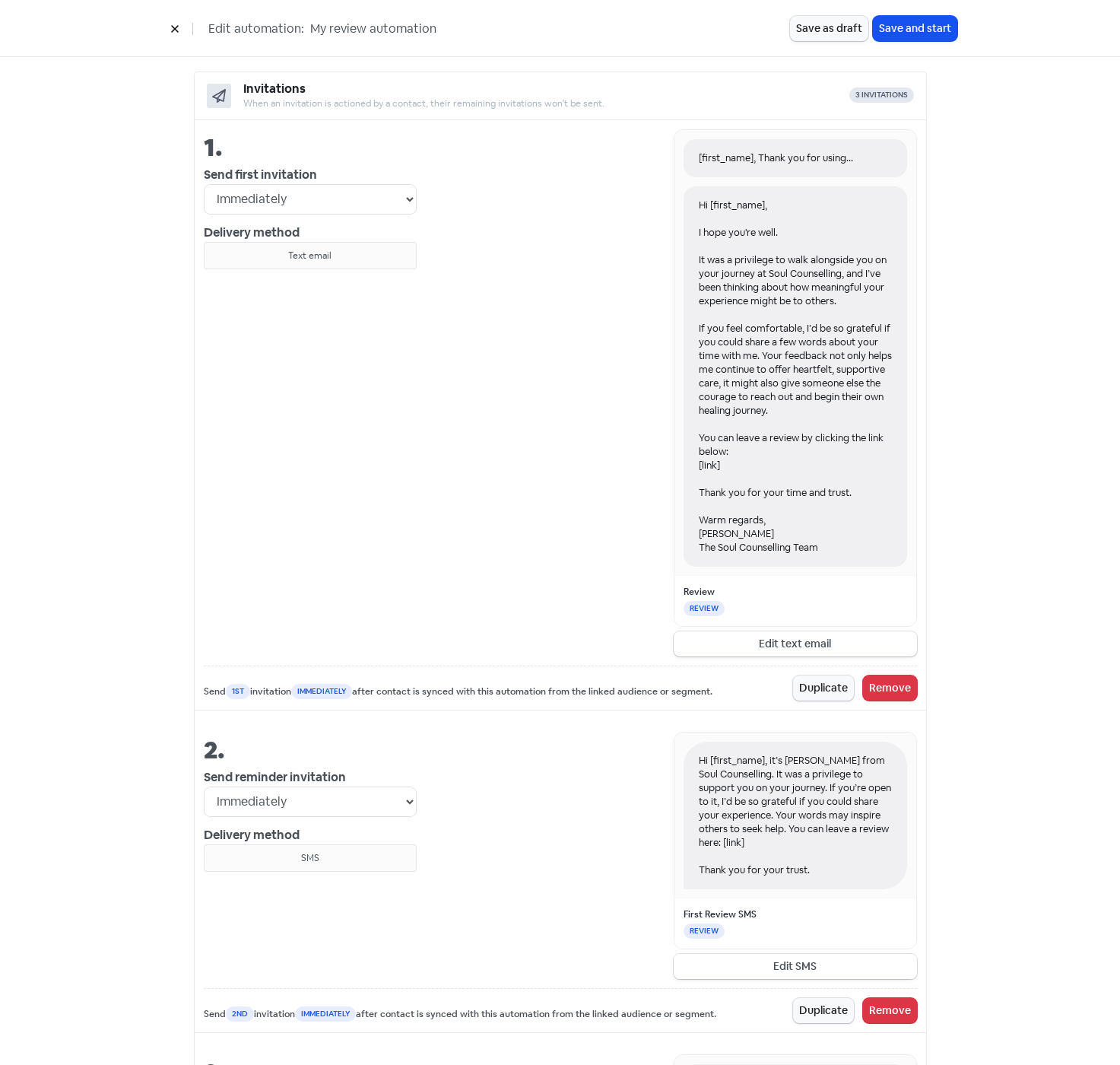
click at [802, 967] on button "Edit SMS" at bounding box center [795, 966] width 244 height 25
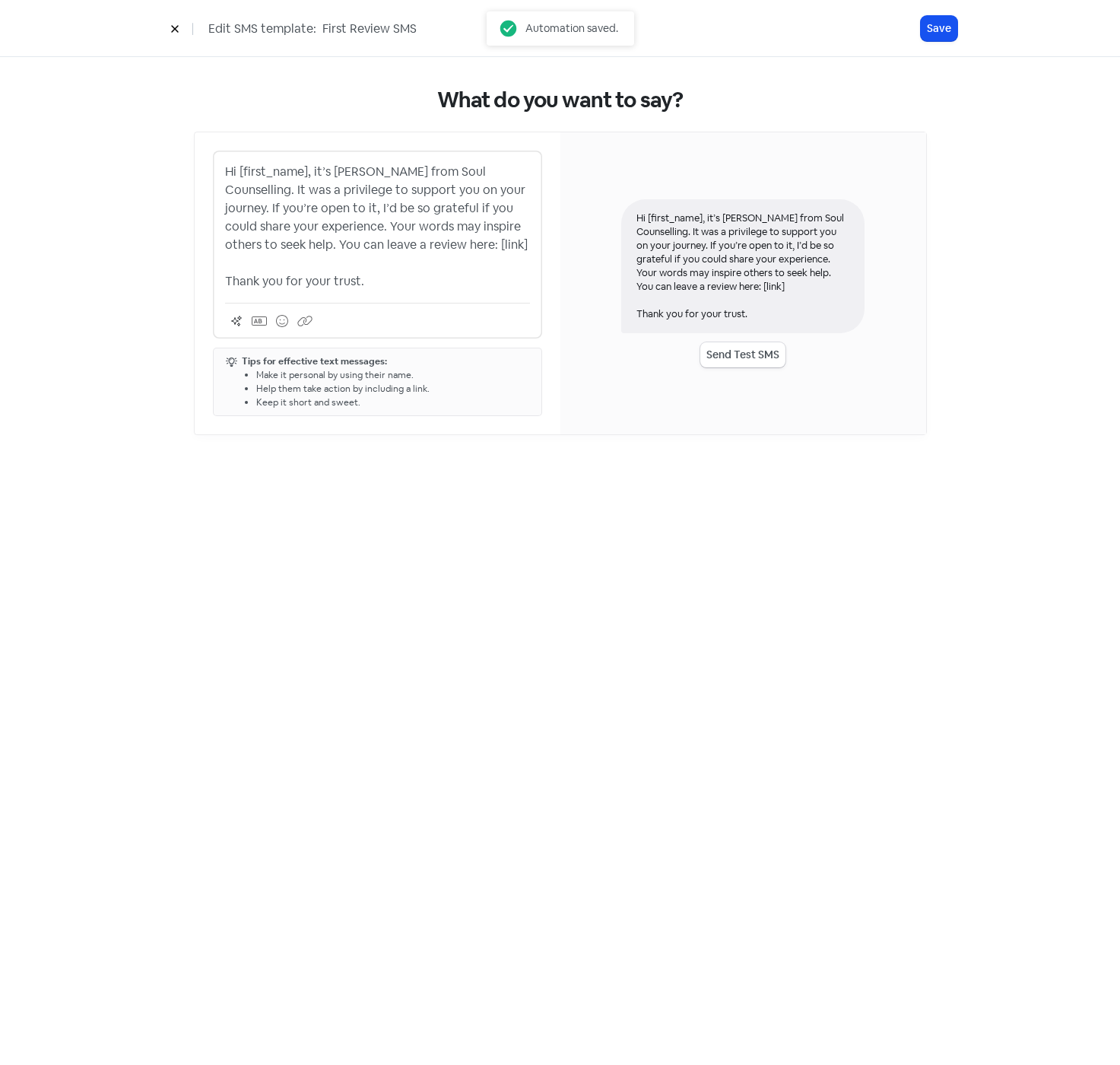
drag, startPoint x: 223, startPoint y: 172, endPoint x: 467, endPoint y: 274, distance: 264.5
click at [467, 274] on div "Hi [first_name], it’s [PERSON_NAME] from Soul Counselling. It was a privilege t…" at bounding box center [377, 245] width 329 height 188
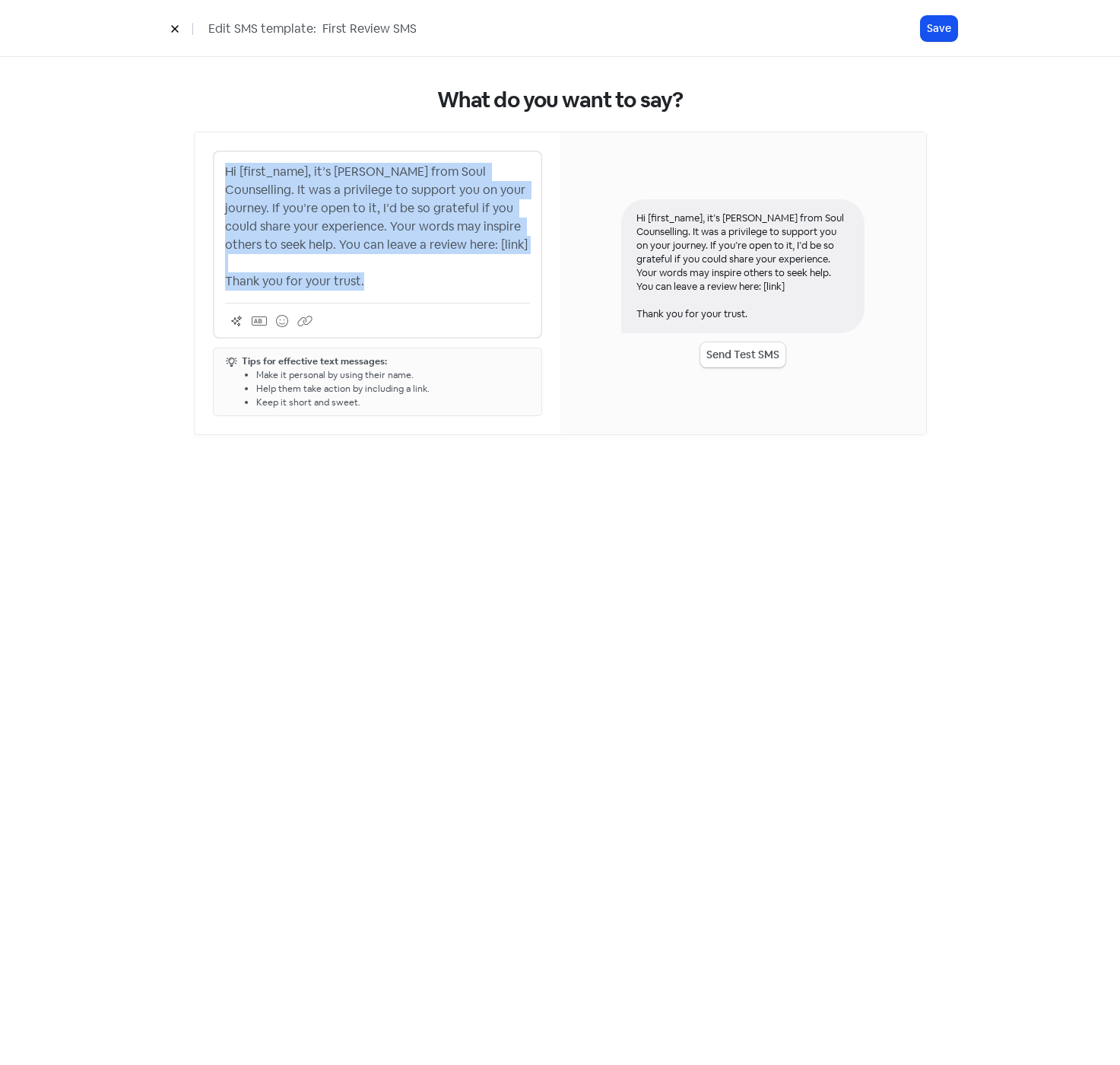
drag, startPoint x: 325, startPoint y: 251, endPoint x: 220, endPoint y: 167, distance: 134.5
click at [220, 167] on div "Hi [first_name], it’s [PERSON_NAME] from Soul Counselling. It was a privilege t…" at bounding box center [377, 245] width 329 height 188
copy p "Hi [first_name], it’s [PERSON_NAME] from Soul Counselling. It was a privilege t…"
click at [402, 230] on p "Hi [first_name], it’s [PERSON_NAME] from Soul Counselling. It was a privilege t…" at bounding box center [377, 226] width 305 height 127
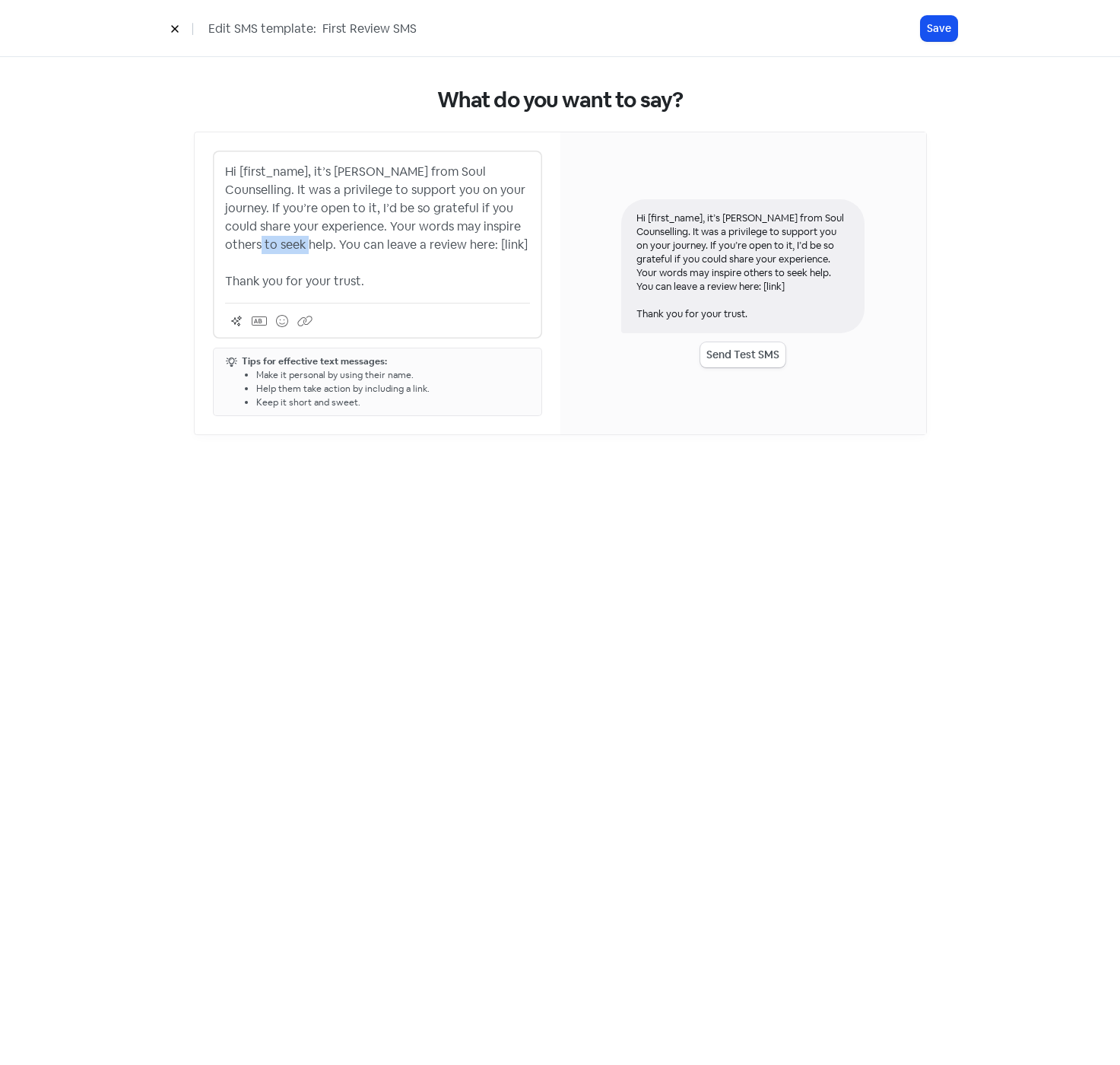
drag, startPoint x: 224, startPoint y: 246, endPoint x: 275, endPoint y: 246, distance: 51.0
click at [275, 246] on p "Hi [first_name], it’s [PERSON_NAME] from Soul Counselling. It was a privilege t…" at bounding box center [377, 226] width 305 height 127
paste div
click at [940, 30] on button "Save" at bounding box center [939, 28] width 37 height 25
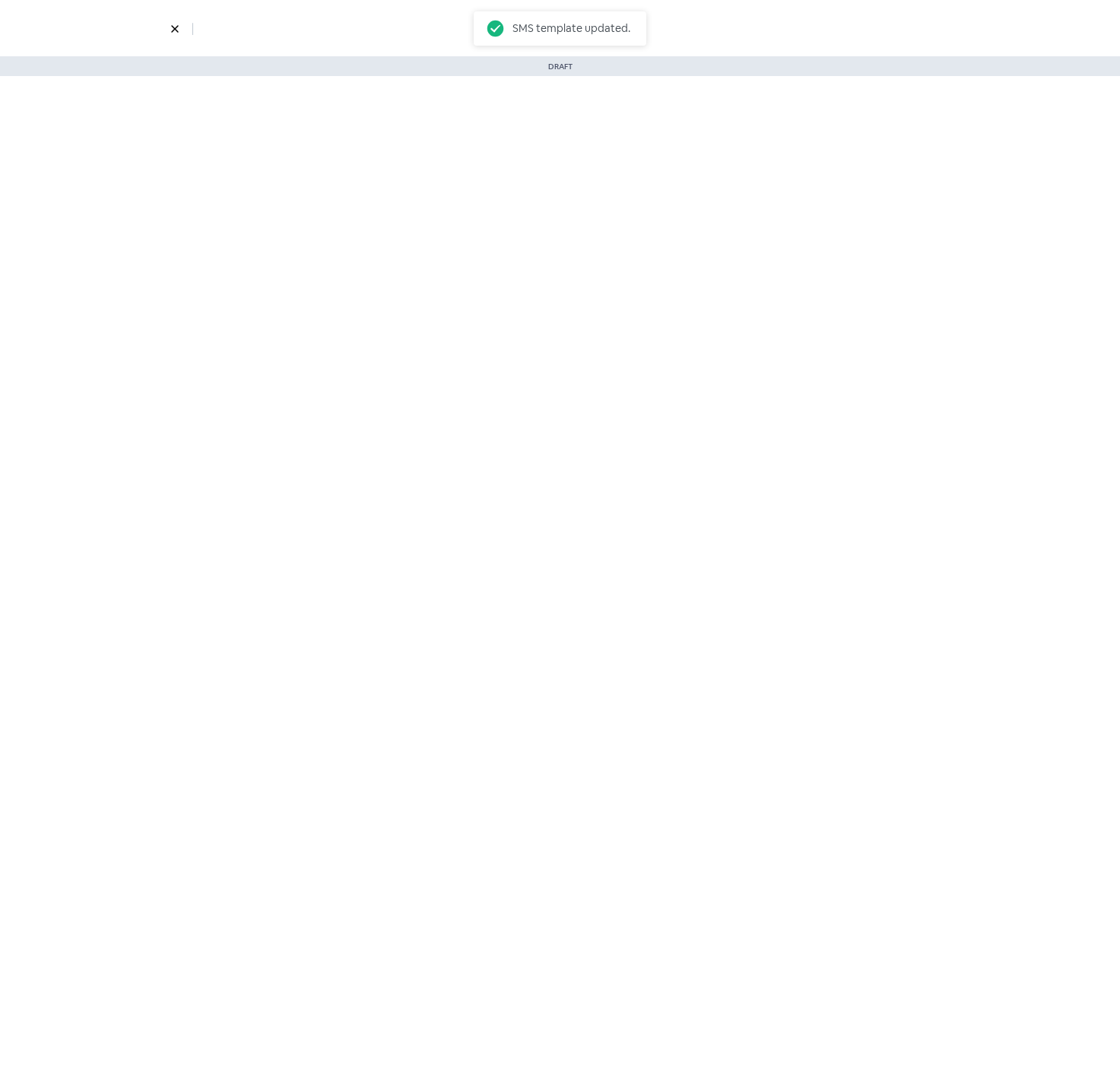
select select "901"
select select "1332"
select select "3"
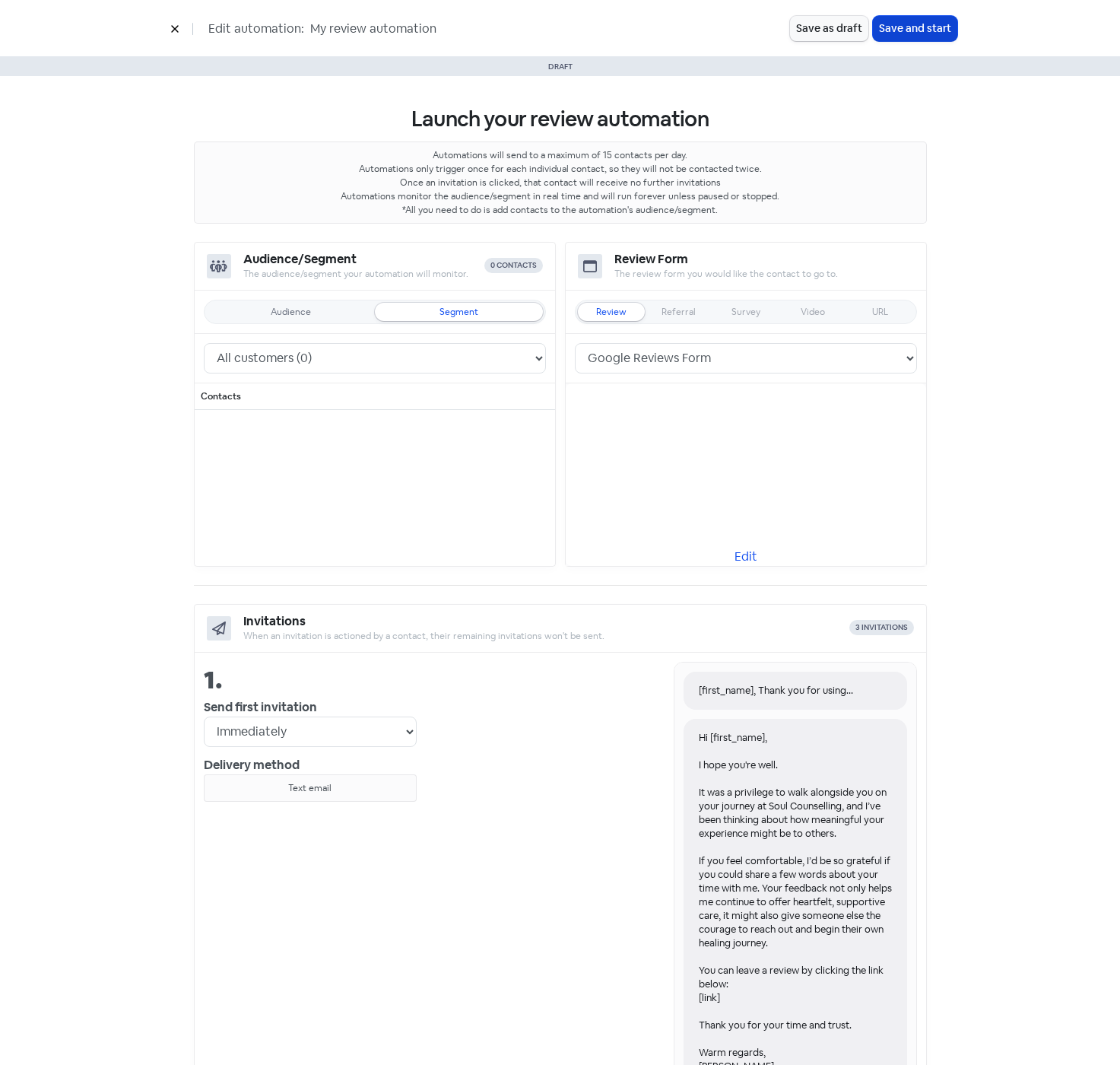
click at [908, 30] on button "Save and start" at bounding box center [914, 28] width 84 height 25
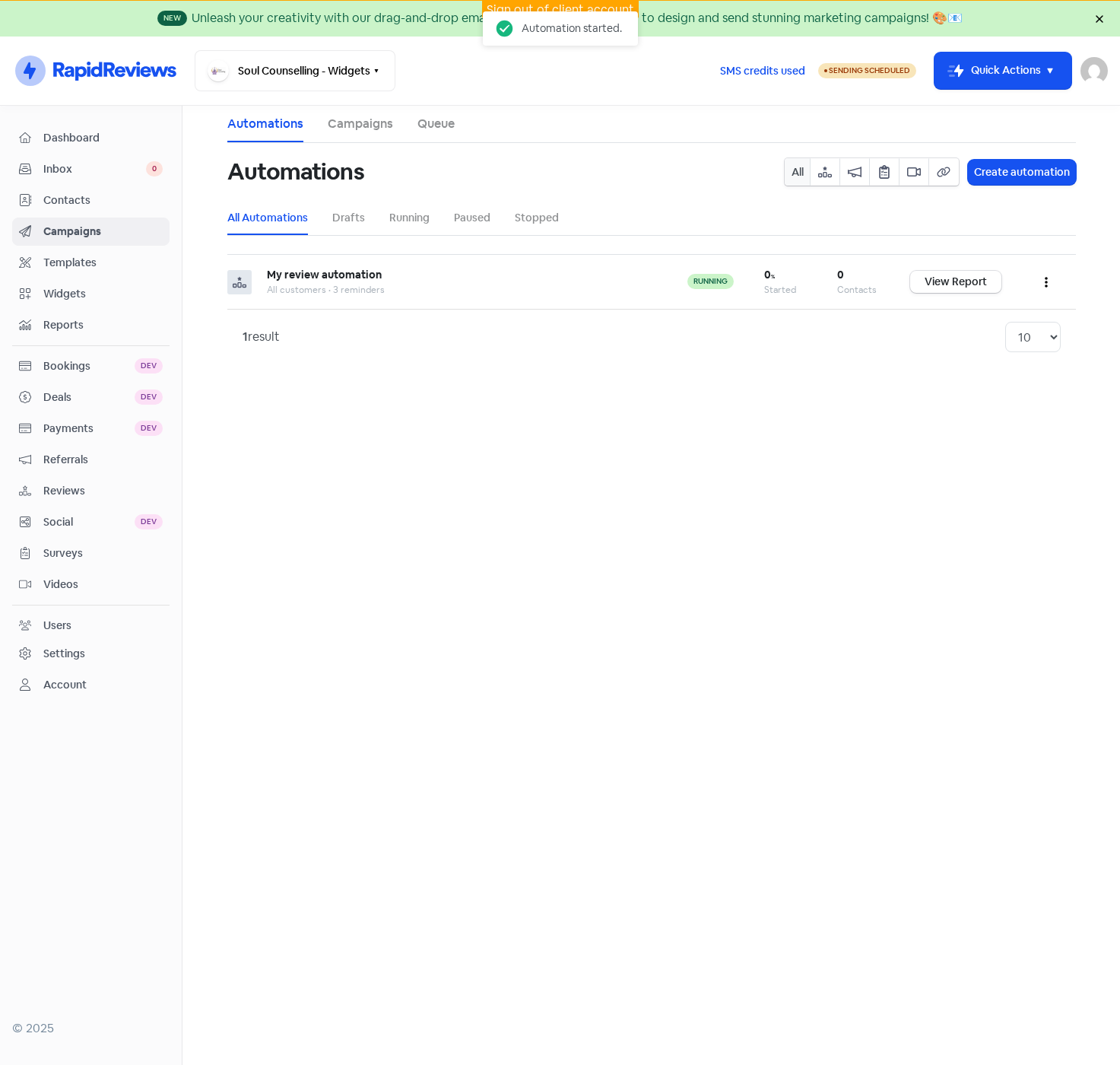
click at [54, 201] on span "Contacts" at bounding box center [102, 200] width 119 height 16
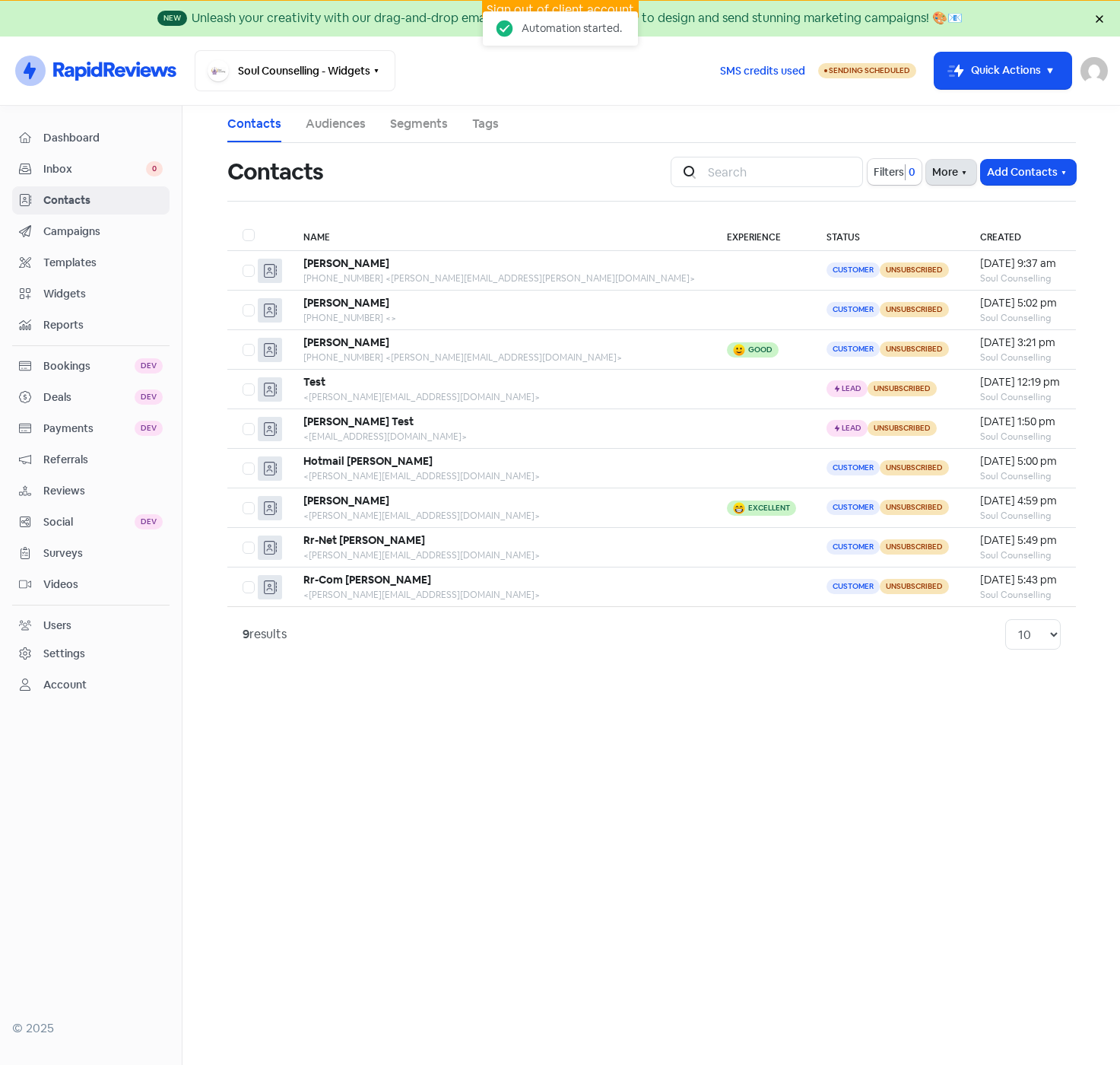
click at [934, 174] on button "More" at bounding box center [951, 172] width 50 height 25
click at [934, 206] on link "External Contact Forms" at bounding box center [904, 205] width 153 height 30
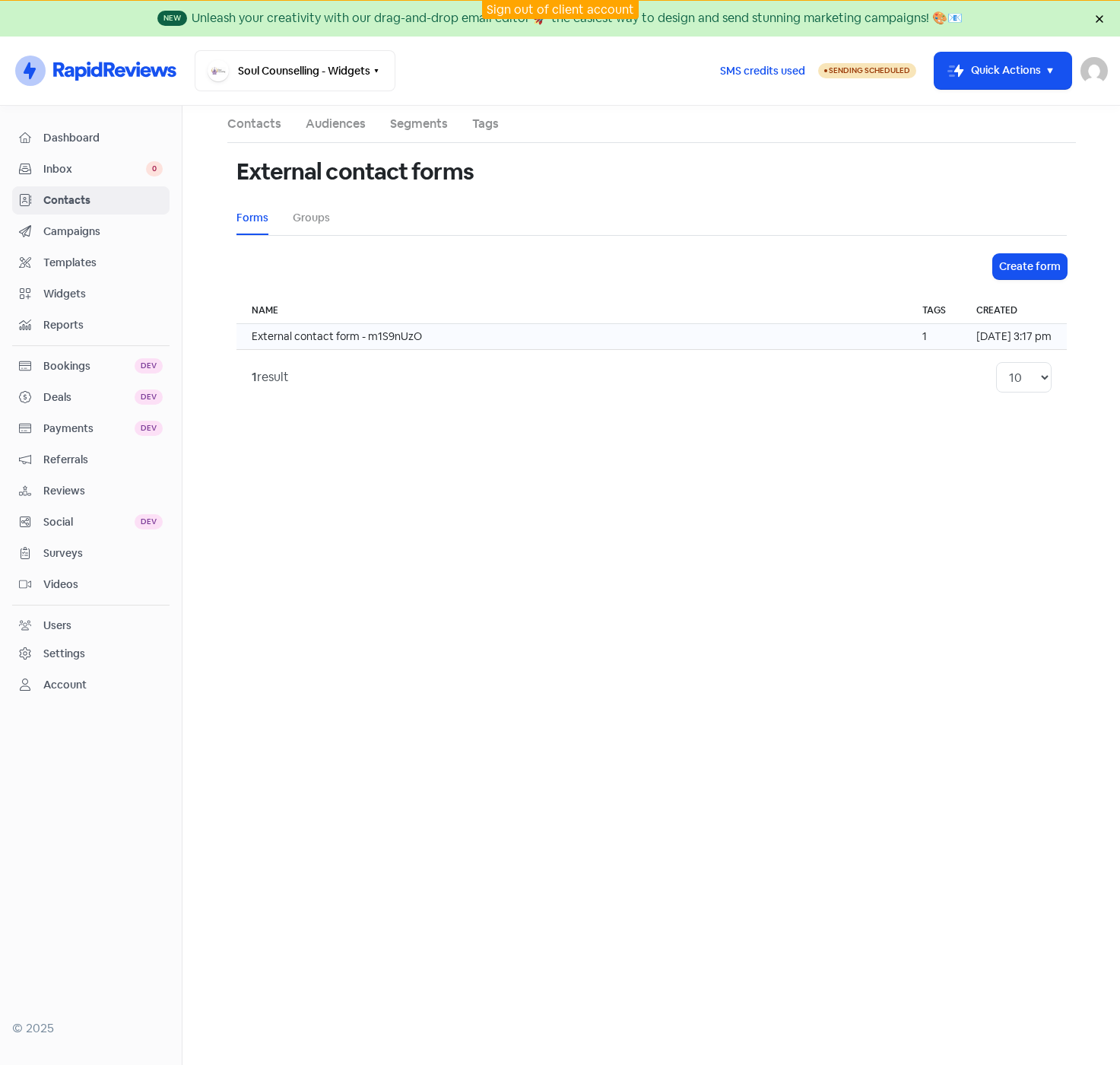
click at [416, 334] on td "External contact form - m1S9nUzO" at bounding box center [571, 337] width 671 height 26
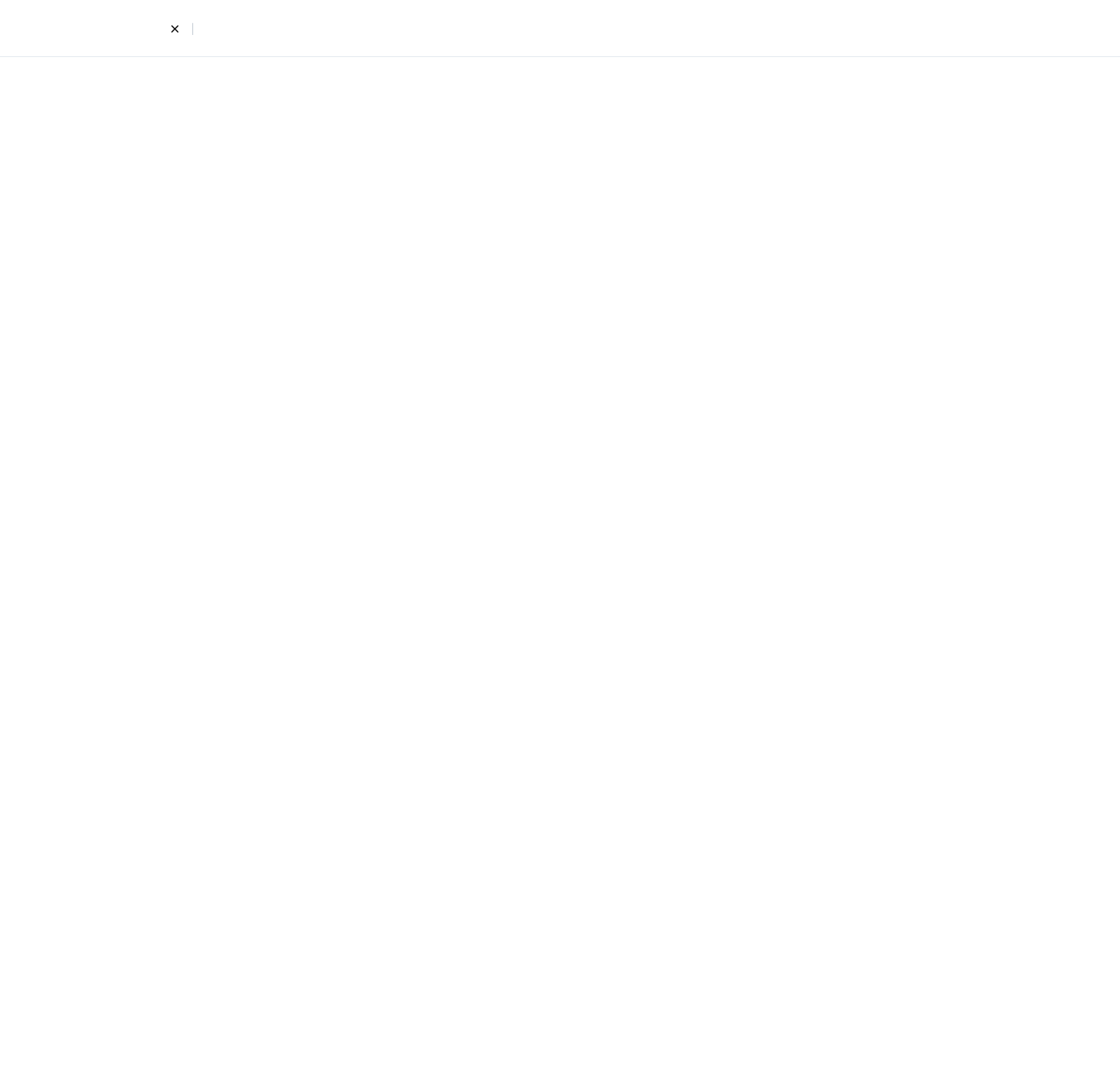
select select "first_last"
select select "email_phone"
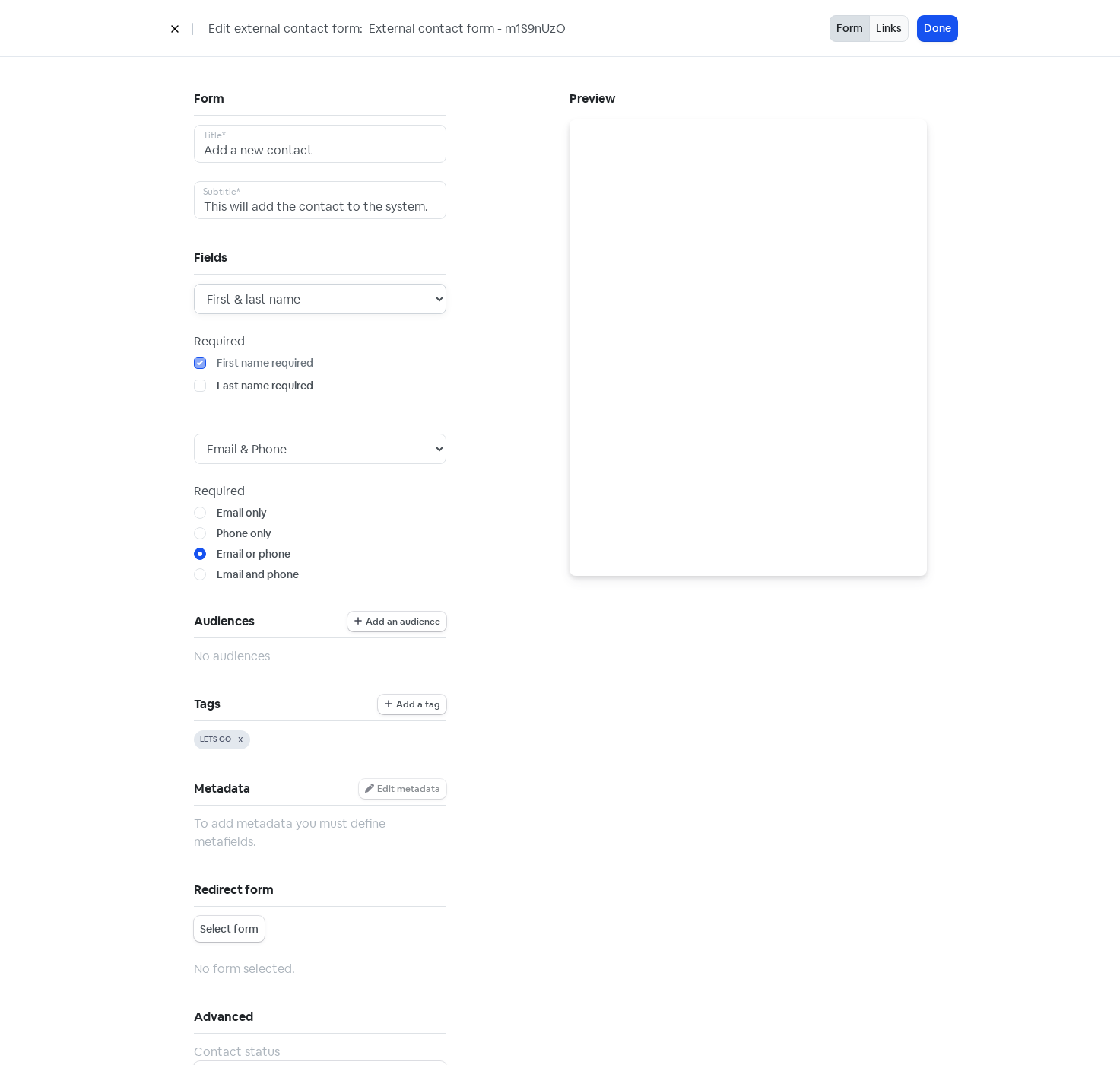
click at [325, 297] on select "First name First & last name" at bounding box center [320, 298] width 253 height 30
select select "first"
click at [194, 283] on select "First name First & last name" at bounding box center [320, 298] width 253 height 30
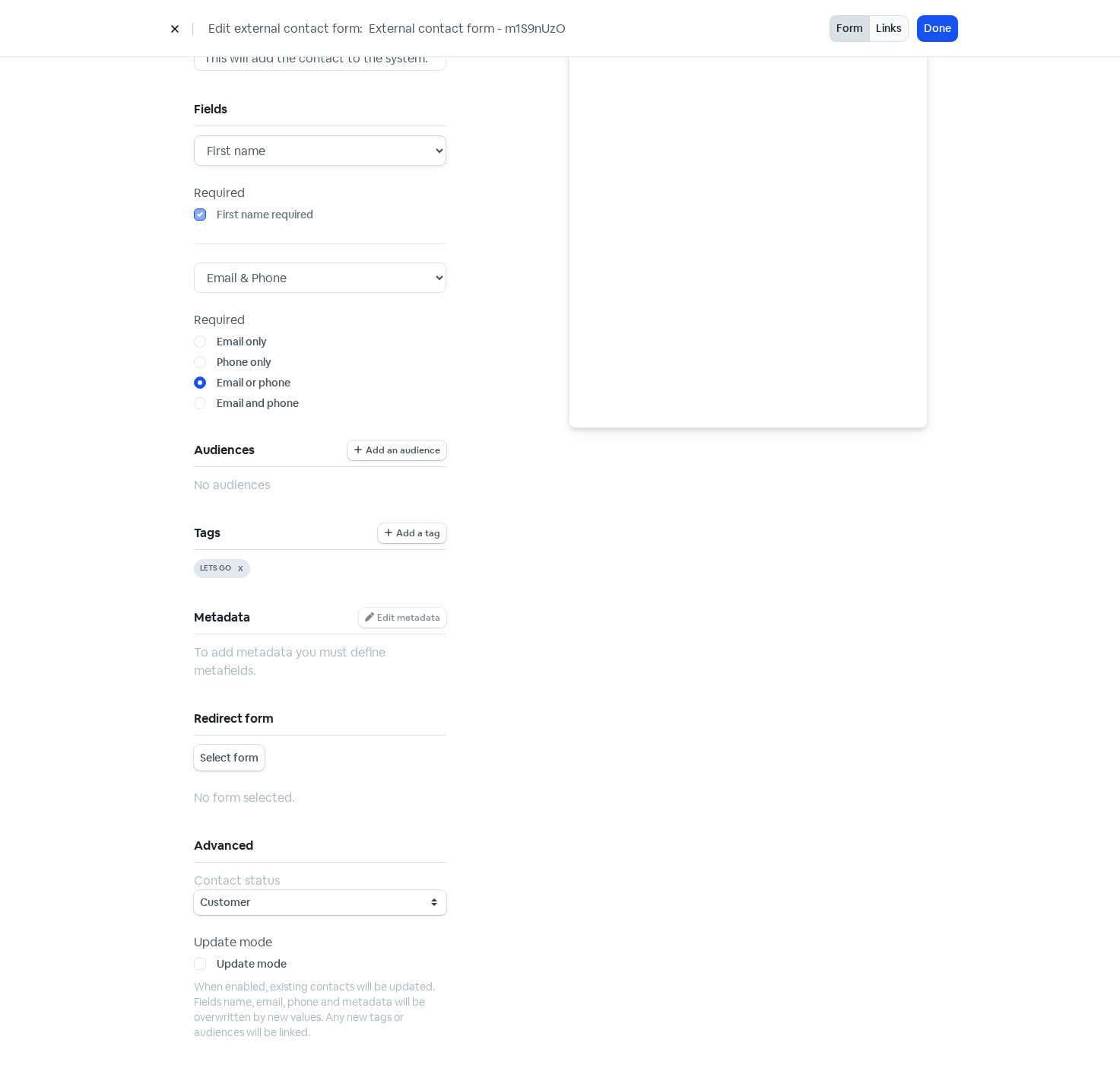
scroll to position [152, 0]
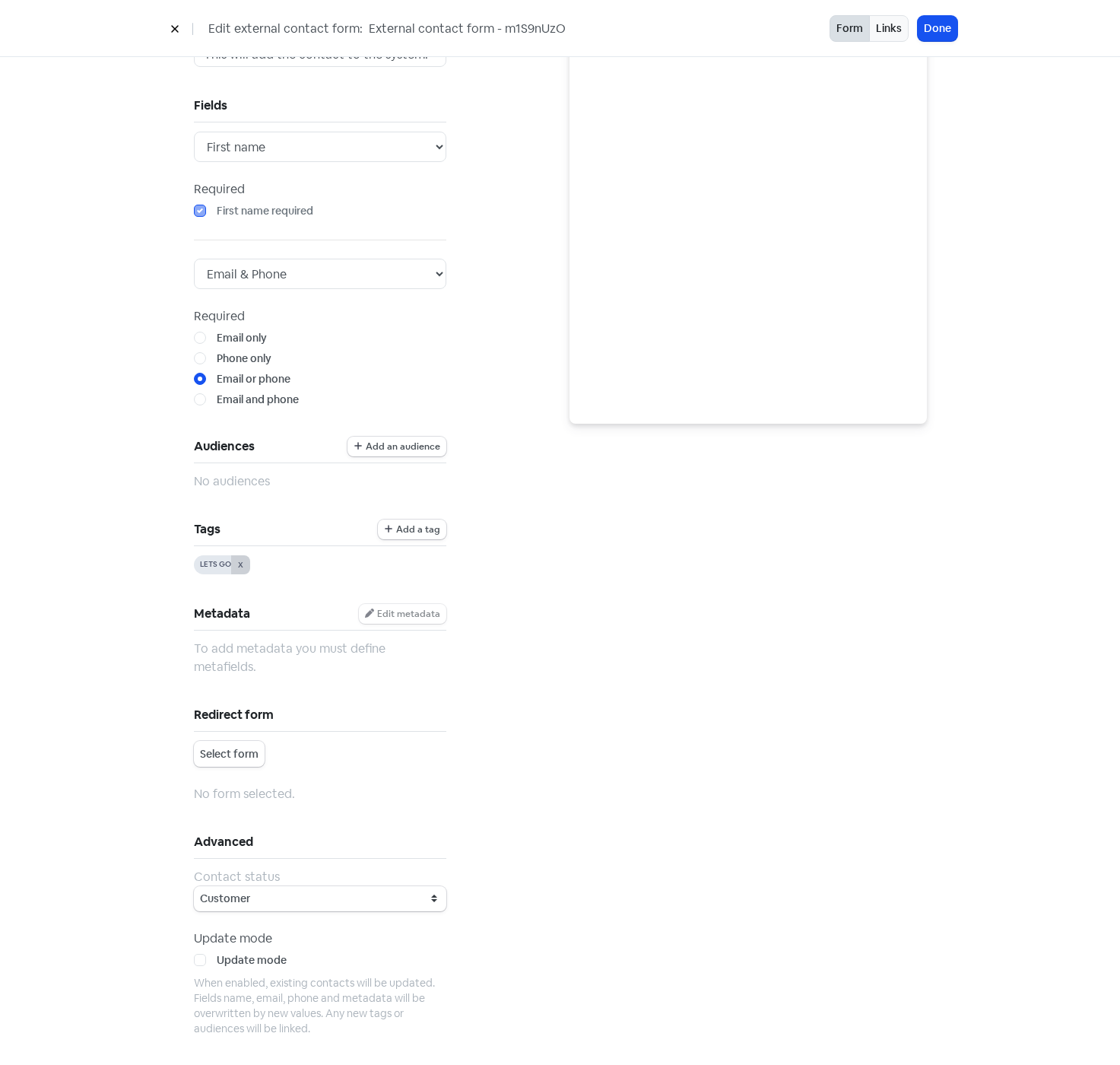
click at [236, 563] on button "X" at bounding box center [241, 565] width 19 height 19
click at [410, 536] on button "Add a tag" at bounding box center [412, 529] width 68 height 19
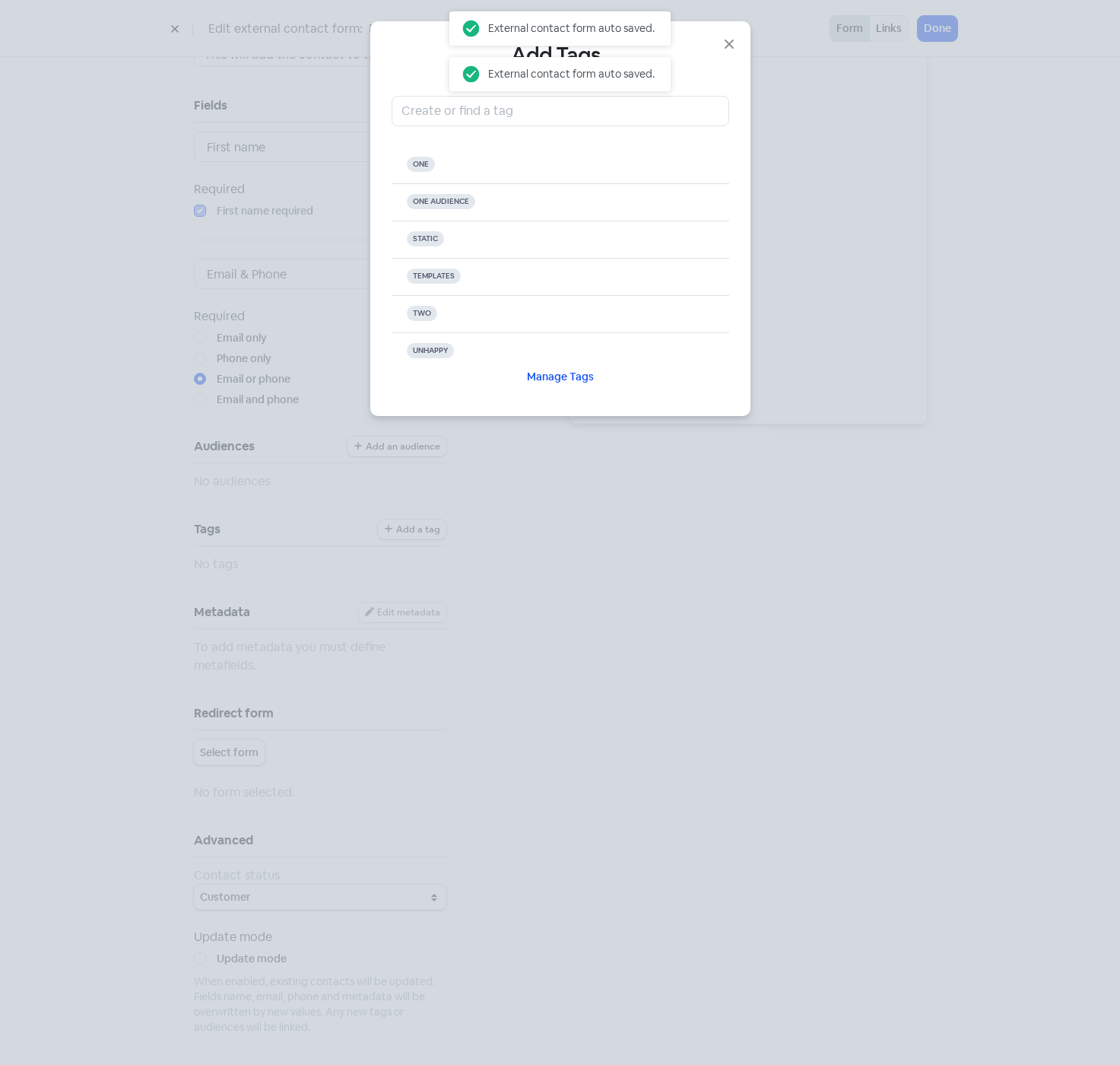
scroll to position [185, 0]
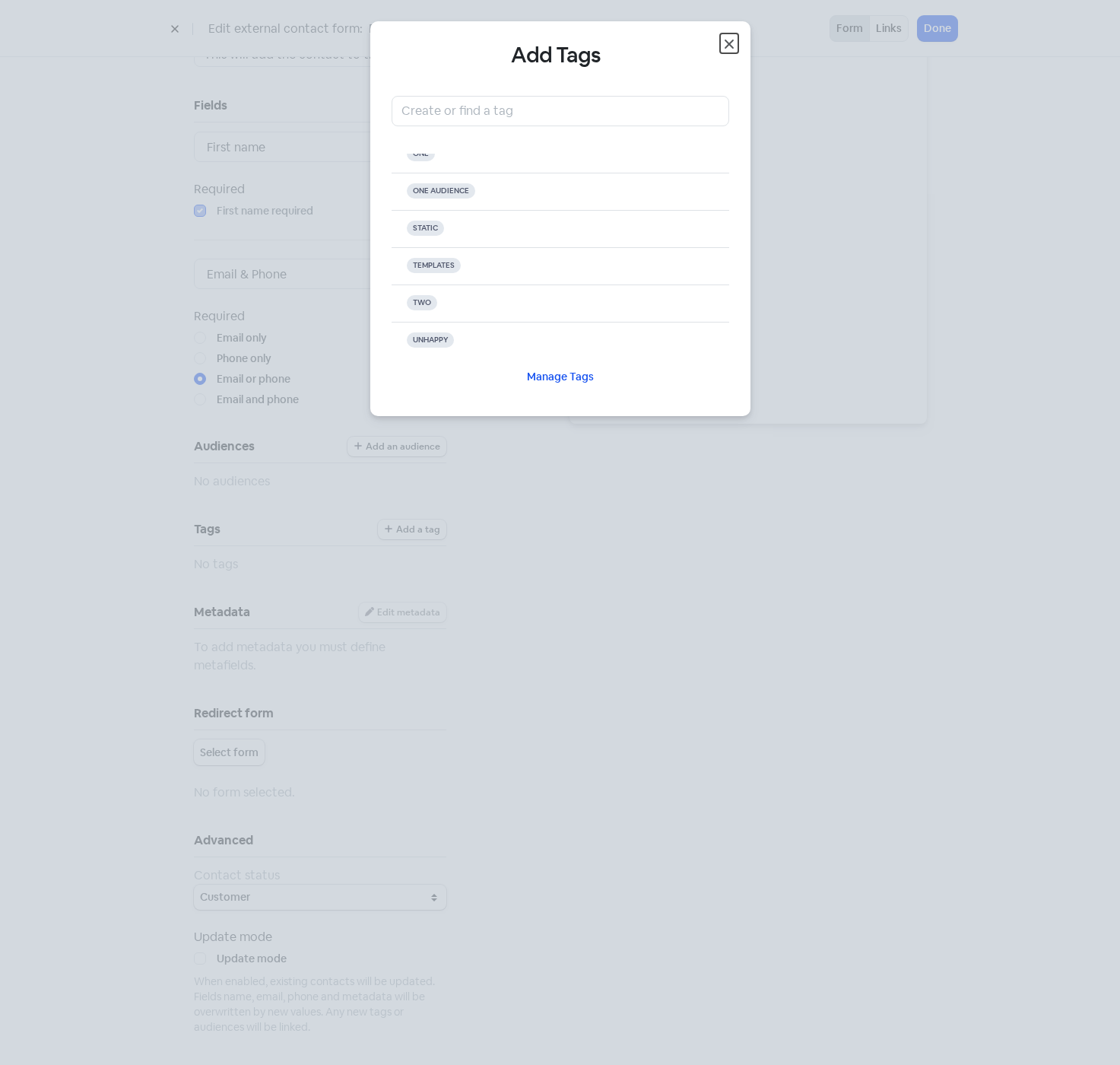
click at [725, 48] on icon "button" at bounding box center [730, 44] width 9 height 9
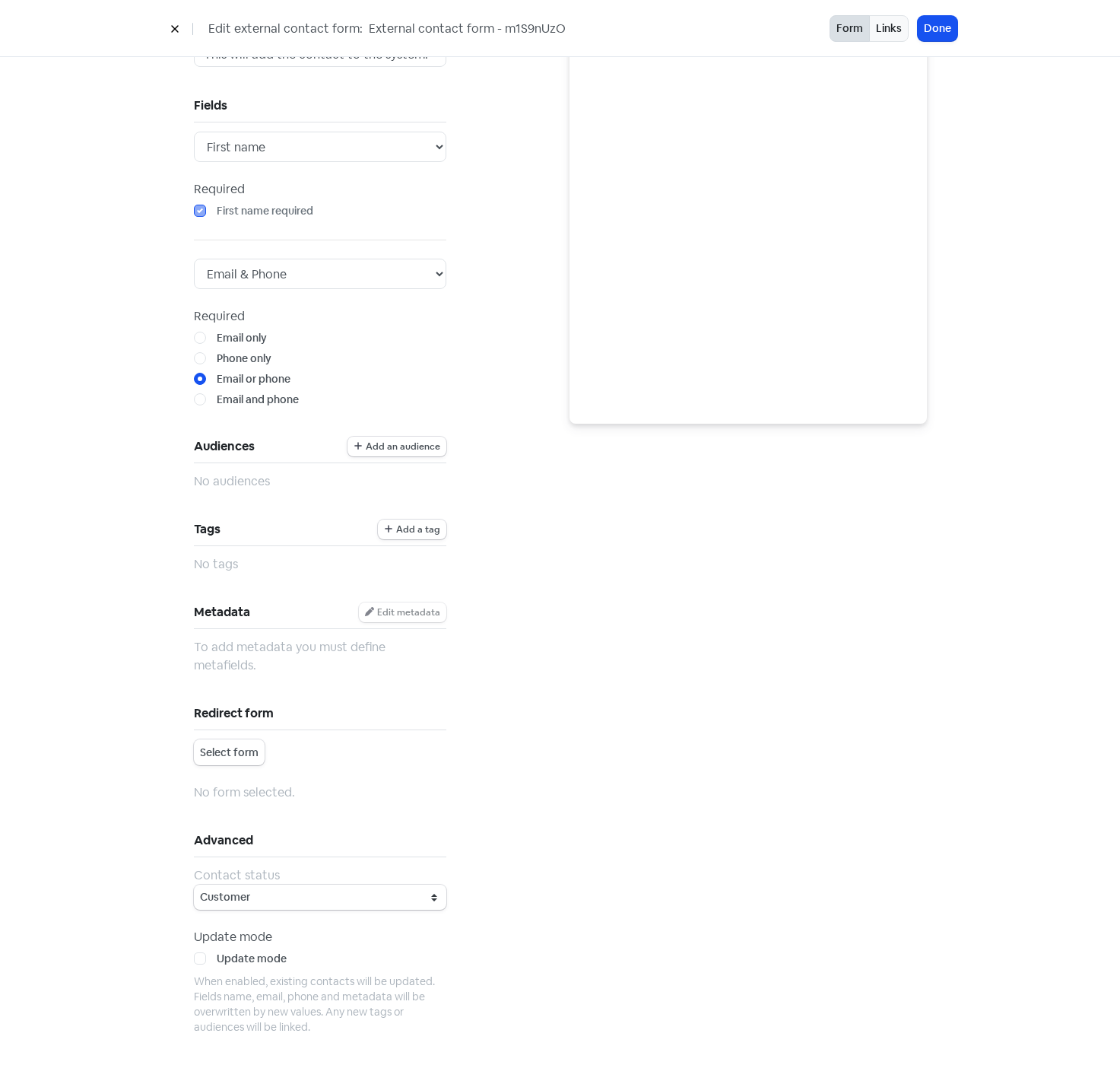
click at [522, 663] on div "Form Add a new contact Title* This will add the contact to the system. Subtitle…" at bounding box center [372, 506] width 375 height 1142
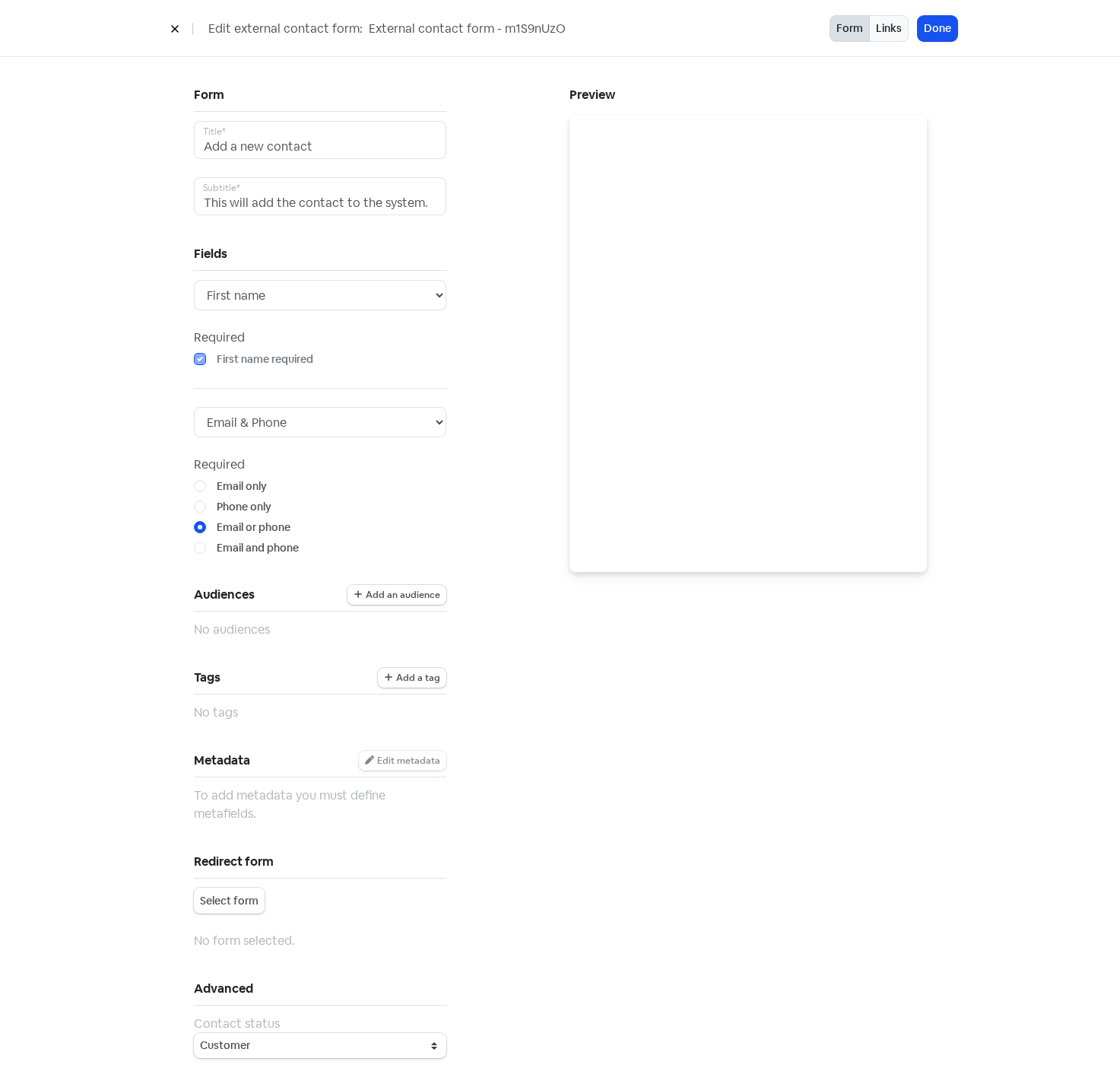
scroll to position [0, 0]
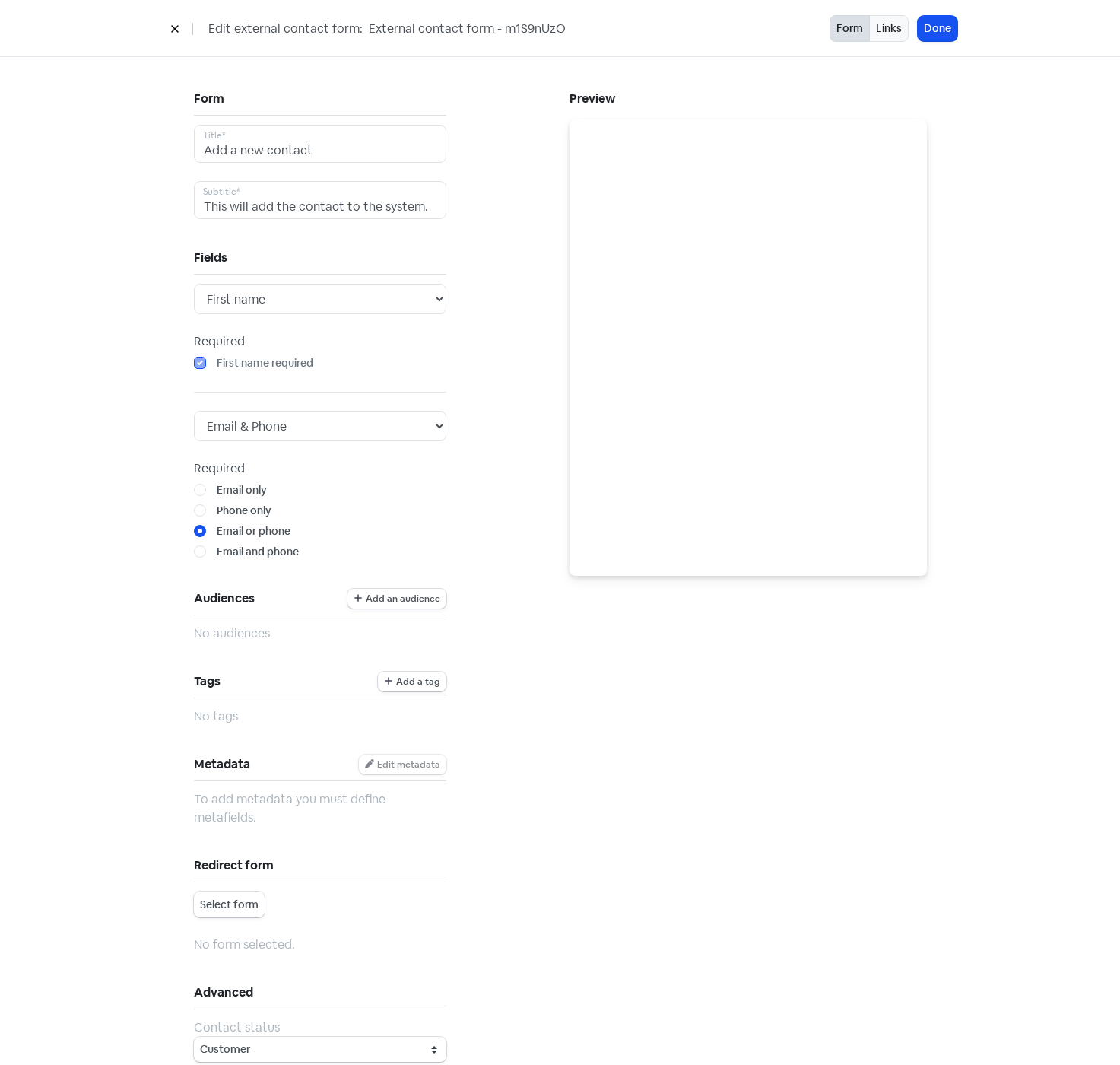
drag, startPoint x: 365, startPoint y: 31, endPoint x: 578, endPoint y: 32, distance: 213.0
click at [578, 32] on input "External contact form - m1S9nUzO" at bounding box center [481, 29] width 228 height 19
type input "Soul External Contact FOrm"
click at [935, 34] on button "Done" at bounding box center [937, 28] width 40 height 25
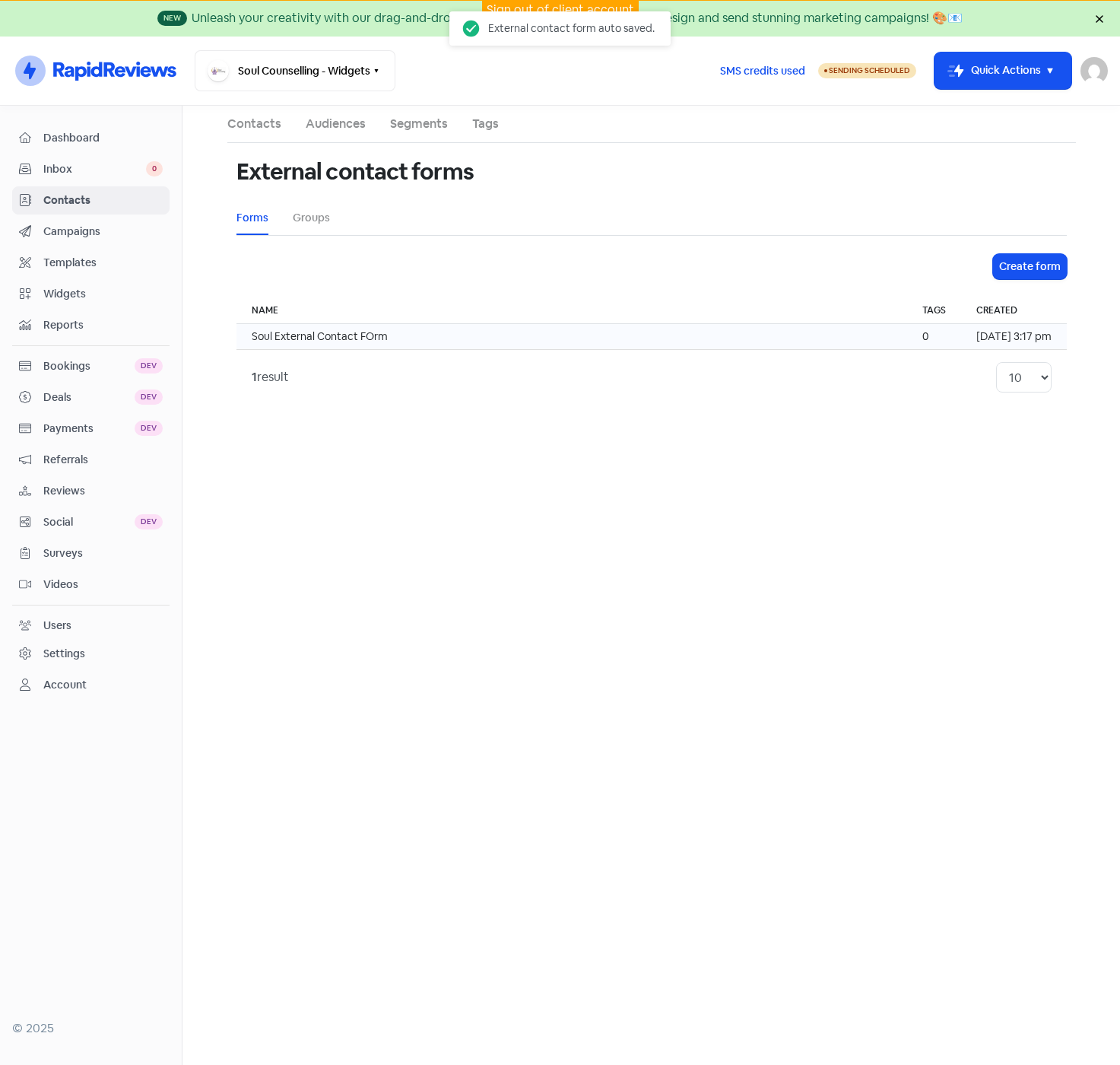
click at [433, 336] on td "Soul External Contact FOrm" at bounding box center [571, 337] width 671 height 26
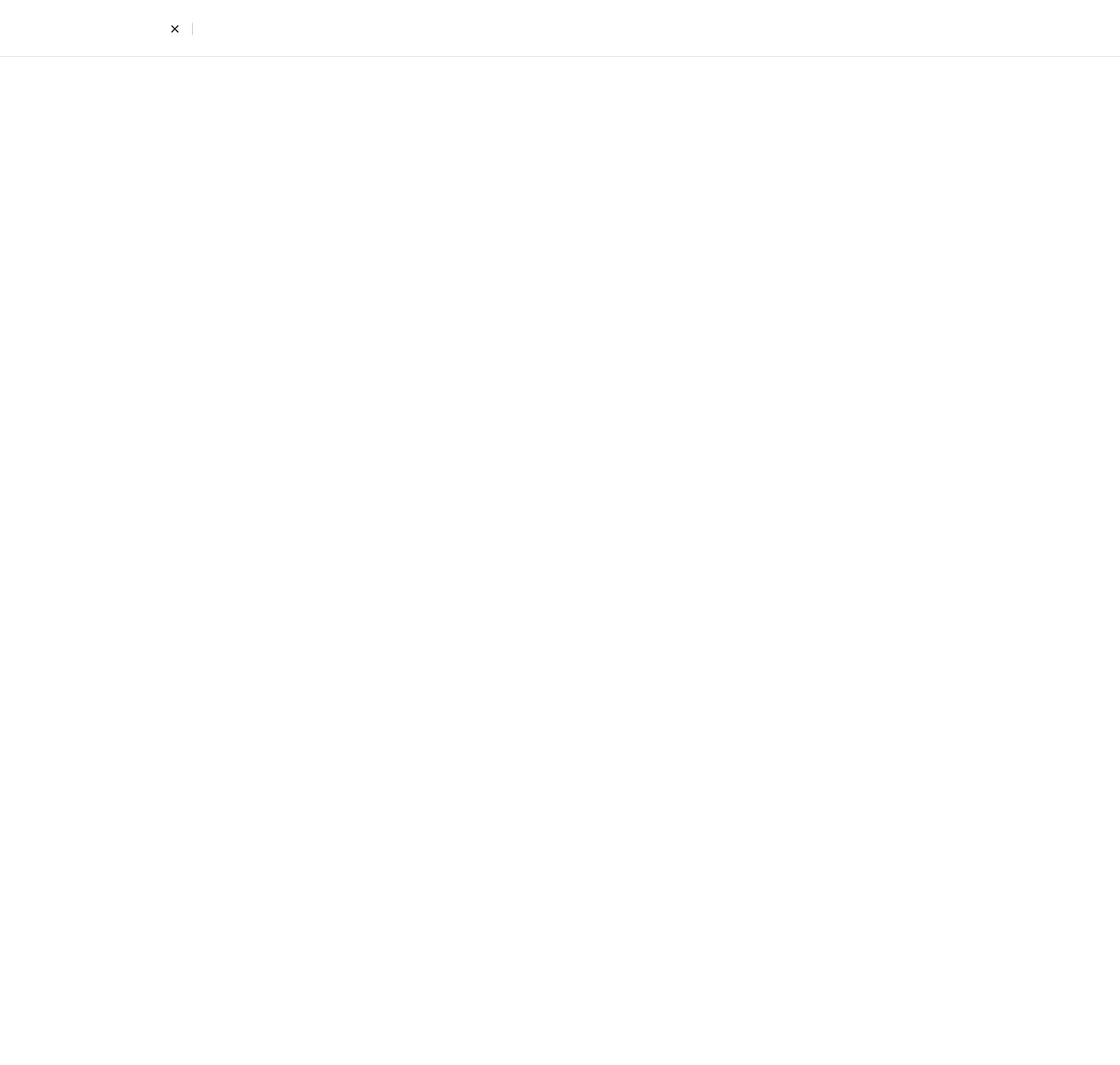
select select "email_phone"
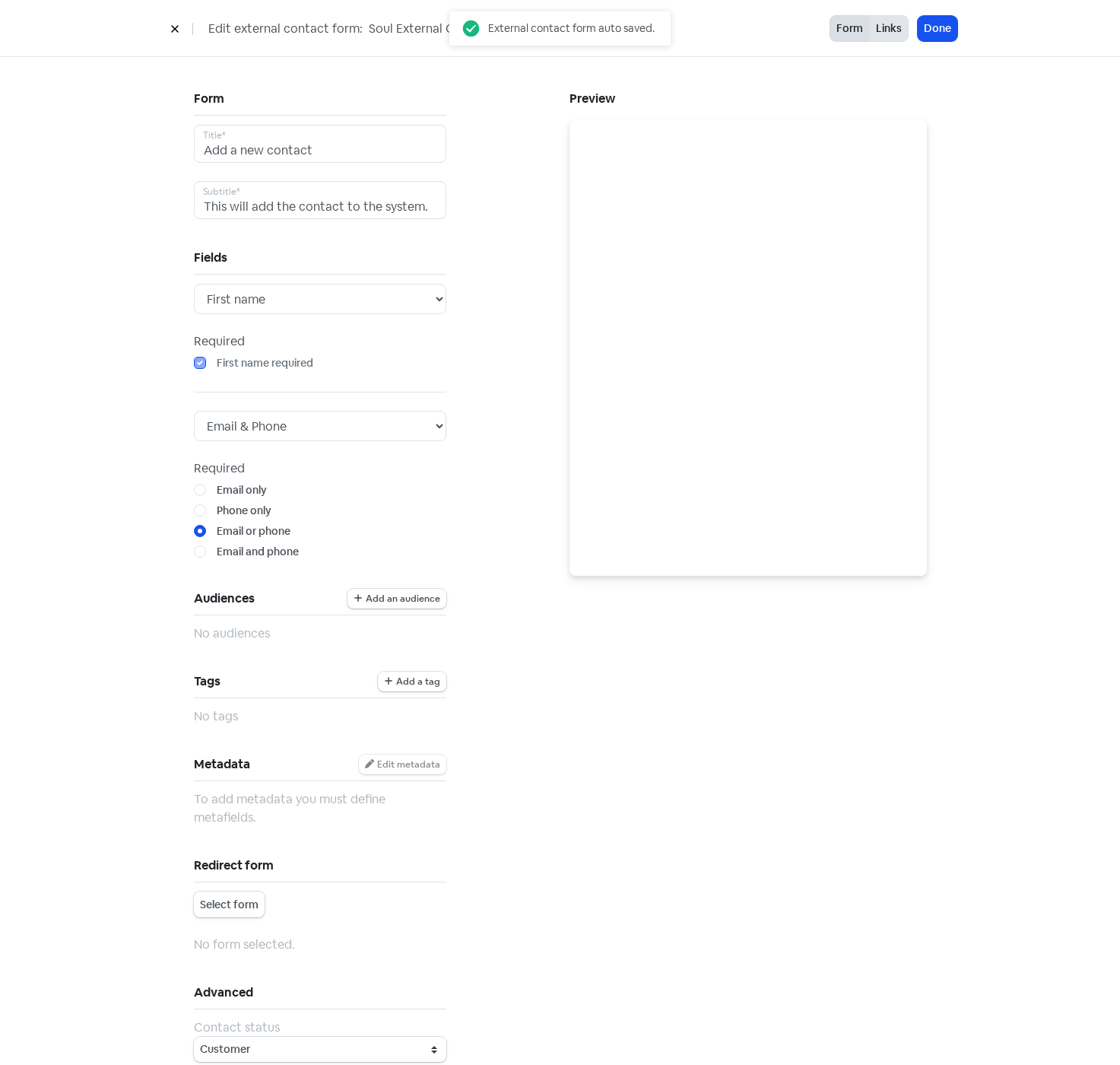
click at [888, 27] on button "Links" at bounding box center [888, 28] width 40 height 27
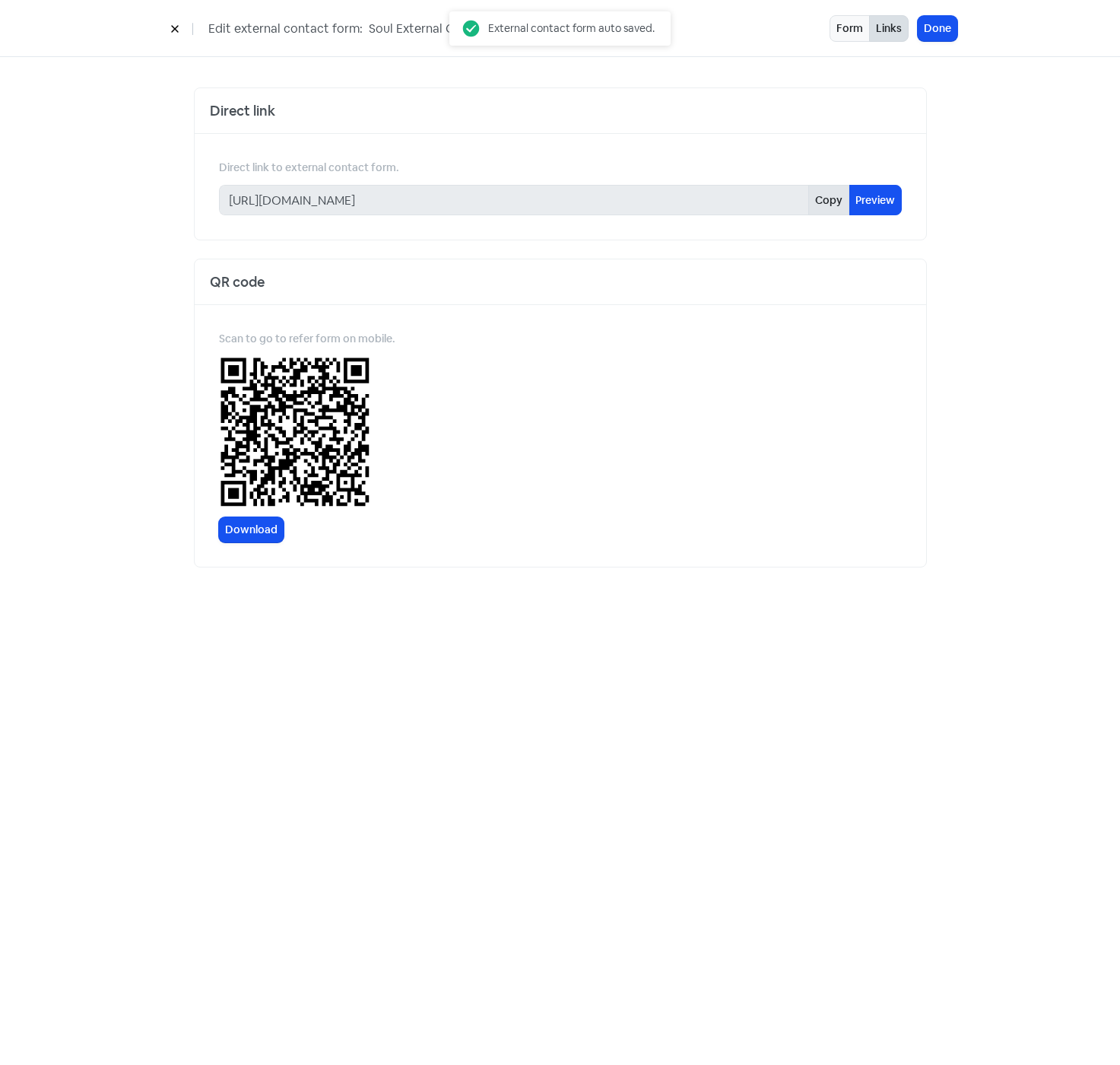
click at [825, 197] on button "Copy" at bounding box center [828, 199] width 42 height 30
drag, startPoint x: 494, startPoint y: 26, endPoint x: 503, endPoint y: 26, distance: 9.0
click at [503, 26] on input "Soul External Contact FOrm" at bounding box center [481, 29] width 228 height 19
type input "Soul External Contact Form"
click at [931, 36] on button "Done" at bounding box center [937, 28] width 40 height 25
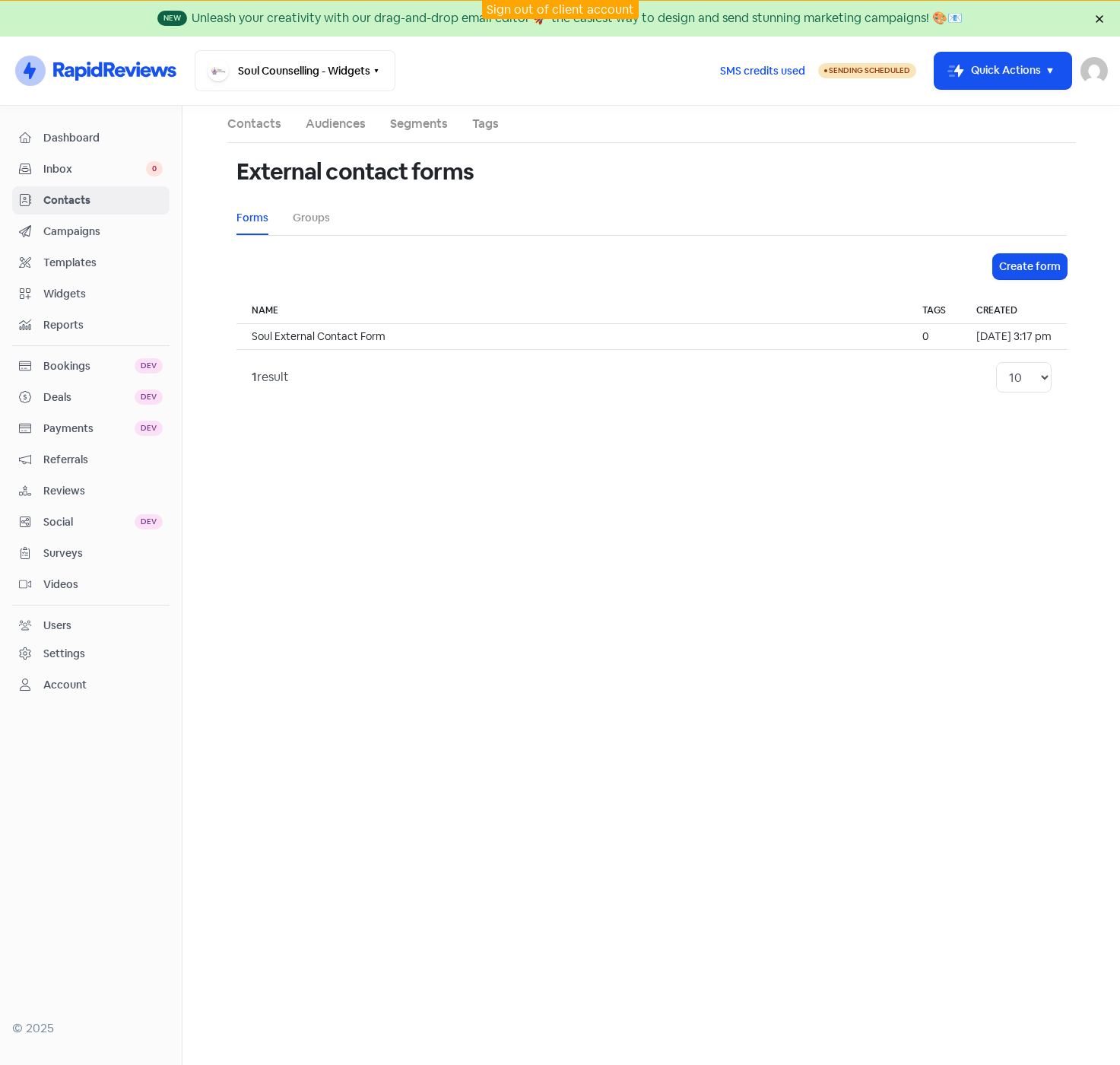
click at [76, 193] on span "Contacts" at bounding box center [102, 200] width 119 height 16
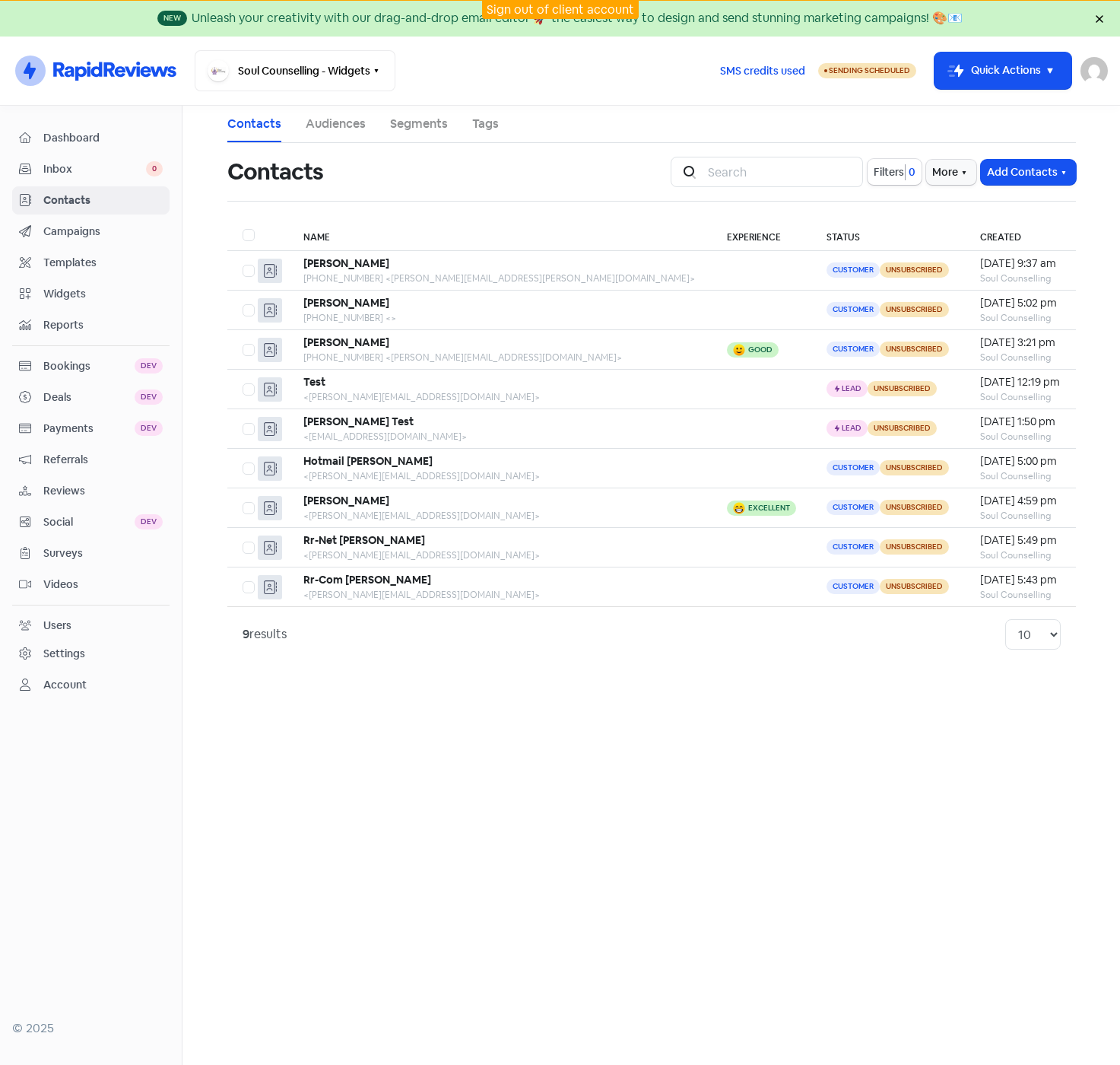
click at [849, 71] on span "Sending Scheduled" at bounding box center [869, 70] width 81 height 10
select select "[GEOGRAPHIC_DATA]/[GEOGRAPHIC_DATA]"
select select "09:00:00"
select select "17:30:00"
select select "09:00:00"
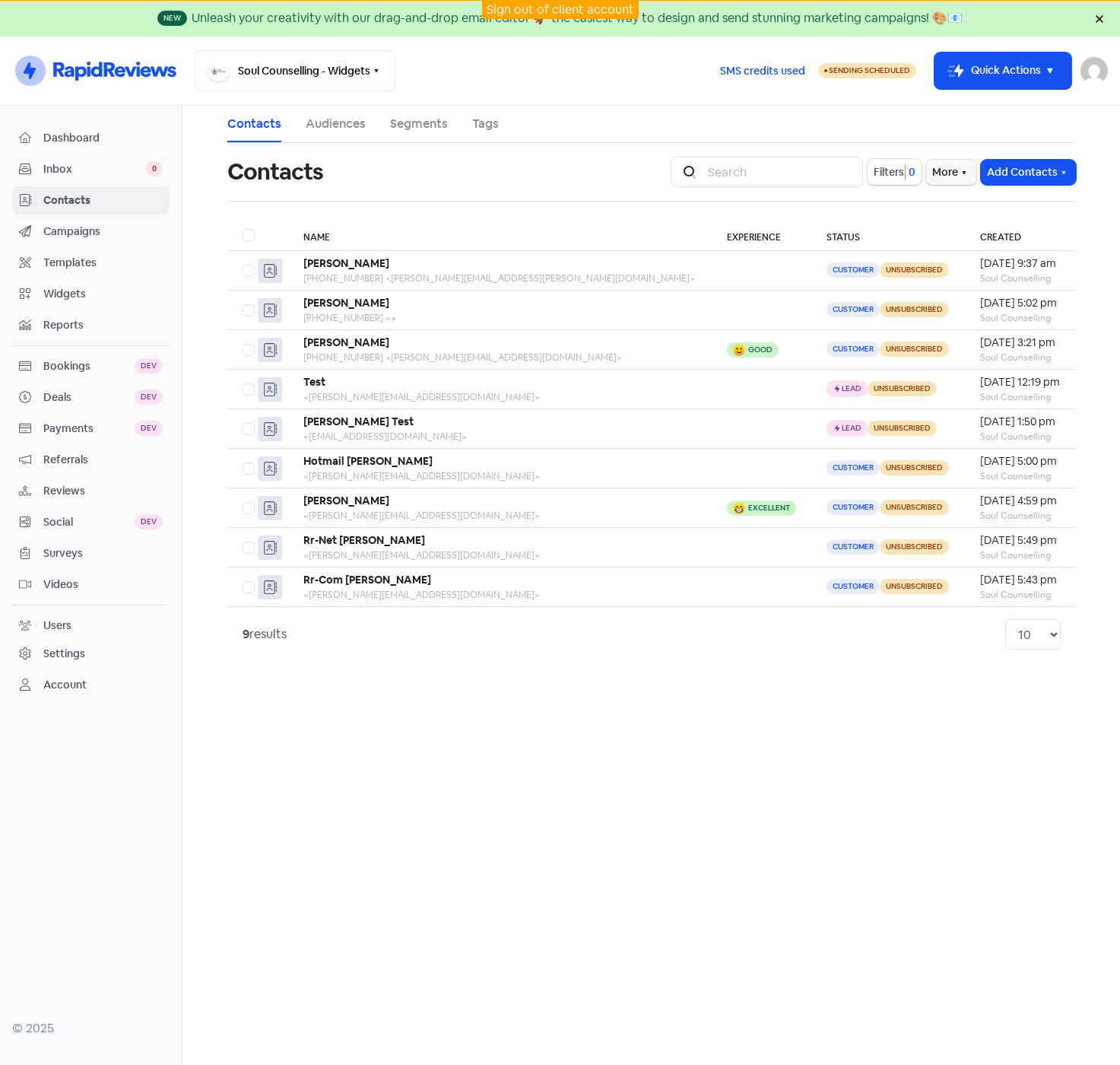
select select "17:30:00"
select select "09:00:00"
select select "17:30:00"
select select "09:00:00"
select select "17:30:00"
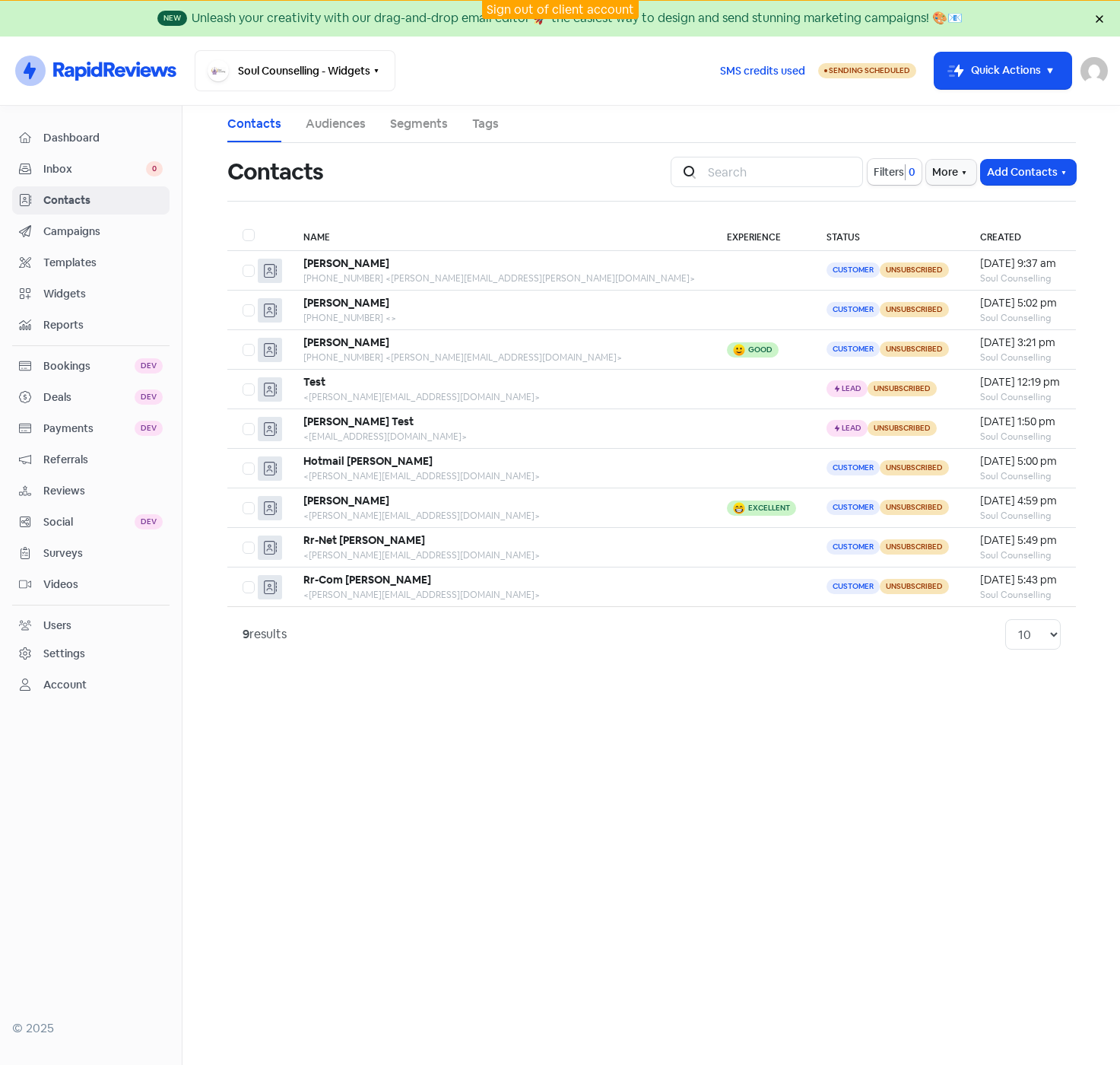
select select "09:00:00"
select select "17:30:00"
select select "AU"
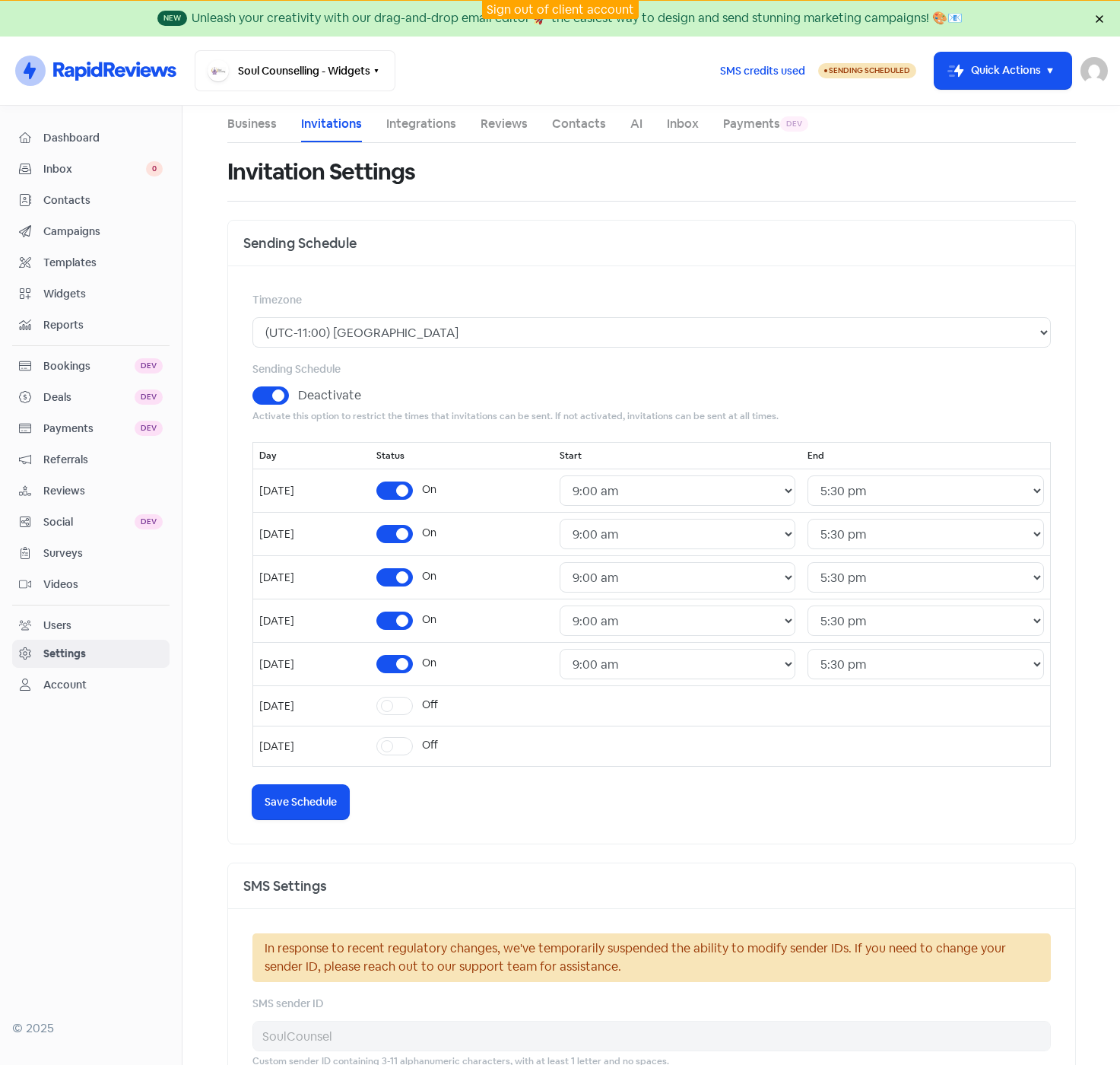
click at [298, 396] on label "Deactivate" at bounding box center [329, 396] width 63 height 18
click at [298, 396] on input "Deactivate" at bounding box center [303, 391] width 10 height 10
checkbox input "false"
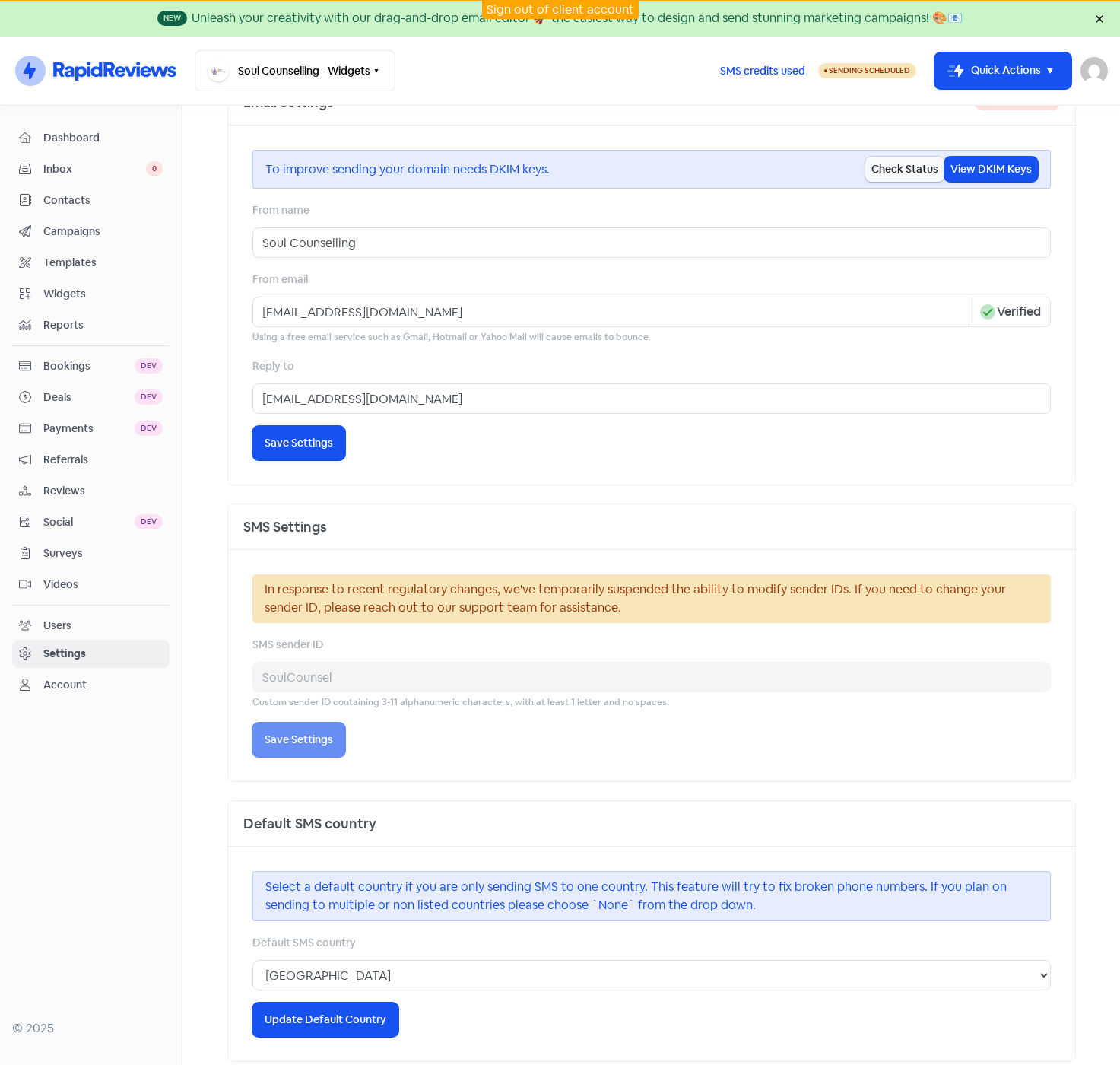
scroll to position [456, 0]
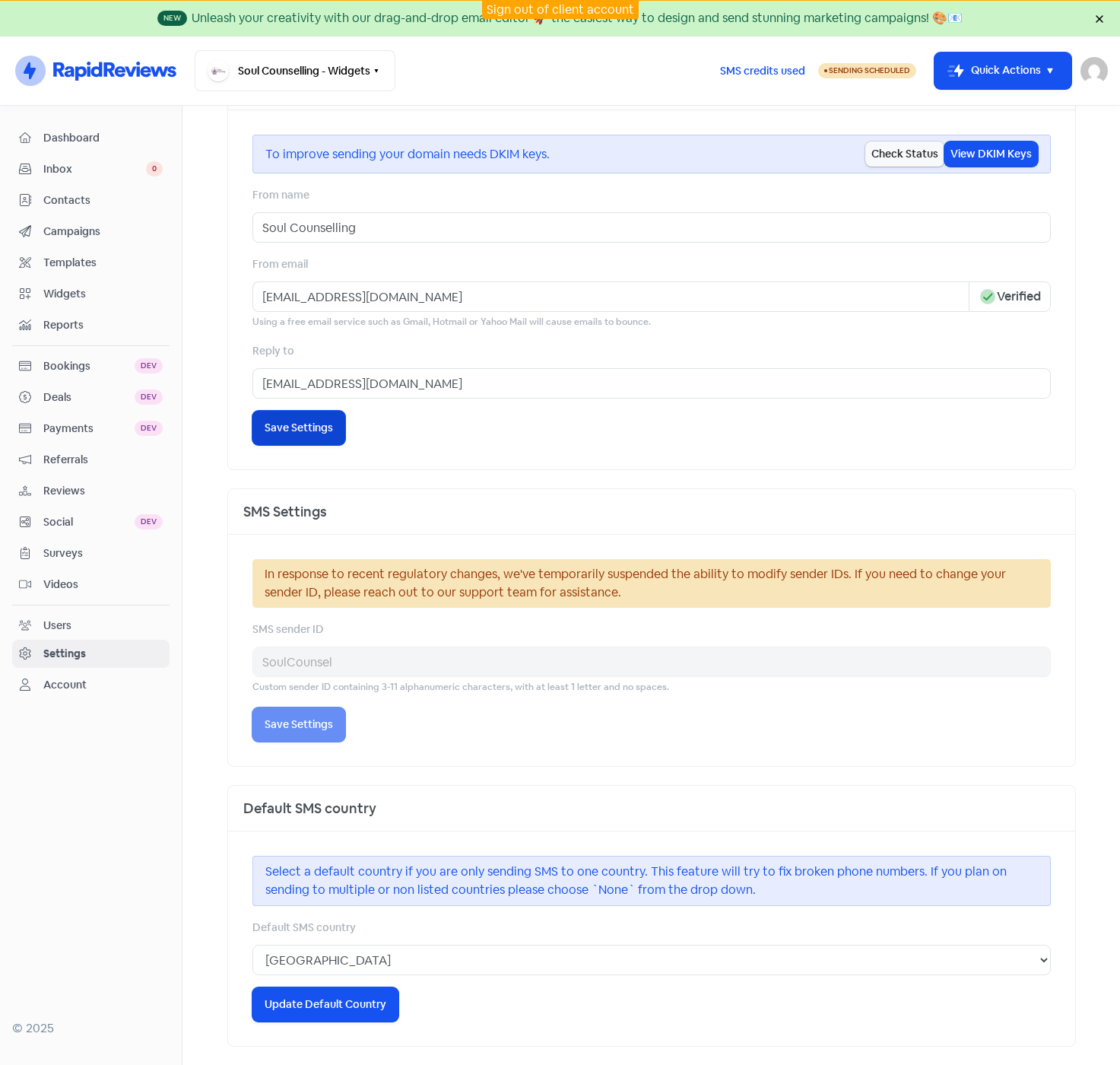
click at [292, 435] on span "Save Settings" at bounding box center [299, 427] width 68 height 16
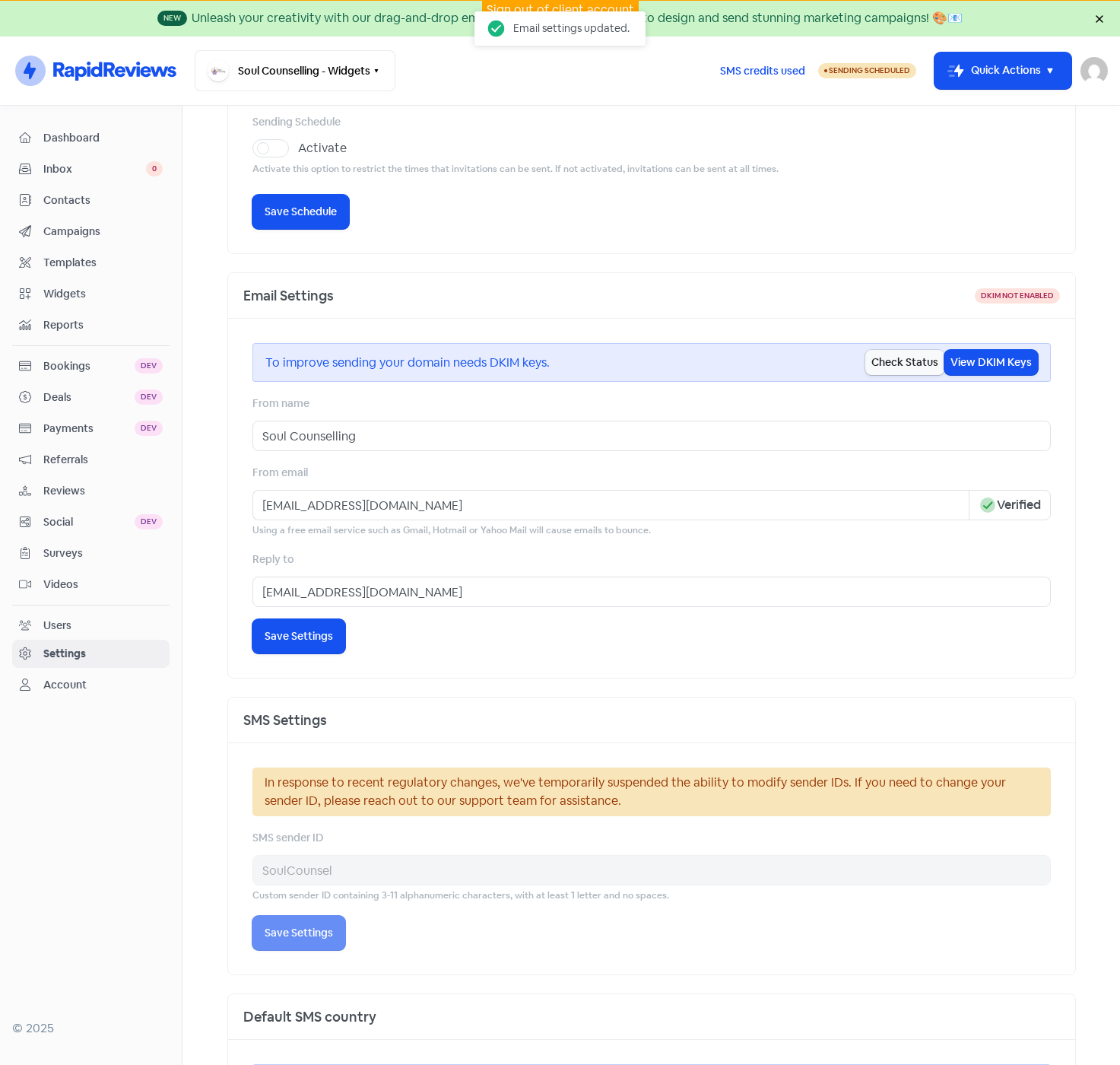
scroll to position [0, 0]
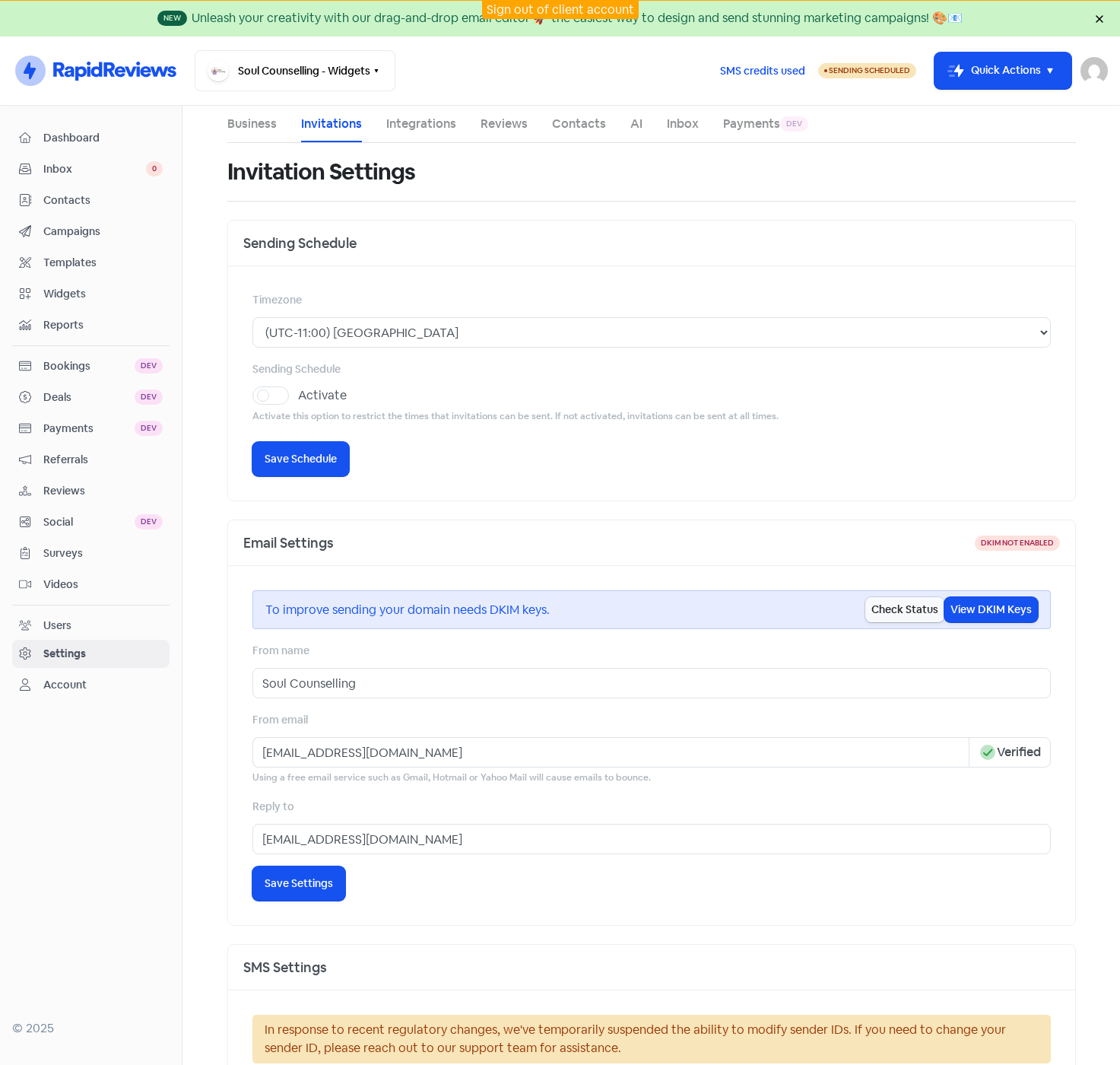
click at [63, 136] on span "Dashboard" at bounding box center [102, 138] width 119 height 16
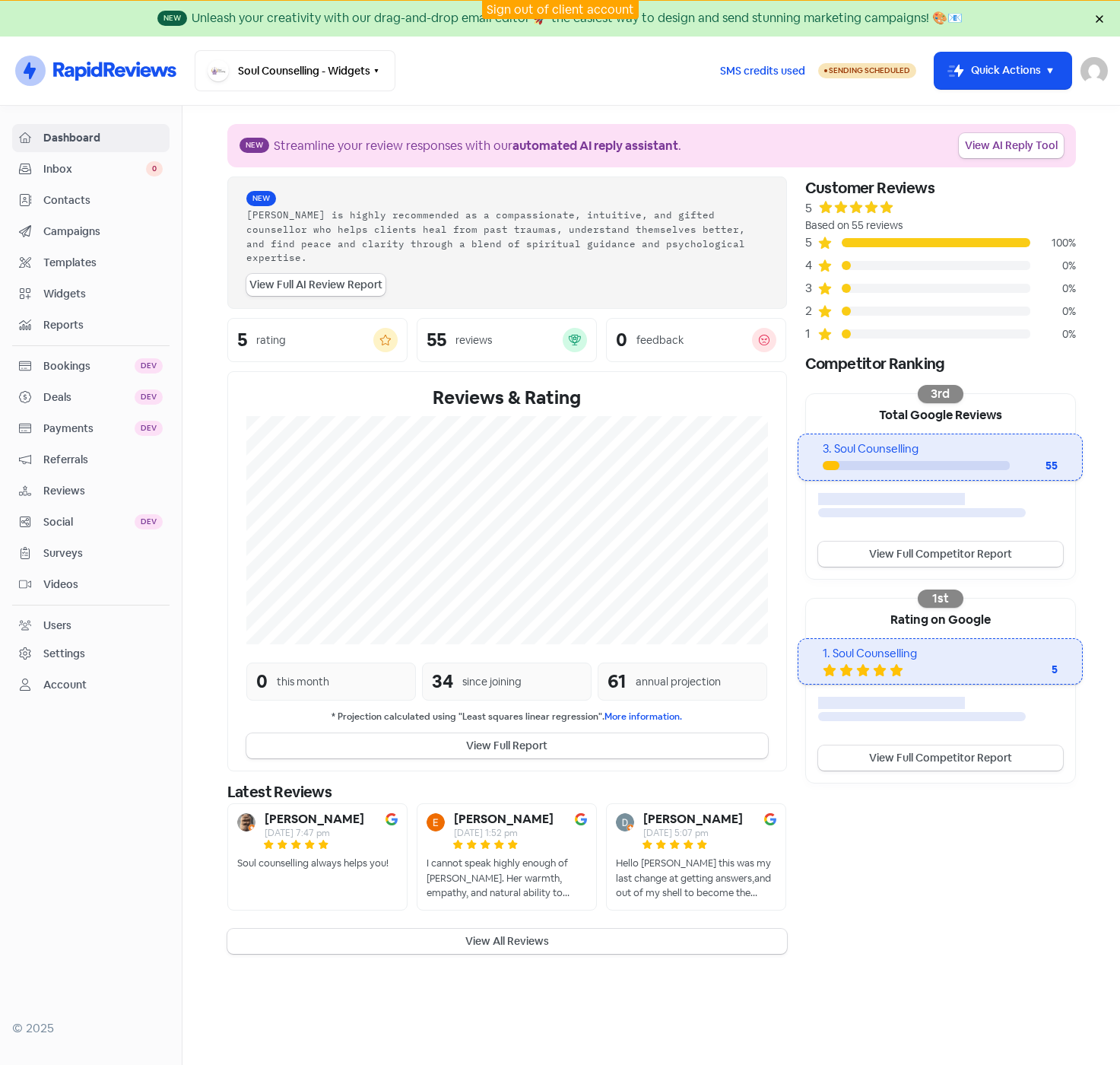
click at [72, 489] on span "Reviews" at bounding box center [102, 490] width 119 height 16
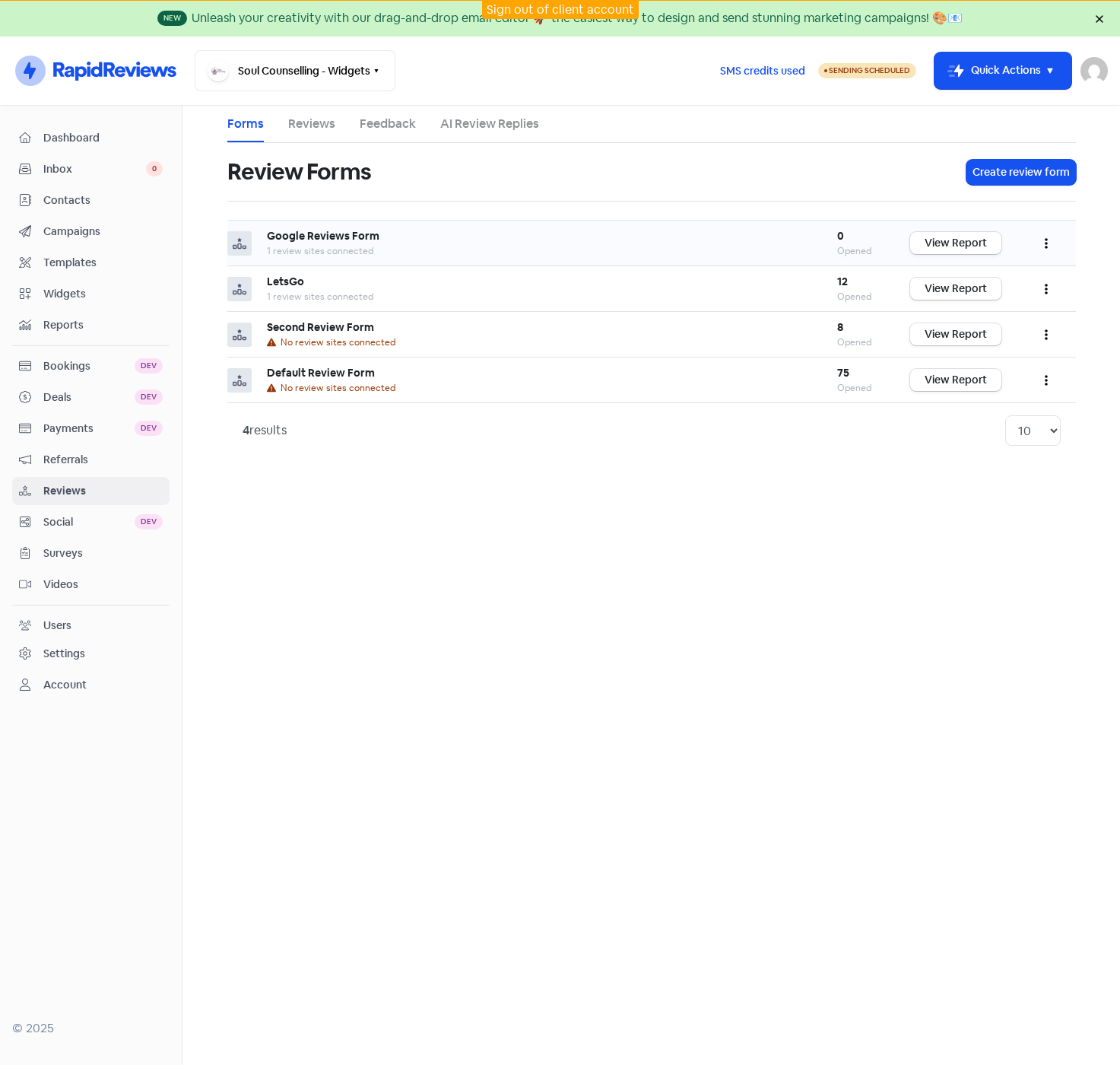
click at [1043, 241] on button "button" at bounding box center [1046, 243] width 29 height 36
click at [964, 309] on link "Edit" at bounding box center [996, 311] width 127 height 30
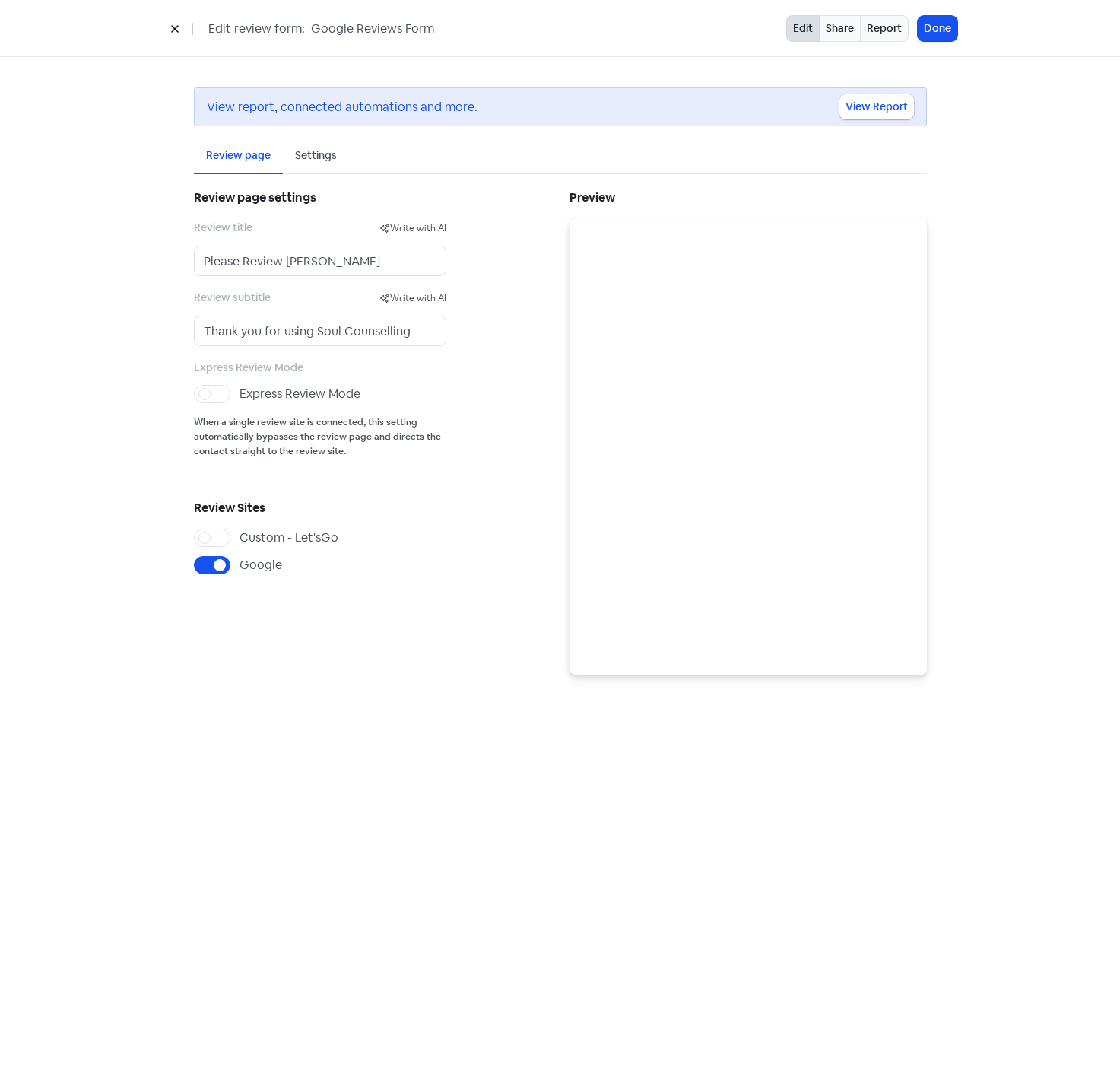
click at [240, 385] on label "Express Review Mode" at bounding box center [300, 394] width 121 height 18
click at [240, 385] on input "Express Review Mode" at bounding box center [244, 389] width 10 height 10
click at [240, 388] on label "Express Review Mode" at bounding box center [300, 394] width 121 height 18
click at [240, 388] on input "Express Review Mode" at bounding box center [244, 389] width 10 height 10
checkbox input "false"
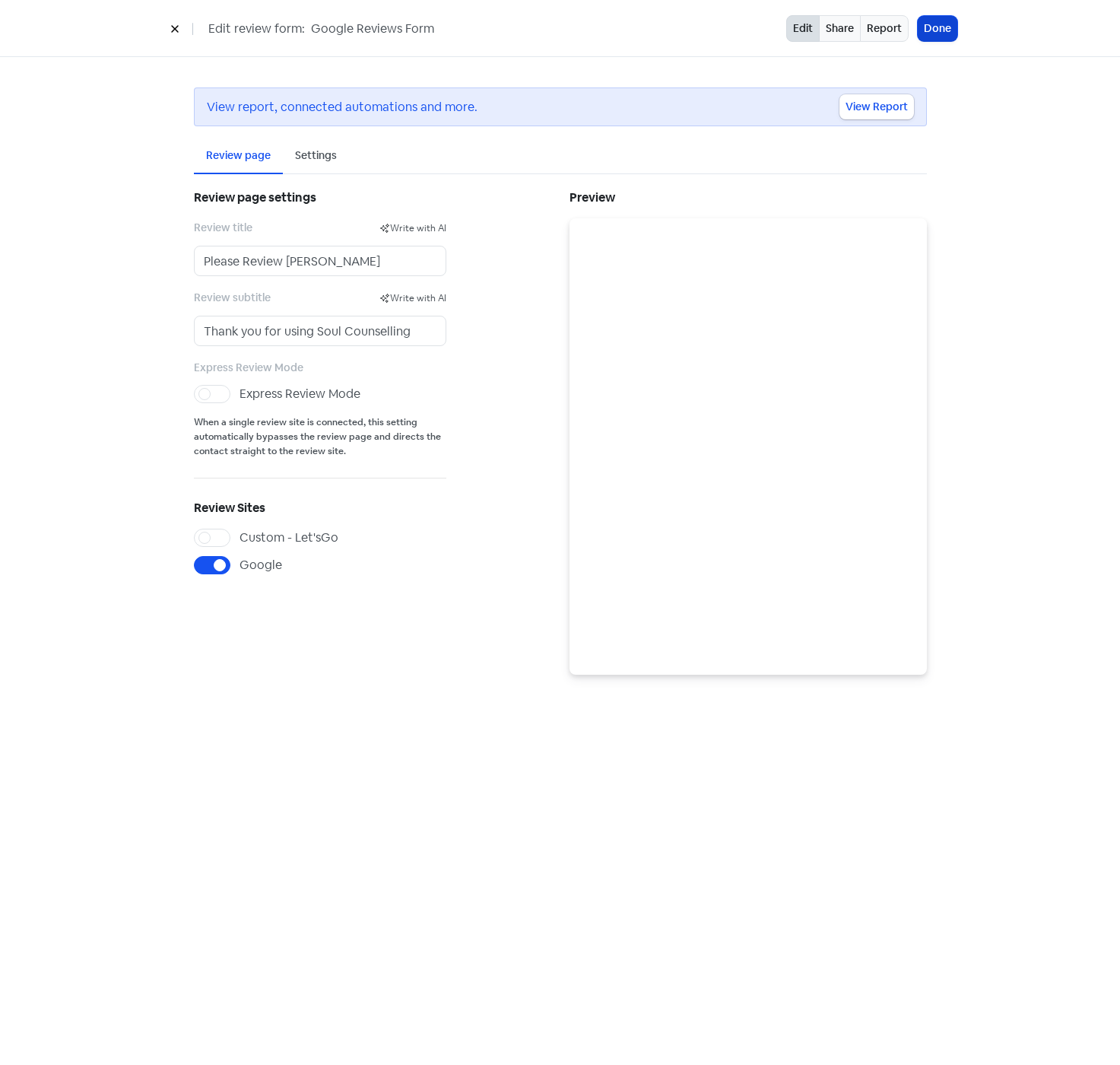
click at [939, 28] on button "Done" at bounding box center [937, 28] width 40 height 25
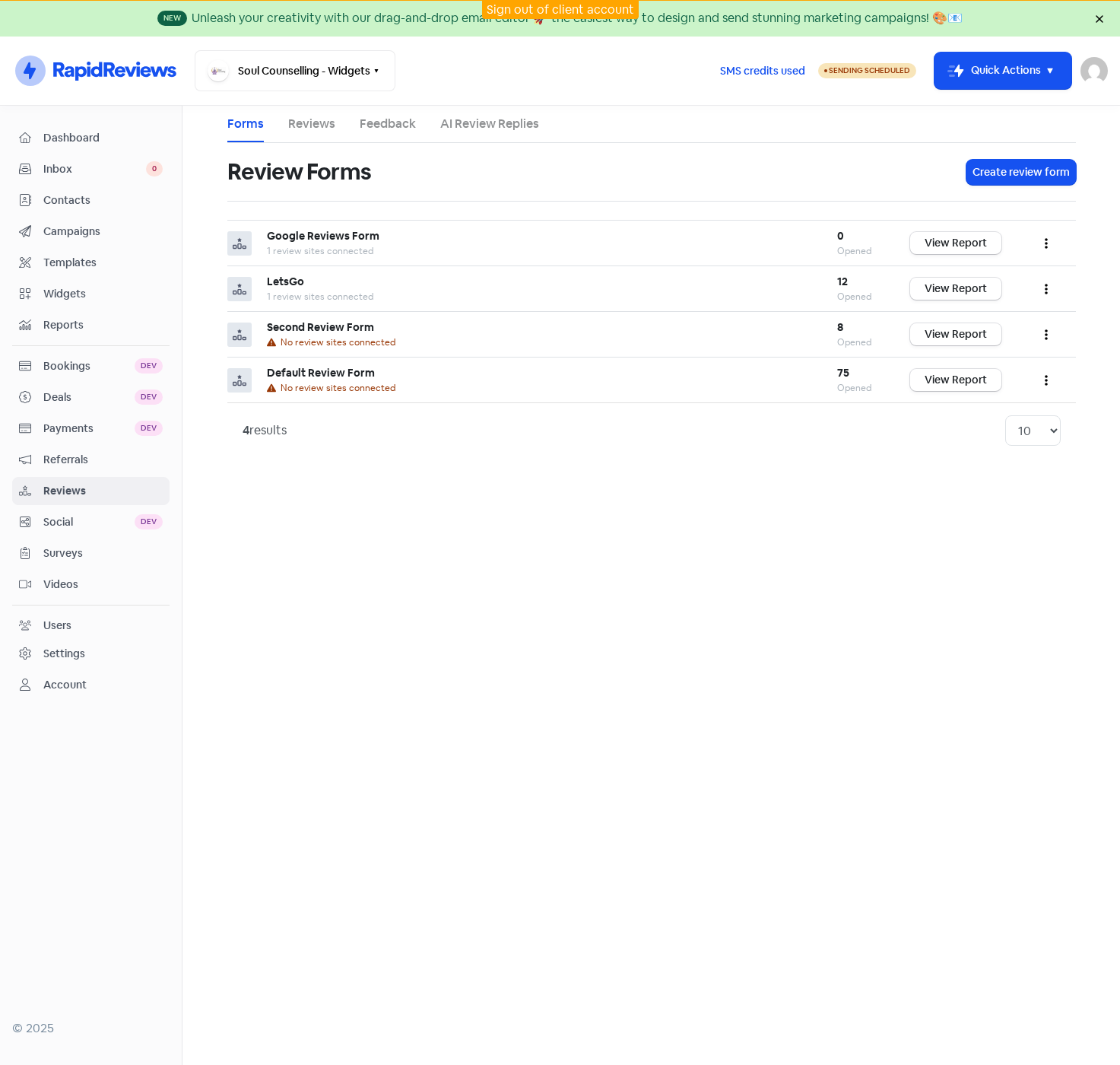
click at [64, 129] on div "Dashboard" at bounding box center [91, 138] width 144 height 18
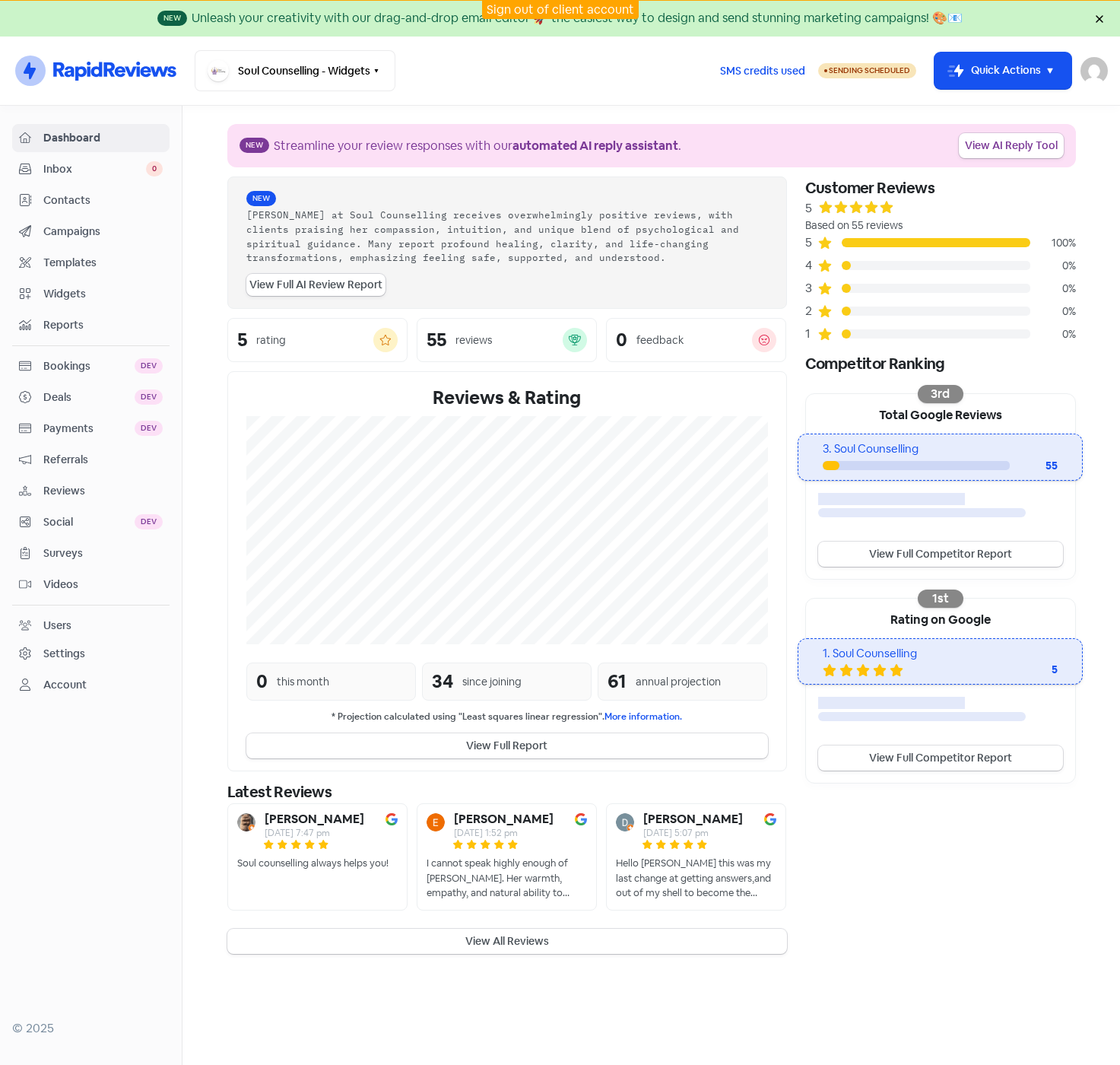
click at [812, 859] on div "Customer Reviews 5 Based on 55 reviews 5 100% 4 0% 3 0% 2 0% 1 0% Competitor Ra…" at bounding box center [940, 565] width 289 height 777
click at [84, 316] on link "Reports" at bounding box center [90, 325] width 158 height 28
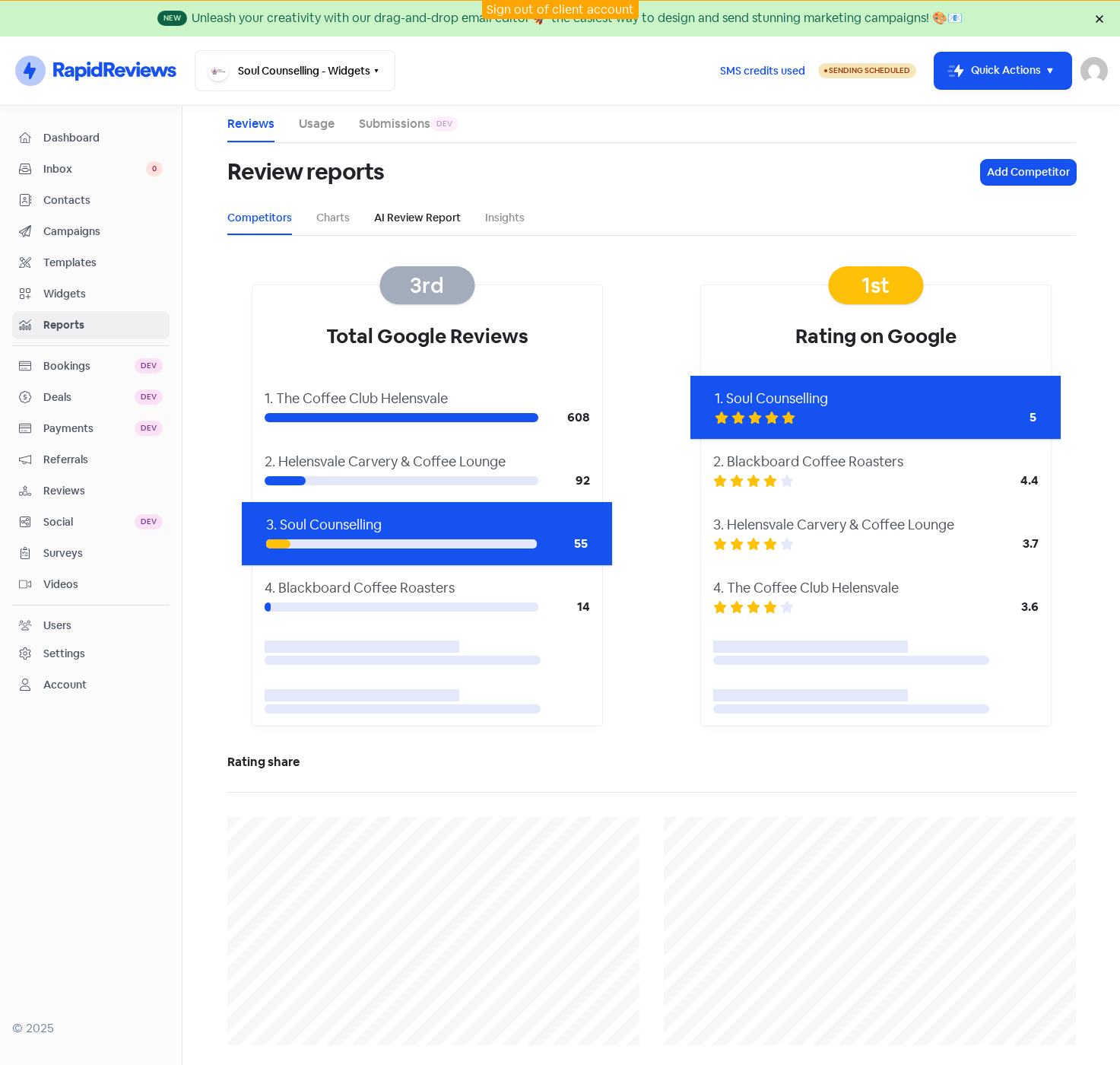
click at [418, 214] on link "AI Review Report" at bounding box center [418, 218] width 87 height 16
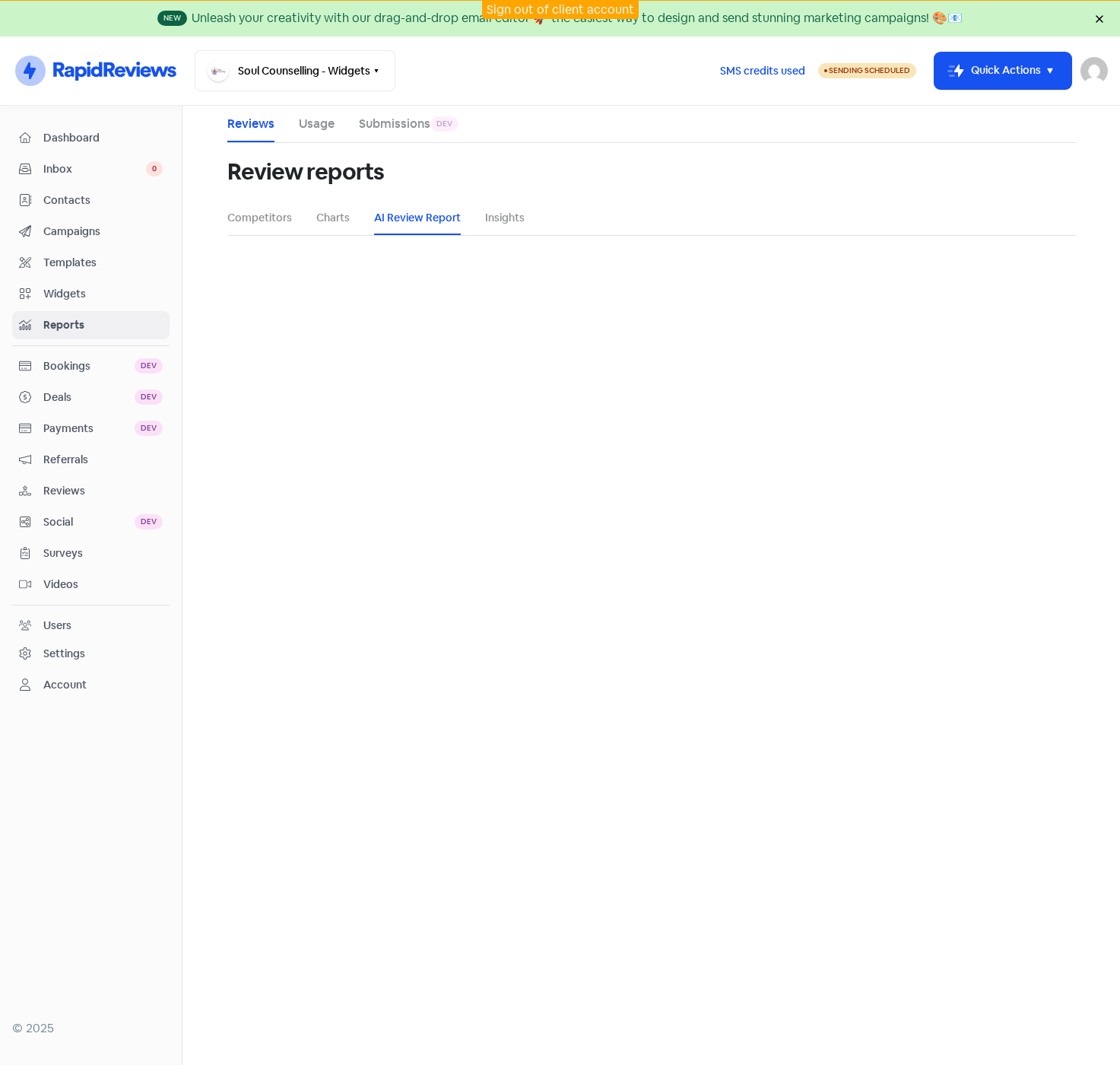
select select "12_months"
click at [716, 405] on select "1 month (0 reviews) 3 months (4 reviews) 6 months (6 reviews) 12 months (12 rev…" at bounding box center [651, 402] width 165 height 30
click at [570, 388] on select "1 month (0 reviews) 3 months (4 reviews) 6 months (6 reviews) 12 months (12 rev…" at bounding box center [651, 402] width 165 height 30
click at [649, 446] on button "Generate" at bounding box center [651, 446] width 59 height 25
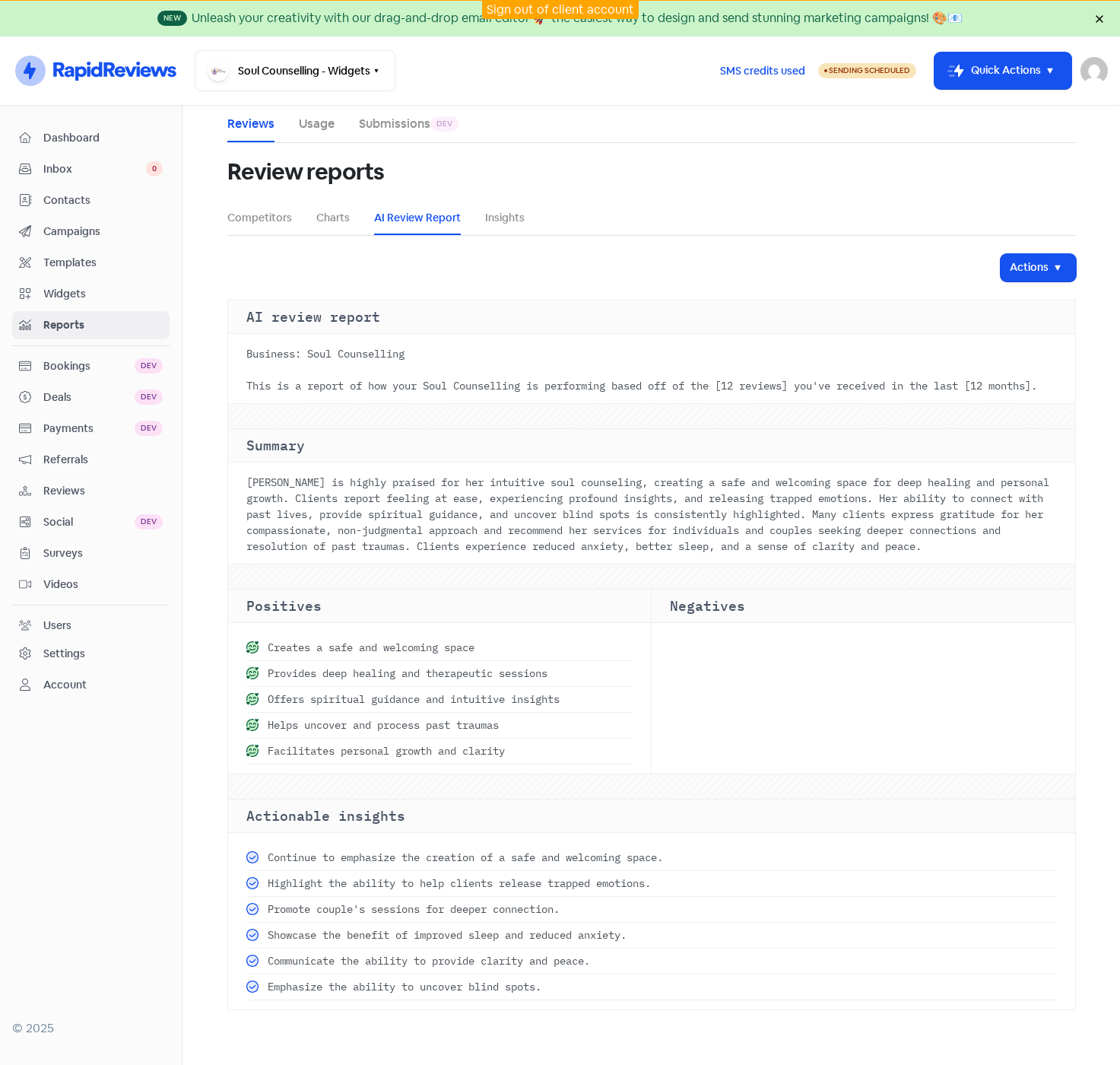
click at [525, 546] on div "[PERSON_NAME] is highly praised for her intuitive soul counseling, creating a s…" at bounding box center [651, 516] width 847 height 95
click at [1049, 274] on icon "button" at bounding box center [1058, 268] width 18 height 18
click at [986, 330] on button "Send PDF report" at bounding box center [1004, 332] width 141 height 30
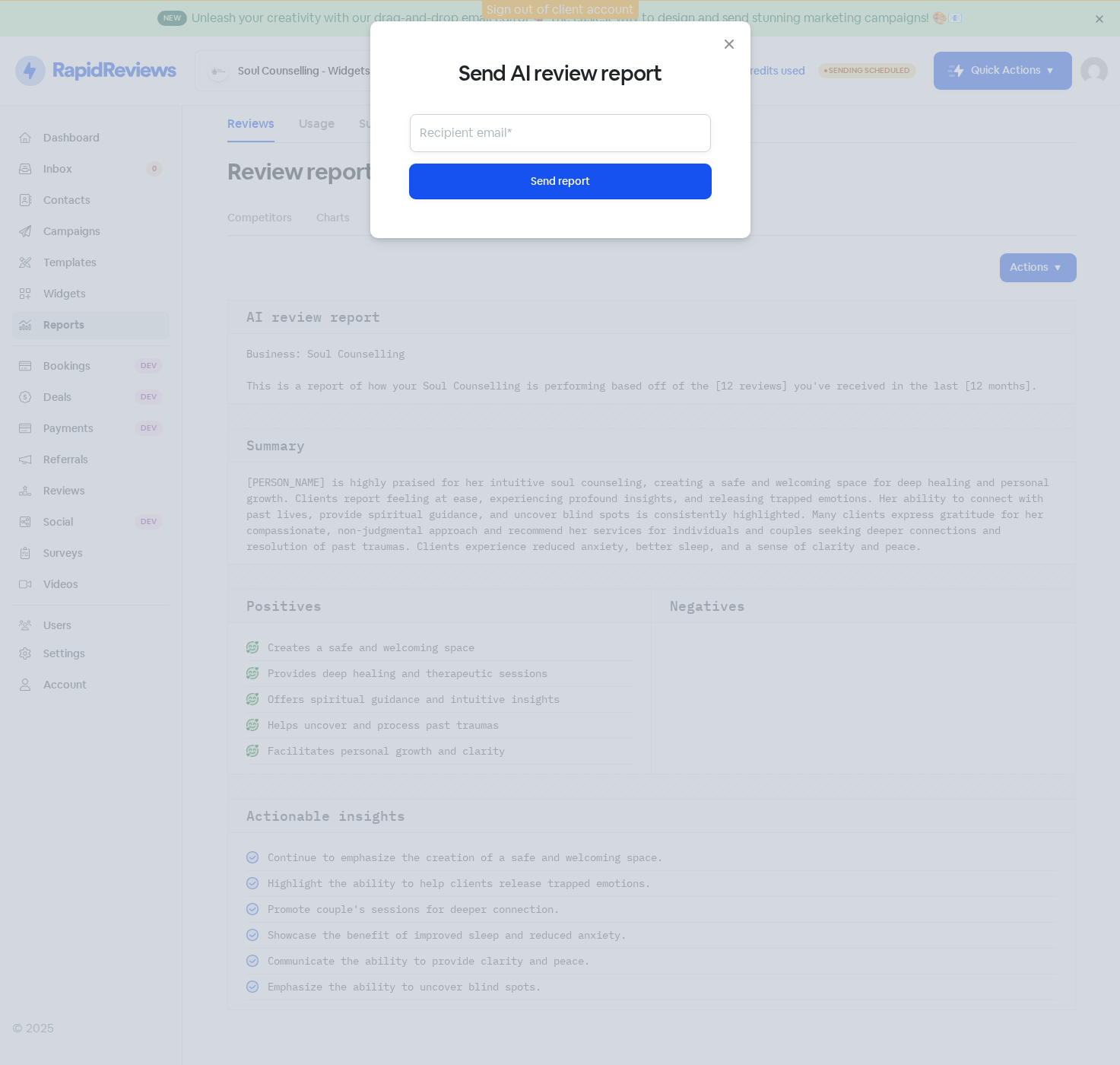
click at [486, 131] on input "text" at bounding box center [560, 133] width 301 height 38
type input "b"
click at [1117, 174] on div "Send AI review report Recipient email* Icon For Loading Send report" at bounding box center [560, 532] width 1120 height 1065
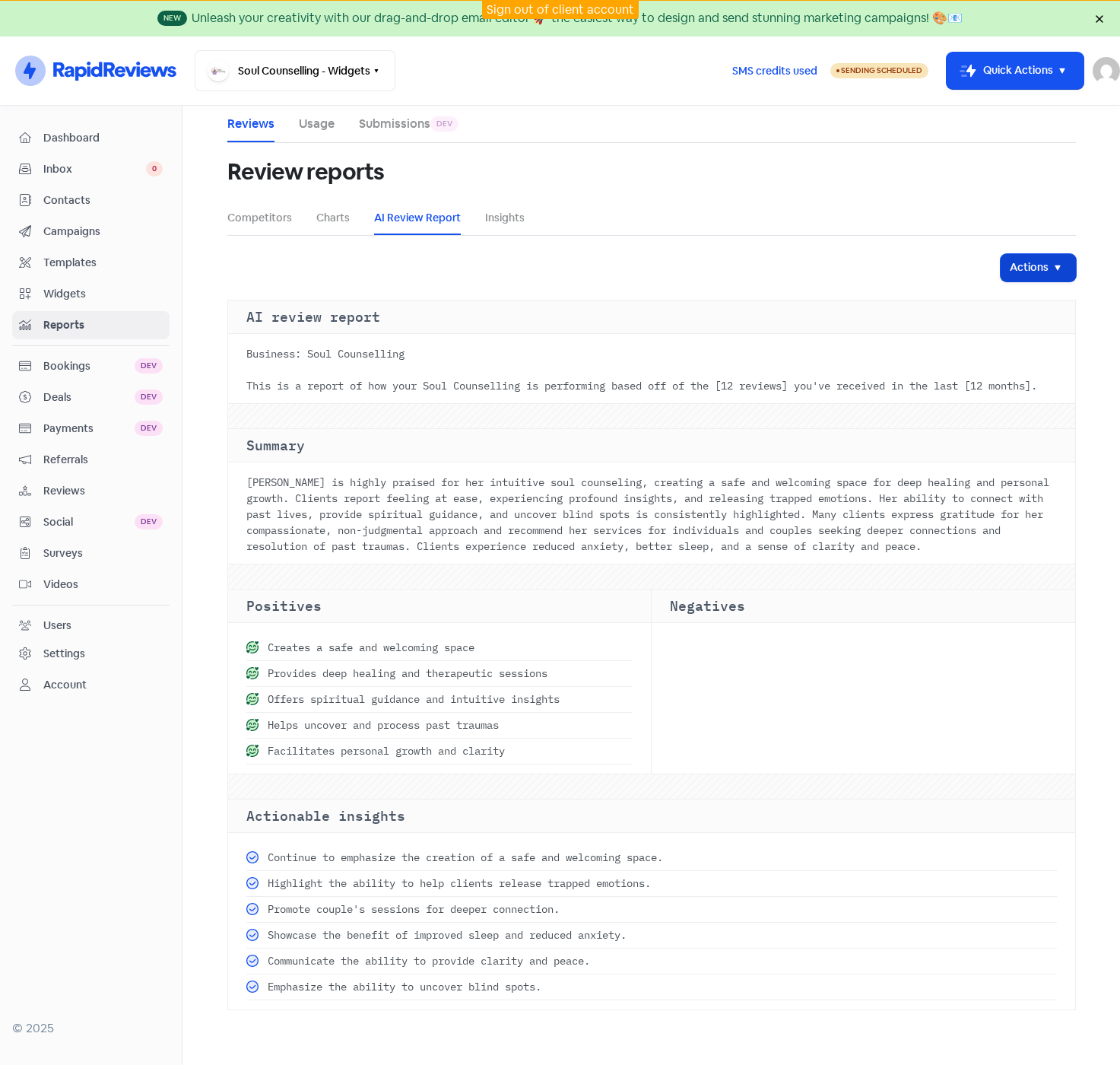
click at [1057, 275] on icon "button" at bounding box center [1058, 268] width 18 height 18
click at [1007, 336] on button "Send PDF report" at bounding box center [1004, 332] width 141 height 30
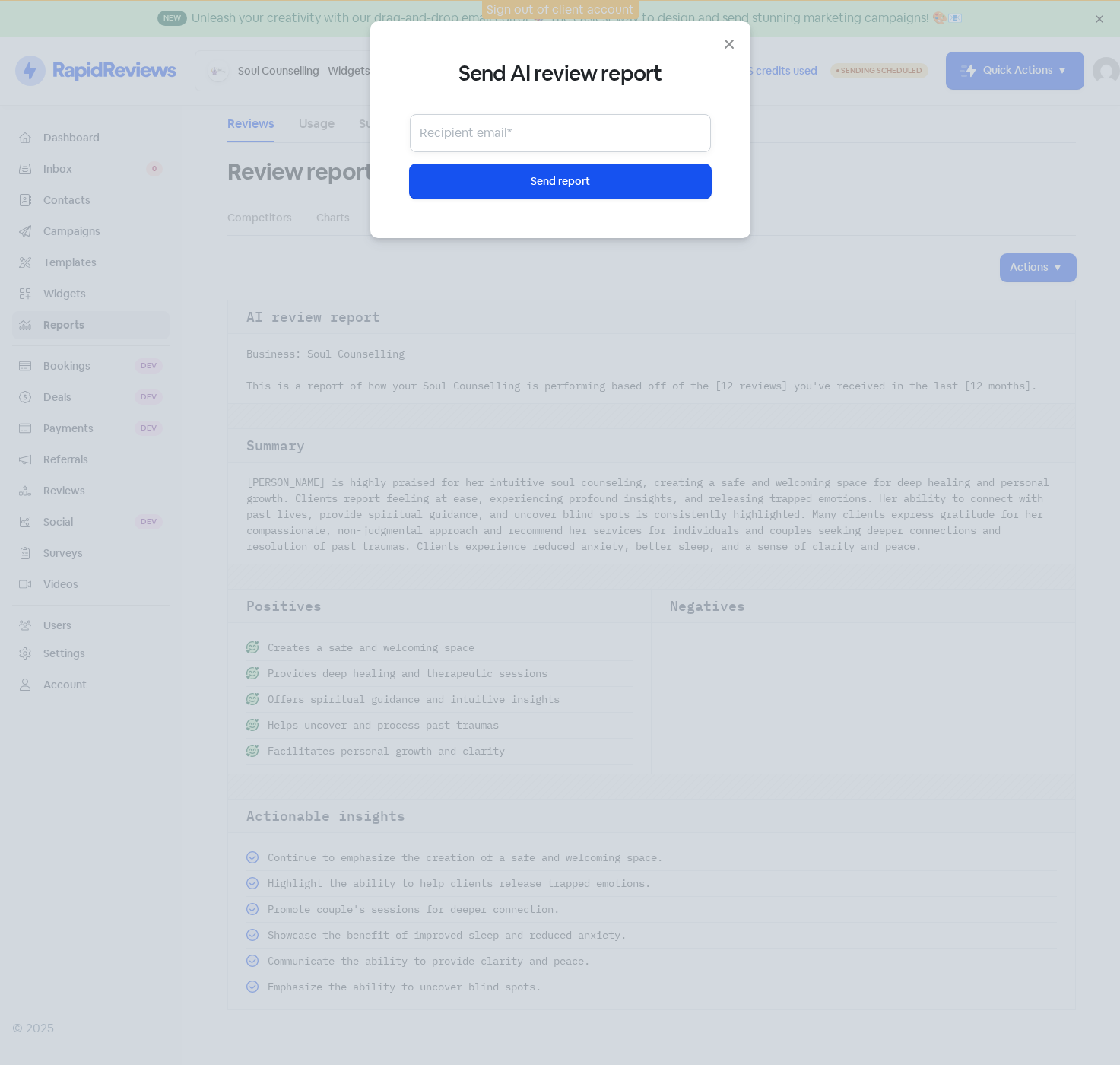
click at [545, 135] on input "text" at bounding box center [560, 133] width 301 height 38
paste input "[EMAIL_ADDRESS][DOMAIN_NAME]"
type input "[EMAIL_ADDRESS][DOMAIN_NAME]"
click at [549, 175] on span "Send report" at bounding box center [560, 181] width 59 height 16
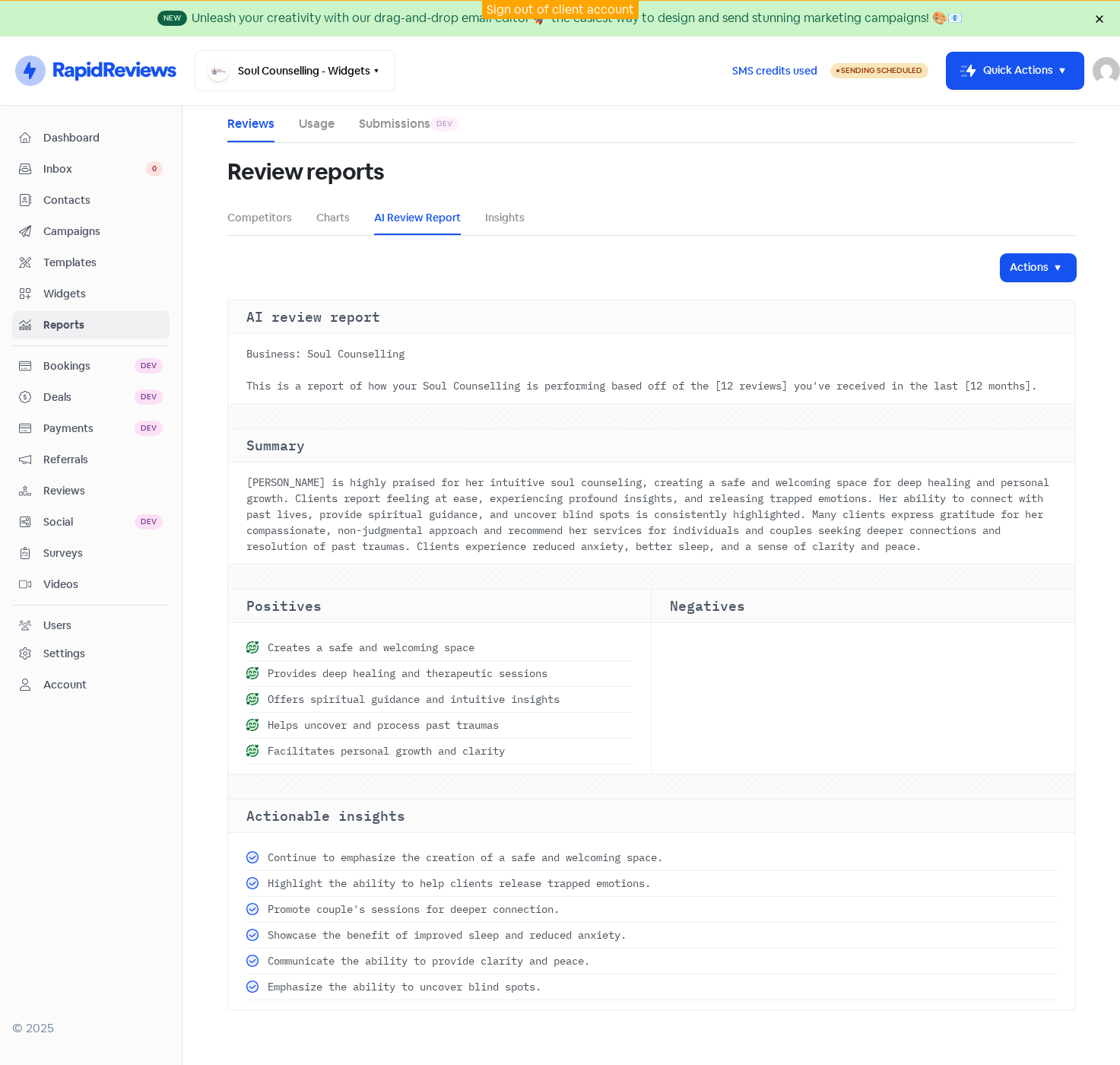
click at [63, 197] on span "Contacts" at bounding box center [102, 200] width 119 height 16
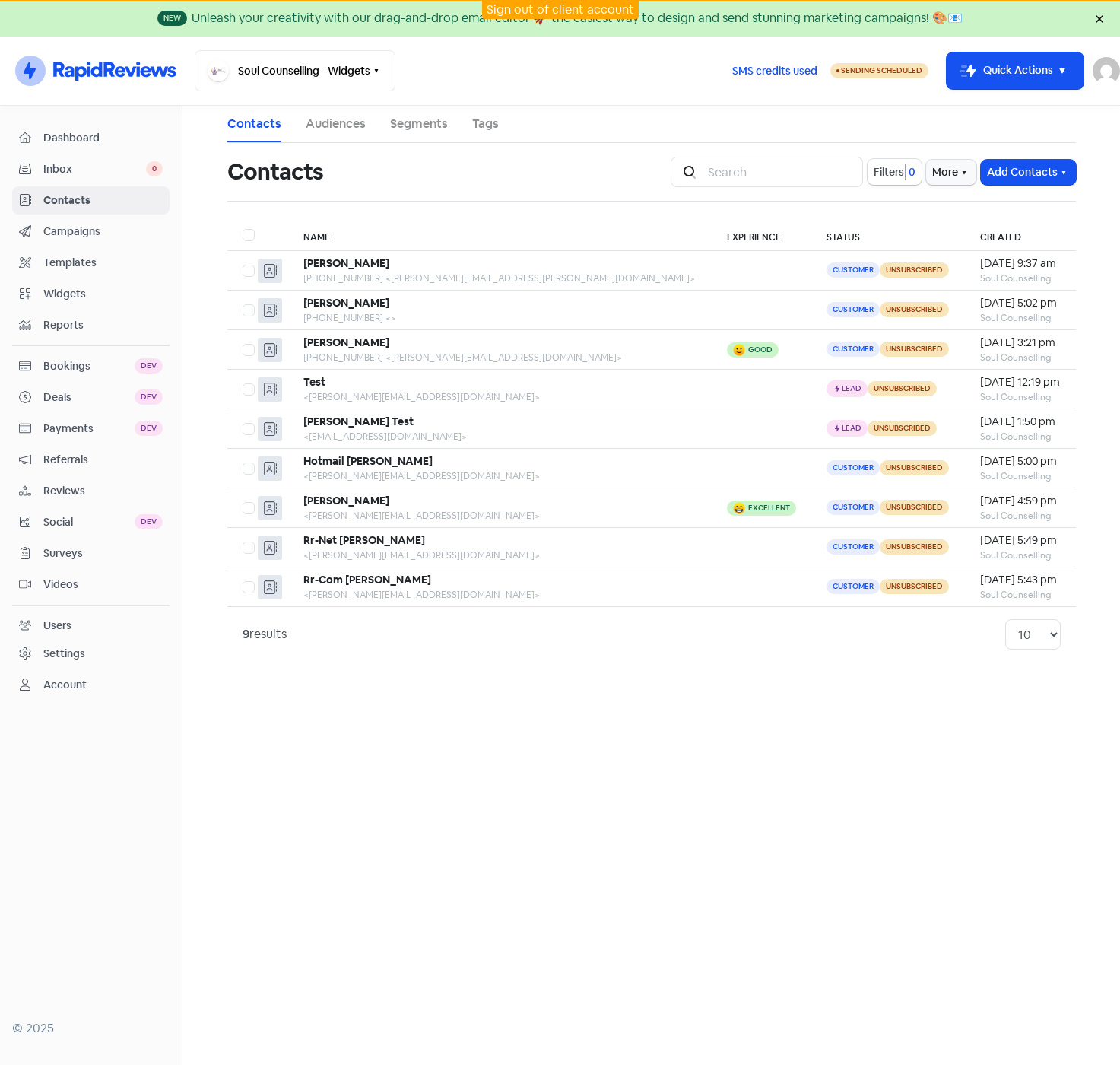
click at [852, 67] on span "Sending Scheduled" at bounding box center [882, 70] width 81 height 10
select select "[GEOGRAPHIC_DATA]/[GEOGRAPHIC_DATA]"
select select "09:00:00"
select select "17:30:00"
select select "09:00:00"
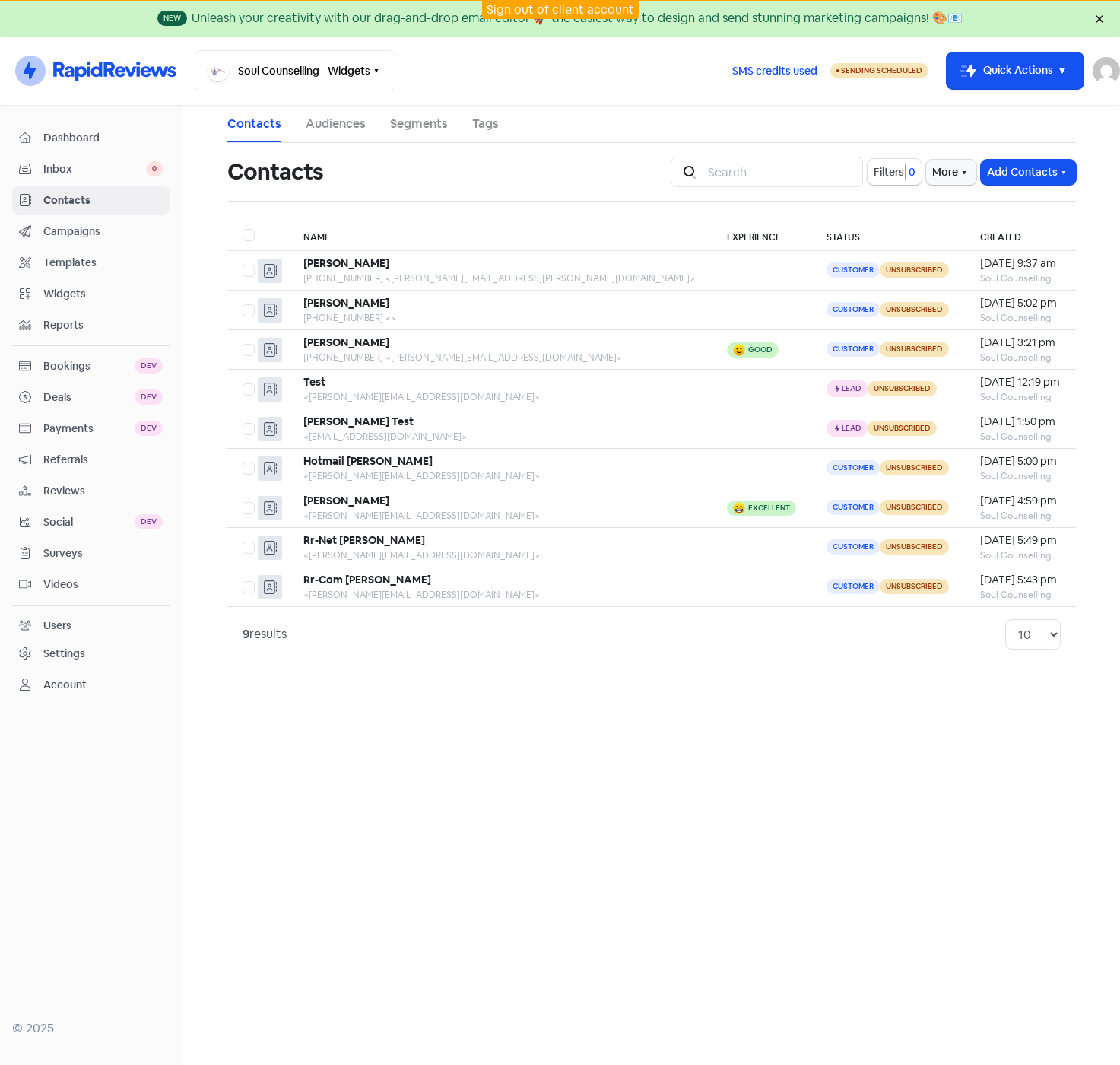
select select "17:30:00"
select select "09:00:00"
select select "17:30:00"
select select "09:00:00"
select select "17:30:00"
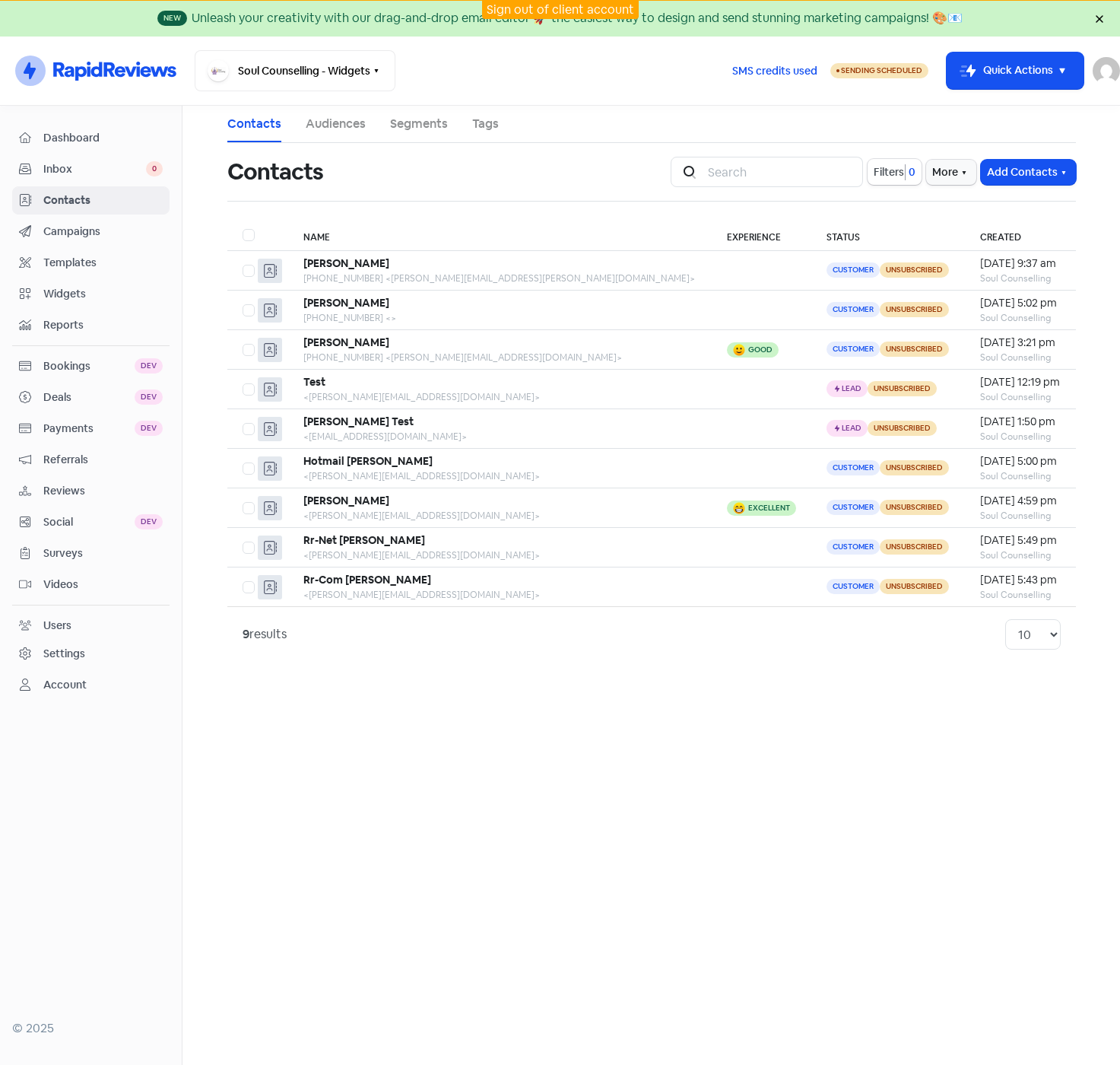
select select "09:00:00"
select select "17:30:00"
select select "AU"
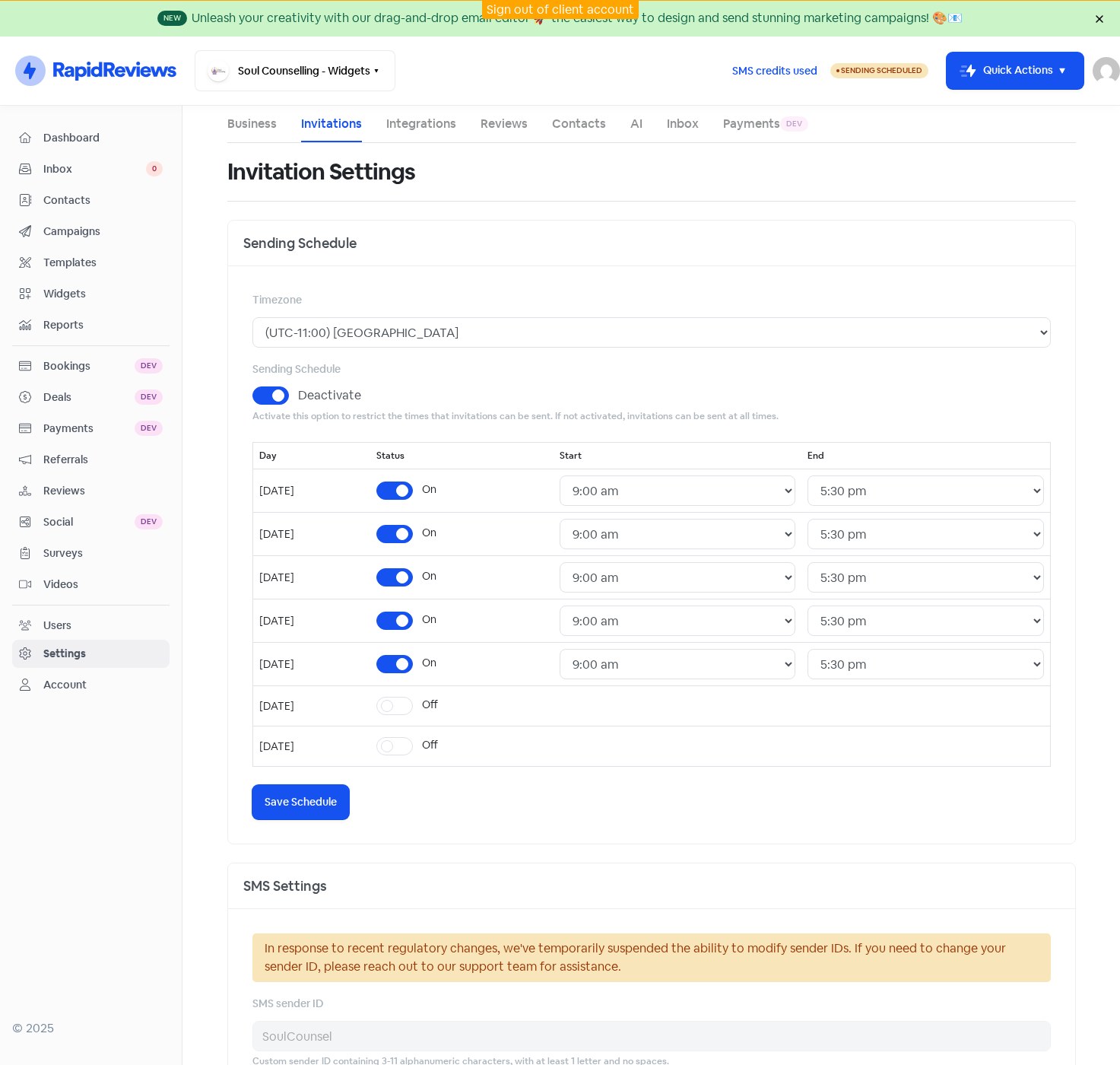
click at [298, 397] on label "Deactivate" at bounding box center [329, 396] width 63 height 18
click at [298, 396] on input "Deactivate" at bounding box center [303, 391] width 10 height 10
checkbox input "false"
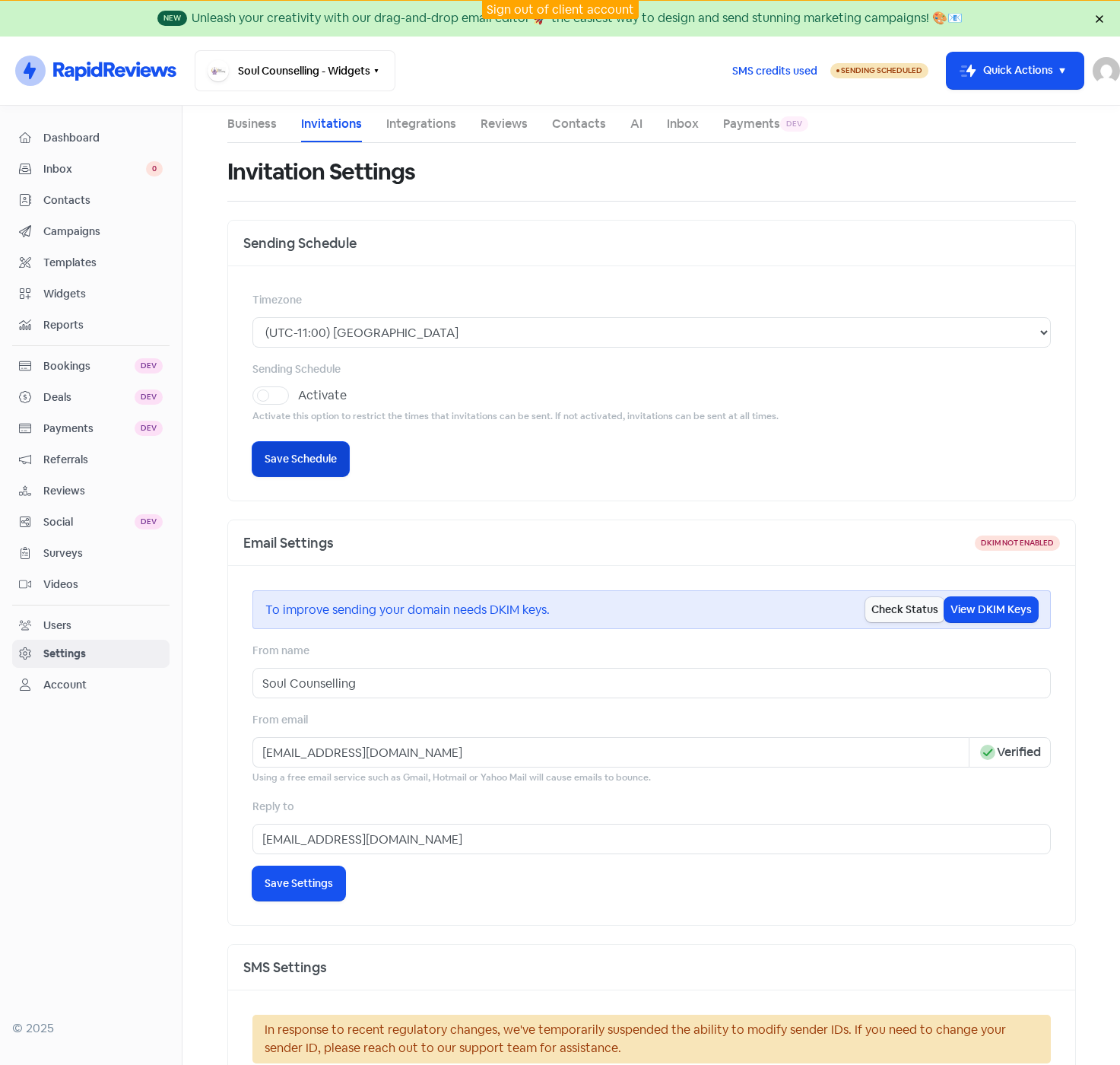
click at [291, 461] on span "Save Schedule" at bounding box center [301, 459] width 72 height 16
click at [258, 683] on input "Soul Counselling" at bounding box center [651, 683] width 798 height 30
type input "[PERSON_NAME] - Soul Counselling"
drag, startPoint x: 318, startPoint y: 885, endPoint x: 614, endPoint y: 894, distance: 296.1
click at [321, 885] on span "Save Settings" at bounding box center [299, 883] width 68 height 16
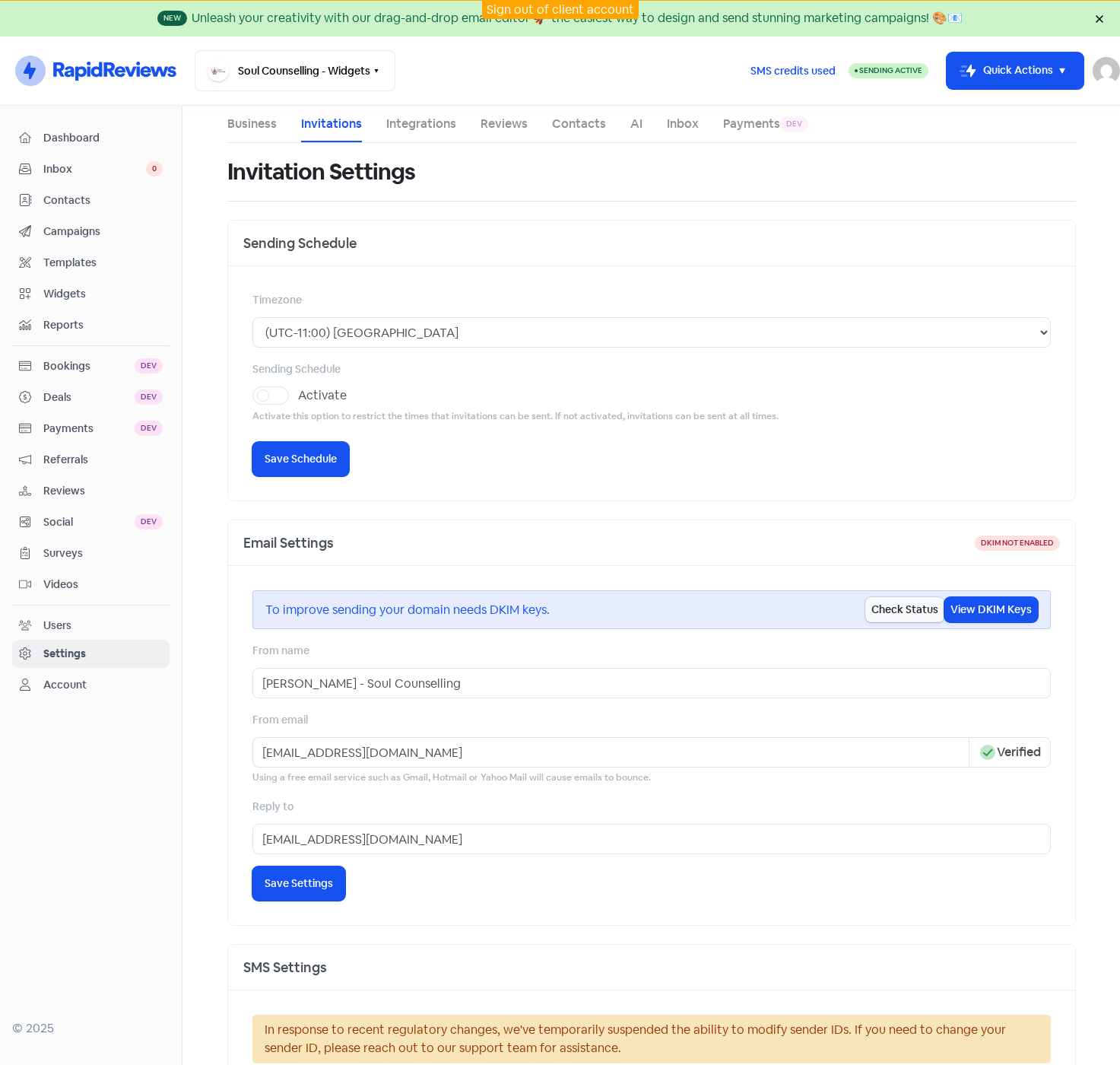
click at [79, 196] on span "Contacts" at bounding box center [102, 200] width 119 height 16
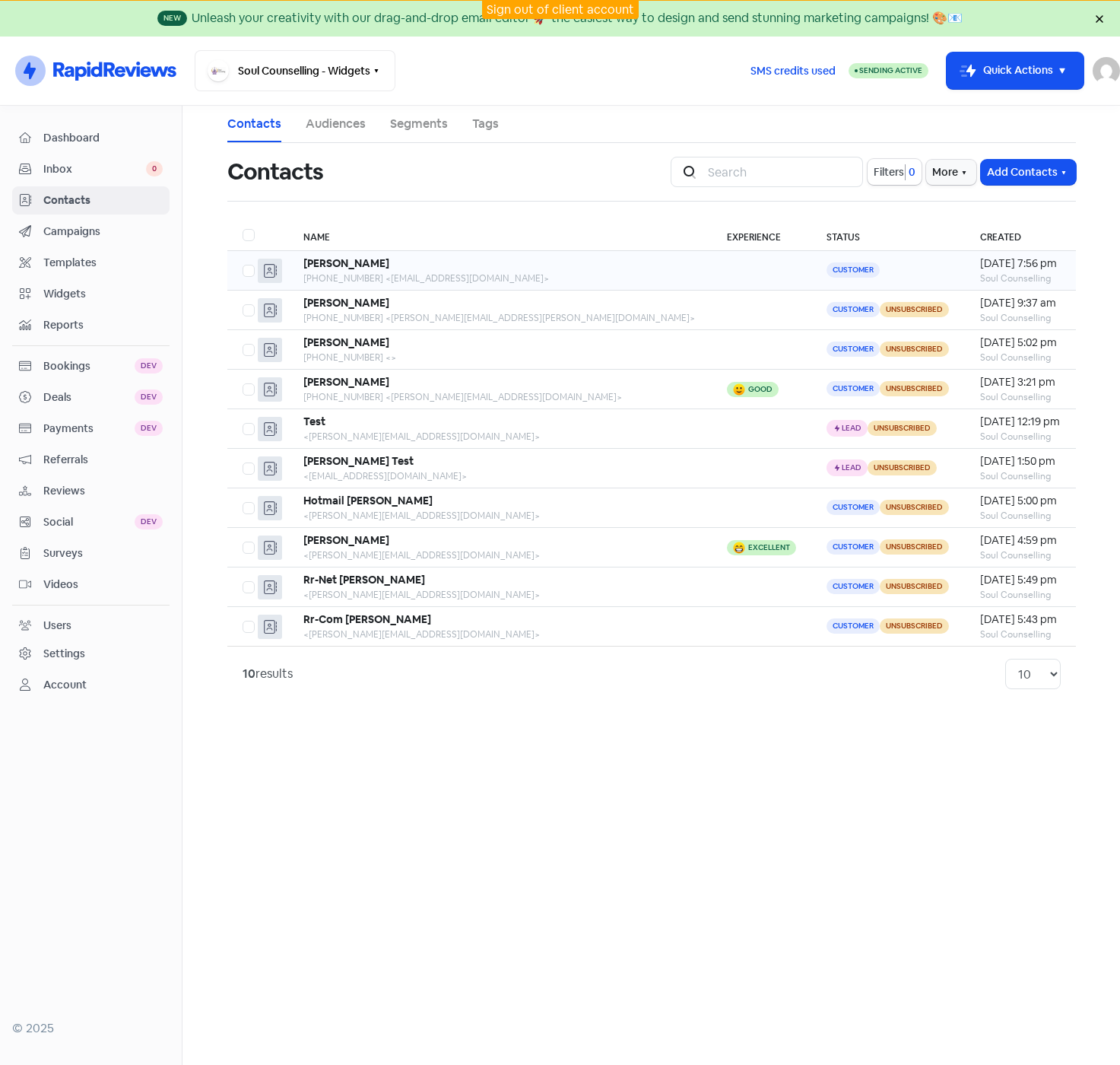
click at [569, 271] on div "[PHONE_NUMBER] <[EMAIL_ADDRESS][DOMAIN_NAME]>" at bounding box center [500, 278] width 393 height 14
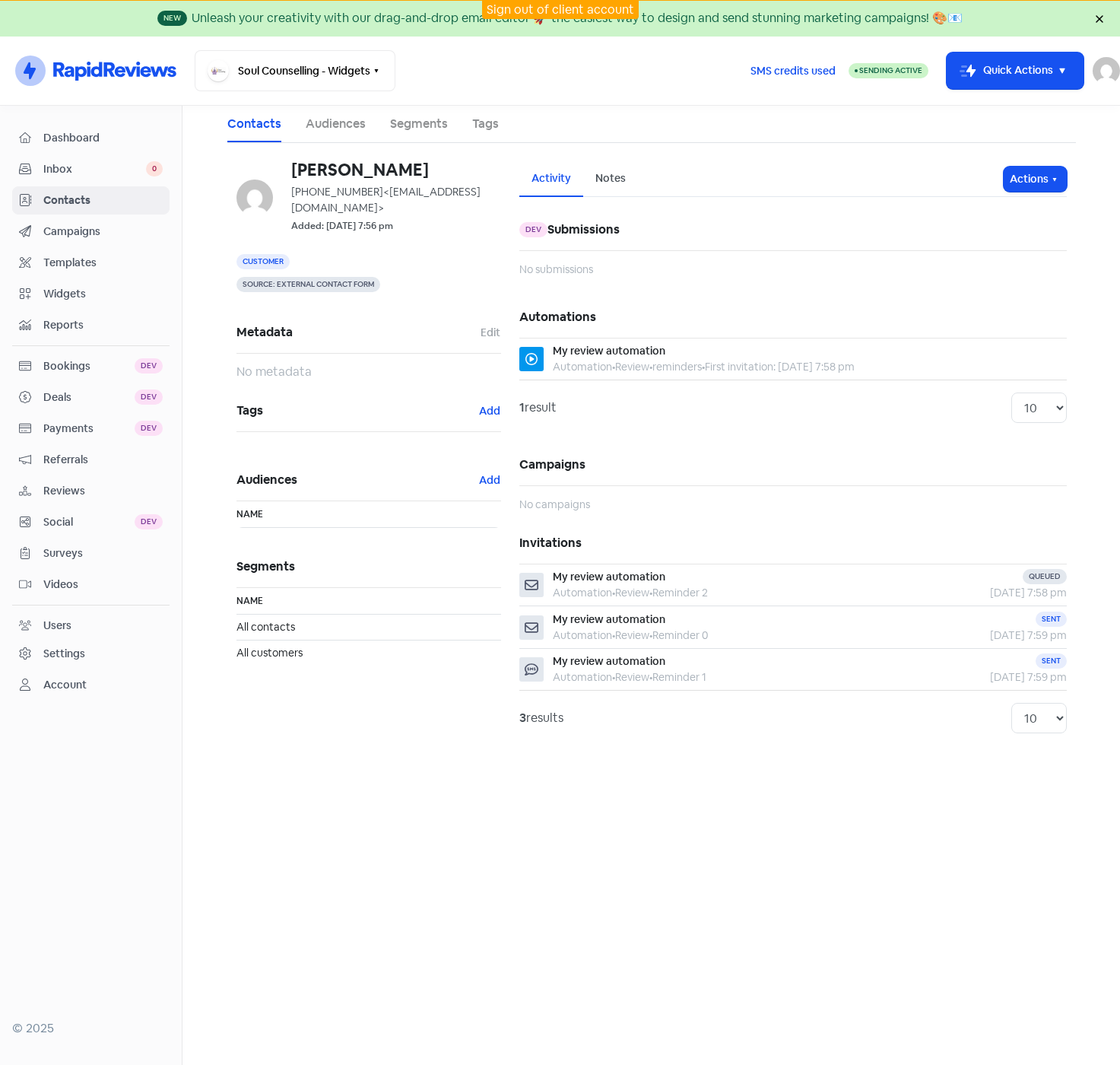
click at [607, 63] on div "Soul Counselling - Widgets Switch Business All businesses No other businesses f…" at bounding box center [466, 70] width 543 height 42
